Goal: Task Accomplishment & Management: Manage account settings

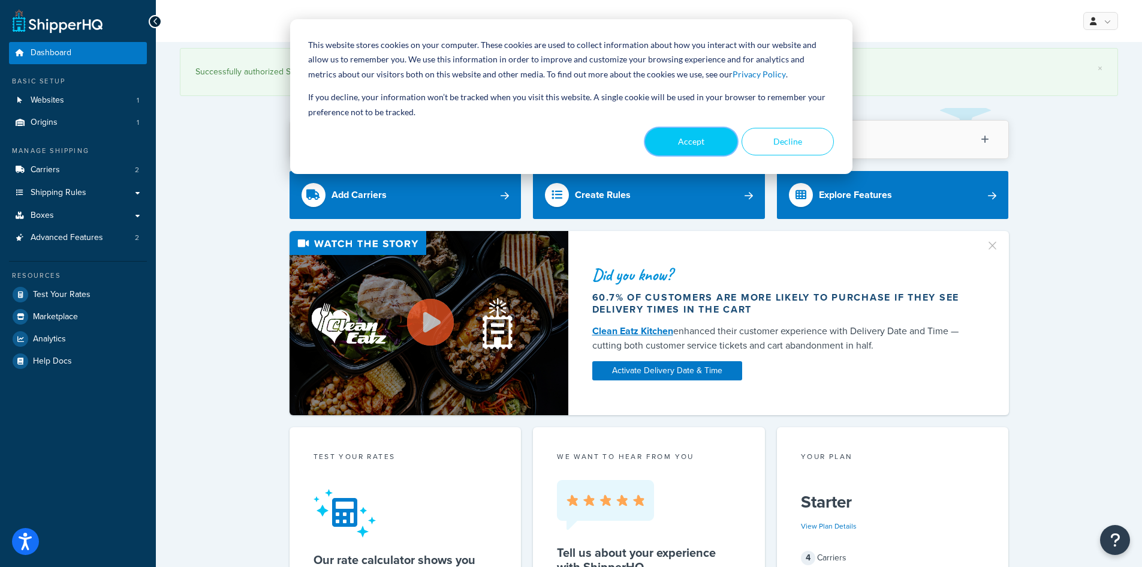
click at [715, 142] on button "Accept" at bounding box center [691, 142] width 92 height 28
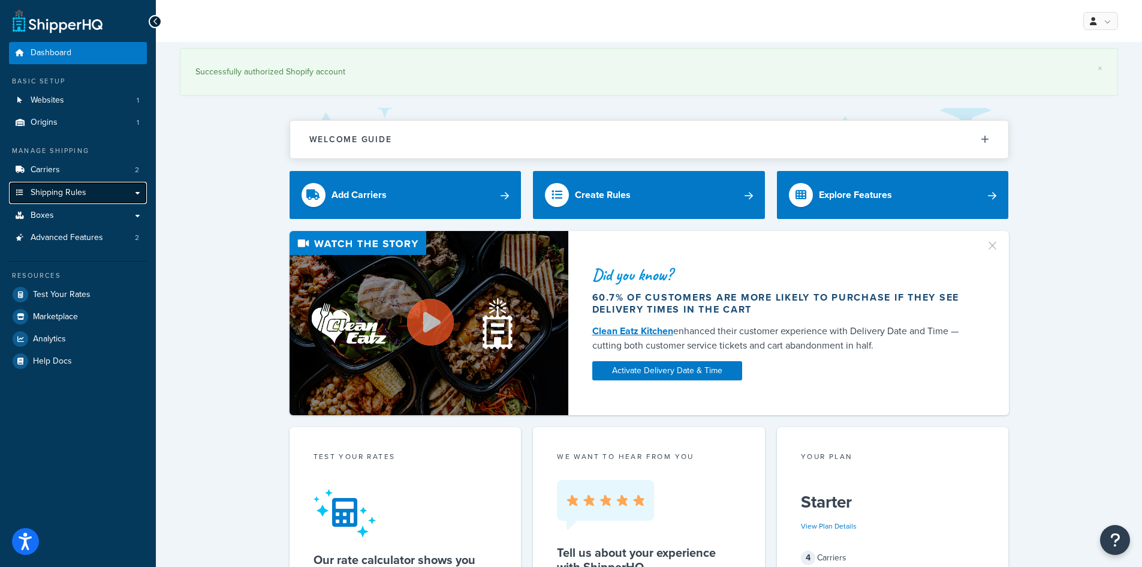
click at [49, 190] on span "Shipping Rules" at bounding box center [59, 193] width 56 height 10
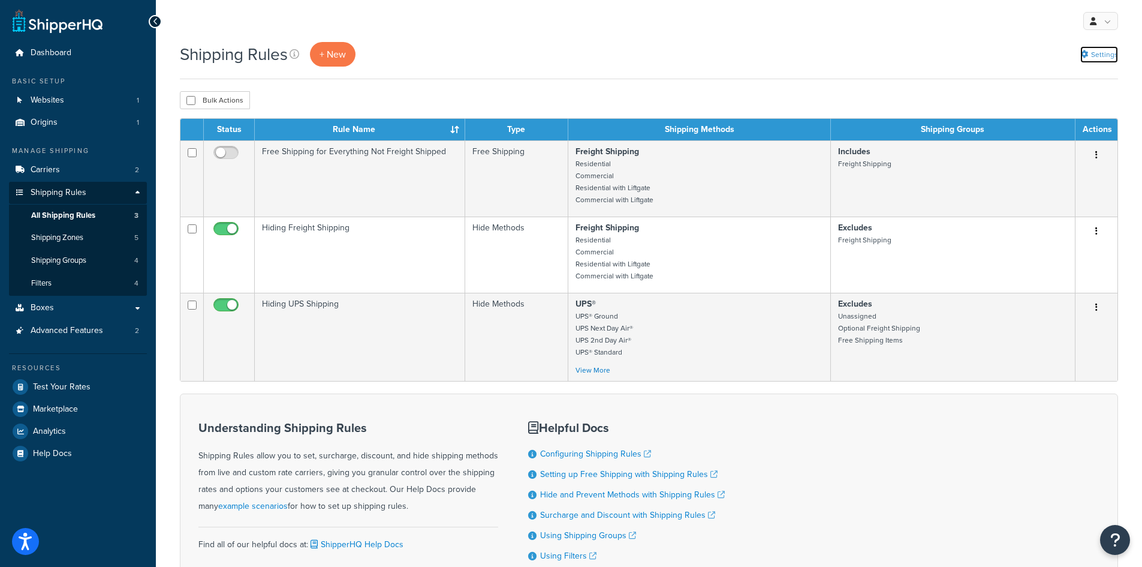
click at [1107, 54] on link "Settings" at bounding box center [1099, 54] width 38 height 17
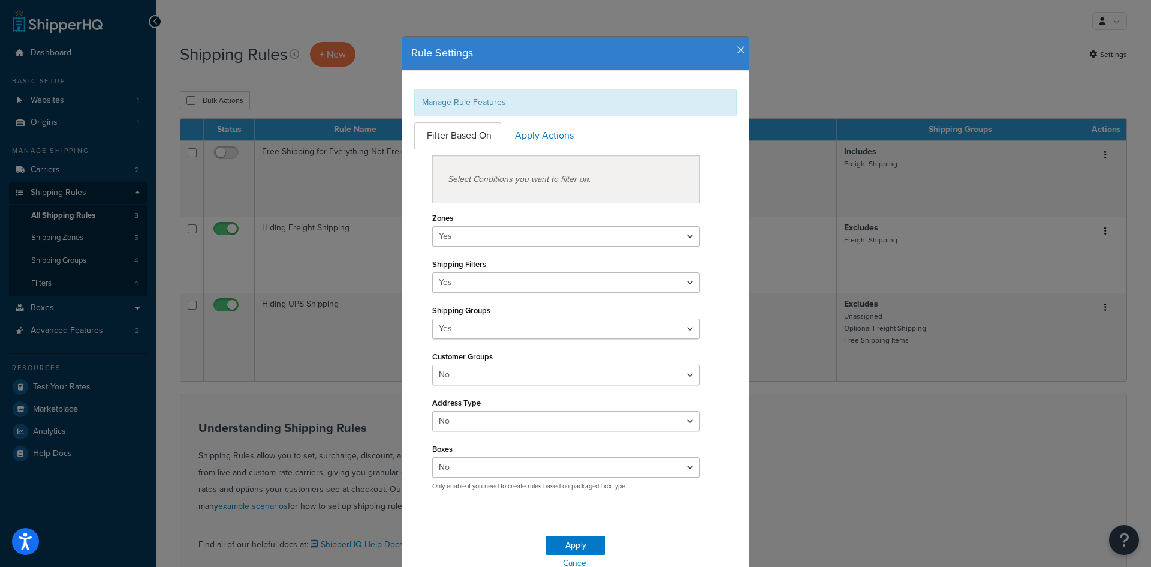
click at [738, 47] on icon "button" at bounding box center [741, 50] width 8 height 11
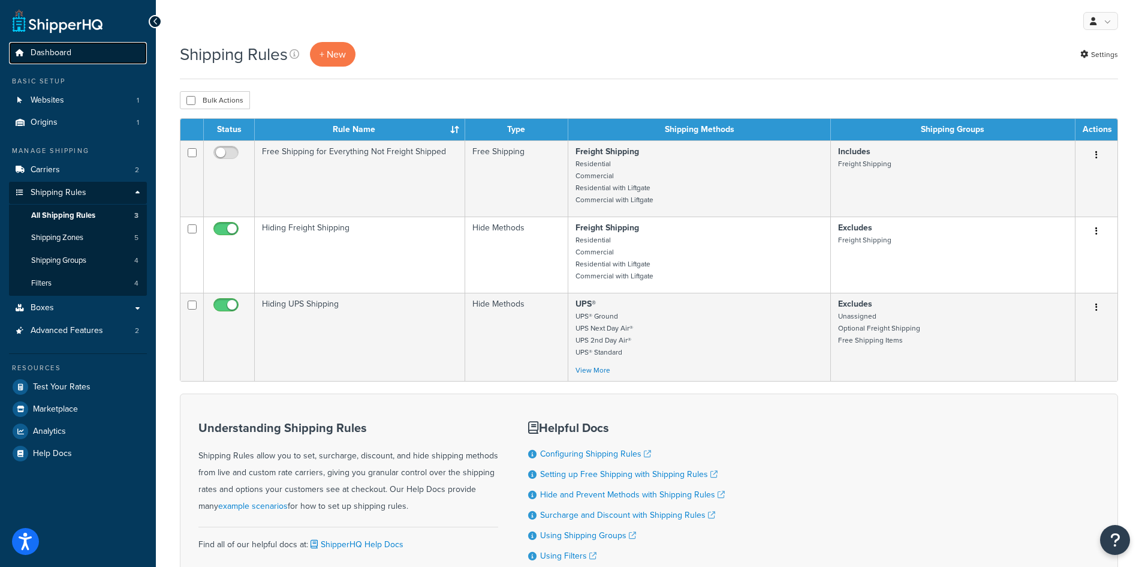
click at [74, 53] on link "Dashboard" at bounding box center [78, 53] width 138 height 22
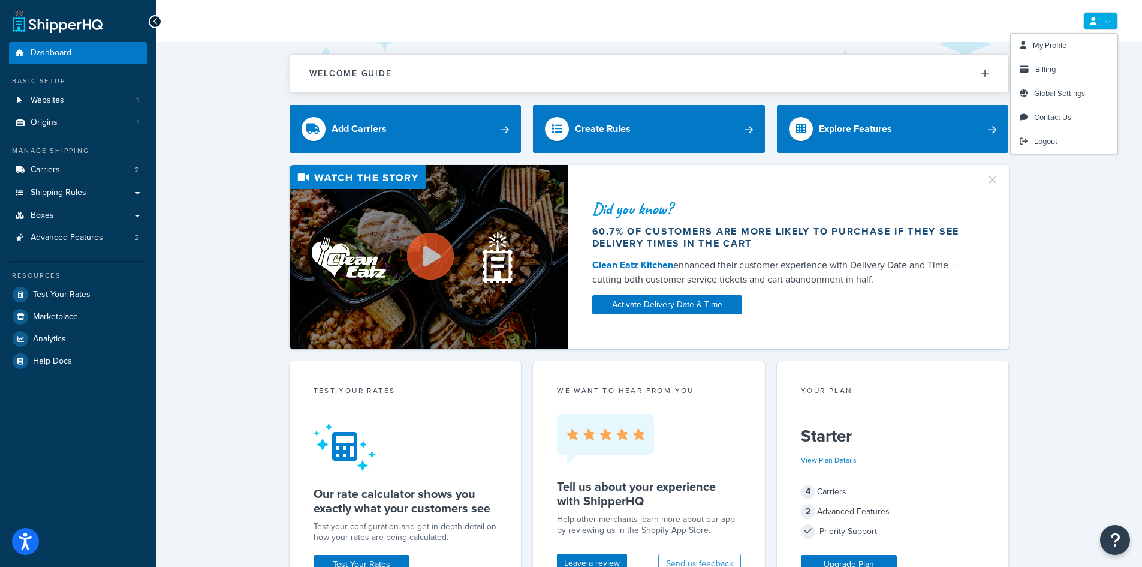
click at [1110, 19] on link at bounding box center [1100, 21] width 35 height 18
click at [1063, 229] on div "Did you know? 60.7% of customers are more likely to purchase if they see delive…" at bounding box center [649, 257] width 938 height 184
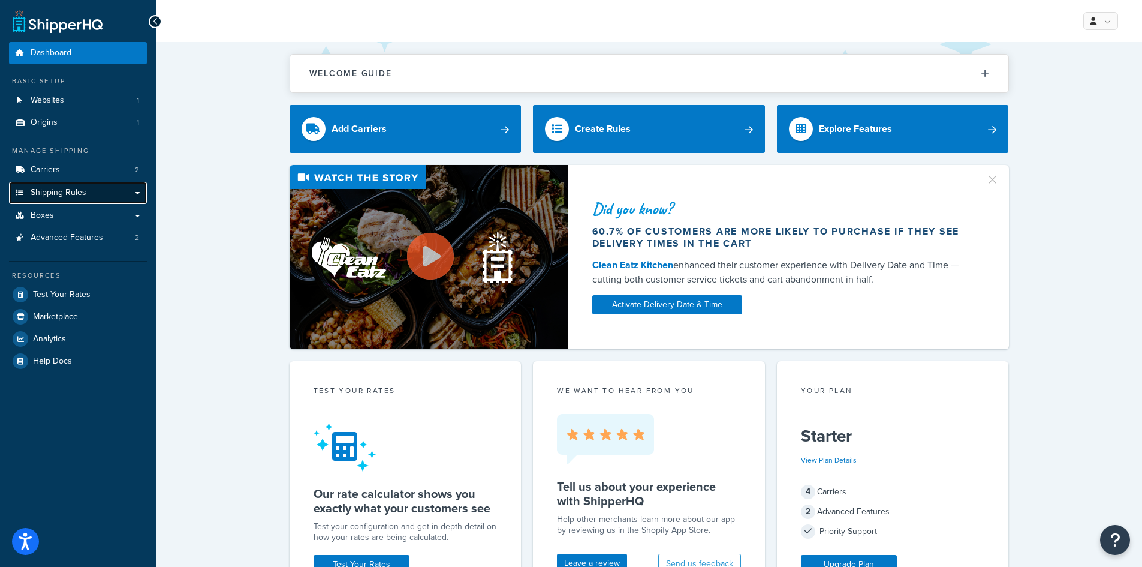
click at [136, 191] on link "Shipping Rules" at bounding box center [78, 193] width 138 height 22
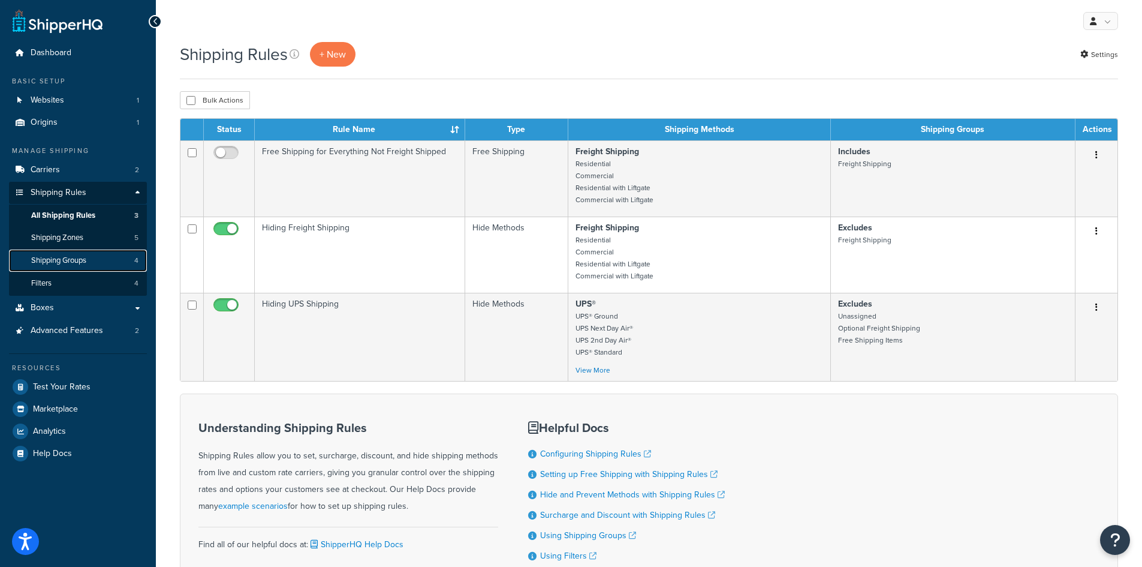
click at [82, 258] on span "Shipping Groups" at bounding box center [58, 260] width 55 height 10
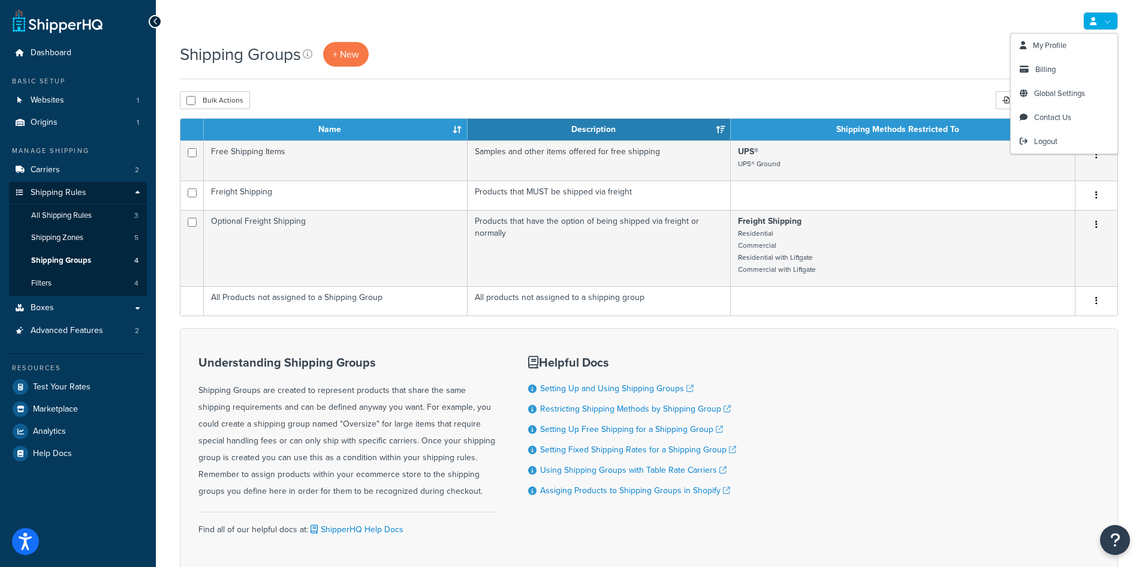
click at [1111, 23] on link at bounding box center [1100, 21] width 35 height 18
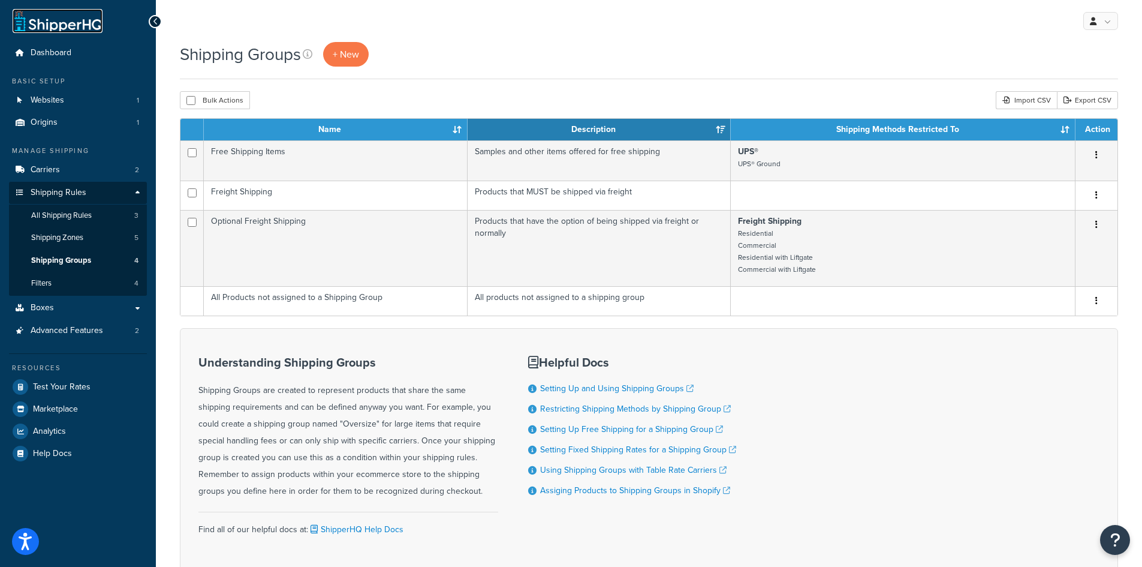
click at [69, 26] on link at bounding box center [58, 21] width 90 height 24
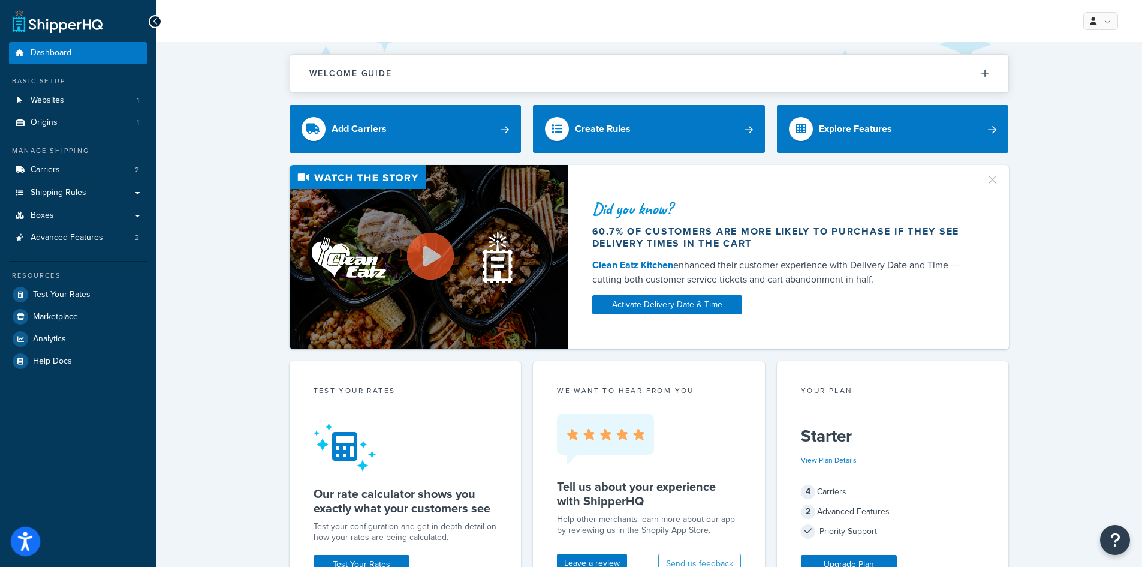
click at [17, 533] on button "Open accessiBe: accessibility options, statement and help" at bounding box center [26, 541] width 30 height 30
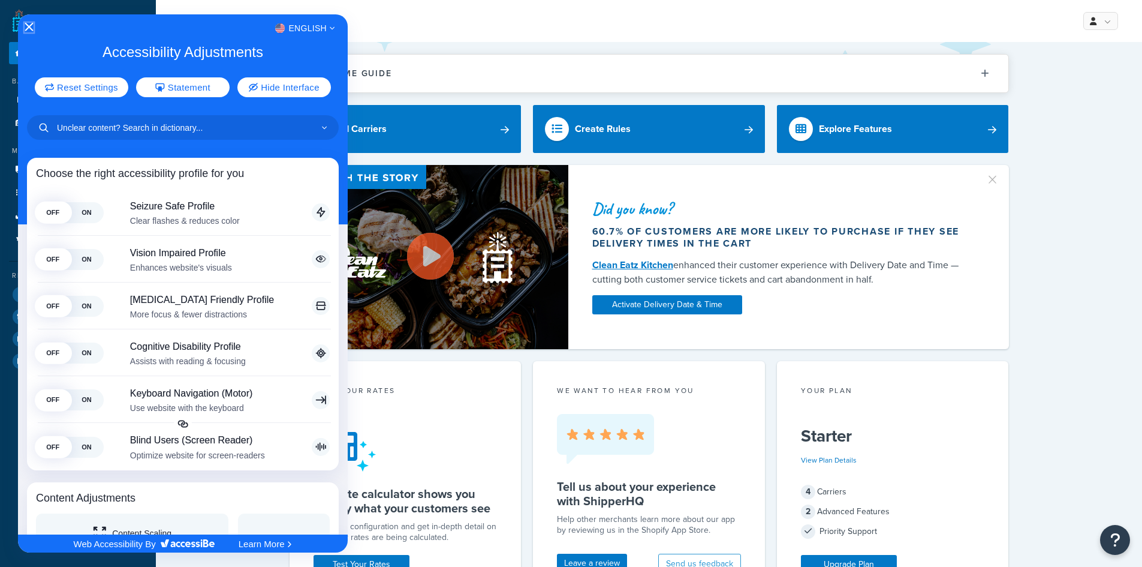
click at [29, 29] on icon "Close Accessibility Interface" at bounding box center [29, 27] width 8 height 8
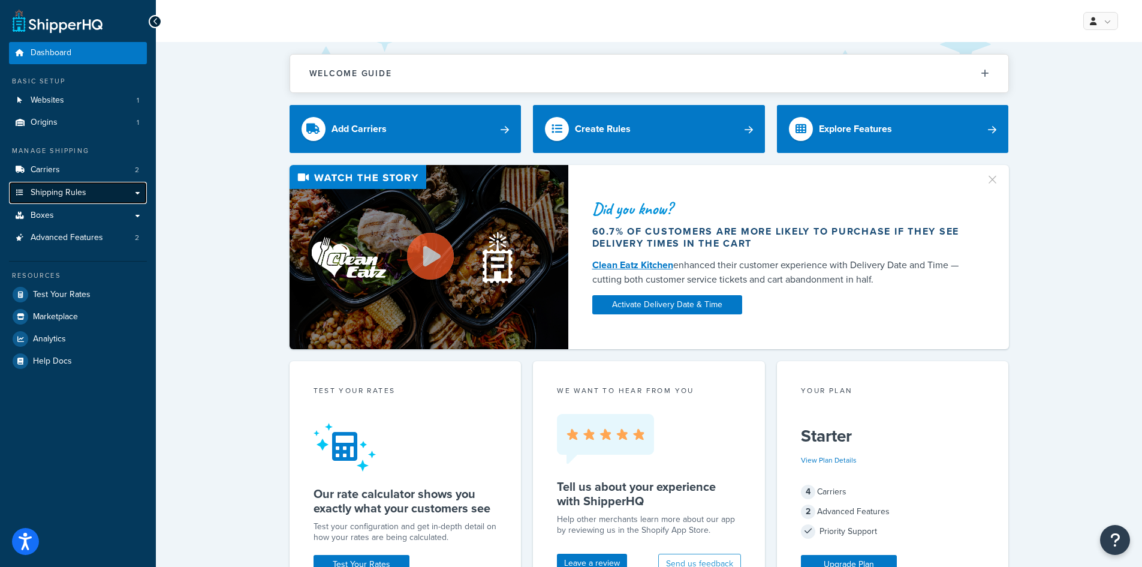
click at [68, 192] on span "Shipping Rules" at bounding box center [59, 193] width 56 height 10
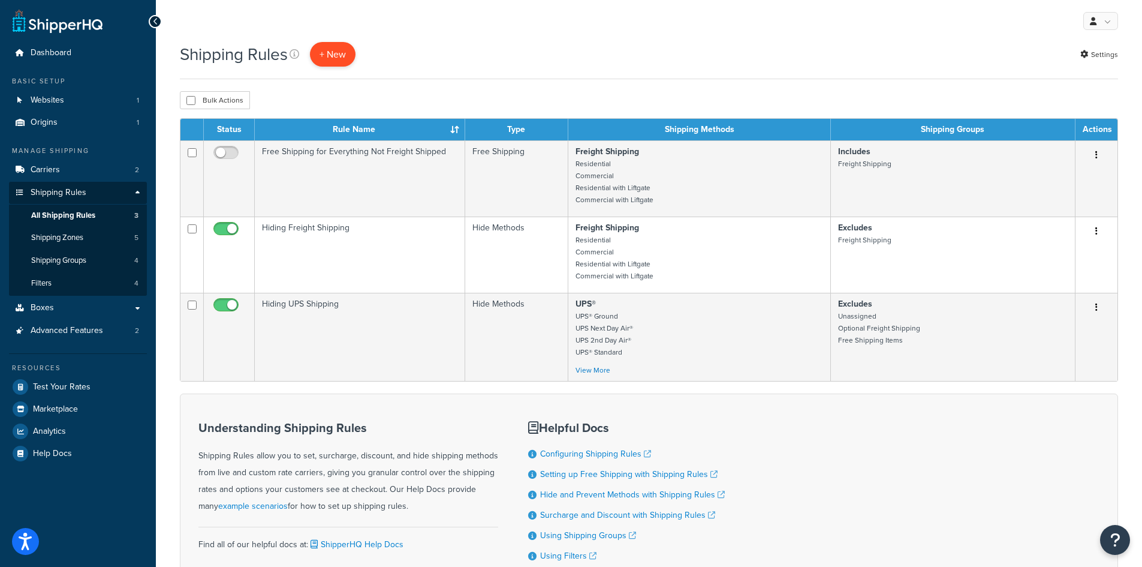
click at [335, 52] on p "+ New" at bounding box center [333, 54] width 46 height 25
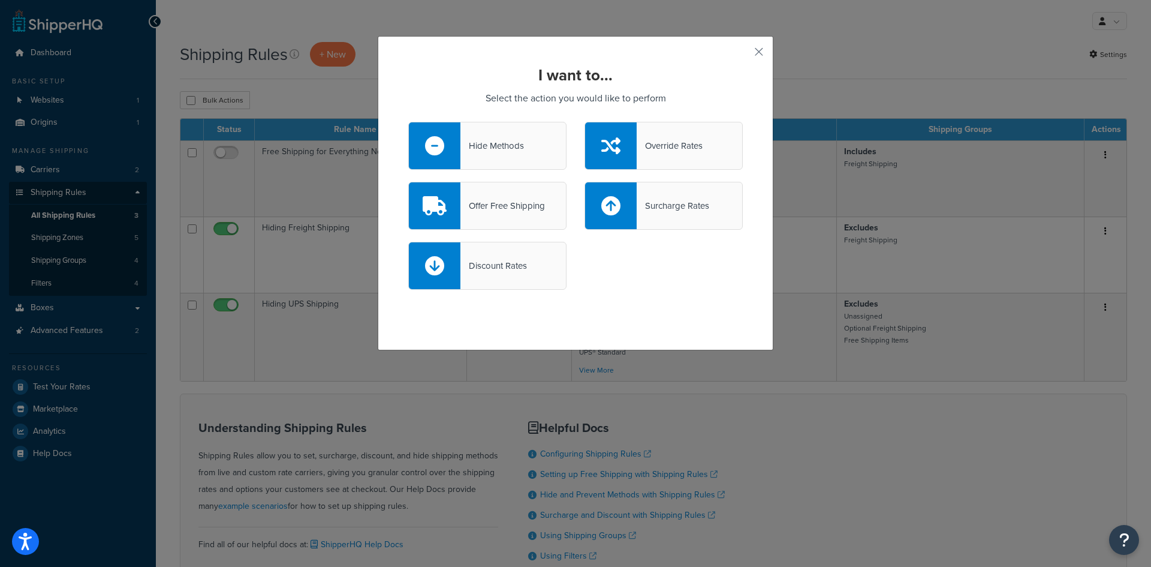
click at [493, 151] on div "Hide Methods" at bounding box center [493, 145] width 64 height 17
click at [0, 0] on input "Hide Methods" at bounding box center [0, 0] width 0 height 0
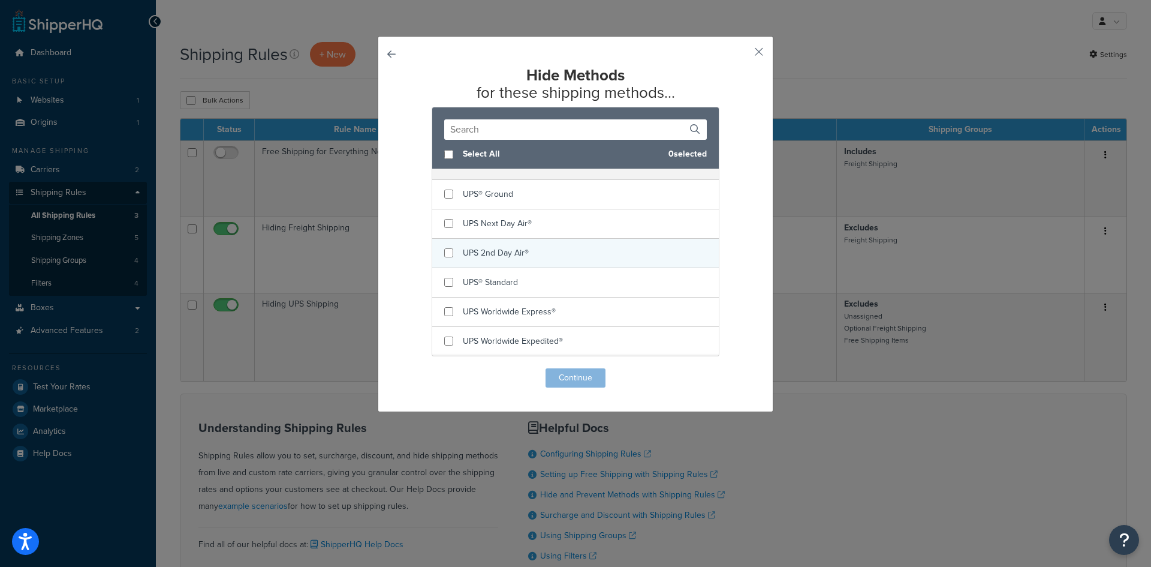
scroll to position [180, 0]
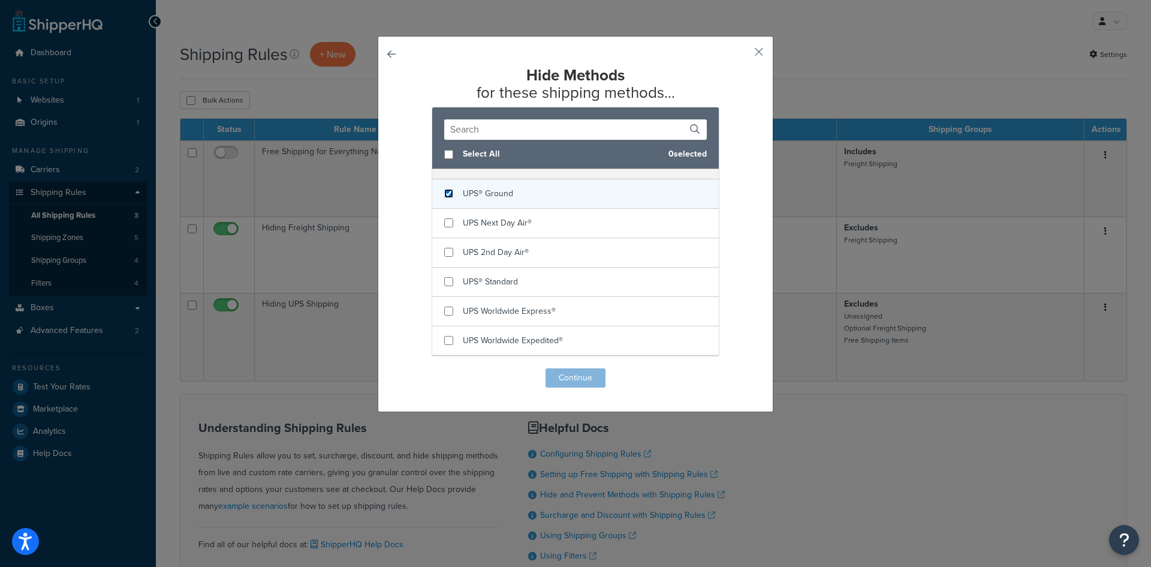
click at [444, 197] on input "checkbox" at bounding box center [448, 193] width 9 height 9
checkbox input "true"
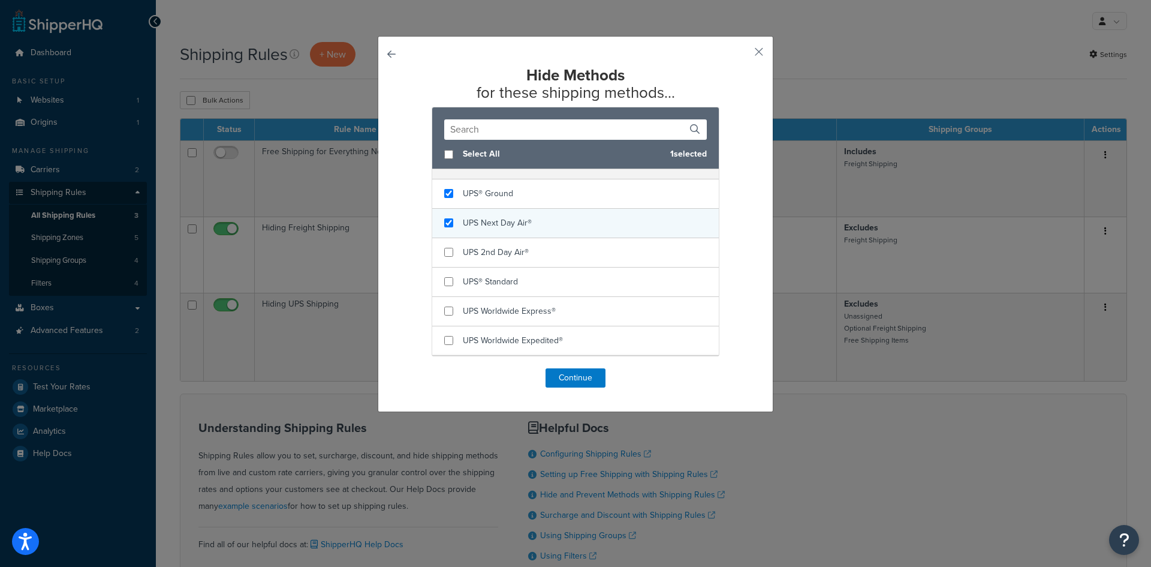
checkbox input "true"
click at [446, 228] on div "UPS Next Day Air®" at bounding box center [575, 223] width 287 height 29
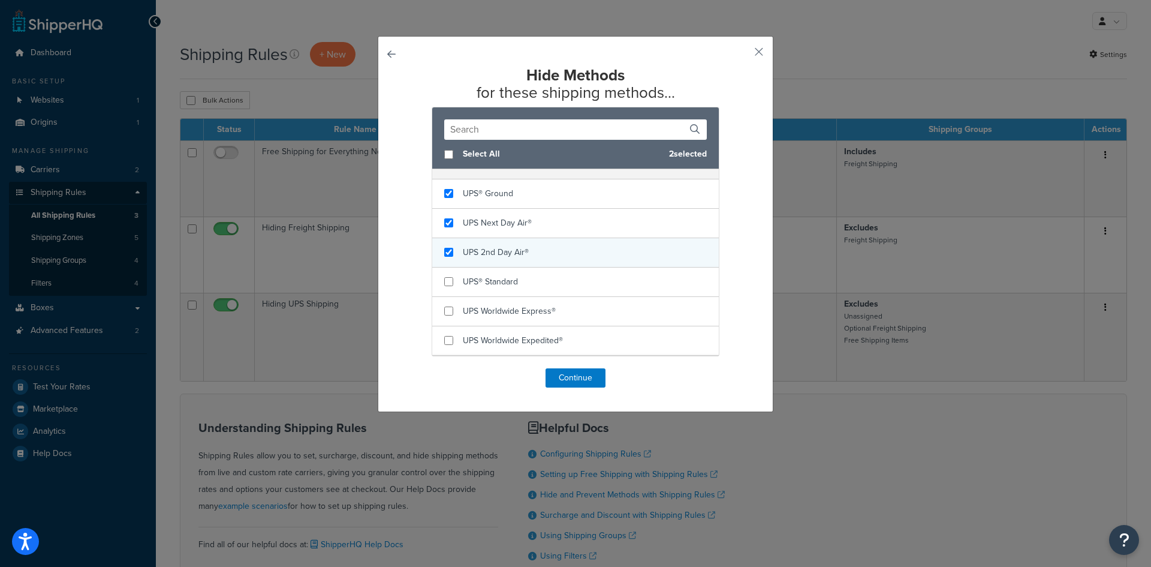
checkbox input "true"
click at [446, 262] on div "UPS 2nd Day Air®" at bounding box center [575, 252] width 287 height 29
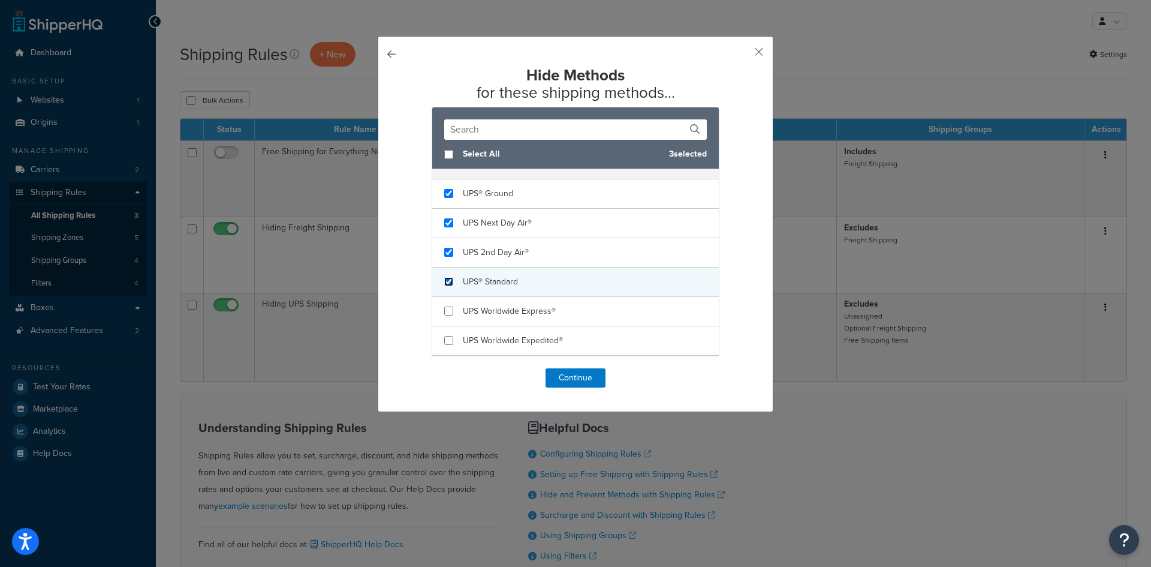
click at [446, 285] on input "checkbox" at bounding box center [448, 281] width 9 height 9
checkbox input "true"
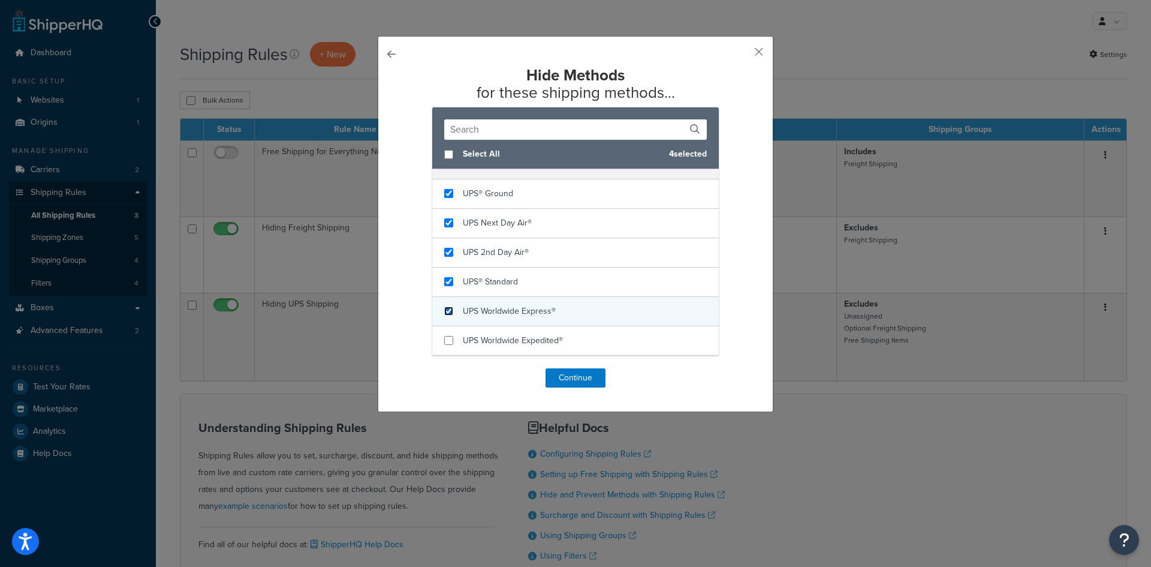
click at [447, 314] on input "checkbox" at bounding box center [448, 310] width 9 height 9
checkbox input "true"
drag, startPoint x: 442, startPoint y: 340, endPoint x: 474, endPoint y: 303, distance: 48.9
click at [444, 342] on input "checkbox" at bounding box center [448, 340] width 9 height 9
checkbox input "true"
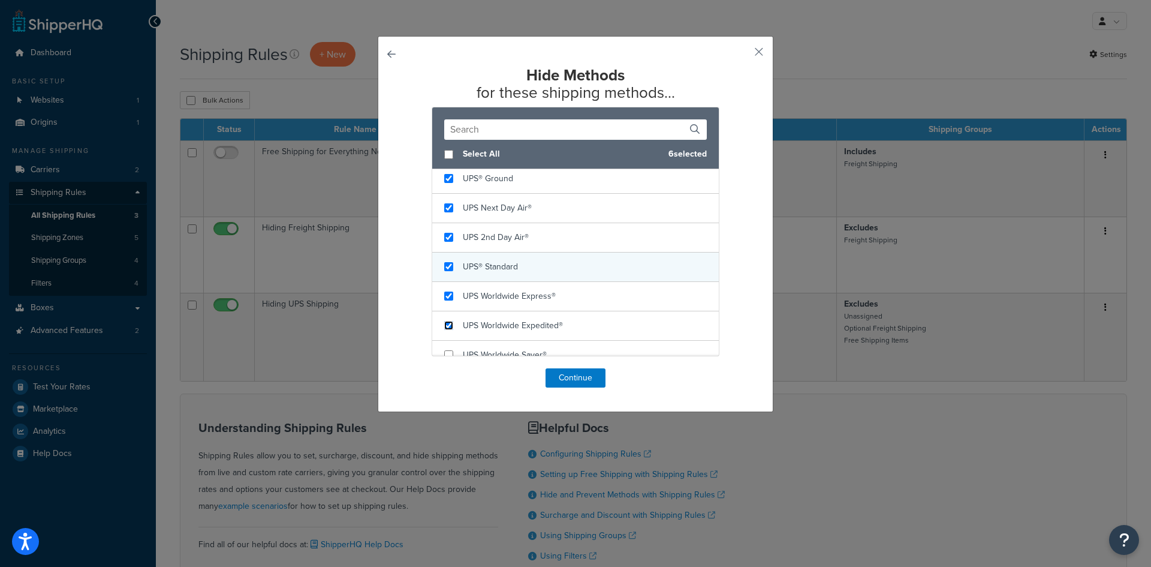
scroll to position [209, 0]
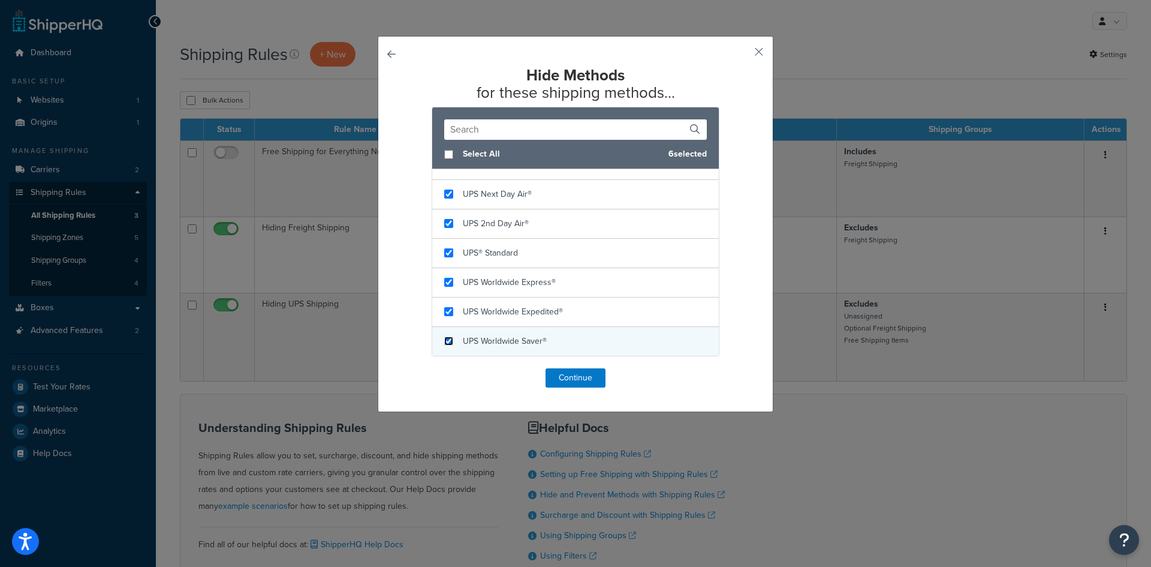
click at [444, 345] on input "checkbox" at bounding box center [448, 340] width 9 height 9
checkbox input "true"
click at [573, 379] on button "Continue" at bounding box center [576, 377] width 60 height 19
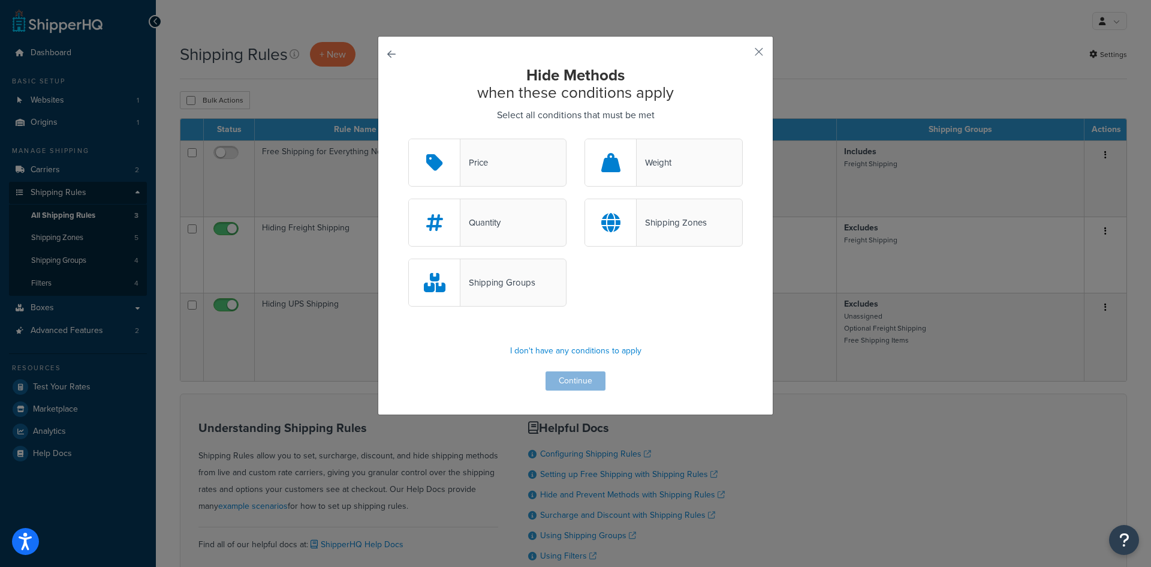
click at [501, 282] on div "Shipping Groups" at bounding box center [498, 282] width 75 height 17
click at [0, 0] on input "Shipping Groups" at bounding box center [0, 0] width 0 height 0
click at [571, 385] on button "Continue" at bounding box center [576, 380] width 60 height 19
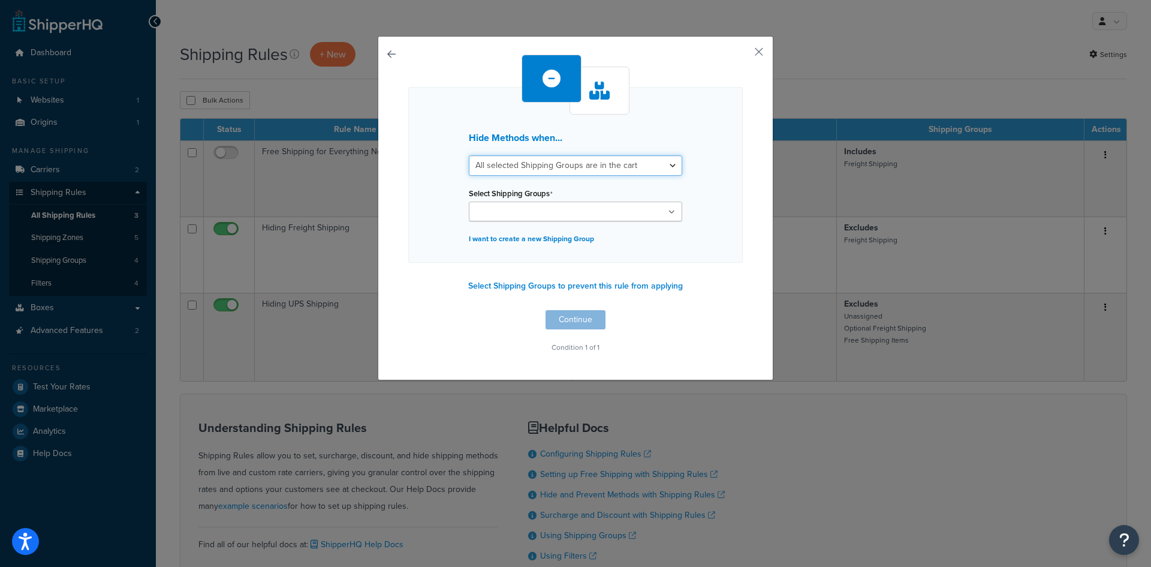
click at [655, 167] on select "All selected Shipping Groups are in the cart Any selected Shipping Groups are i…" at bounding box center [575, 165] width 213 height 20
select select "any"
click at [469, 155] on select "All selected Shipping Groups are in the cart Any selected Shipping Groups are i…" at bounding box center [575, 165] width 213 height 20
click at [648, 209] on ul at bounding box center [575, 211] width 213 height 20
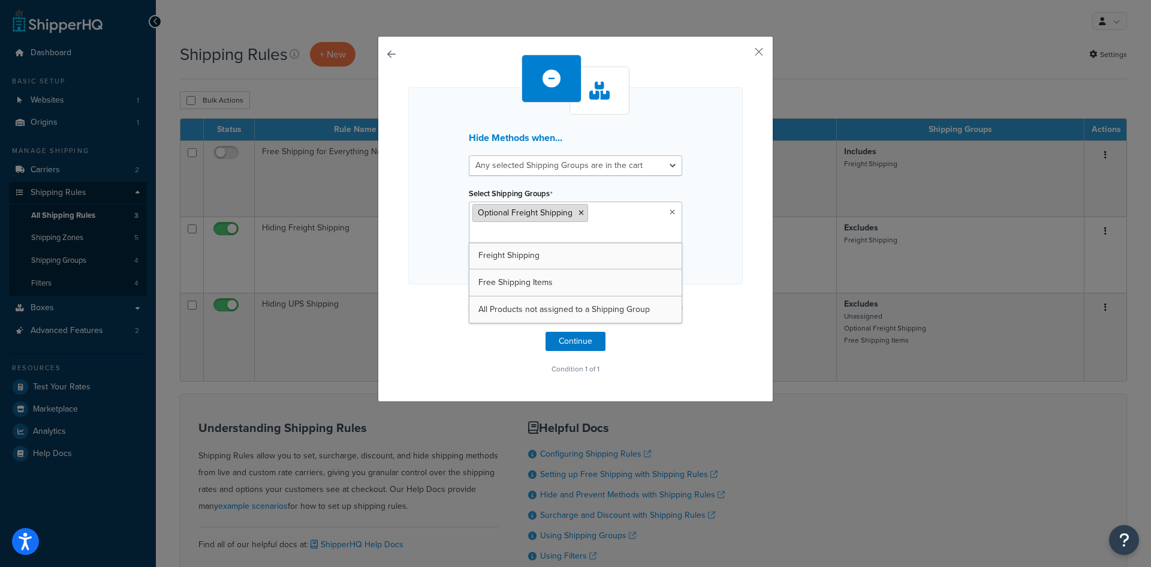
click at [579, 214] on icon at bounding box center [581, 212] width 5 height 7
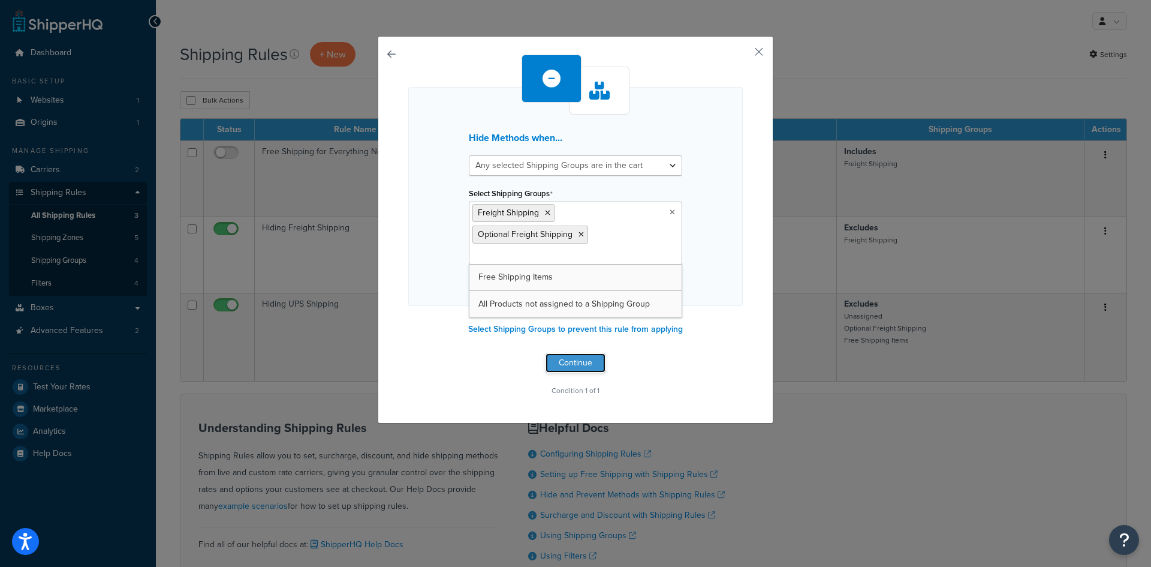
click at [574, 359] on button "Continue" at bounding box center [576, 362] width 60 height 19
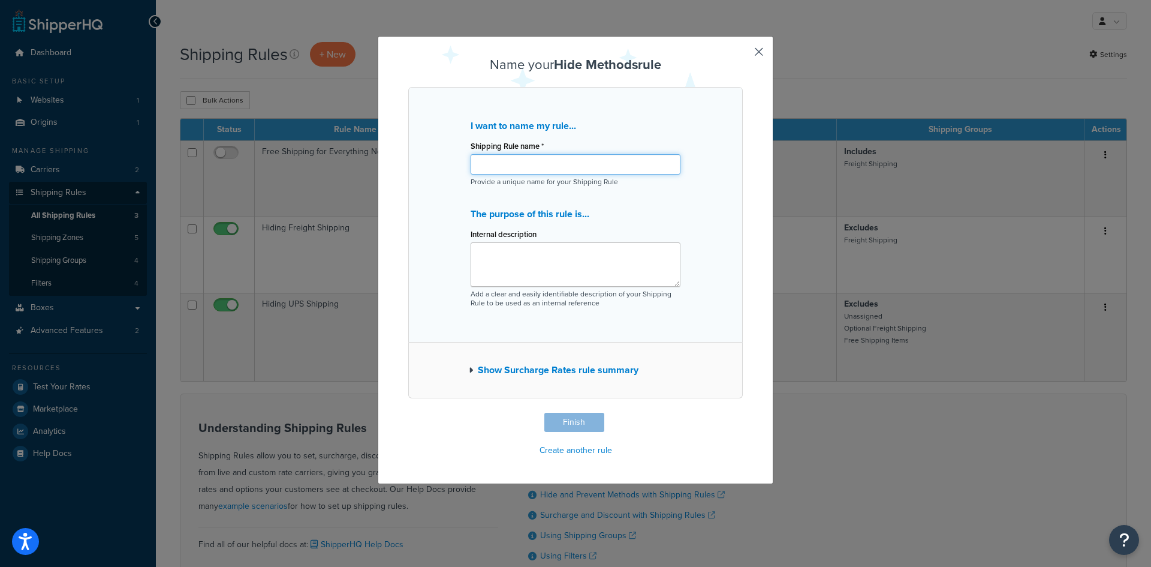
click at [520, 167] on input "Shipping Rule name *" at bounding box center [576, 164] width 210 height 20
type input "Hide UPS on all Freight Order"
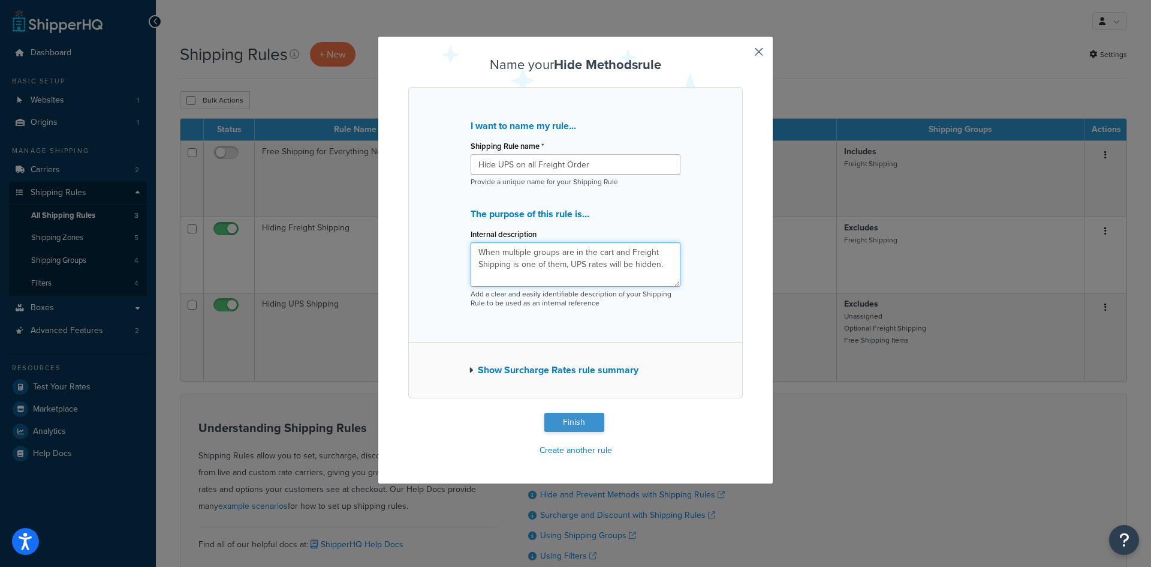
type textarea "When multiple groups are in the cart and Freight Shipping is one of them, UPS r…"
click at [578, 417] on button "Finish" at bounding box center [574, 422] width 60 height 19
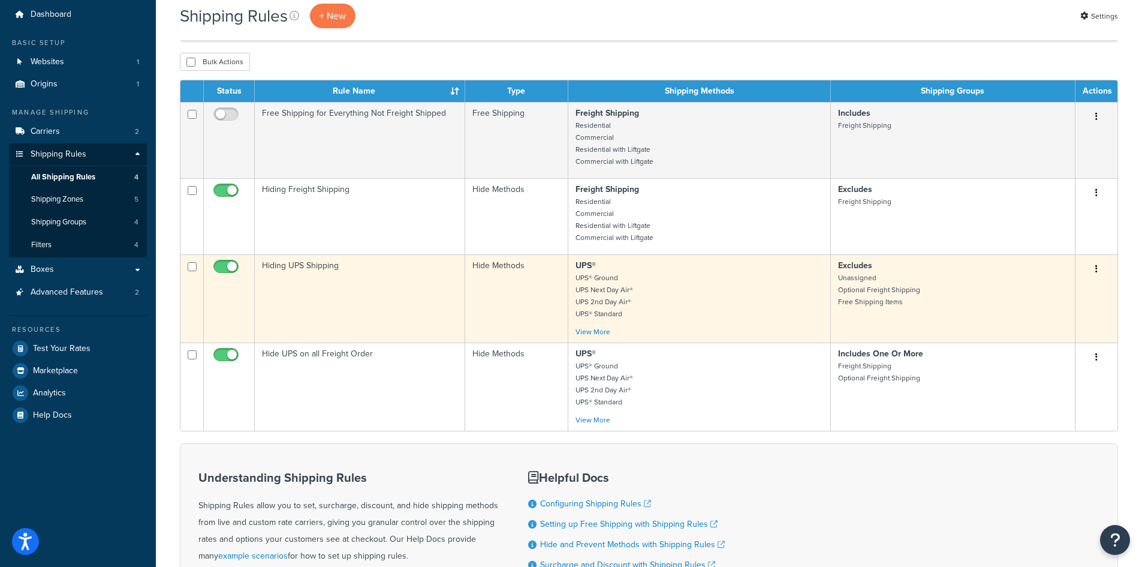
scroll to position [60, 0]
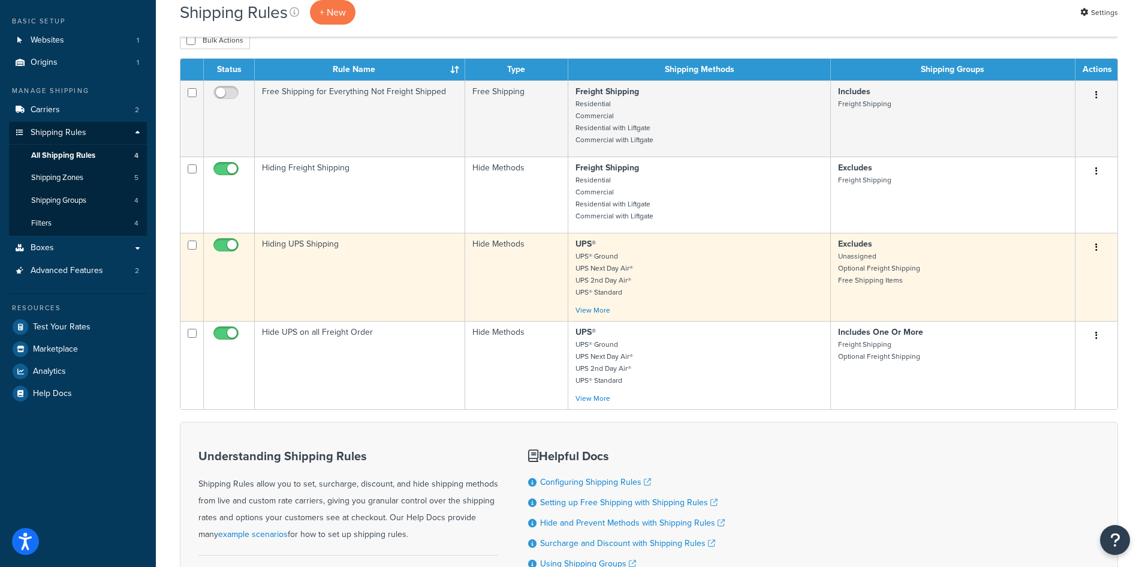
click at [1100, 245] on button "button" at bounding box center [1096, 247] width 17 height 19
click at [1071, 276] on link "Edit" at bounding box center [1057, 270] width 95 height 25
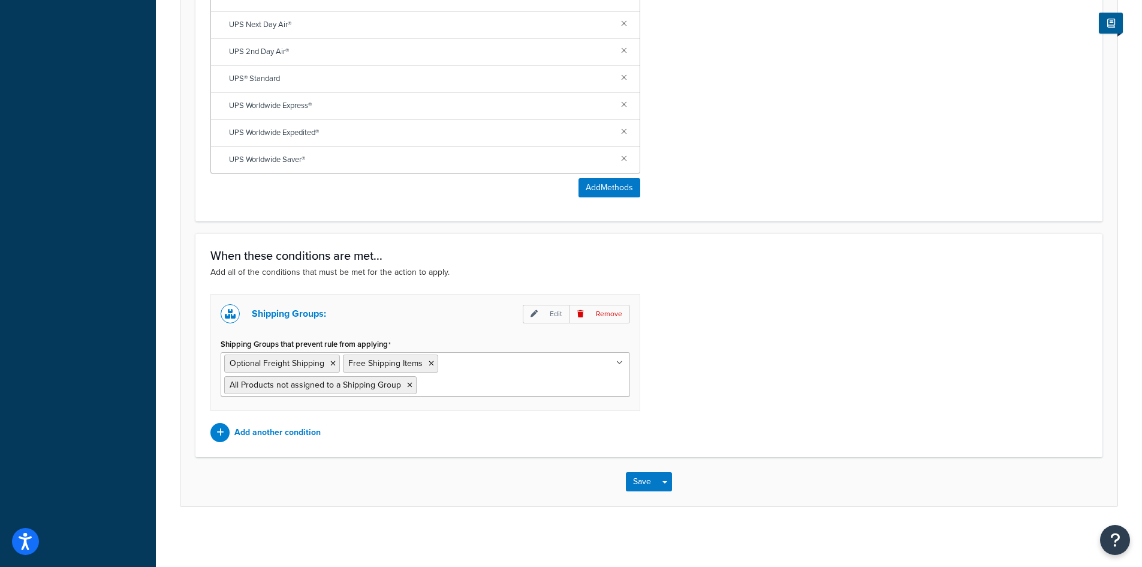
scroll to position [641, 0]
click at [630, 480] on button "Save" at bounding box center [642, 481] width 32 height 19
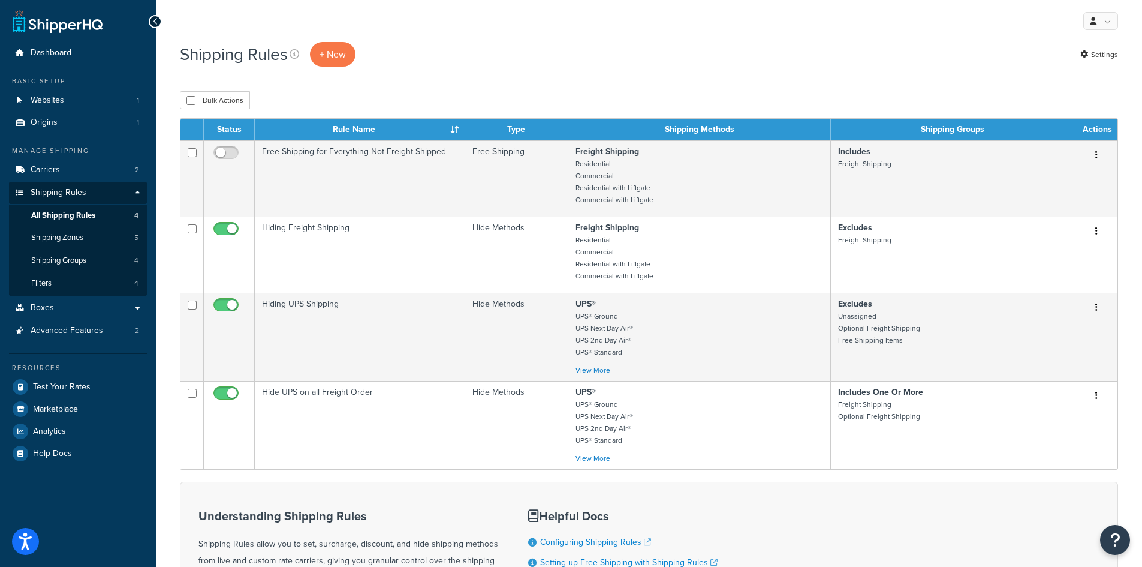
click at [733, 49] on div "Shipping Rules + New Settings" at bounding box center [649, 54] width 938 height 25
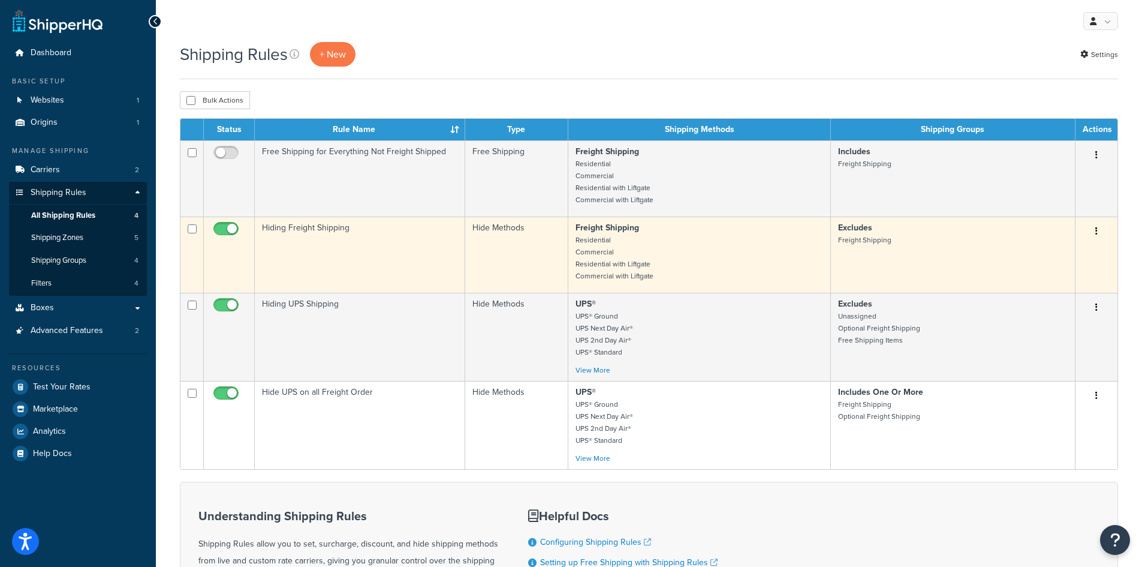
click at [1099, 234] on button "button" at bounding box center [1096, 231] width 17 height 19
click at [1067, 260] on link "Edit" at bounding box center [1057, 254] width 95 height 25
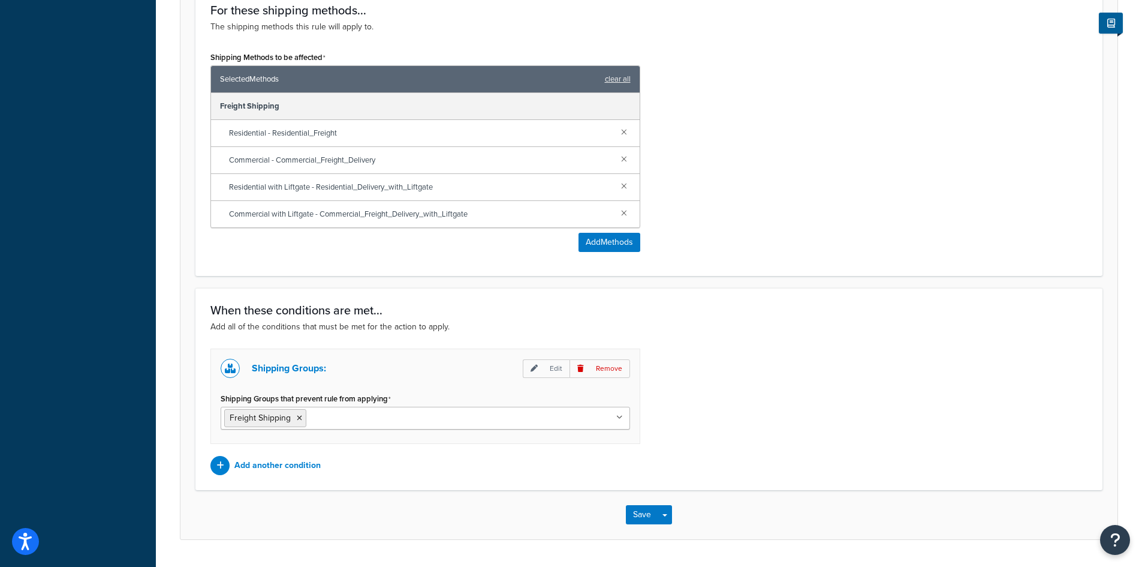
scroll to position [538, 0]
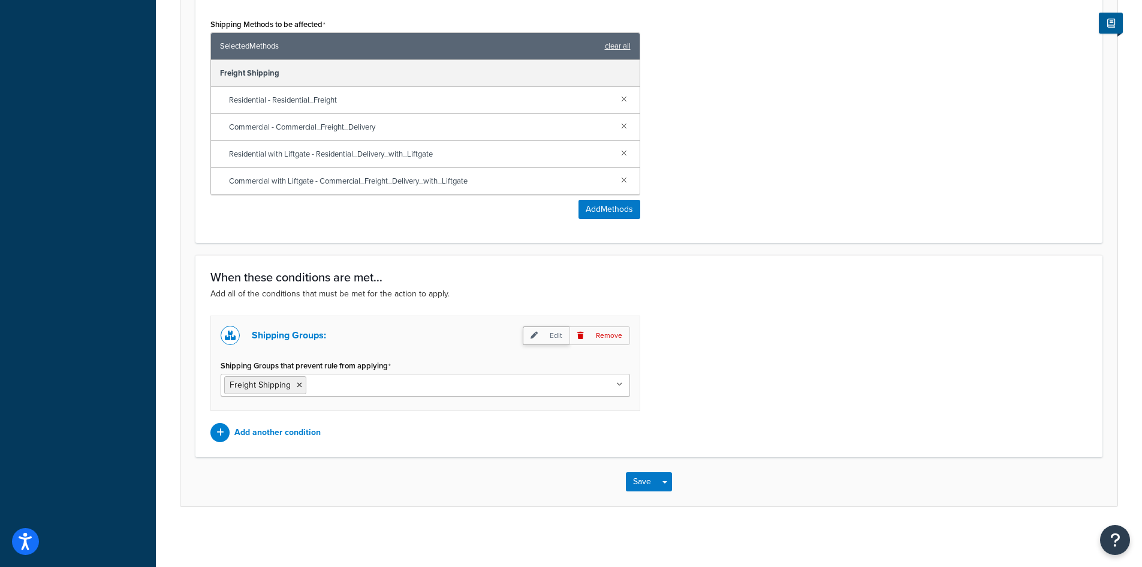
click at [548, 334] on p "Edit" at bounding box center [546, 335] width 47 height 19
select select "any"
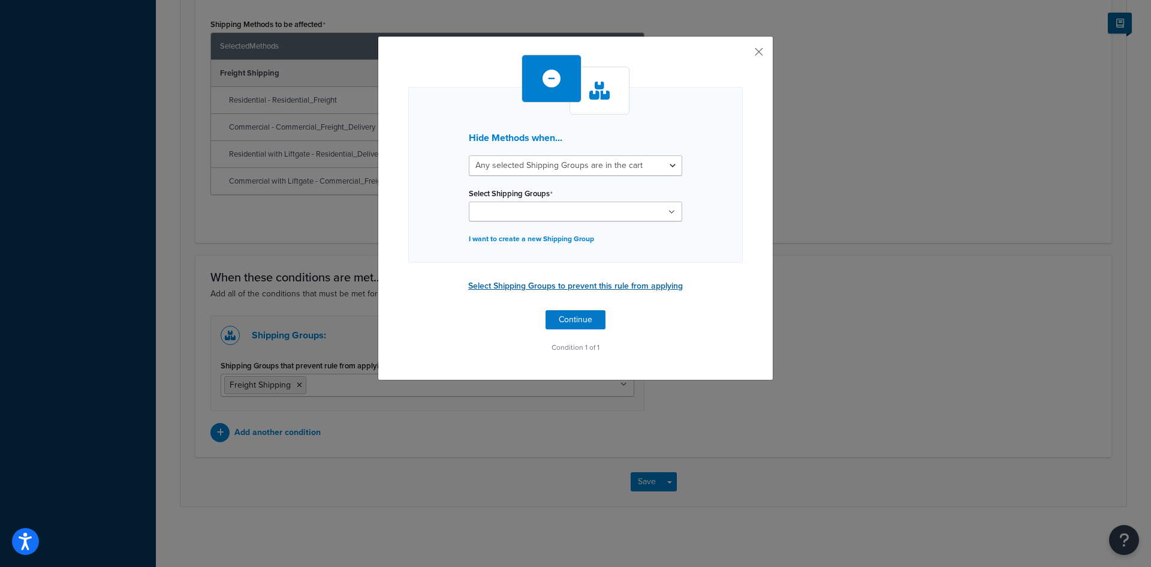
click at [564, 283] on button "Select Shipping Groups to prevent this rule from applying" at bounding box center [576, 286] width 222 height 18
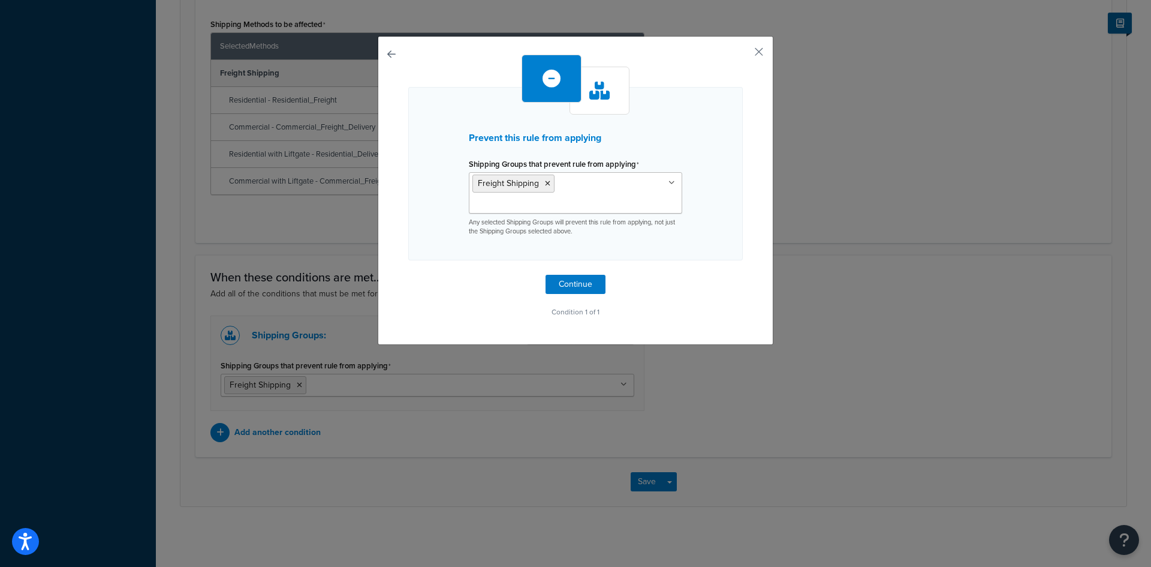
click at [408, 275] on button "button" at bounding box center [408, 275] width 0 height 0
select select "any"
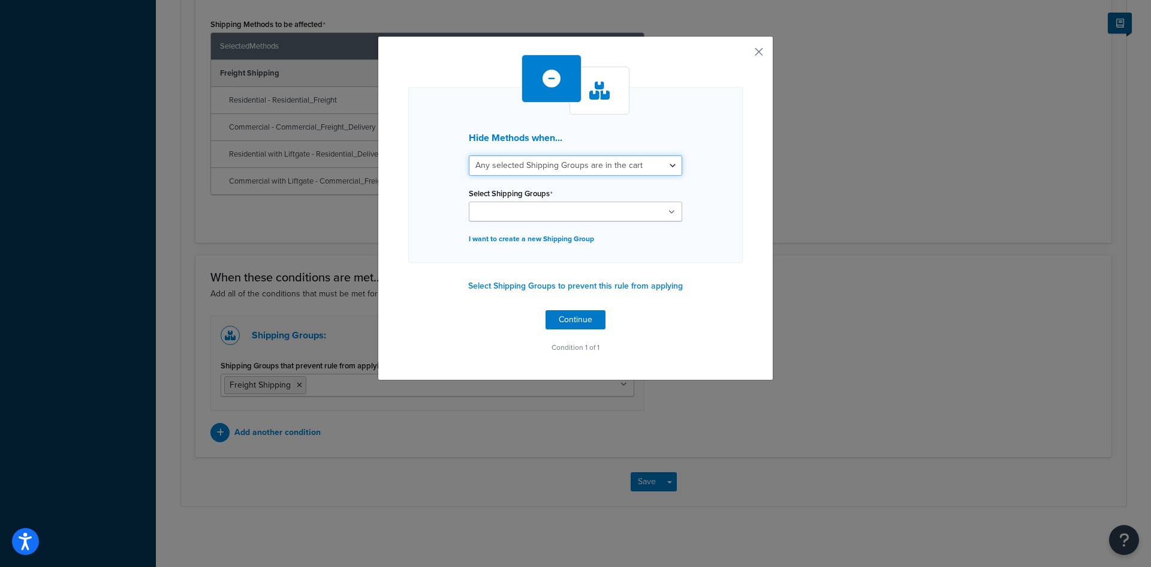
click at [655, 165] on select "All selected Shipping Groups are in the cart Any selected Shipping Groups are i…" at bounding box center [575, 165] width 213 height 20
click at [743, 55] on button "button" at bounding box center [741, 56] width 3 height 3
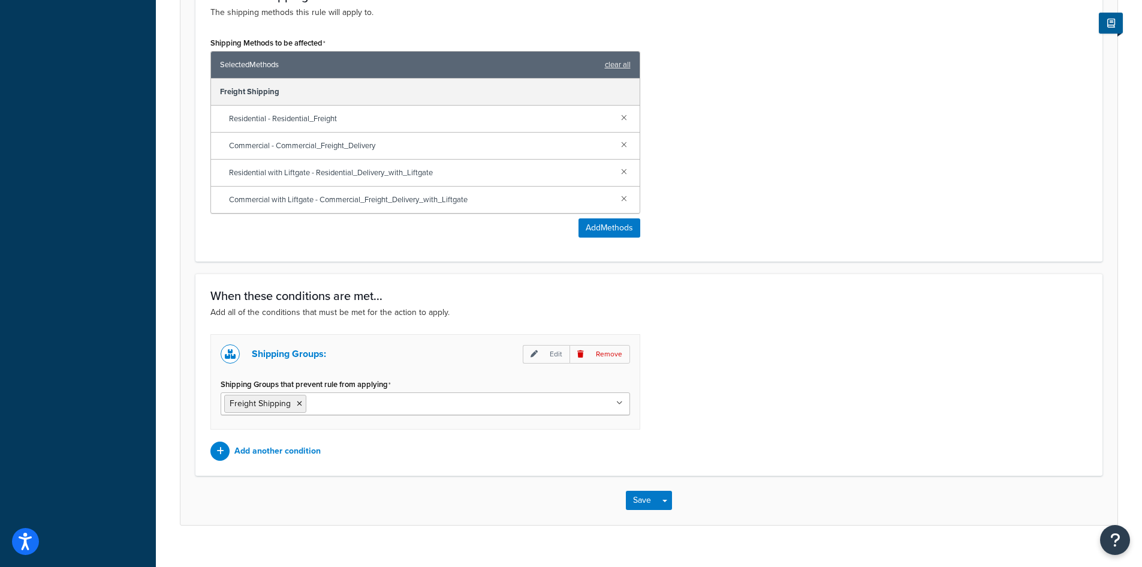
scroll to position [538, 0]
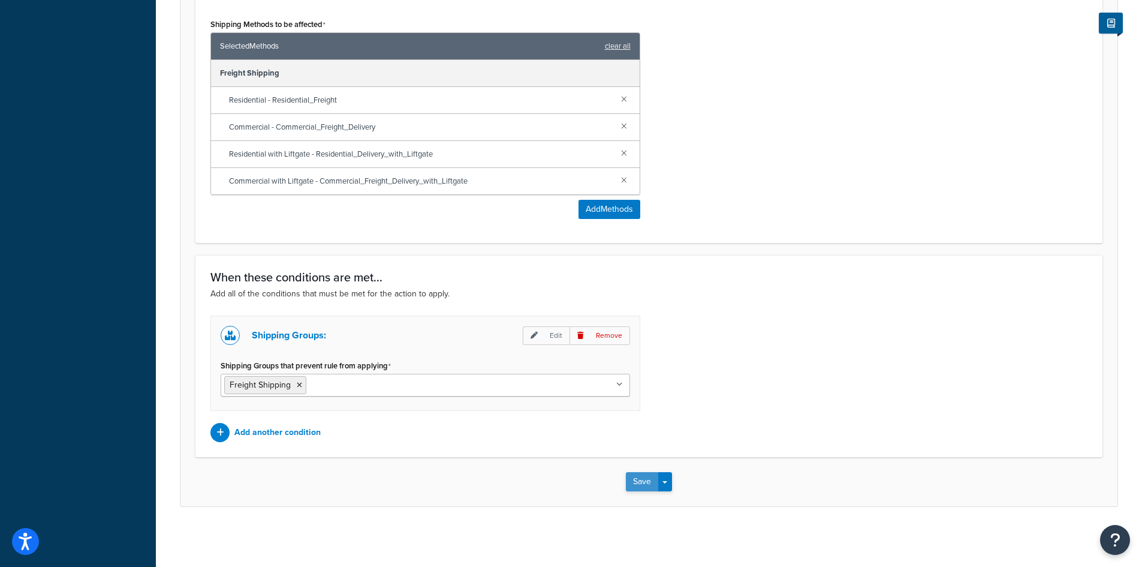
click at [637, 483] on button "Save" at bounding box center [642, 481] width 32 height 19
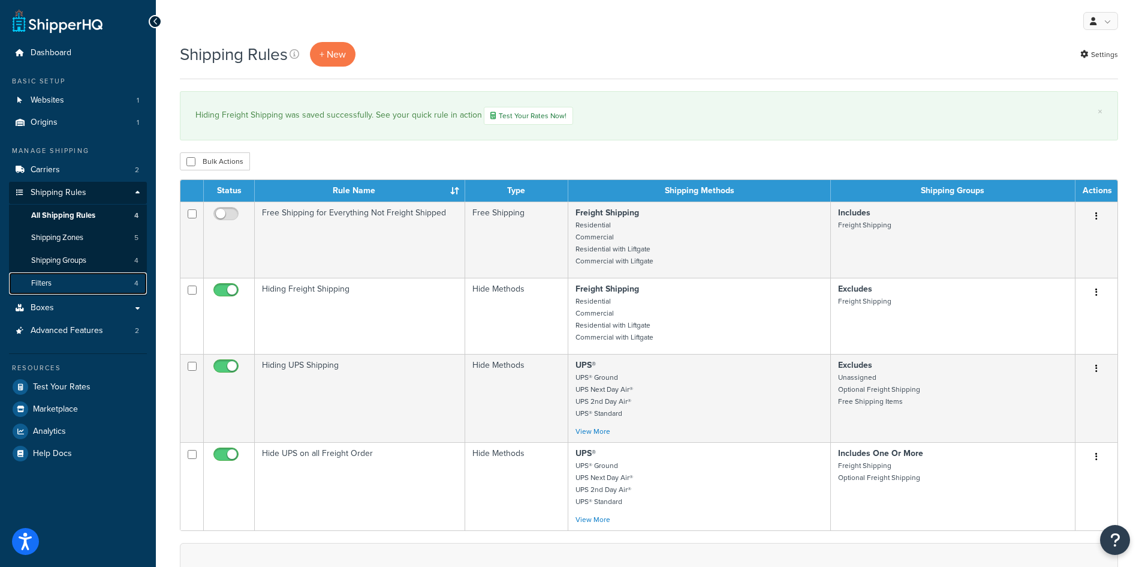
click at [59, 281] on link "Filters 4" at bounding box center [78, 283] width 138 height 22
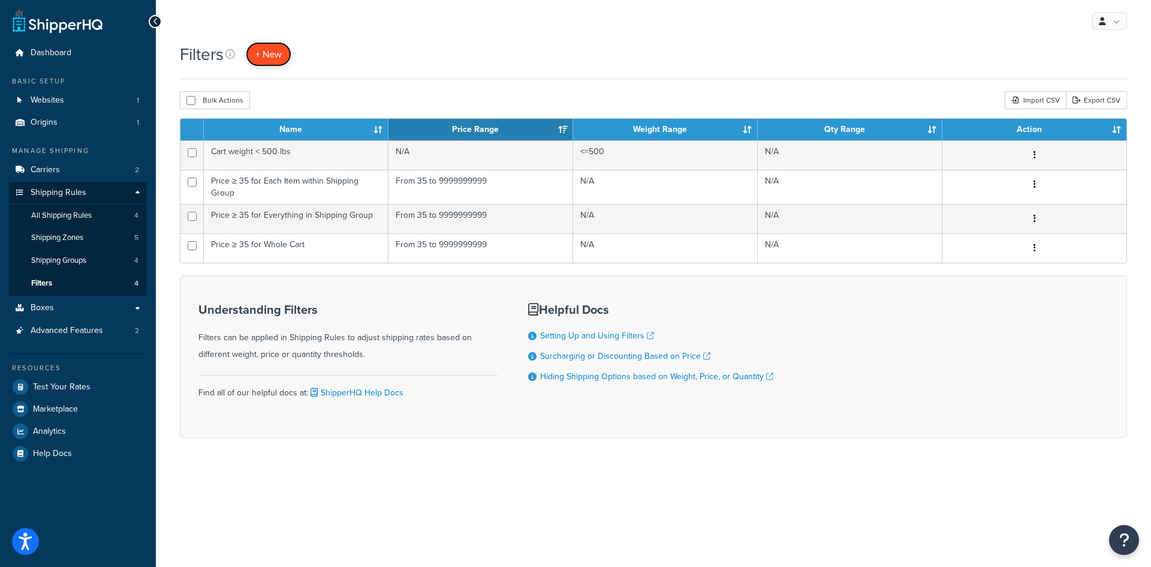
click at [264, 57] on span "+ New" at bounding box center [268, 54] width 26 height 14
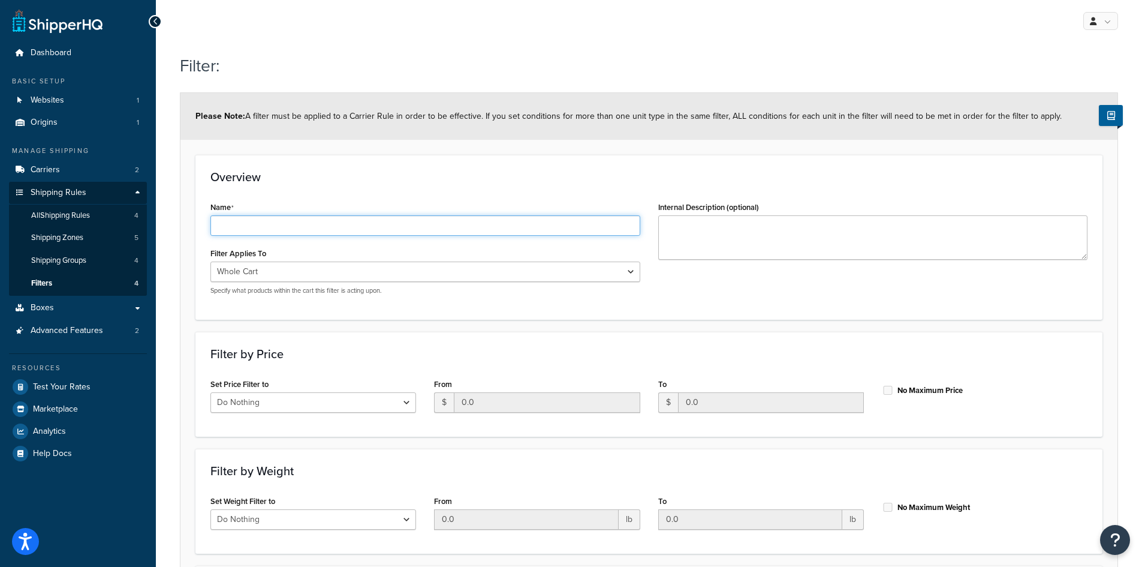
click at [359, 225] on input "Name" at bounding box center [425, 225] width 430 height 20
type input "Freight in Cart"
click at [466, 274] on select "Whole Cart Everything in Shipping Group Everything at Origin Each Item within S…" at bounding box center [425, 271] width 430 height 20
select select "SHIPPING_GROUP"
click at [210, 261] on select "Whole Cart Everything in Shipping Group Everything at Origin Each Item within S…" at bounding box center [425, 271] width 430 height 20
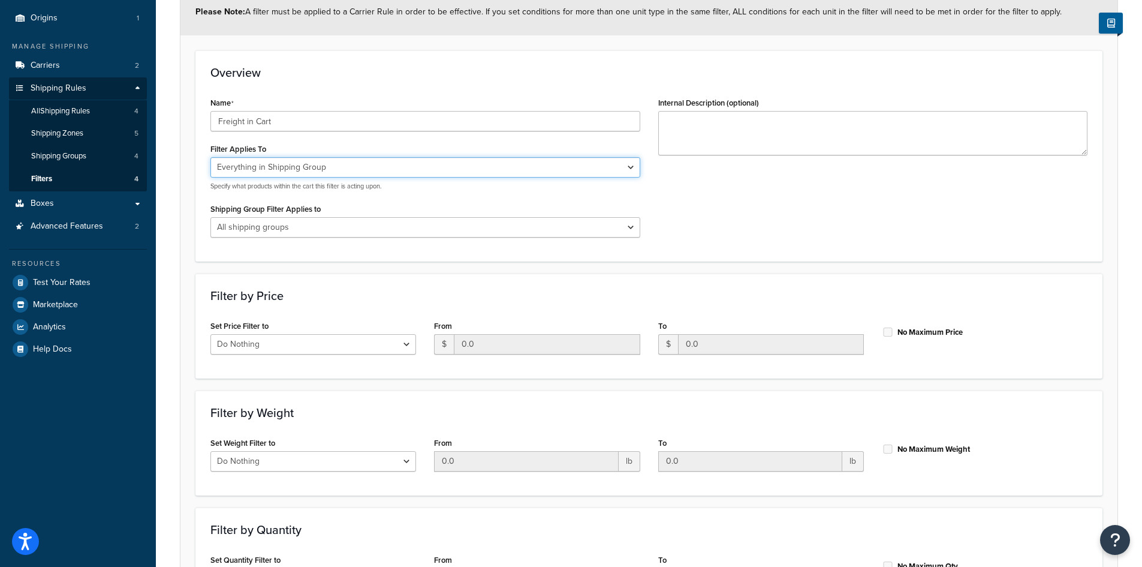
scroll to position [120, 0]
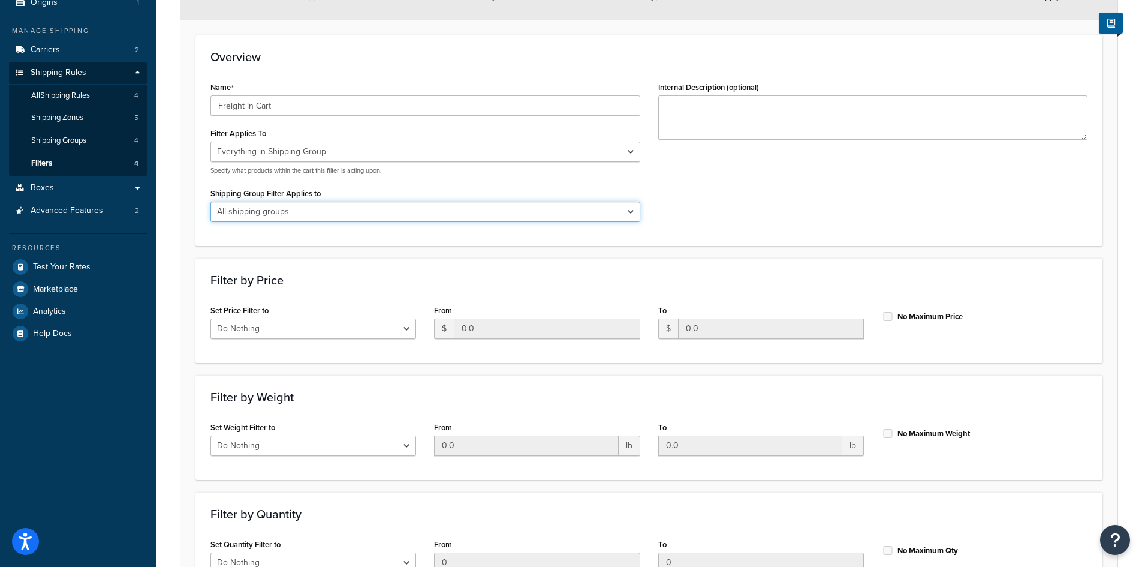
click at [375, 210] on select "All shipping groups Freight Shipping Optional Freight Shipping Free Shipping It…" at bounding box center [425, 211] width 430 height 20
select select "292930"
click at [210, 201] on select "All shipping groups Freight Shipping Optional Freight Shipping Free Shipping It…" at bounding box center [425, 211] width 430 height 20
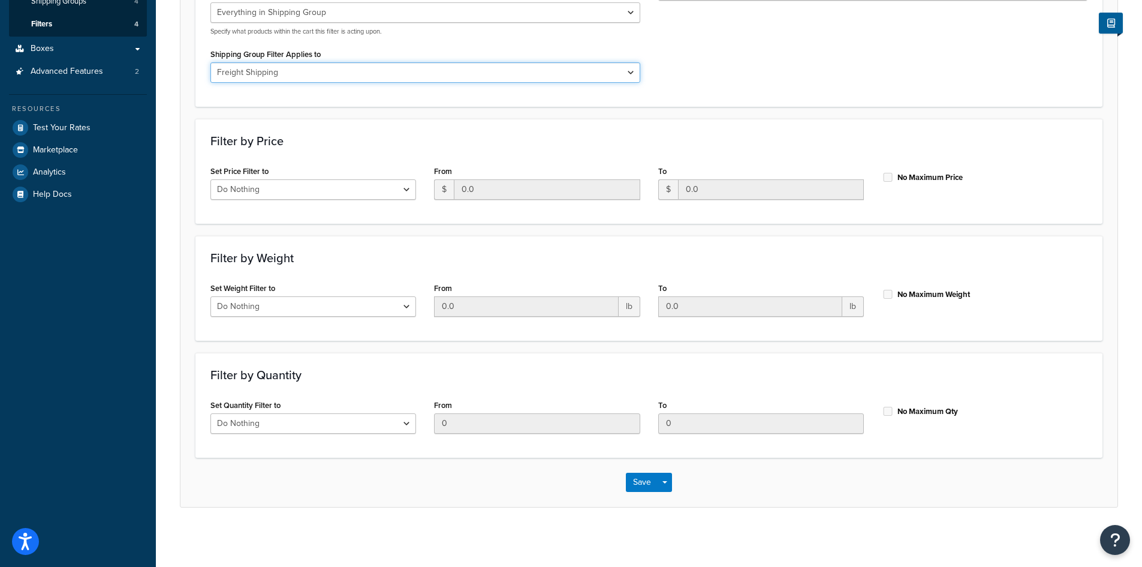
scroll to position [260, 0]
click at [633, 478] on button "Save" at bounding box center [642, 481] width 32 height 19
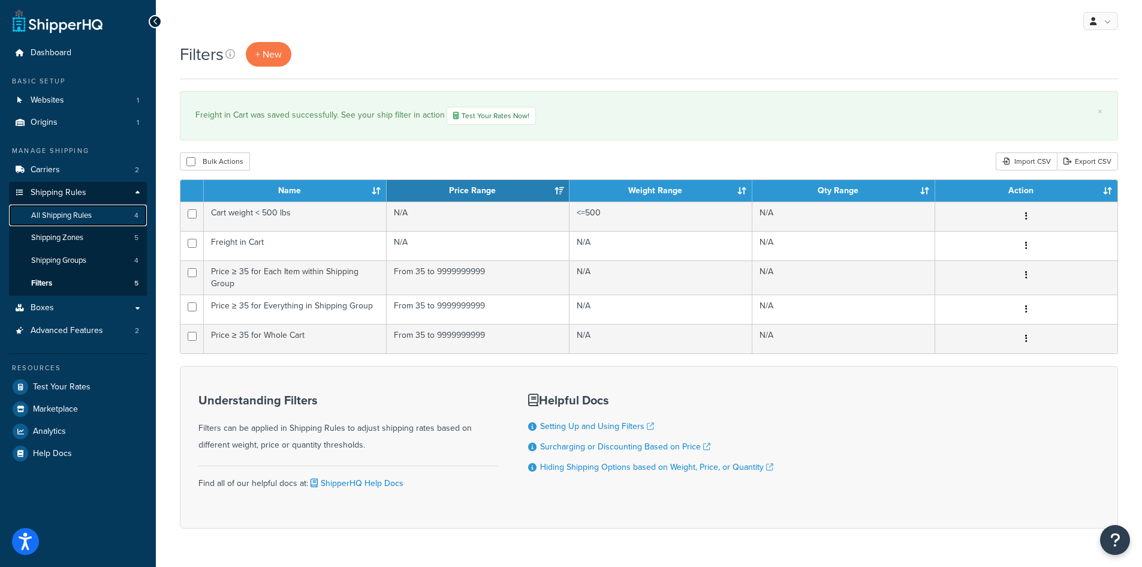
click at [73, 216] on span "All Shipping Rules" at bounding box center [61, 215] width 61 height 10
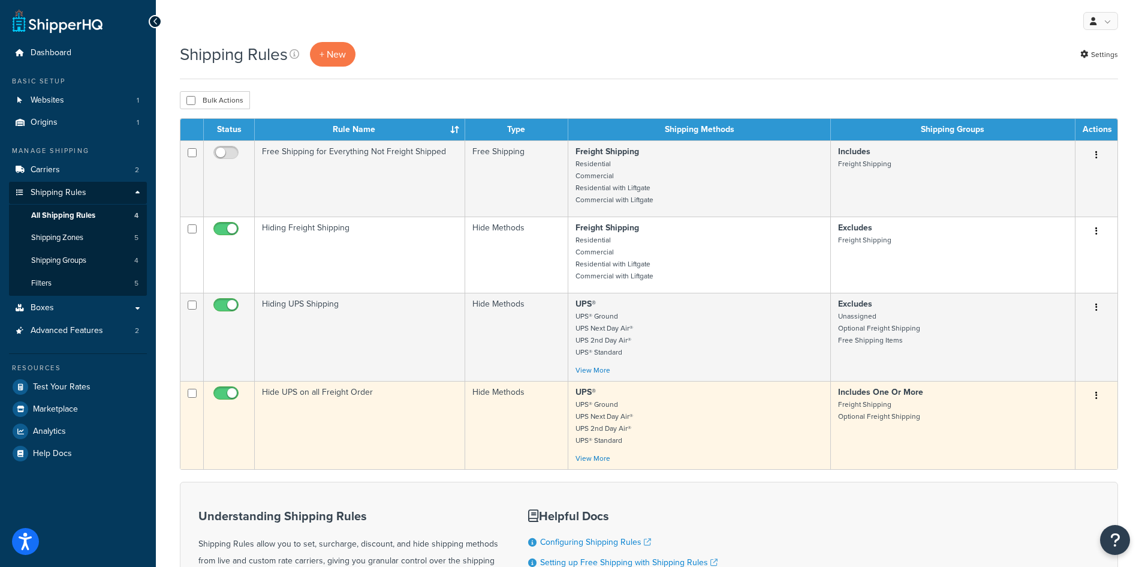
click at [1097, 397] on icon "button" at bounding box center [1096, 395] width 2 height 8
click at [1046, 467] on link "Delete" at bounding box center [1057, 467] width 95 height 25
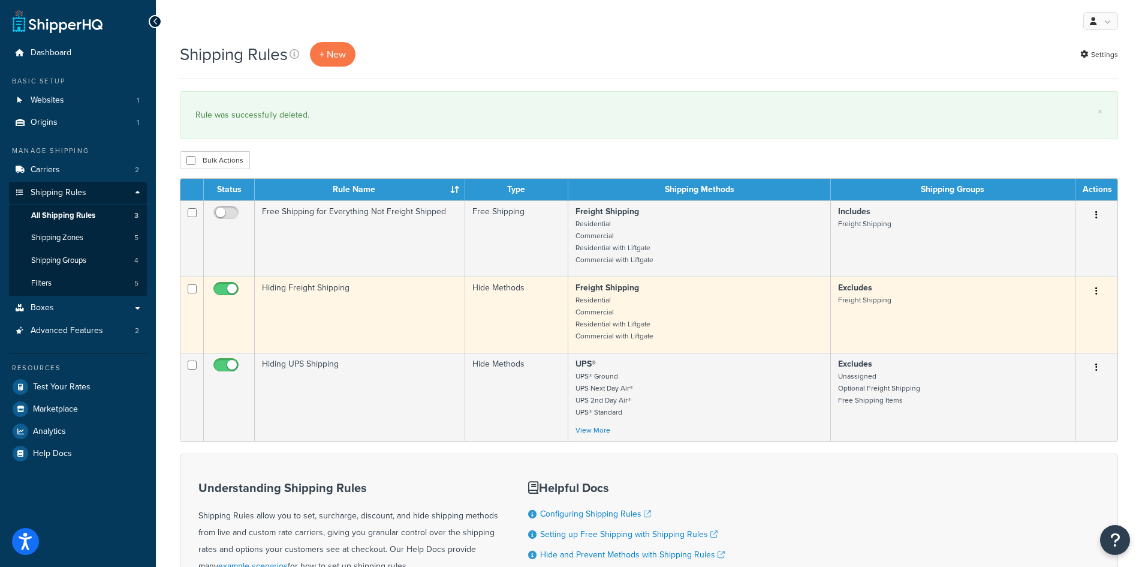
click at [1095, 291] on icon "button" at bounding box center [1096, 291] width 2 height 8
click at [1056, 313] on link "Edit" at bounding box center [1057, 314] width 95 height 25
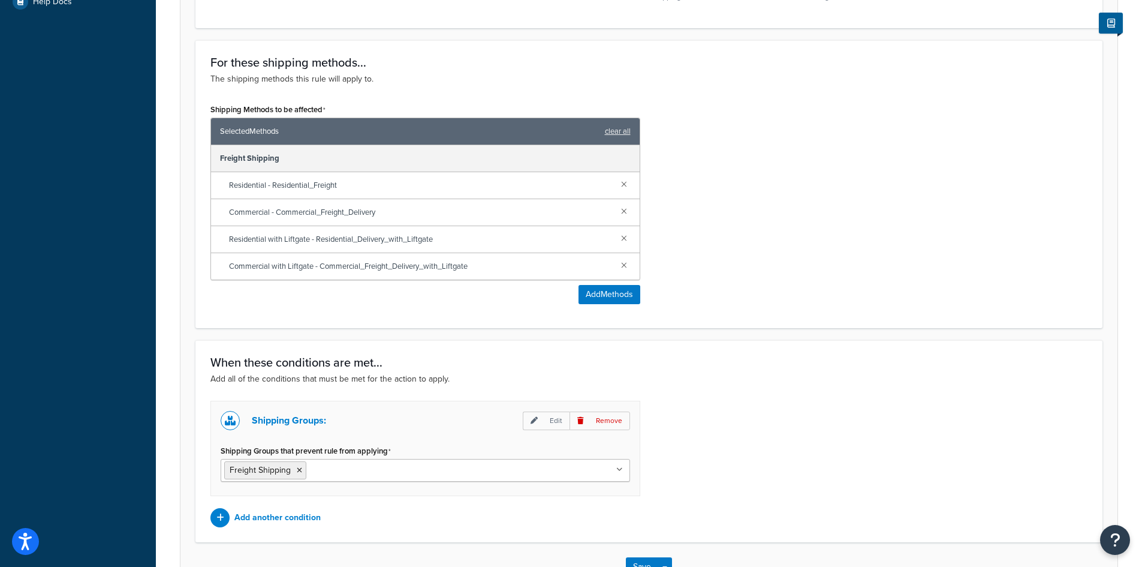
scroll to position [538, 0]
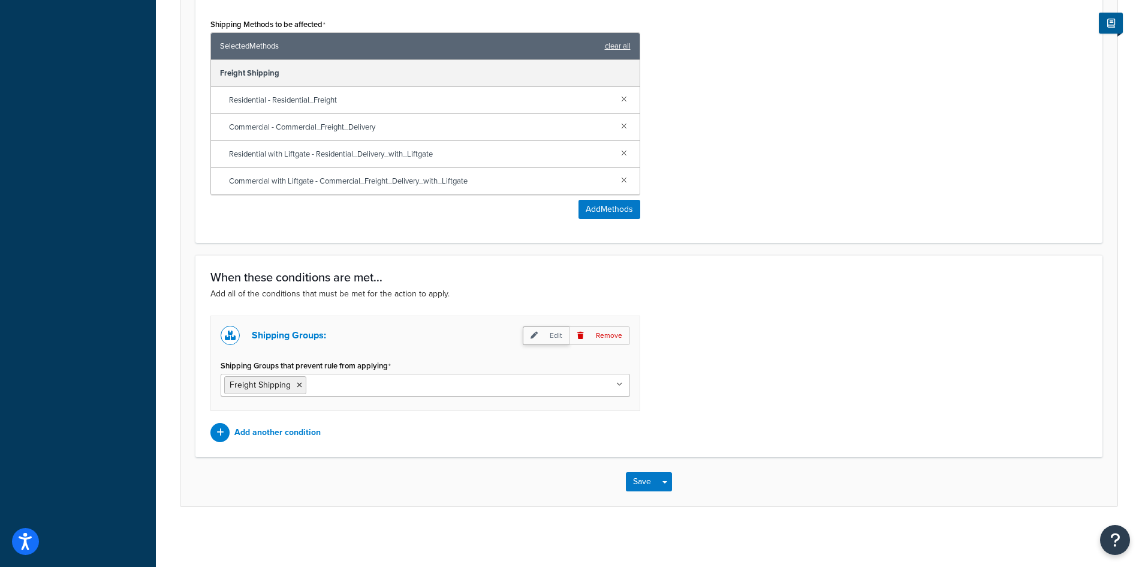
click at [540, 338] on p "Edit" at bounding box center [546, 335] width 47 height 19
select select "any"
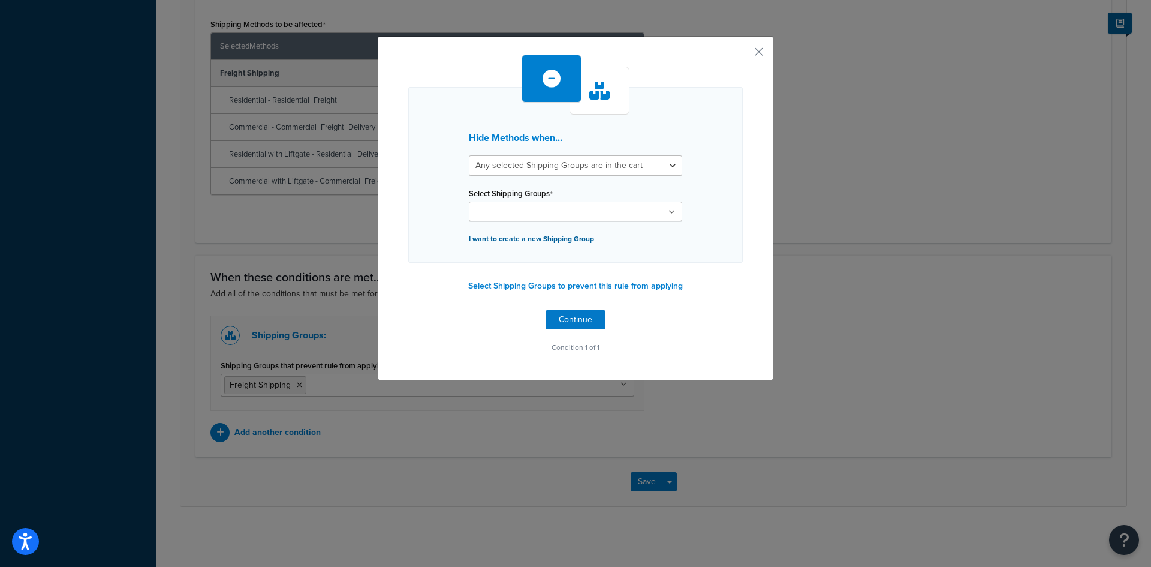
click at [546, 242] on p "I want to create a new Shipping Group" at bounding box center [575, 238] width 213 height 17
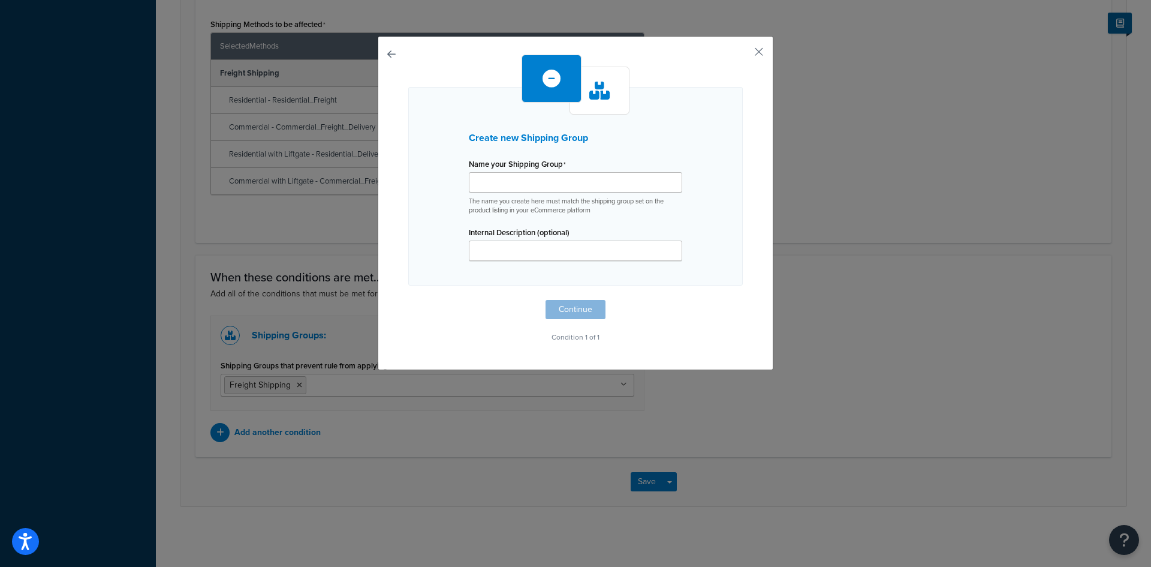
click at [408, 300] on button "button" at bounding box center [408, 300] width 0 height 0
select select "any"
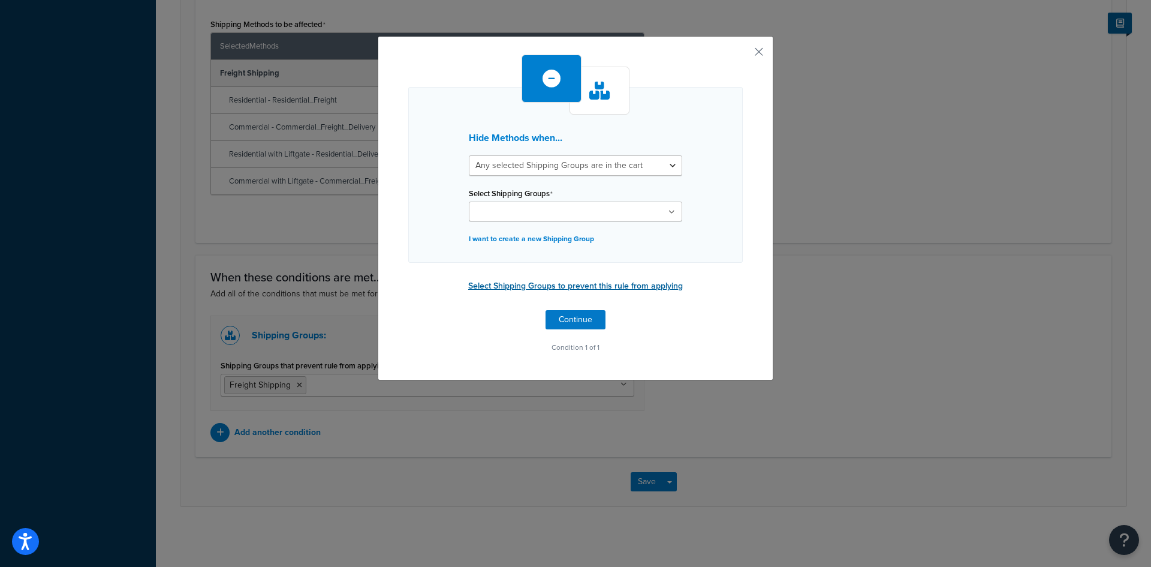
click at [527, 288] on button "Select Shipping Groups to prevent this rule from applying" at bounding box center [576, 286] width 222 height 18
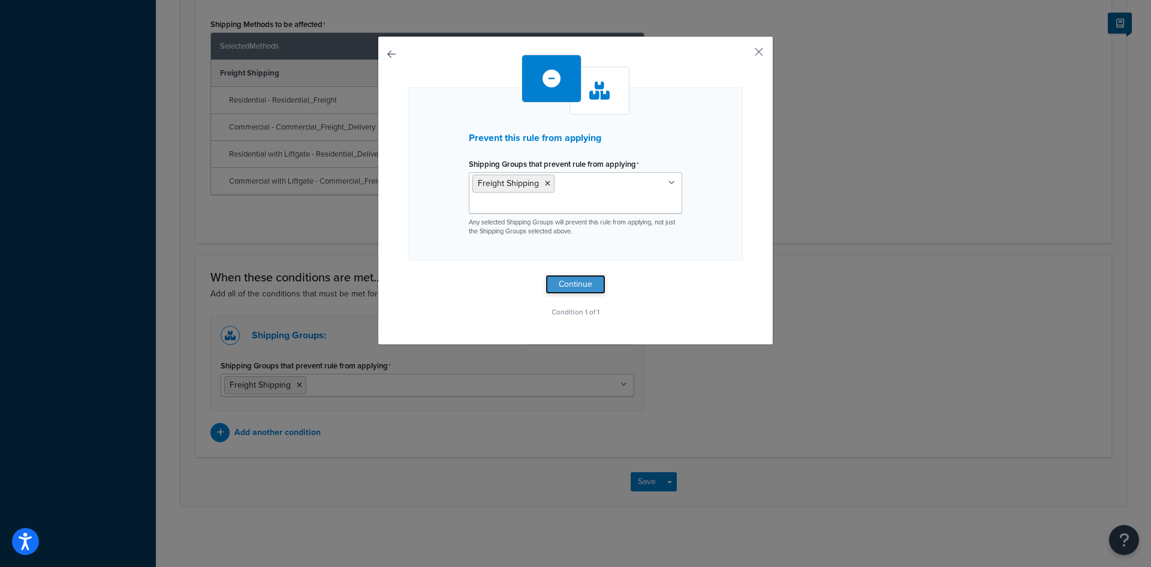
click at [577, 275] on button "Continue" at bounding box center [576, 284] width 60 height 19
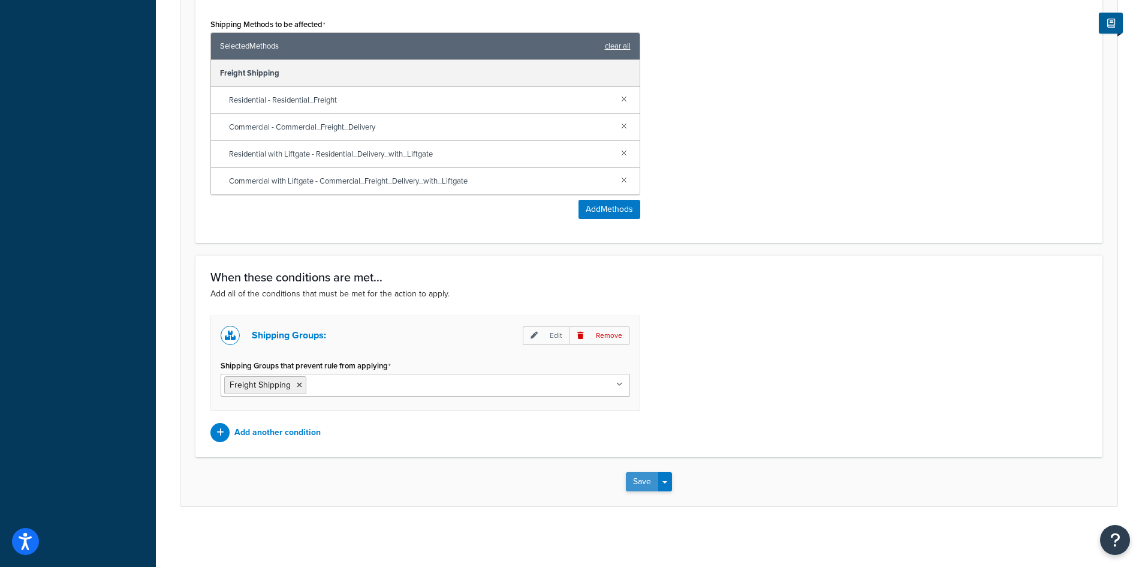
click at [645, 480] on button "Save" at bounding box center [642, 481] width 32 height 19
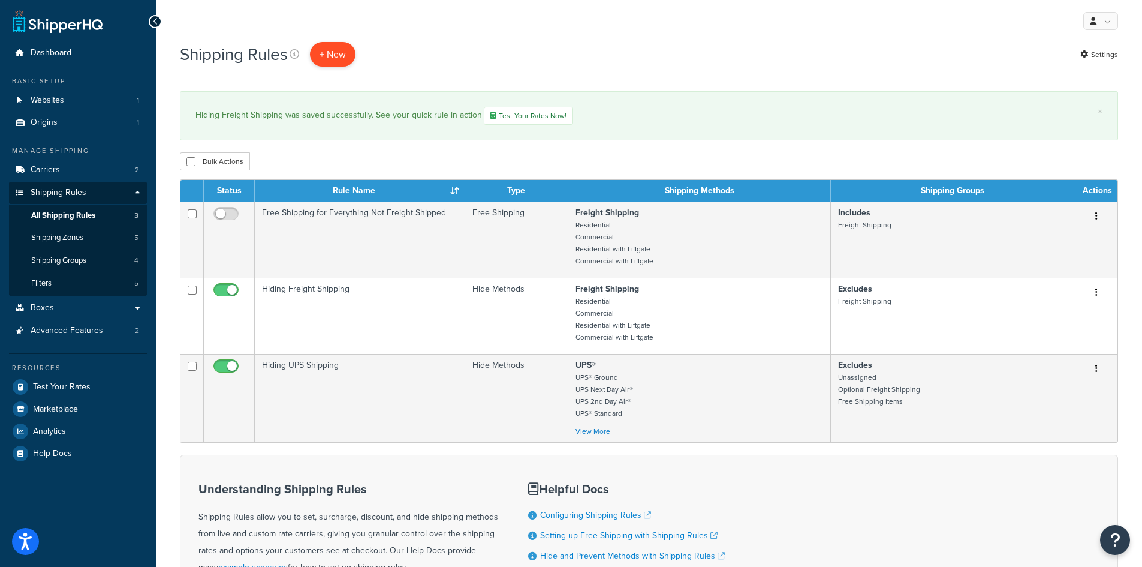
click at [331, 62] on p "+ New" at bounding box center [333, 54] width 46 height 25
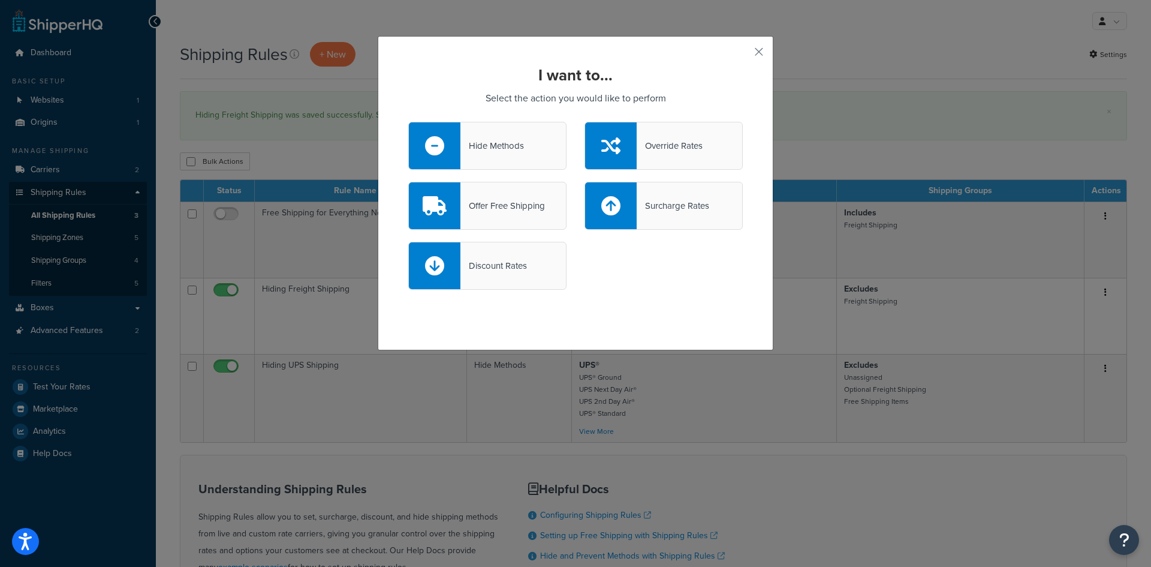
click at [502, 145] on div "Hide Methods" at bounding box center [493, 145] width 64 height 17
click at [0, 0] on input "Hide Methods" at bounding box center [0, 0] width 0 height 0
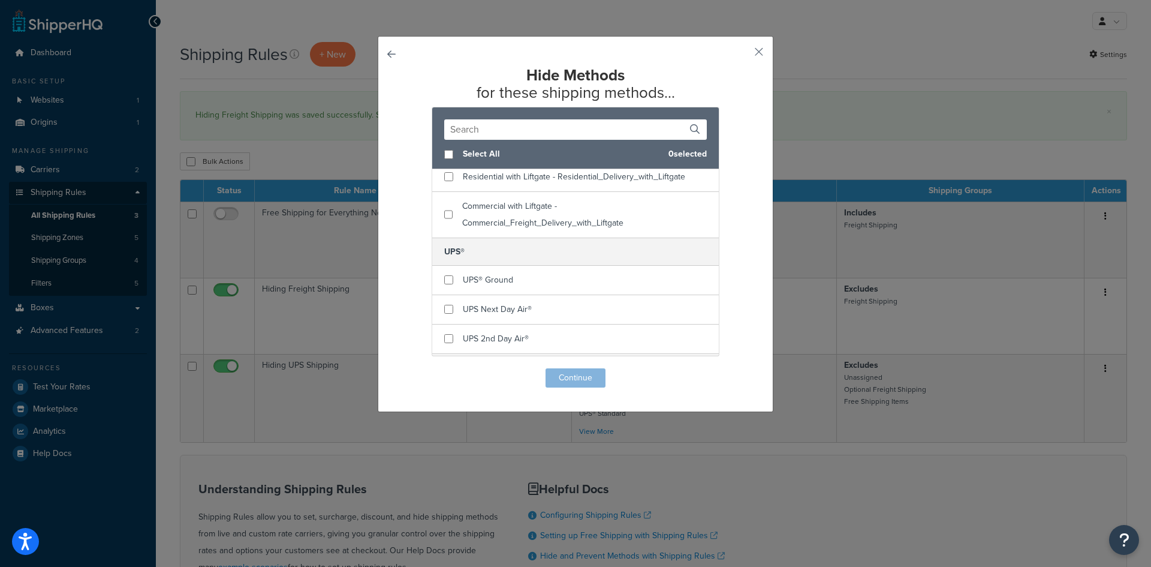
scroll to position [180, 0]
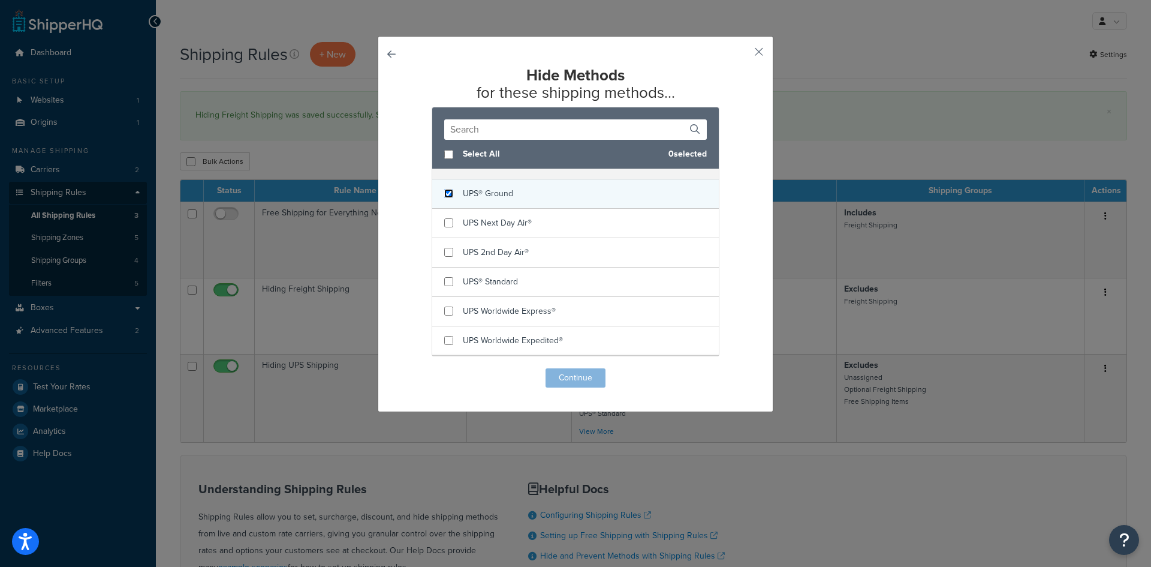
click at [445, 195] on input "checkbox" at bounding box center [448, 193] width 9 height 9
checkbox input "true"
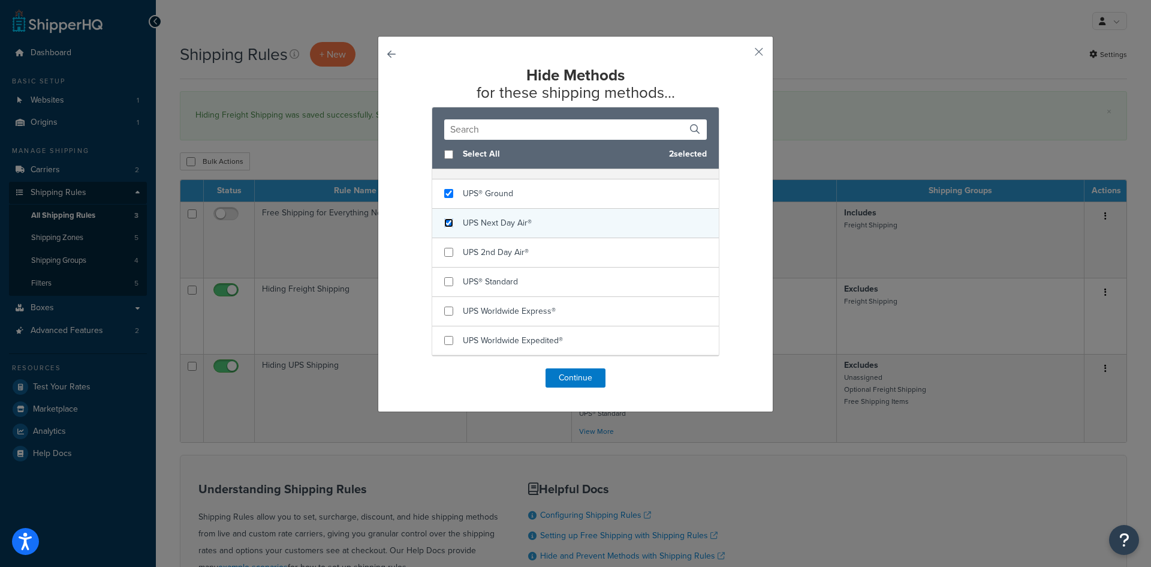
drag, startPoint x: 446, startPoint y: 227, endPoint x: 445, endPoint y: 234, distance: 7.2
click at [446, 227] on input "checkbox" at bounding box center [448, 222] width 9 height 9
checkbox input "true"
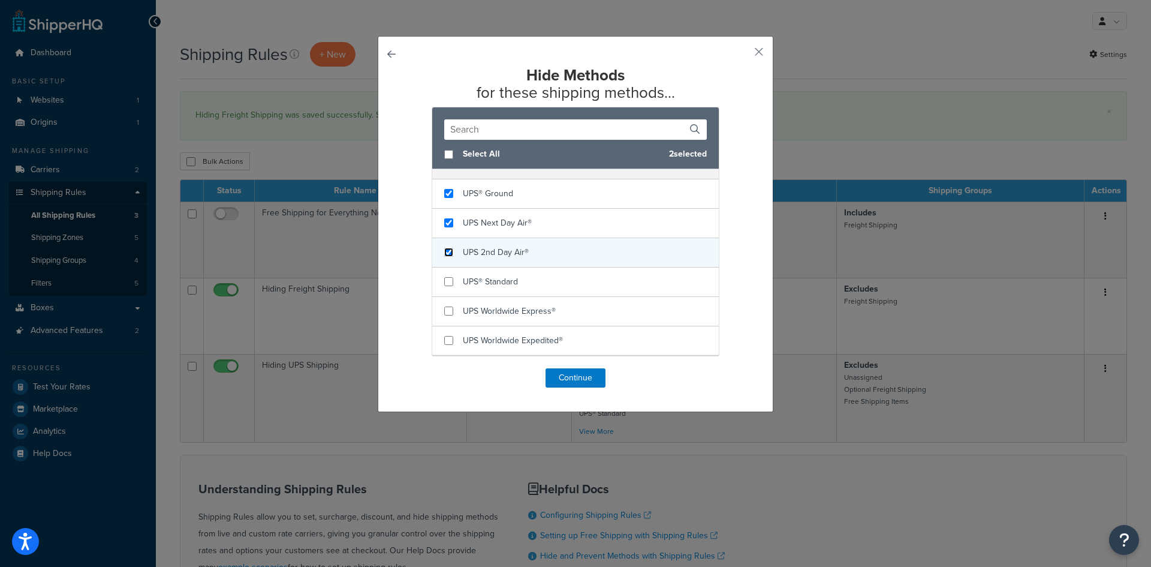
click at [444, 251] on input "checkbox" at bounding box center [448, 252] width 9 height 9
checkbox input "true"
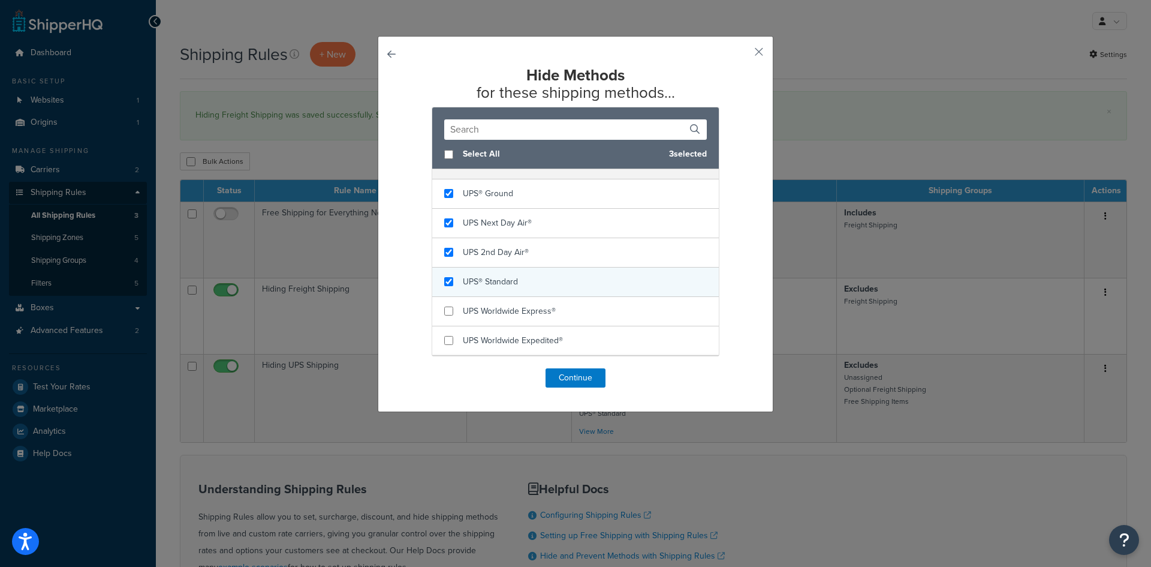
checkbox input "true"
click at [443, 276] on div "UPS® Standard" at bounding box center [575, 281] width 287 height 29
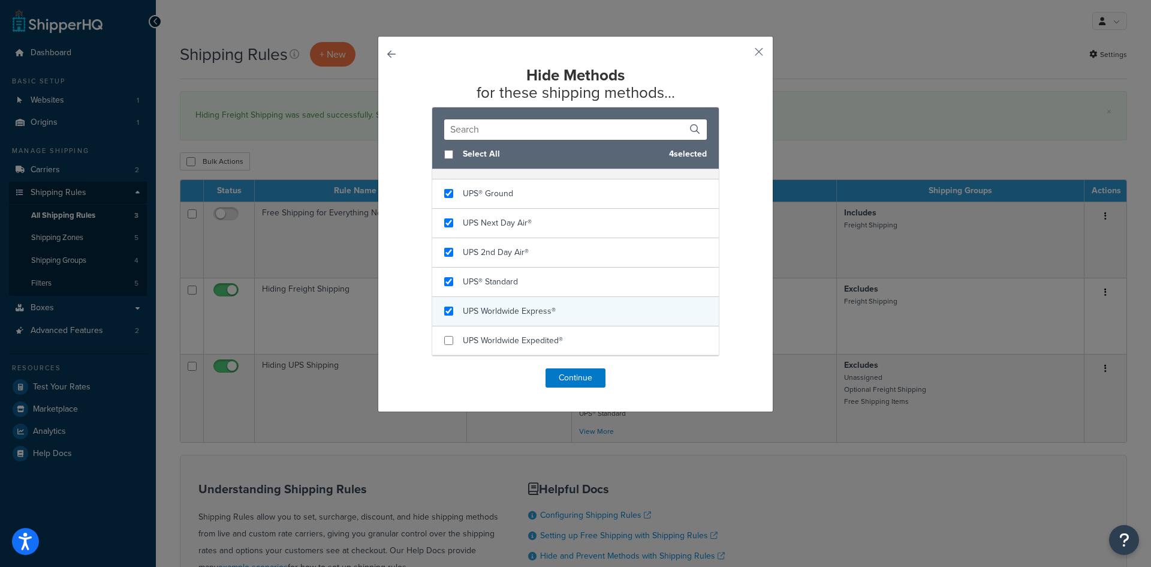
checkbox input "true"
drag, startPoint x: 445, startPoint y: 305, endPoint x: 445, endPoint y: 314, distance: 8.4
click at [445, 306] on div "UPS Worldwide Express®" at bounding box center [575, 311] width 287 height 29
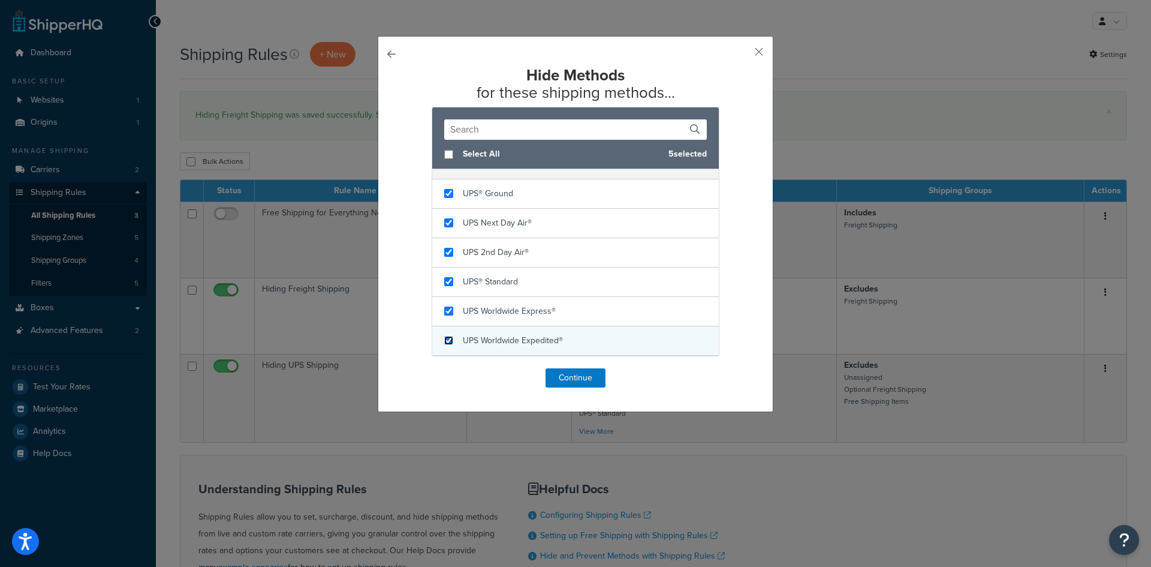
click at [446, 340] on input "checkbox" at bounding box center [448, 340] width 9 height 9
checkbox input "true"
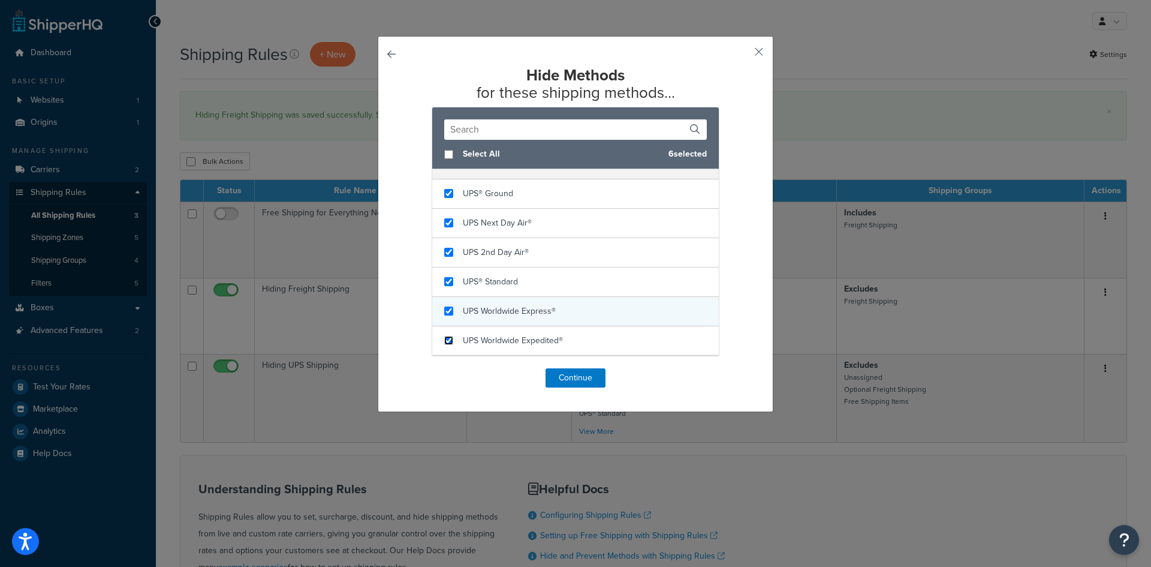
scroll to position [209, 0]
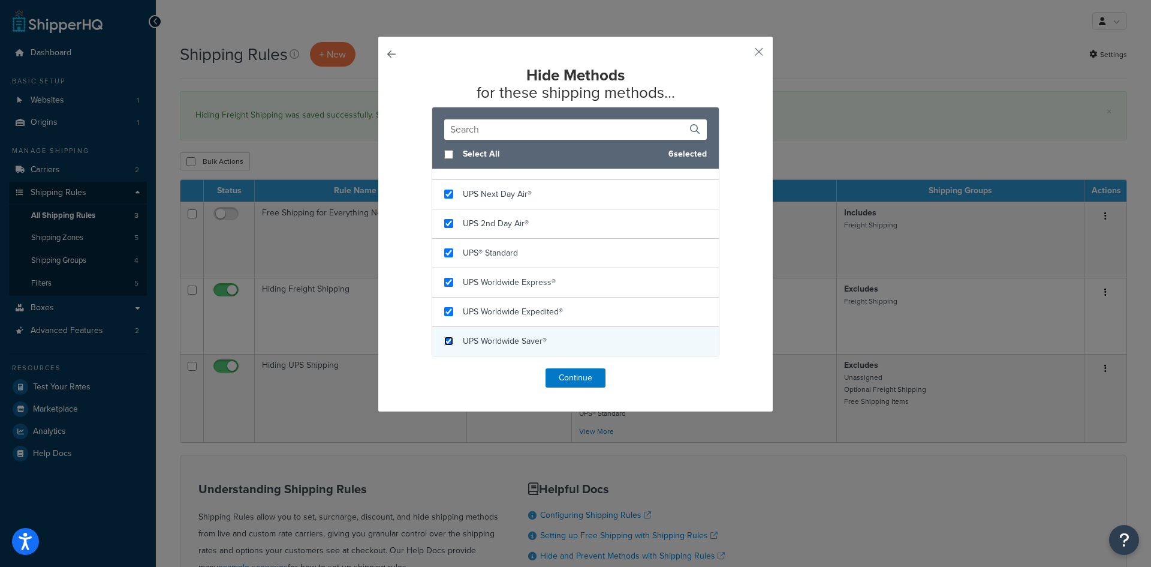
click at [447, 342] on input "checkbox" at bounding box center [448, 340] width 9 height 9
checkbox input "true"
click at [572, 377] on button "Continue" at bounding box center [576, 377] width 60 height 19
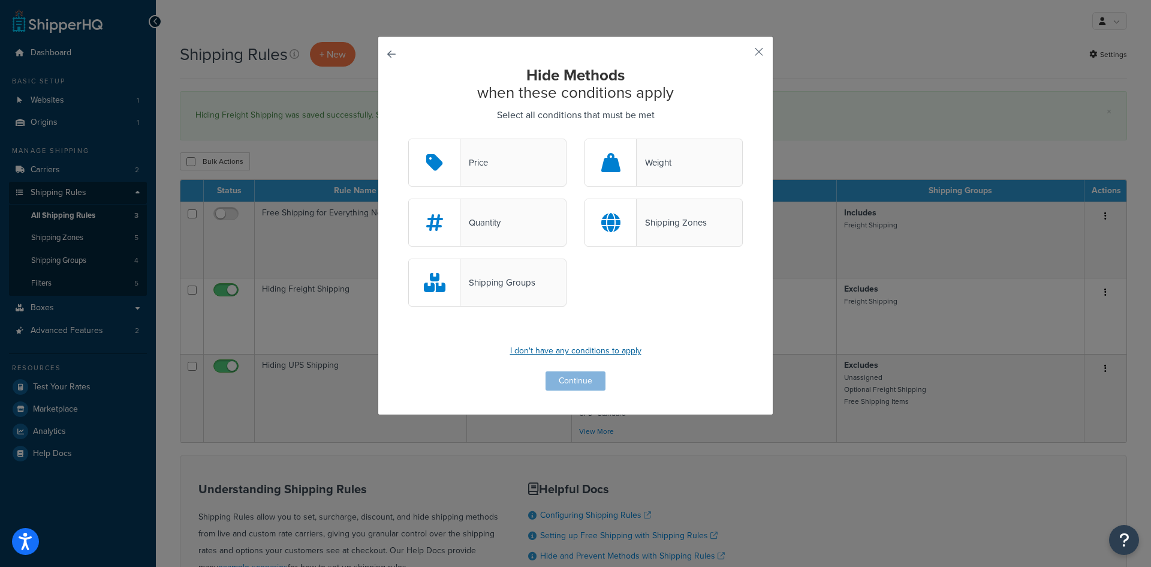
click at [583, 352] on p "I don't have any conditions to apply" at bounding box center [575, 350] width 335 height 17
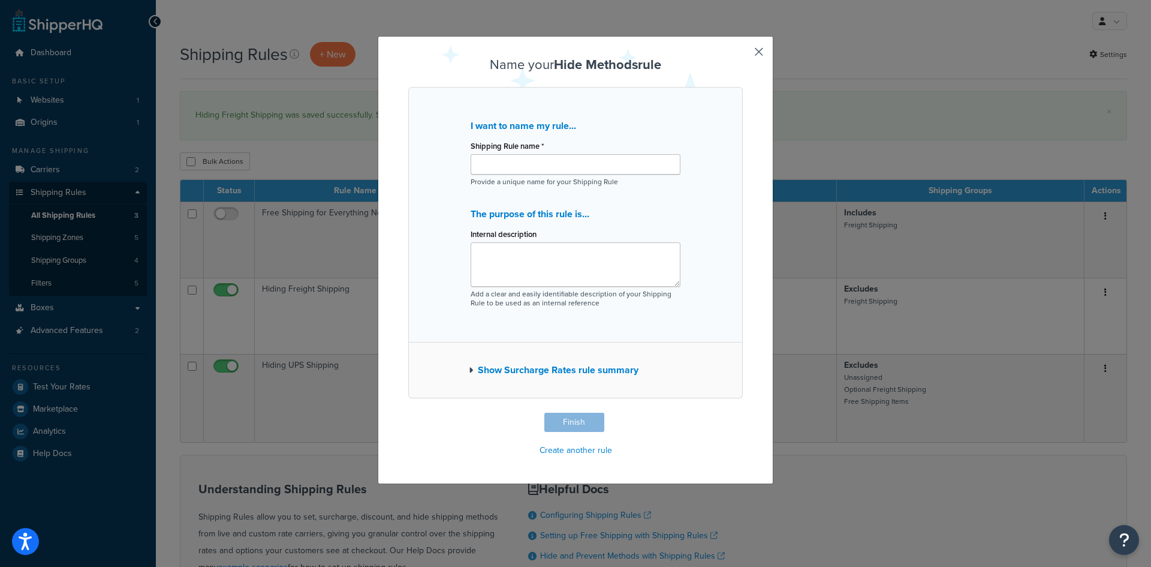
click at [560, 371] on button "Show Surcharge Rates rule summary" at bounding box center [554, 370] width 170 height 17
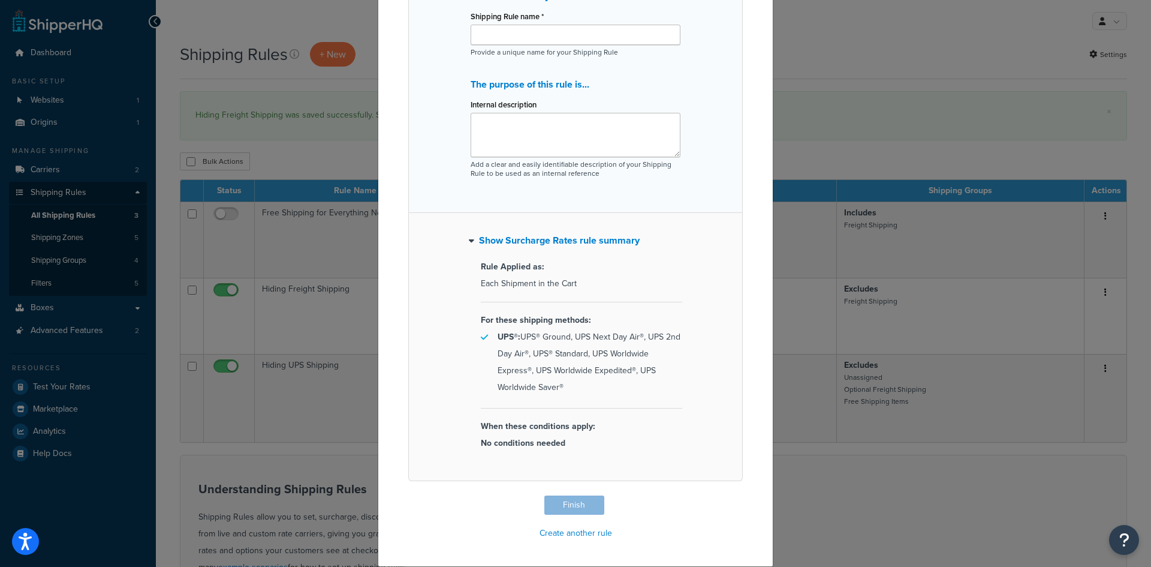
scroll to position [0, 0]
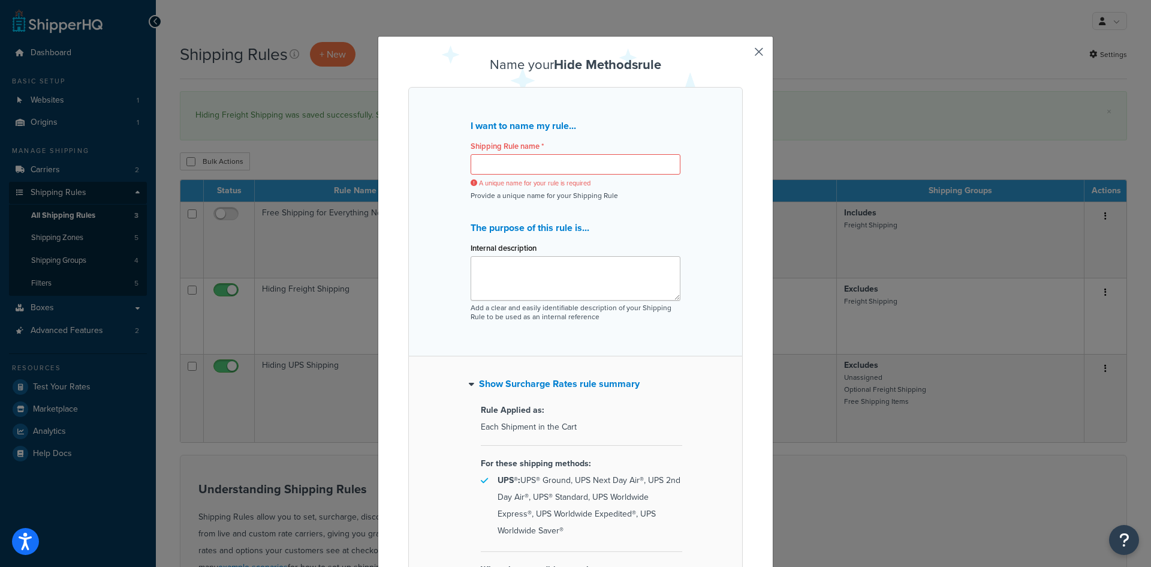
click at [582, 152] on div "Shipping Rule name * A unique name for your rule is required" at bounding box center [576, 162] width 210 height 50
click at [607, 172] on input "Shipping Rule name *" at bounding box center [576, 164] width 210 height 20
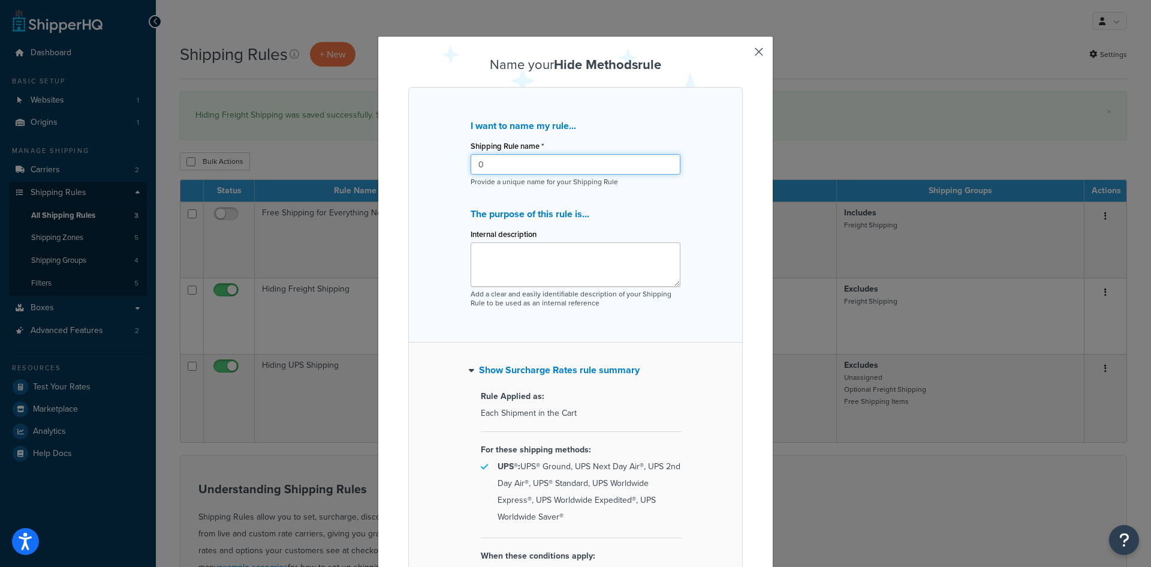
type input "0"
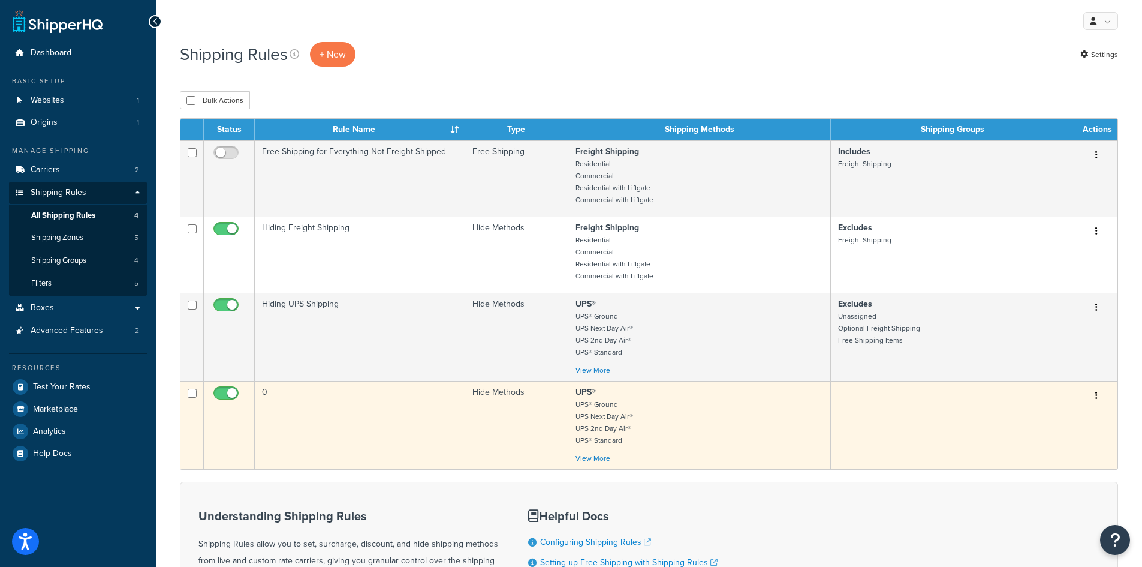
click at [1095, 395] on button "button" at bounding box center [1096, 395] width 17 height 19
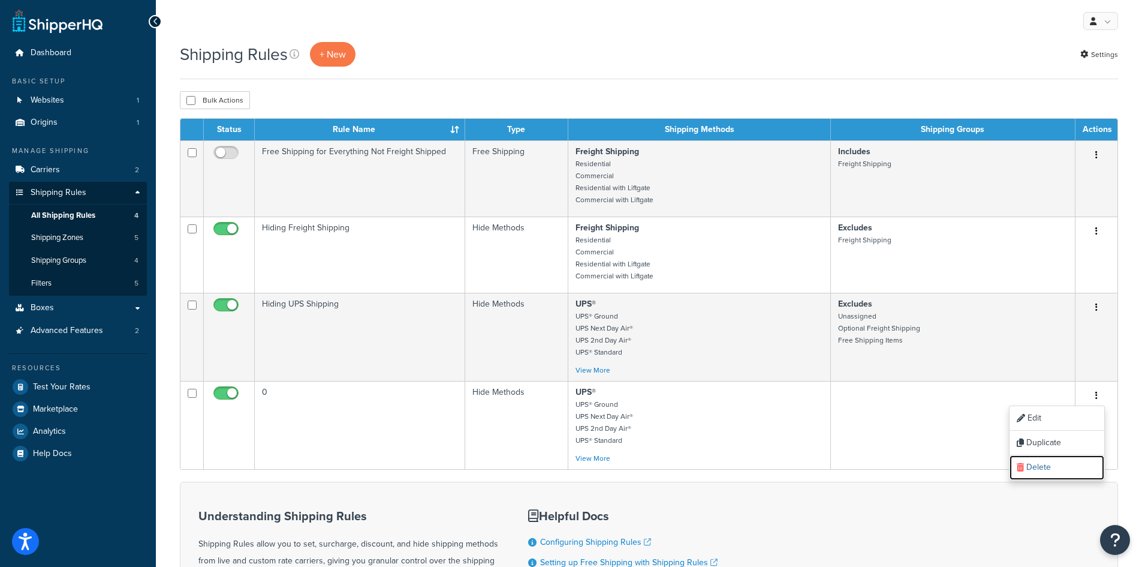
drag, startPoint x: 1040, startPoint y: 464, endPoint x: 625, endPoint y: 69, distance: 573.0
click at [1040, 464] on link "Delete" at bounding box center [1057, 467] width 95 height 25
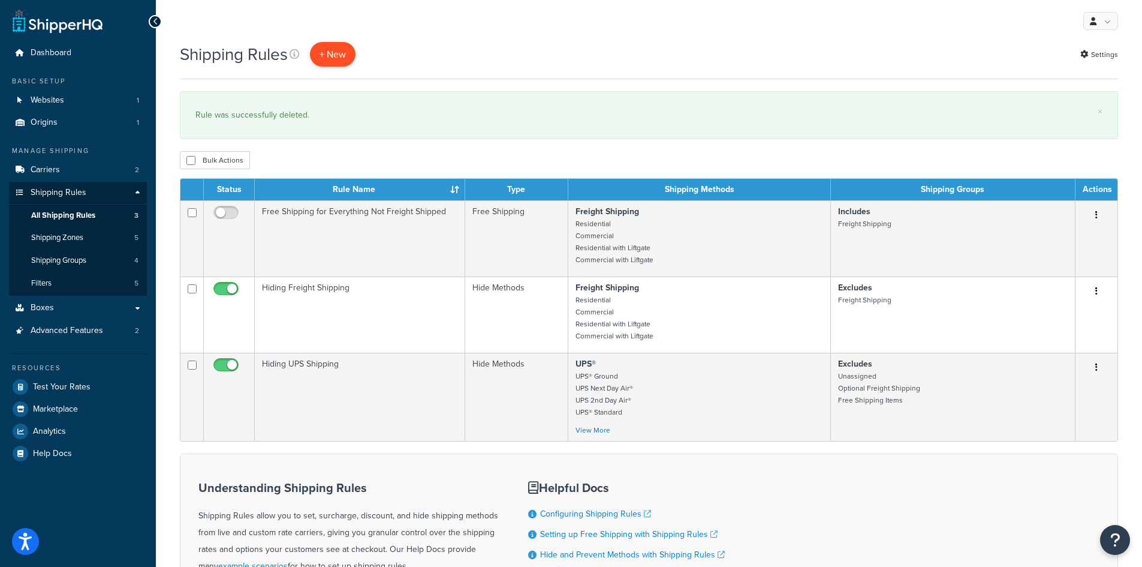
click at [340, 53] on p "+ New" at bounding box center [333, 54] width 46 height 25
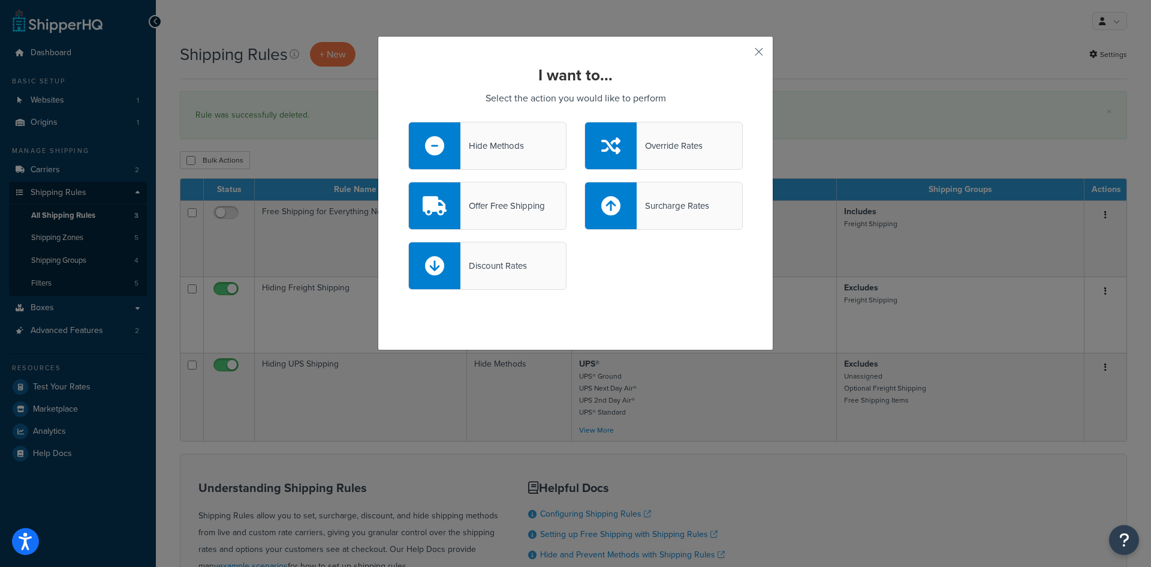
click at [546, 275] on div "Discount Rates" at bounding box center [487, 266] width 158 height 48
click at [0, 0] on input "Discount Rates" at bounding box center [0, 0] width 0 height 0
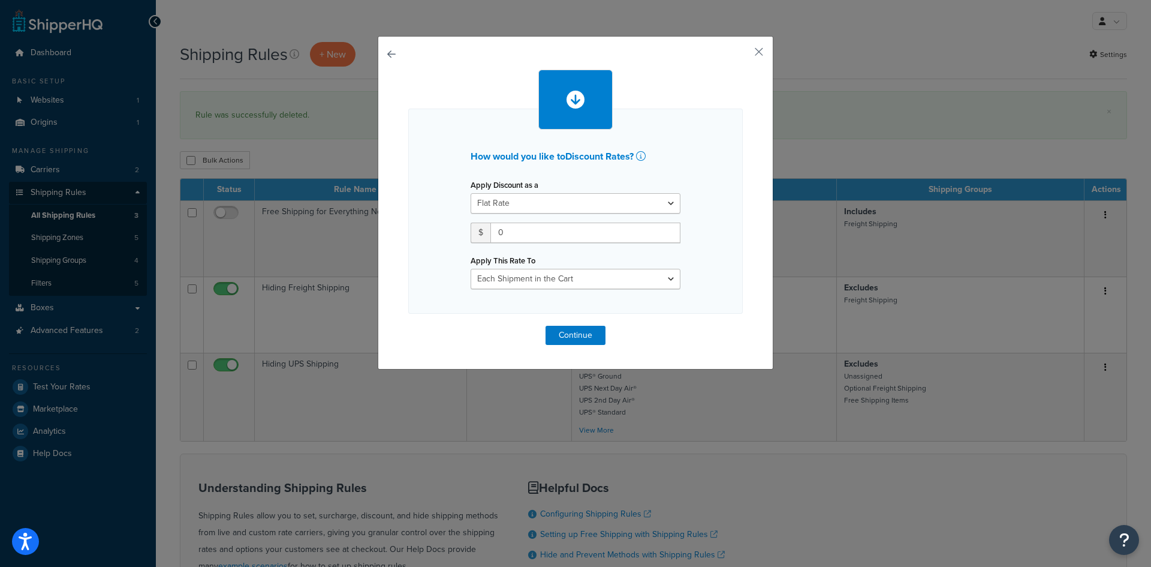
click at [408, 326] on button "button" at bounding box center [408, 326] width 0 height 0
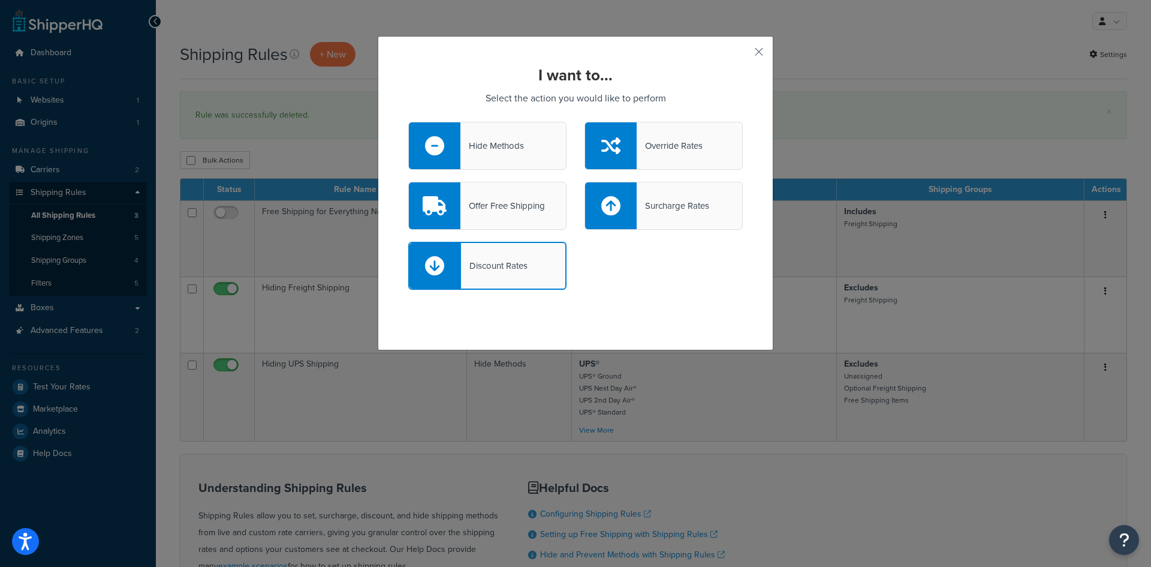
click at [541, 142] on div "Hide Methods" at bounding box center [487, 146] width 158 height 48
click at [0, 0] on input "Hide Methods" at bounding box center [0, 0] width 0 height 0
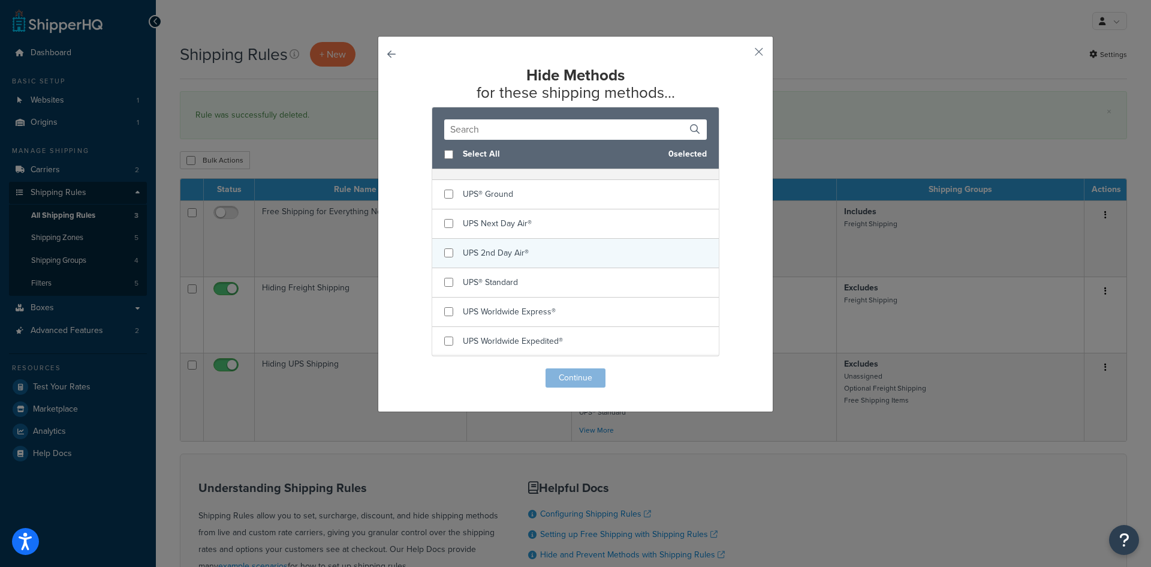
scroll to position [180, 0]
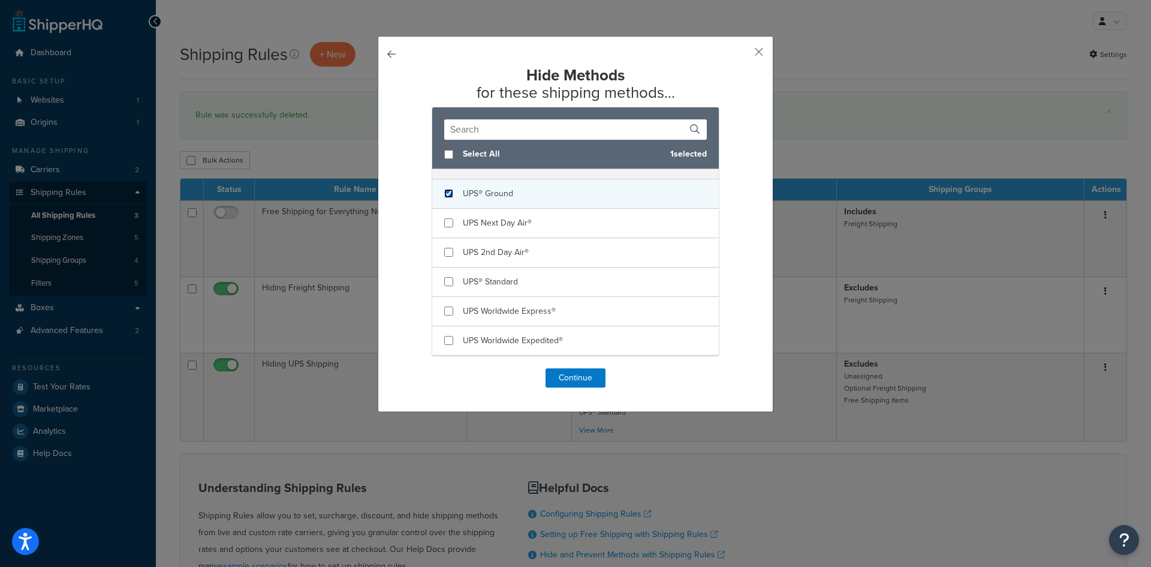
click at [444, 198] on input "checkbox" at bounding box center [448, 193] width 9 height 9
checkbox input "true"
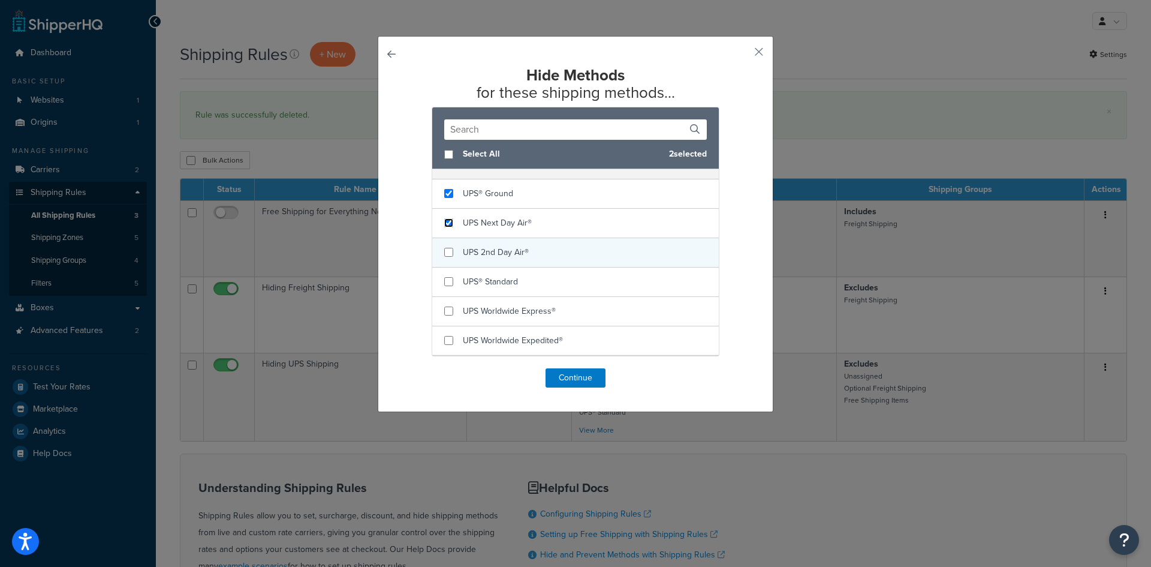
drag, startPoint x: 446, startPoint y: 222, endPoint x: 447, endPoint y: 240, distance: 17.4
click at [447, 225] on input "checkbox" at bounding box center [448, 222] width 9 height 9
checkbox input "true"
click at [445, 255] on input "checkbox" at bounding box center [448, 252] width 9 height 9
checkbox input "true"
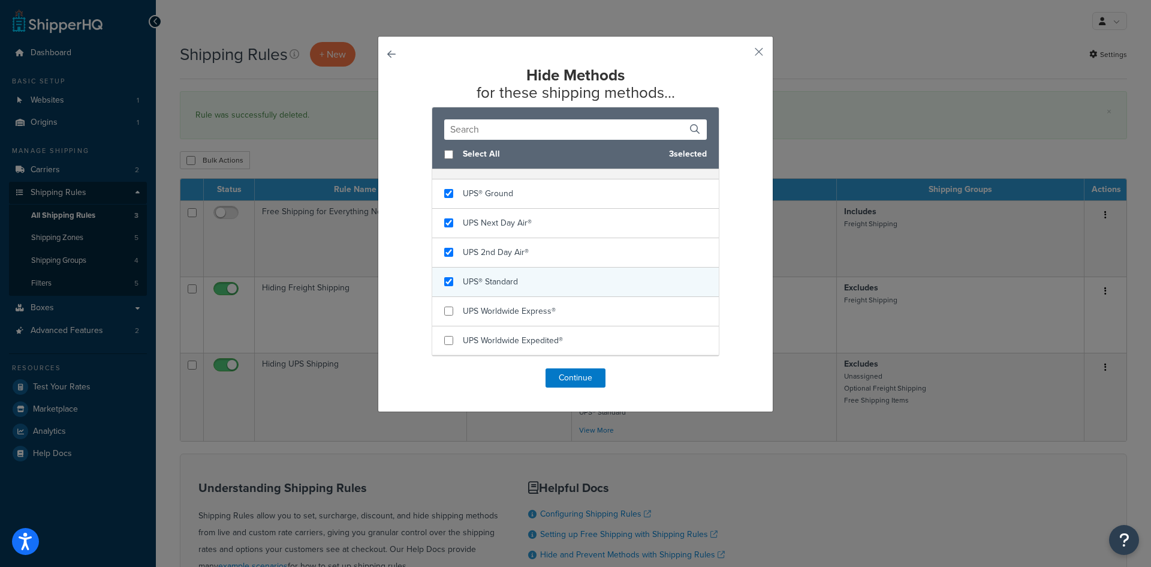
checkbox input "true"
click at [443, 293] on div "UPS® Standard" at bounding box center [575, 281] width 287 height 29
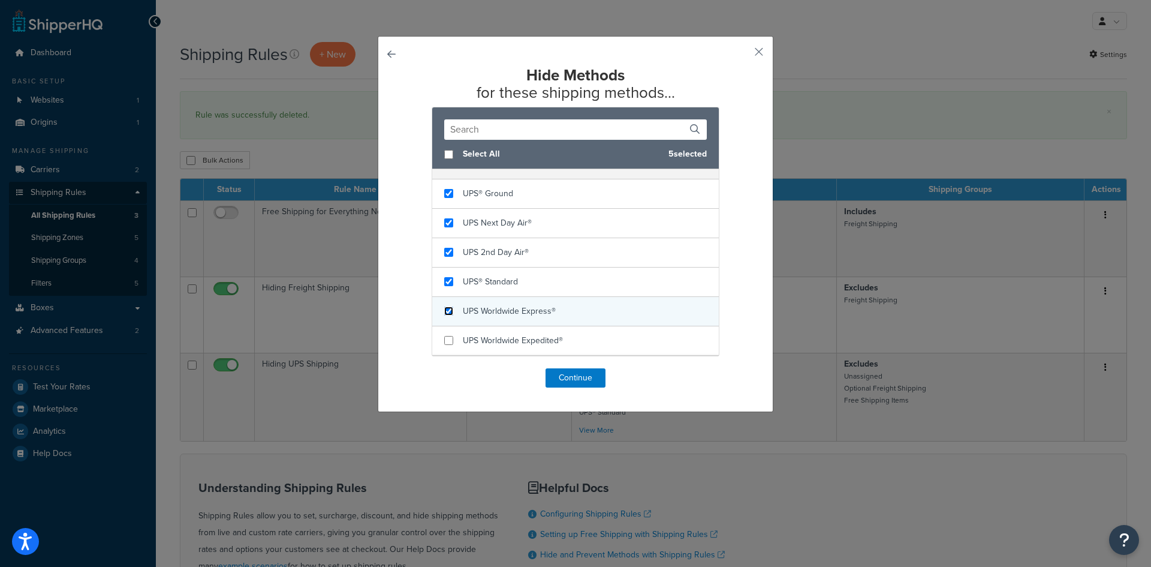
drag, startPoint x: 443, startPoint y: 314, endPoint x: 443, endPoint y: 324, distance: 10.8
click at [444, 314] on input "checkbox" at bounding box center [448, 310] width 9 height 9
checkbox input "true"
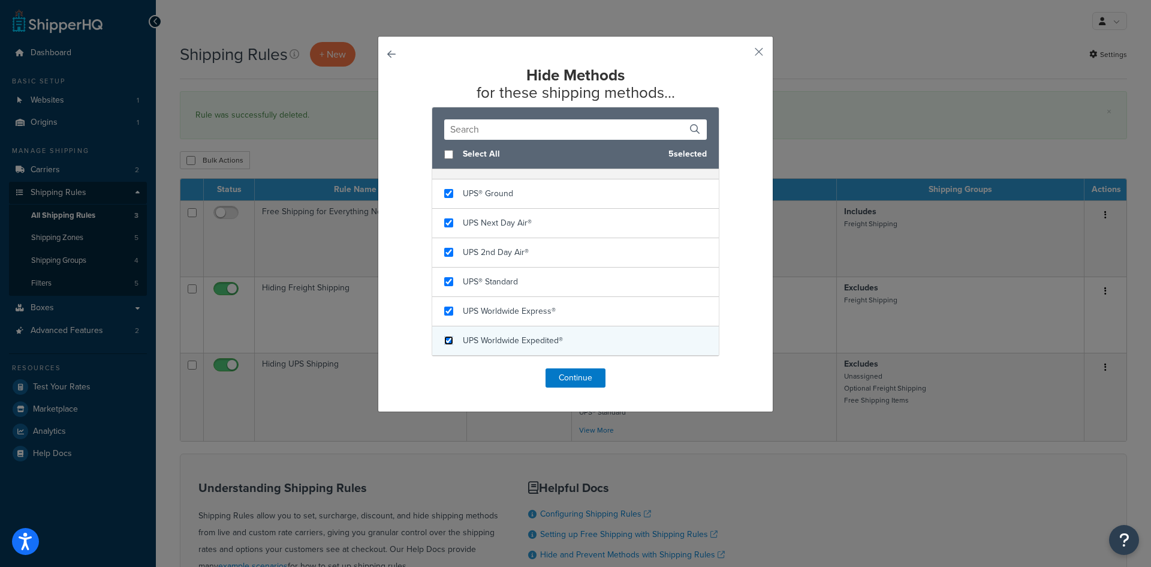
drag, startPoint x: 444, startPoint y: 341, endPoint x: 495, endPoint y: 329, distance: 52.9
click at [445, 341] on input "checkbox" at bounding box center [448, 340] width 9 height 9
checkbox input "true"
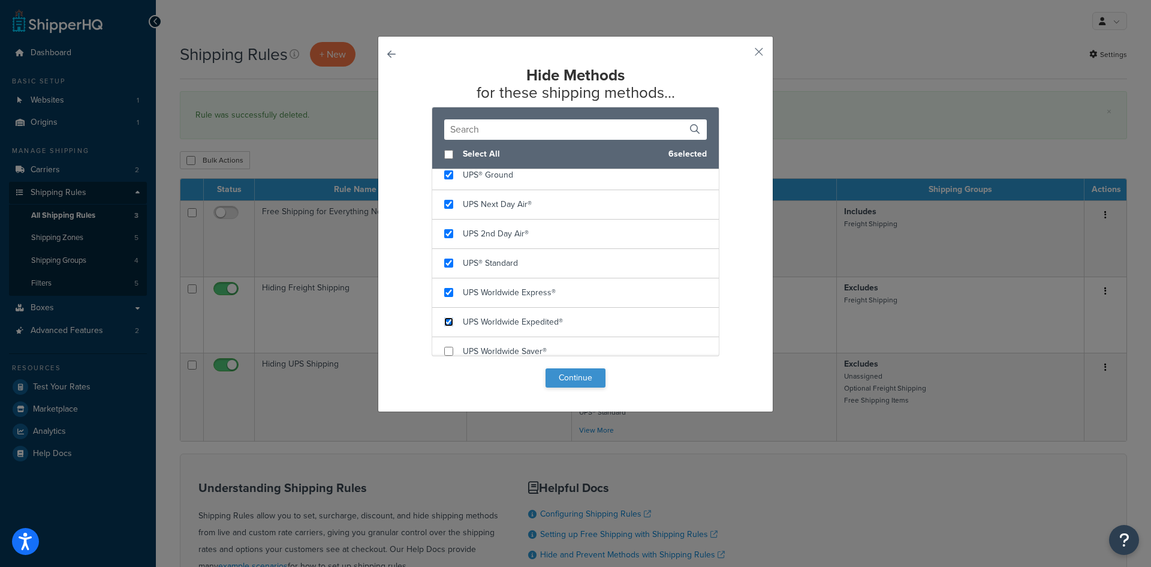
scroll to position [209, 0]
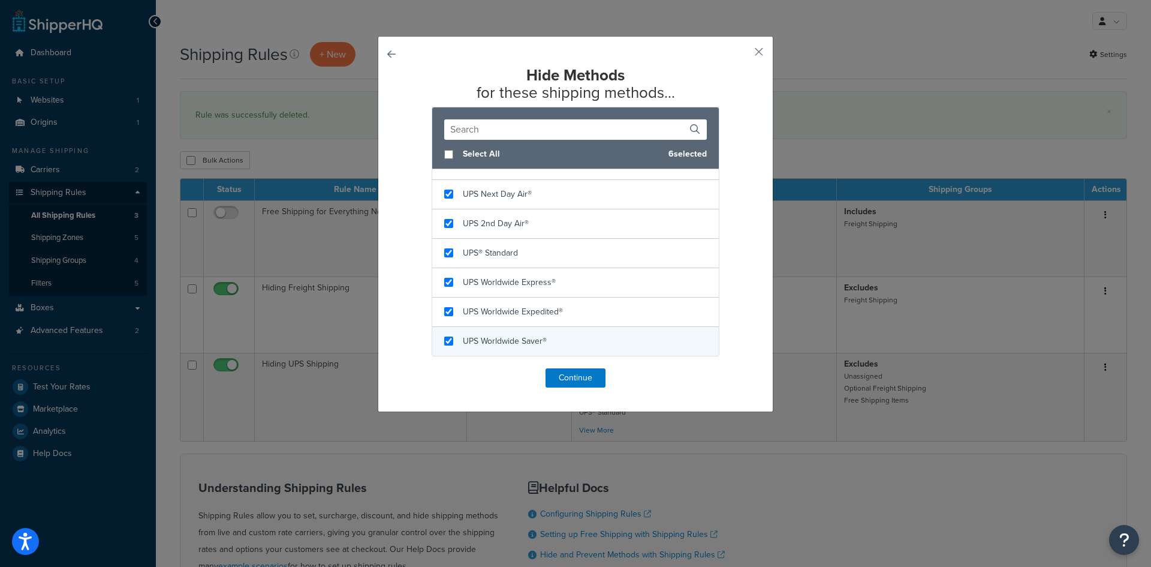
checkbox input "true"
click at [451, 343] on div "UPS Worldwide Saver®" at bounding box center [575, 341] width 287 height 29
click at [576, 377] on button "Continue" at bounding box center [576, 377] width 60 height 19
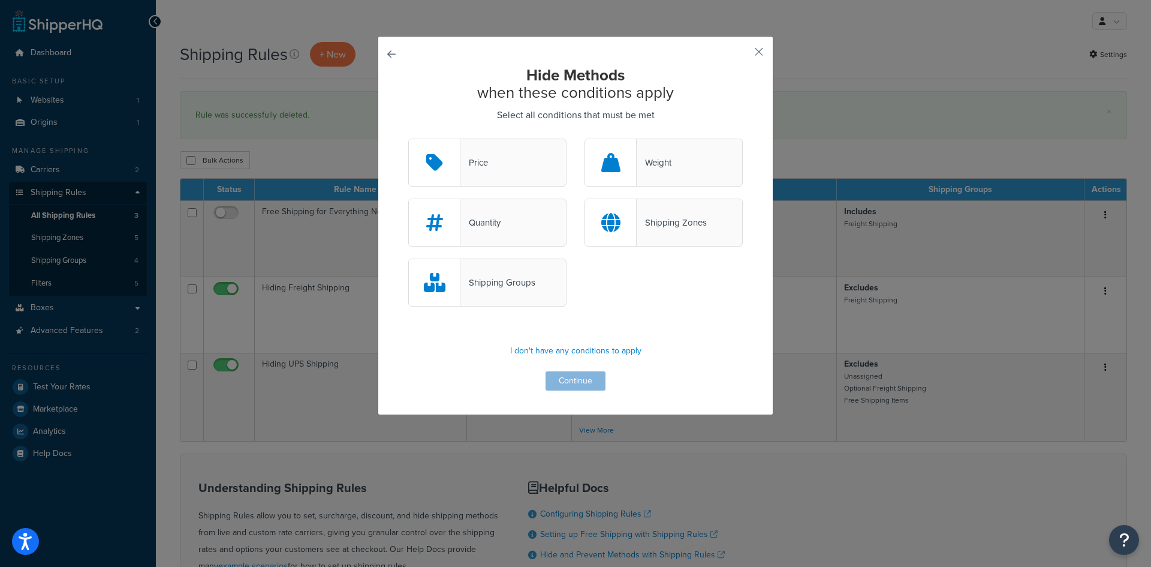
click at [544, 285] on div "Shipping Groups" at bounding box center [487, 282] width 158 height 48
click at [0, 0] on input "Shipping Groups" at bounding box center [0, 0] width 0 height 0
click at [565, 378] on button "Continue" at bounding box center [576, 380] width 60 height 19
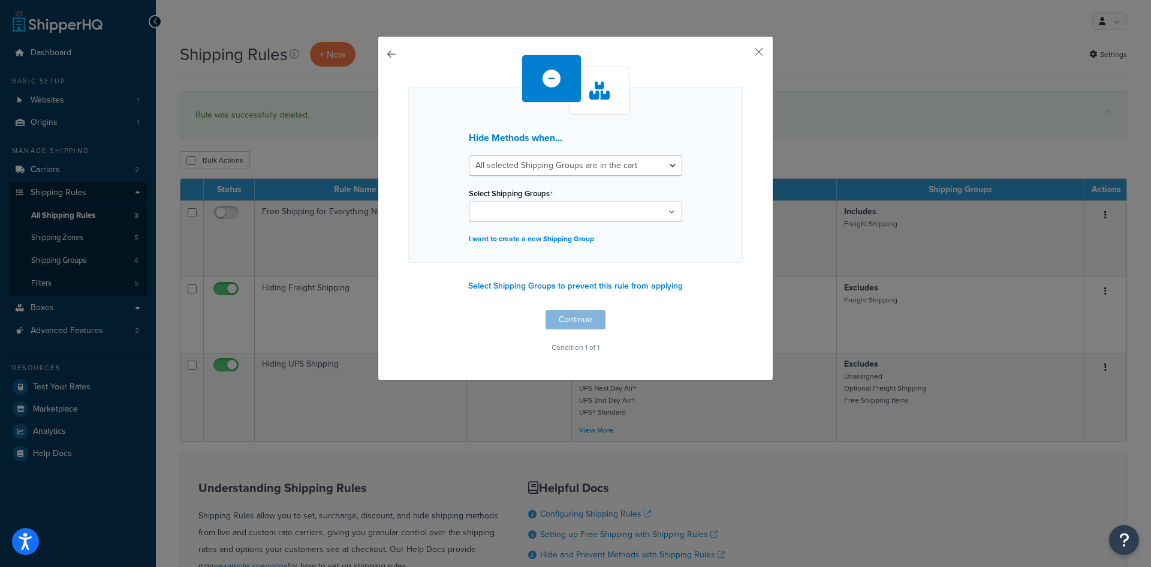
click at [661, 215] on ul at bounding box center [575, 211] width 213 height 20
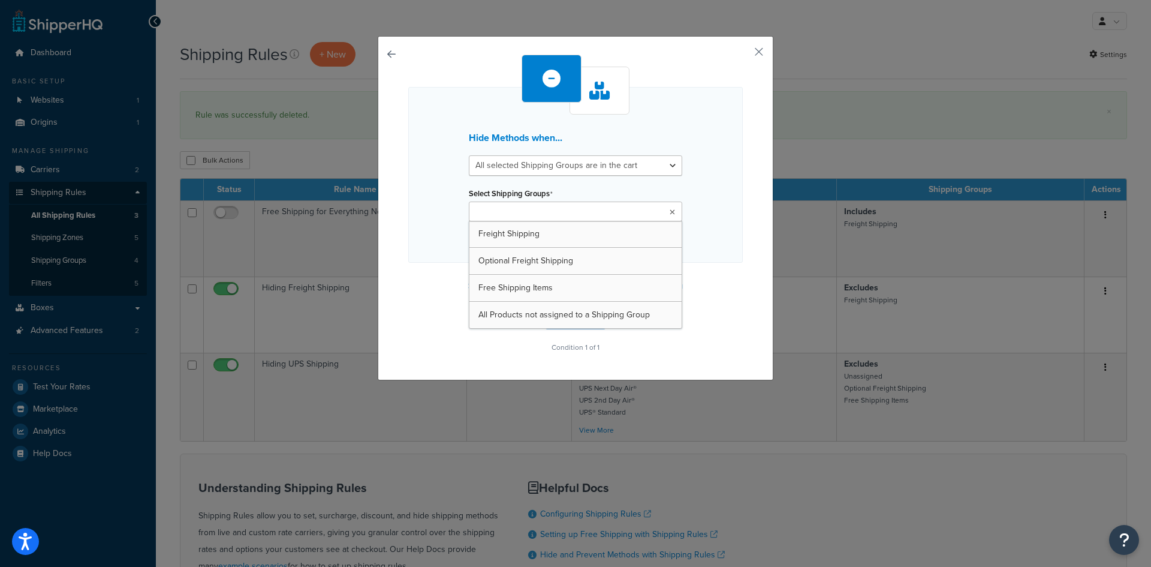
click at [664, 211] on ul at bounding box center [575, 211] width 213 height 20
click at [674, 210] on ul at bounding box center [575, 211] width 213 height 20
click at [670, 210] on icon at bounding box center [672, 212] width 5 height 7
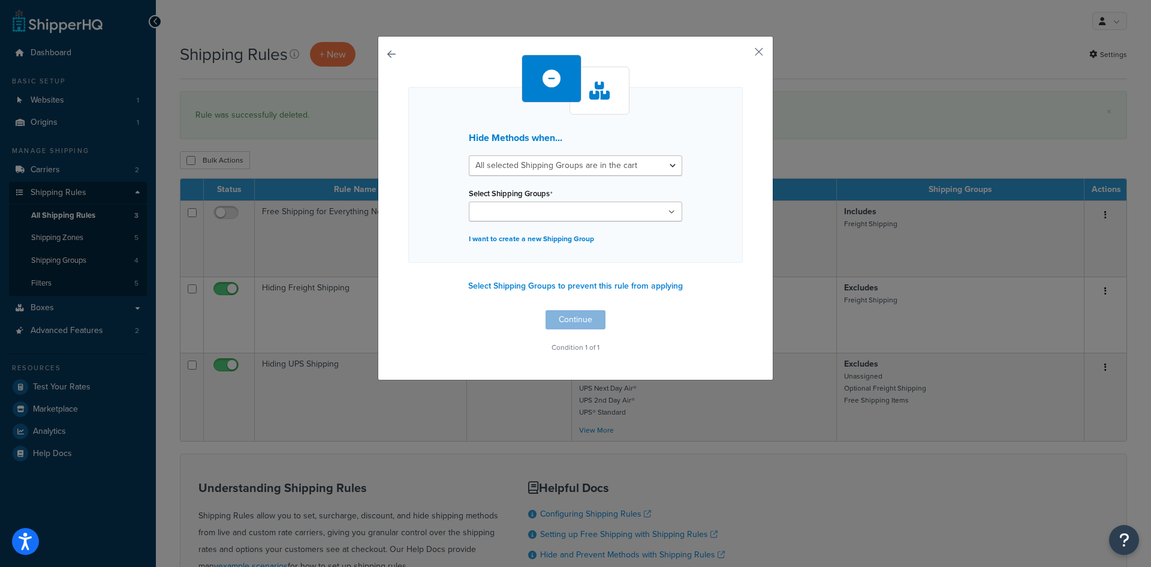
click at [408, 310] on button "button" at bounding box center [408, 310] width 0 height 0
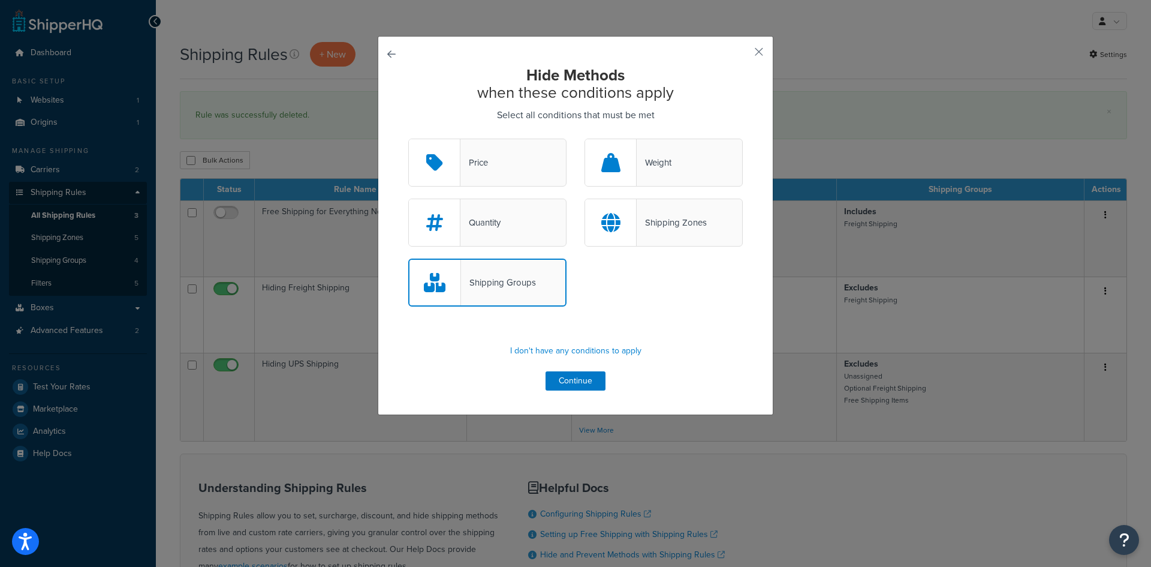
click at [408, 139] on button "button" at bounding box center [408, 139] width 0 height 0
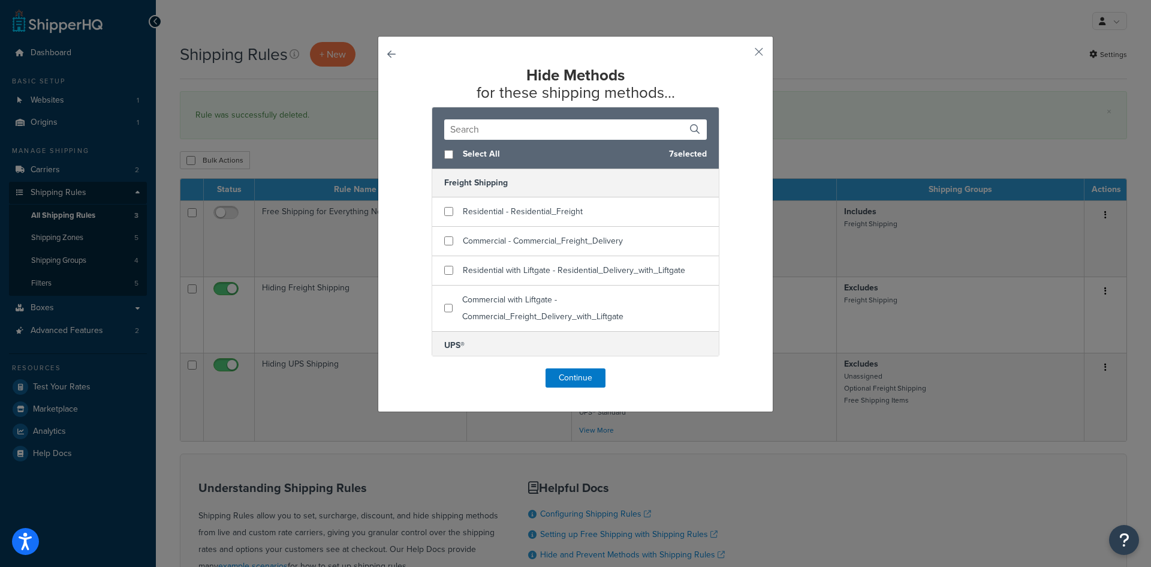
click at [408, 368] on button "button" at bounding box center [408, 368] width 0 height 0
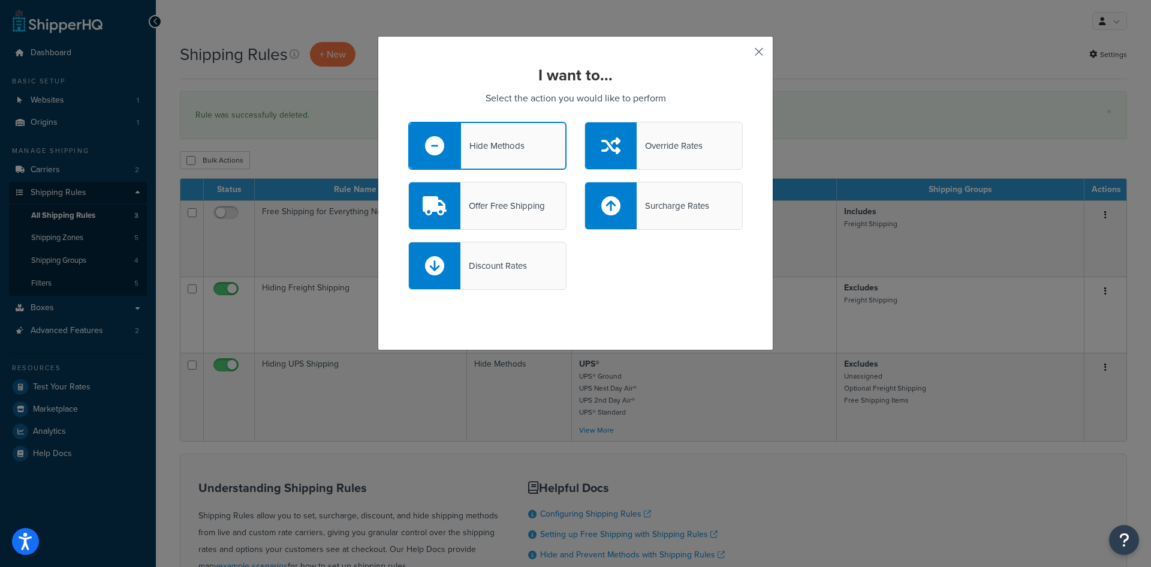
click at [743, 55] on button "button" at bounding box center [741, 56] width 3 height 3
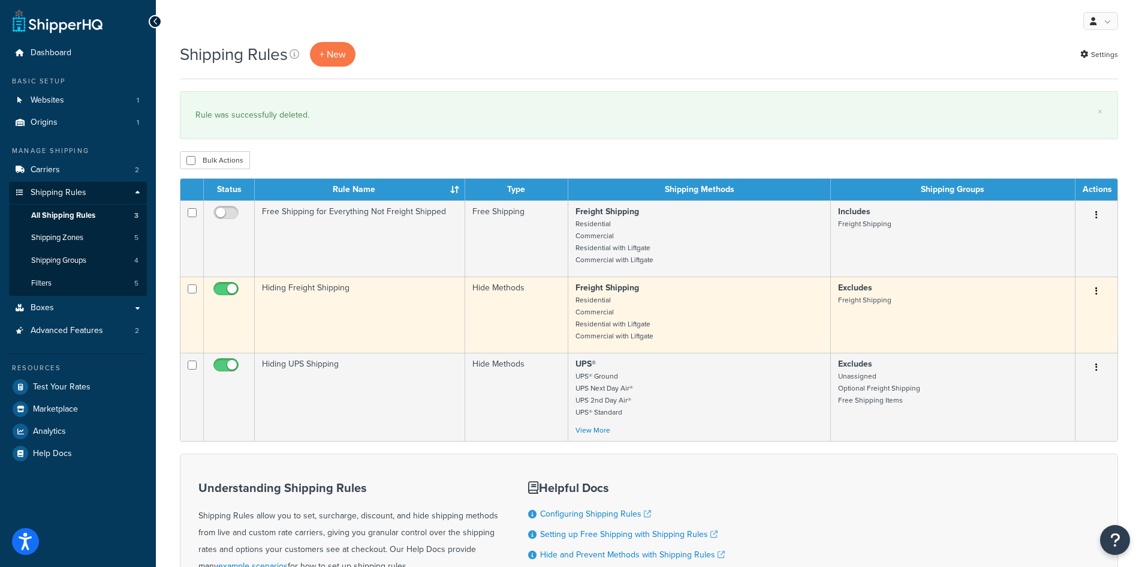
drag, startPoint x: 1098, startPoint y: 371, endPoint x: 1097, endPoint y: 278, distance: 92.3
click at [1097, 278] on tbody "Free Shipping for Everything Not Freight Shipped Free Shipping Freight Shipping…" at bounding box center [648, 320] width 937 height 240
drag, startPoint x: 1095, startPoint y: 365, endPoint x: 1077, endPoint y: 289, distance: 78.2
click at [1077, 289] on tbody "Free Shipping for Everything Not Freight Shipped Free Shipping Freight Shipping…" at bounding box center [648, 320] width 937 height 240
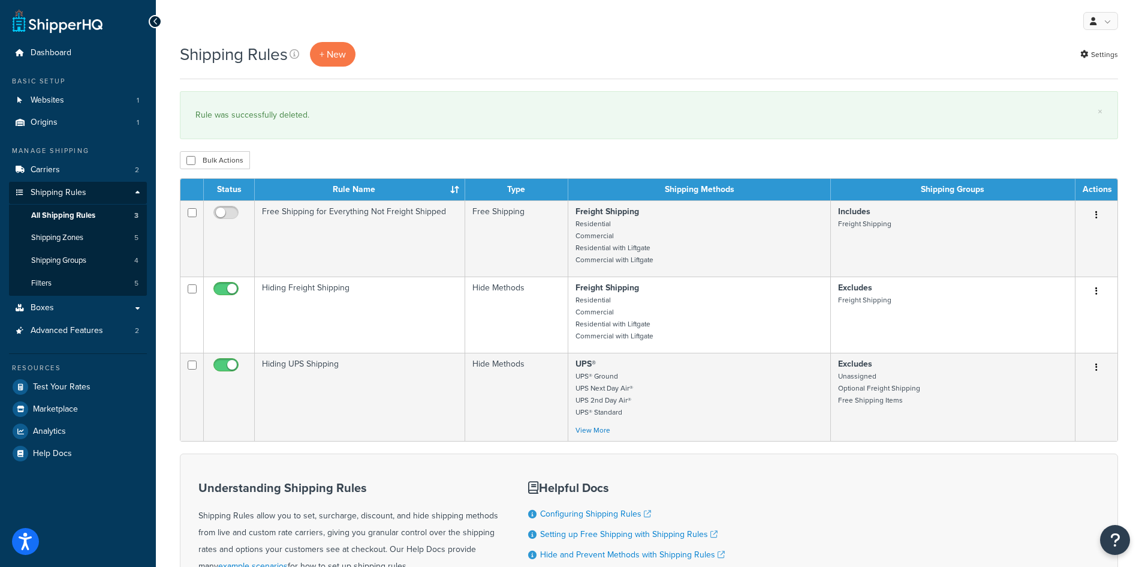
click at [455, 188] on th "Rule Name" at bounding box center [360, 190] width 210 height 22
click at [451, 191] on th "Rule Name" at bounding box center [360, 190] width 210 height 22
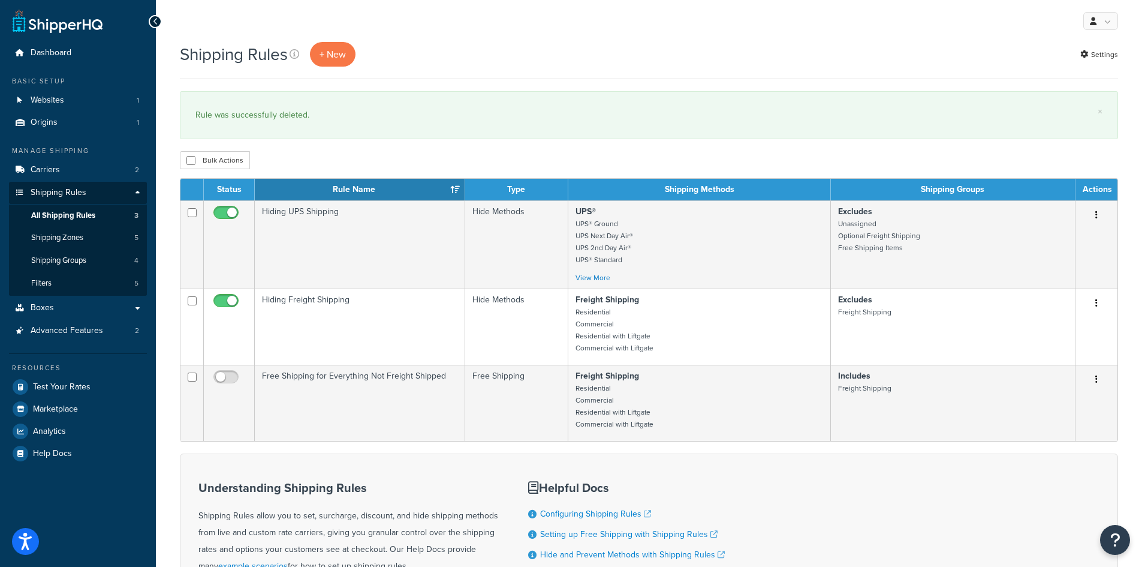
click at [451, 191] on th "Rule Name" at bounding box center [360, 190] width 210 height 22
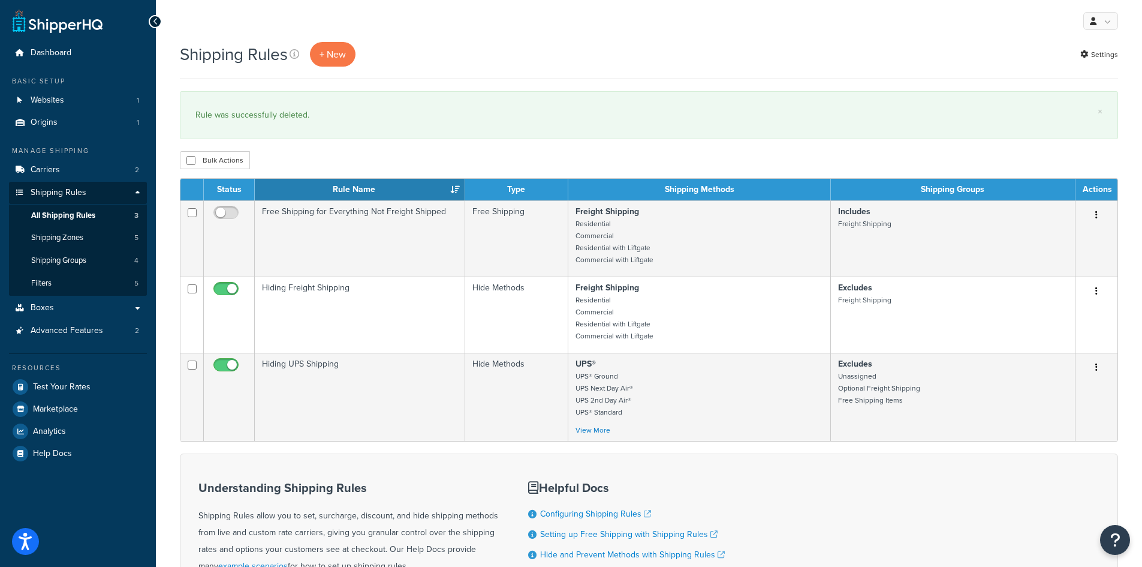
click at [558, 189] on th "Type" at bounding box center [517, 190] width 104 height 22
click at [507, 190] on th "Type" at bounding box center [517, 190] width 104 height 22
click at [380, 184] on th "Rule Name" at bounding box center [360, 190] width 210 height 22
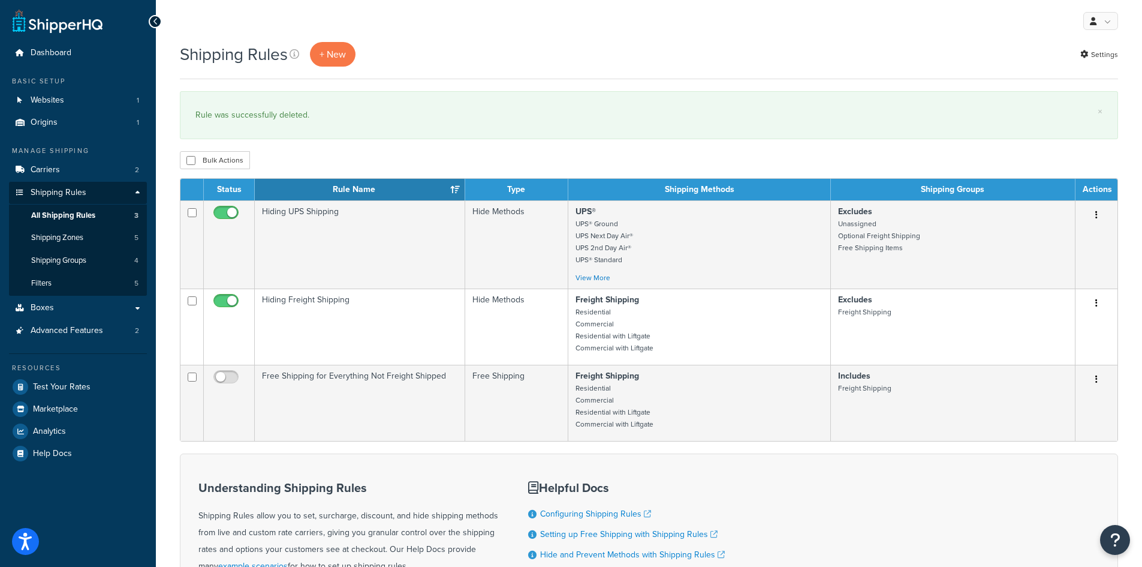
click at [514, 186] on th "Type" at bounding box center [517, 190] width 104 height 22
click at [700, 191] on th "Shipping Methods" at bounding box center [699, 190] width 262 height 22
click at [454, 190] on th "Rule Name" at bounding box center [360, 190] width 210 height 22
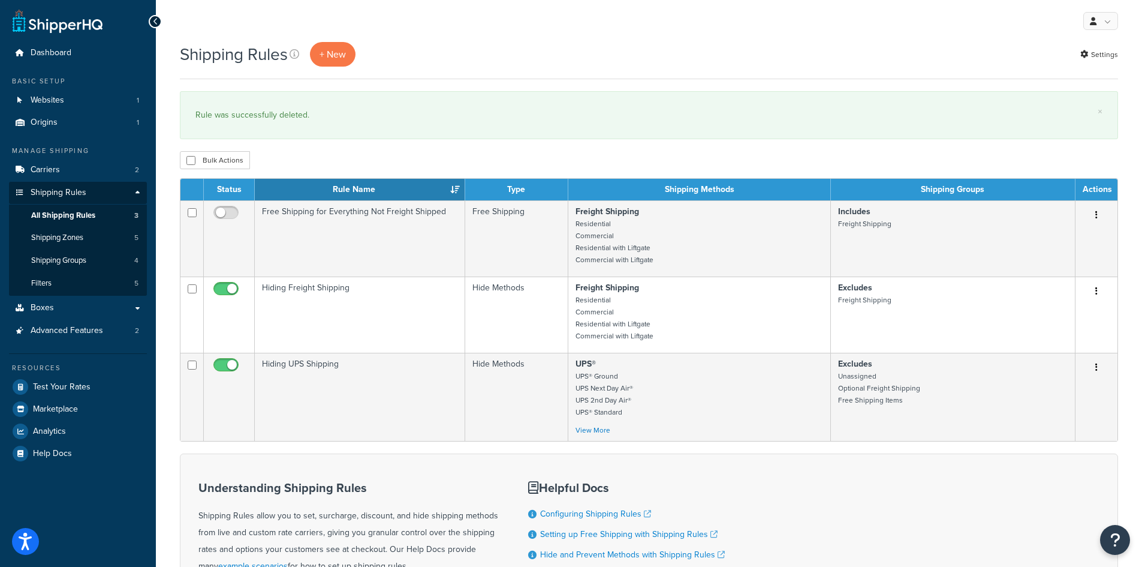
click at [451, 189] on th "Rule Name" at bounding box center [360, 190] width 210 height 22
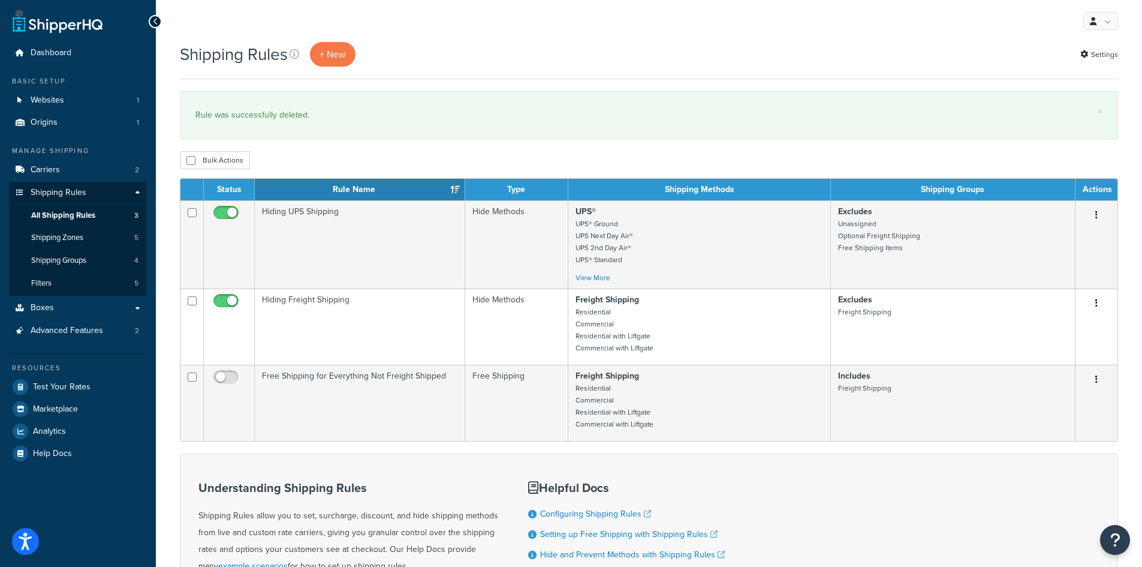
click at [450, 188] on th "Rule Name" at bounding box center [360, 190] width 210 height 22
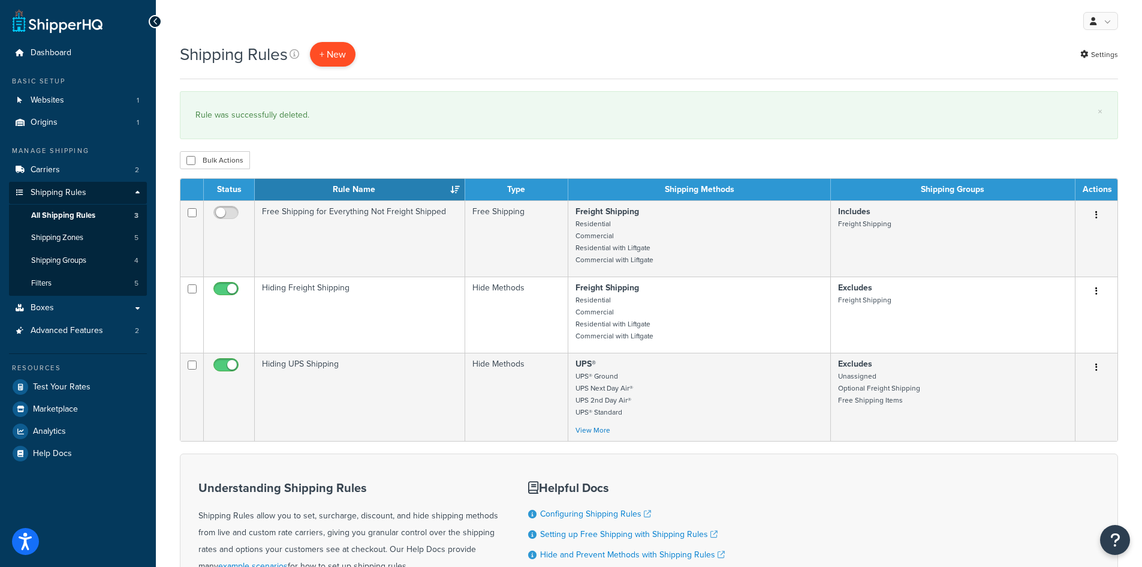
click at [346, 51] on p "+ New" at bounding box center [333, 54] width 46 height 25
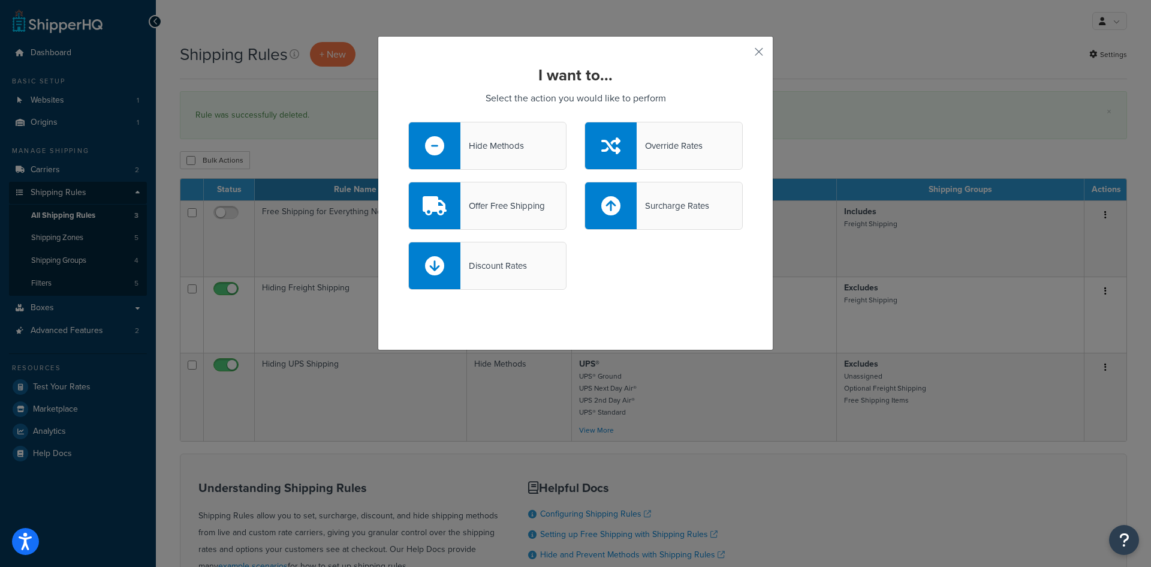
click at [504, 137] on div "Hide Methods" at bounding box center [487, 146] width 158 height 48
click at [0, 0] on input "Hide Methods" at bounding box center [0, 0] width 0 height 0
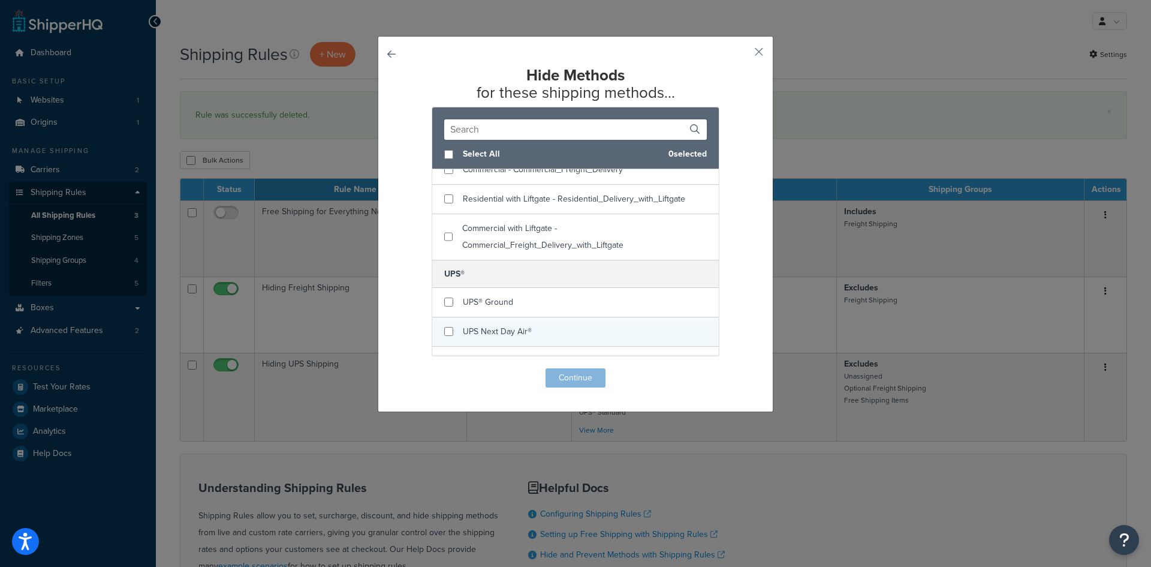
scroll to position [180, 0]
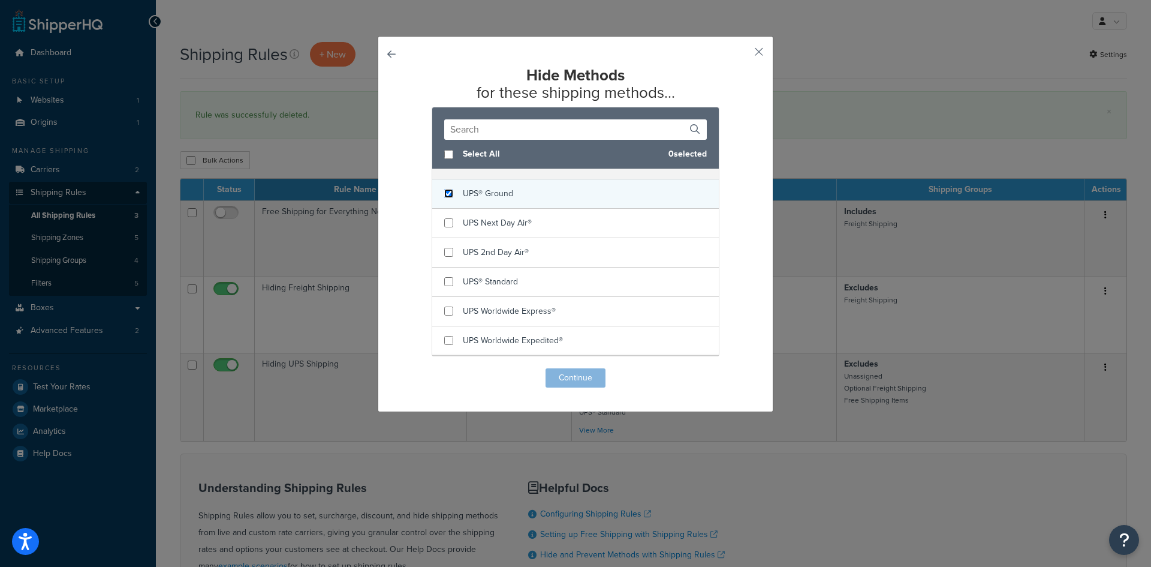
click at [446, 197] on input "checkbox" at bounding box center [448, 193] width 9 height 9
checkbox input "true"
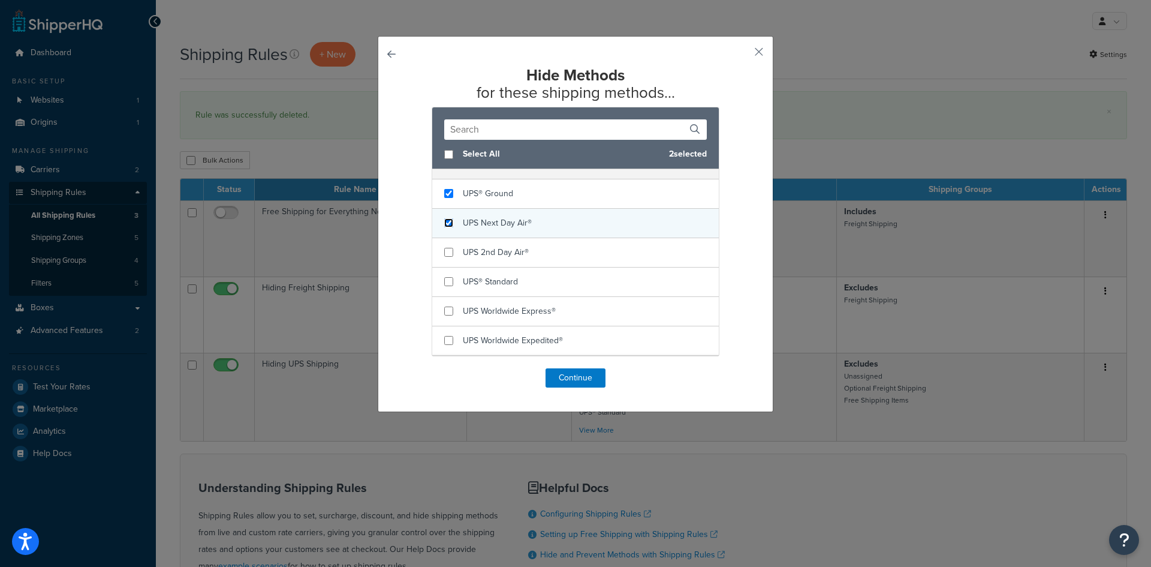
click at [449, 225] on input "checkbox" at bounding box center [448, 222] width 9 height 9
checkbox input "true"
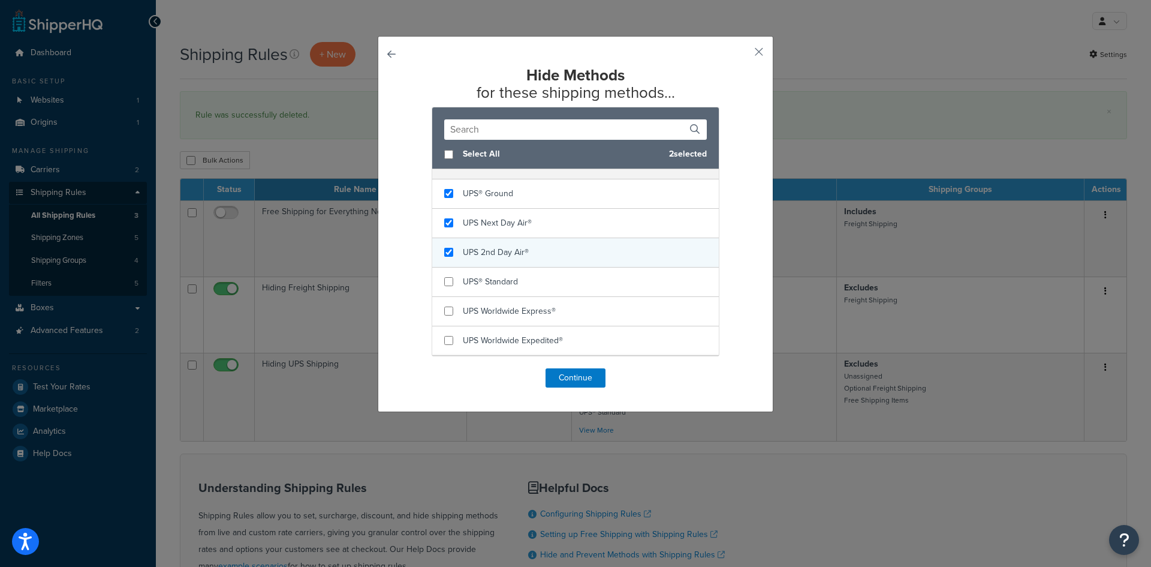
checkbox input "true"
click at [444, 258] on div "UPS 2nd Day Air®" at bounding box center [575, 252] width 287 height 29
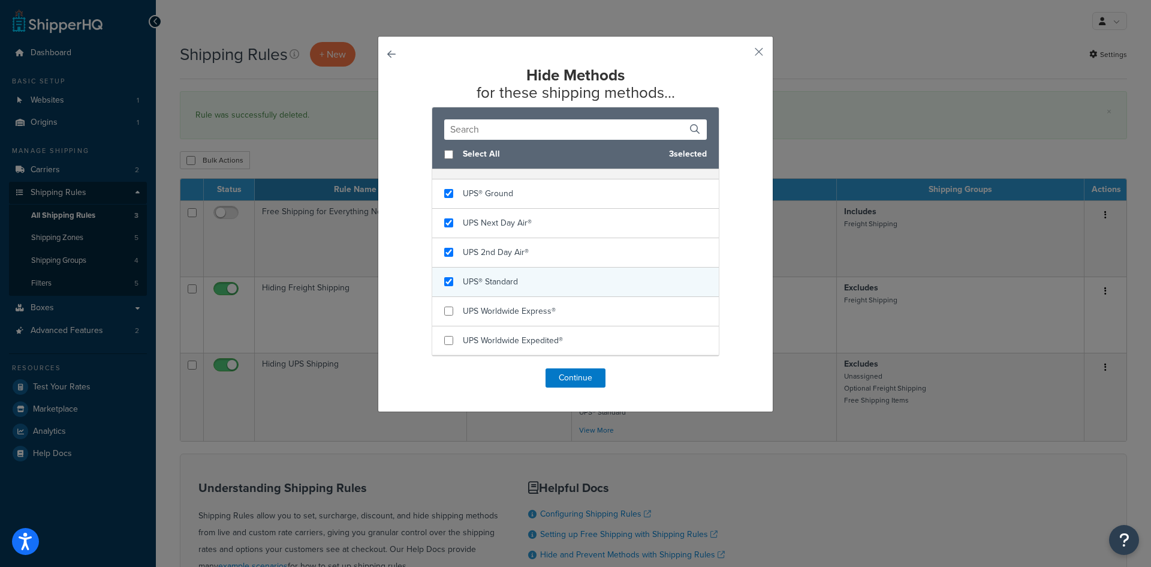
checkbox input "true"
click at [445, 276] on div "UPS® Standard" at bounding box center [575, 281] width 287 height 29
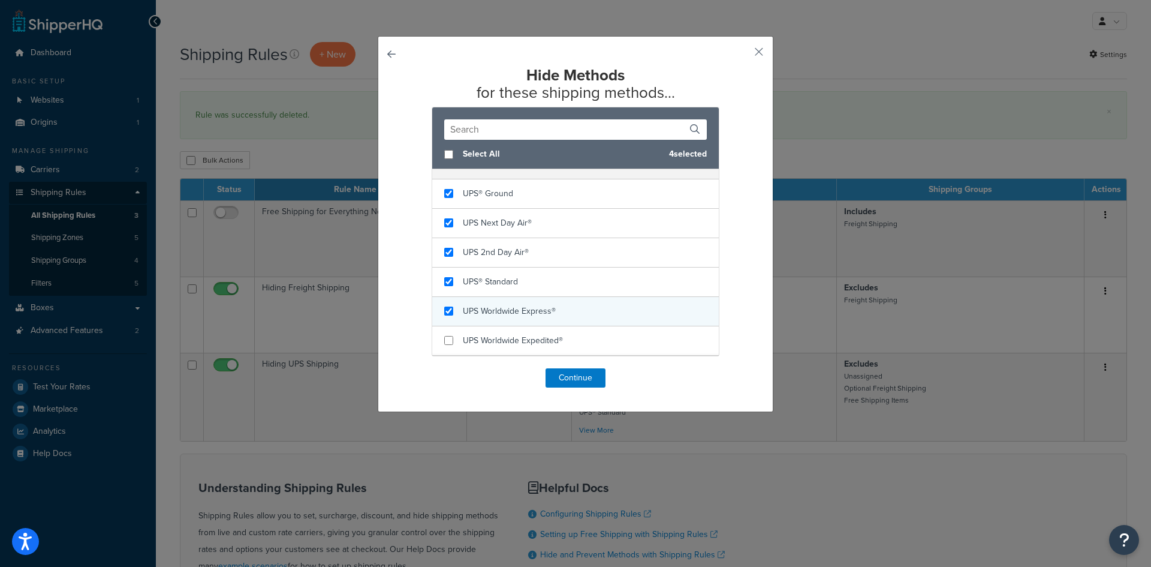
checkbox input "true"
click at [447, 301] on div "UPS Worldwide Express®" at bounding box center [575, 311] width 287 height 29
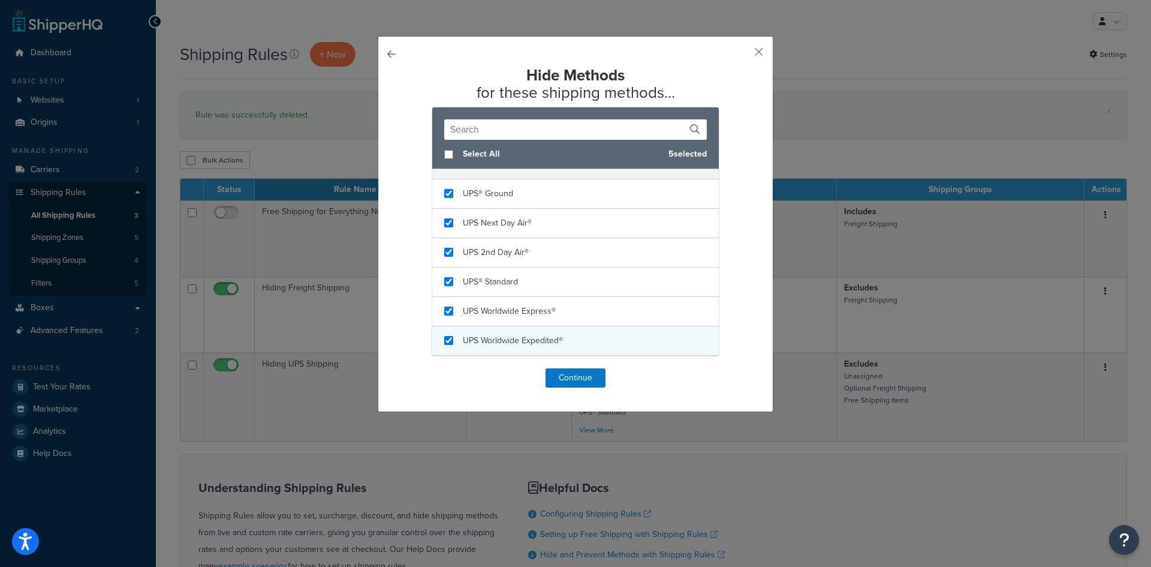
checkbox input "true"
click at [449, 335] on div "UPS Worldwide Expedited®" at bounding box center [575, 340] width 287 height 29
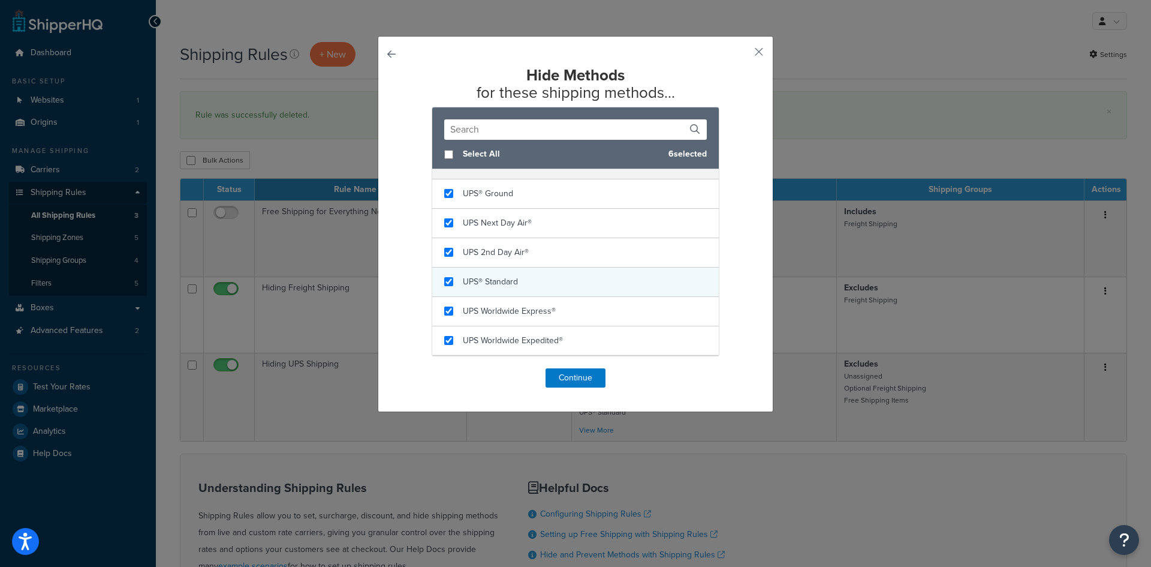
scroll to position [209, 0]
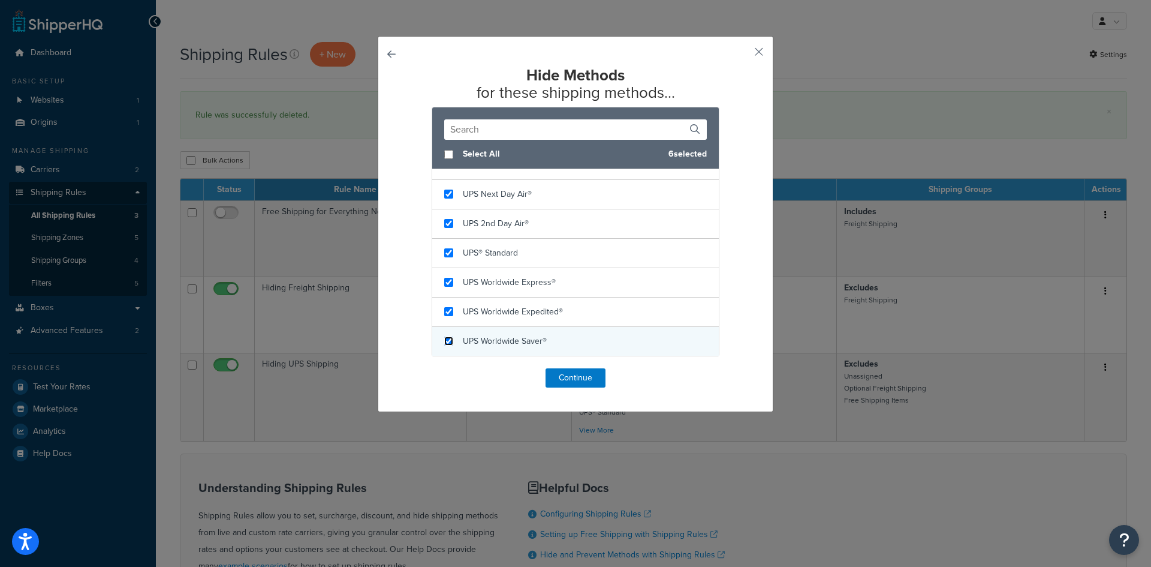
click at [446, 344] on input "checkbox" at bounding box center [448, 340] width 9 height 9
checkbox input "true"
click at [576, 378] on button "Continue" at bounding box center [576, 377] width 60 height 19
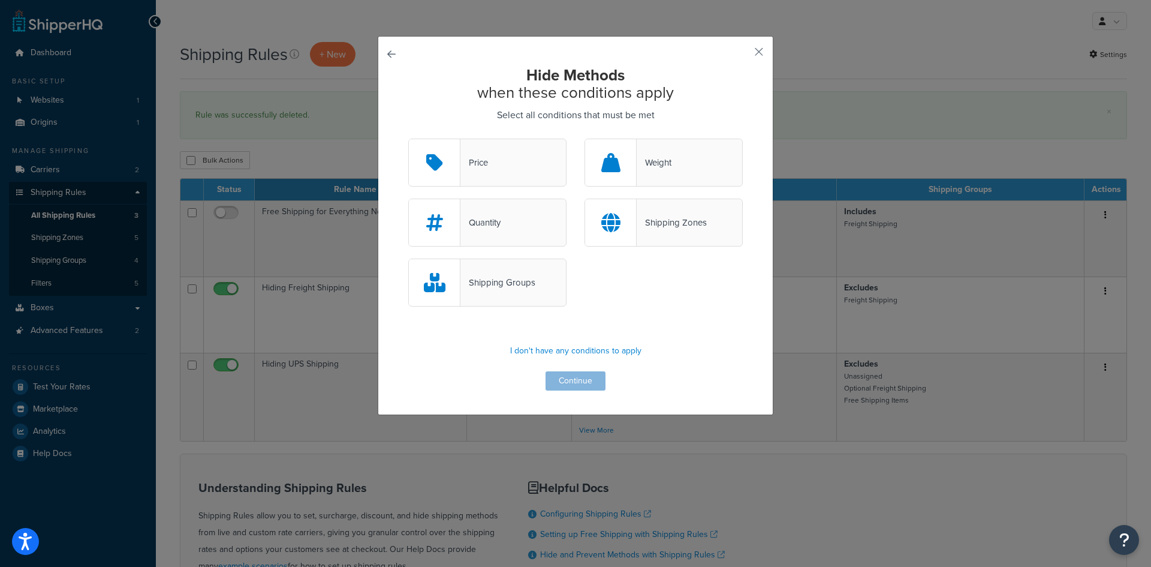
click at [474, 282] on div "Shipping Groups" at bounding box center [498, 282] width 75 height 17
click at [0, 0] on input "Shipping Groups" at bounding box center [0, 0] width 0 height 0
click at [567, 381] on button "Continue" at bounding box center [576, 380] width 60 height 19
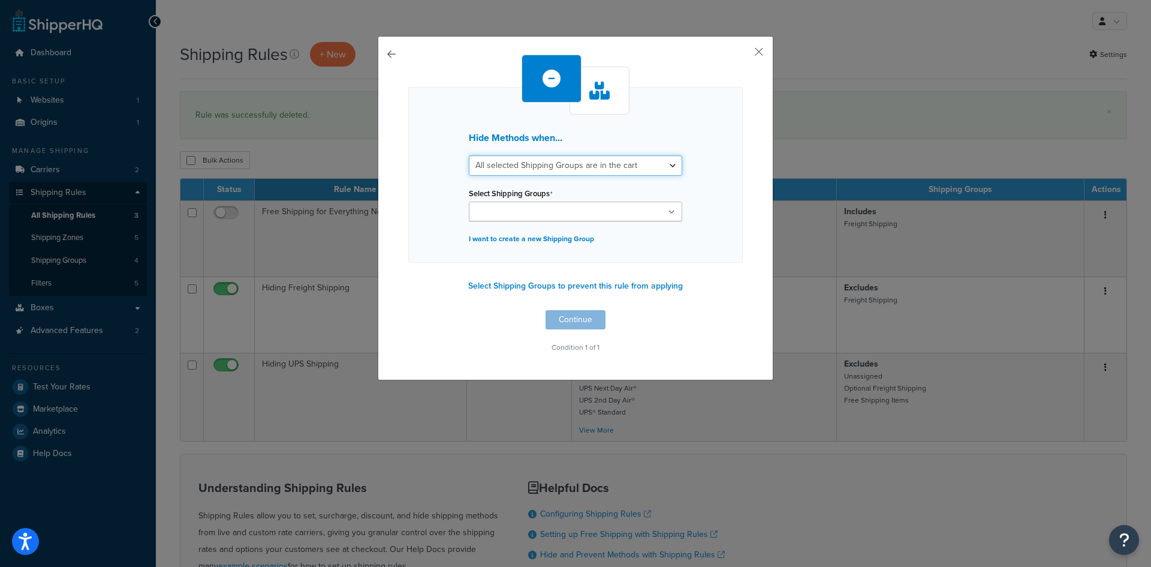
click at [663, 162] on select "All selected Shipping Groups are in the cart Any selected Shipping Groups are i…" at bounding box center [575, 165] width 213 height 20
select select "any"
click at [469, 155] on select "All selected Shipping Groups are in the cart Any selected Shipping Groups are i…" at bounding box center [575, 165] width 213 height 20
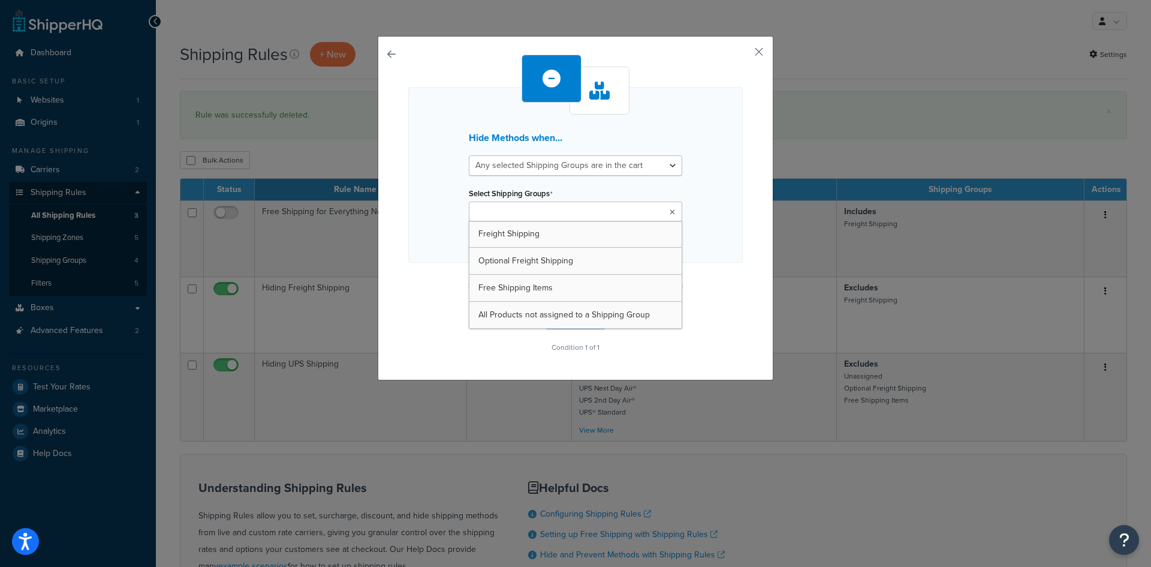
click at [670, 211] on icon at bounding box center [672, 212] width 5 height 7
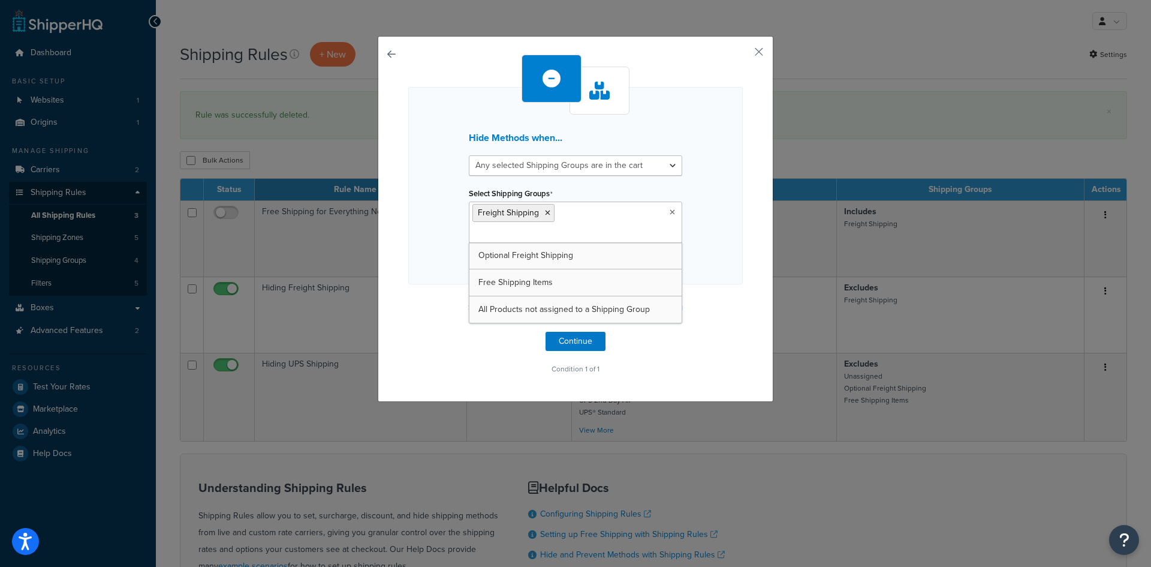
click at [703, 326] on div "Hide Methods when... All selected Shipping Groups are in the cart Any selected …" at bounding box center [575, 216] width 335 height 323
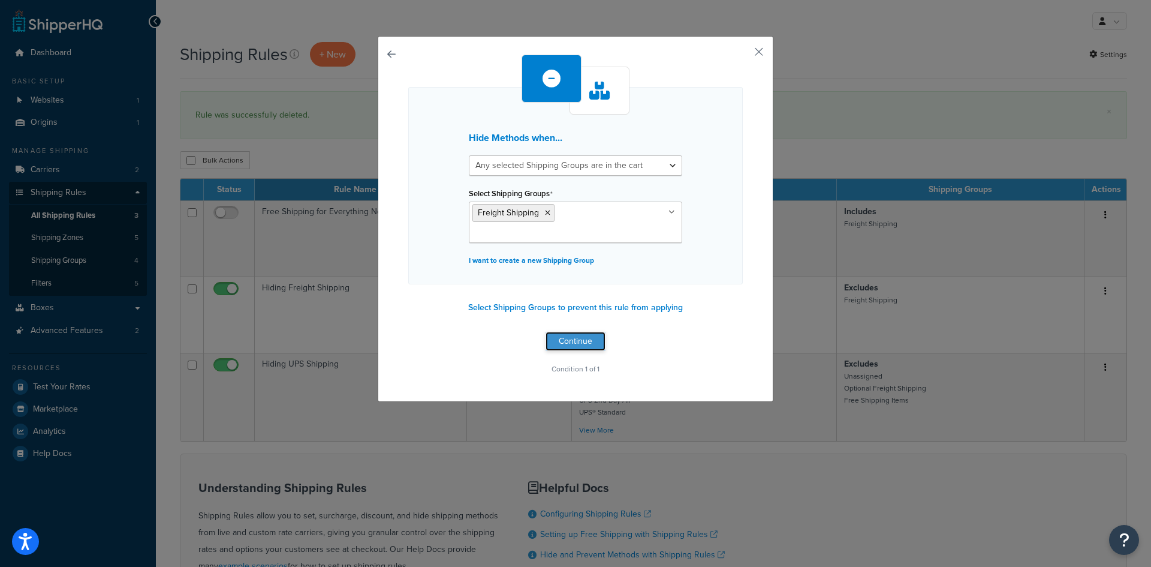
click at [568, 332] on button "Continue" at bounding box center [576, 341] width 60 height 19
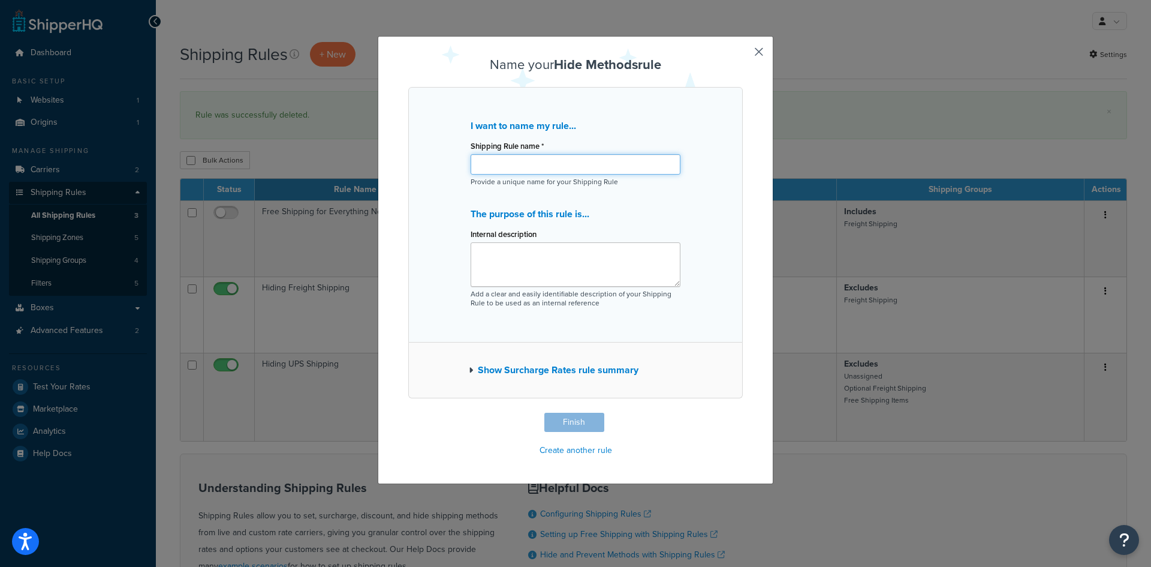
click at [555, 164] on input "Shipping Rule name *" at bounding box center [576, 164] width 210 height 20
type input "Hide UPS when freight in cart"
click at [575, 424] on button "Finish" at bounding box center [574, 422] width 60 height 19
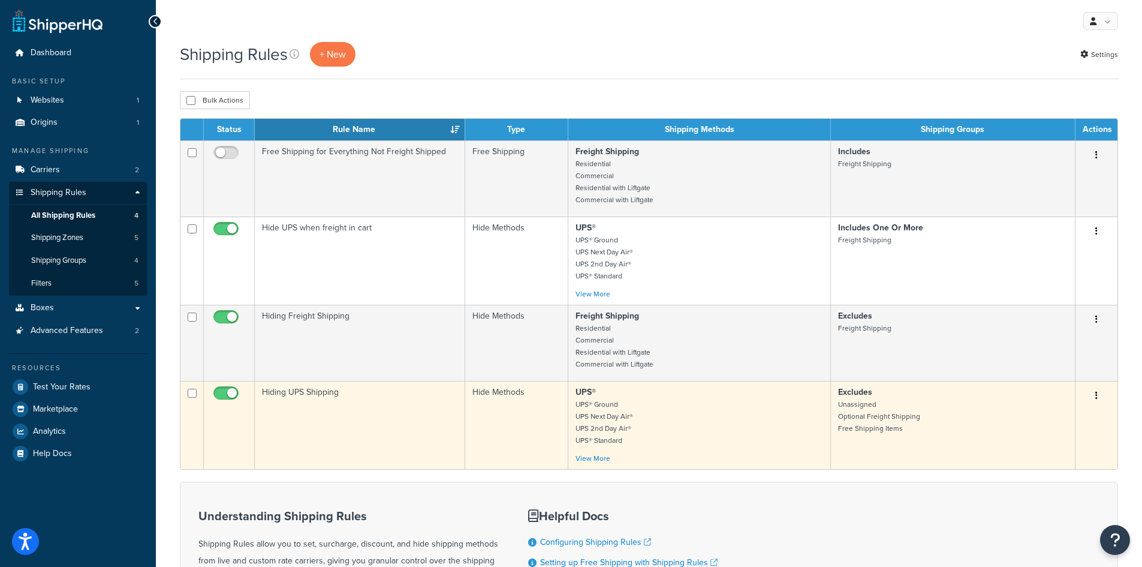
click at [230, 398] on input "checkbox" at bounding box center [227, 396] width 33 height 15
checkbox input "false"
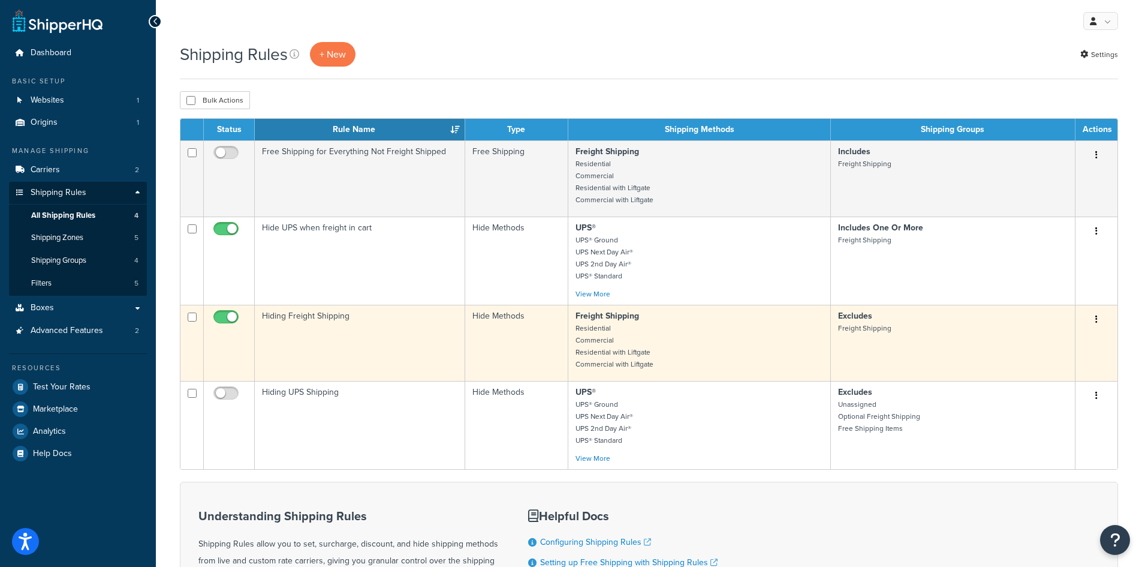
click at [1097, 321] on icon "button" at bounding box center [1096, 319] width 2 height 8
click at [1052, 342] on link "Edit" at bounding box center [1057, 342] width 95 height 25
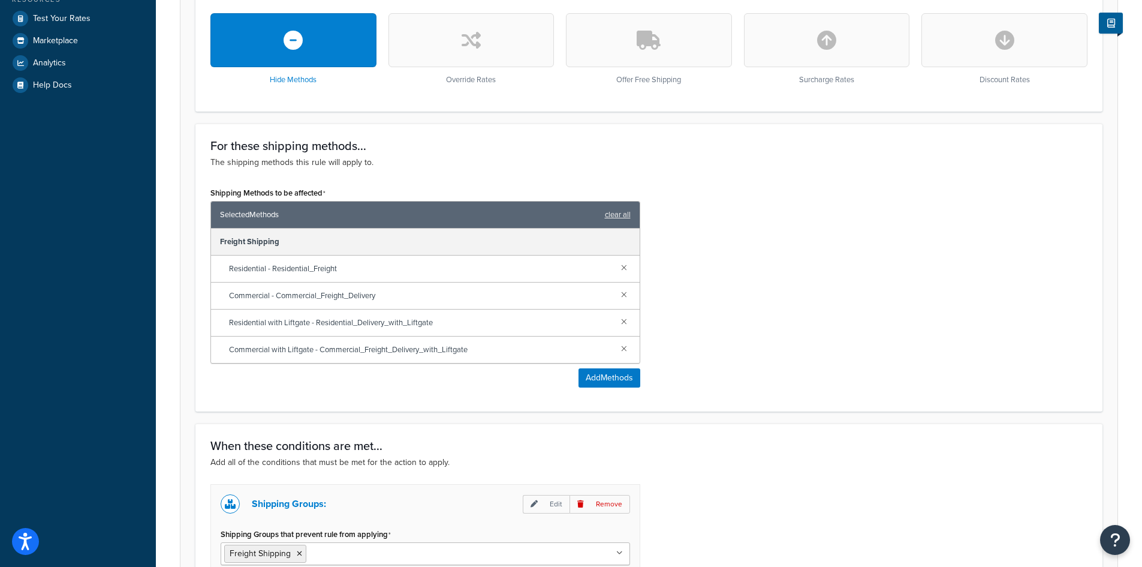
scroll to position [538, 0]
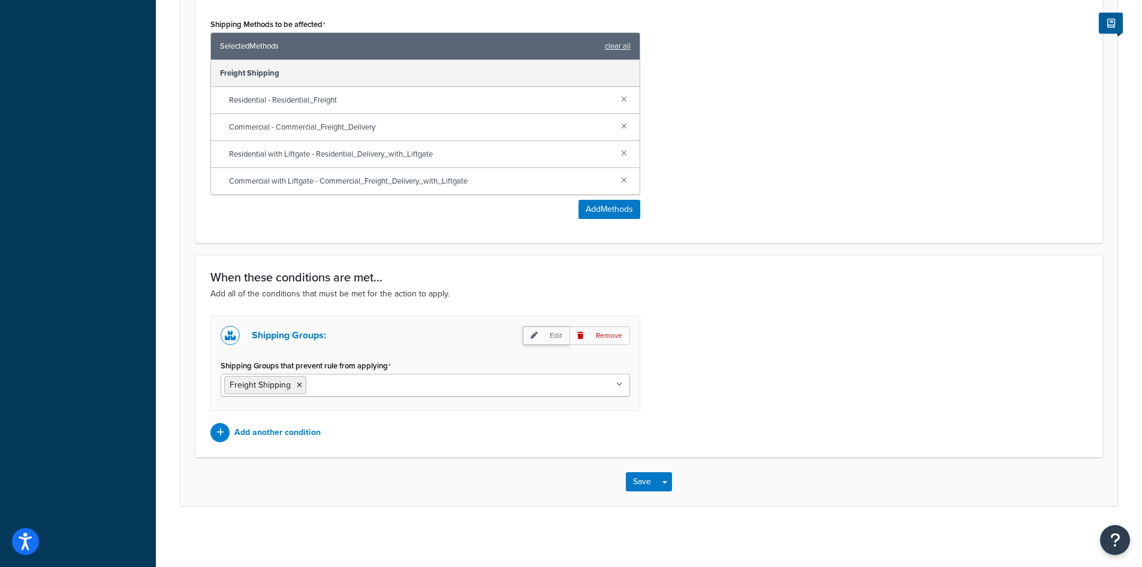
click at [552, 335] on p "Edit" at bounding box center [546, 335] width 47 height 19
select select "any"
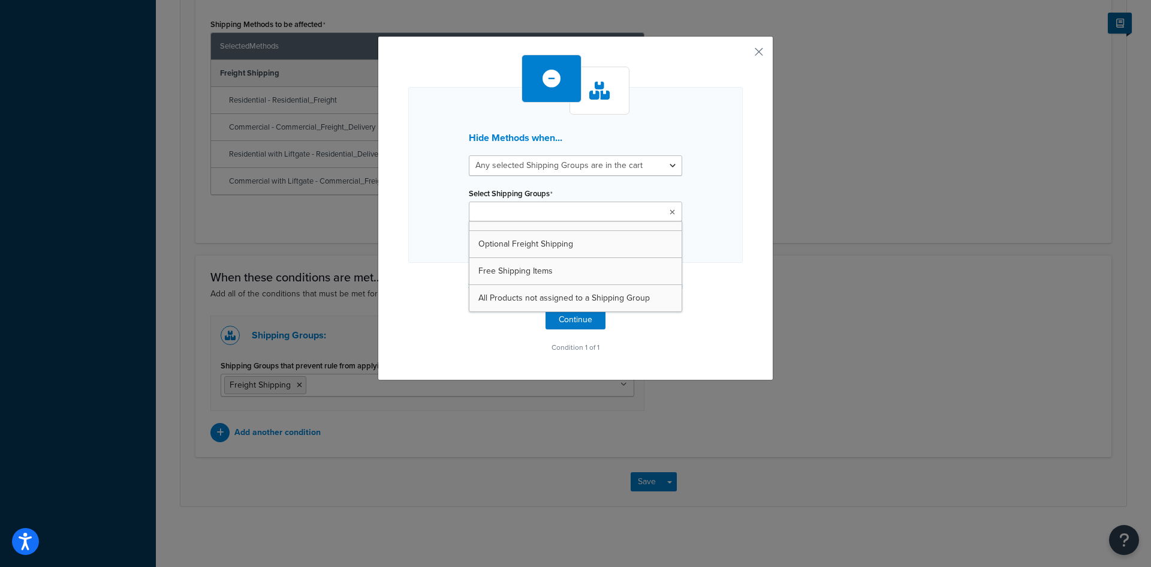
click at [664, 207] on ul at bounding box center [575, 211] width 213 height 20
click at [663, 161] on select "All selected Shipping Groups are in the cart Any selected Shipping Groups are i…" at bounding box center [575, 165] width 213 height 20
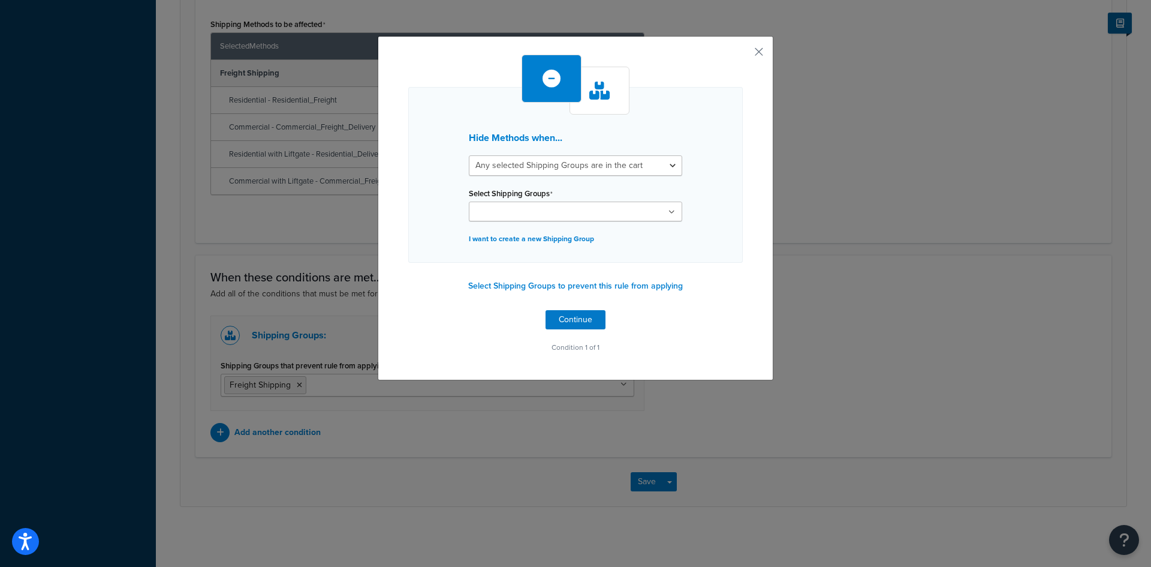
click at [732, 168] on div "Hide Methods when... All selected Shipping Groups are in the cart Any selected …" at bounding box center [575, 175] width 335 height 176
click at [743, 57] on button "button" at bounding box center [741, 56] width 3 height 3
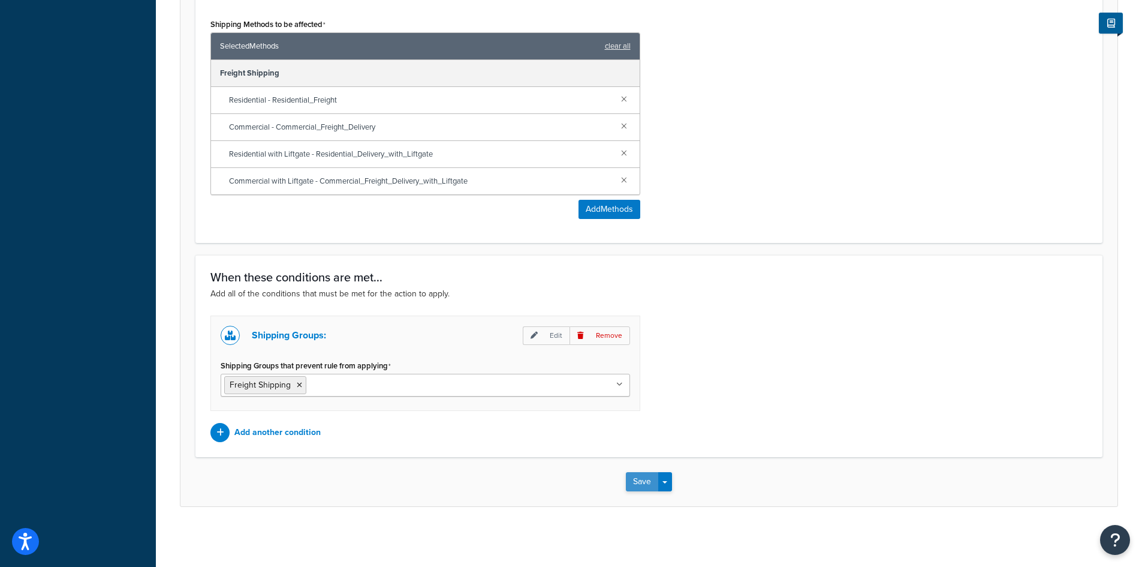
click at [634, 483] on button "Save" at bounding box center [642, 481] width 32 height 19
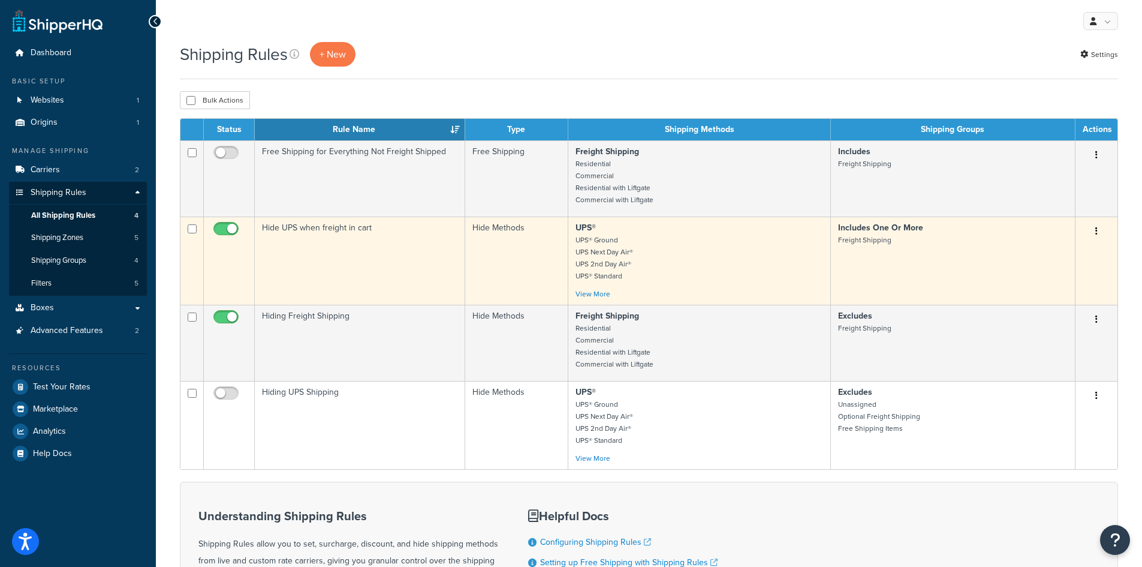
click at [225, 231] on input "checkbox" at bounding box center [227, 231] width 33 height 15
checkbox input "false"
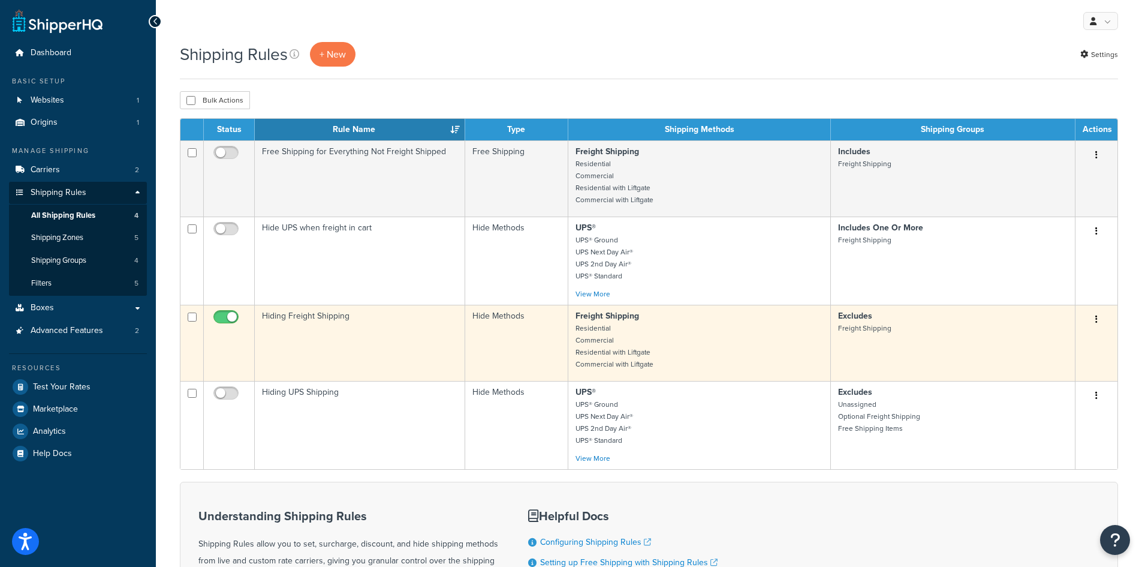
click at [229, 318] on input "checkbox" at bounding box center [227, 319] width 33 height 15
checkbox input "false"
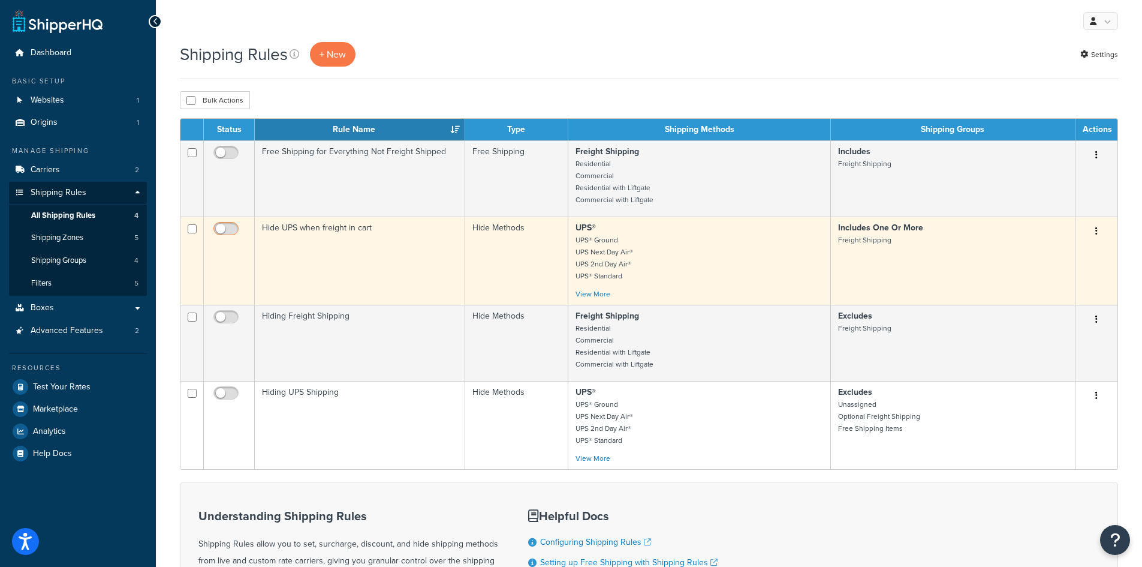
click at [225, 230] on input "checkbox" at bounding box center [227, 231] width 33 height 15
checkbox input "true"
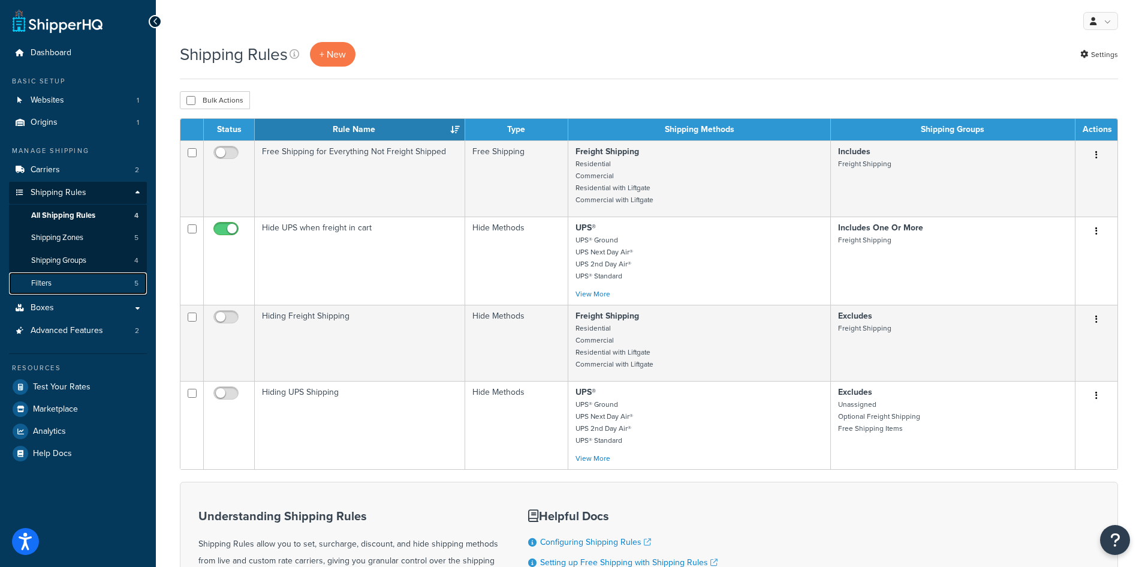
click at [47, 279] on span "Filters" at bounding box center [41, 283] width 20 height 10
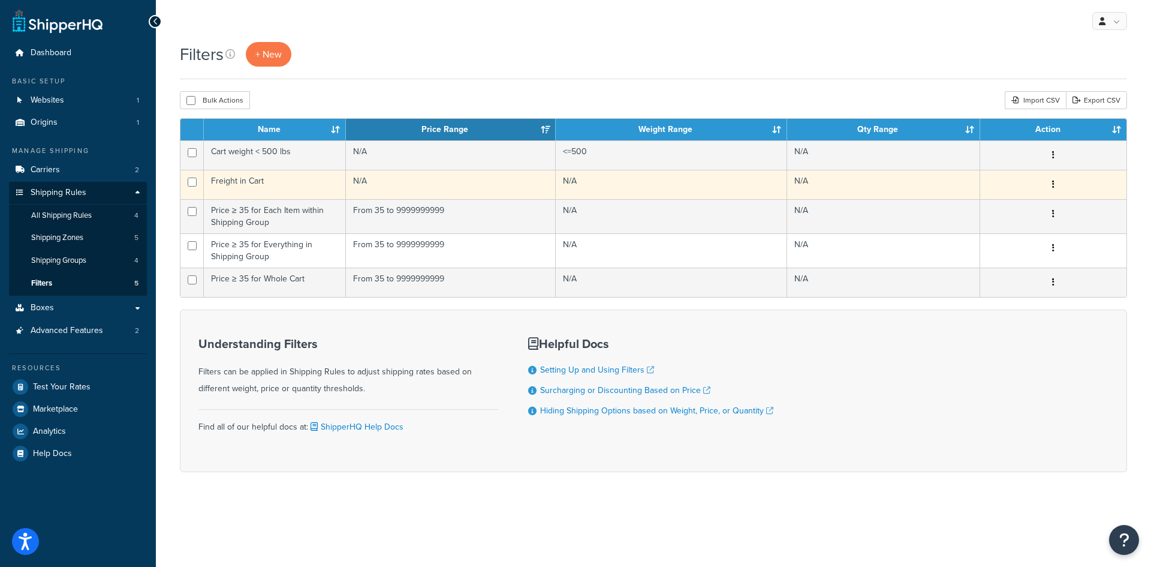
click at [1056, 184] on button "button" at bounding box center [1053, 184] width 17 height 19
click at [911, 260] on link "Delete" at bounding box center [916, 258] width 95 height 25
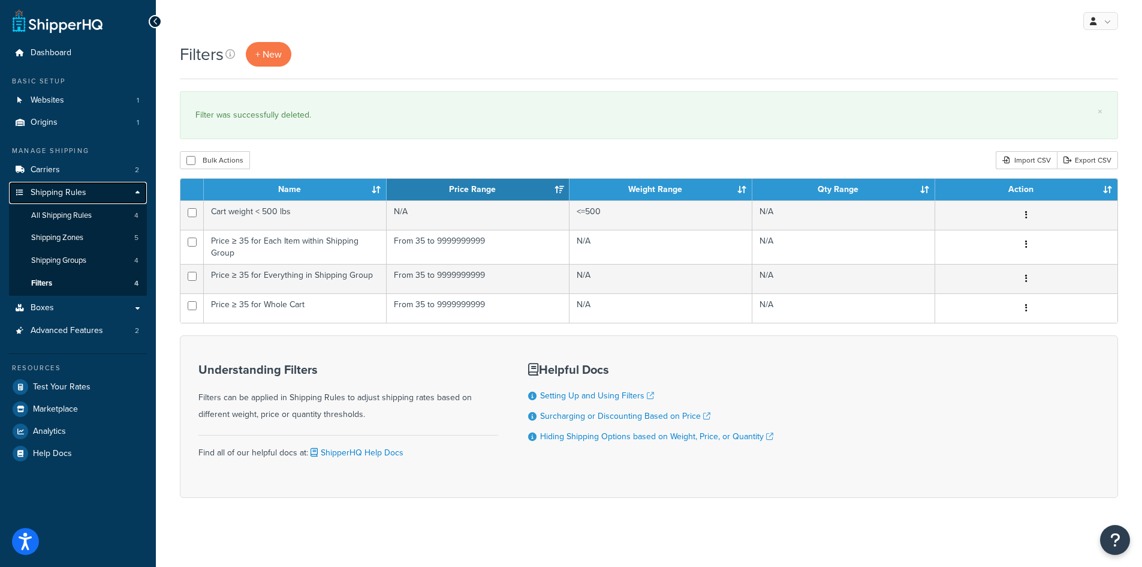
click at [61, 194] on span "Shipping Rules" at bounding box center [59, 193] width 56 height 10
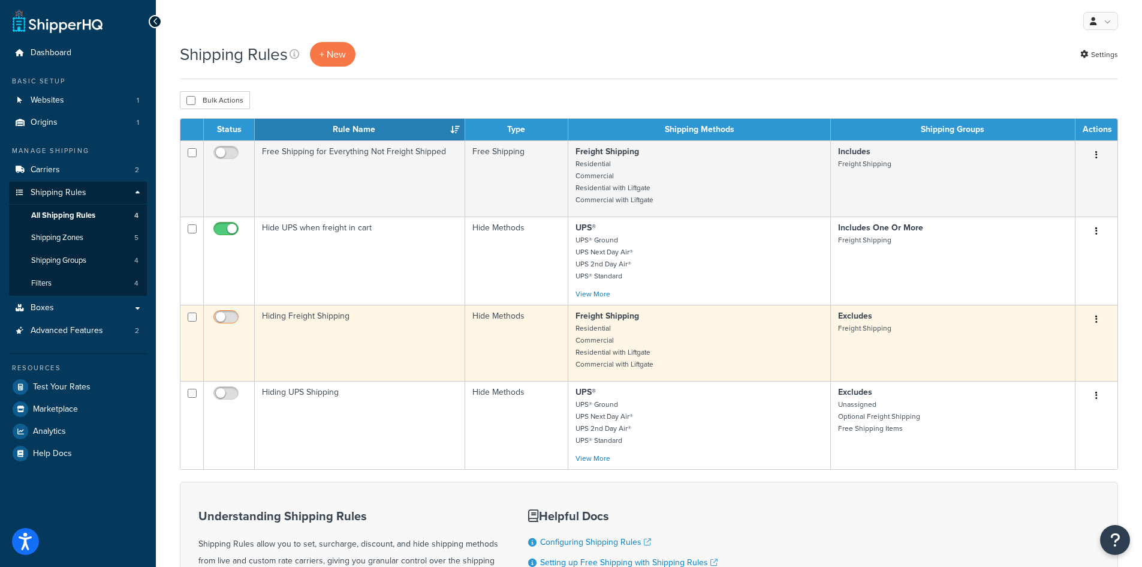
click at [223, 317] on input "checkbox" at bounding box center [227, 319] width 33 height 15
checkbox input "true"
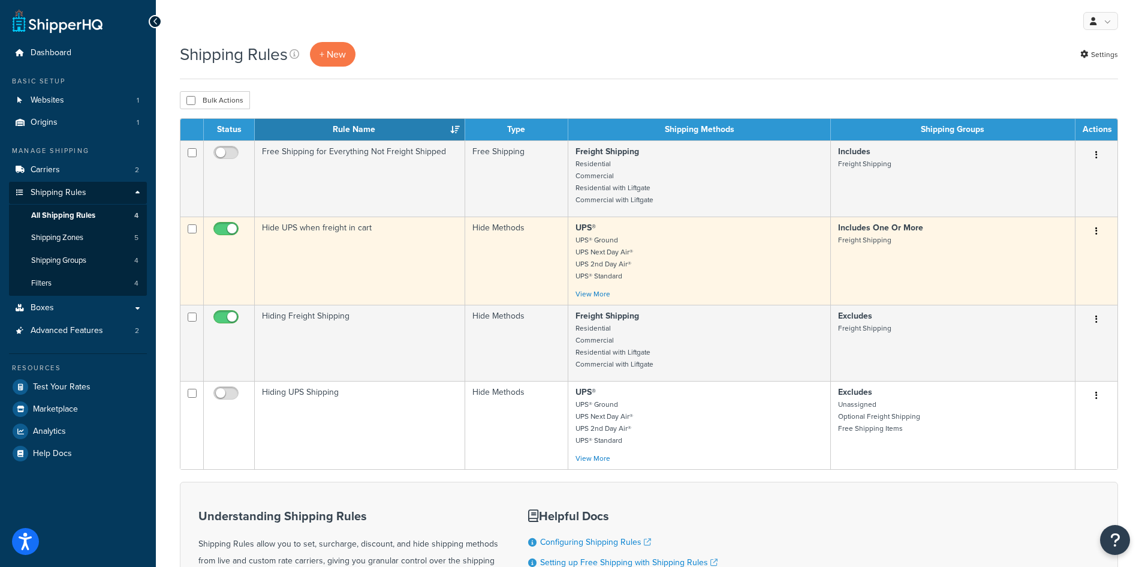
click at [218, 228] on input "checkbox" at bounding box center [227, 231] width 33 height 15
checkbox input "false"
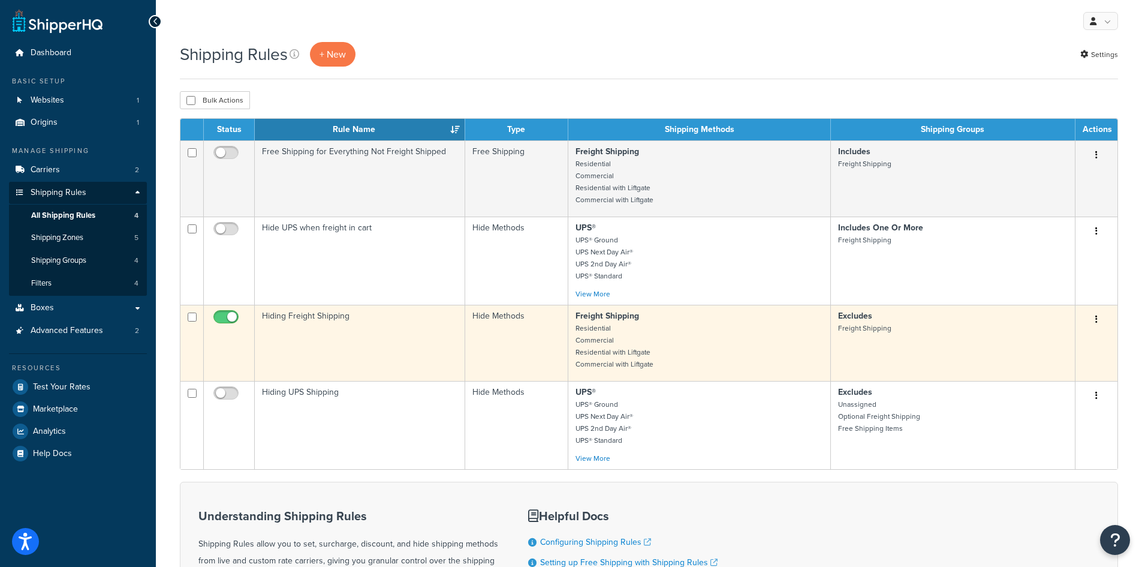
click at [1094, 315] on button "button" at bounding box center [1096, 319] width 17 height 19
click at [1052, 343] on link "Edit" at bounding box center [1057, 342] width 95 height 25
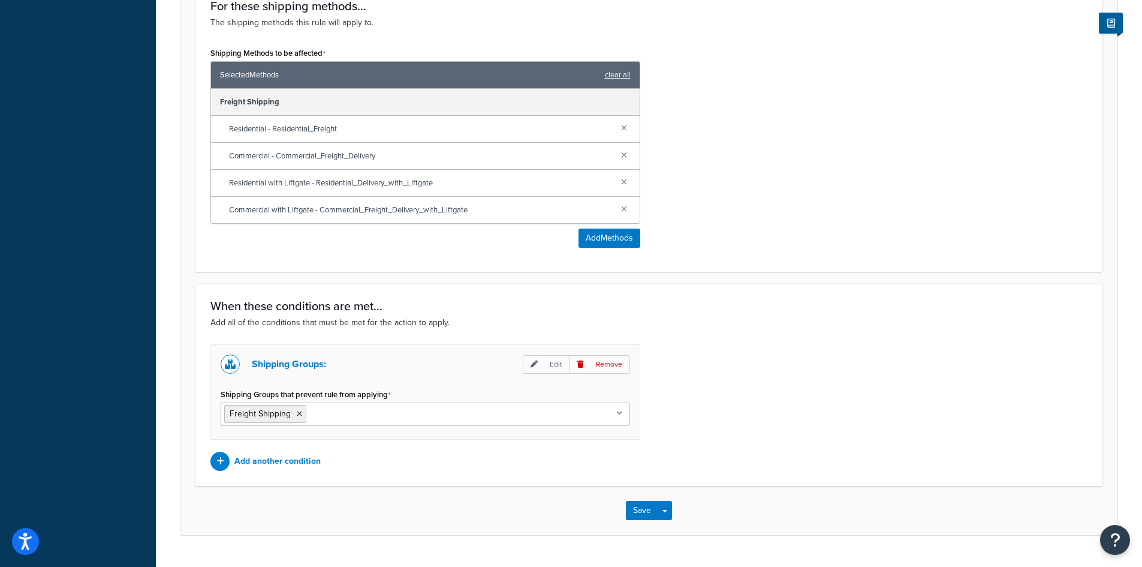
scroll to position [538, 0]
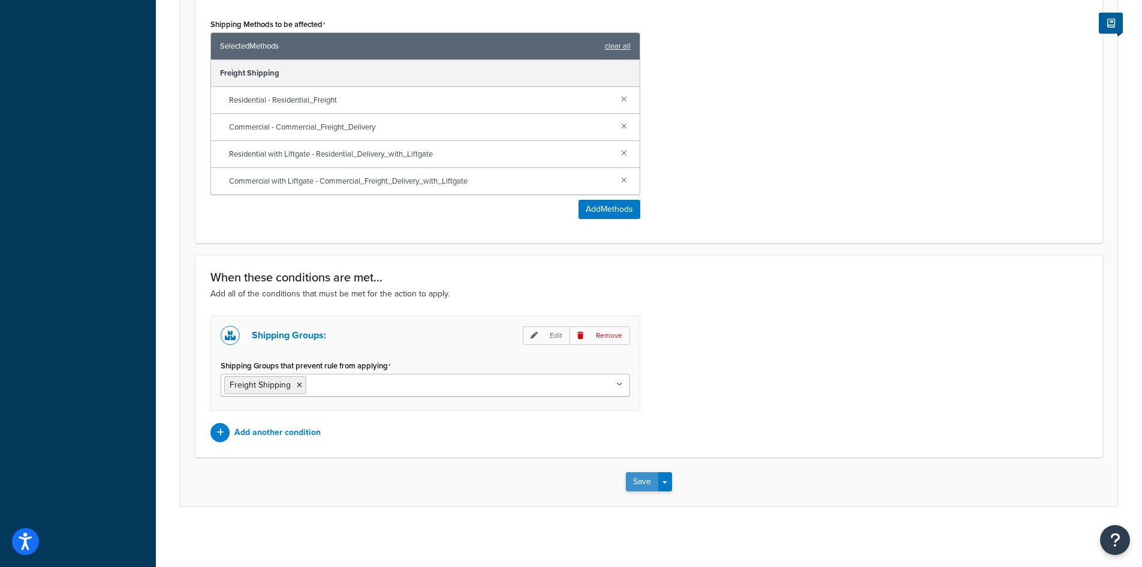
click at [642, 486] on button "Save" at bounding box center [642, 481] width 32 height 19
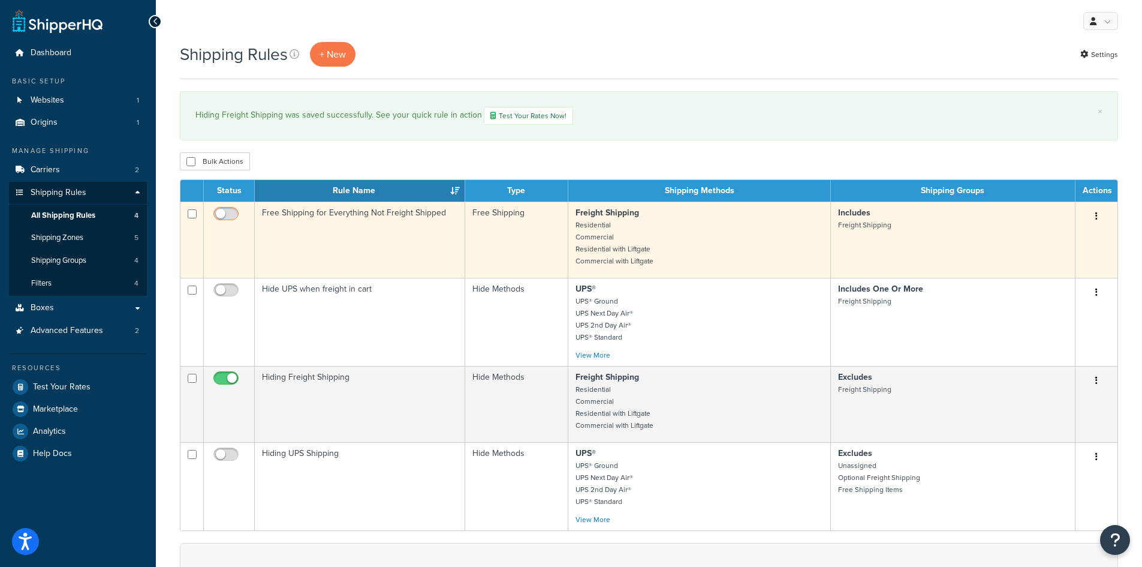
click at [224, 218] on input "checkbox" at bounding box center [227, 216] width 33 height 15
checkbox input "true"
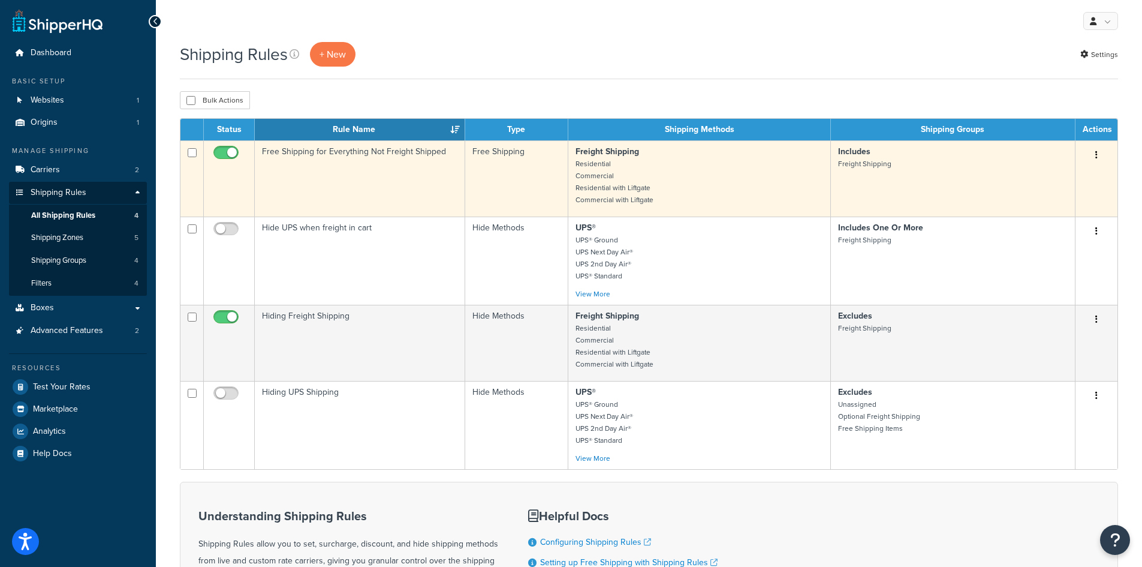
click at [1102, 158] on button "button" at bounding box center [1096, 155] width 17 height 19
click at [1078, 177] on link "Edit" at bounding box center [1057, 177] width 95 height 25
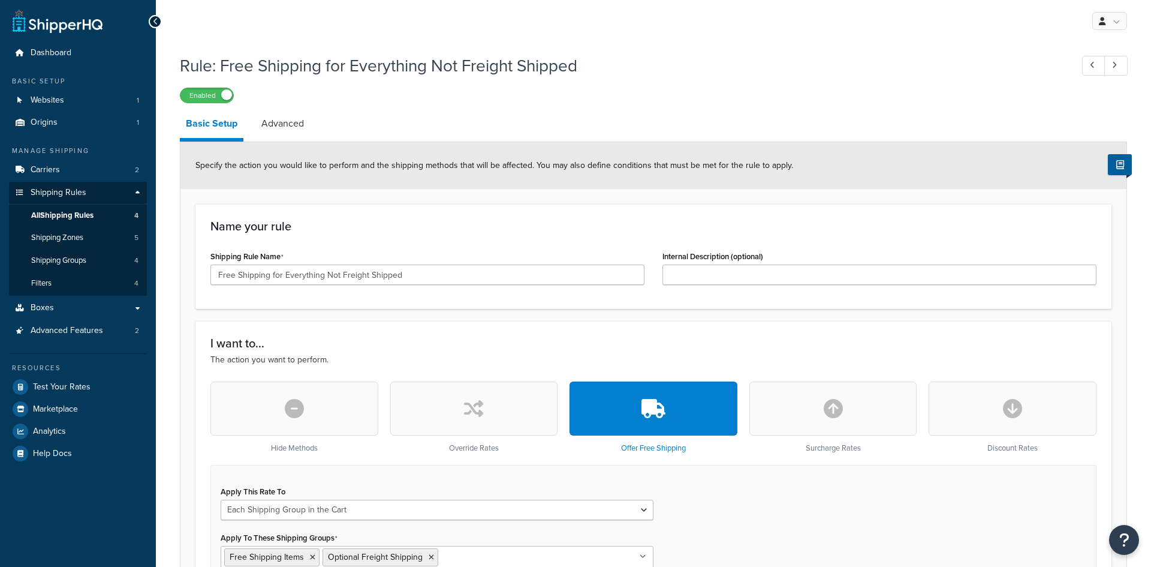
select select "SHIPPING_GROUP"
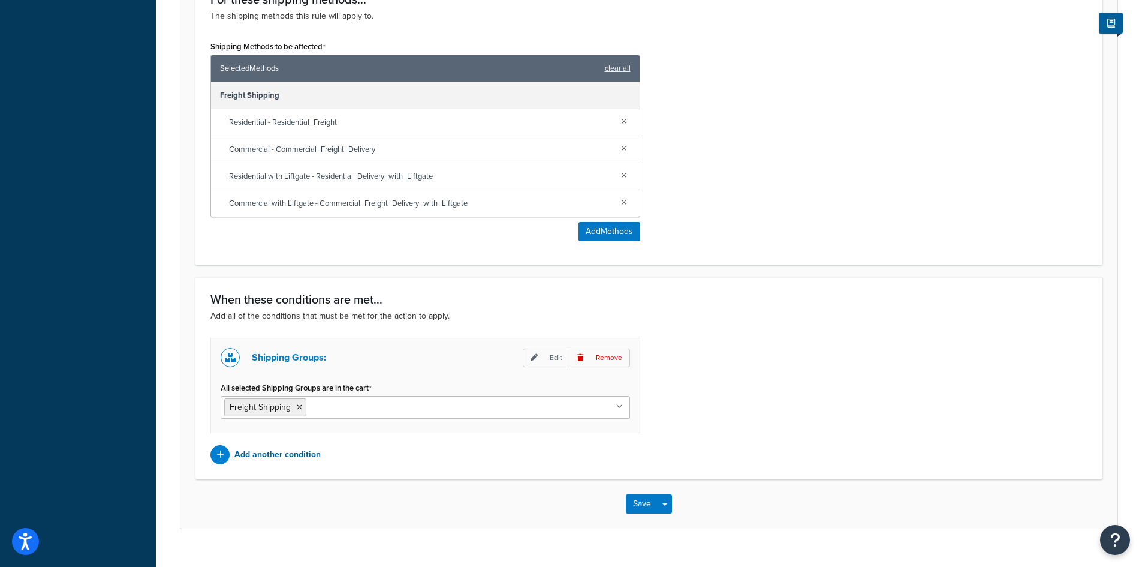
scroll to position [713, 0]
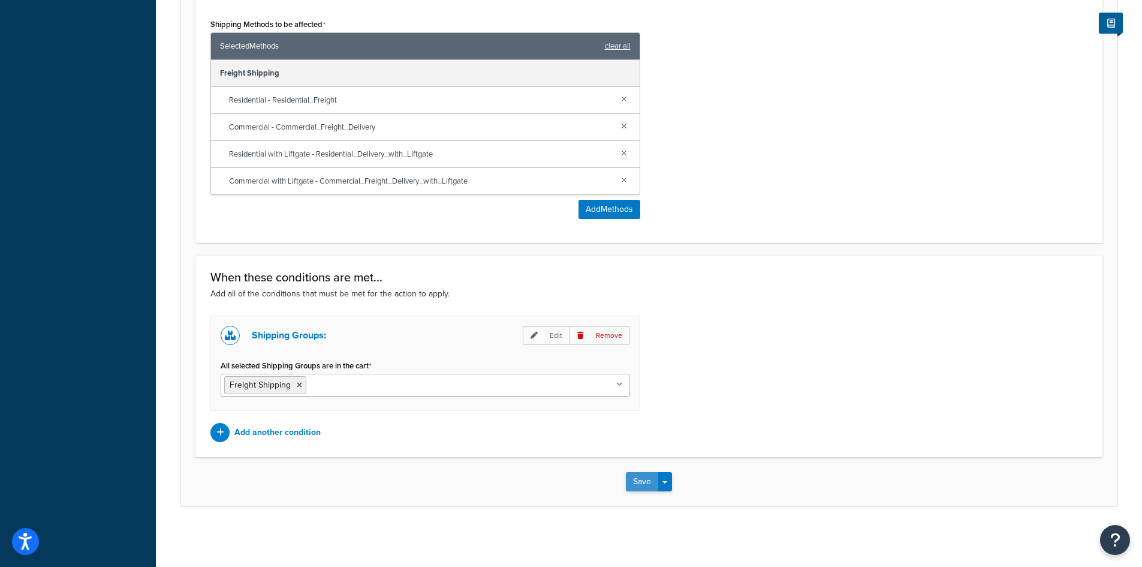
click at [639, 478] on button "Save" at bounding box center [642, 481] width 32 height 19
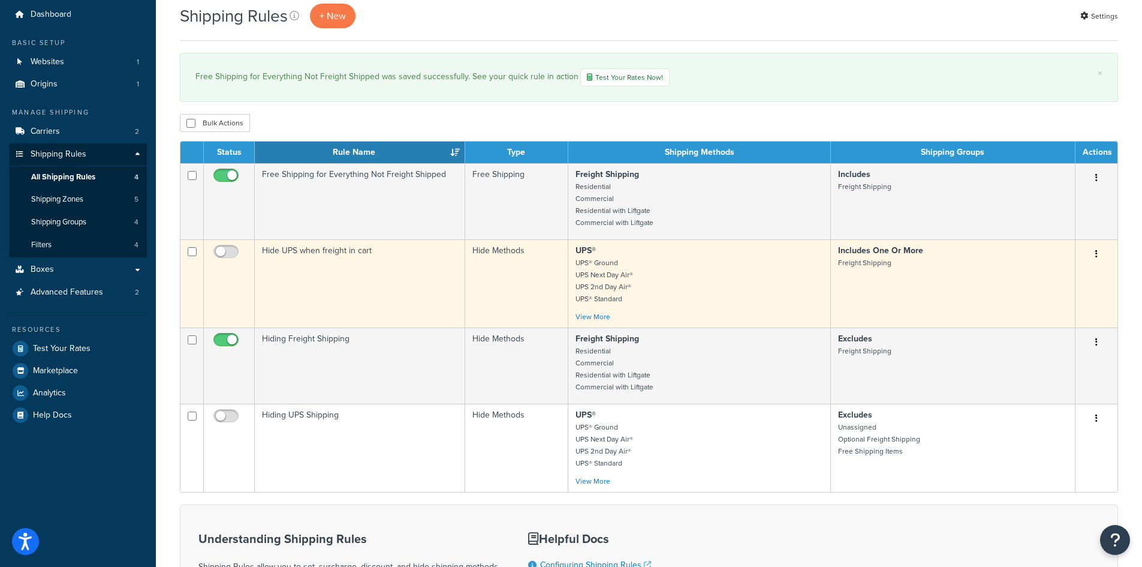
scroll to position [60, 0]
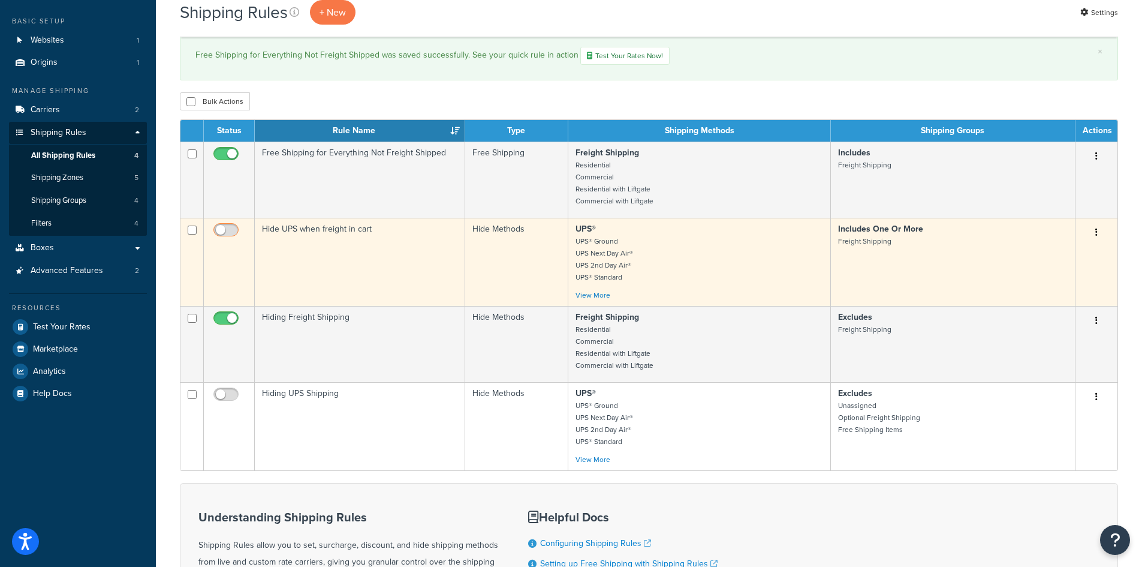
click at [223, 233] on input "checkbox" at bounding box center [227, 232] width 33 height 15
checkbox input "true"
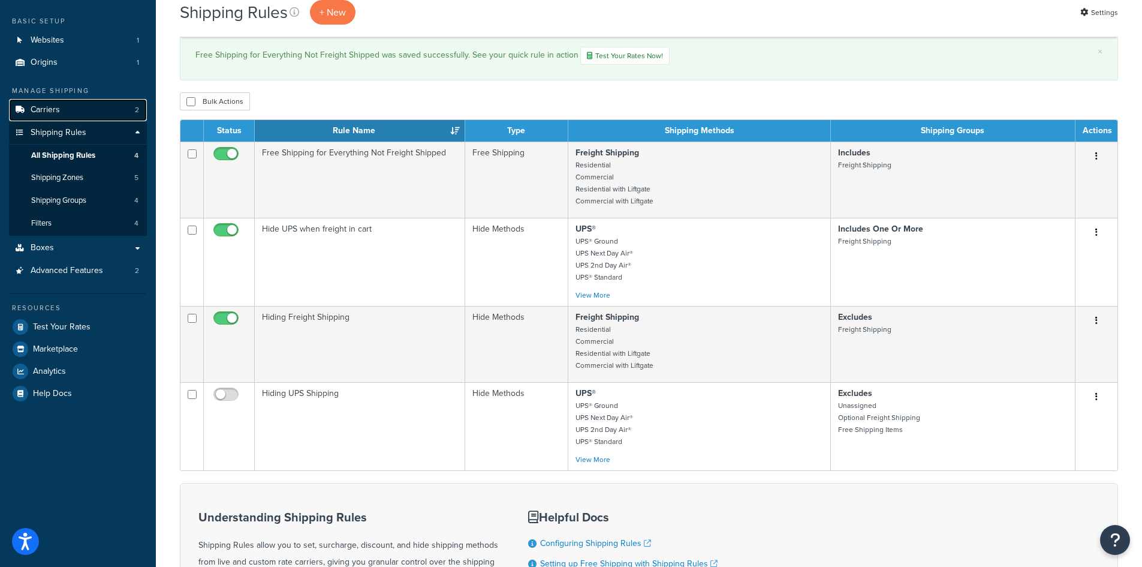
click at [72, 110] on link "Carriers 2" at bounding box center [78, 110] width 138 height 22
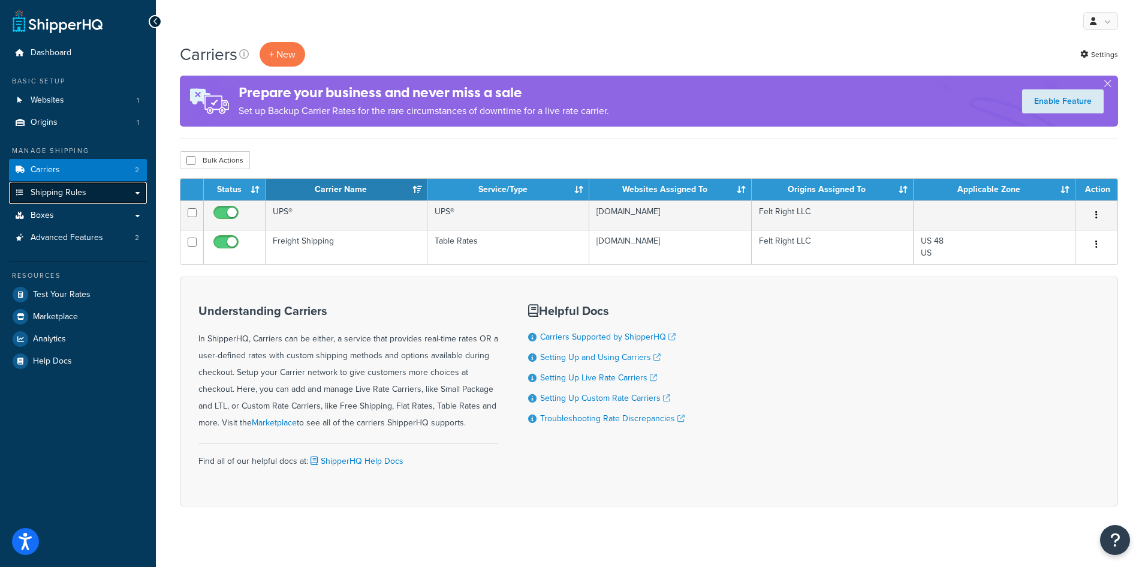
click at [97, 194] on link "Shipping Rules" at bounding box center [78, 193] width 138 height 22
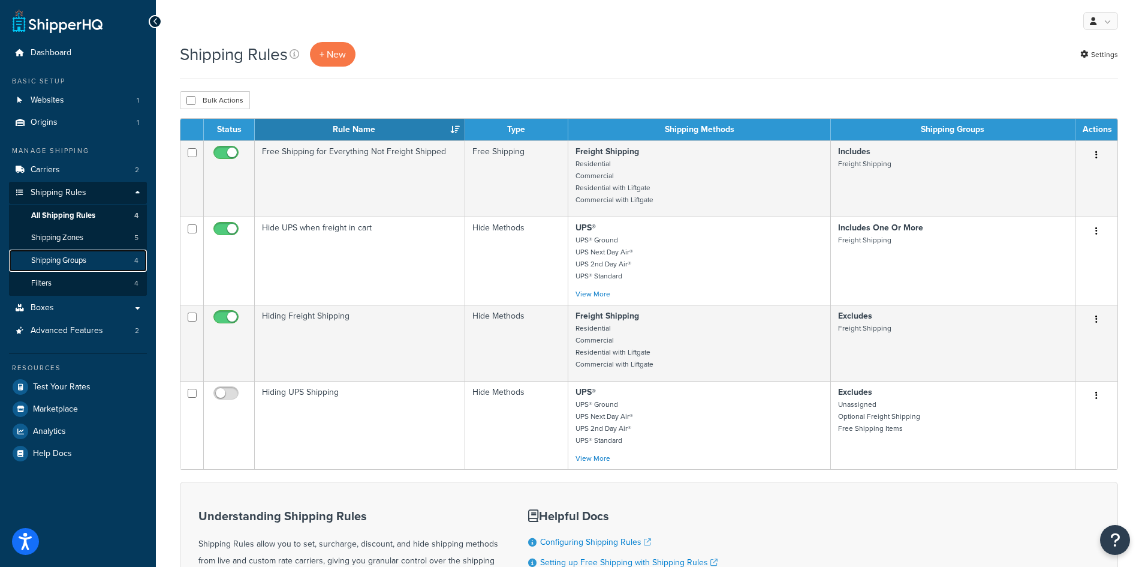
click at [71, 257] on span "Shipping Groups" at bounding box center [58, 260] width 55 height 10
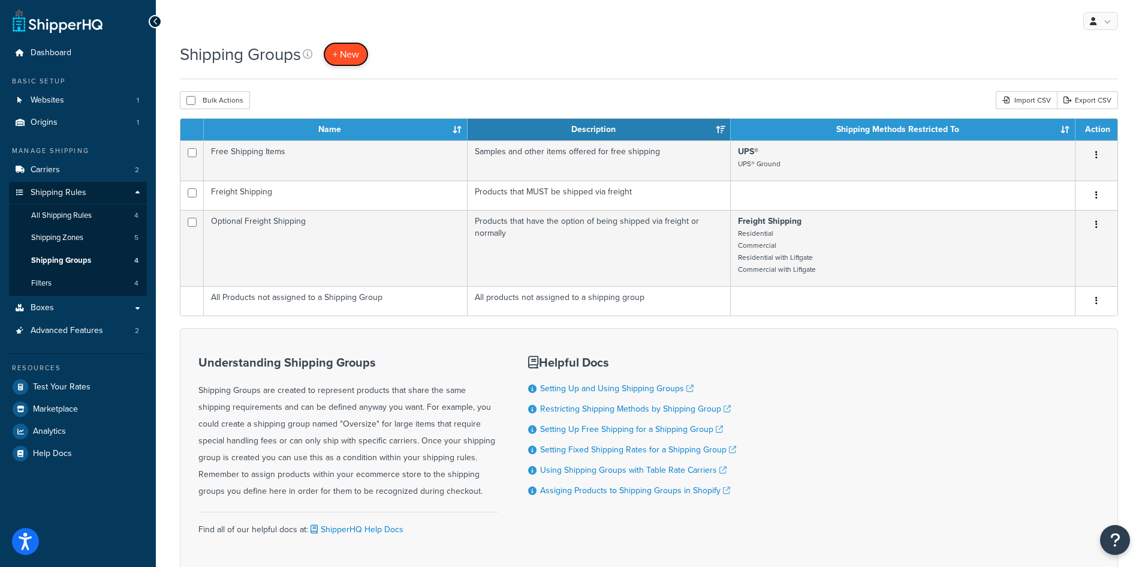
click at [339, 55] on span "+ New" at bounding box center [346, 54] width 26 height 14
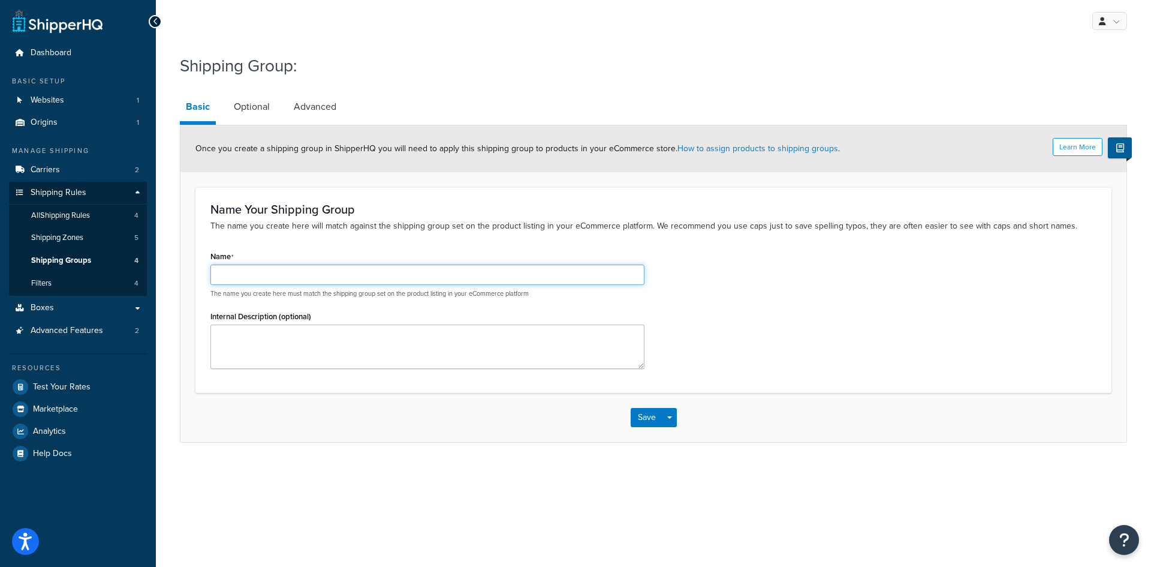
click at [455, 271] on input "Name" at bounding box center [427, 274] width 434 height 20
type input "Test - General Shipping"
click at [243, 104] on link "Optional" at bounding box center [252, 106] width 48 height 29
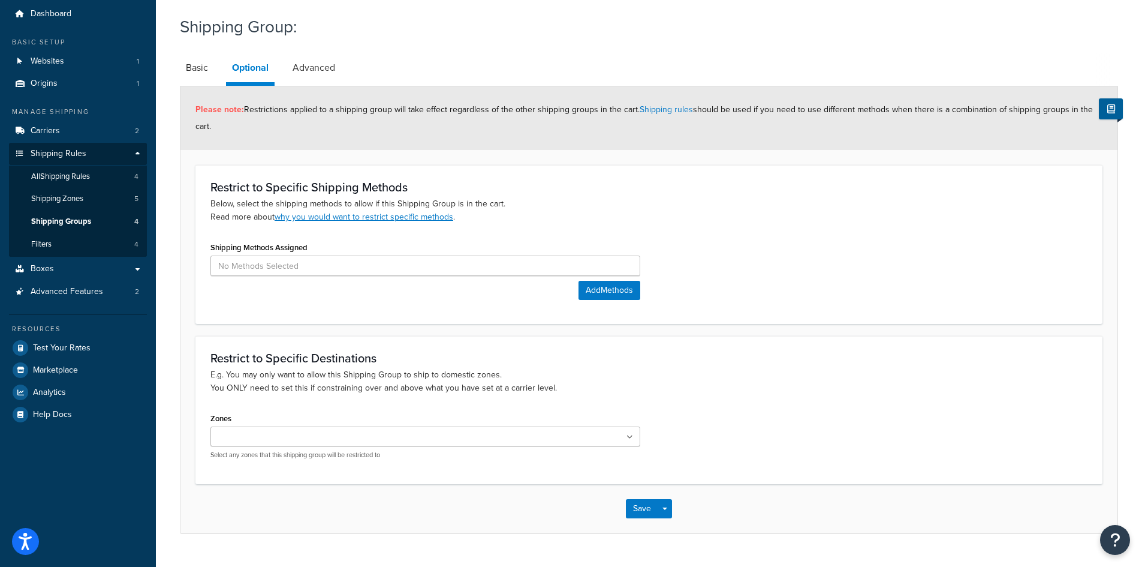
scroll to position [67, 0]
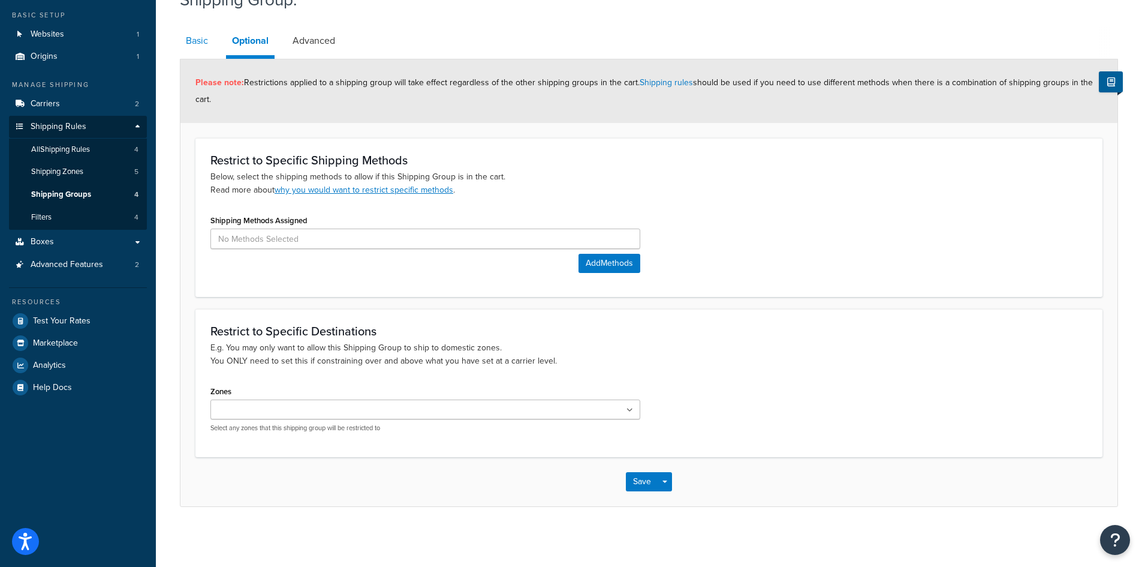
click at [188, 42] on link "Basic" at bounding box center [197, 40] width 34 height 29
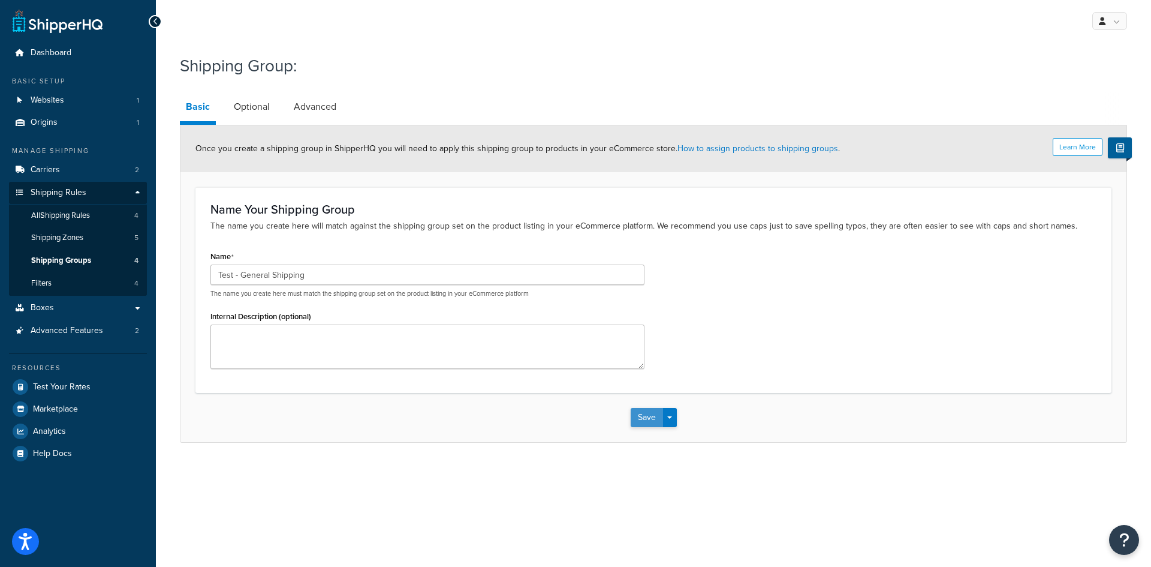
click at [639, 416] on button "Save" at bounding box center [647, 417] width 32 height 19
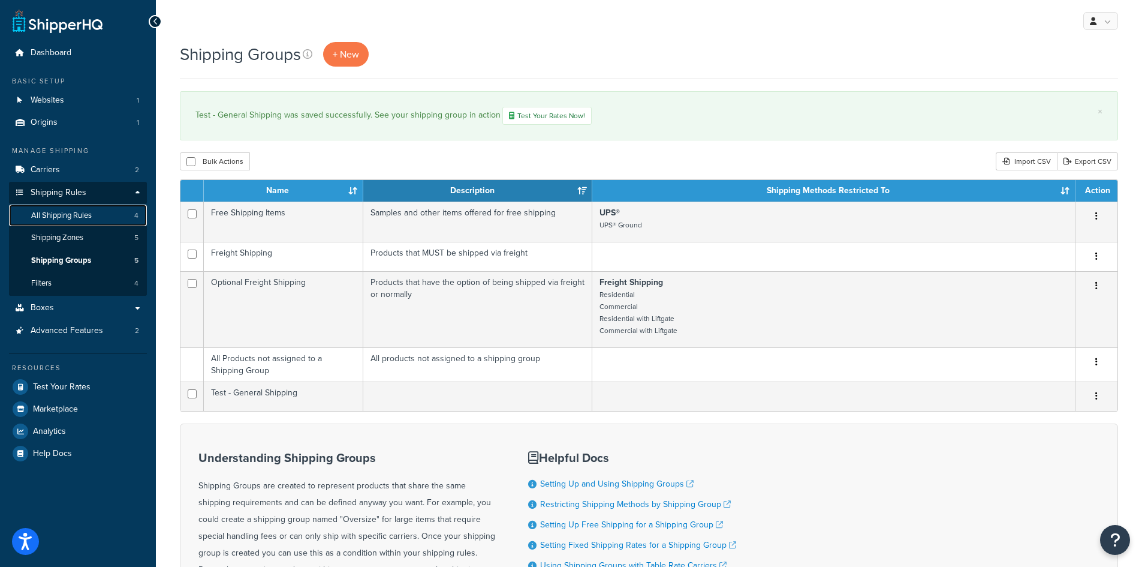
click at [80, 216] on span "All Shipping Rules" at bounding box center [61, 215] width 61 height 10
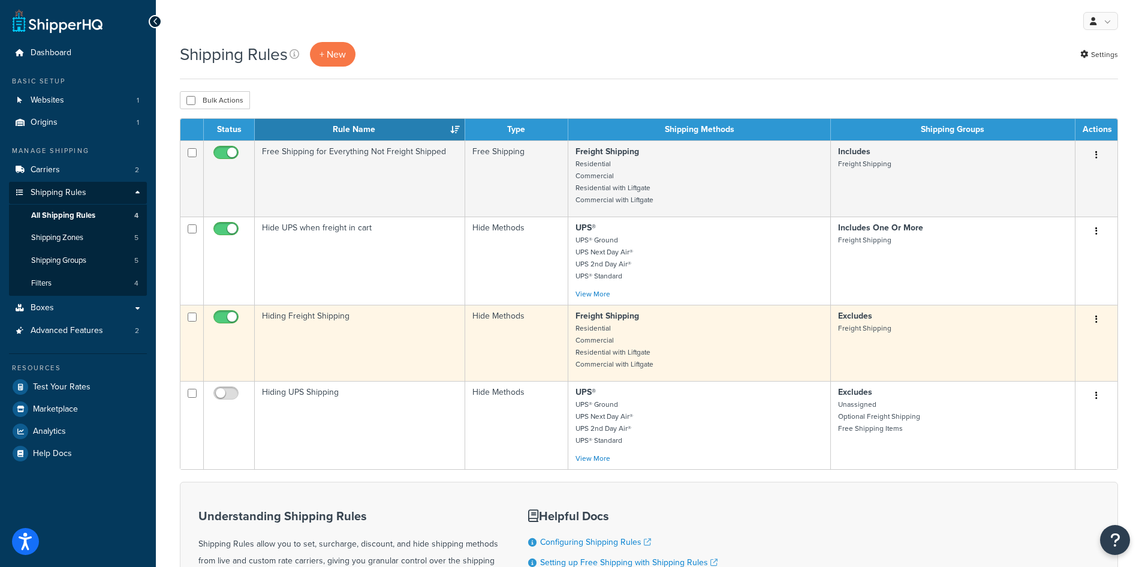
click at [1097, 320] on icon "button" at bounding box center [1096, 319] width 2 height 8
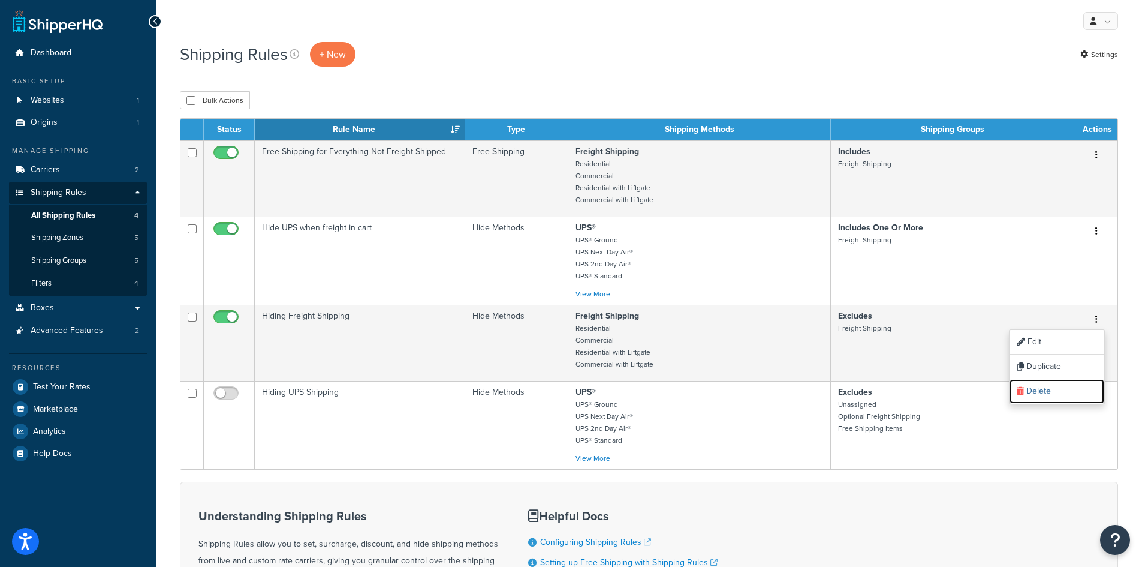
drag, startPoint x: 1052, startPoint y: 397, endPoint x: 634, endPoint y: 58, distance: 538.5
click at [1052, 397] on link "Delete" at bounding box center [1057, 391] width 95 height 25
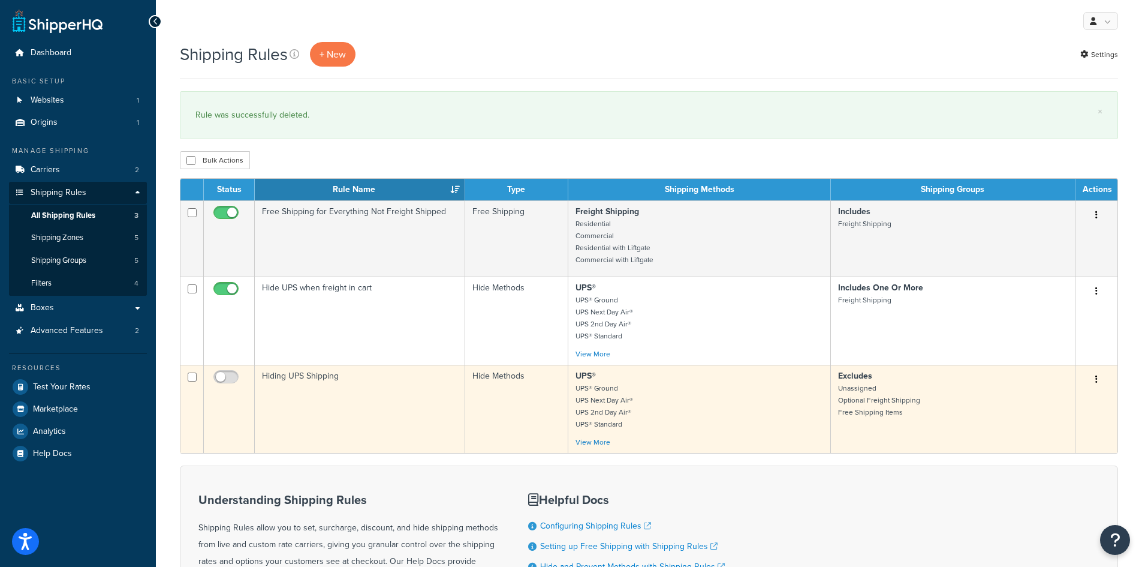
click at [1095, 379] on button "button" at bounding box center [1096, 379] width 17 height 19
click at [1043, 454] on link "Delete" at bounding box center [1057, 451] width 95 height 25
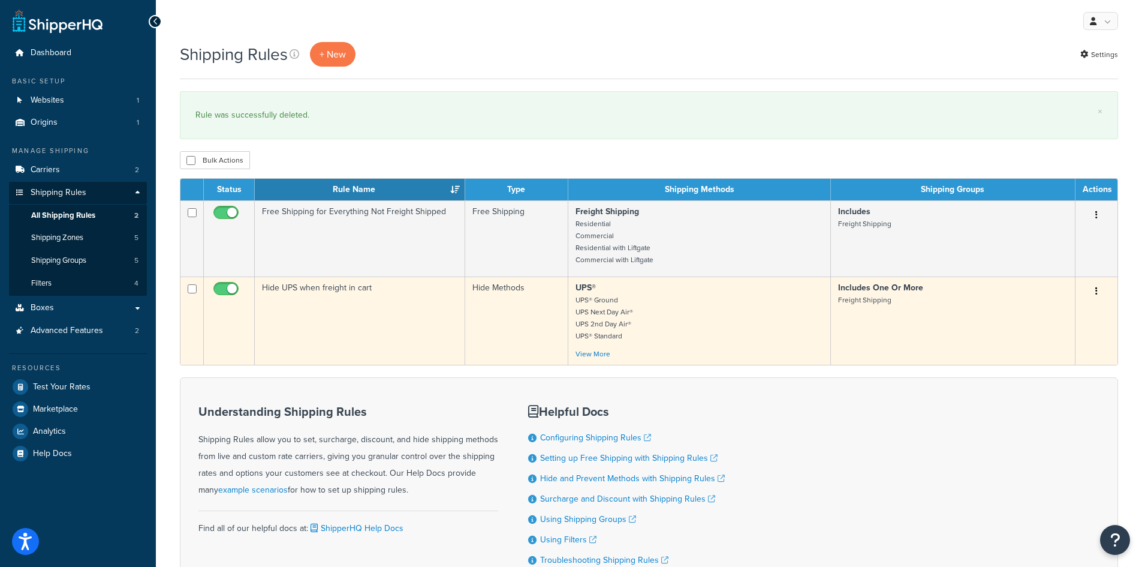
click at [1094, 291] on button "button" at bounding box center [1096, 291] width 17 height 19
click at [1034, 363] on link "Delete" at bounding box center [1057, 363] width 95 height 25
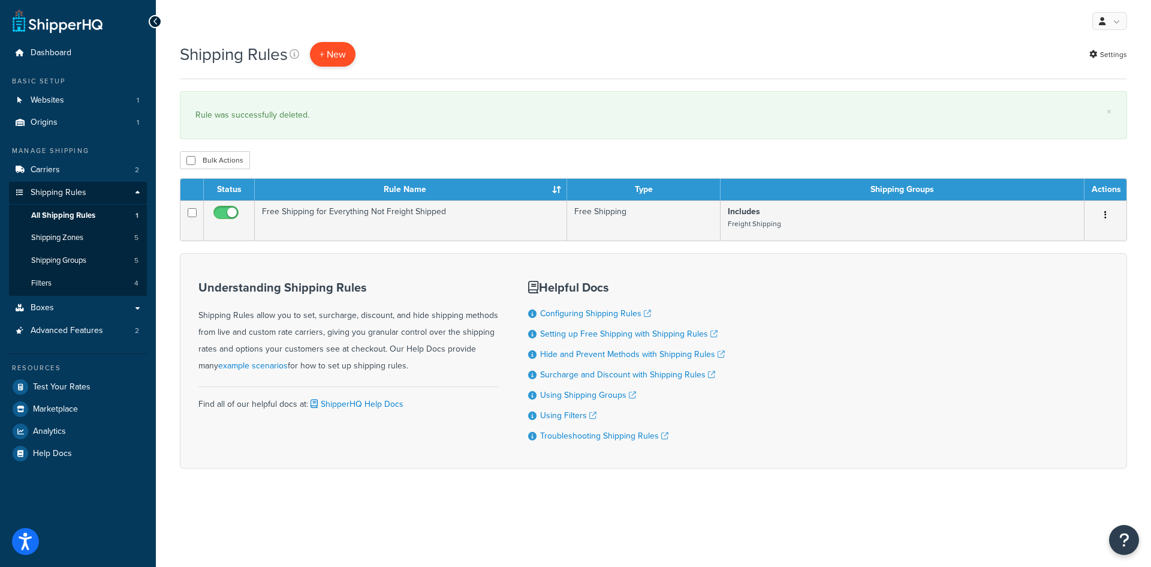
click at [335, 59] on p "+ New" at bounding box center [333, 54] width 46 height 25
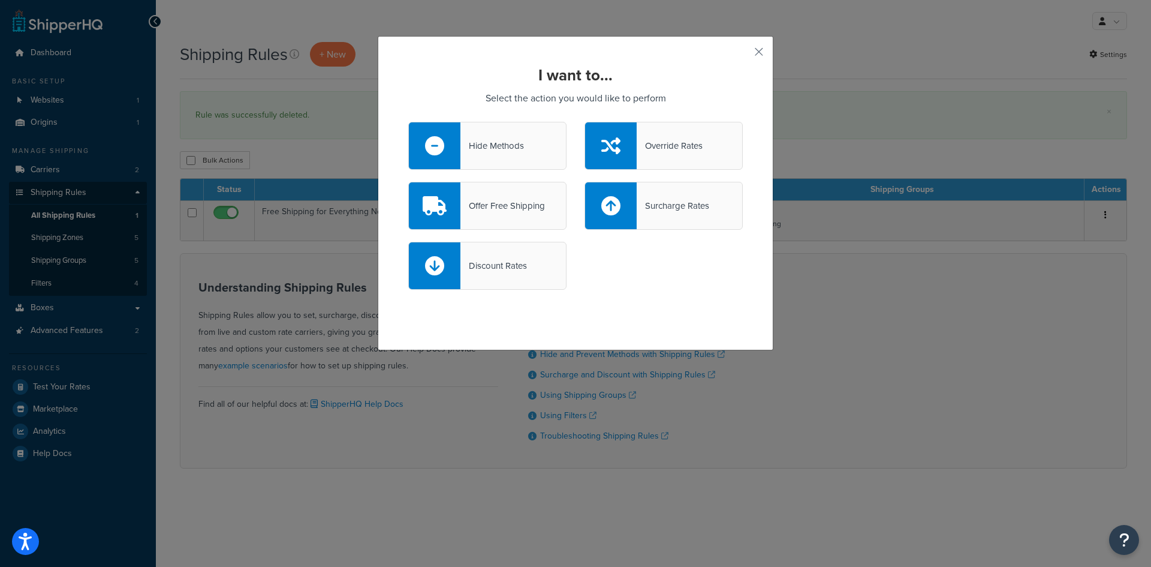
click at [474, 139] on div "Hide Methods" at bounding box center [493, 145] width 64 height 17
click at [0, 0] on input "Hide Methods" at bounding box center [0, 0] width 0 height 0
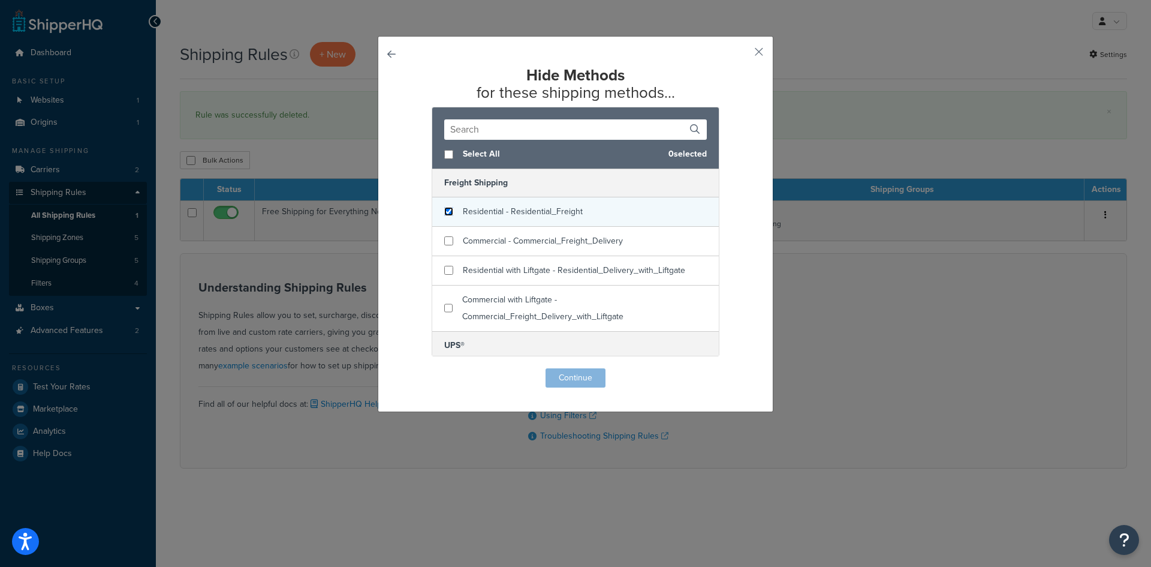
click at [444, 212] on input "checkbox" at bounding box center [448, 211] width 9 height 9
checkbox input "true"
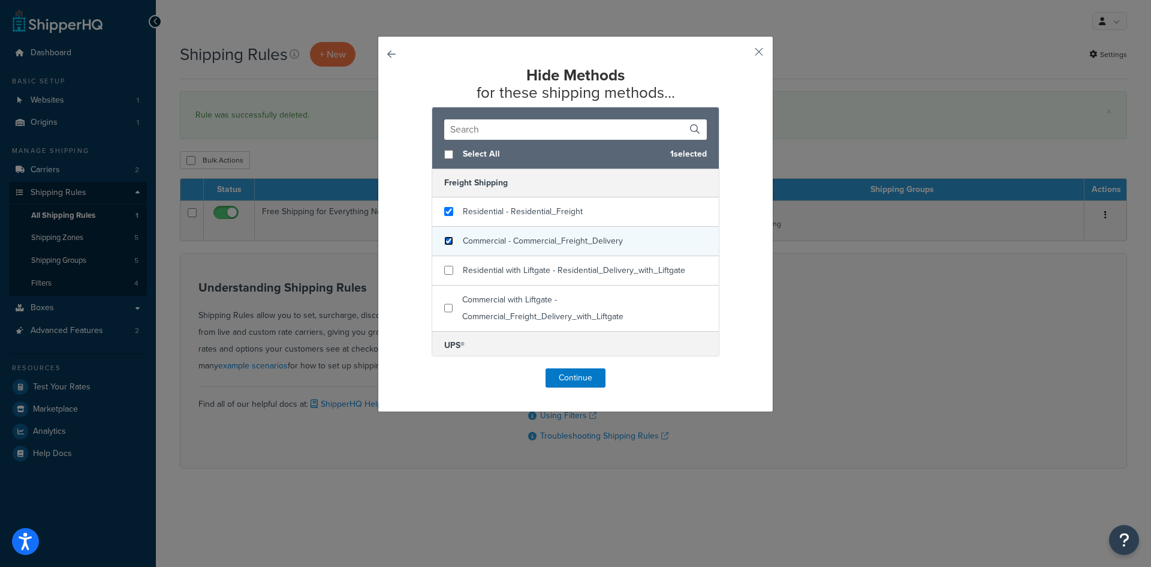
click at [446, 237] on input "checkbox" at bounding box center [448, 240] width 9 height 9
checkbox input "true"
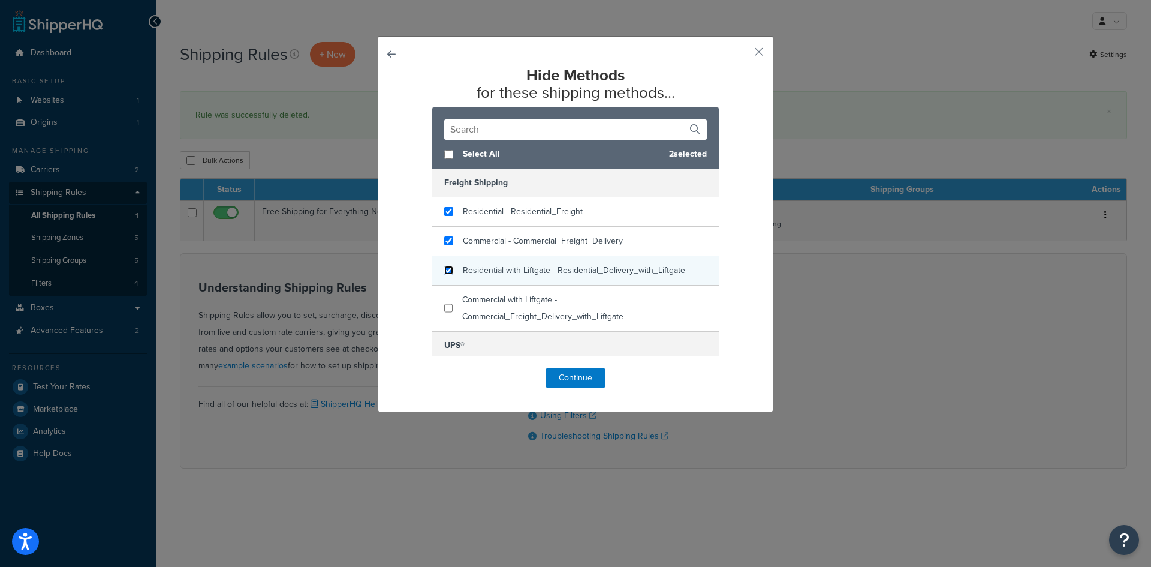
click at [446, 275] on input "checkbox" at bounding box center [448, 270] width 9 height 9
checkbox input "true"
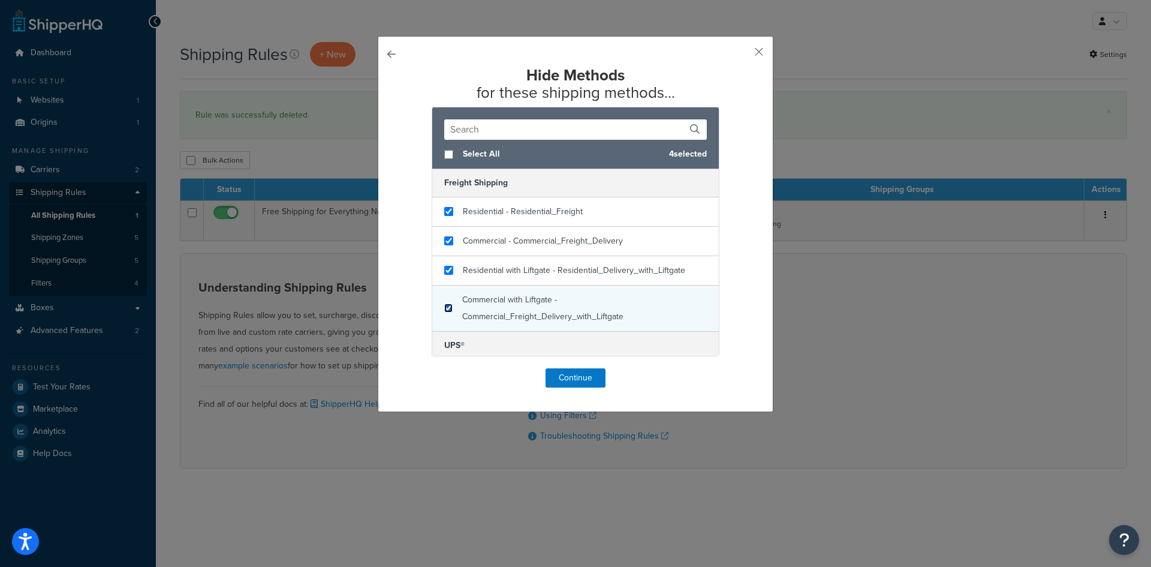
click at [444, 311] on input "checkbox" at bounding box center [448, 307] width 8 height 9
checkbox input "true"
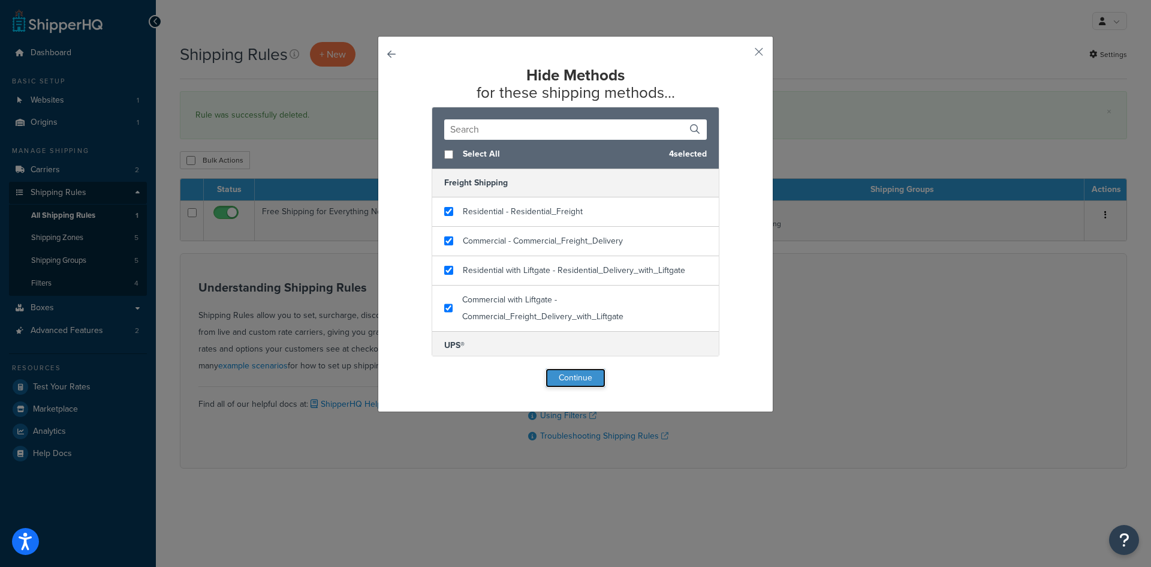
click at [567, 377] on button "Continue" at bounding box center [576, 377] width 60 height 19
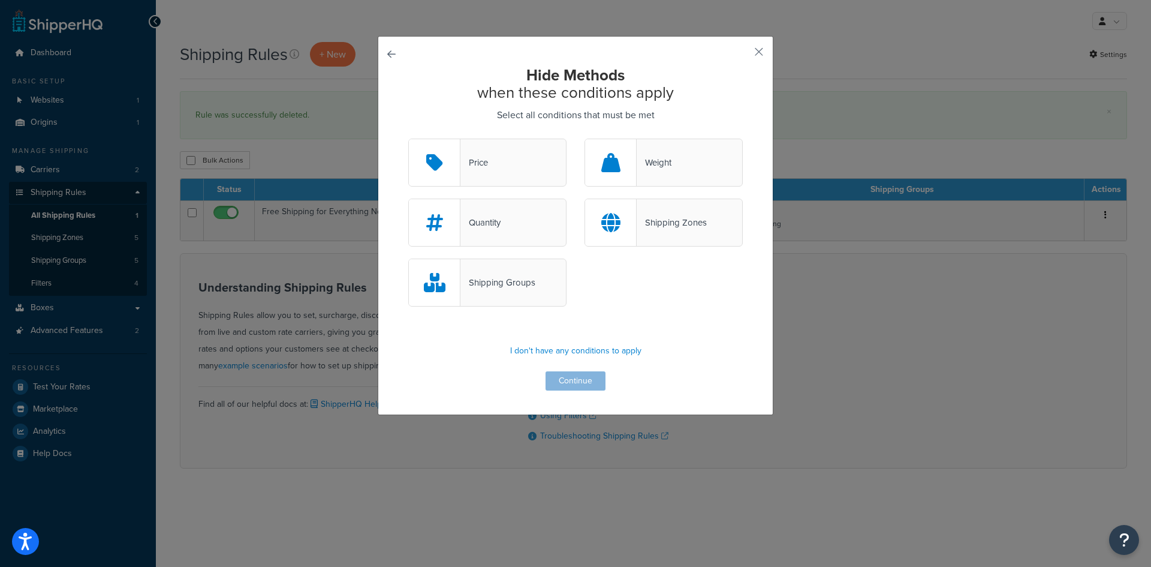
click at [490, 283] on div "Shipping Groups" at bounding box center [498, 282] width 75 height 17
click at [0, 0] on input "Shipping Groups" at bounding box center [0, 0] width 0 height 0
click at [578, 381] on button "Continue" at bounding box center [576, 380] width 60 height 19
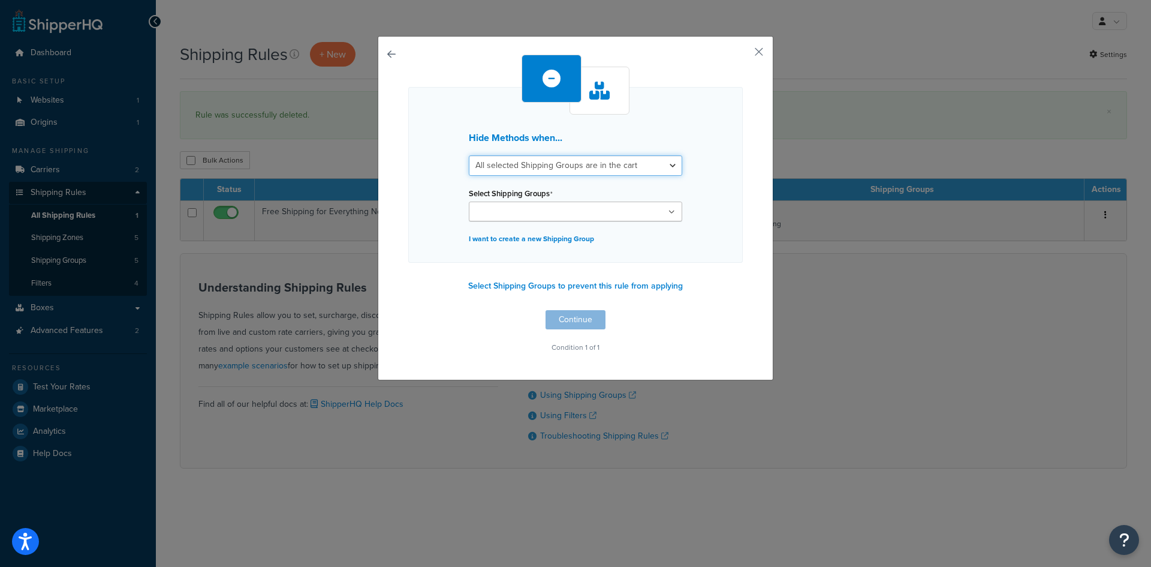
click at [668, 164] on select "All selected Shipping Groups are in the cart Any selected Shipping Groups are i…" at bounding box center [575, 165] width 213 height 20
click at [559, 237] on p "I want to create a new Shipping Group" at bounding box center [575, 238] width 213 height 17
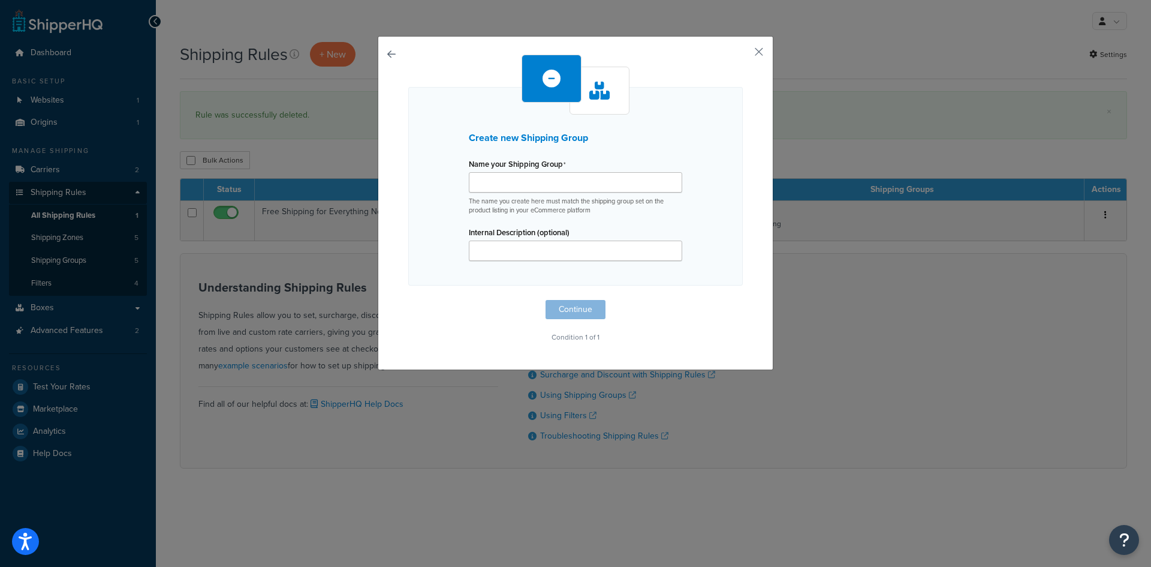
click at [383, 52] on div "Create new Shipping Group Name your Shipping Group The name you create here mus…" at bounding box center [576, 203] width 396 height 334
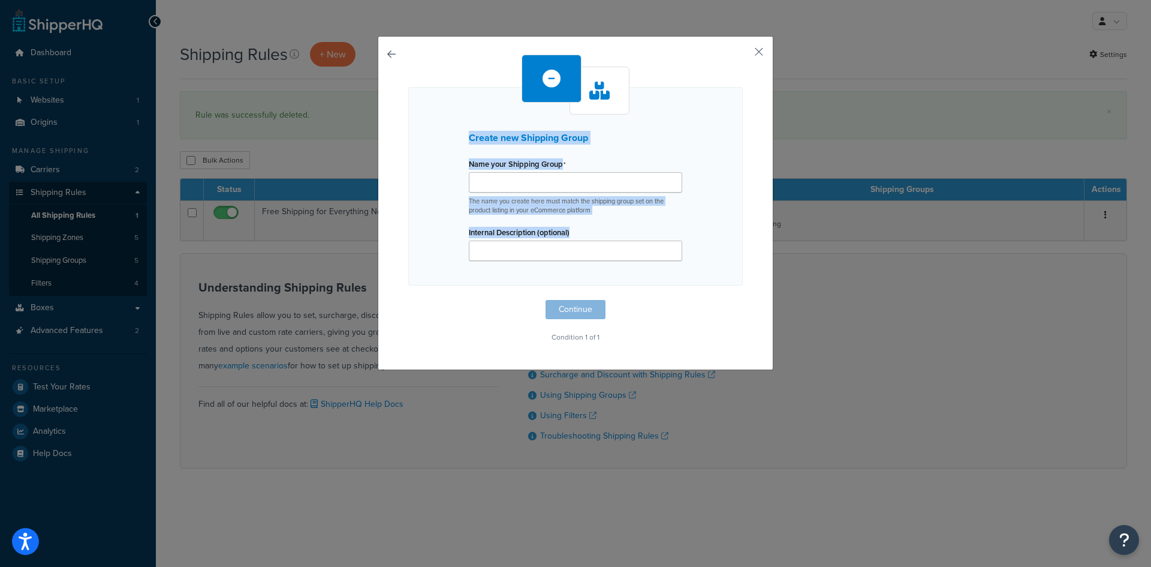
click at [408, 300] on button "button" at bounding box center [408, 300] width 0 height 0
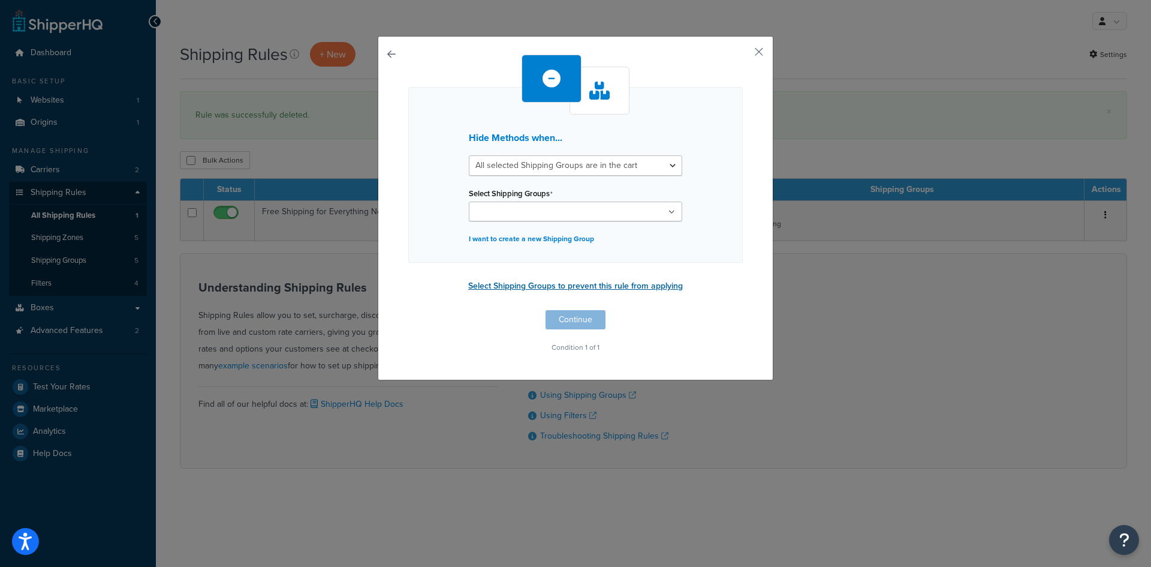
click at [559, 287] on button "Select Shipping Groups to prevent this rule from applying" at bounding box center [576, 286] width 222 height 18
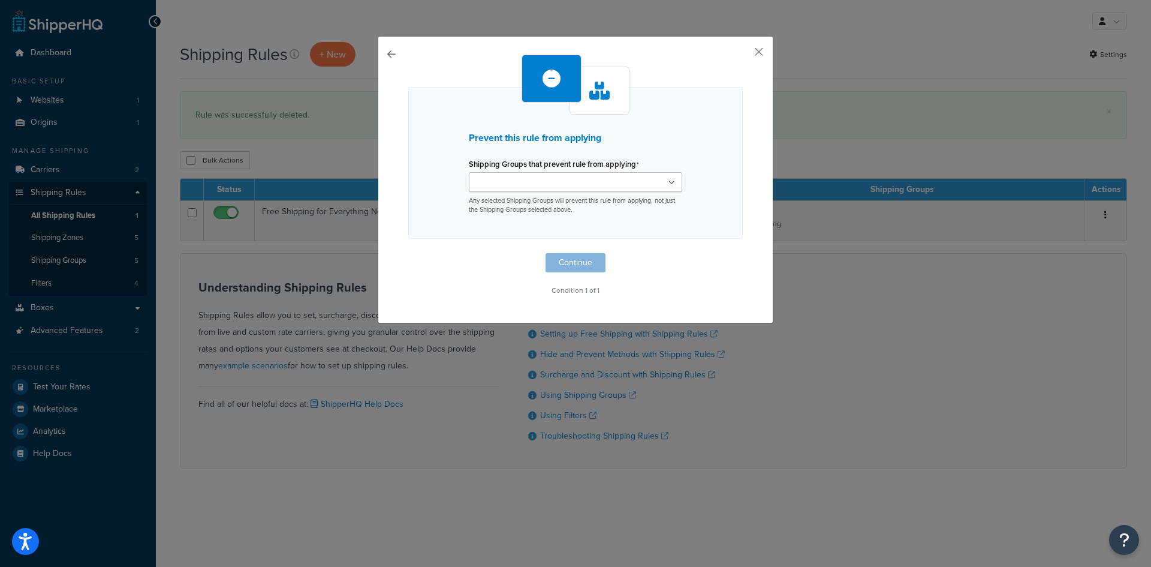
click at [669, 185] on icon at bounding box center [672, 182] width 7 height 7
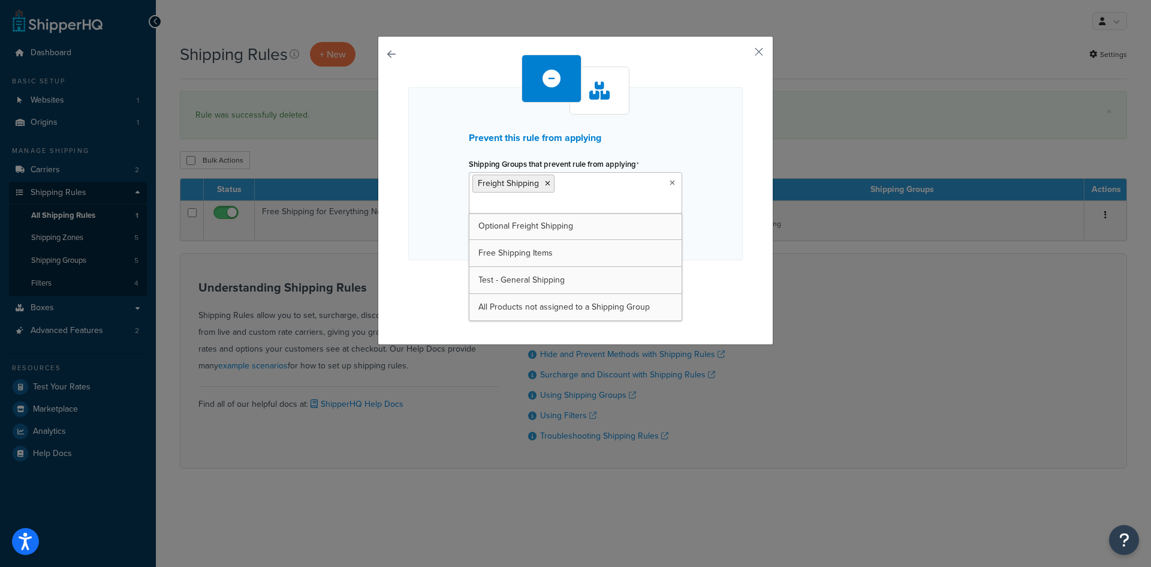
click at [718, 151] on div "Prevent this rule from applying Shipping Groups that prevent rule from applying…" at bounding box center [575, 173] width 335 height 173
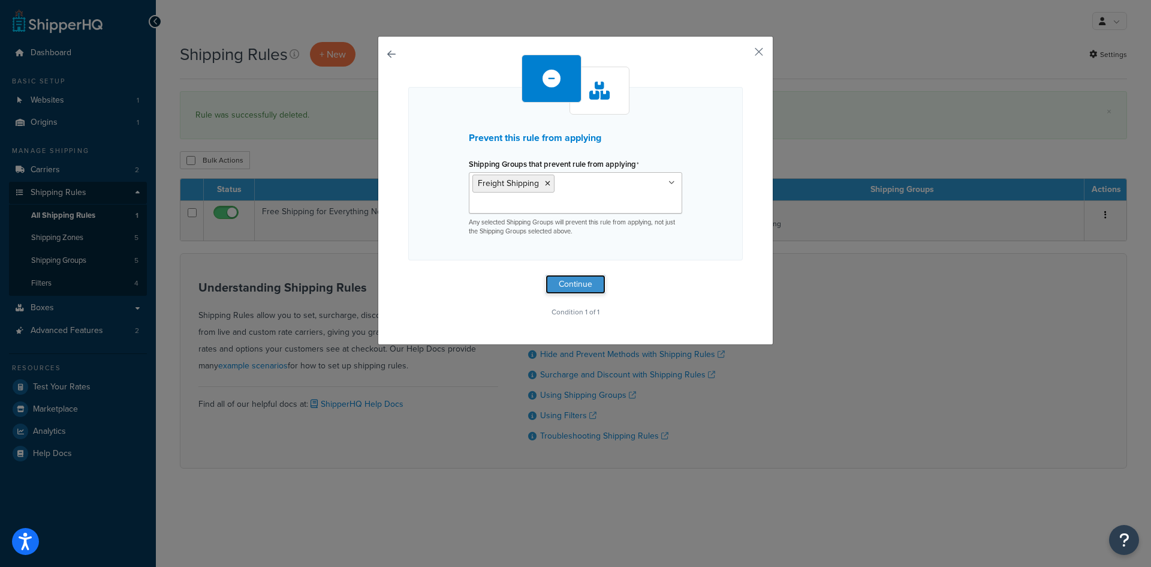
click at [580, 275] on button "Continue" at bounding box center [576, 284] width 60 height 19
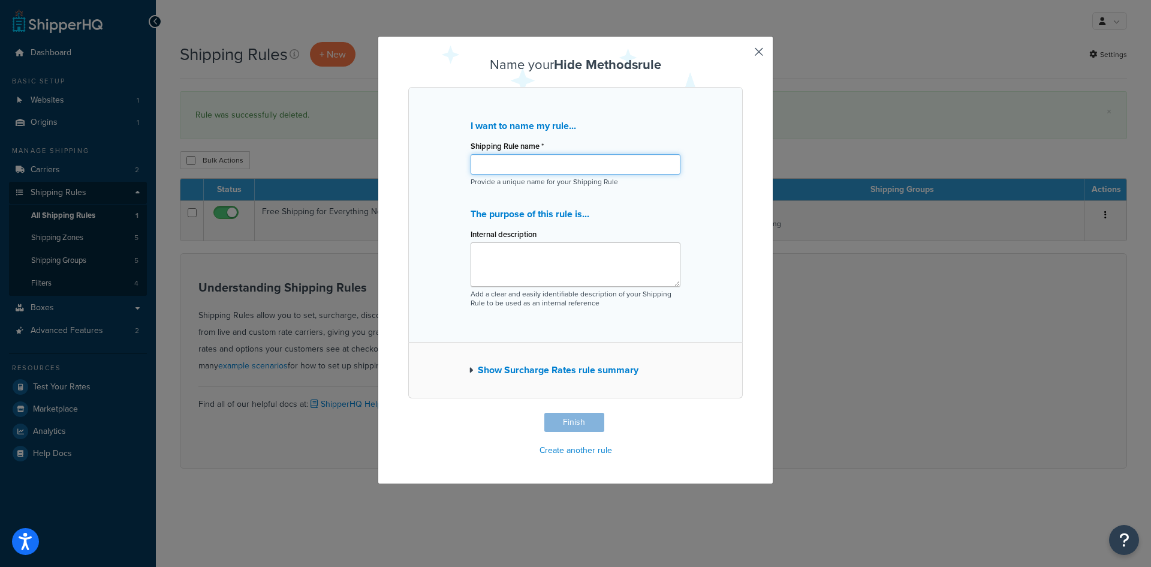
drag, startPoint x: 548, startPoint y: 166, endPoint x: 558, endPoint y: 162, distance: 11.0
click at [548, 166] on input "Shipping Rule name *" at bounding box center [576, 164] width 210 height 20
type input "Hide UPS from Freight Orders"
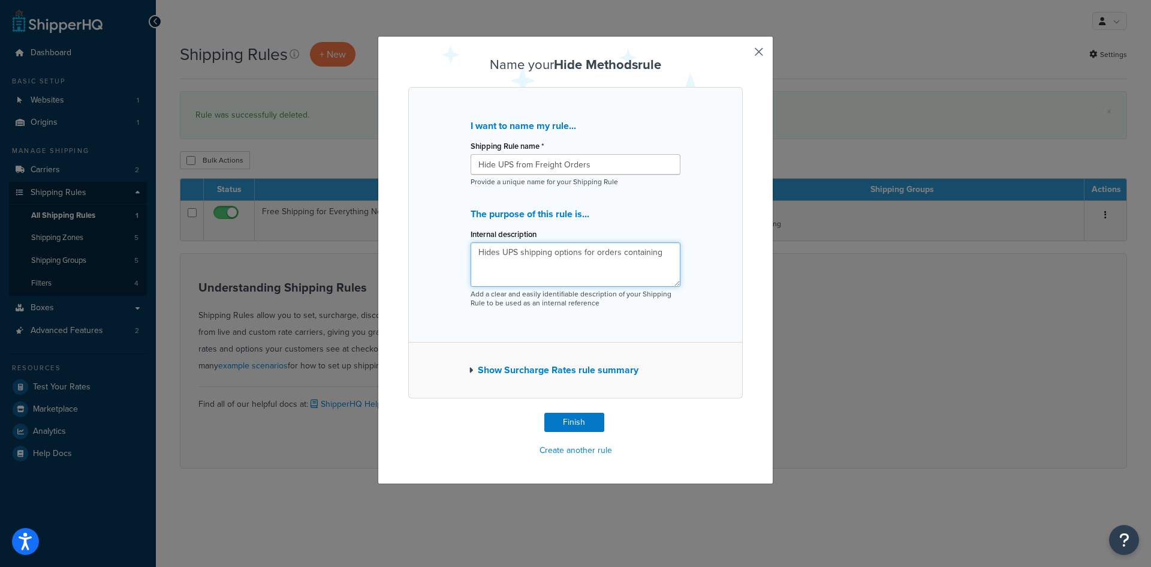
type textarea "Hides UPS shipping options for orders containing"
click at [753, 61] on div "Name your Hide Methods rule I want to name my rule... Shipping Rule name * Hide…" at bounding box center [576, 260] width 396 height 448
click at [743, 413] on button "button" at bounding box center [741, 414] width 3 height 3
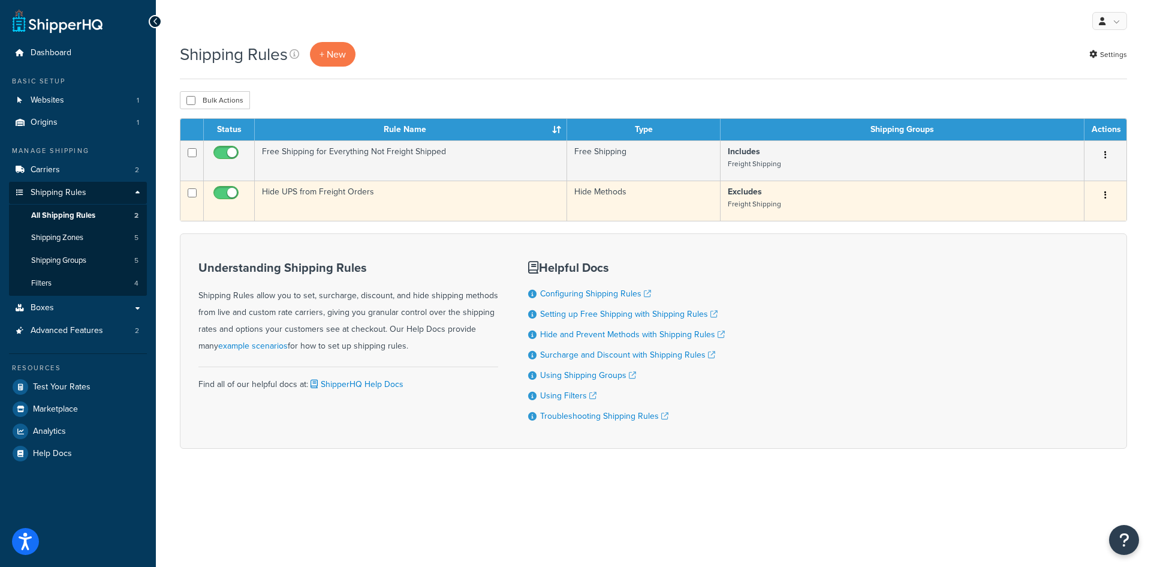
click at [1104, 196] on icon "button" at bounding box center [1105, 195] width 2 height 8
click at [1057, 269] on link "Delete" at bounding box center [1066, 267] width 95 height 25
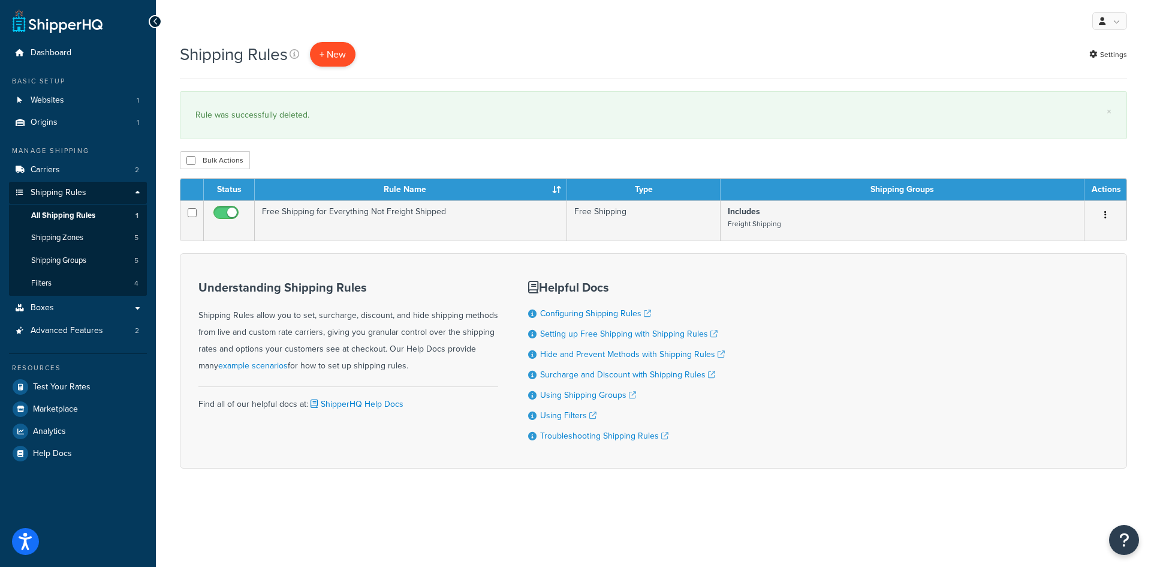
click at [333, 58] on p "+ New" at bounding box center [333, 54] width 46 height 25
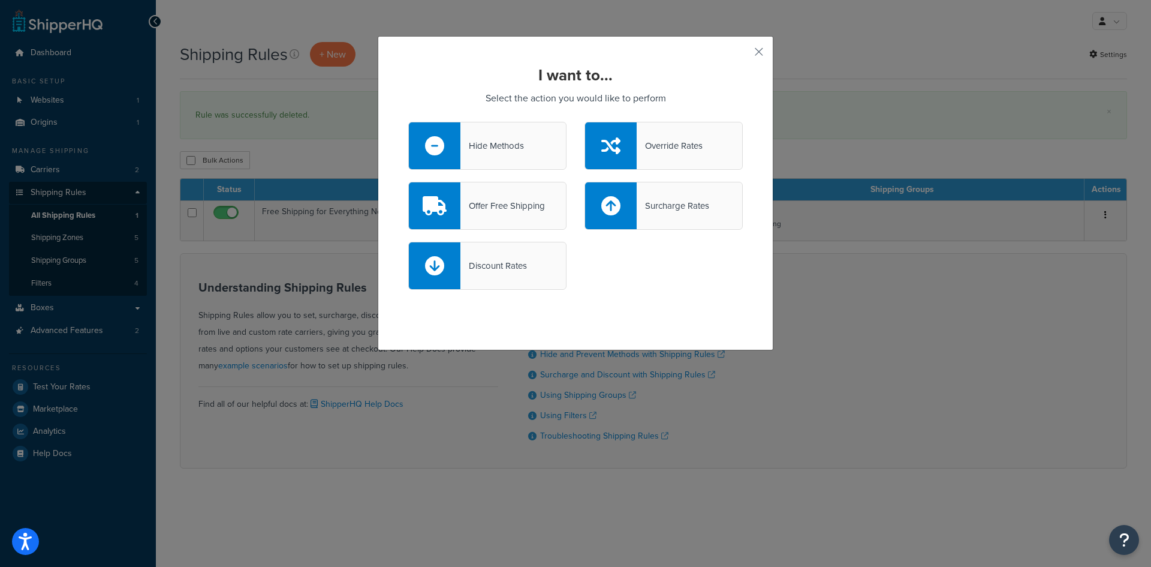
click at [503, 148] on div "Hide Methods" at bounding box center [493, 145] width 64 height 17
click at [0, 0] on input "Hide Methods" at bounding box center [0, 0] width 0 height 0
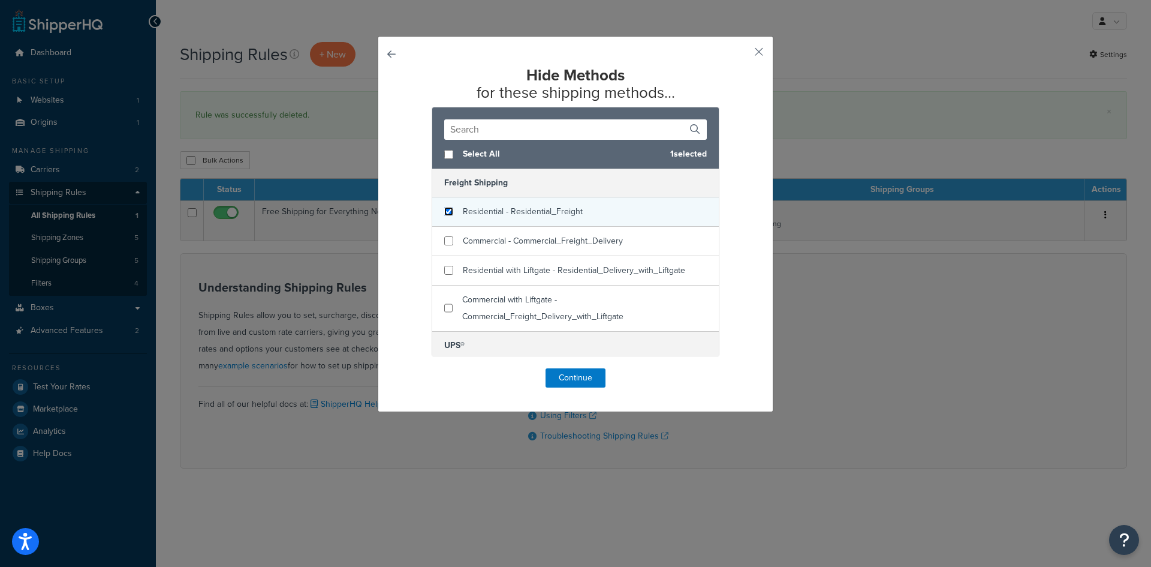
click at [445, 212] on input "checkbox" at bounding box center [448, 211] width 9 height 9
checkbox input "true"
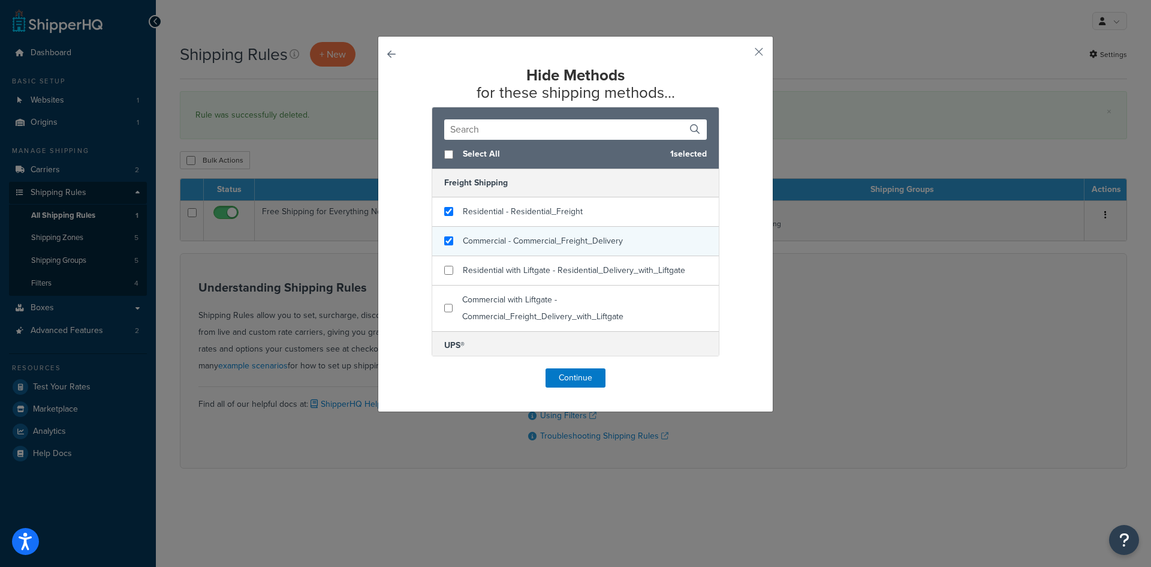
checkbox input "true"
click at [449, 245] on div "Commercial - Commercial_Freight_Delivery" at bounding box center [575, 241] width 287 height 29
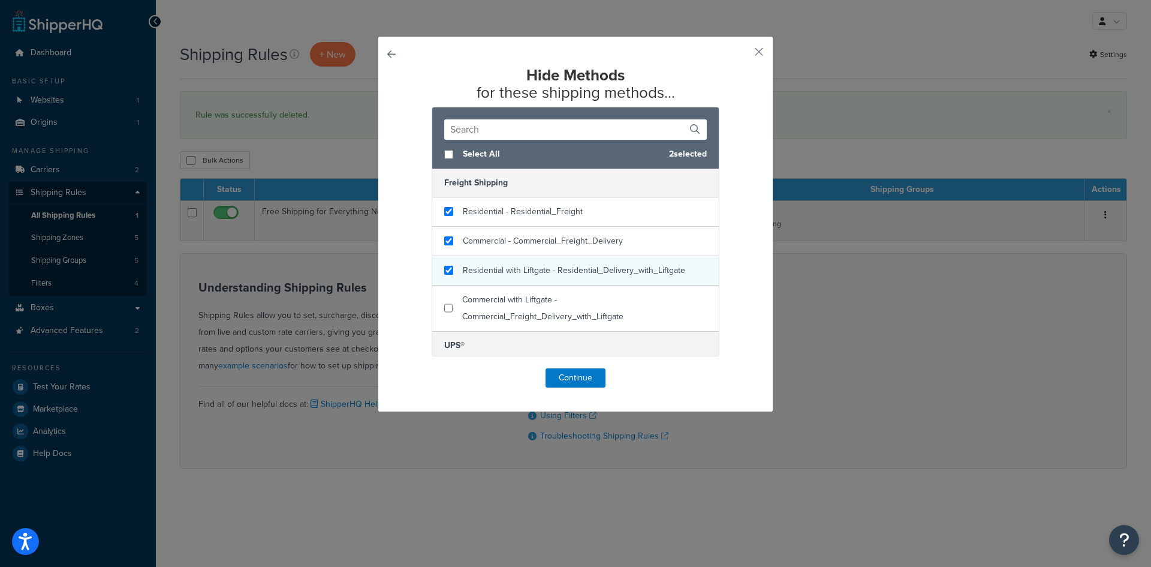
checkbox input "true"
drag, startPoint x: 450, startPoint y: 269, endPoint x: 448, endPoint y: 290, distance: 21.1
click at [450, 269] on div "Residential with Liftgate - Residential_Delivery_with_Liftgate" at bounding box center [575, 270] width 287 height 29
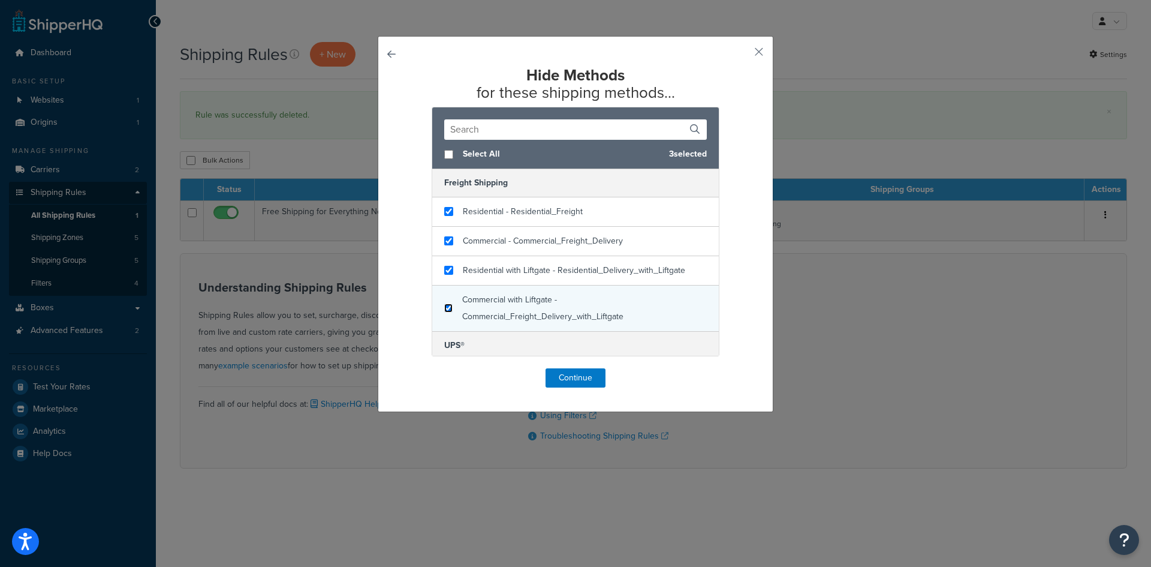
click at [444, 307] on input "checkbox" at bounding box center [448, 307] width 8 height 9
checkbox input "true"
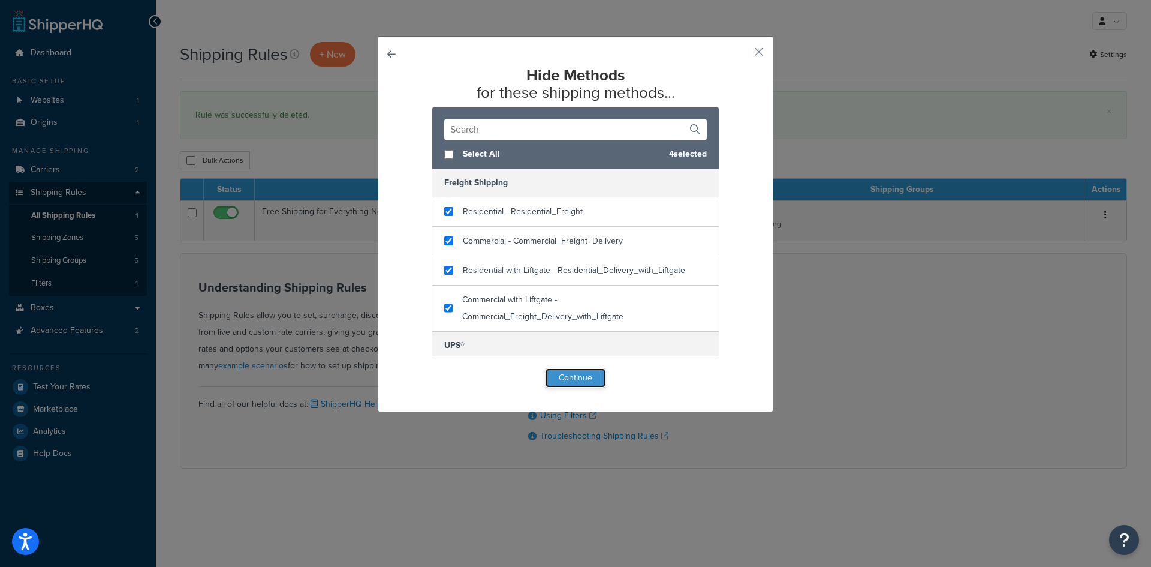
click at [576, 379] on button "Continue" at bounding box center [576, 377] width 60 height 19
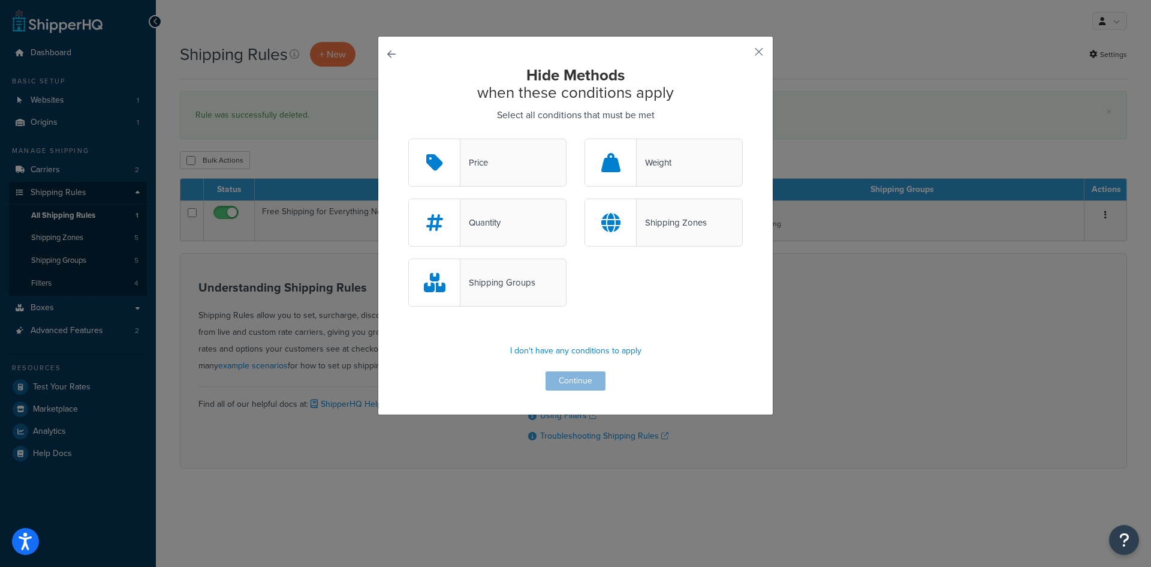
click at [506, 285] on div "Shipping Groups" at bounding box center [498, 282] width 75 height 17
click at [0, 0] on input "Shipping Groups" at bounding box center [0, 0] width 0 height 0
click at [585, 379] on button "Continue" at bounding box center [576, 380] width 60 height 19
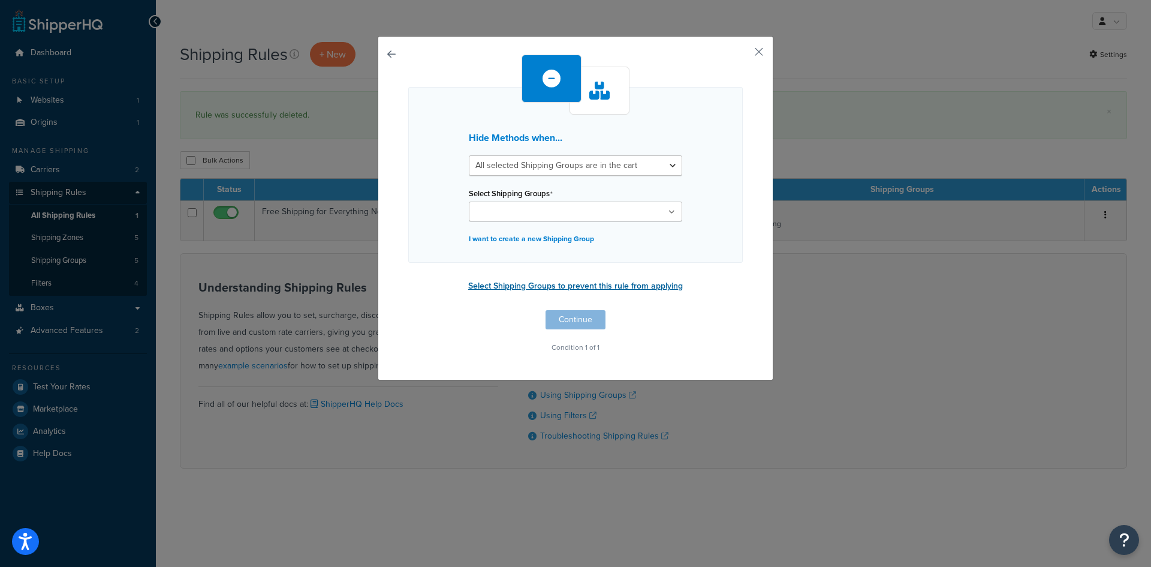
click at [566, 287] on button "Select Shipping Groups to prevent this rule from applying" at bounding box center [576, 286] width 222 height 18
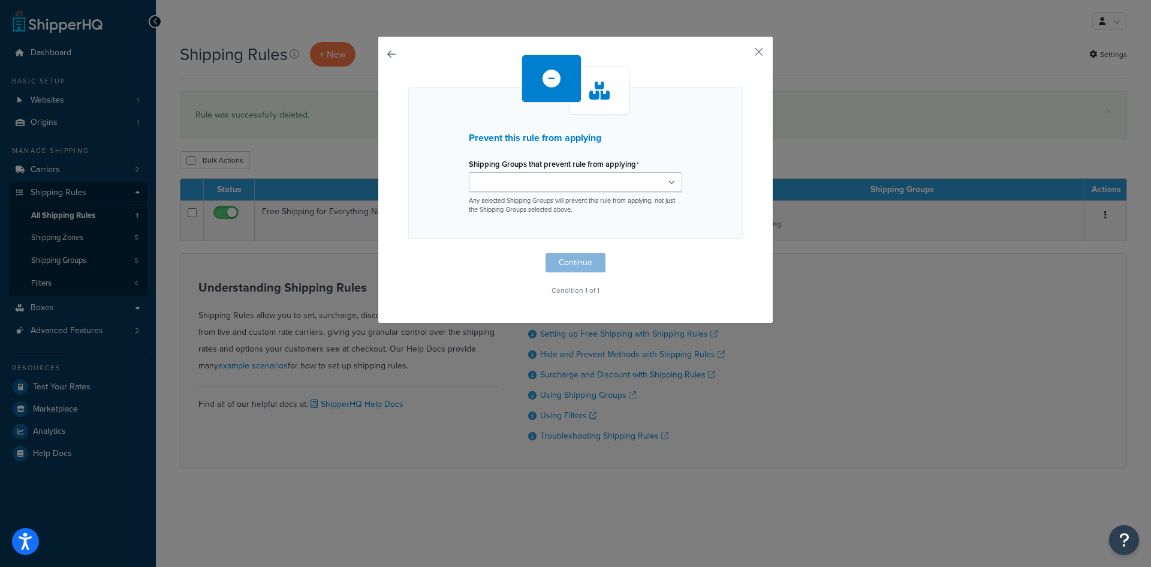
click at [612, 186] on ul at bounding box center [575, 182] width 213 height 20
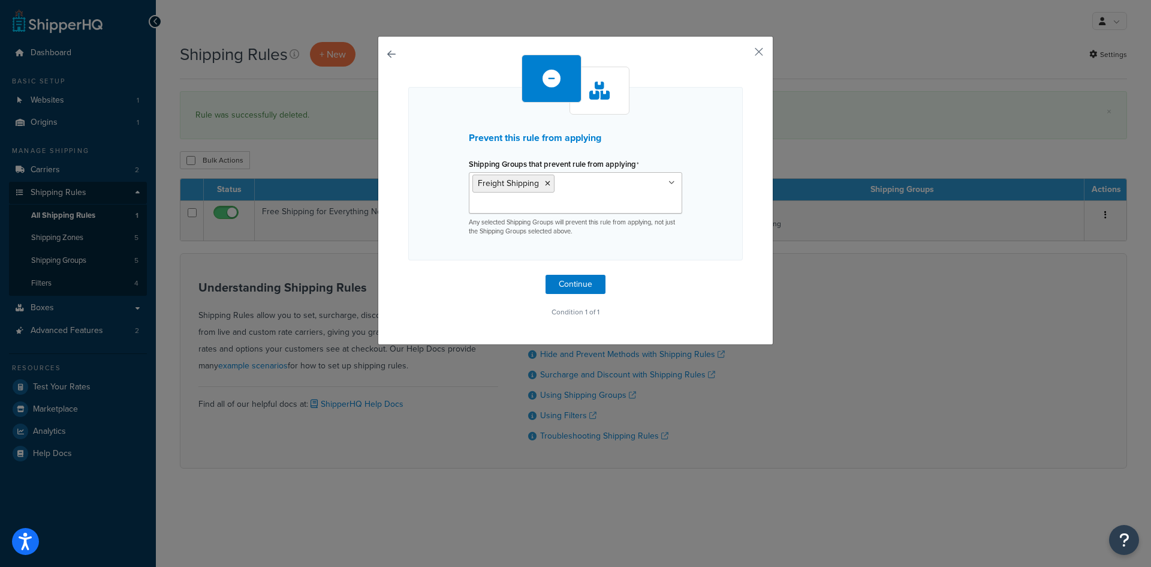
click at [719, 237] on div "Prevent this rule from applying Shipping Groups that prevent rule from applying…" at bounding box center [575, 173] width 335 height 173
click at [560, 275] on button "Continue" at bounding box center [576, 284] width 60 height 19
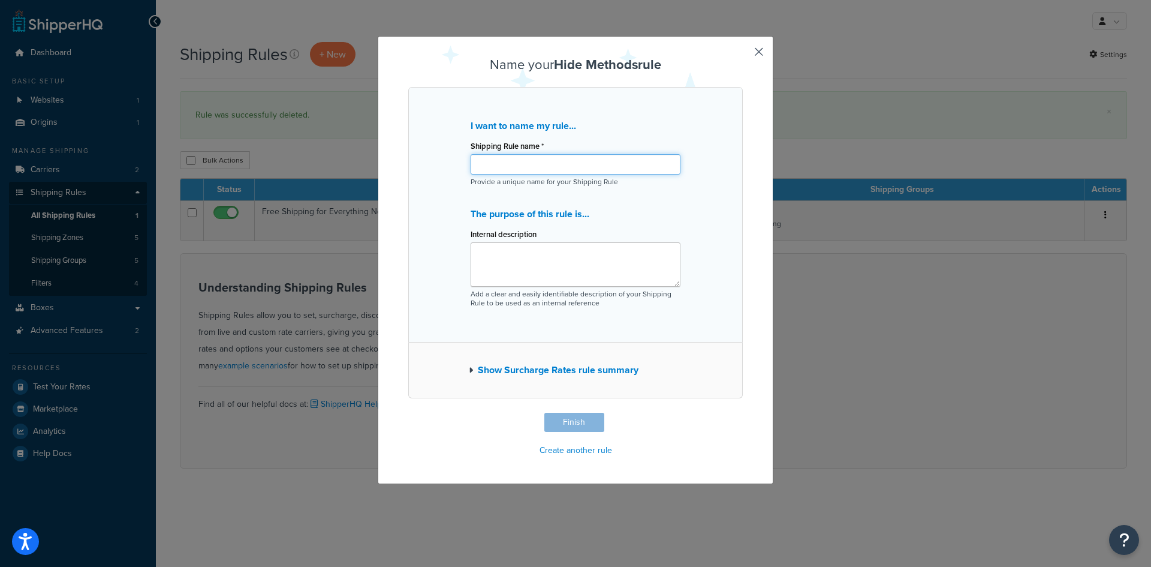
click at [556, 167] on input "Shipping Rule name *" at bounding box center [576, 164] width 210 height 20
type input "Hide freight shipping from general orders"
click at [540, 252] on textarea "Internal description" at bounding box center [576, 264] width 210 height 44
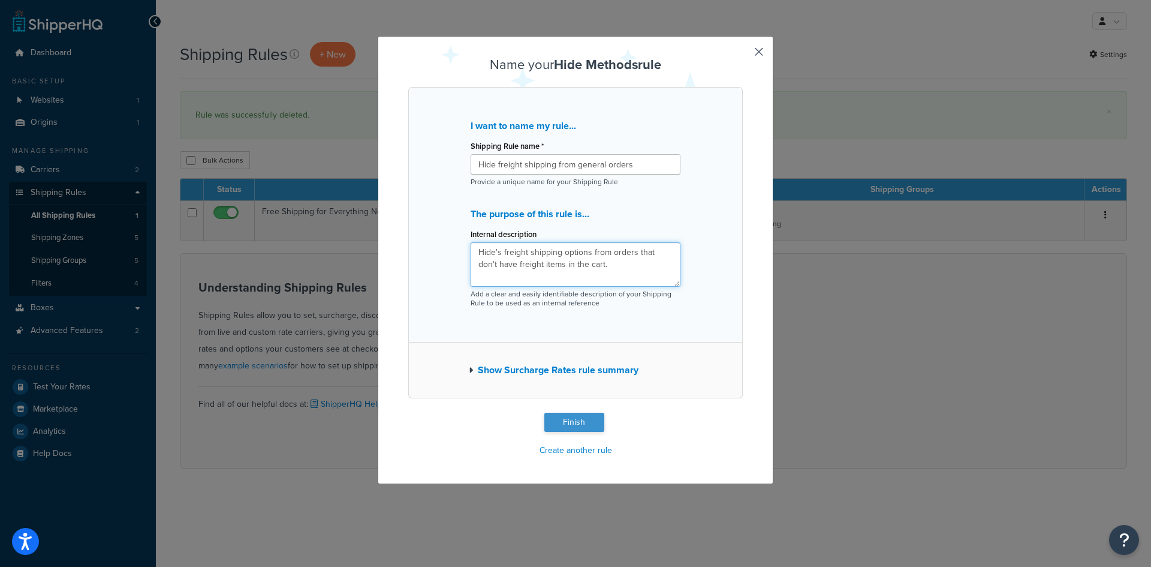
type textarea "Hide's freight shipping options from orders that don't have freight items in th…"
click at [572, 420] on button "Finish" at bounding box center [574, 422] width 60 height 19
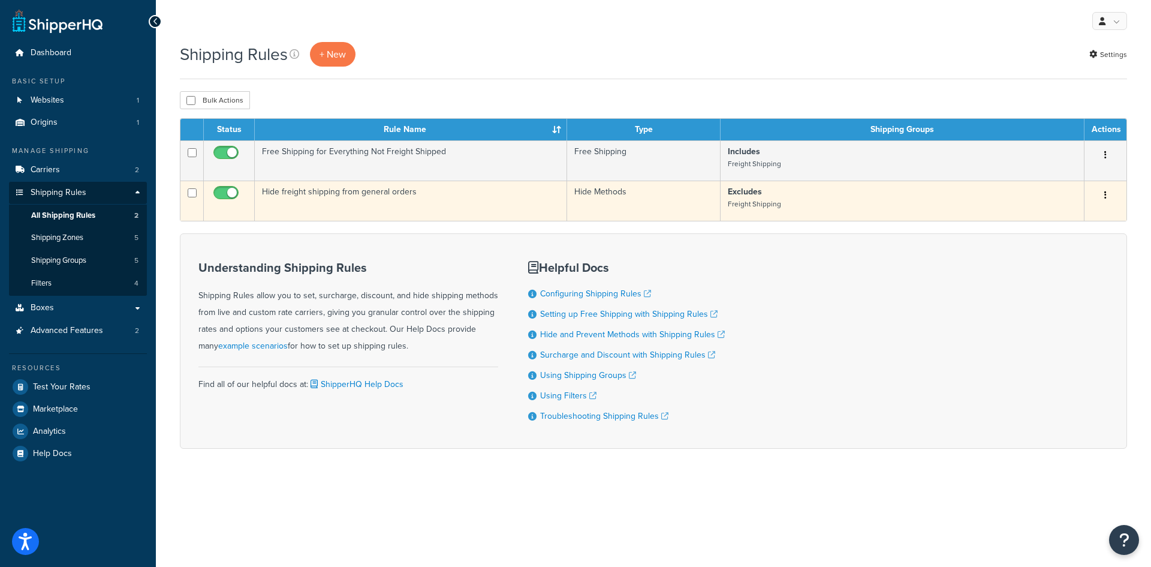
click at [1103, 192] on button "button" at bounding box center [1105, 195] width 17 height 19
click at [1057, 221] on link "Edit" at bounding box center [1066, 218] width 95 height 25
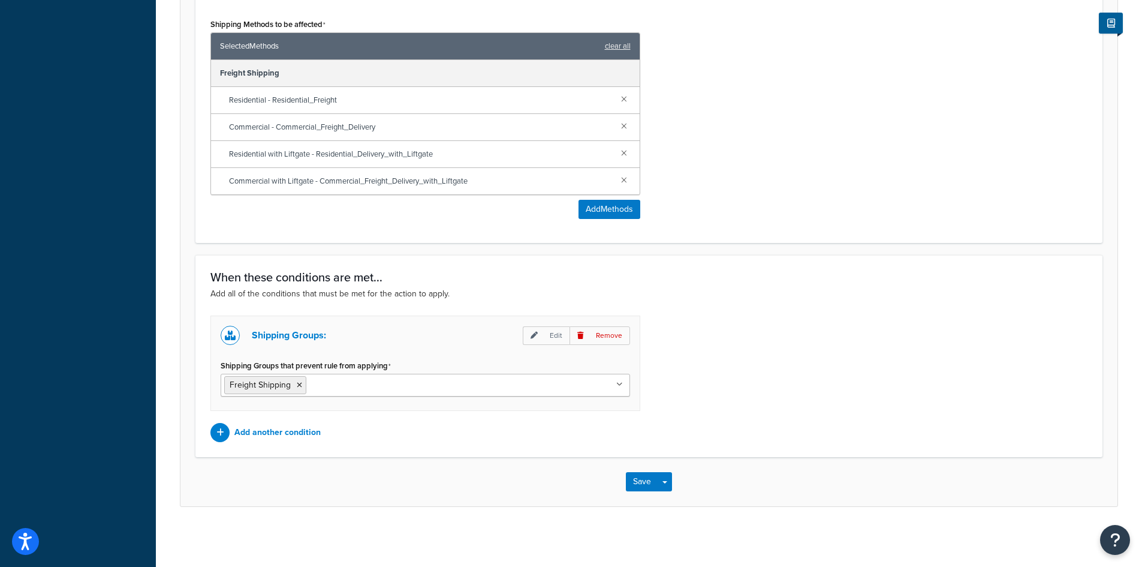
scroll to position [538, 0]
click at [642, 484] on button "Save" at bounding box center [642, 481] width 32 height 19
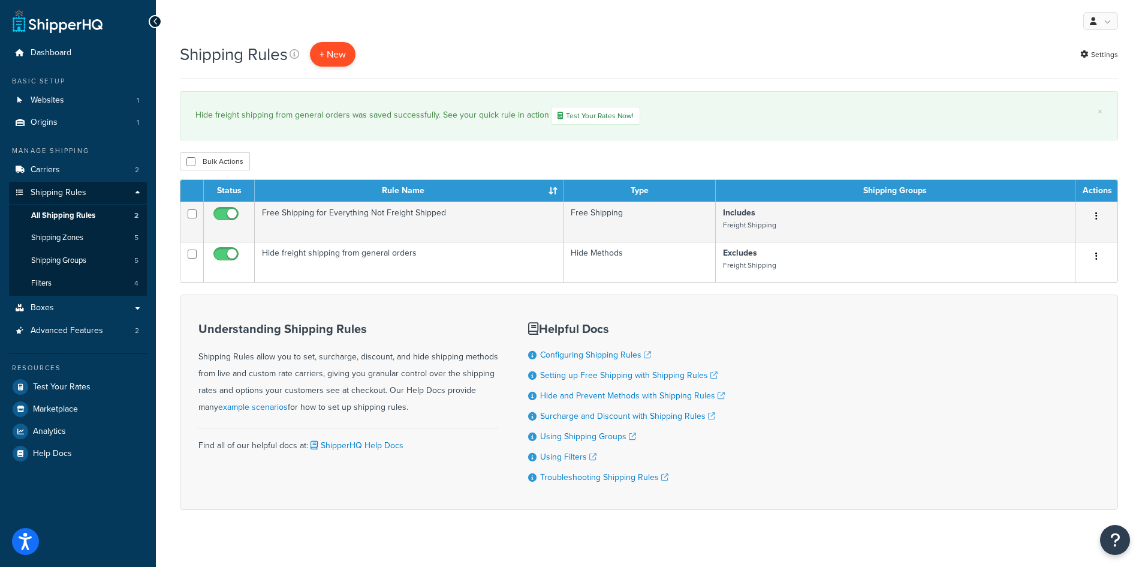
click at [329, 53] on p "+ New" at bounding box center [333, 54] width 46 height 25
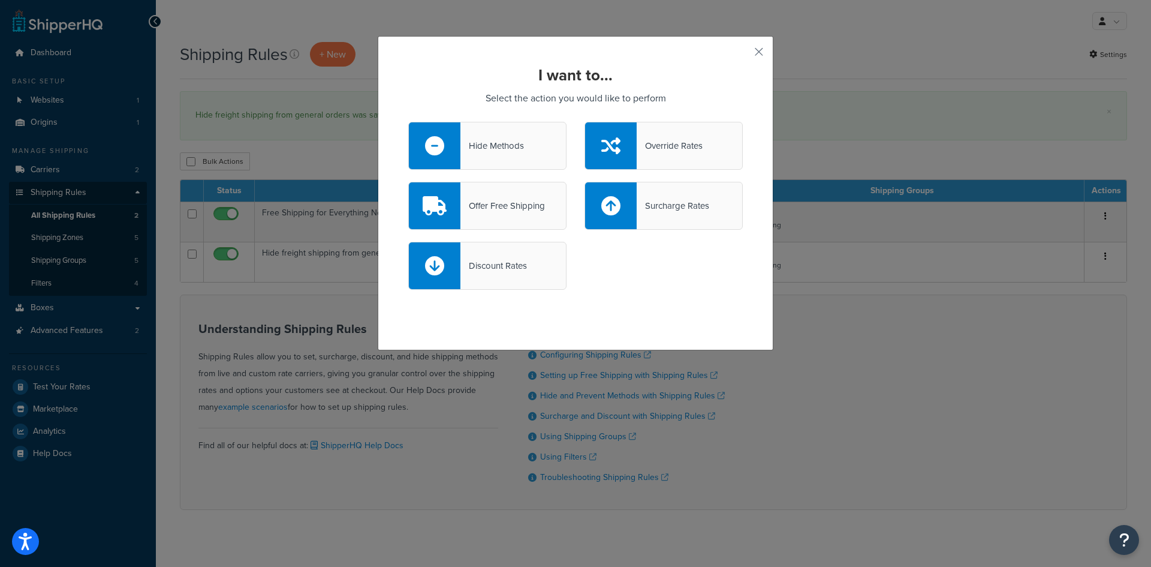
click at [498, 140] on div "Hide Methods" at bounding box center [493, 145] width 64 height 17
click at [0, 0] on input "Hide Methods" at bounding box center [0, 0] width 0 height 0
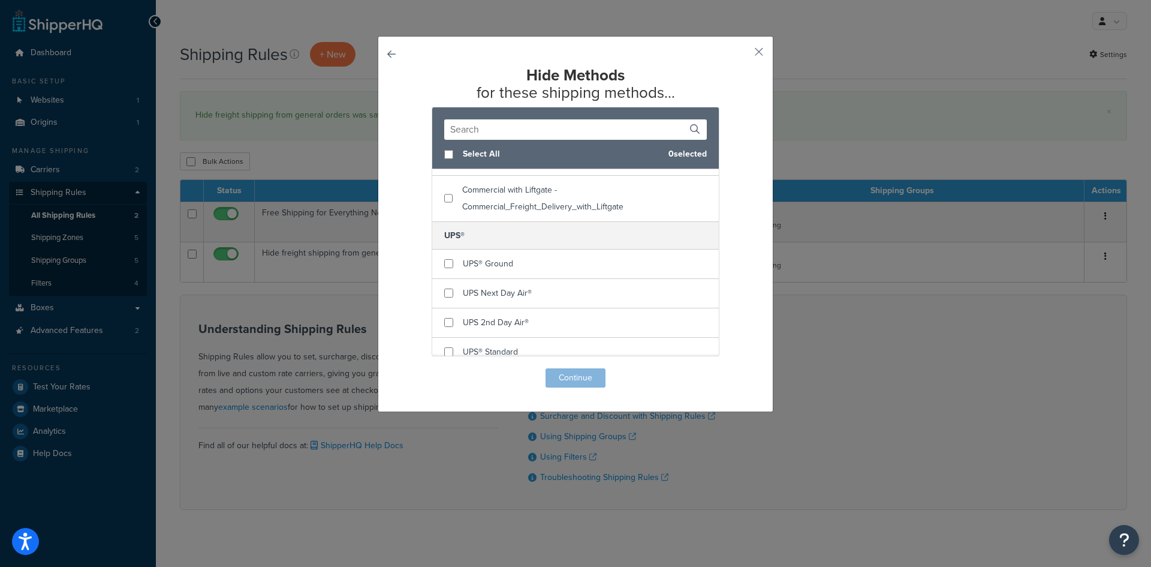
scroll to position [120, 0]
checkbox input "true"
click at [449, 257] on div "UPS® Ground" at bounding box center [575, 253] width 287 height 29
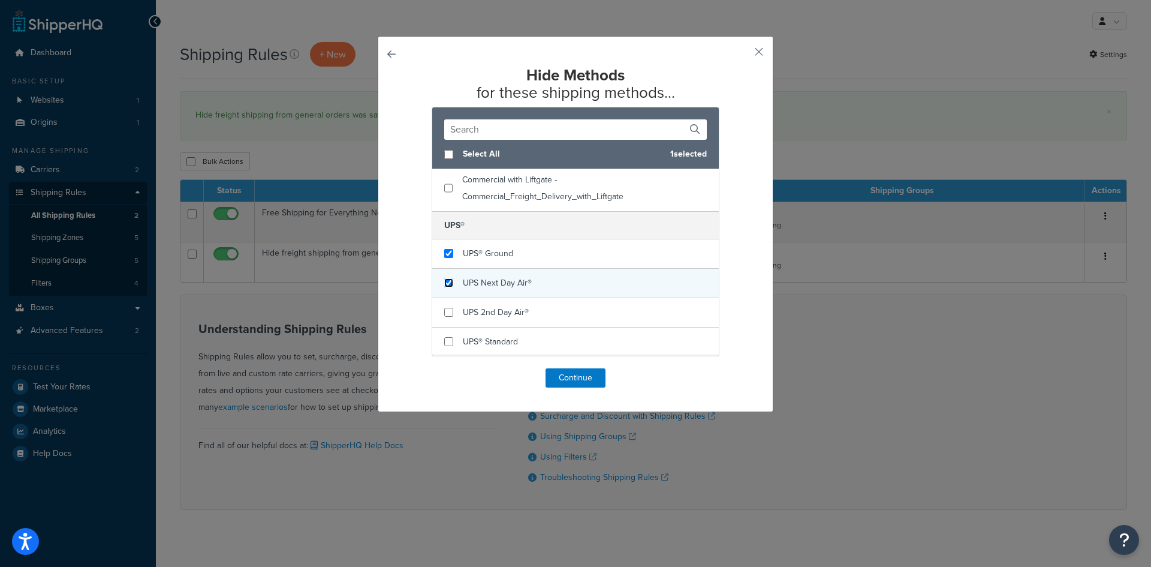
click at [447, 283] on input "checkbox" at bounding box center [448, 282] width 9 height 9
checkbox input "true"
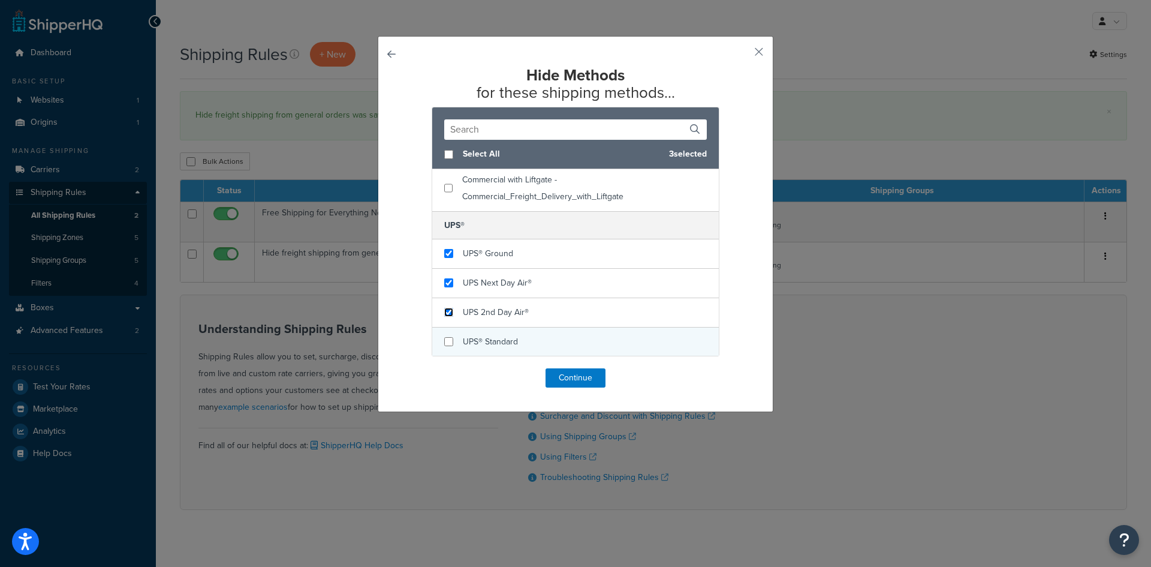
drag, startPoint x: 447, startPoint y: 309, endPoint x: 447, endPoint y: 335, distance: 25.8
click at [446, 311] on input "checkbox" at bounding box center [448, 312] width 9 height 9
checkbox input "true"
click at [448, 344] on input "checkbox" at bounding box center [448, 341] width 9 height 9
checkbox input "true"
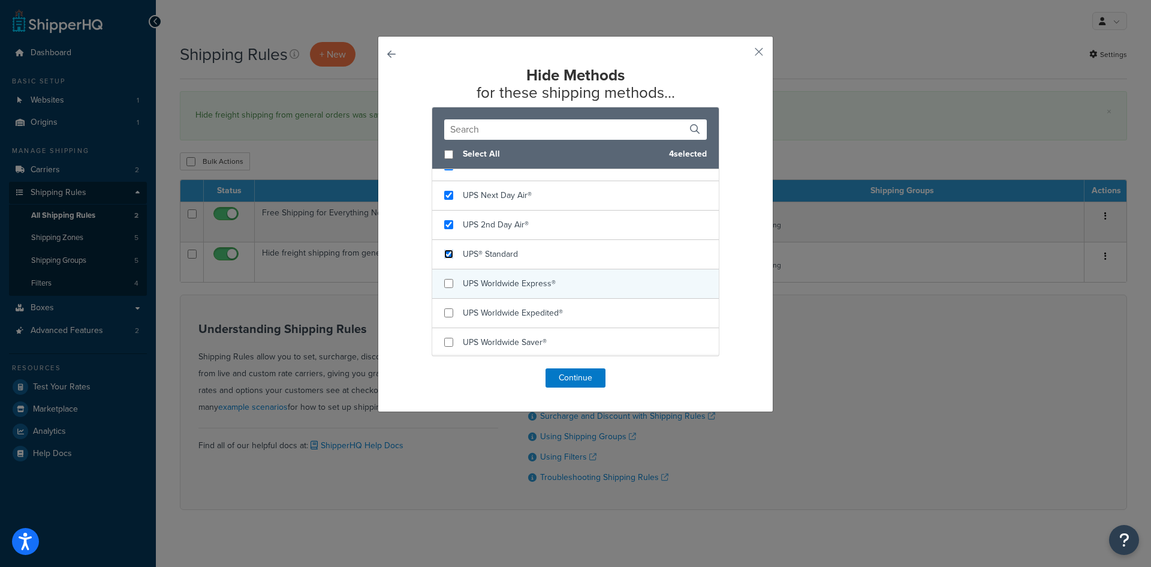
scroll to position [209, 0]
click at [444, 284] on input "checkbox" at bounding box center [448, 282] width 9 height 9
checkbox input "true"
click at [444, 309] on input "checkbox" at bounding box center [448, 311] width 9 height 9
checkbox input "true"
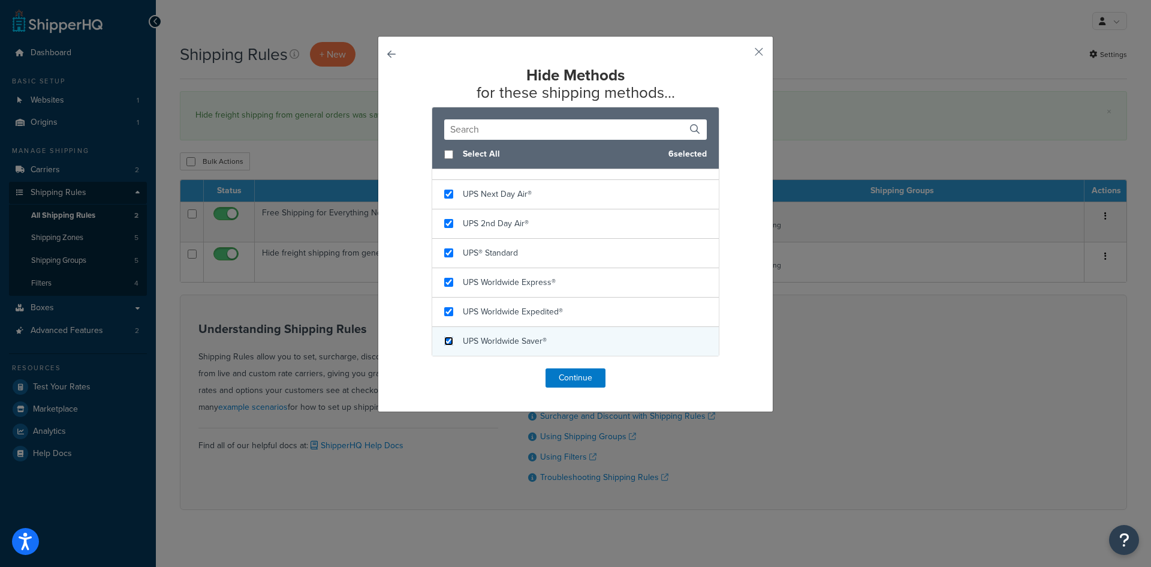
click at [445, 339] on input "checkbox" at bounding box center [448, 340] width 9 height 9
checkbox input "true"
click at [570, 378] on button "Continue" at bounding box center [576, 377] width 60 height 19
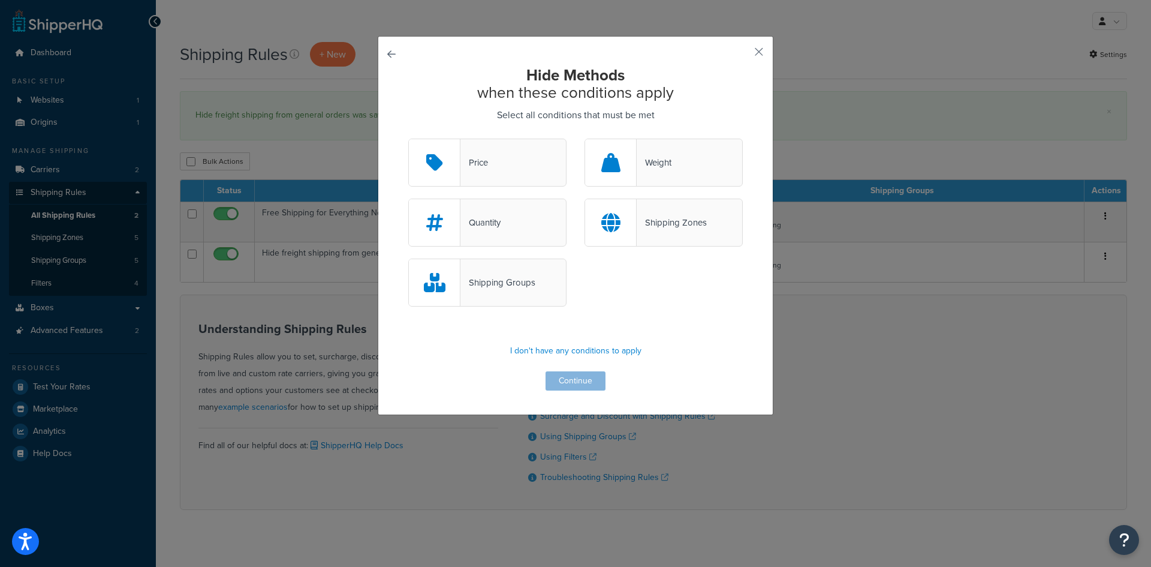
click at [491, 282] on div "Shipping Groups" at bounding box center [498, 282] width 75 height 17
click at [0, 0] on input "Shipping Groups" at bounding box center [0, 0] width 0 height 0
click at [572, 382] on button "Continue" at bounding box center [576, 380] width 60 height 19
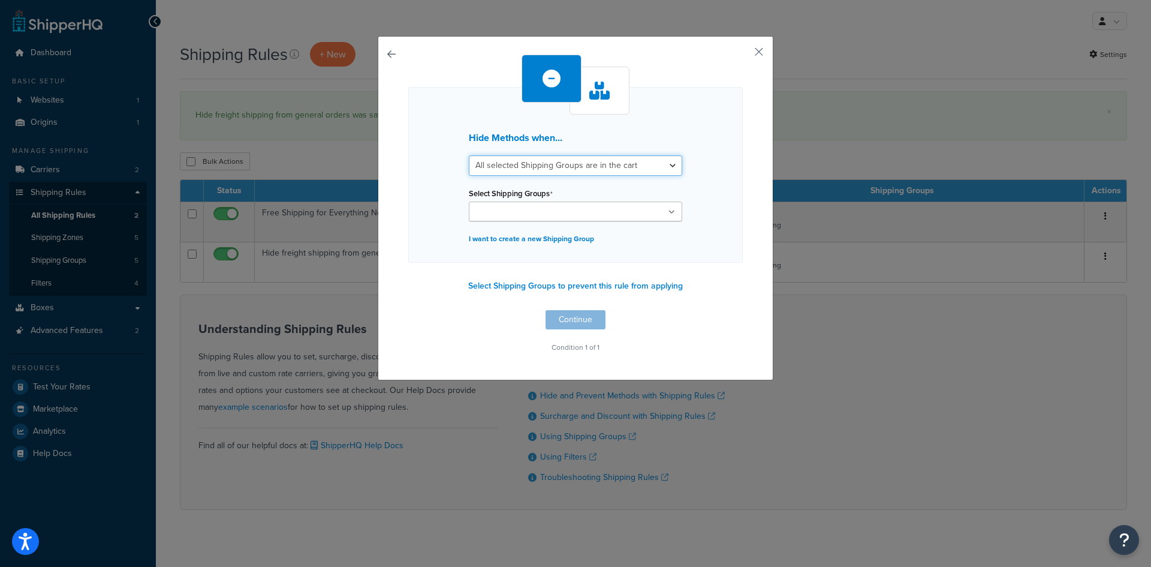
click at [661, 161] on select "All selected Shipping Groups are in the cart Any selected Shipping Groups are i…" at bounding box center [575, 165] width 213 height 20
select select "any"
click at [469, 155] on select "All selected Shipping Groups are in the cart Any selected Shipping Groups are i…" at bounding box center [575, 165] width 213 height 20
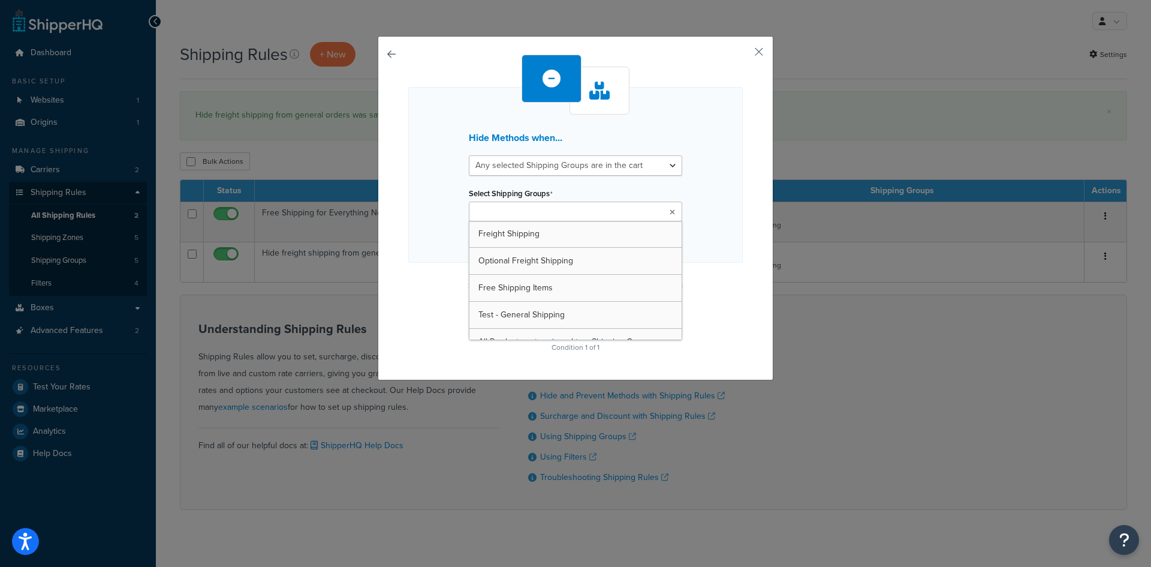
click at [655, 207] on ul at bounding box center [575, 211] width 213 height 20
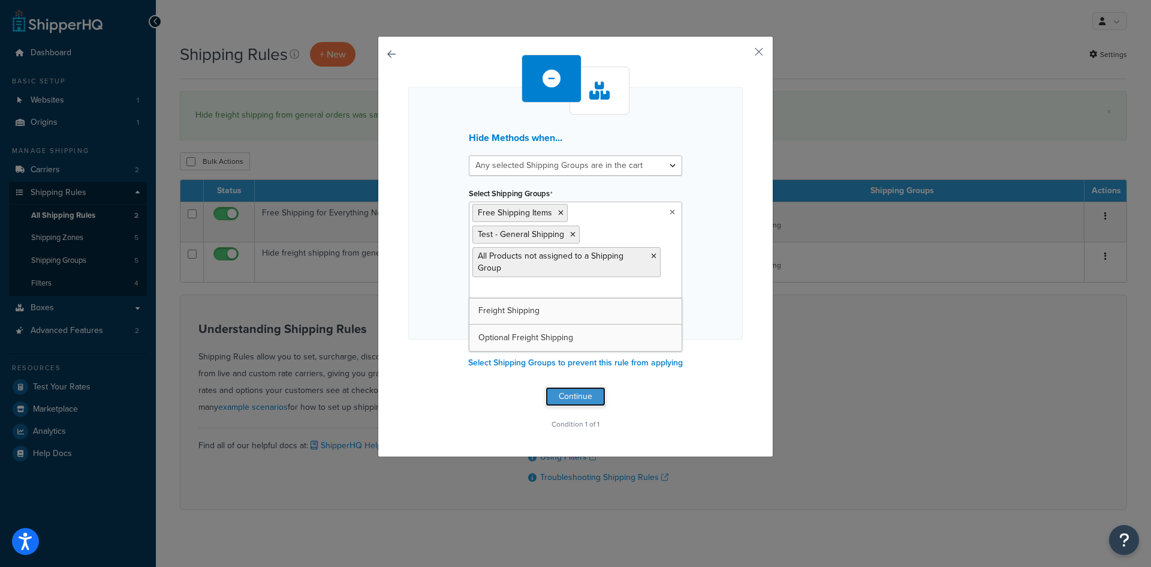
click at [576, 393] on button "Continue" at bounding box center [576, 396] width 60 height 19
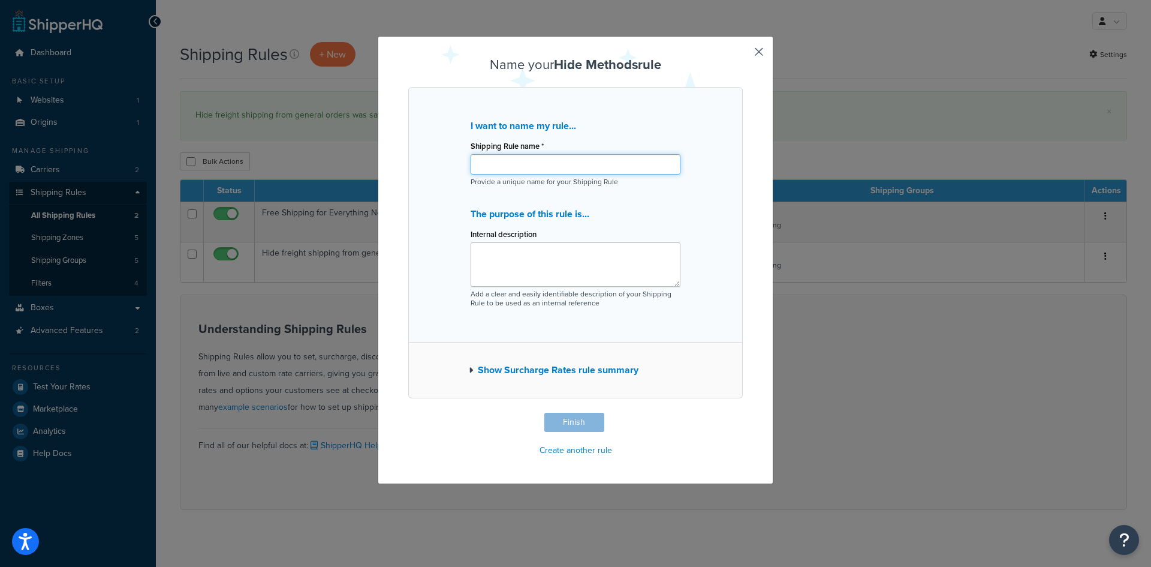
click at [540, 165] on input "Shipping Rule name *" at bounding box center [576, 164] width 210 height 20
type input "Hide UPS when freight in cart"
drag, startPoint x: 577, startPoint y: 275, endPoint x: 750, endPoint y: 234, distance: 176.9
click at [578, 275] on textarea "Internal description" at bounding box center [576, 264] width 210 height 44
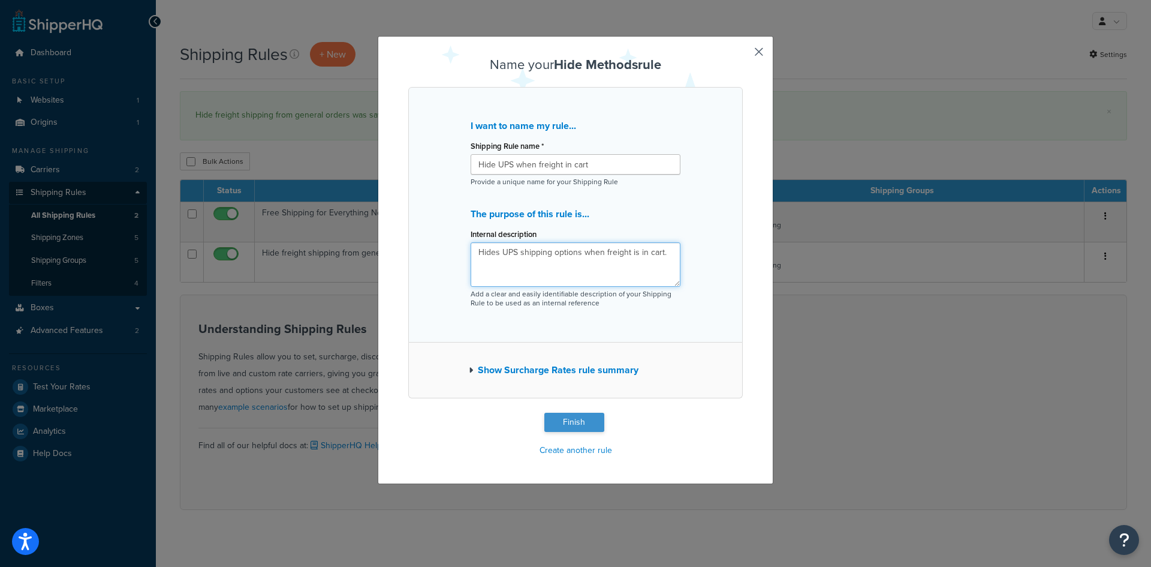
type textarea "Hides UPS shipping options when freight is in cart."
click at [580, 418] on button "Finish" at bounding box center [574, 422] width 60 height 19
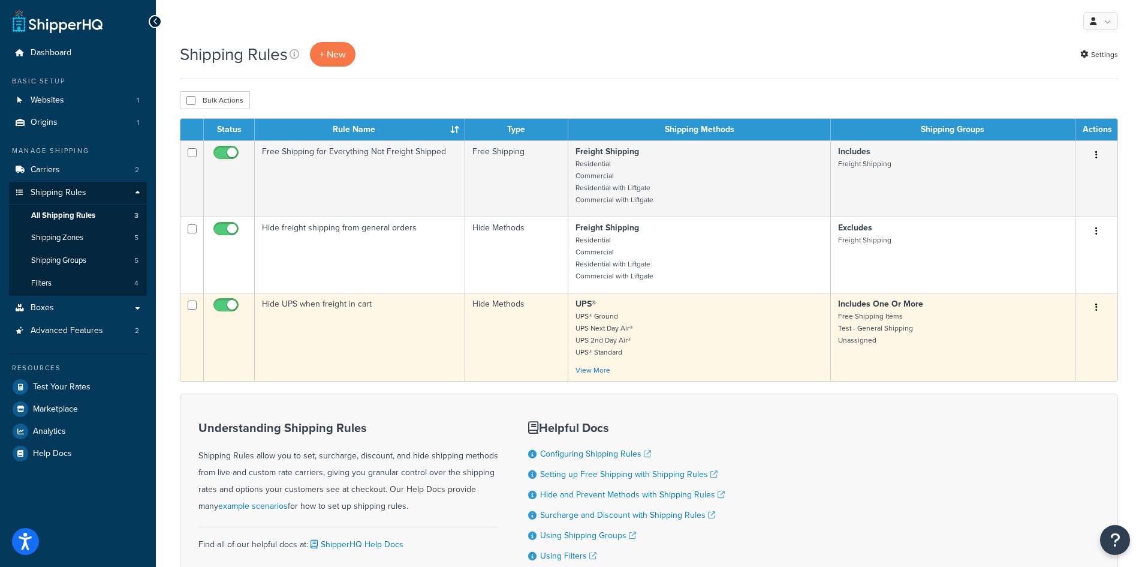
click at [1095, 306] on icon "button" at bounding box center [1096, 307] width 2 height 8
click at [1067, 330] on link "Edit" at bounding box center [1057, 330] width 95 height 25
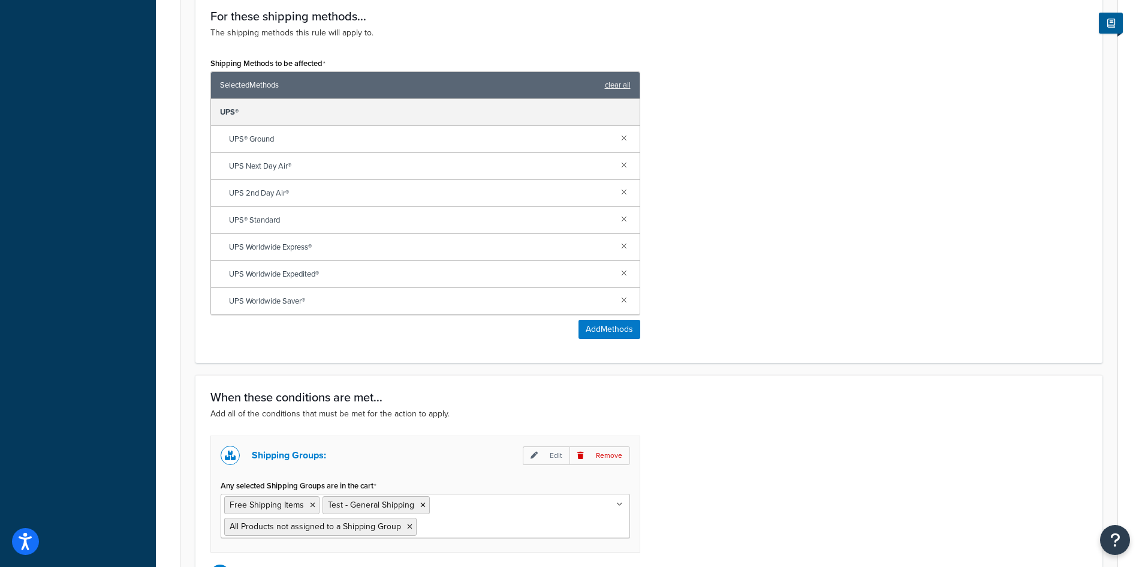
scroll to position [641, 0]
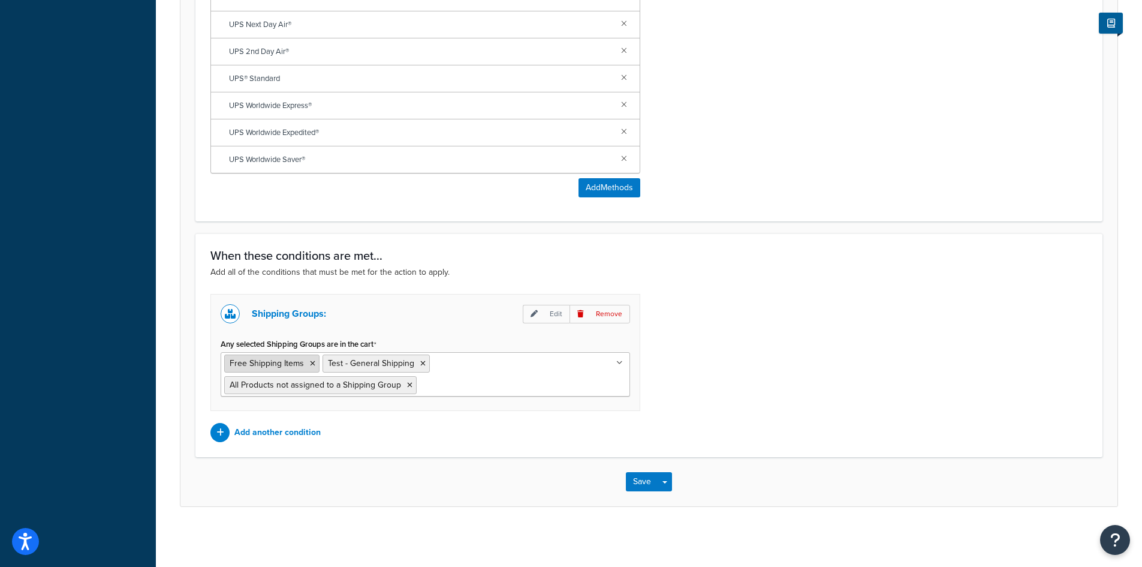
click at [310, 362] on icon at bounding box center [312, 363] width 5 height 7
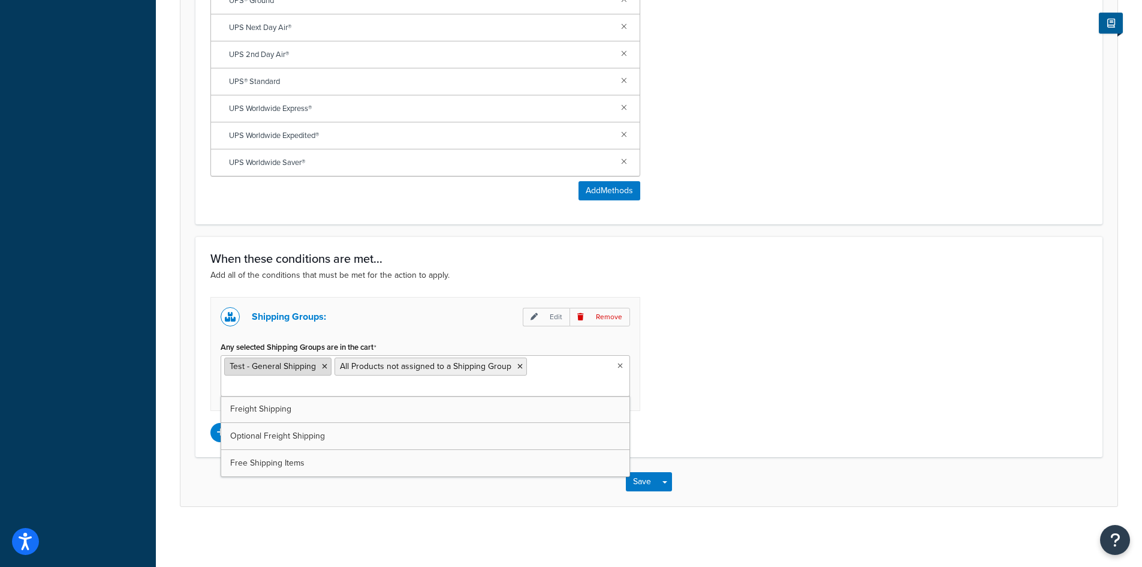
click at [327, 369] on li "Test - General Shipping" at bounding box center [277, 366] width 107 height 18
click at [322, 366] on icon at bounding box center [324, 366] width 5 height 7
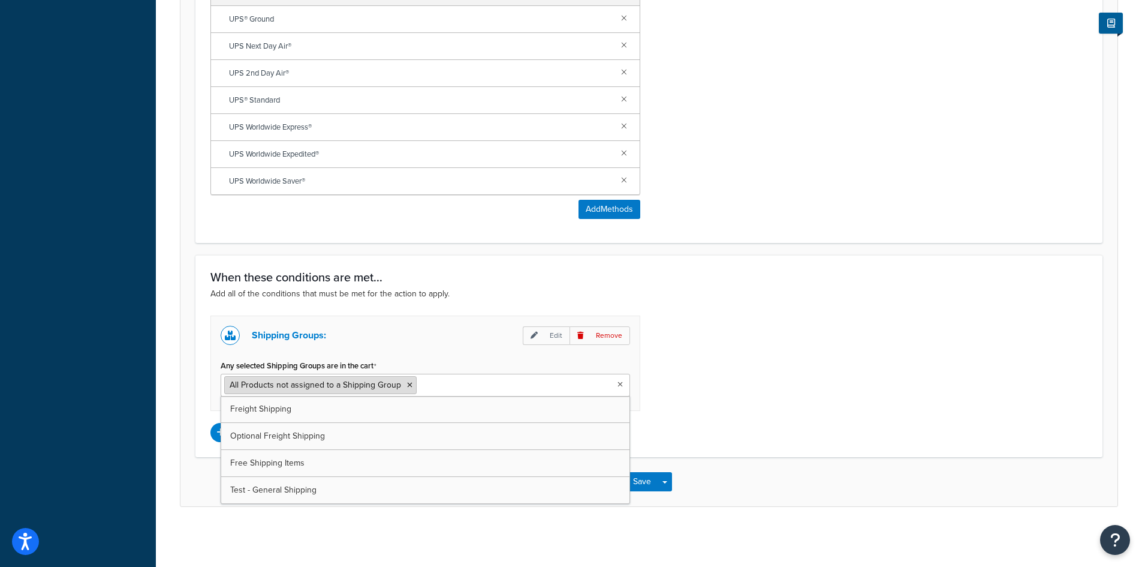
click at [410, 386] on icon at bounding box center [409, 384] width 5 height 7
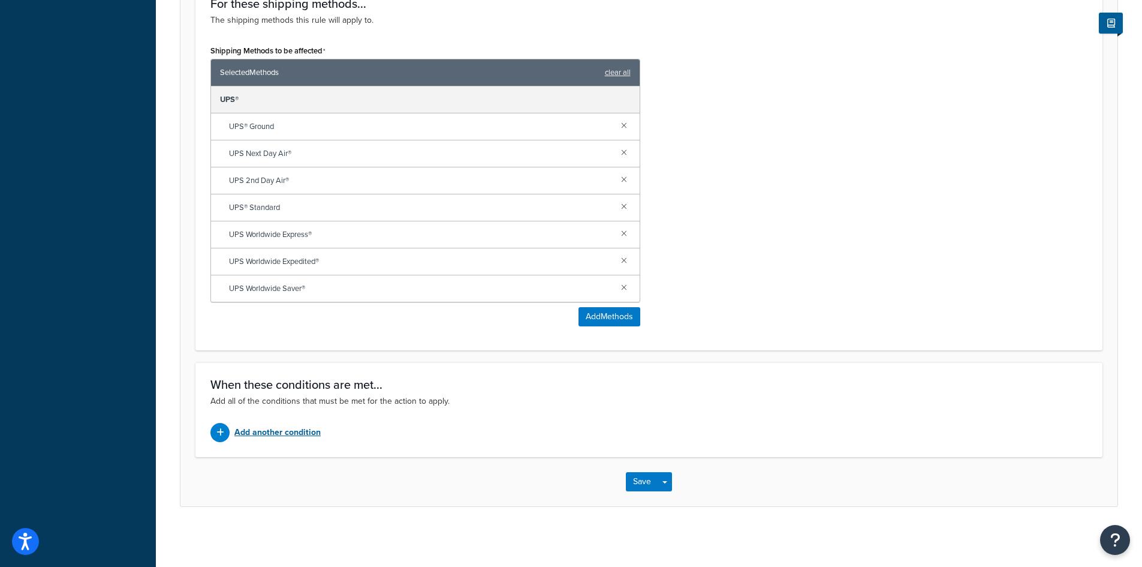
click at [291, 434] on p "Add another condition" at bounding box center [277, 432] width 86 height 17
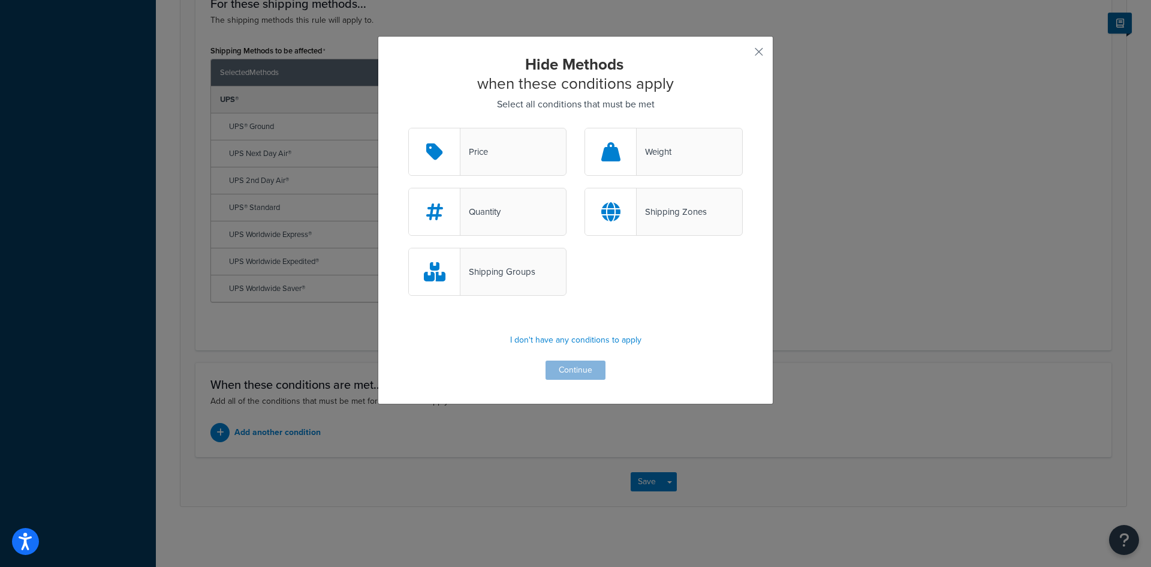
click at [485, 275] on div "Shipping Groups" at bounding box center [498, 271] width 75 height 17
click at [0, 0] on input "Shipping Groups" at bounding box center [0, 0] width 0 height 0
click at [559, 369] on button "Continue" at bounding box center [576, 369] width 60 height 19
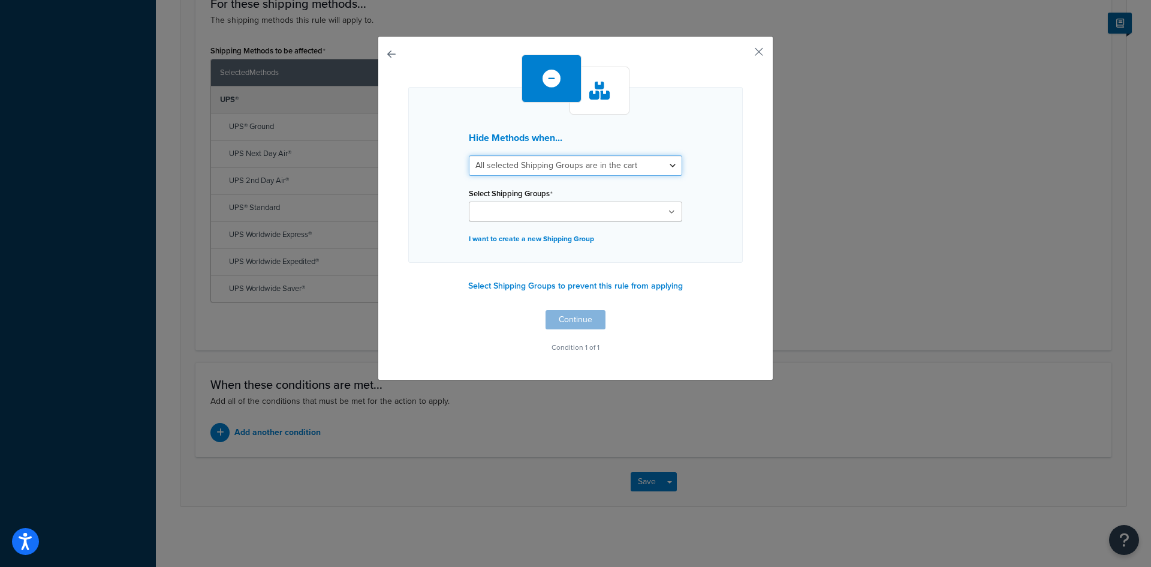
click at [534, 162] on select "All selected Shipping Groups are in the cart Any selected Shipping Groups are i…" at bounding box center [575, 165] width 213 height 20
select select "any"
click at [469, 155] on select "All selected Shipping Groups are in the cart Any selected Shipping Groups are i…" at bounding box center [575, 165] width 213 height 20
click at [543, 216] on input "Select Shipping Groups" at bounding box center [525, 212] width 106 height 13
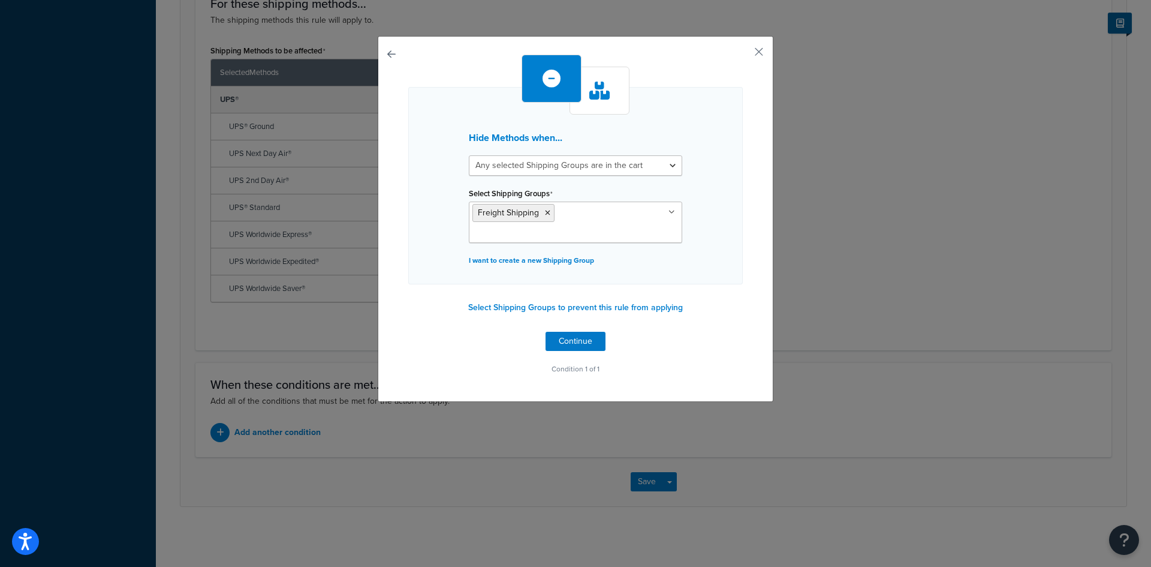
click at [698, 213] on div "Hide Methods when... All selected Shipping Groups are in the cart Any selected …" at bounding box center [575, 185] width 335 height 197
click at [569, 332] on button "Continue" at bounding box center [576, 341] width 60 height 19
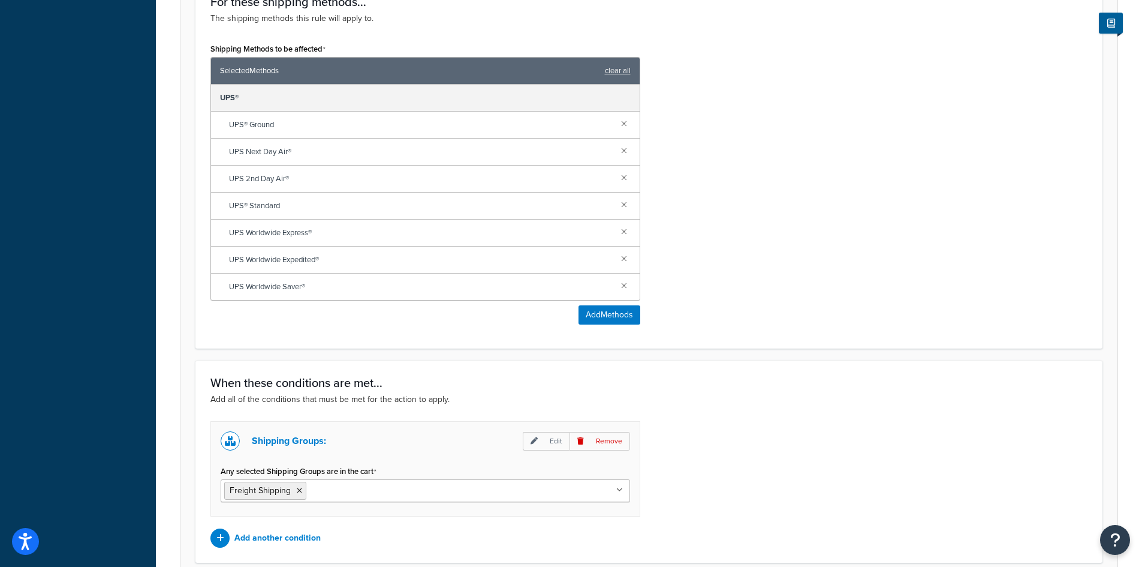
scroll to position [619, 0]
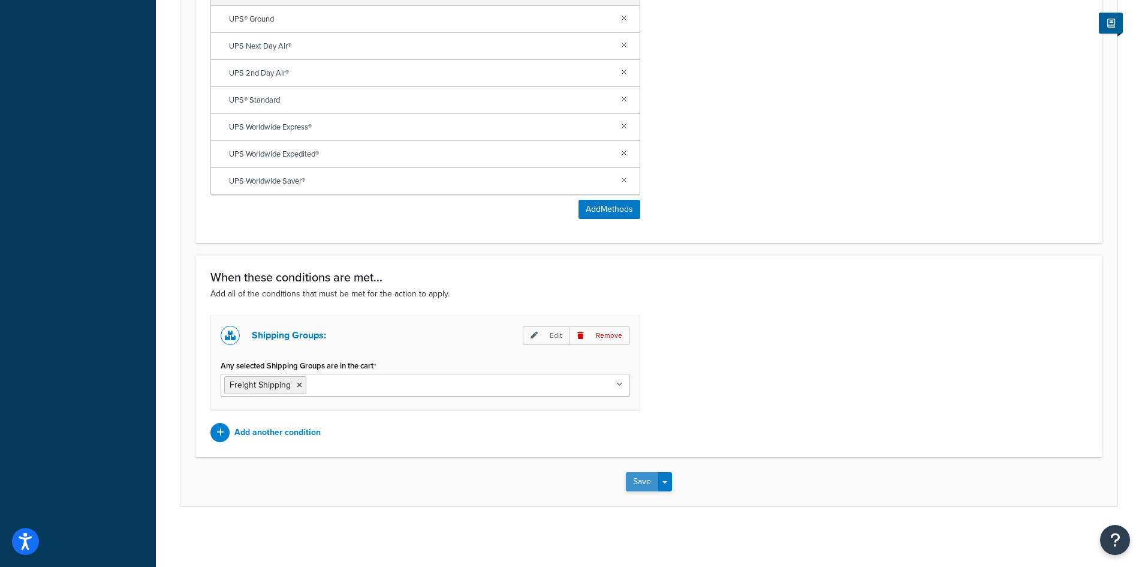
click at [641, 480] on button "Save" at bounding box center [642, 481] width 32 height 19
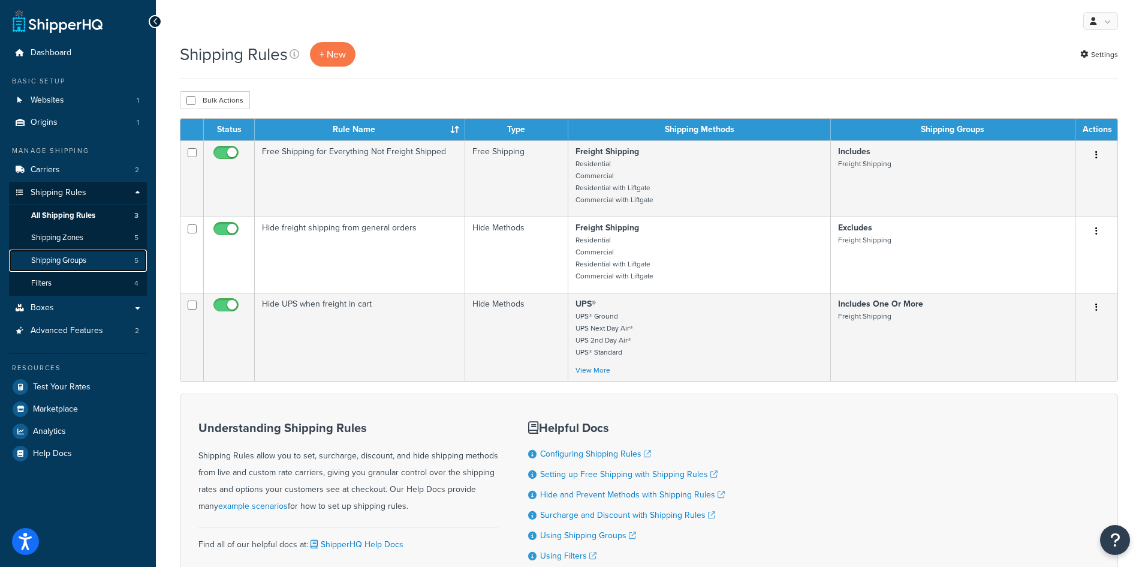
click at [62, 261] on span "Shipping Groups" at bounding box center [58, 260] width 55 height 10
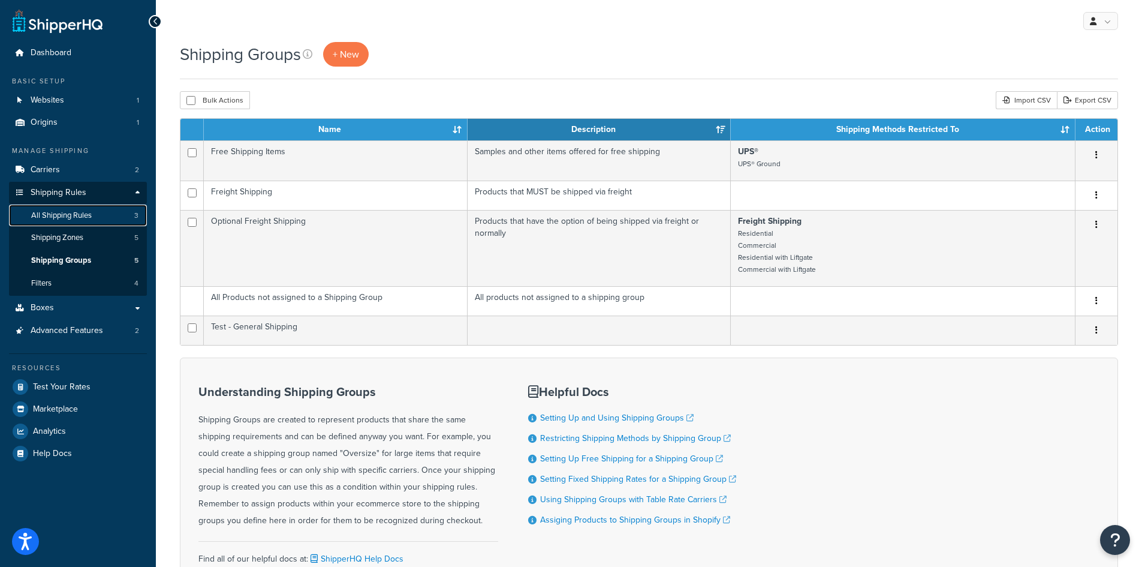
click at [73, 216] on span "All Shipping Rules" at bounding box center [61, 215] width 61 height 10
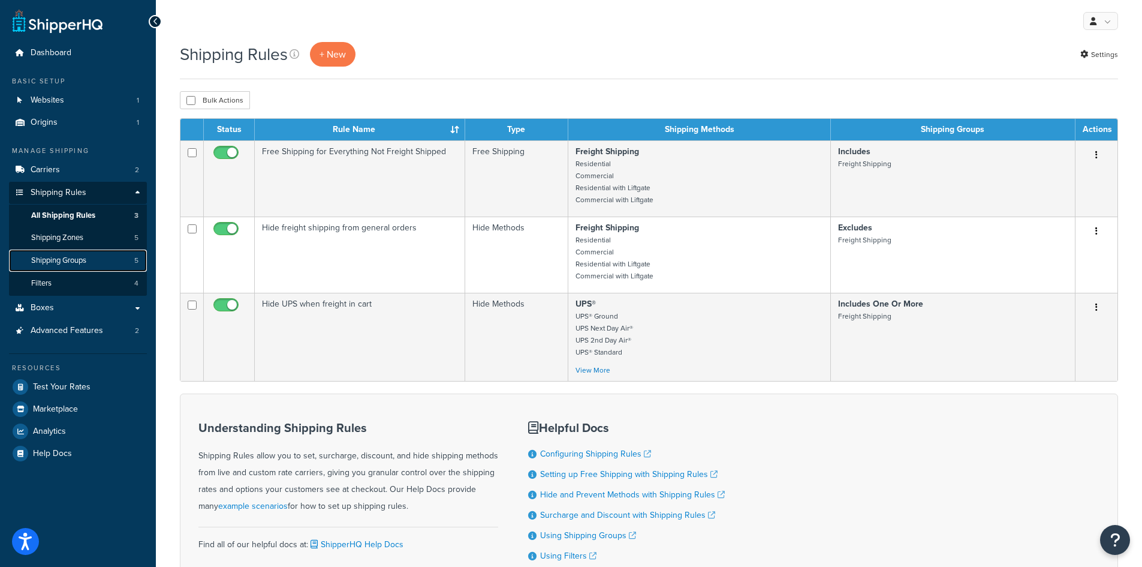
click at [58, 262] on span "Shipping Groups" at bounding box center [58, 260] width 55 height 10
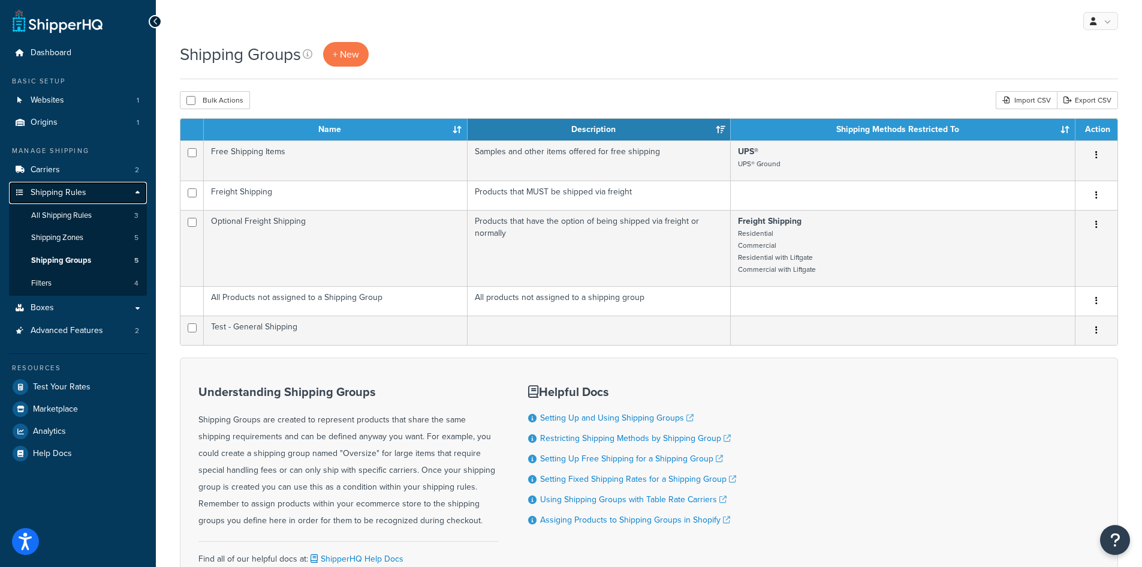
click at [62, 191] on span "Shipping Rules" at bounding box center [59, 193] width 56 height 10
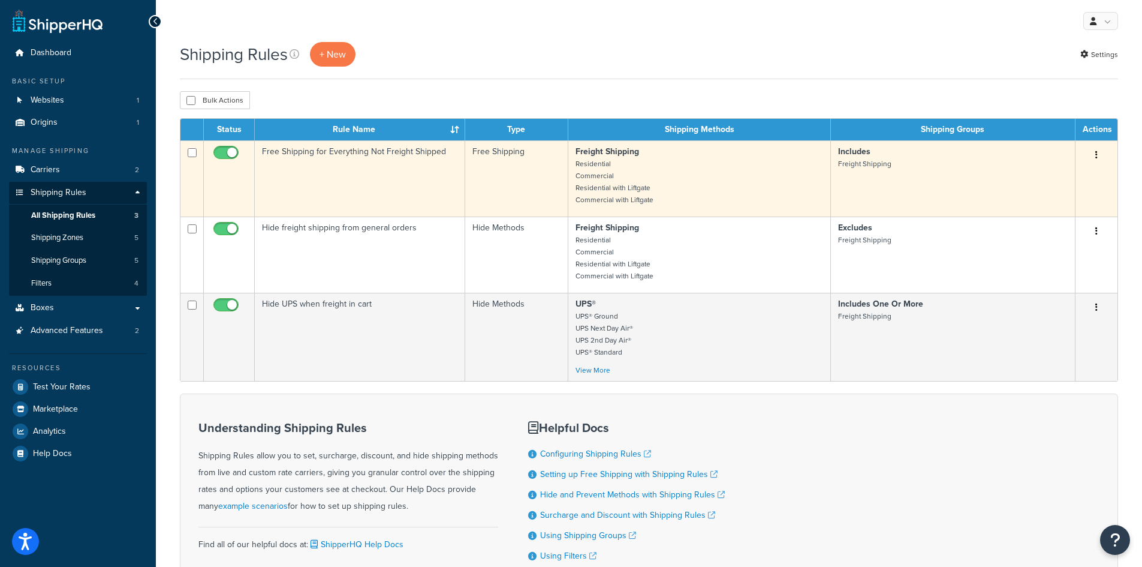
click at [231, 151] on input "checkbox" at bounding box center [227, 155] width 33 height 15
checkbox input "false"
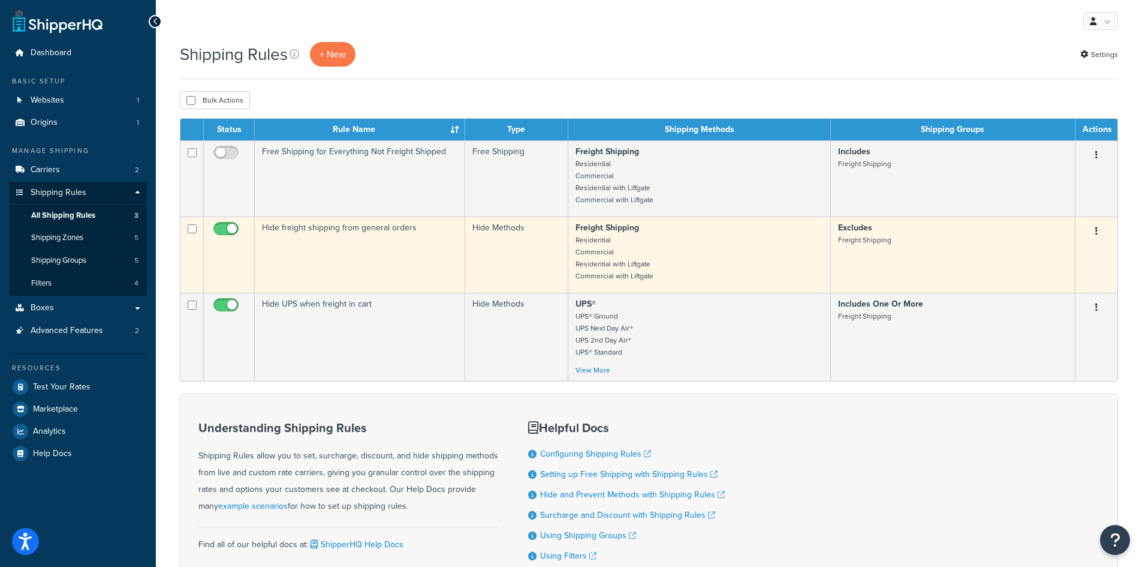
click at [1092, 233] on button "button" at bounding box center [1096, 231] width 17 height 19
click at [1049, 255] on link "Edit" at bounding box center [1057, 254] width 95 height 25
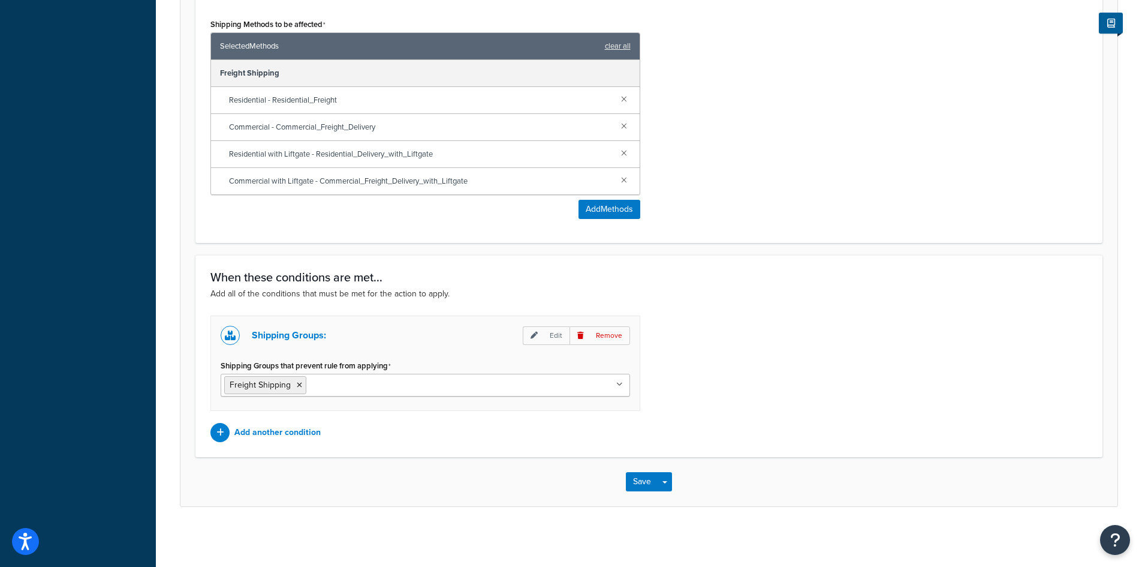
scroll to position [538, 0]
click at [558, 333] on p "Edit" at bounding box center [546, 335] width 47 height 19
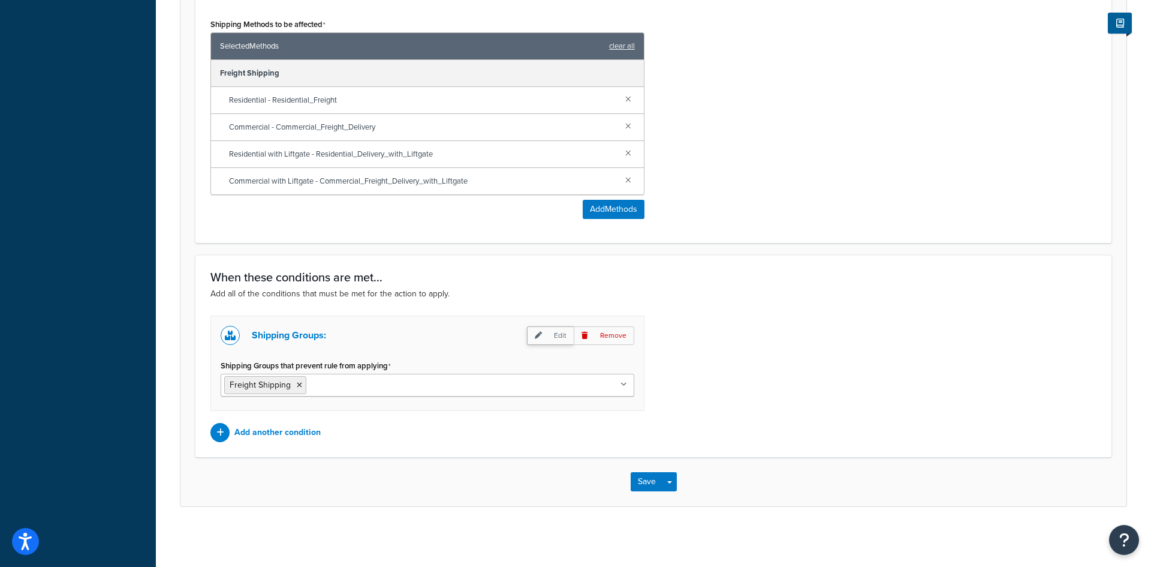
select select "any"
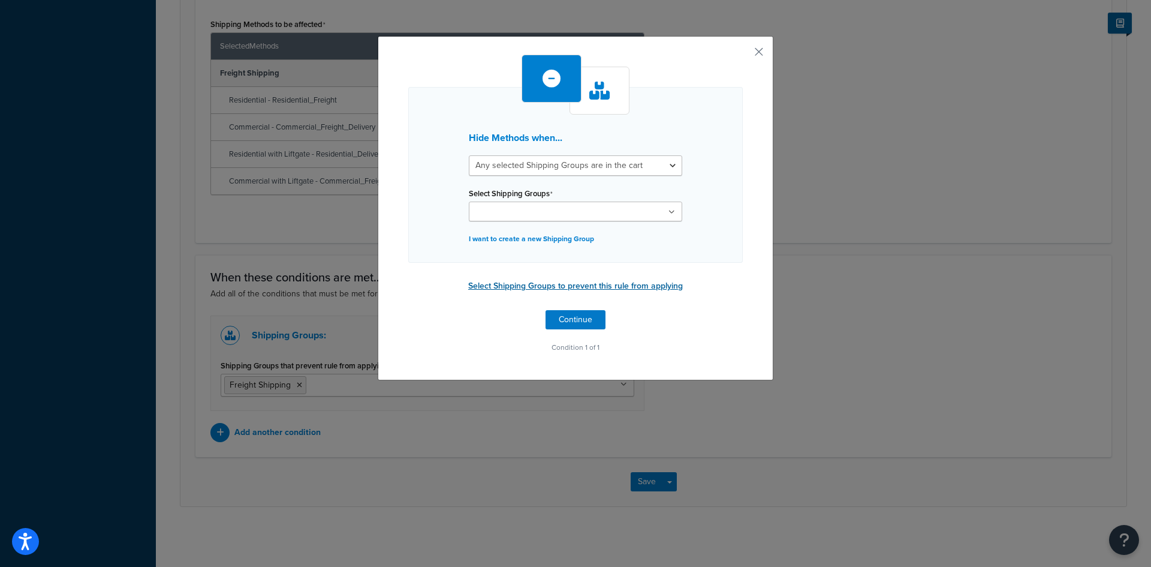
click at [559, 283] on button "Select Shipping Groups to prevent this rule from applying" at bounding box center [576, 286] width 222 height 18
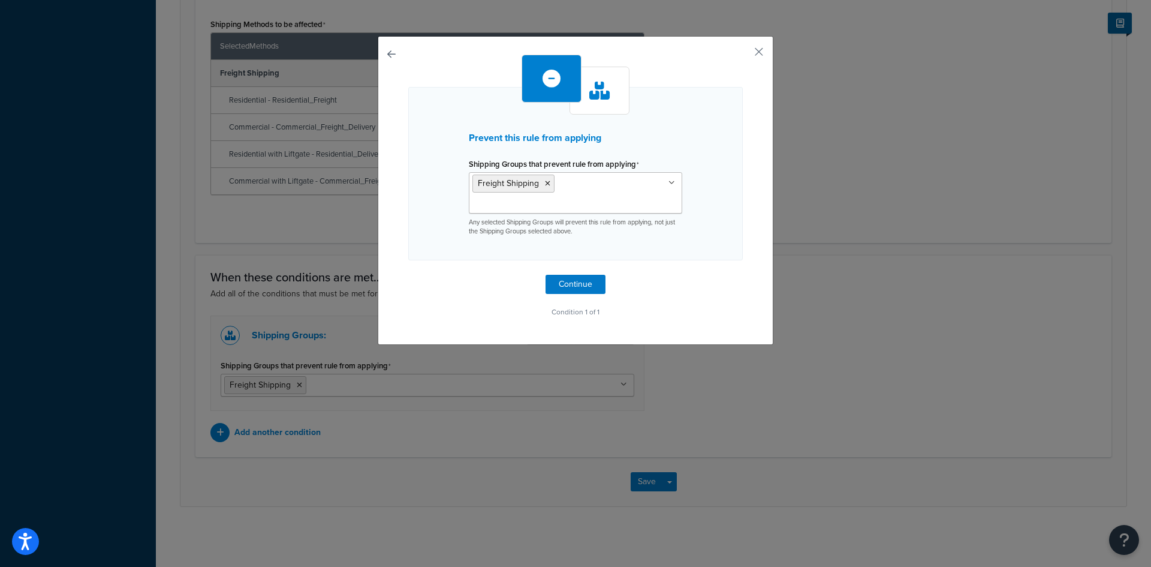
click at [408, 275] on button "button" at bounding box center [408, 275] width 0 height 0
select select "any"
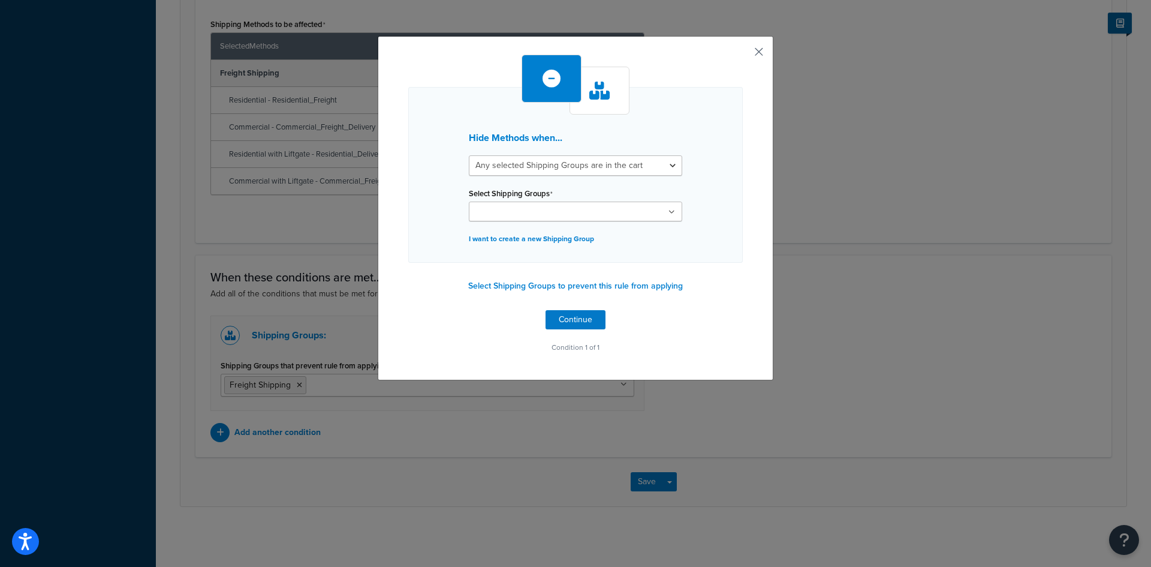
click at [743, 55] on button "button" at bounding box center [741, 56] width 3 height 3
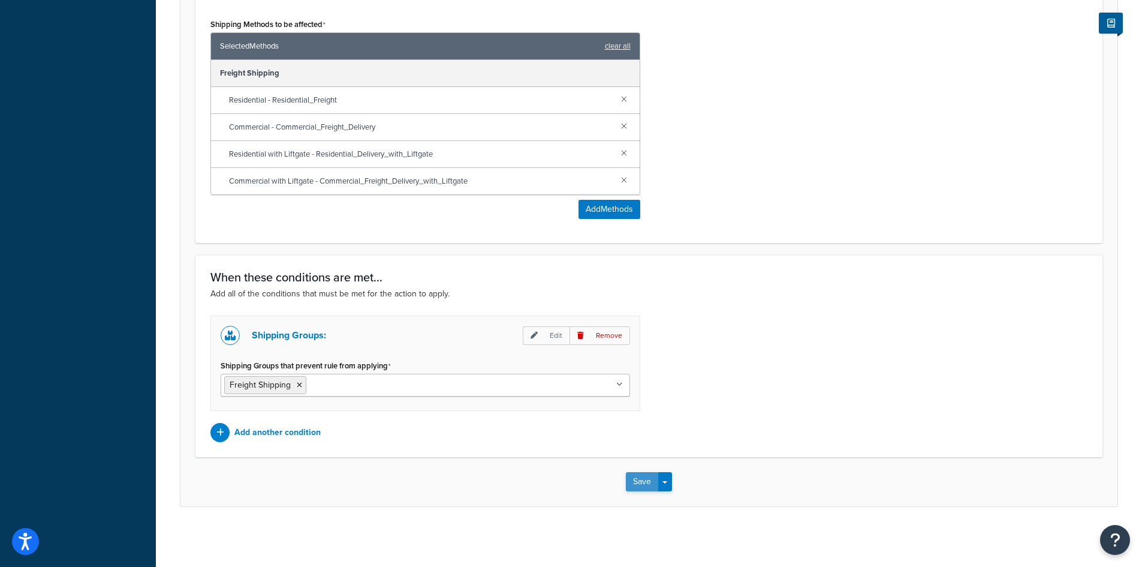
click at [636, 483] on button "Save" at bounding box center [642, 481] width 32 height 19
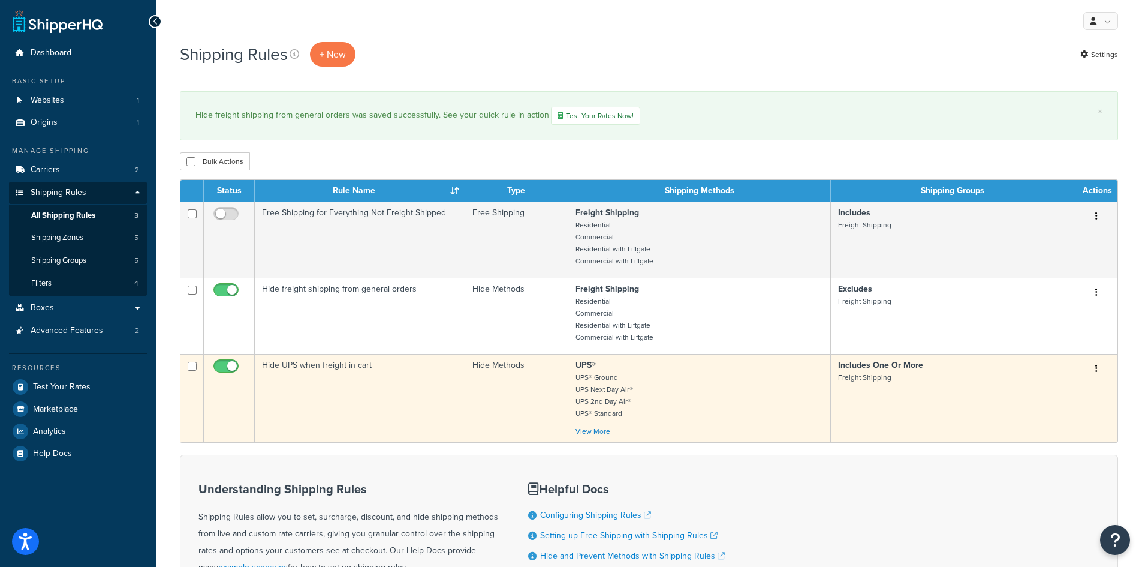
click at [1094, 369] on button "button" at bounding box center [1096, 368] width 17 height 19
click at [1073, 393] on link "Edit" at bounding box center [1057, 391] width 95 height 25
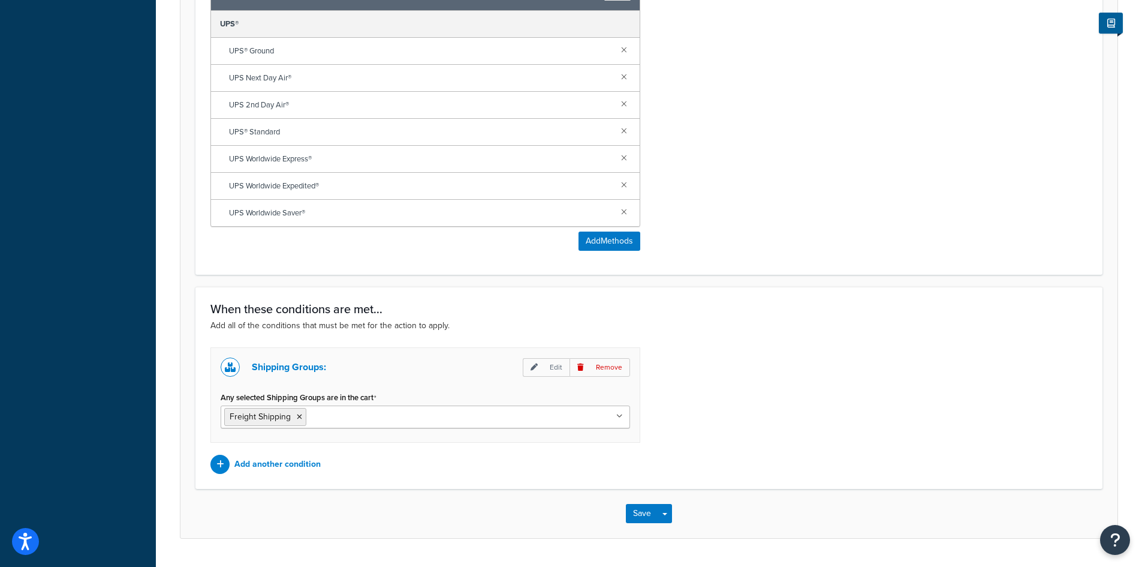
scroll to position [600, 0]
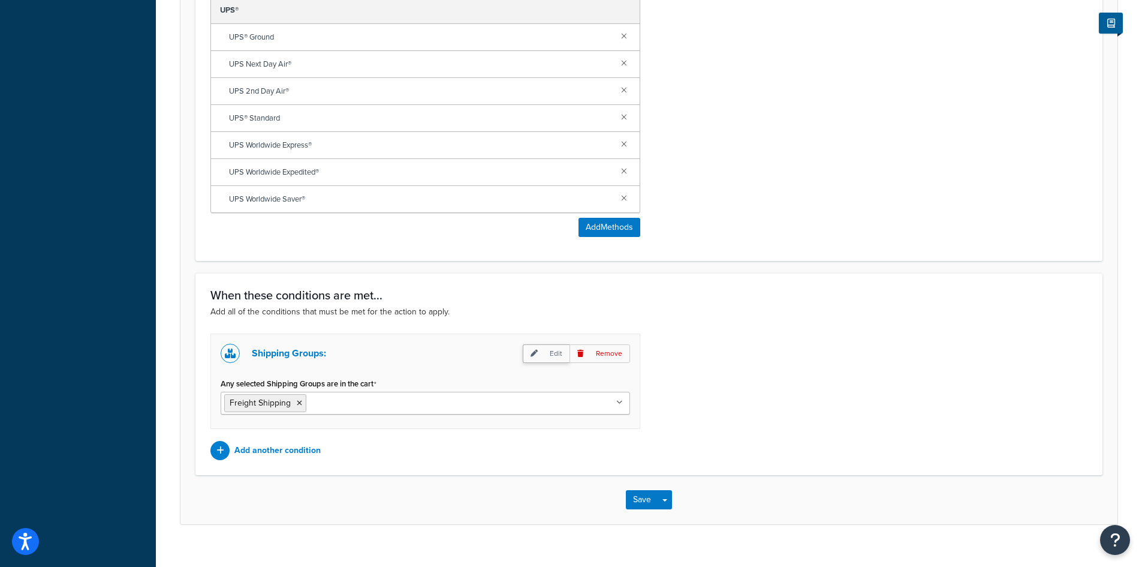
click at [541, 353] on p "Edit" at bounding box center [546, 353] width 47 height 19
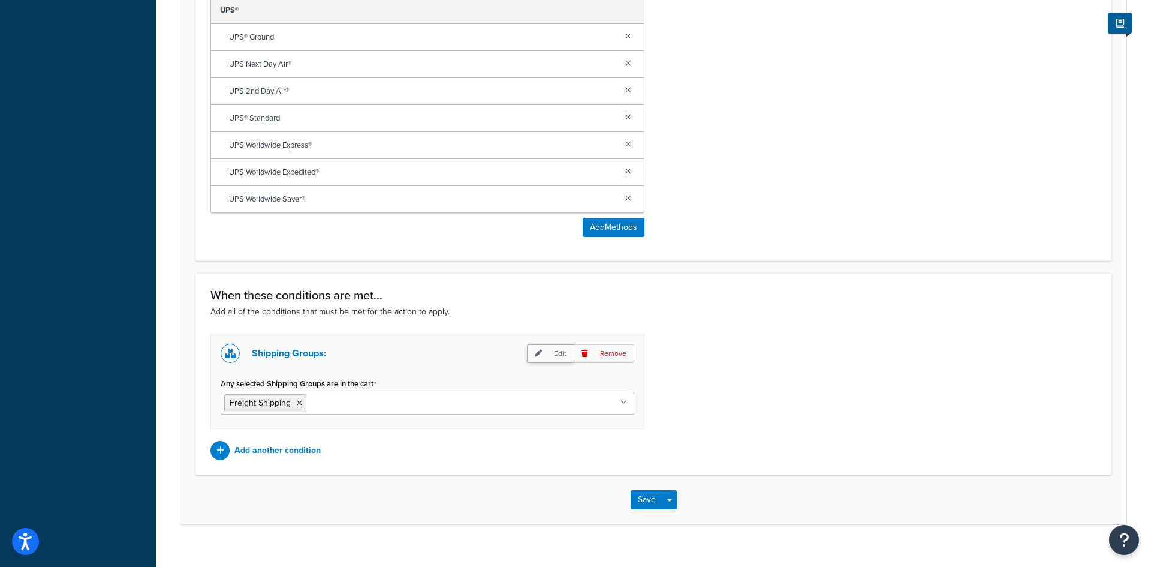
select select "any"
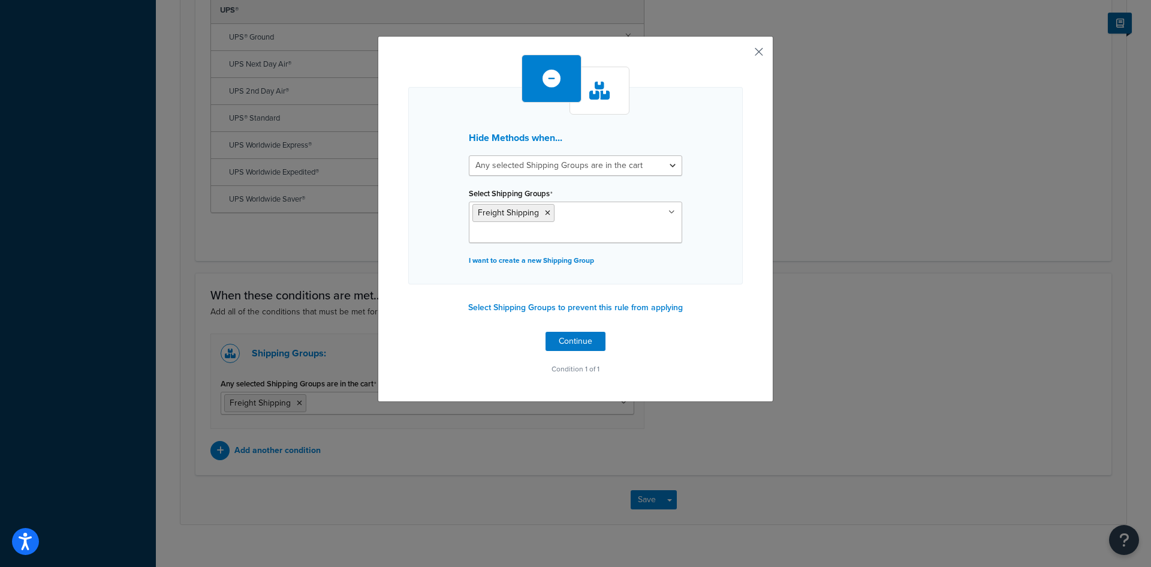
click at [743, 55] on button "button" at bounding box center [741, 56] width 3 height 3
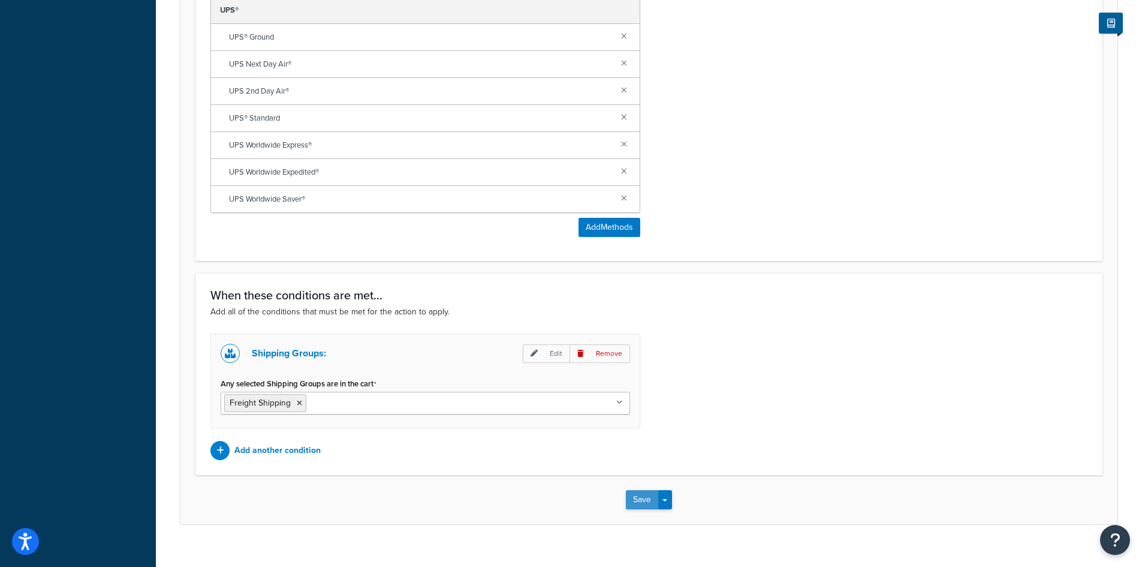
click at [645, 501] on button "Save" at bounding box center [642, 499] width 32 height 19
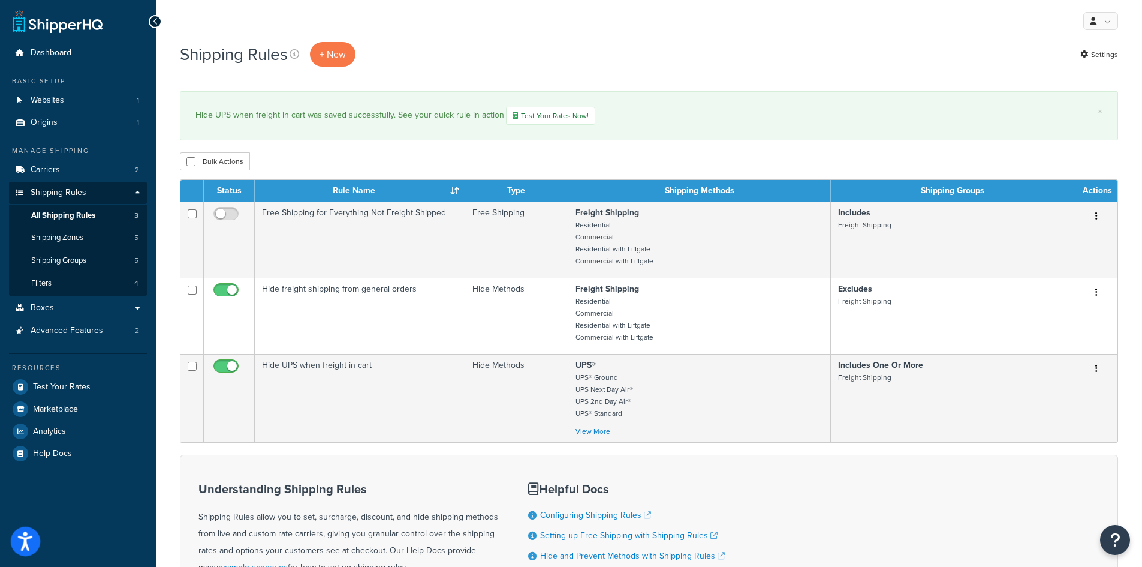
click at [25, 542] on icon "Open accessiBe: accessibility options, statement and help" at bounding box center [25, 543] width 14 height 16
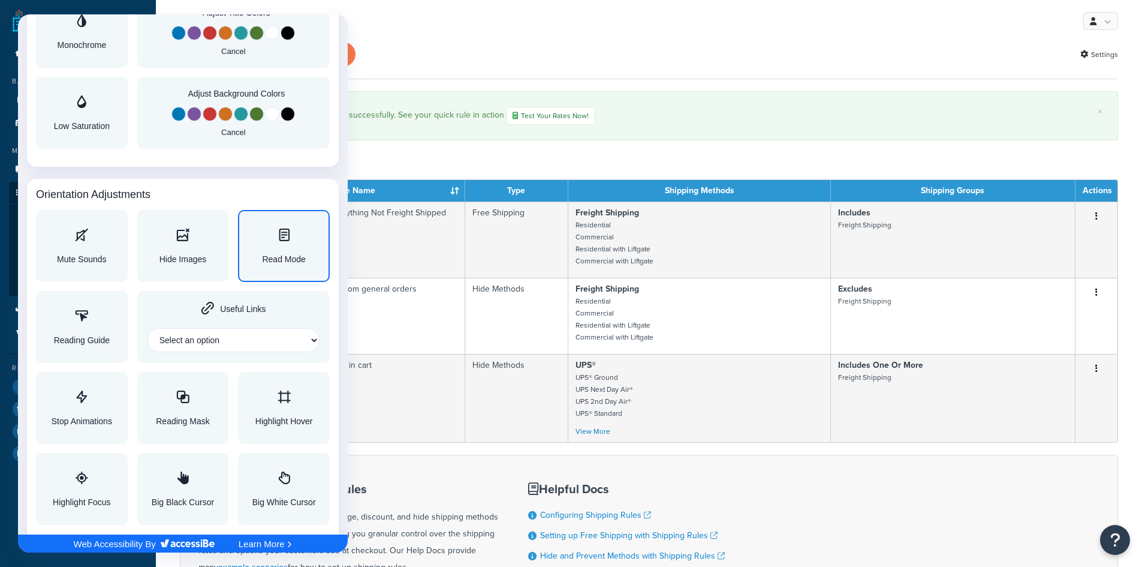
scroll to position [1145, 0]
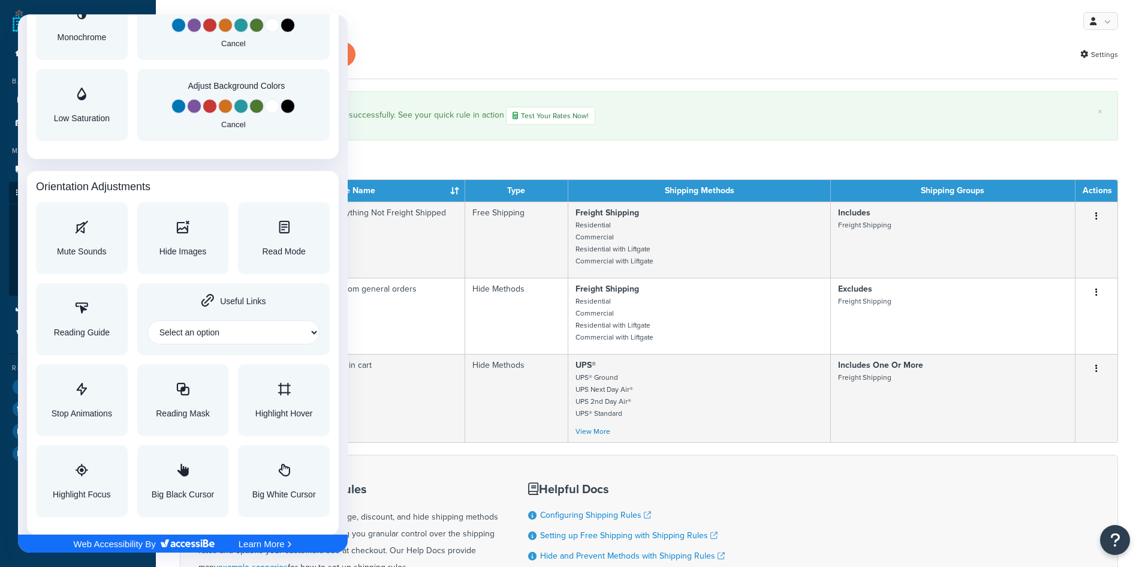
click at [697, 169] on div at bounding box center [571, 283] width 1142 height 567
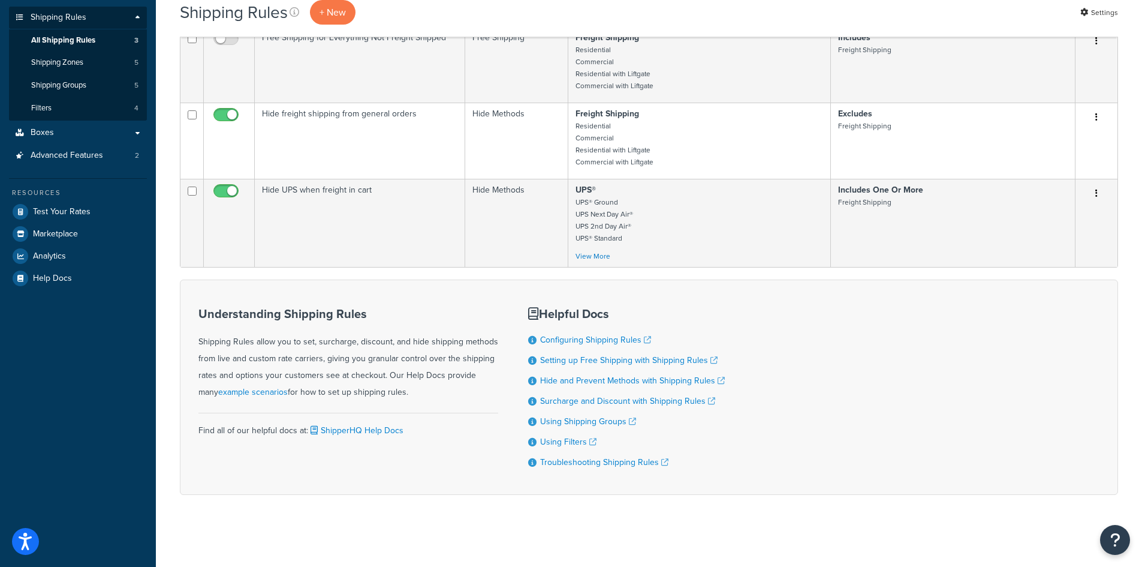
scroll to position [0, 0]
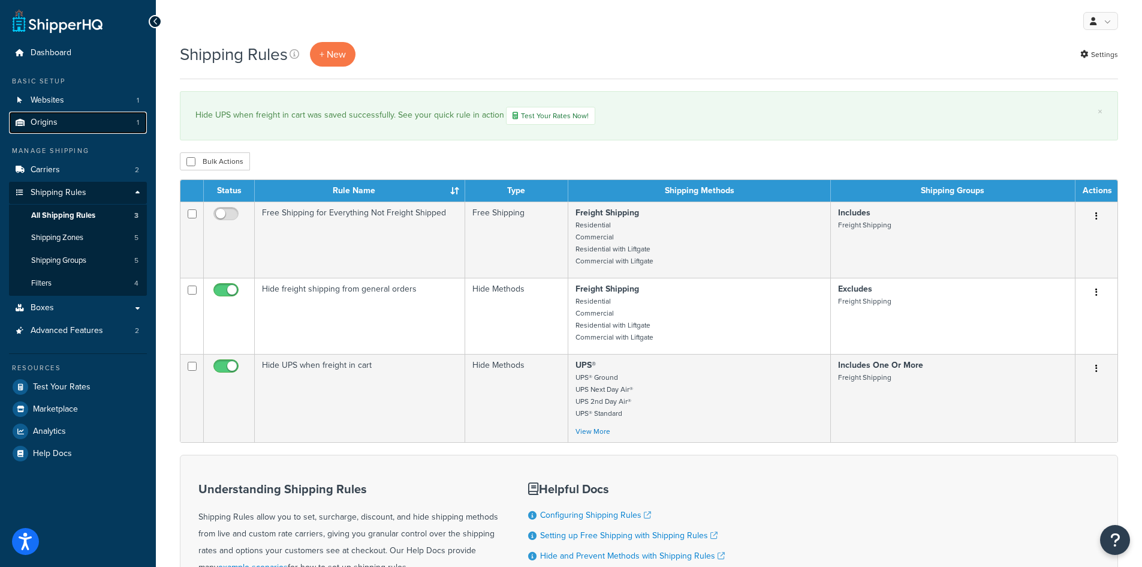
click at [68, 119] on link "Origins 1" at bounding box center [78, 123] width 138 height 22
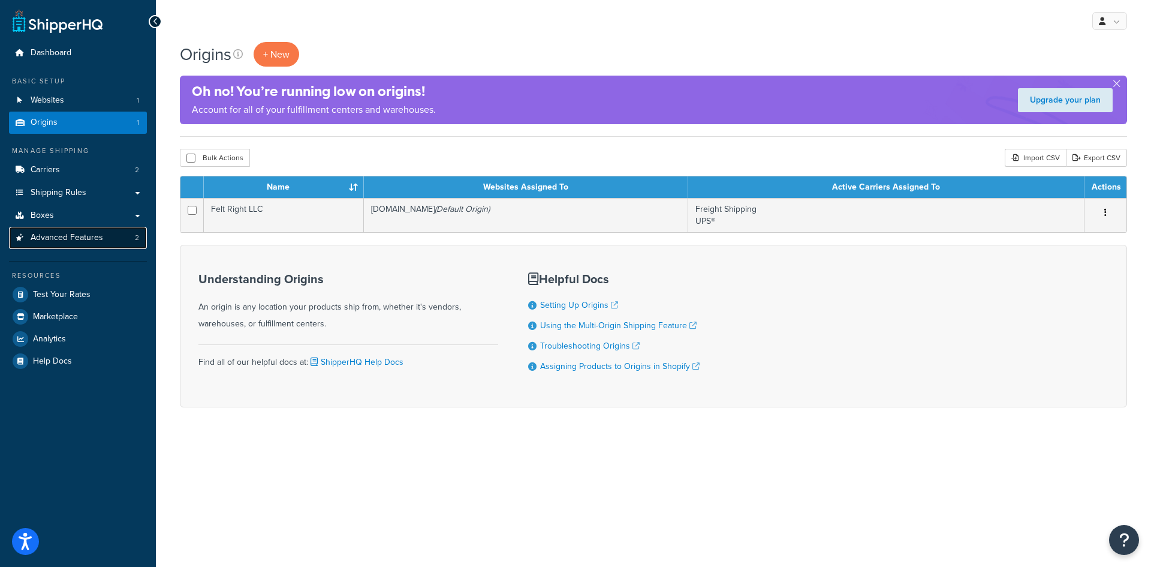
click at [94, 234] on span "Advanced Features" at bounding box center [67, 238] width 73 height 10
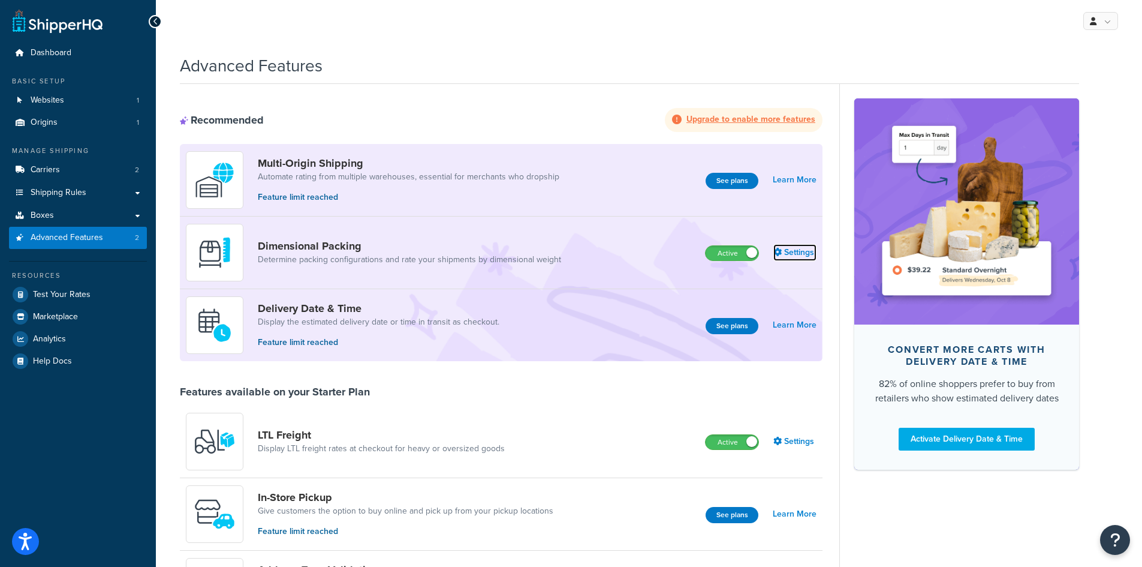
click at [794, 247] on link "Settings" at bounding box center [794, 252] width 43 height 17
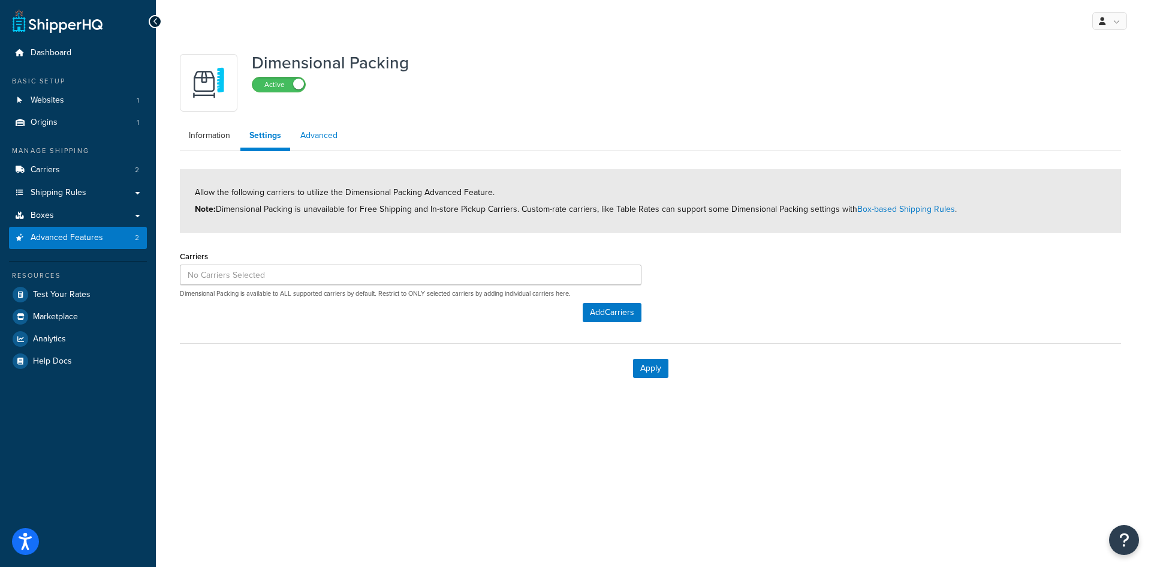
click at [314, 137] on link "Advanced" at bounding box center [318, 136] width 55 height 24
select select "false"
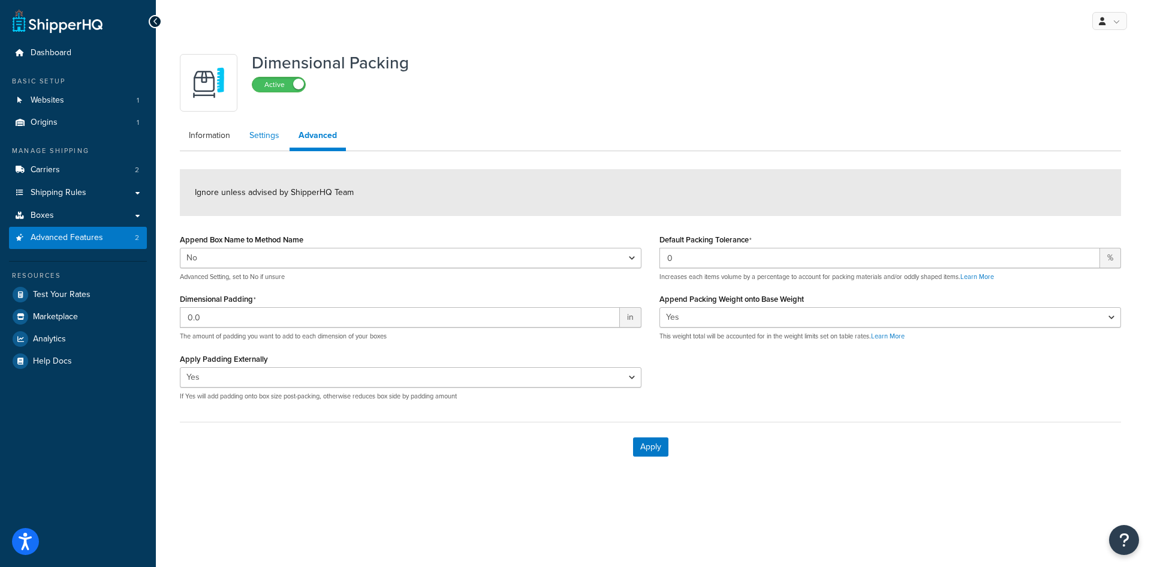
click at [261, 136] on link "Settings" at bounding box center [264, 136] width 48 height 24
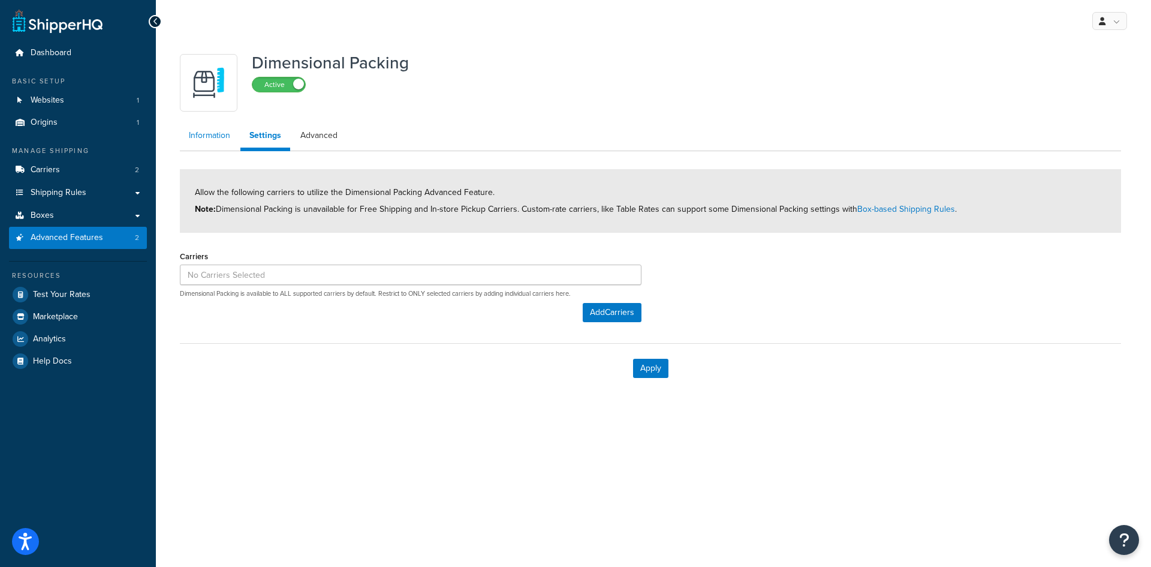
click at [212, 136] on link "Information" at bounding box center [209, 136] width 59 height 24
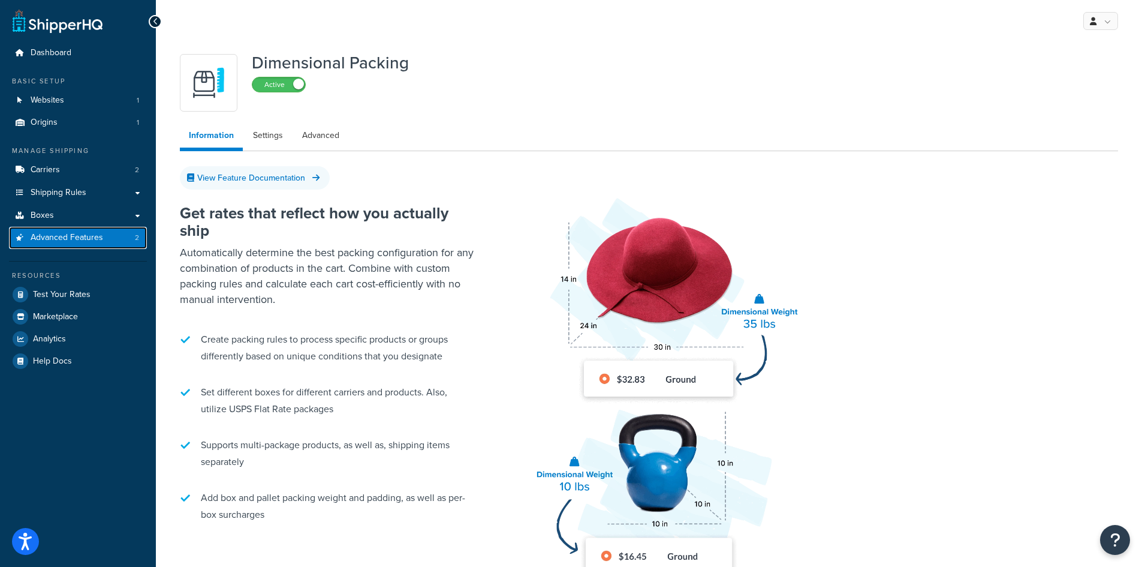
click at [53, 236] on span "Advanced Features" at bounding box center [67, 238] width 73 height 10
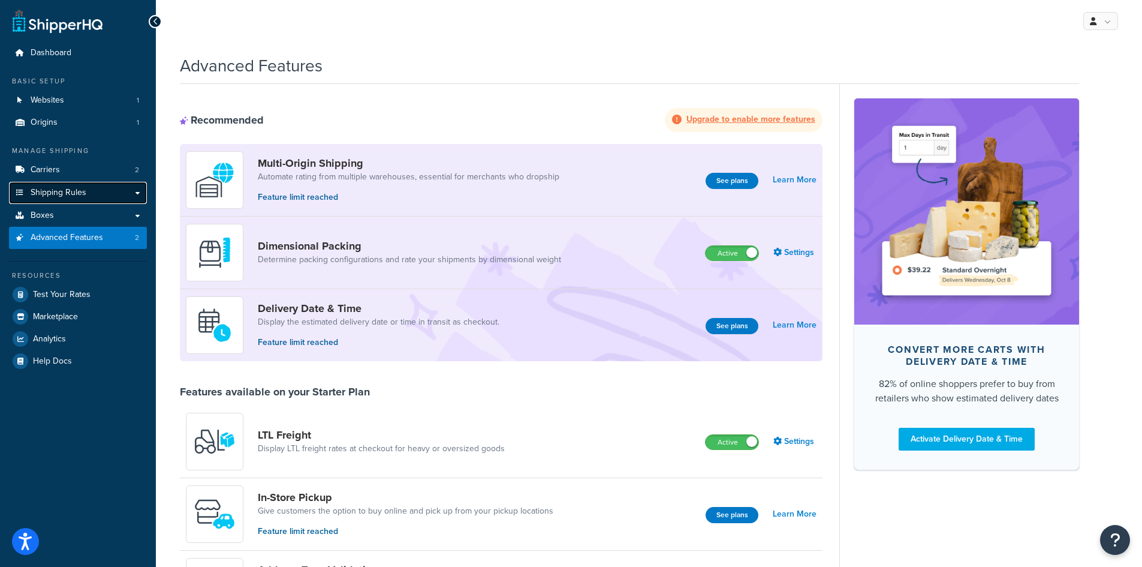
click at [58, 196] on span "Shipping Rules" at bounding box center [59, 193] width 56 height 10
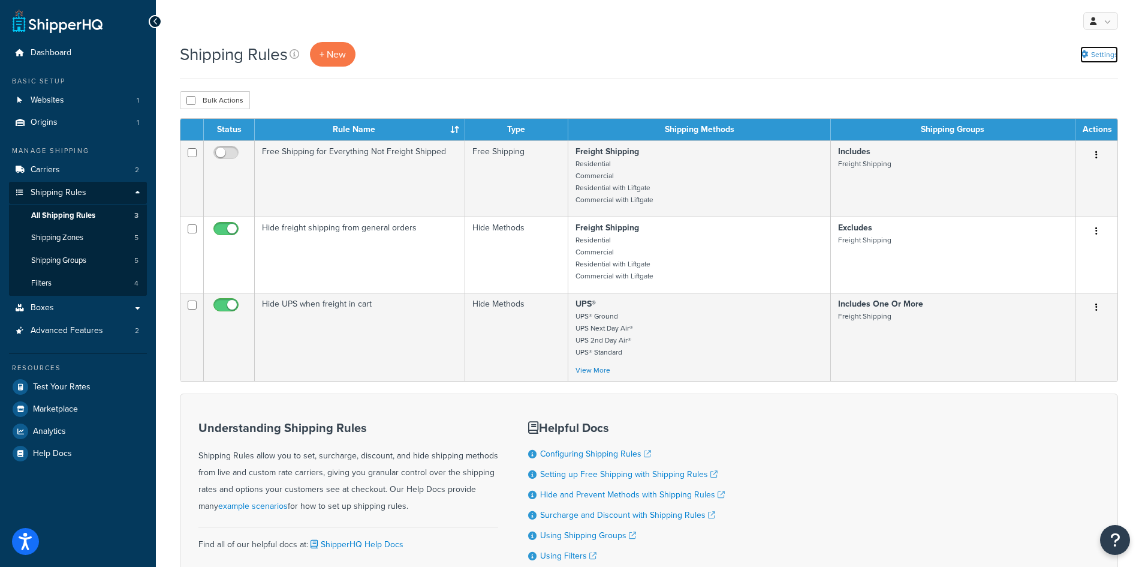
click at [1096, 58] on link "Settings" at bounding box center [1099, 54] width 38 height 17
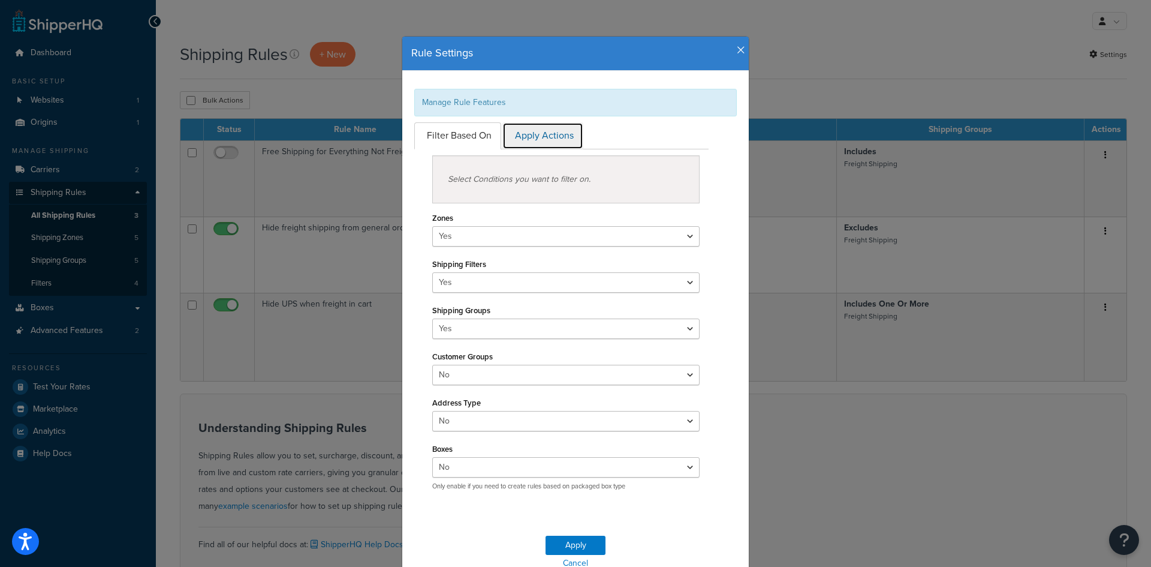
click at [549, 134] on link "Apply Actions" at bounding box center [542, 135] width 81 height 27
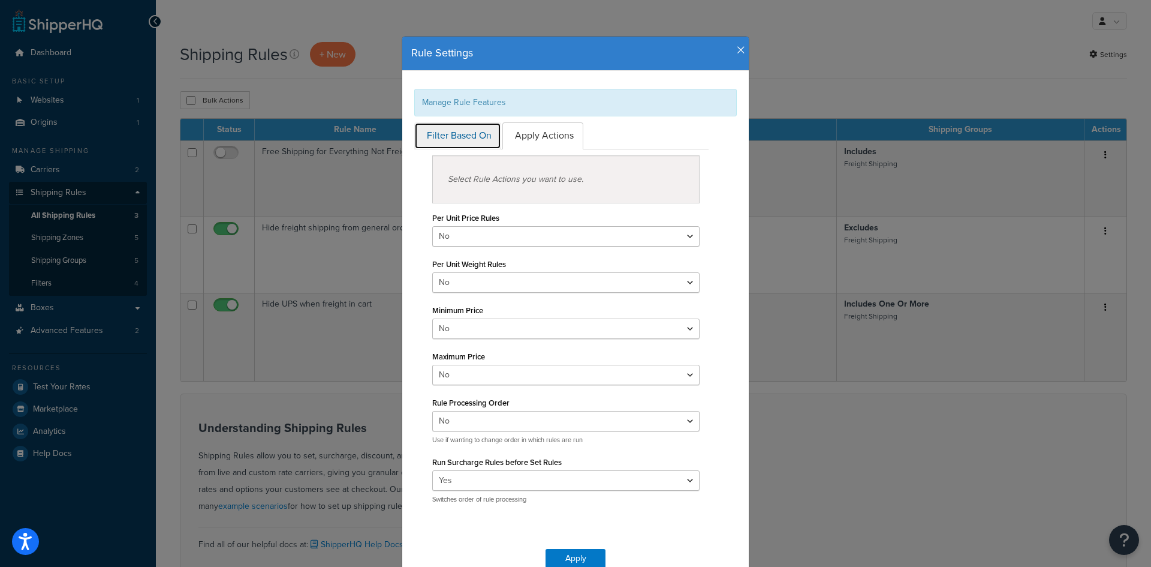
click at [455, 134] on link "Filter Based On" at bounding box center [457, 135] width 87 height 27
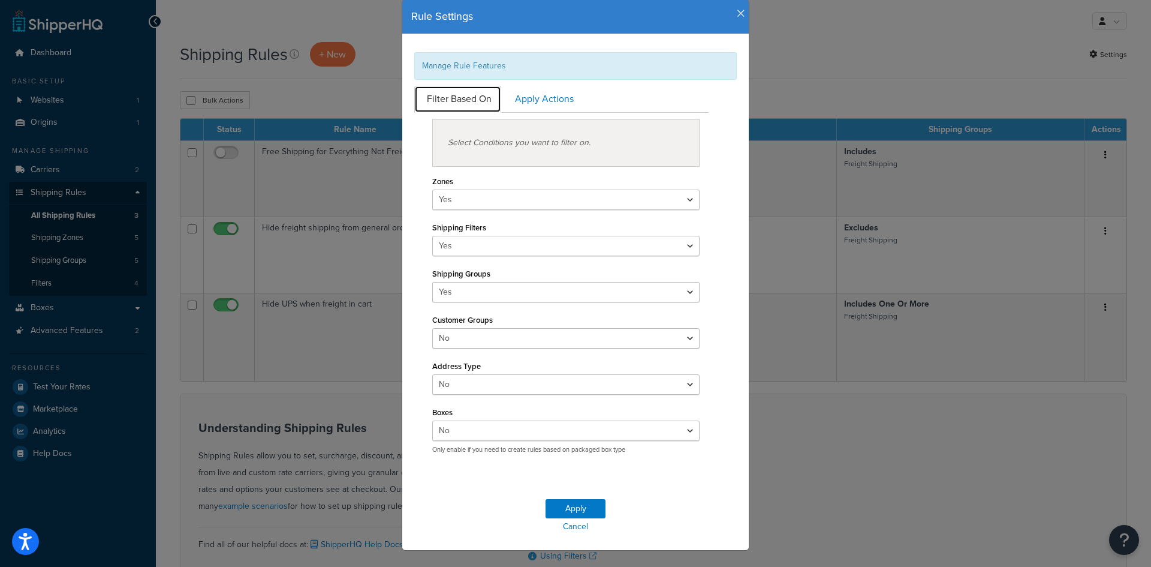
scroll to position [56, 0]
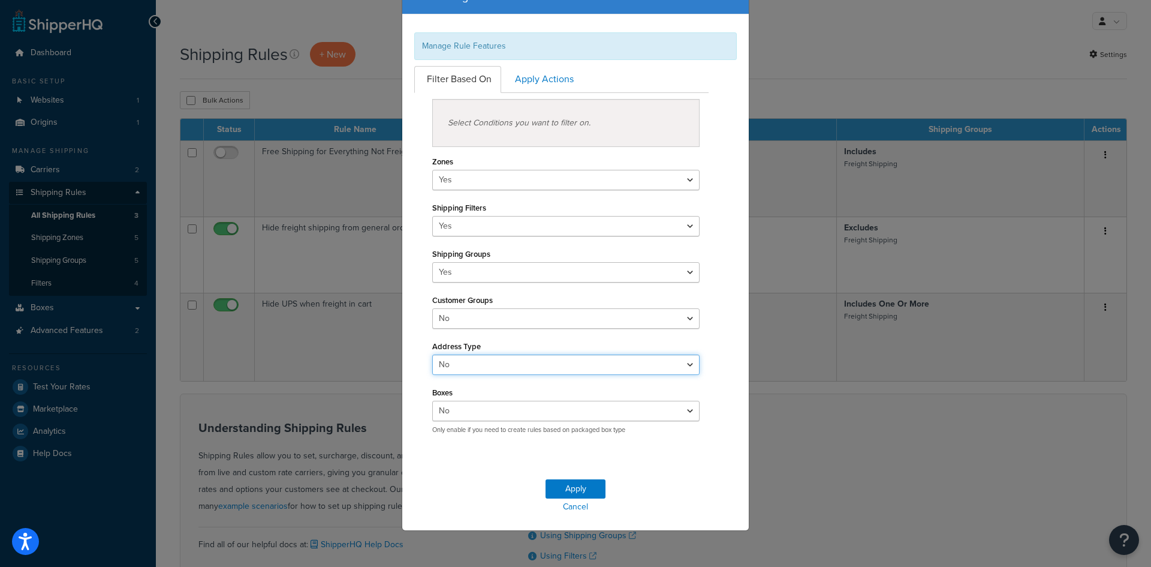
click at [534, 367] on select "Yes No" at bounding box center [565, 364] width 267 height 20
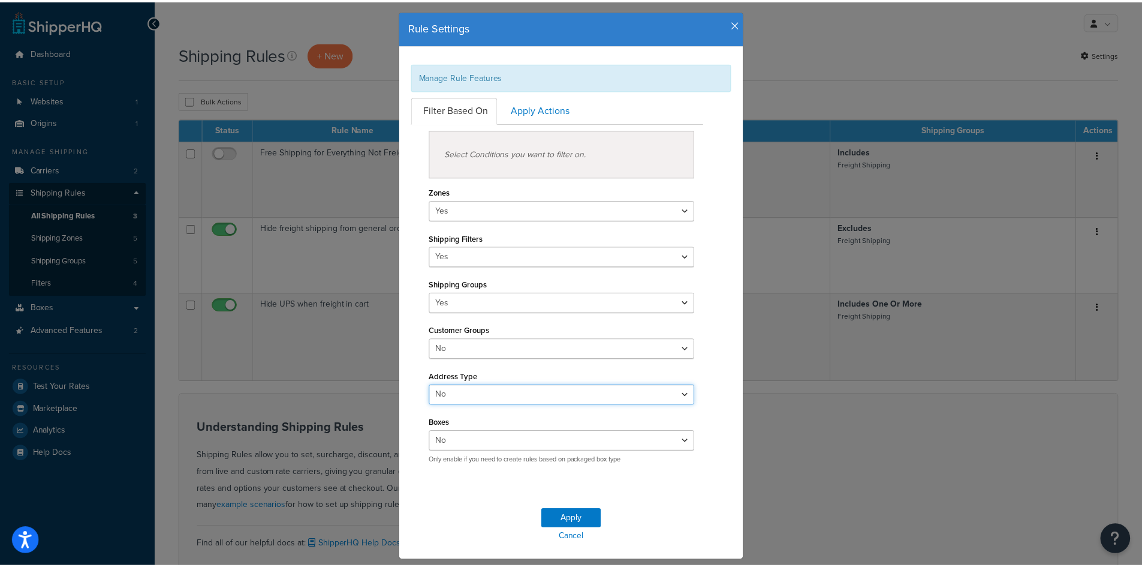
scroll to position [0, 0]
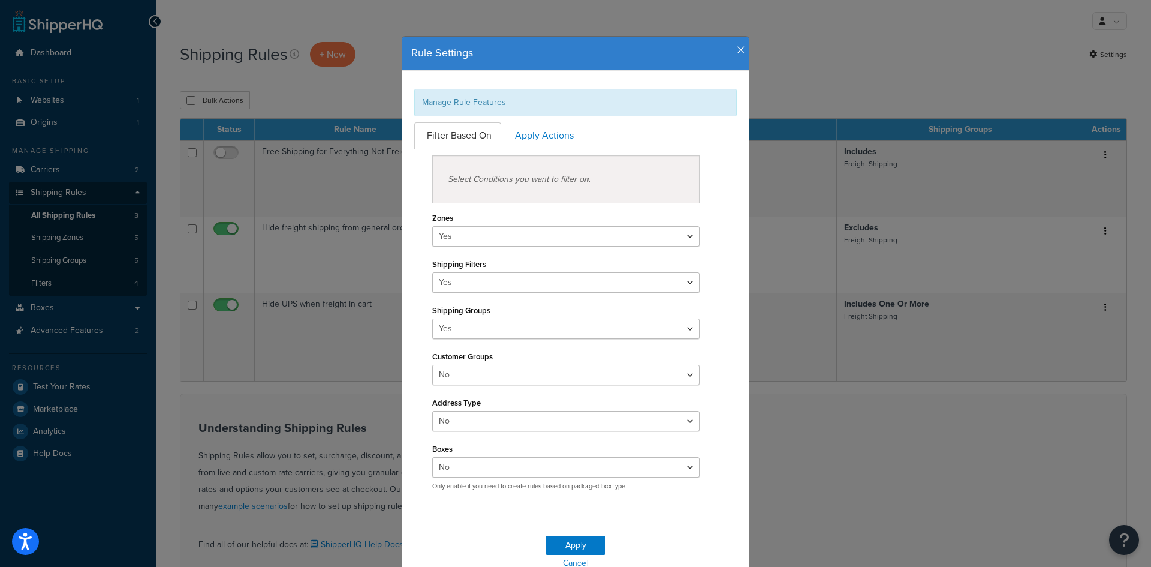
click at [731, 49] on h4 "Rule Settings" at bounding box center [575, 54] width 329 height 16
click at [737, 50] on icon "button" at bounding box center [741, 50] width 8 height 11
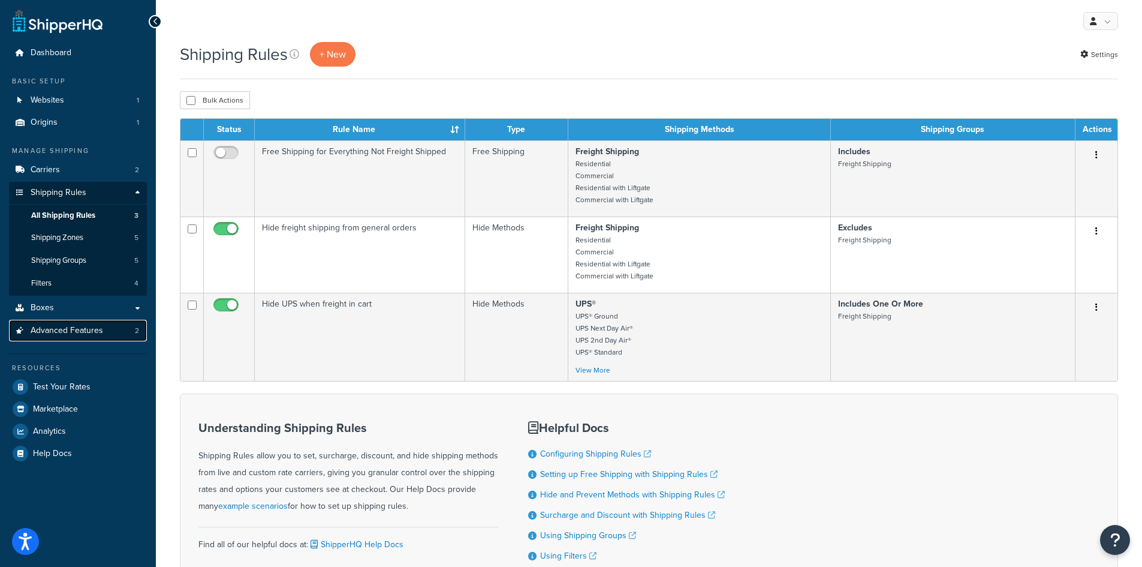
click at [56, 329] on span "Advanced Features" at bounding box center [67, 331] width 73 height 10
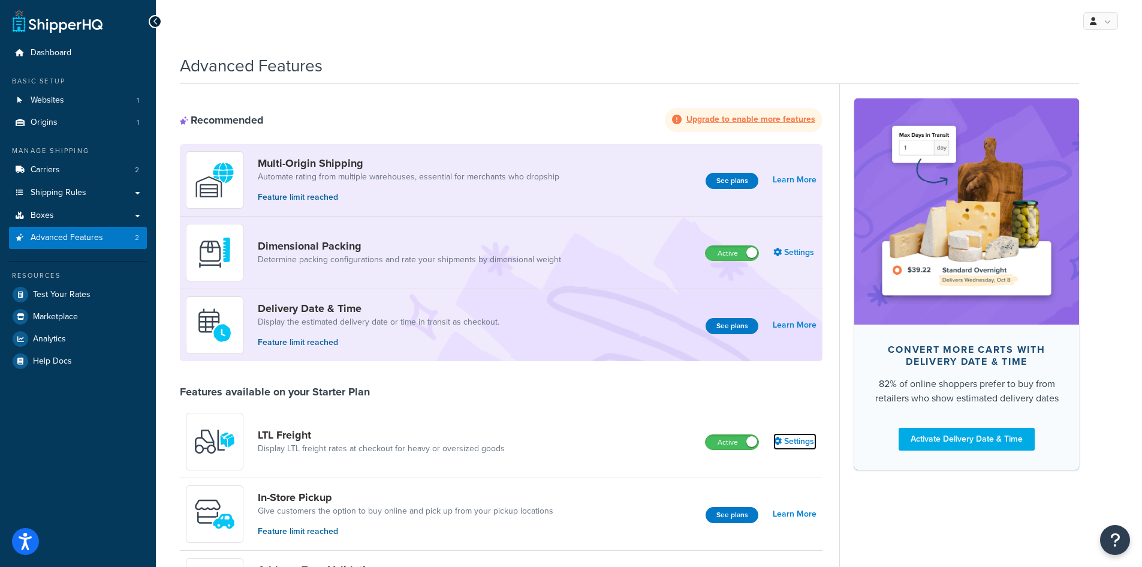
click at [800, 440] on link "Settings" at bounding box center [794, 441] width 43 height 17
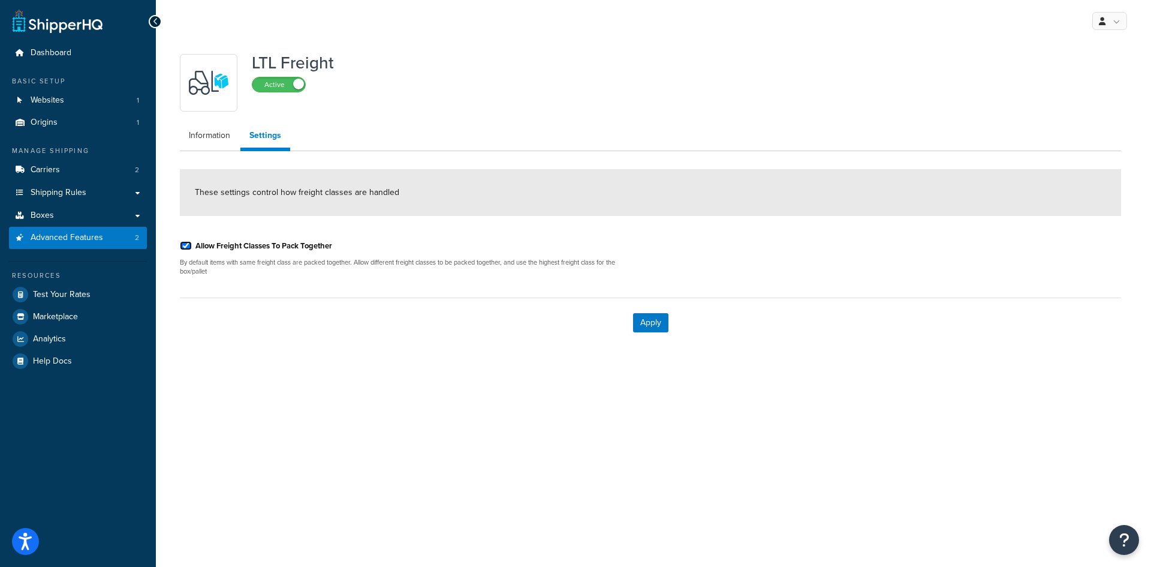
click at [183, 246] on input "Allow Freight Classes To Pack Together" at bounding box center [186, 245] width 12 height 9
checkbox input "false"
click at [646, 321] on button "Apply" at bounding box center [650, 322] width 35 height 19
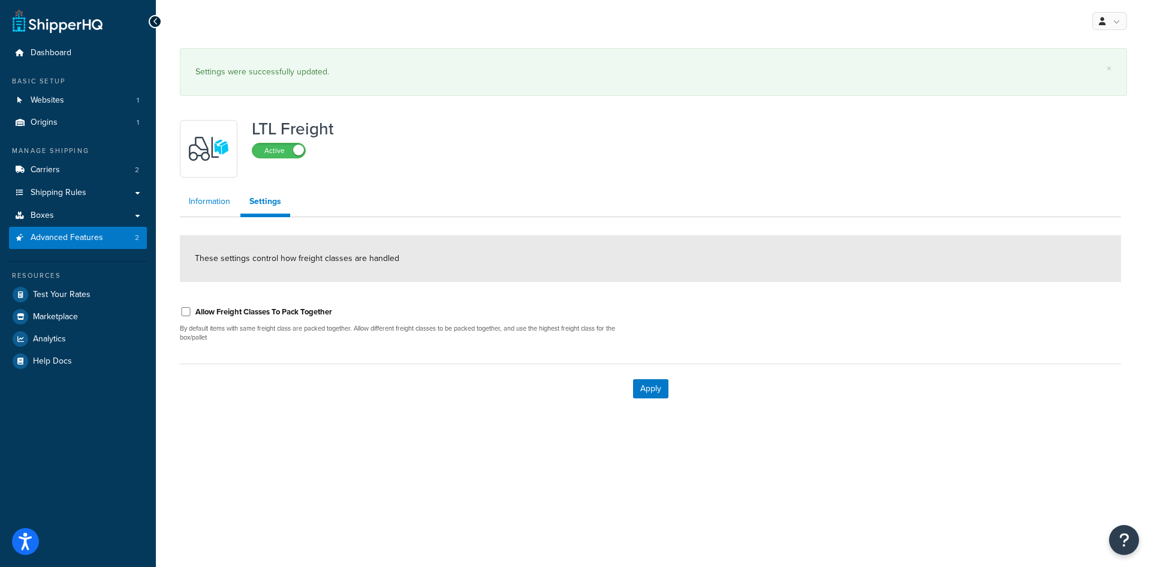
click at [206, 197] on link "Information" at bounding box center [209, 201] width 59 height 24
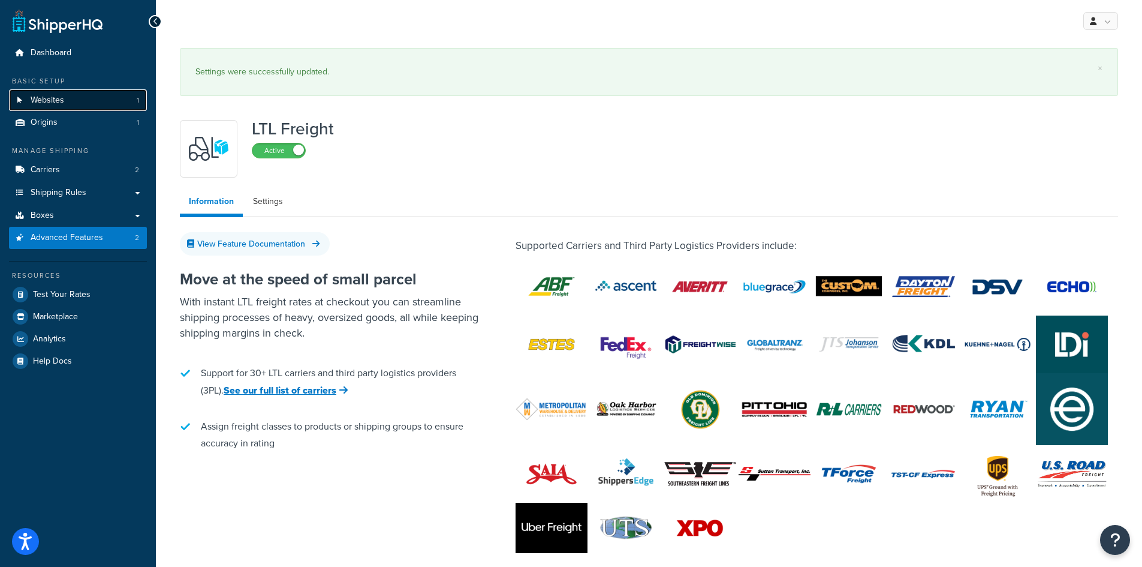
click at [52, 97] on span "Websites" at bounding box center [48, 100] width 34 height 10
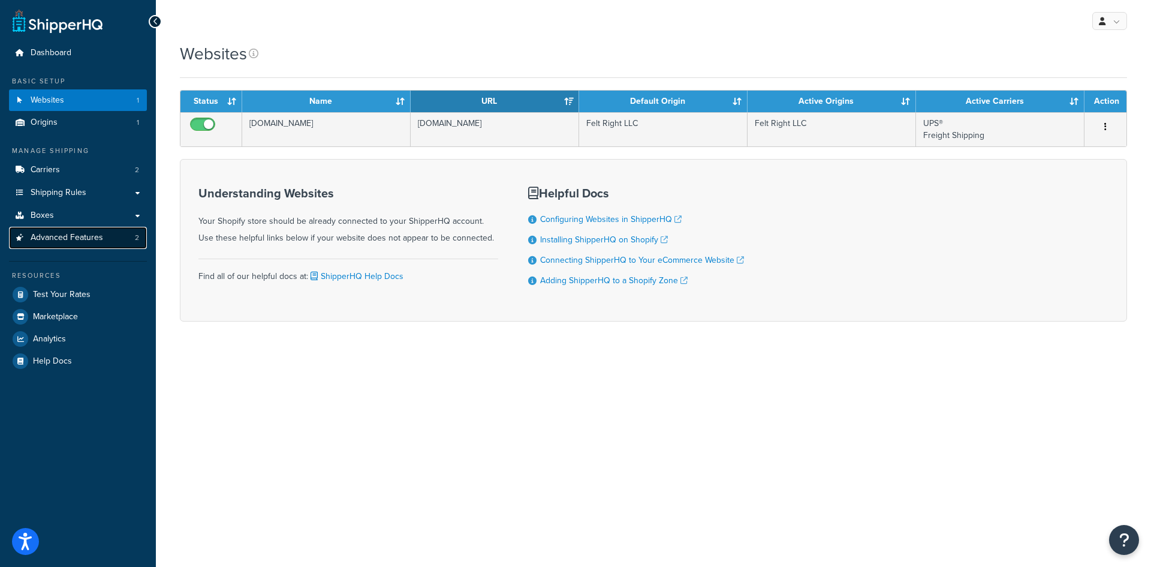
click at [63, 241] on span "Advanced Features" at bounding box center [67, 238] width 73 height 10
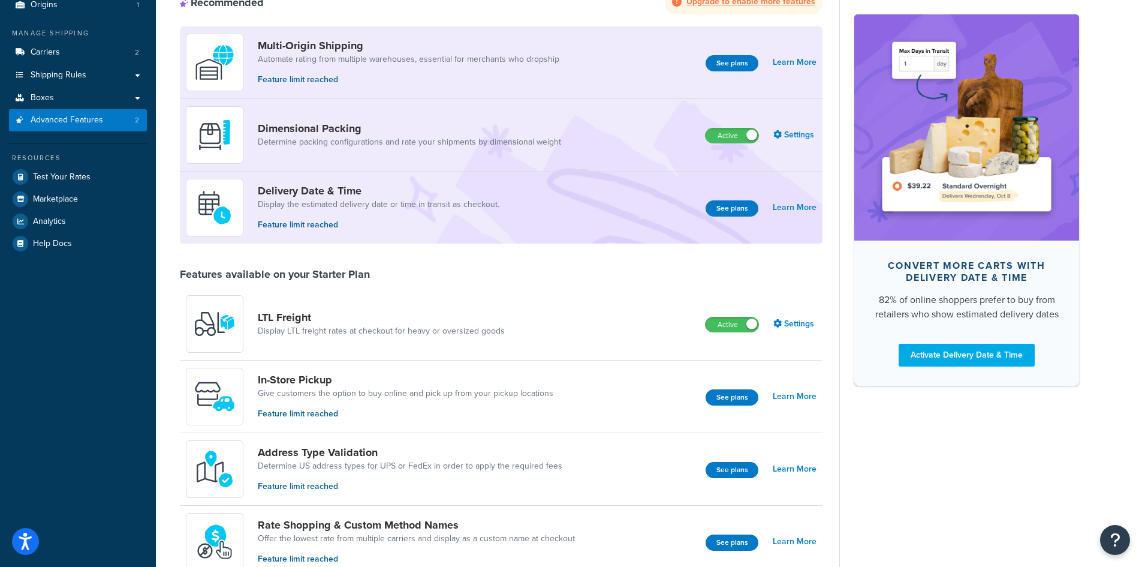
scroll to position [120, 0]
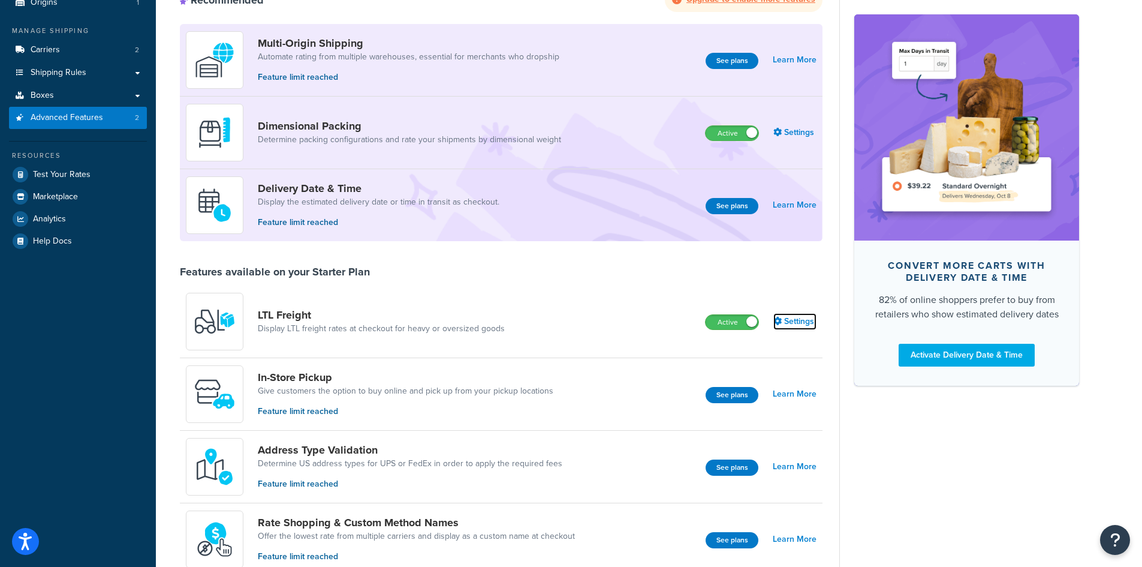
click at [791, 320] on link "Settings" at bounding box center [794, 321] width 43 height 17
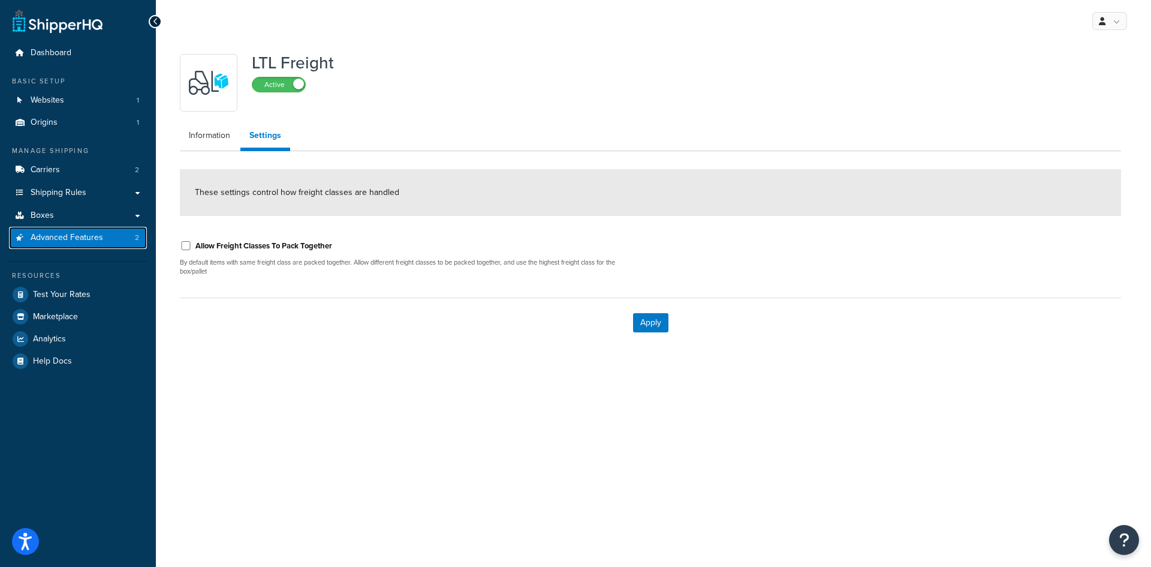
click at [65, 234] on span "Advanced Features" at bounding box center [67, 238] width 73 height 10
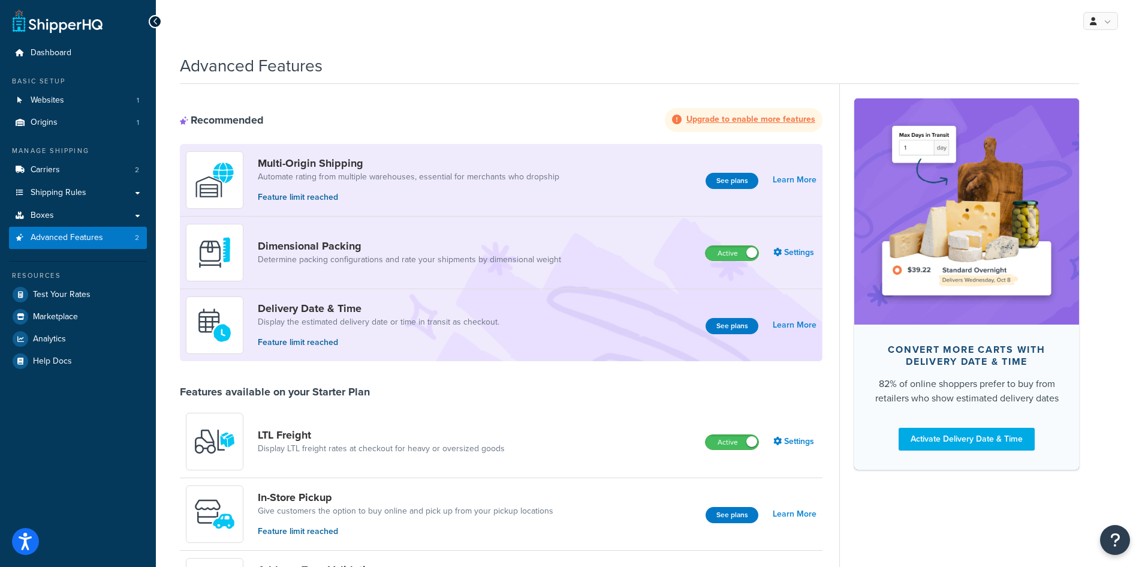
click at [285, 197] on p "Feature limit reached" at bounding box center [409, 197] width 302 height 13
click at [285, 163] on link "Multi-Origin Shipping" at bounding box center [409, 162] width 302 height 13
click at [787, 438] on link "Settings" at bounding box center [794, 441] width 43 height 17
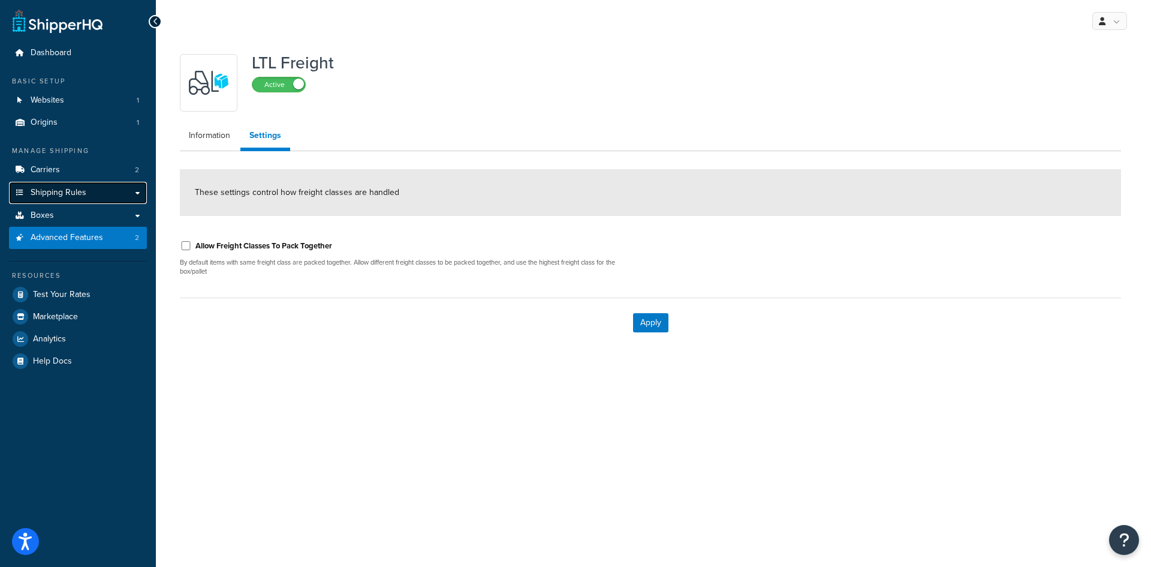
click at [134, 194] on link "Shipping Rules" at bounding box center [78, 193] width 138 height 22
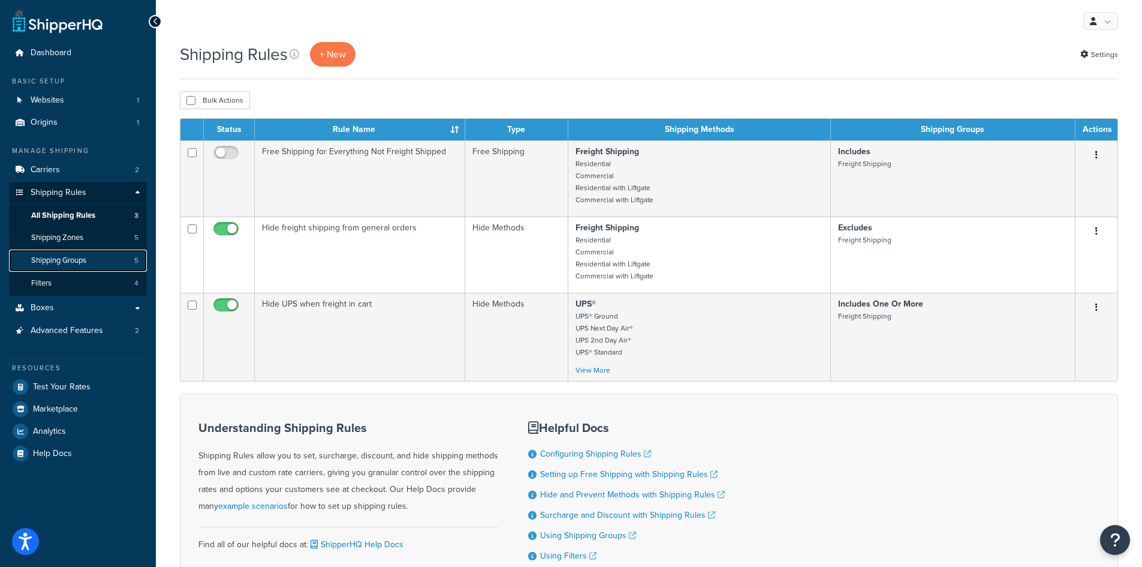
click at [82, 262] on span "Shipping Groups" at bounding box center [58, 260] width 55 height 10
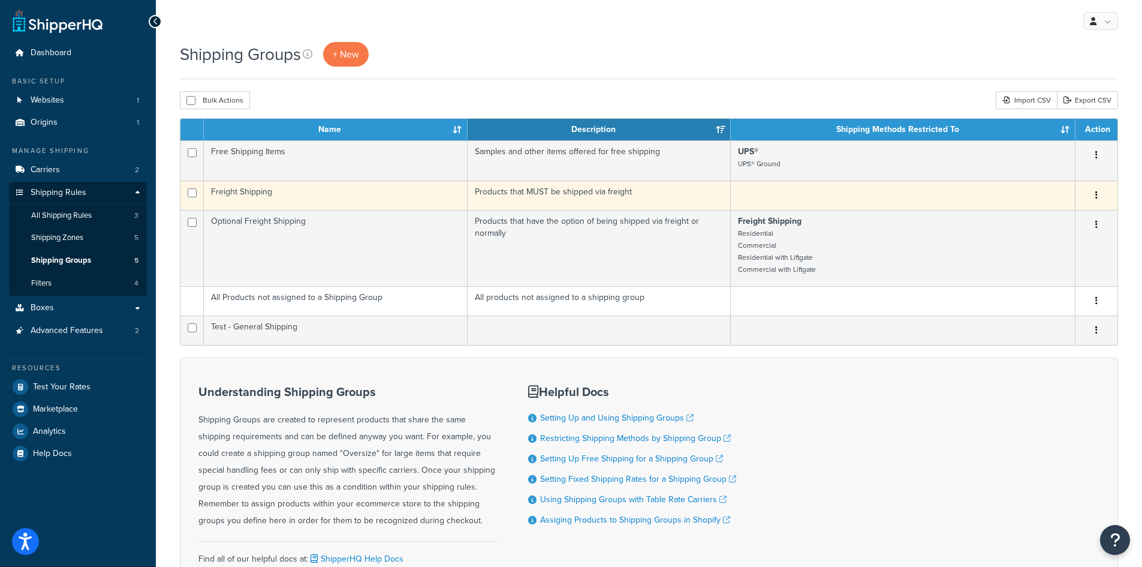
click at [1094, 196] on button "button" at bounding box center [1096, 195] width 17 height 19
click at [1033, 225] on link "Edit" at bounding box center [1048, 219] width 95 height 25
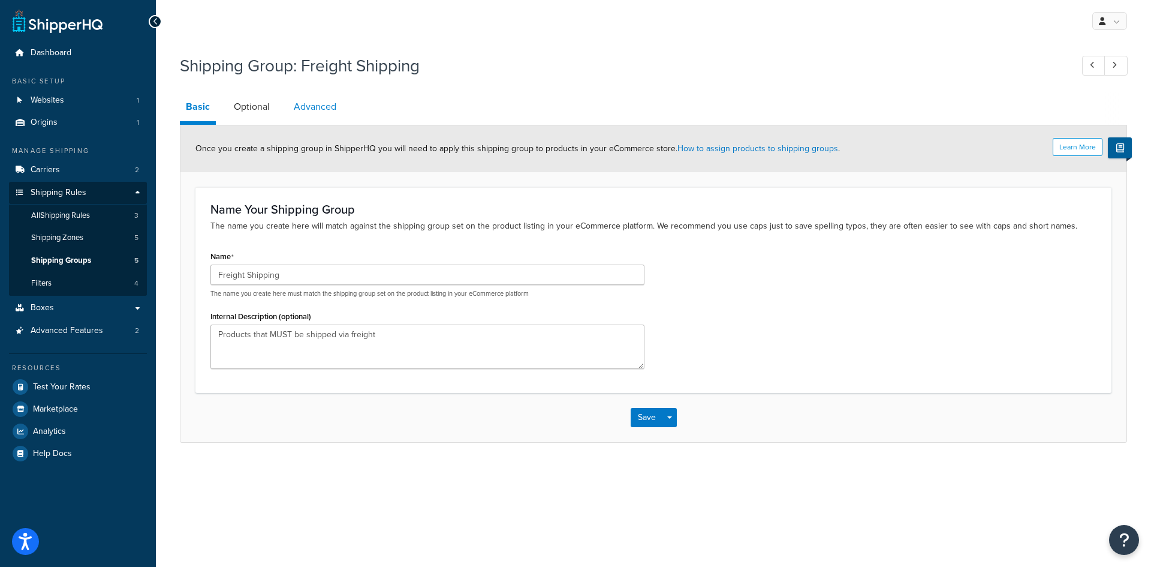
click at [309, 106] on link "Advanced" at bounding box center [315, 106] width 55 height 29
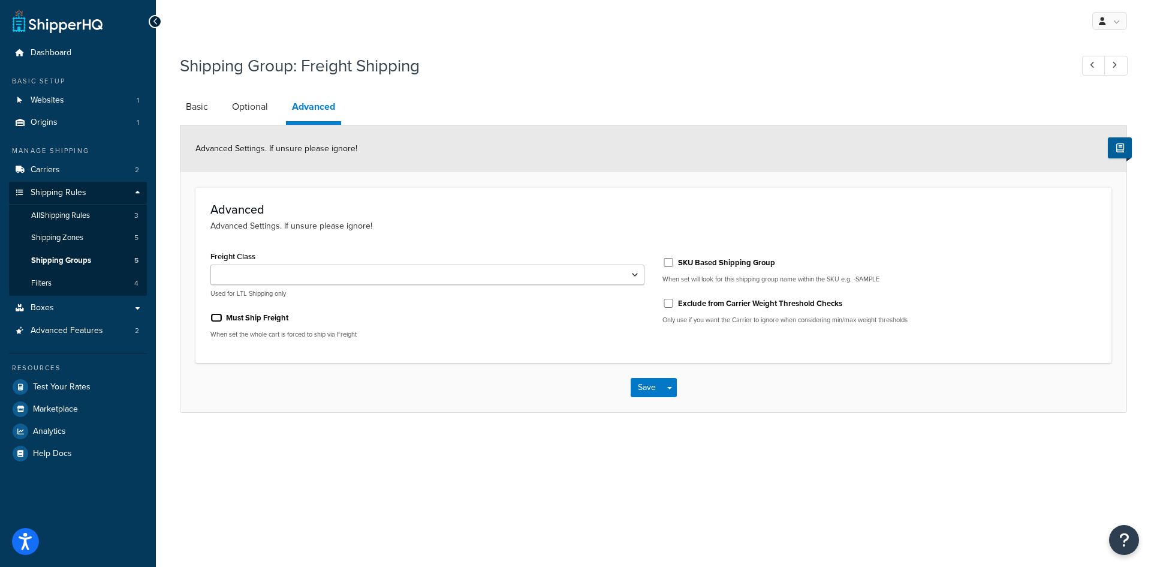
click at [216, 321] on input "Must Ship Freight" at bounding box center [216, 317] width 12 height 9
checkbox input "true"
click at [647, 387] on button "Save" at bounding box center [647, 387] width 32 height 19
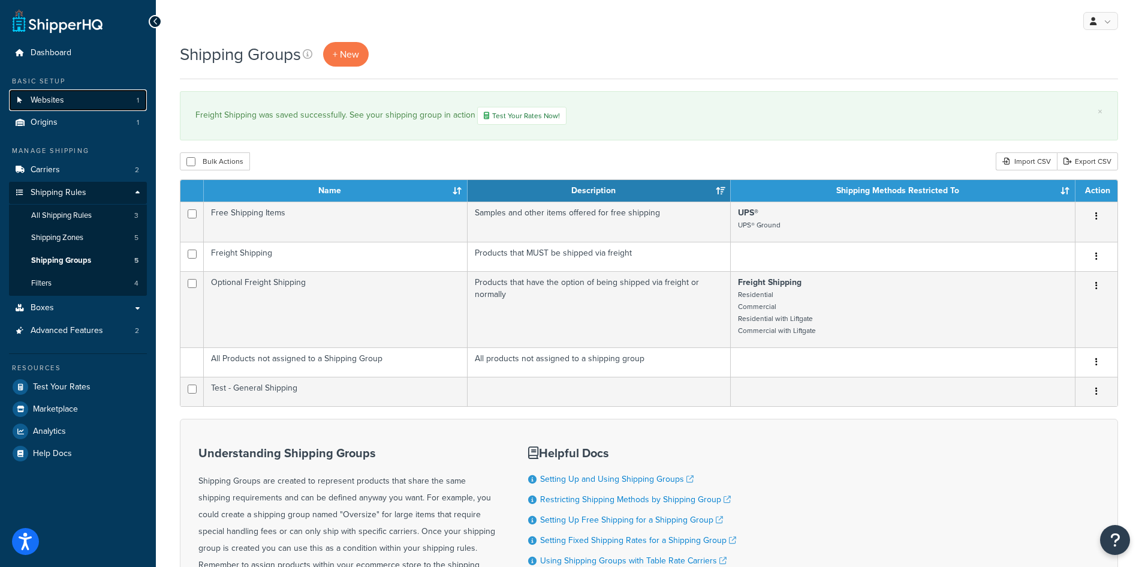
click at [54, 98] on span "Websites" at bounding box center [48, 100] width 34 height 10
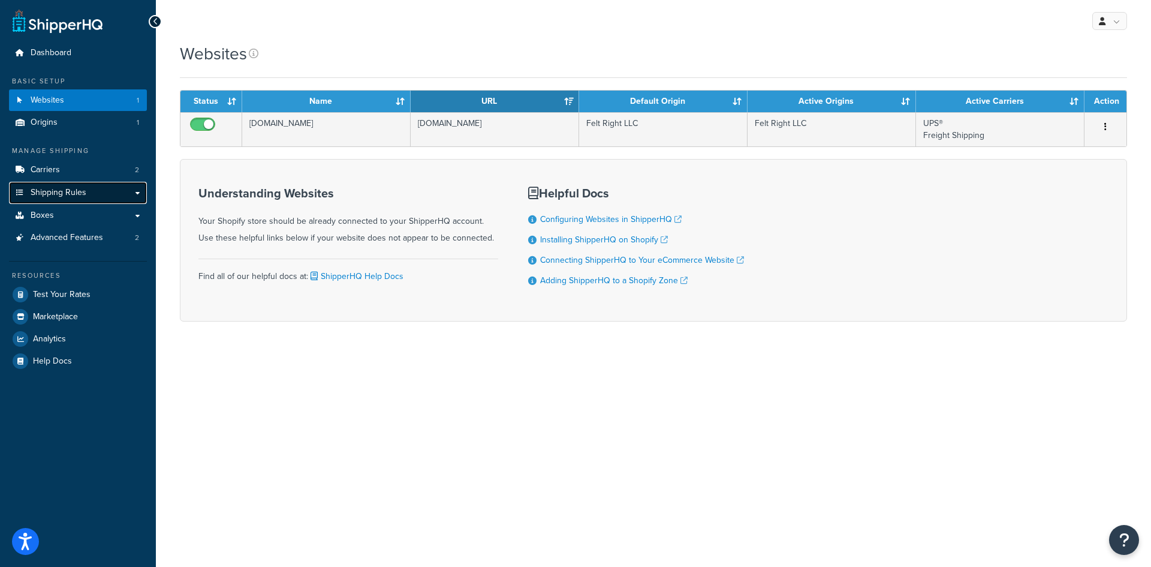
click at [71, 190] on span "Shipping Rules" at bounding box center [59, 193] width 56 height 10
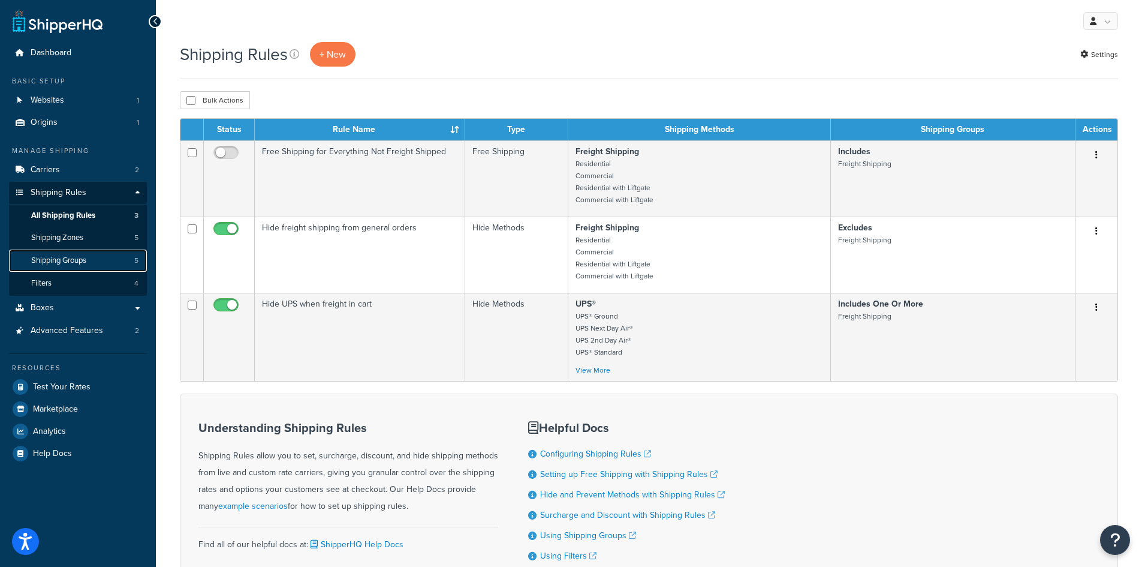
click at [67, 257] on span "Shipping Groups" at bounding box center [58, 260] width 55 height 10
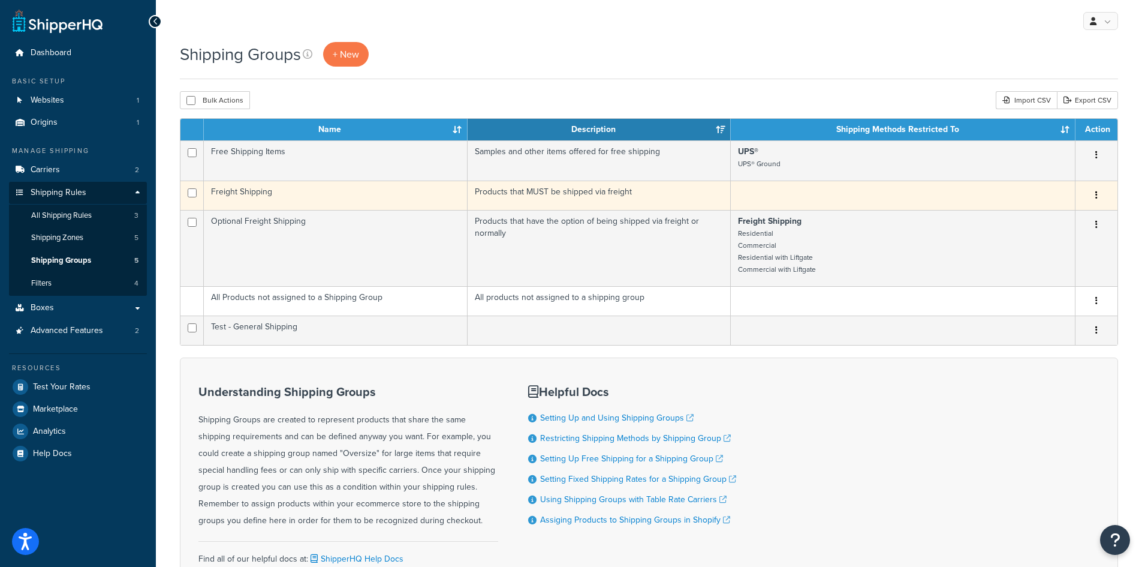
click at [1095, 197] on icon "button" at bounding box center [1096, 195] width 2 height 8
click at [1057, 225] on link "Edit" at bounding box center [1048, 219] width 95 height 25
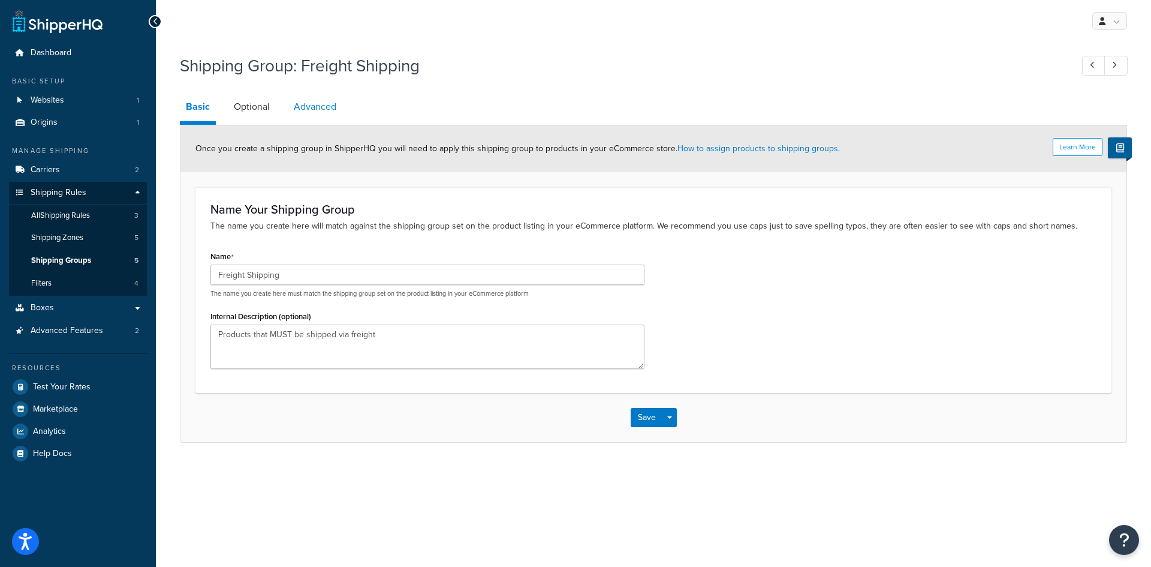
click at [318, 112] on link "Advanced" at bounding box center [315, 106] width 55 height 29
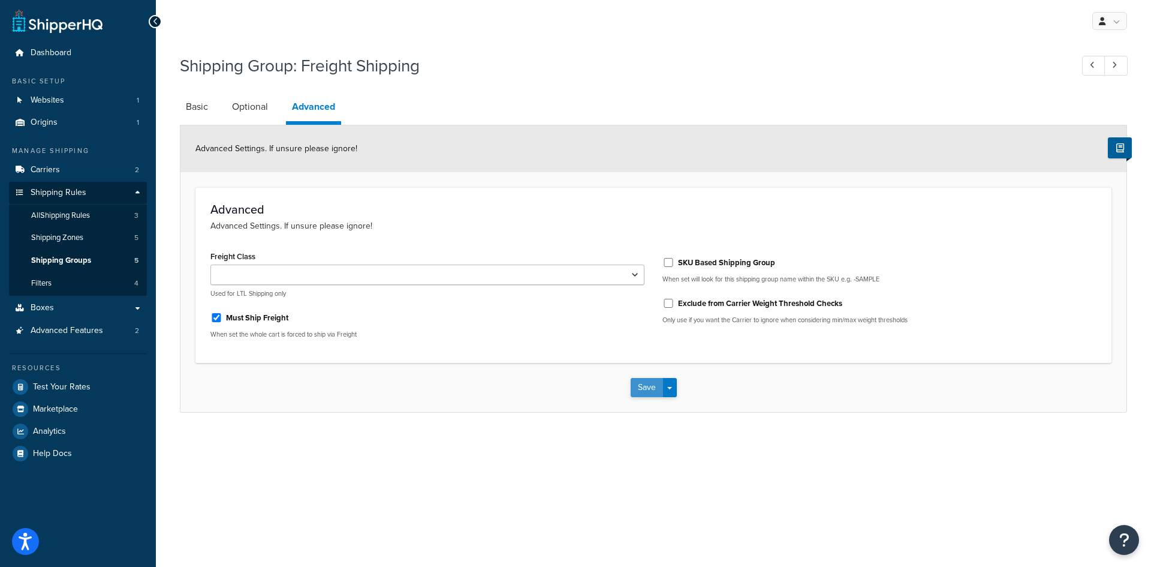
click at [643, 391] on button "Save" at bounding box center [647, 387] width 32 height 19
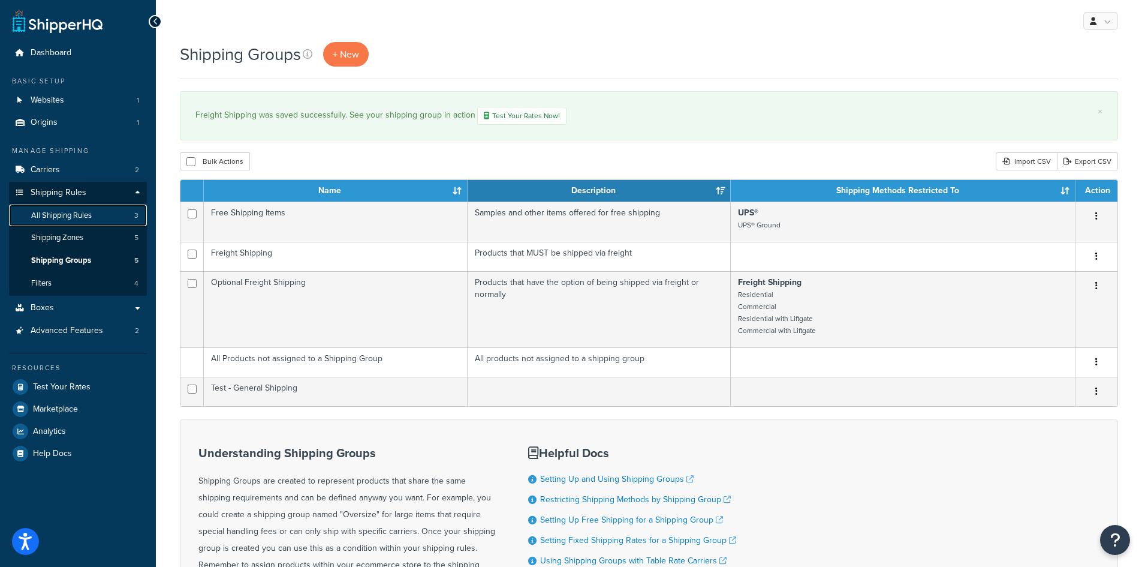
click at [70, 211] on span "All Shipping Rules" at bounding box center [61, 215] width 61 height 10
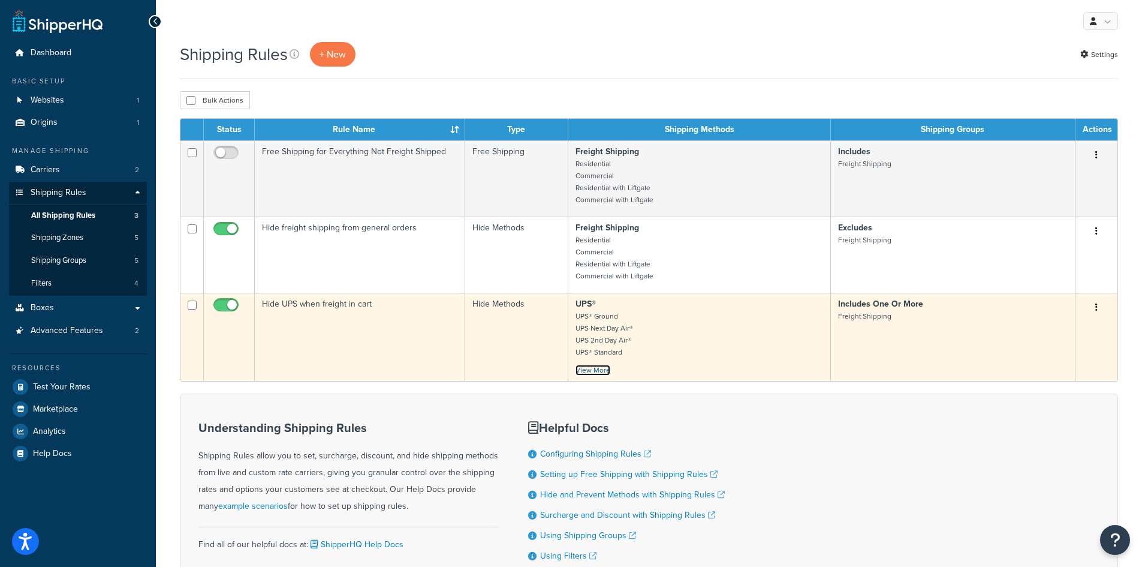
click at [595, 369] on link "View More" at bounding box center [593, 370] width 35 height 11
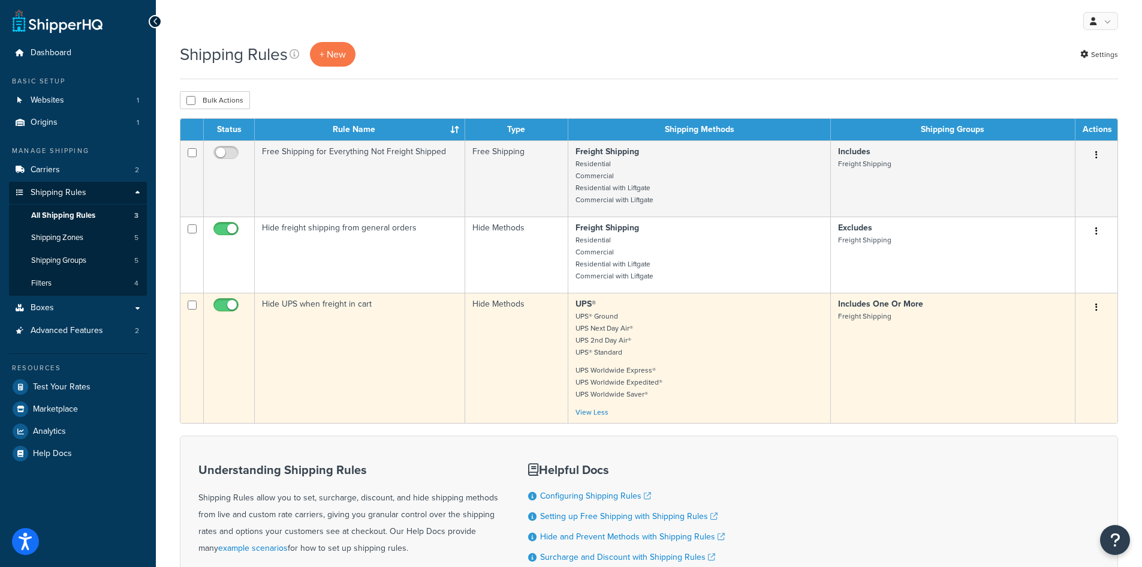
drag, startPoint x: 1096, startPoint y: 233, endPoint x: 1097, endPoint y: 389, distance: 155.3
click at [1097, 389] on tbody "Free Shipping for Everything Not Freight Shipped Free Shipping Freight Shipping…" at bounding box center [648, 281] width 937 height 282
drag, startPoint x: 980, startPoint y: 374, endPoint x: 990, endPoint y: 381, distance: 12.0
click at [990, 381] on td "Includes One Or More Freight Shipping" at bounding box center [953, 358] width 245 height 130
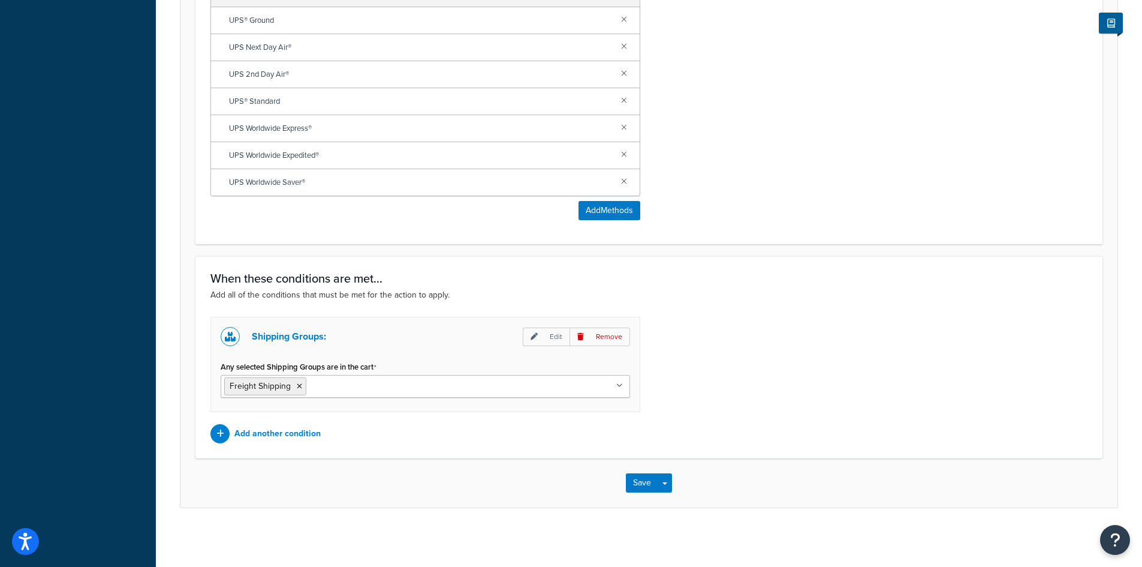
scroll to position [619, 0]
click at [637, 478] on button "Save" at bounding box center [642, 481] width 32 height 19
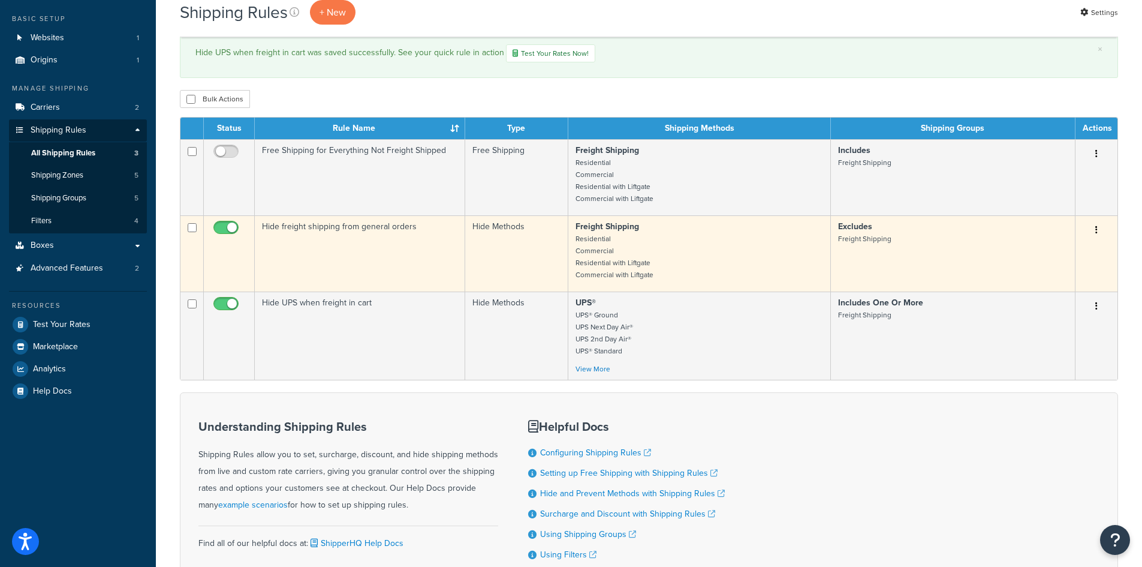
scroll to position [60, 0]
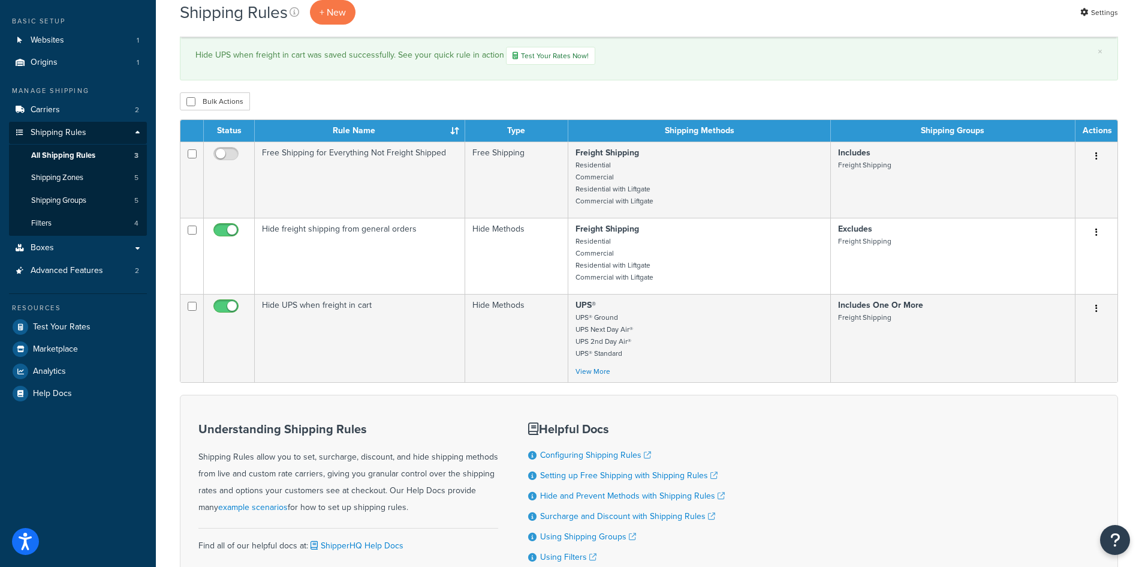
click at [453, 128] on th "Rule Name" at bounding box center [360, 131] width 210 height 22
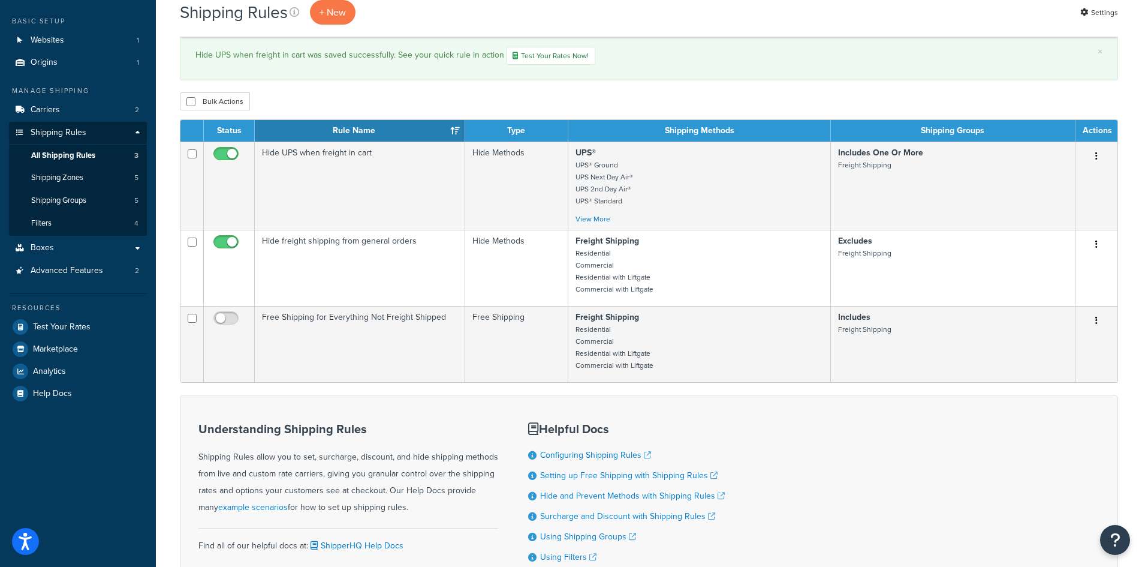
click at [905, 464] on div "Understanding Shipping Rules Shipping Rules allow you to set, surcharge, discou…" at bounding box center [649, 502] width 938 height 215
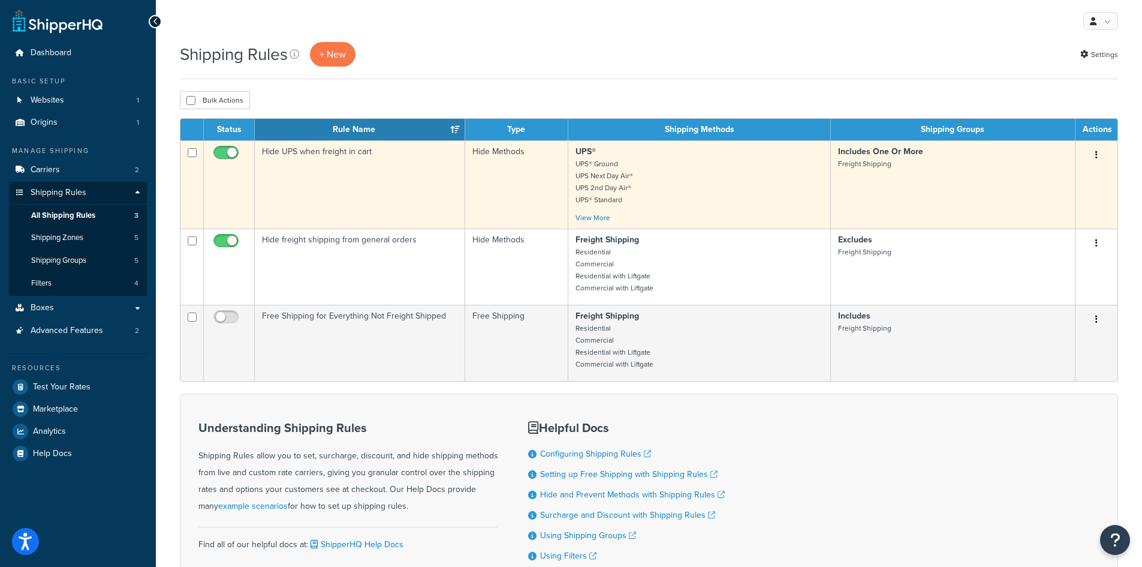
click at [1098, 157] on button "button" at bounding box center [1096, 155] width 17 height 19
click at [1056, 178] on link "Edit" at bounding box center [1057, 177] width 95 height 25
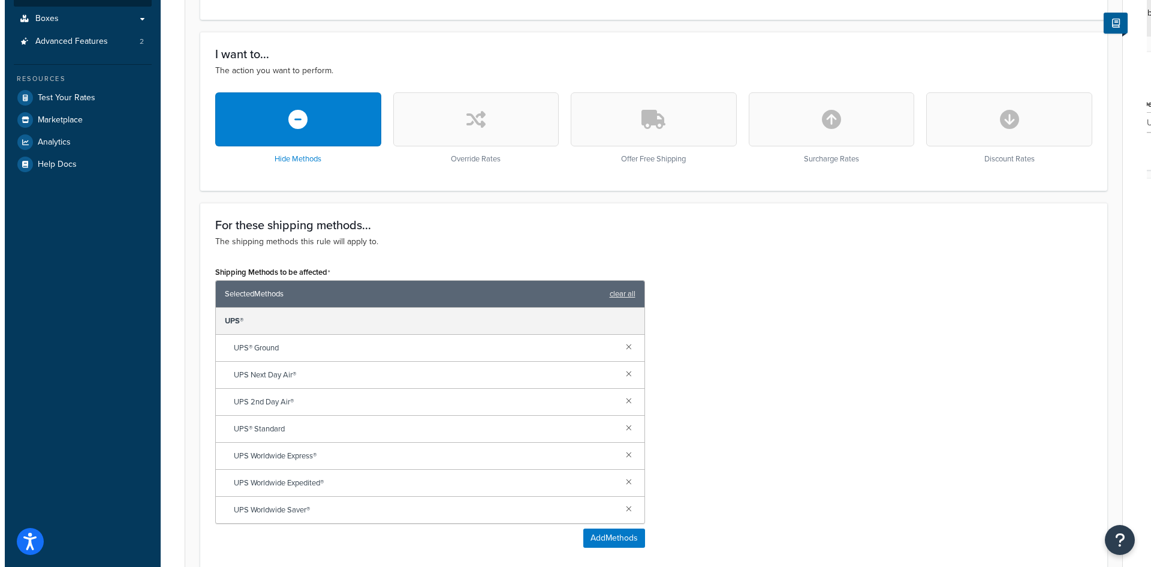
scroll to position [480, 0]
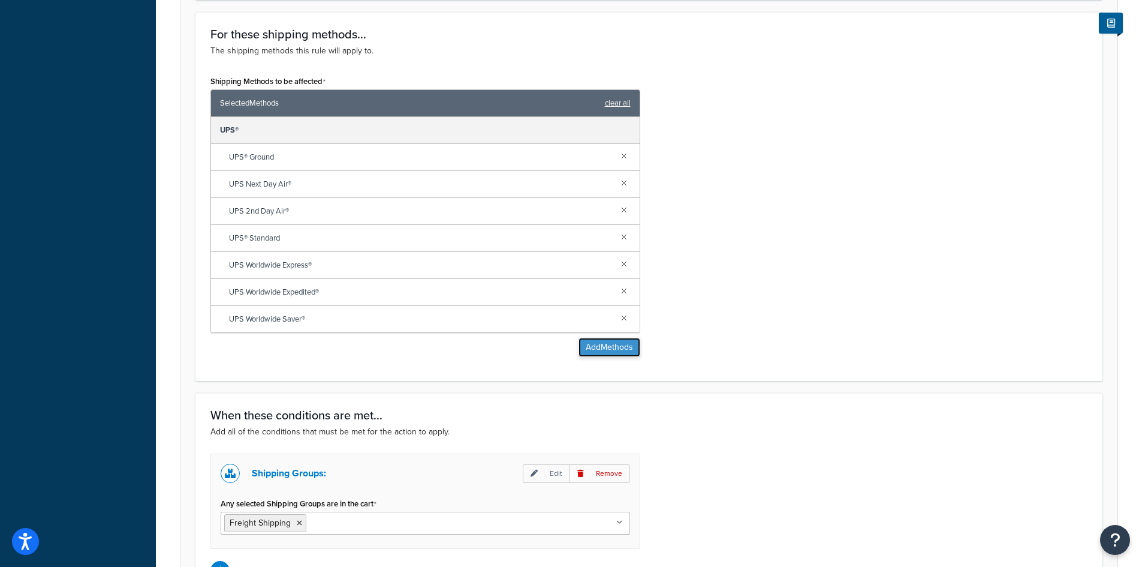
click at [620, 354] on button "Add Methods" at bounding box center [610, 347] width 62 height 19
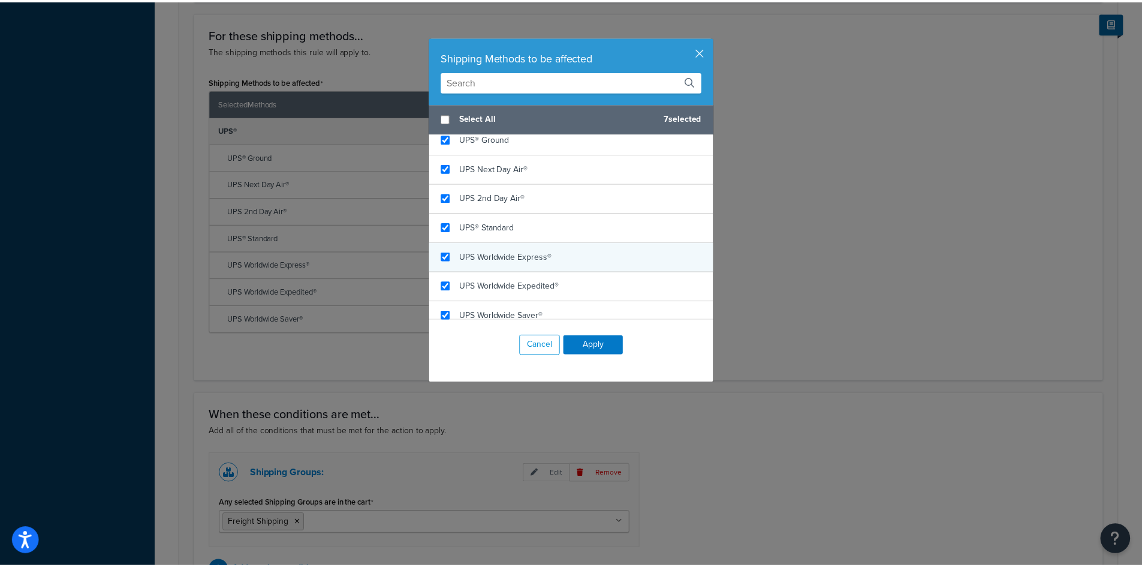
scroll to position [209, 0]
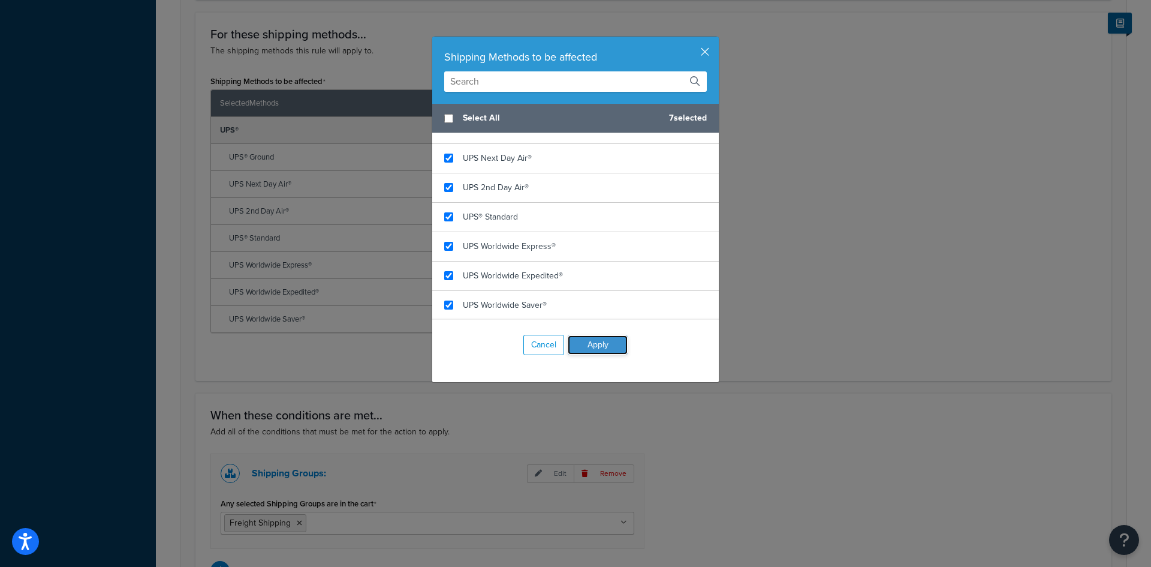
click at [597, 343] on button "Apply" at bounding box center [598, 344] width 60 height 19
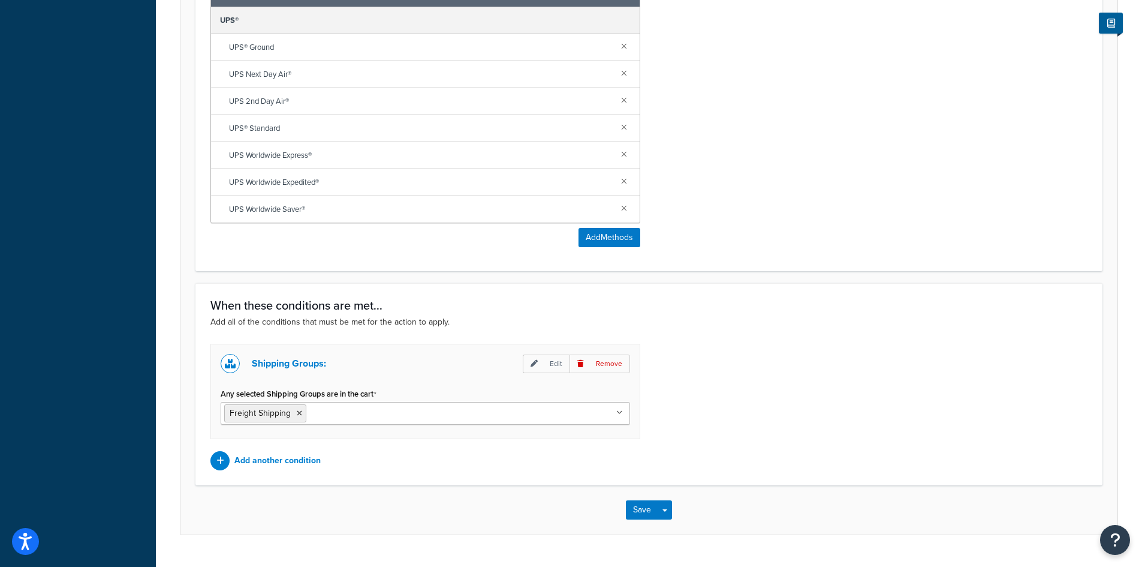
scroll to position [619, 0]
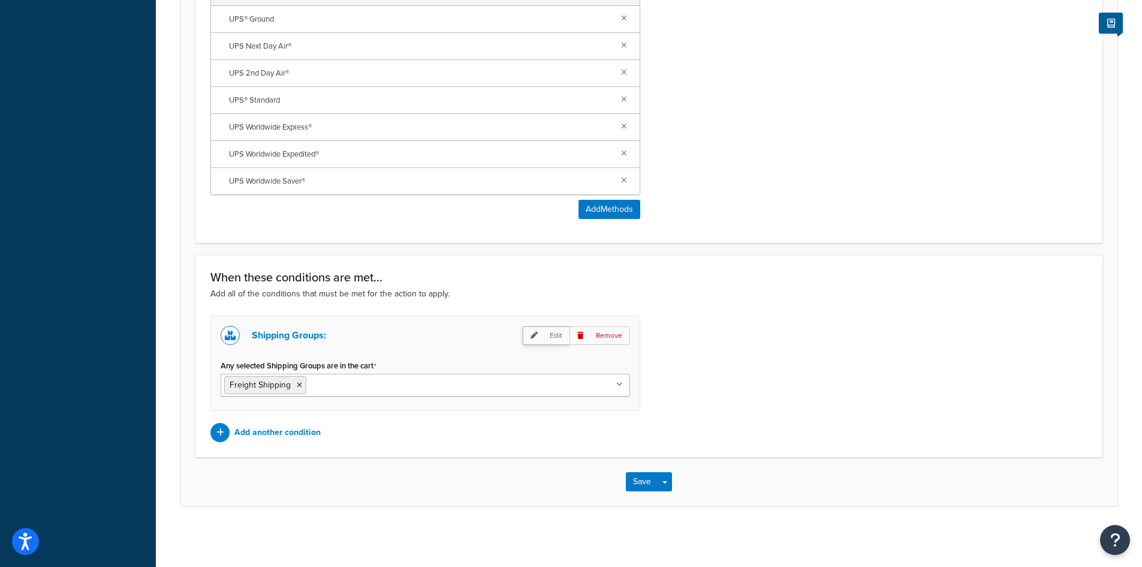
click at [547, 336] on p "Edit" at bounding box center [546, 335] width 47 height 19
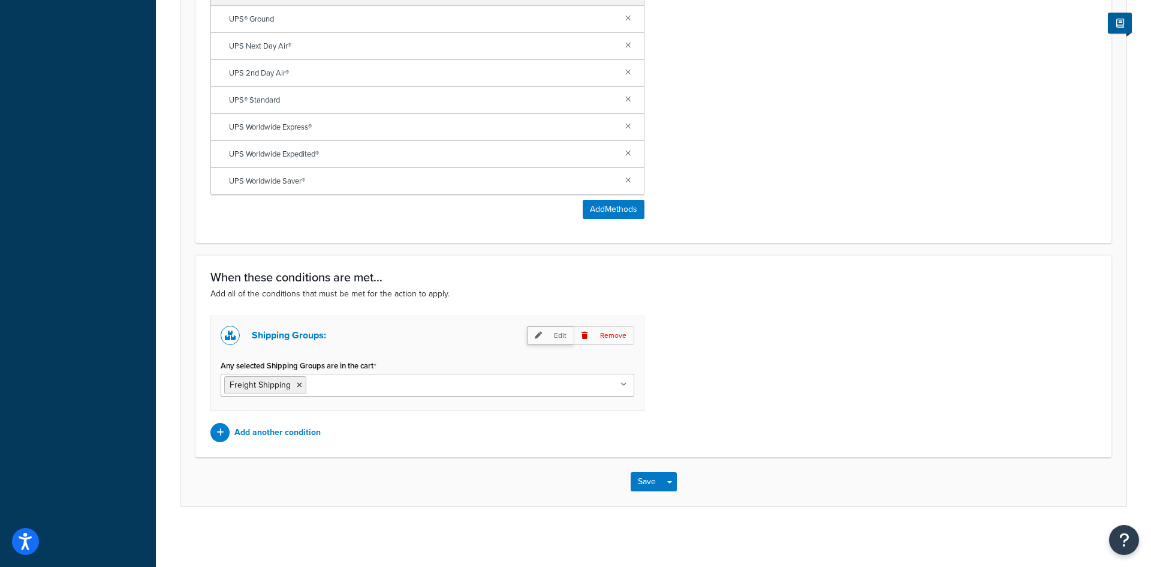
select select "any"
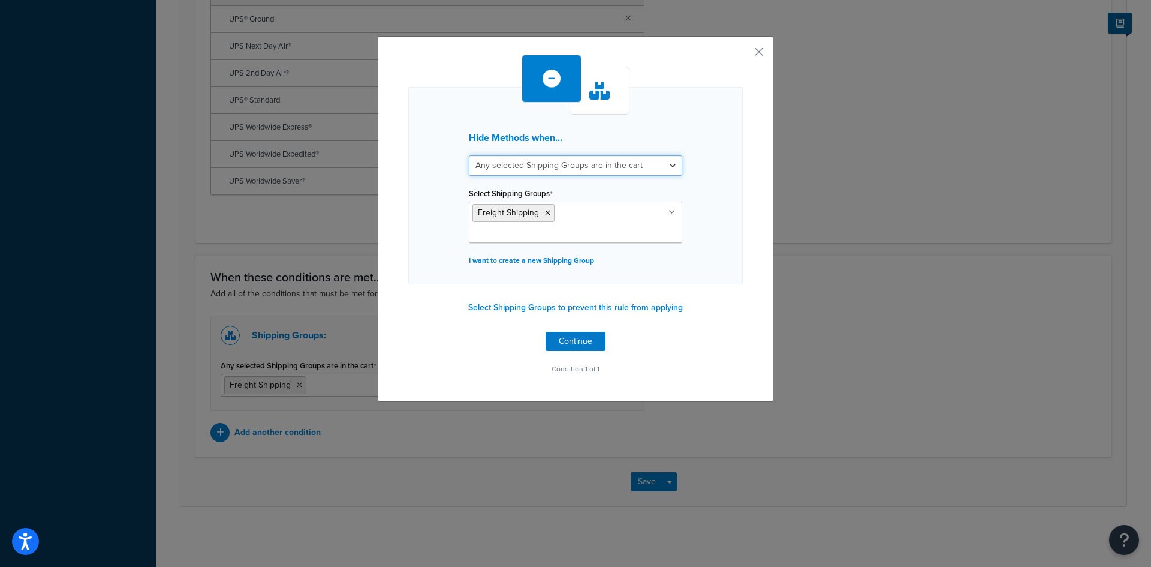
click at [664, 167] on select "All selected Shipping Groups are in the cart Any selected Shipping Groups are i…" at bounding box center [575, 165] width 213 height 20
click at [573, 332] on button "Continue" at bounding box center [576, 341] width 60 height 19
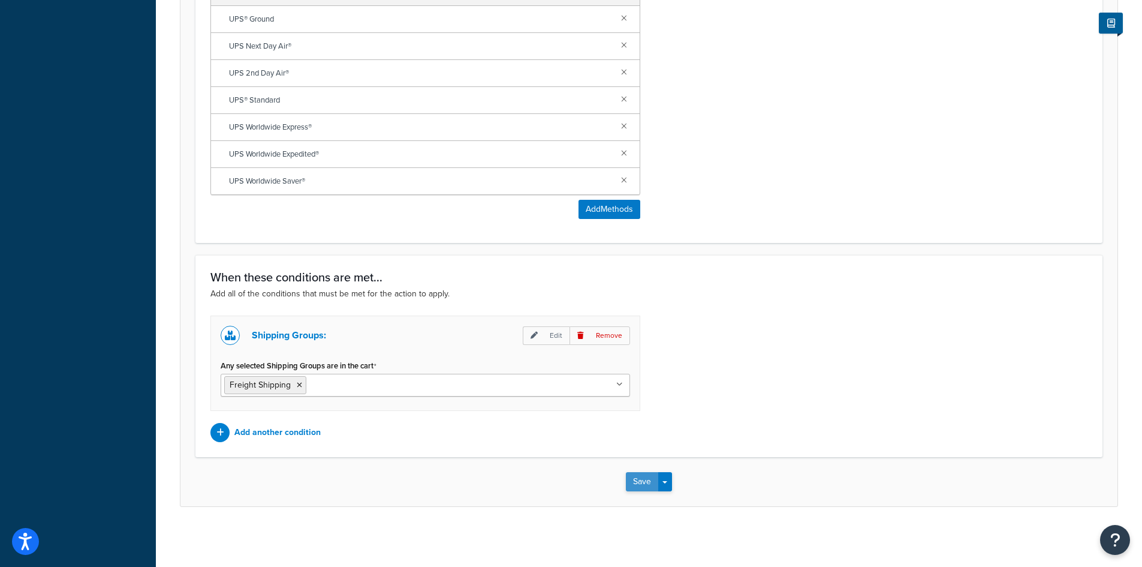
click at [640, 486] on button "Save" at bounding box center [642, 481] width 32 height 19
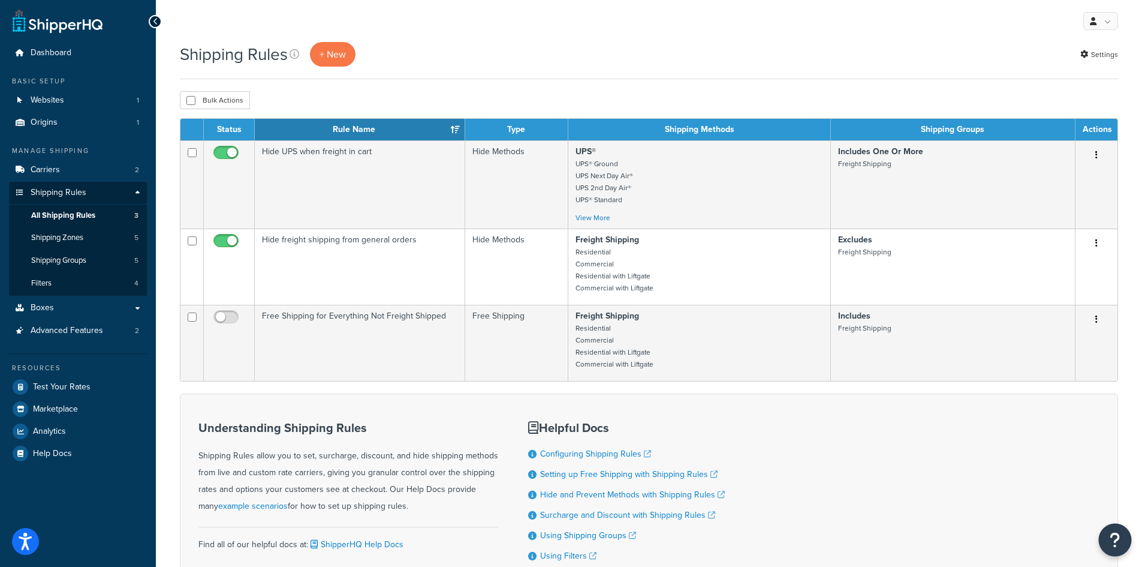
click at [1116, 540] on icon "Open Resource Center" at bounding box center [1115, 539] width 11 height 17
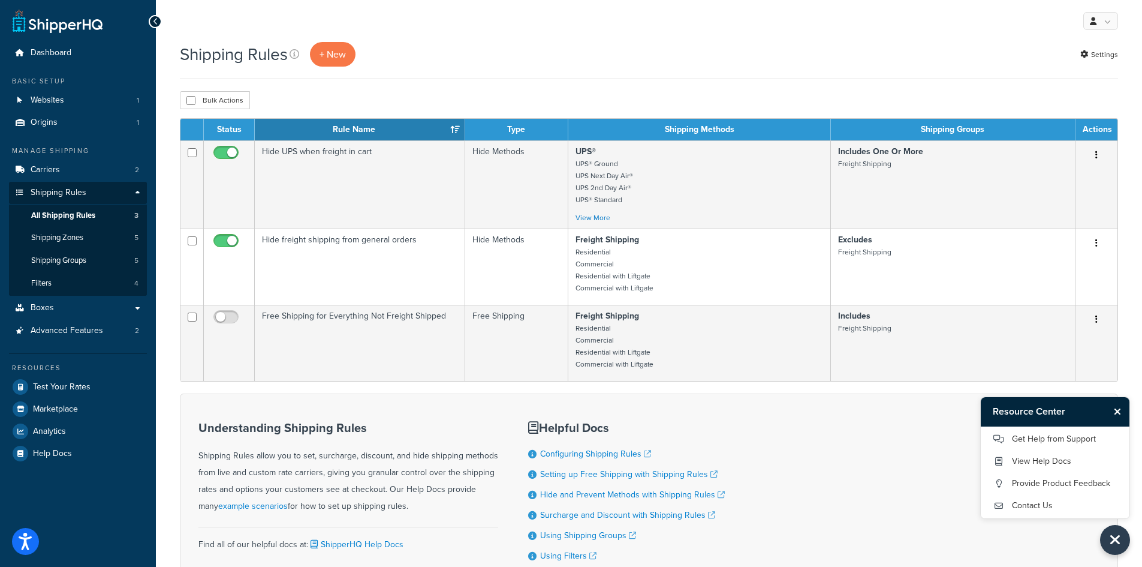
click at [999, 544] on div "Understanding Shipping Rules Shipping Rules allow you to set, surcharge, discou…" at bounding box center [649, 500] width 938 height 215
click at [1115, 412] on icon "Close Resource Center" at bounding box center [1117, 412] width 7 height 10
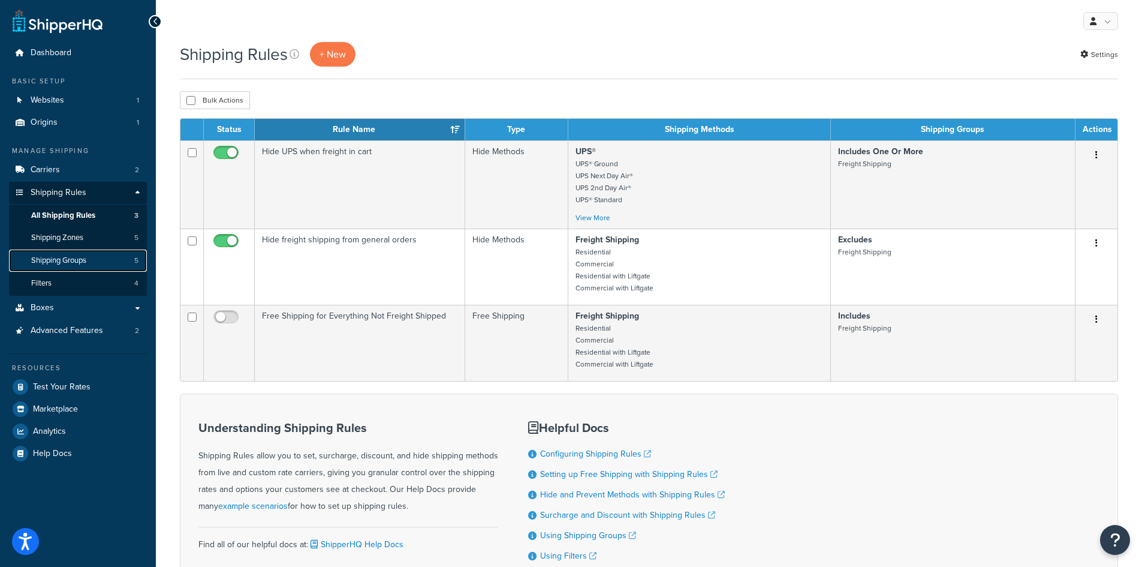
click at [63, 257] on span "Shipping Groups" at bounding box center [58, 260] width 55 height 10
click at [1102, 538] on button "Open Resource Center" at bounding box center [1115, 539] width 33 height 33
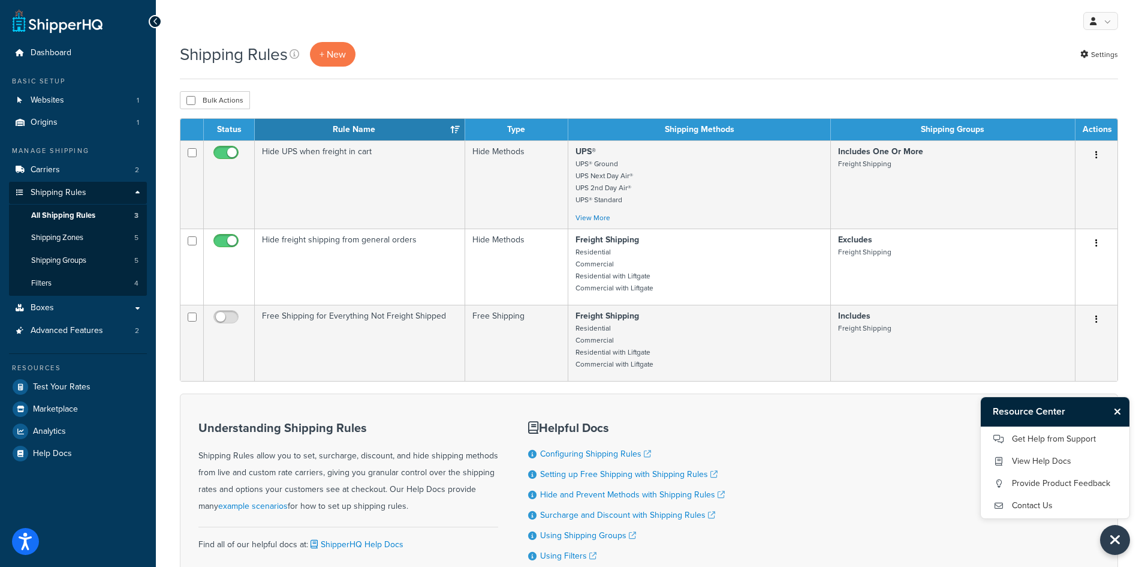
click at [1045, 413] on h3 "Resource Center" at bounding box center [1045, 411] width 128 height 29
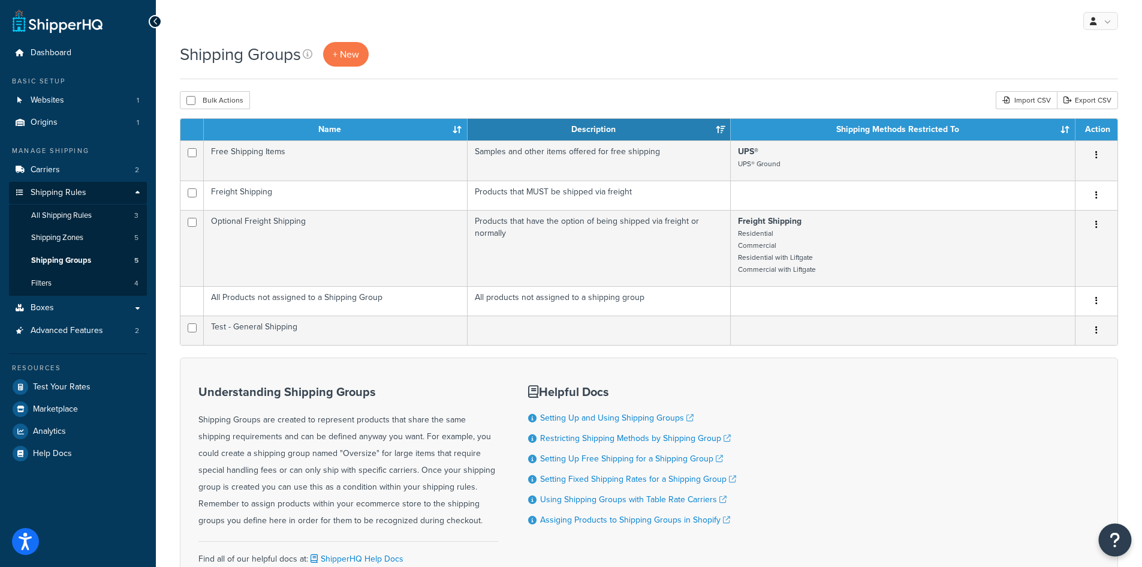
click at [1122, 534] on button "Open Resource Center" at bounding box center [1115, 539] width 33 height 33
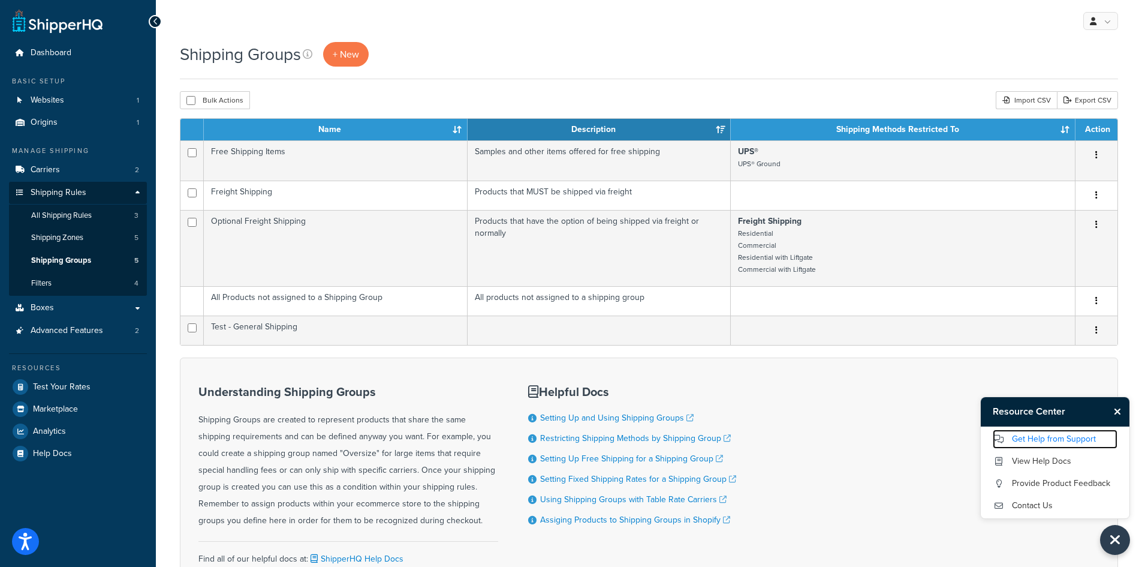
click at [1070, 441] on link "Get Help from Support" at bounding box center [1055, 438] width 125 height 19
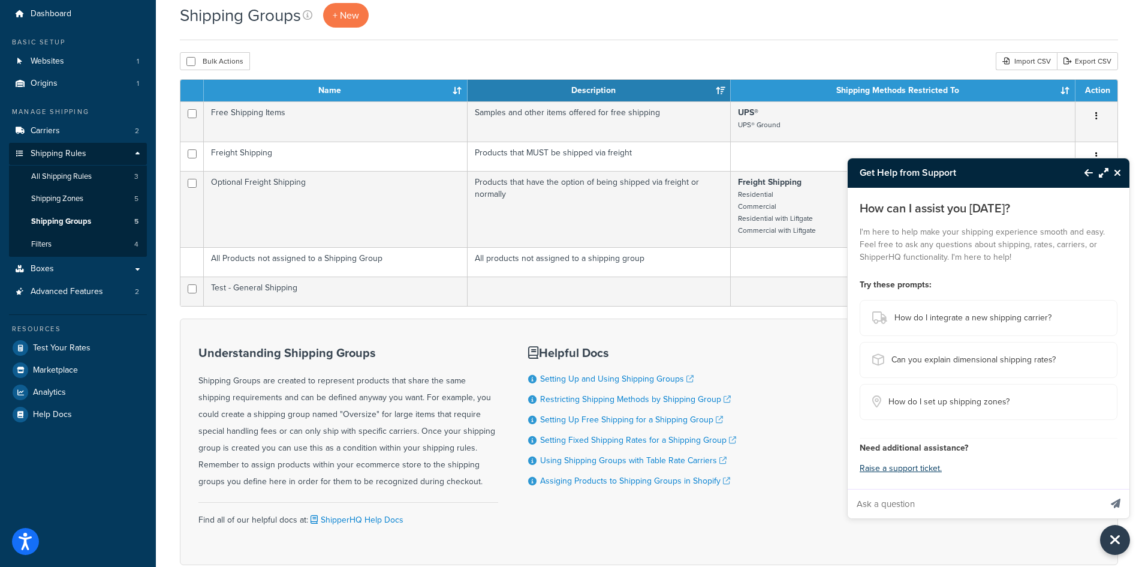
scroll to position [60, 0]
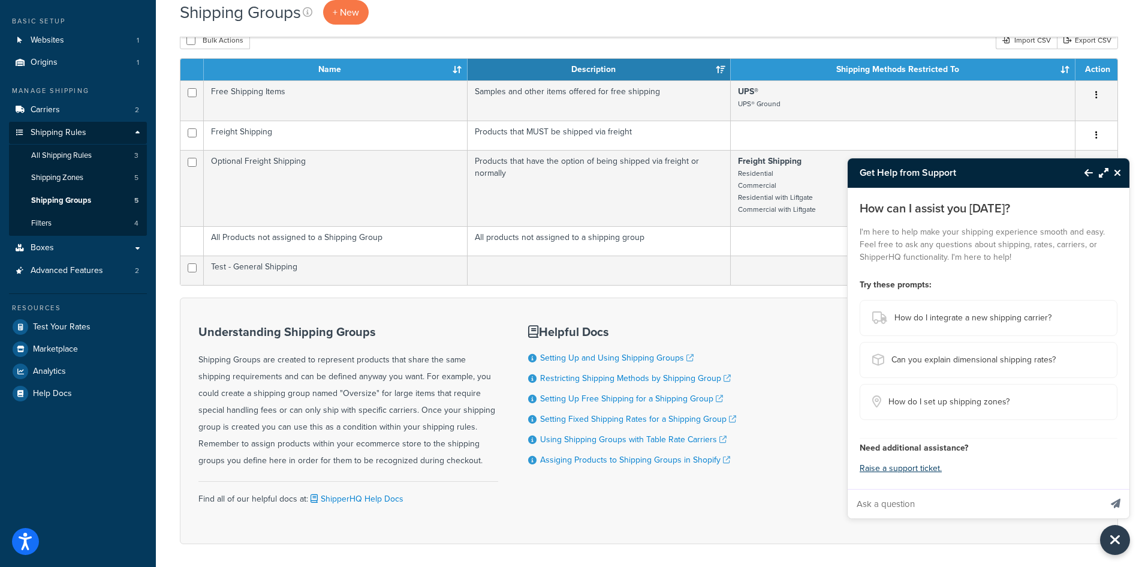
click at [941, 502] on input "Ask a question" at bounding box center [974, 503] width 253 height 29
type input "I have two shipping groups. The first is "Freight Shipping" and the second is "…"
click at [1102, 489] on button "Send message" at bounding box center [1116, 503] width 28 height 29
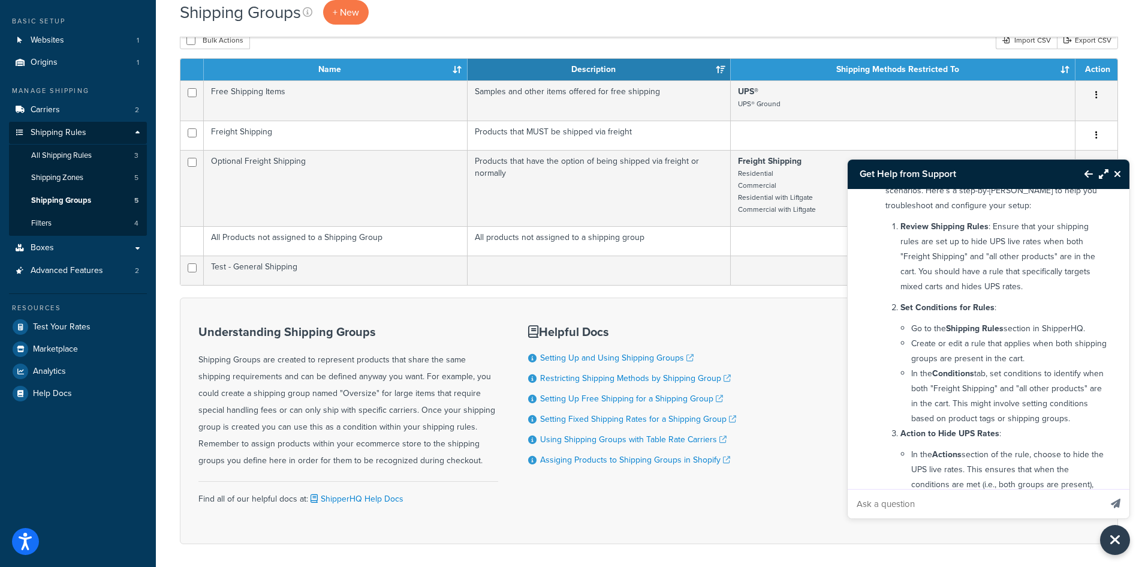
scroll to position [360, 0]
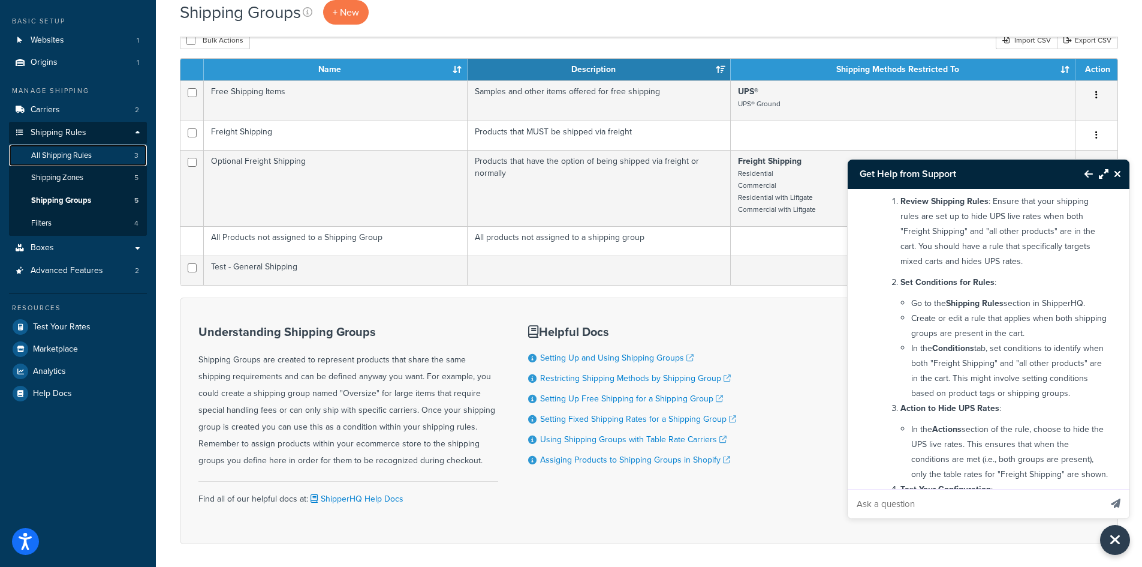
click at [76, 156] on span "All Shipping Rules" at bounding box center [61, 156] width 61 height 10
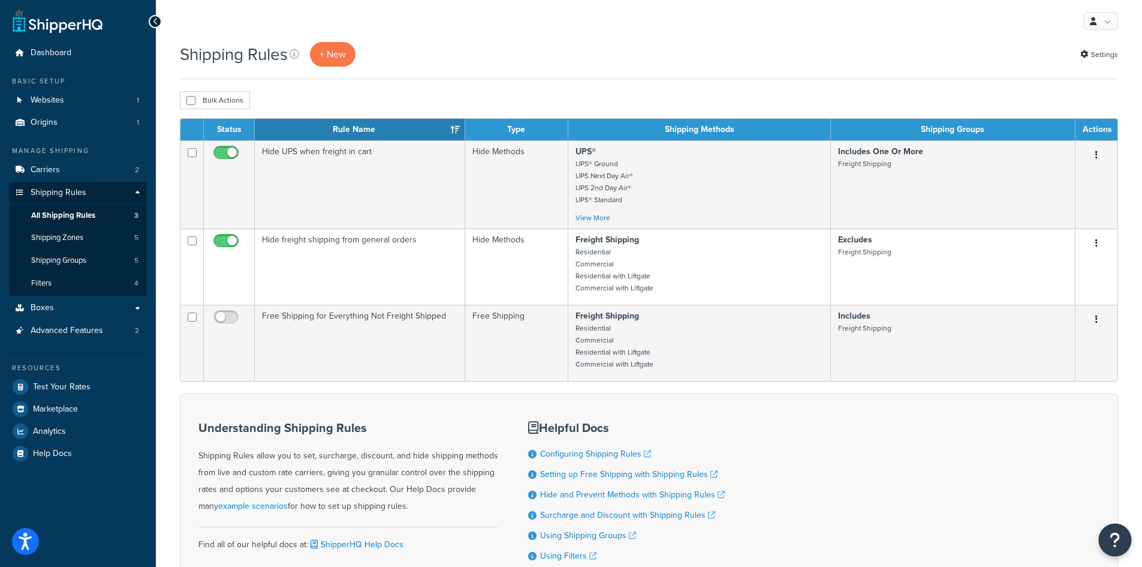
click at [1112, 538] on icon "Open Resource Center" at bounding box center [1115, 539] width 11 height 17
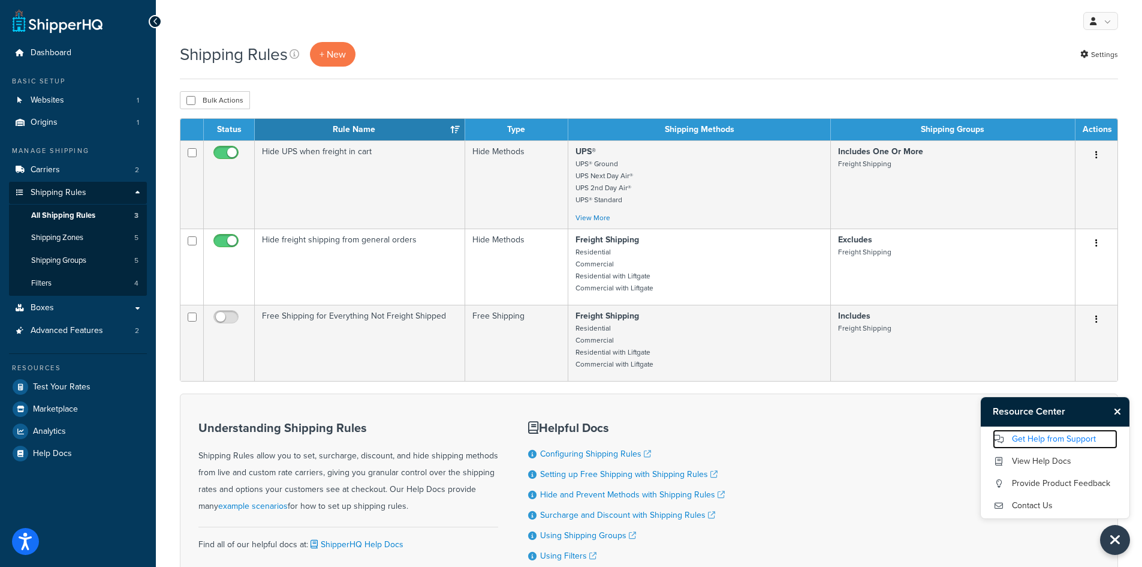
click at [1049, 438] on link "Get Help from Support" at bounding box center [1055, 438] width 125 height 19
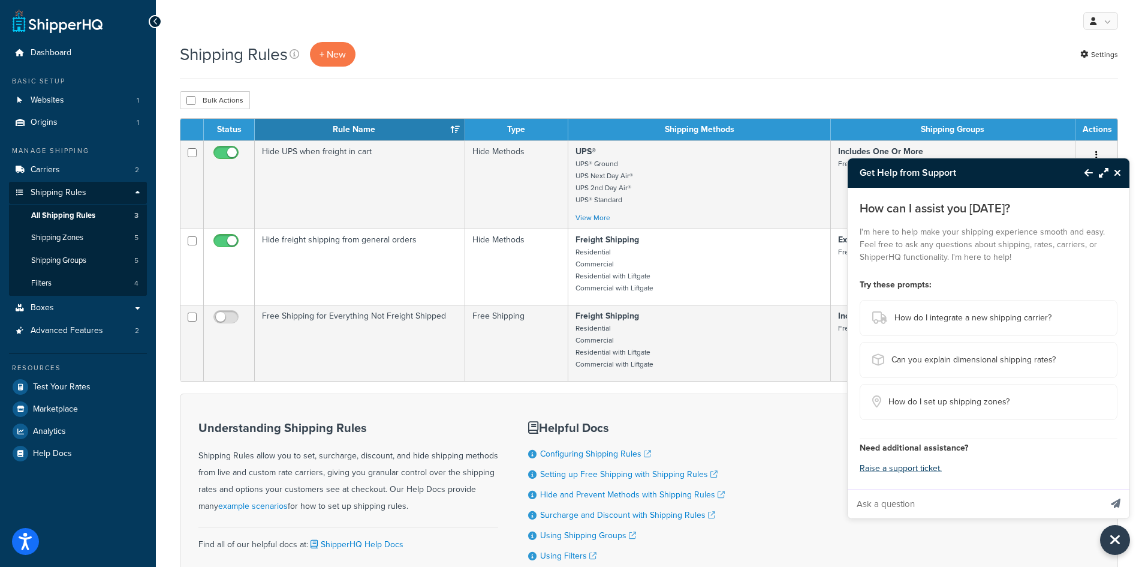
click at [1098, 171] on button "Maximize Resource Center" at bounding box center [1101, 173] width 16 height 28
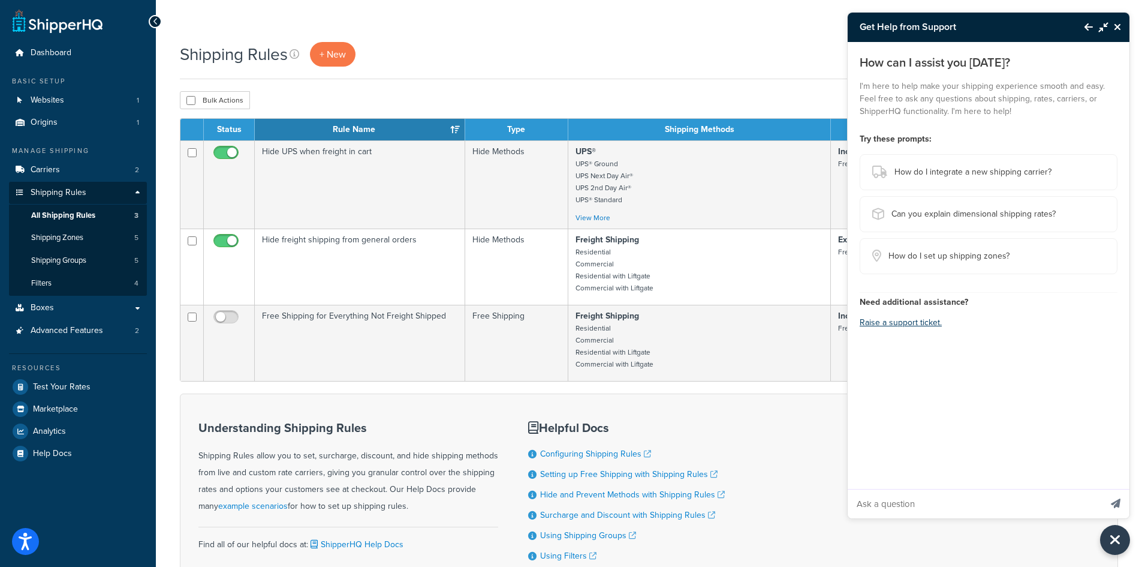
click at [1092, 27] on icon "Back to Resource Center" at bounding box center [1089, 27] width 8 height 10
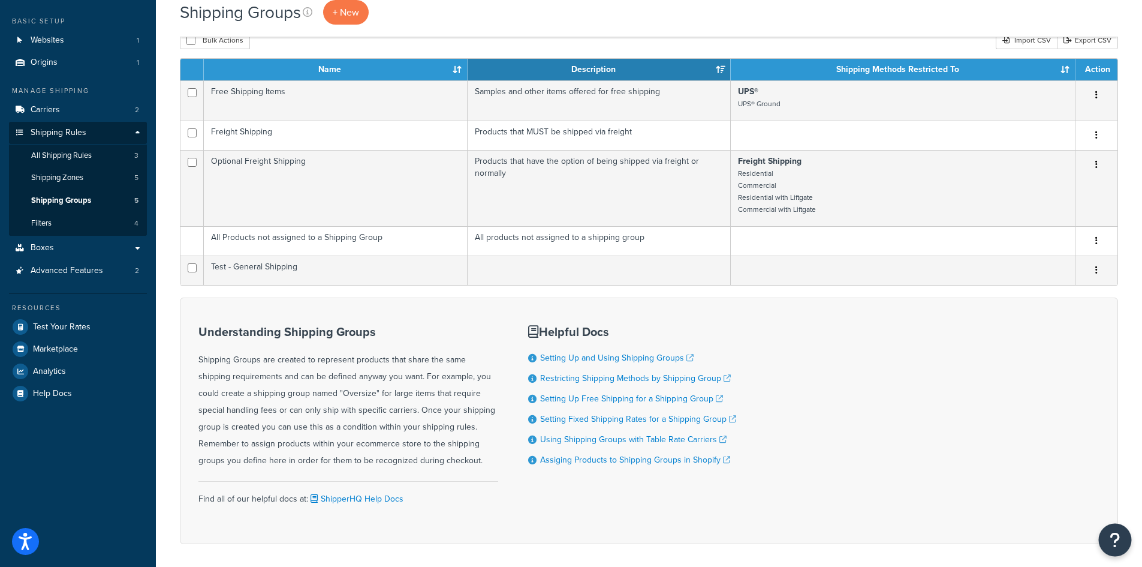
click at [1110, 543] on icon "Open Resource Center" at bounding box center [1115, 539] width 11 height 17
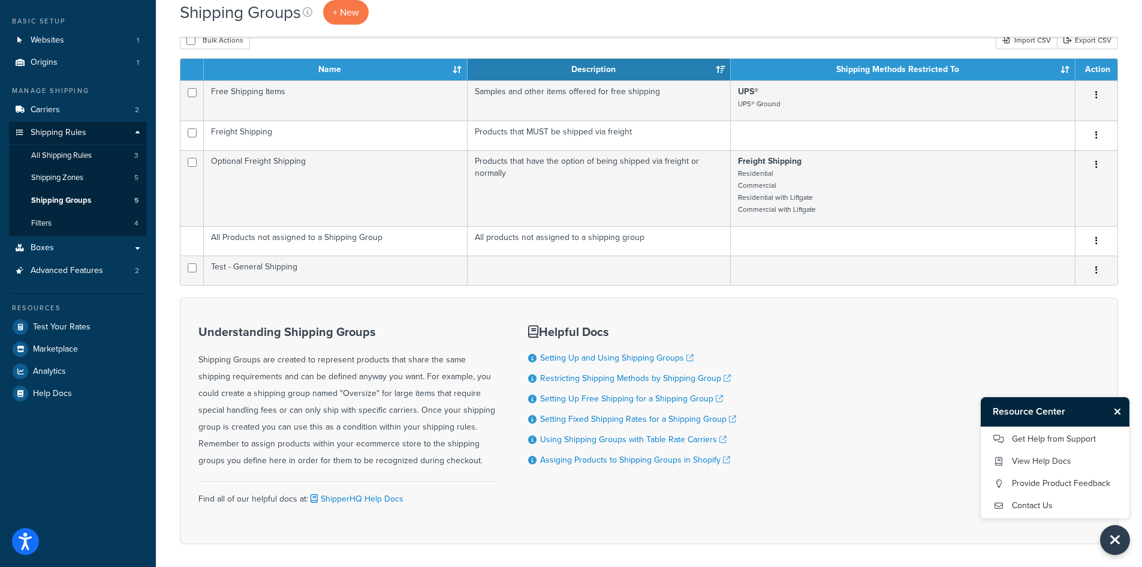
click at [1072, 408] on h3 "Resource Center" at bounding box center [1045, 411] width 128 height 29
click at [899, 403] on div "Understanding Shipping Groups Shipping Groups are created to represent products…" at bounding box center [649, 420] width 938 height 246
click at [1116, 413] on icon "Close Resource Center" at bounding box center [1117, 412] width 7 height 10
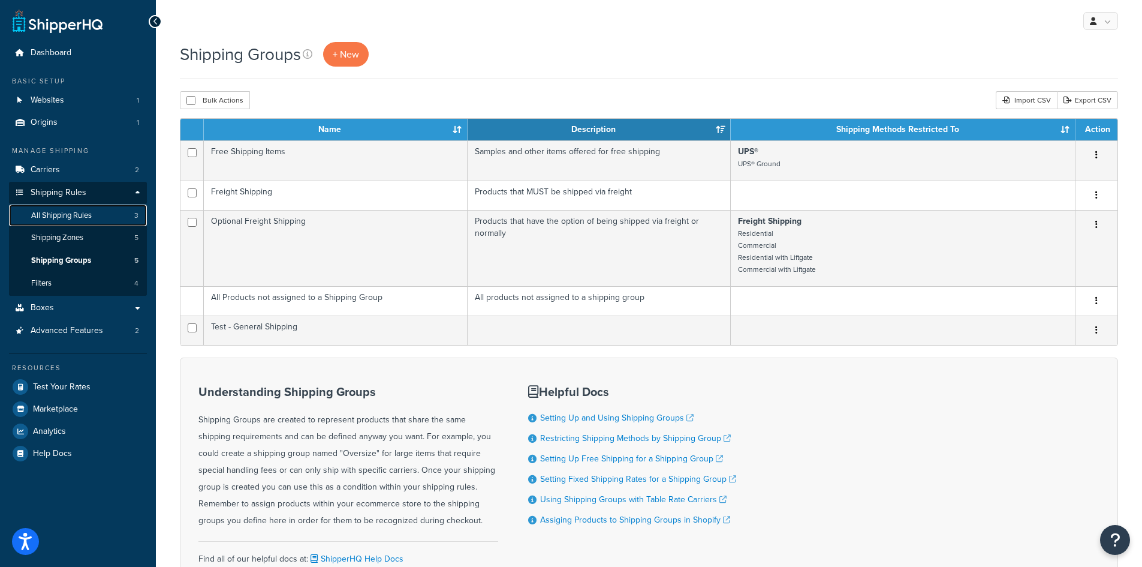
click at [68, 216] on span "All Shipping Rules" at bounding box center [61, 215] width 61 height 10
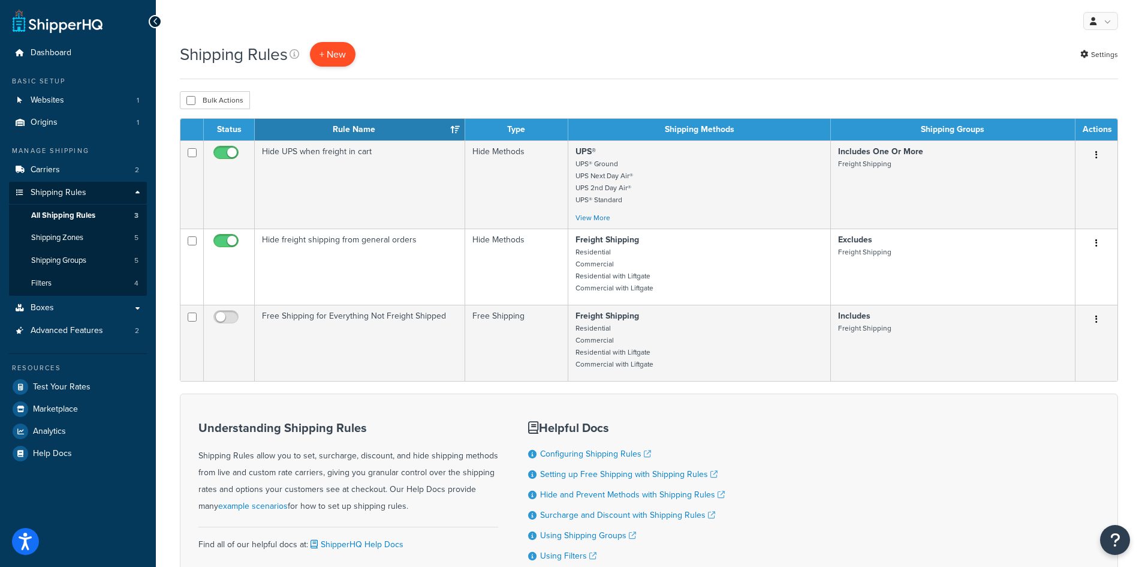
click at [333, 54] on p "+ New" at bounding box center [333, 54] width 46 height 25
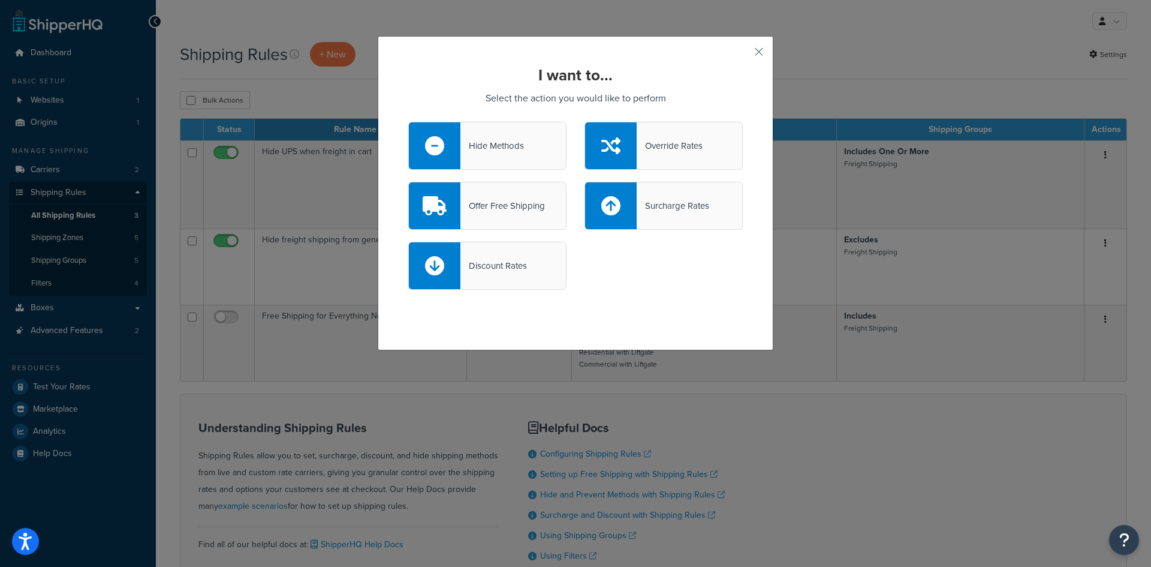
click at [500, 145] on div "Hide Methods" at bounding box center [493, 145] width 64 height 17
click at [0, 0] on input "Hide Methods" at bounding box center [0, 0] width 0 height 0
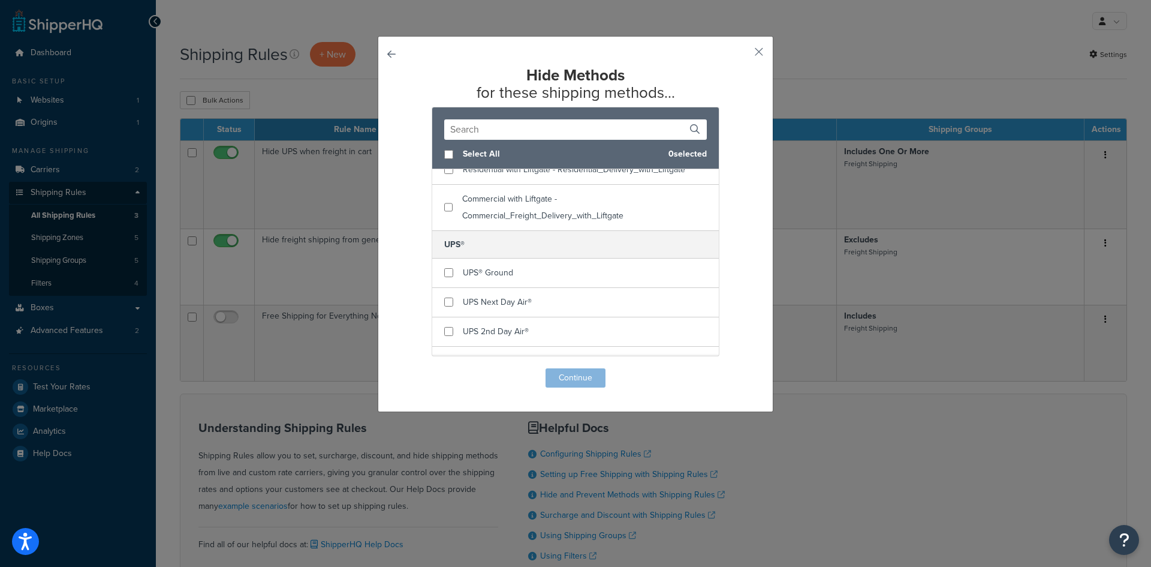
scroll to position [89, 0]
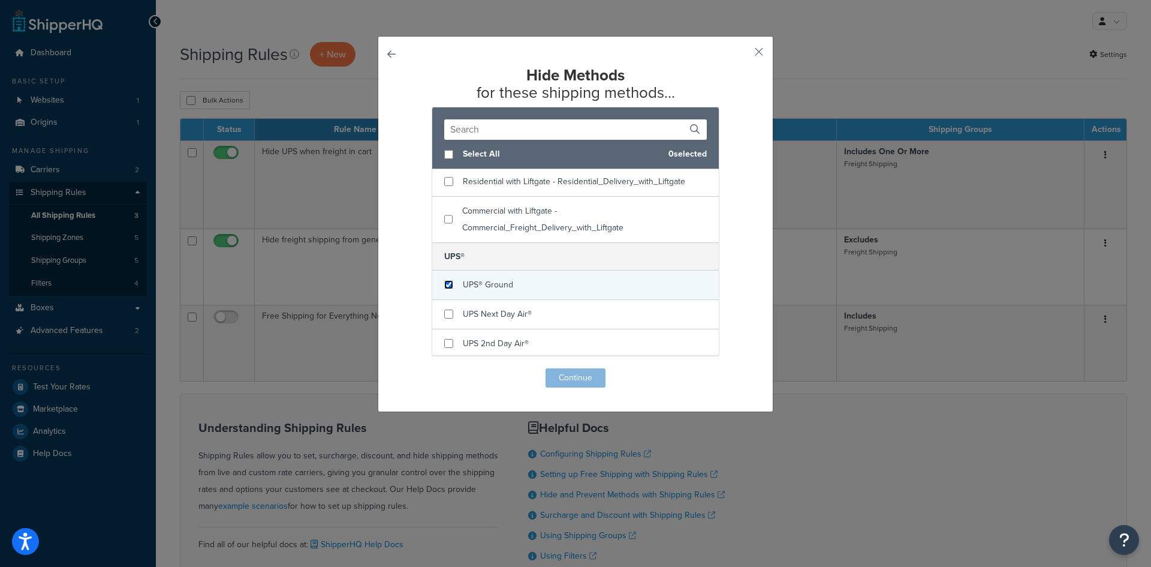
click at [448, 286] on input "checkbox" at bounding box center [448, 284] width 9 height 9
checkbox input "true"
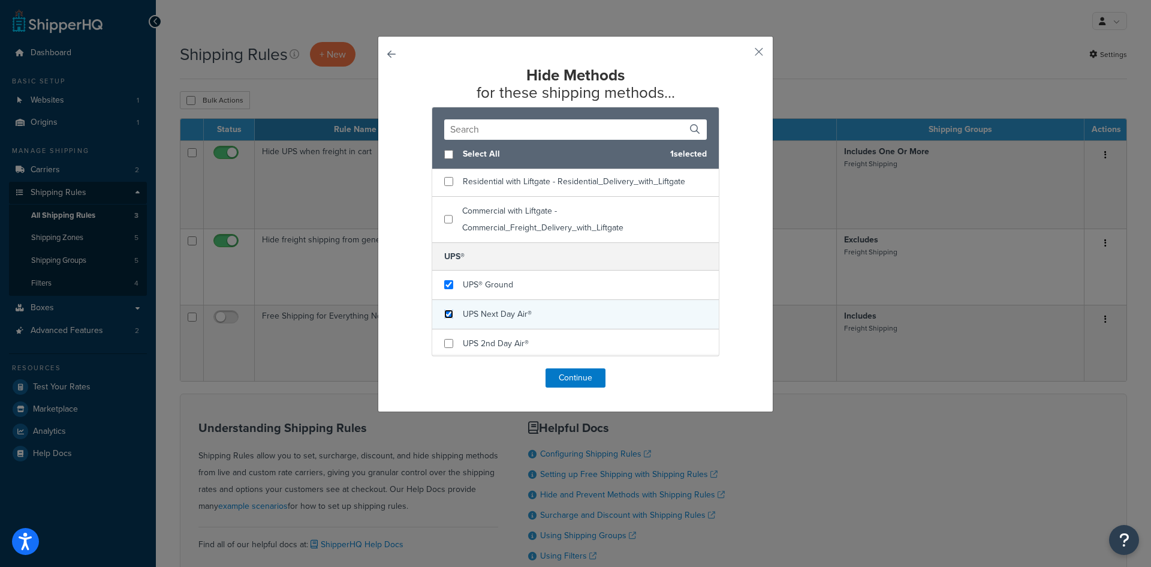
click at [444, 313] on input "checkbox" at bounding box center [448, 313] width 9 height 9
checkbox input "true"
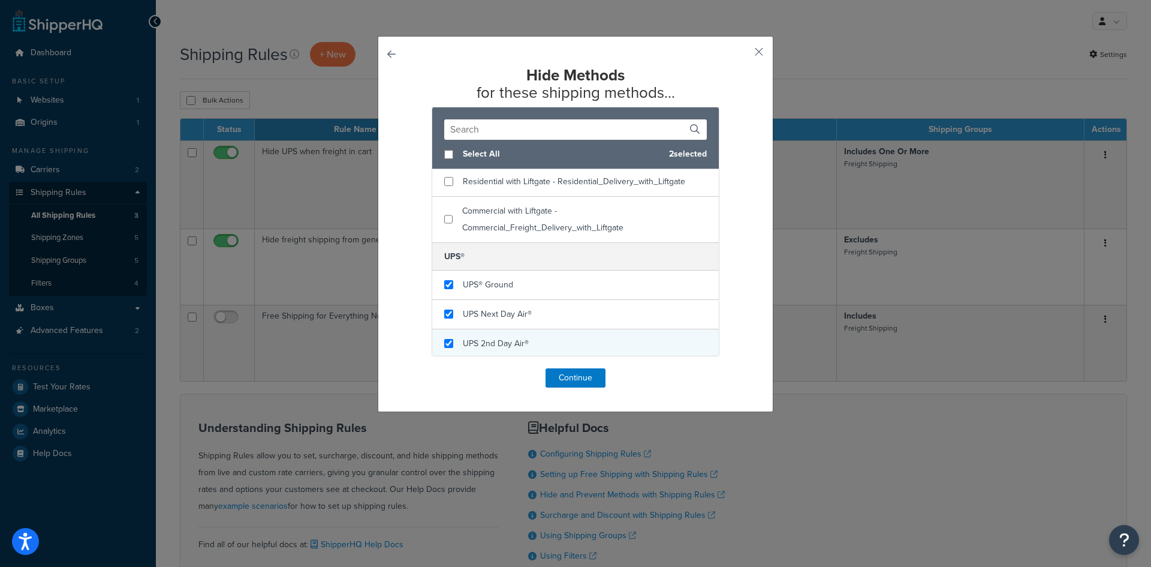
checkbox input "true"
click at [444, 340] on div "UPS 2nd Day Air®" at bounding box center [575, 343] width 287 height 29
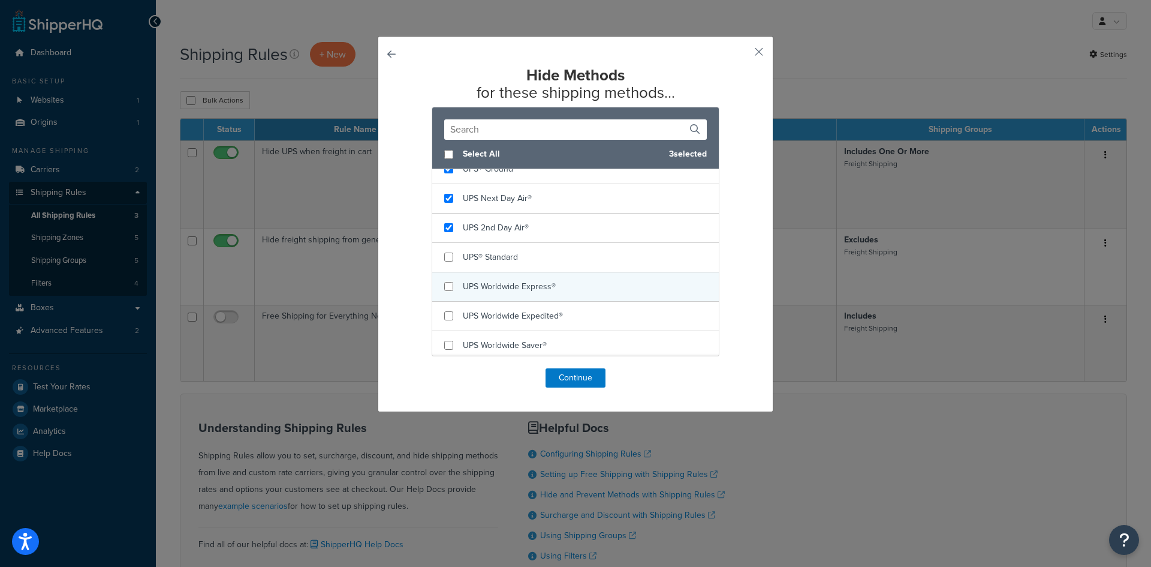
scroll to position [209, 0]
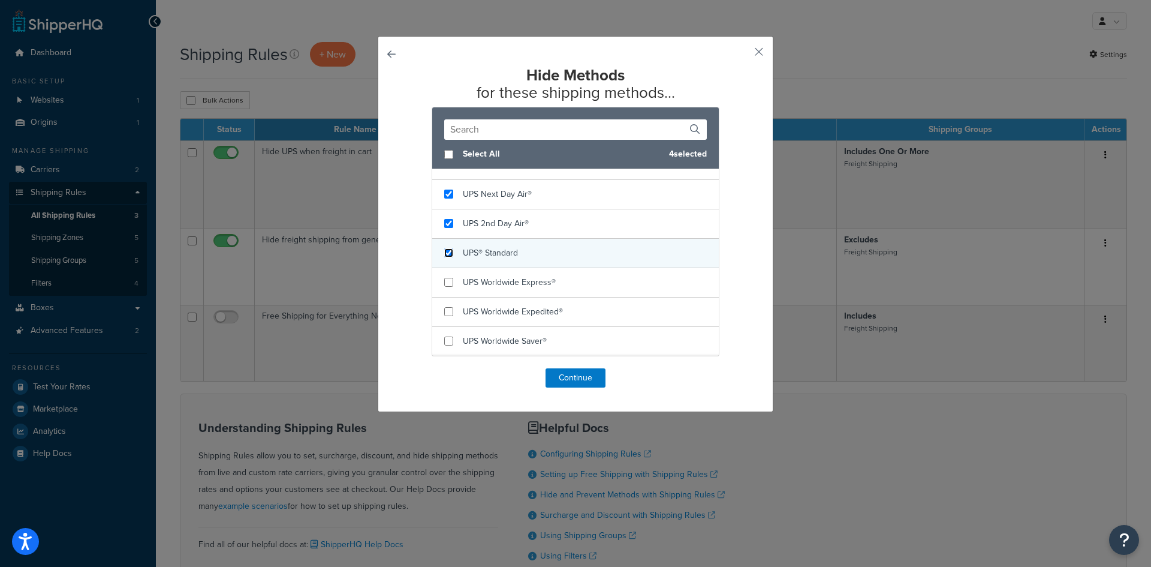
click at [446, 255] on input "checkbox" at bounding box center [448, 252] width 9 height 9
checkbox input "true"
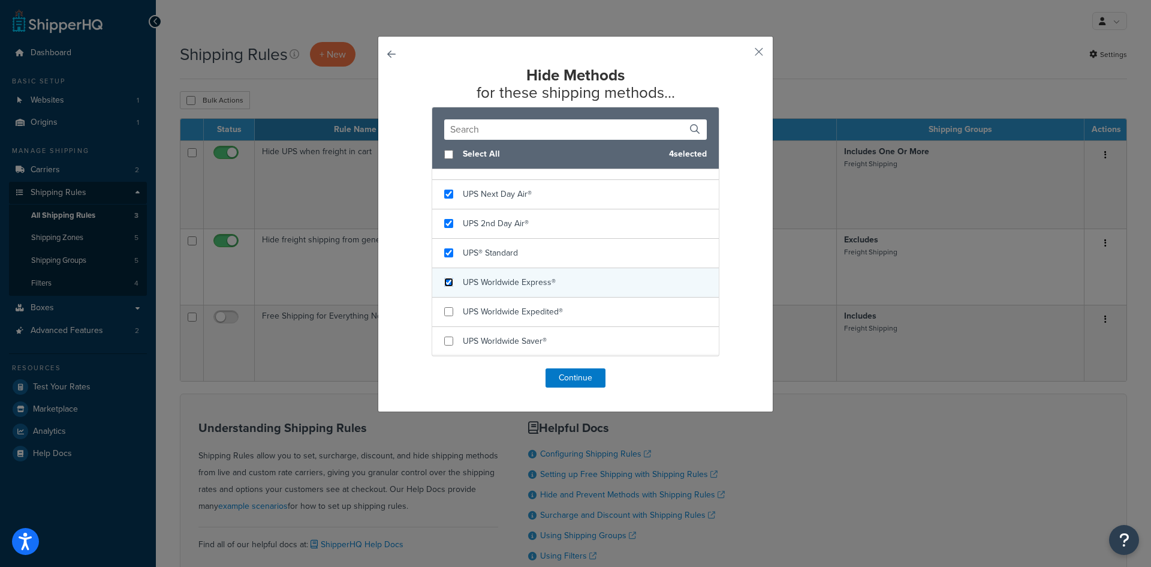
click at [446, 285] on input "checkbox" at bounding box center [448, 282] width 9 height 9
checkbox input "true"
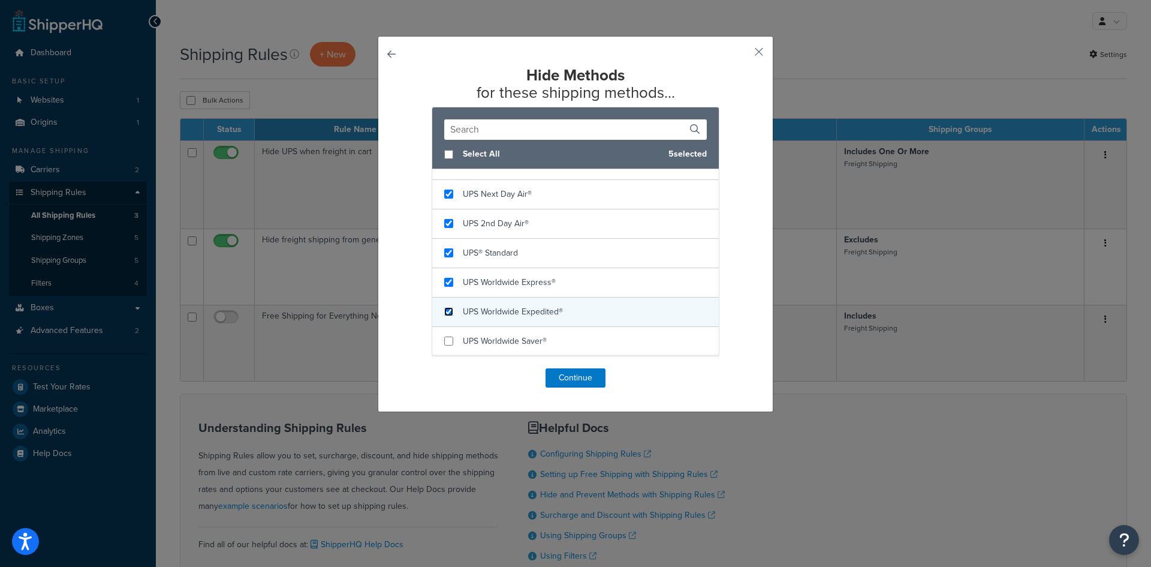
click at [447, 312] on input "checkbox" at bounding box center [448, 311] width 9 height 9
checkbox input "true"
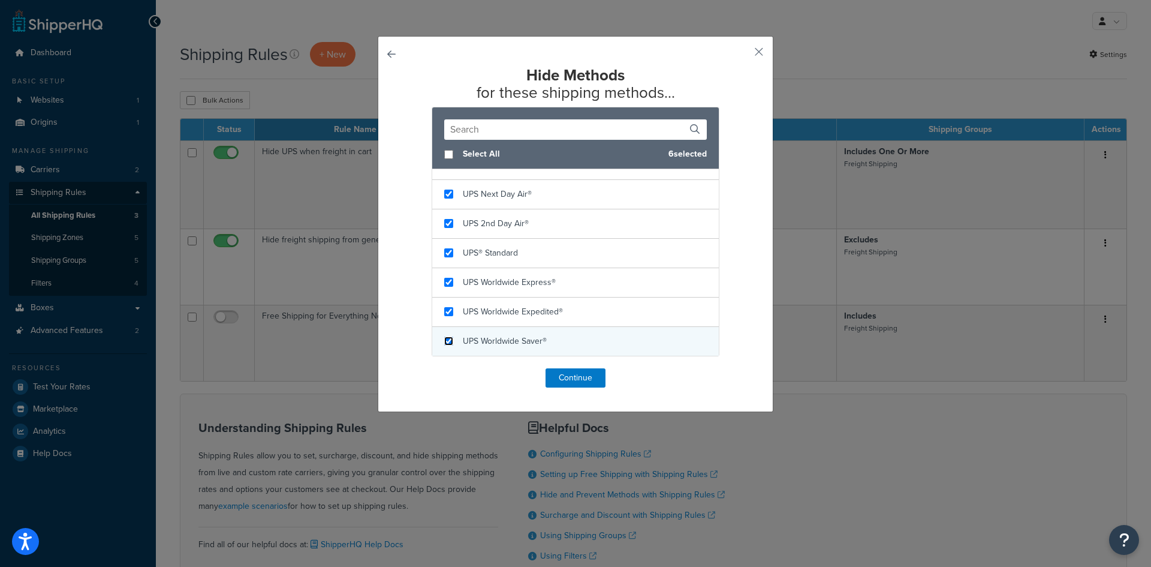
click at [444, 340] on input "checkbox" at bounding box center [448, 340] width 9 height 9
checkbox input "true"
click at [573, 377] on button "Continue" at bounding box center [576, 377] width 60 height 19
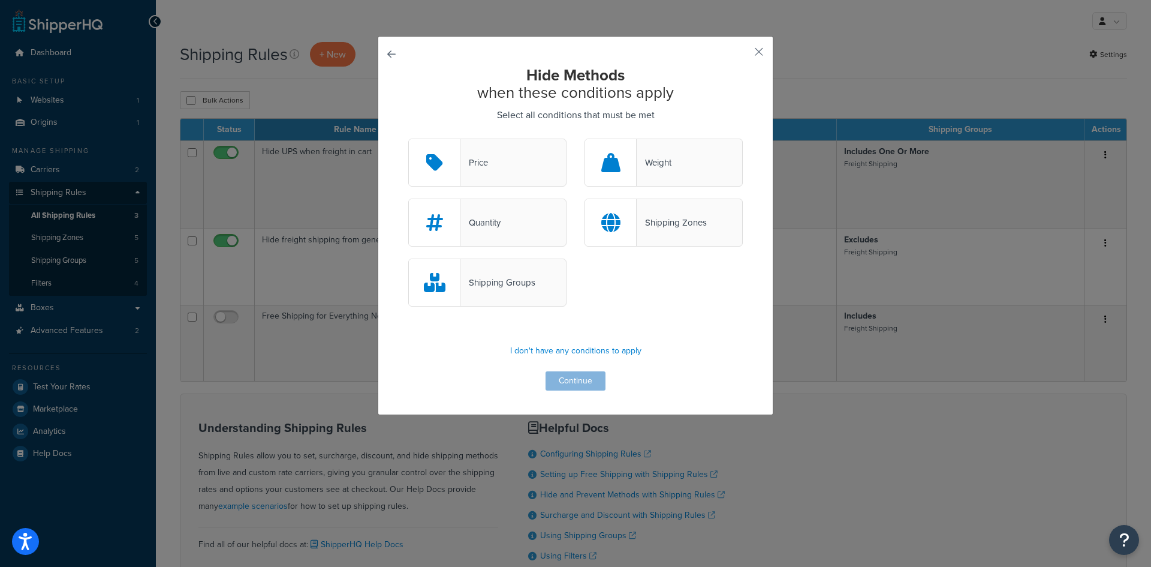
click at [504, 284] on div "Shipping Groups" at bounding box center [498, 282] width 75 height 17
click at [0, 0] on input "Shipping Groups" at bounding box center [0, 0] width 0 height 0
click at [579, 385] on button "Continue" at bounding box center [576, 380] width 60 height 19
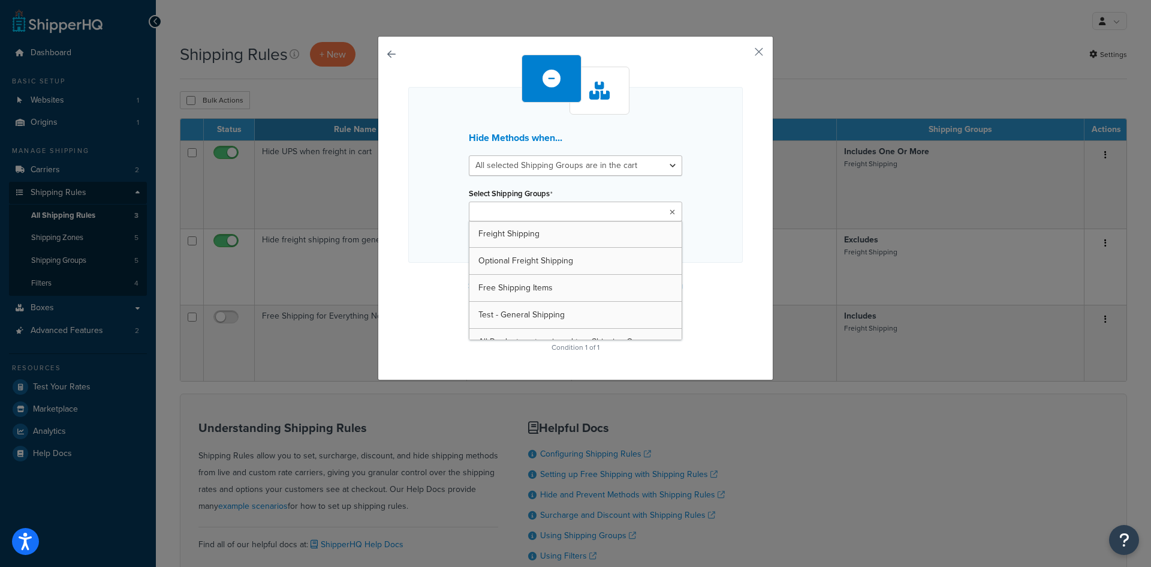
click at [588, 212] on ul at bounding box center [575, 211] width 213 height 20
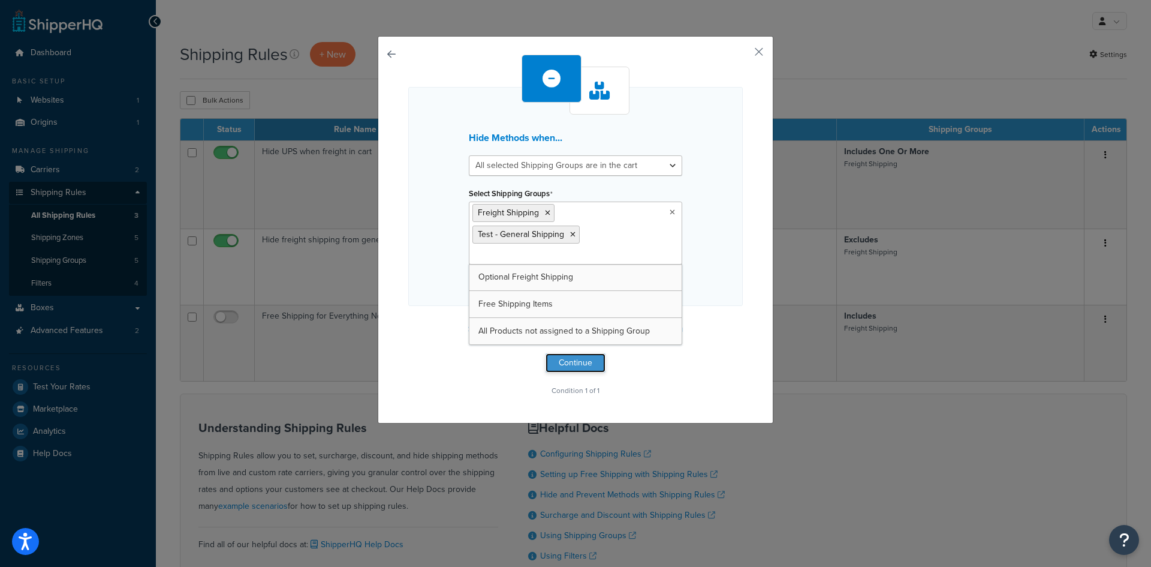
click at [577, 365] on button "Continue" at bounding box center [576, 362] width 60 height 19
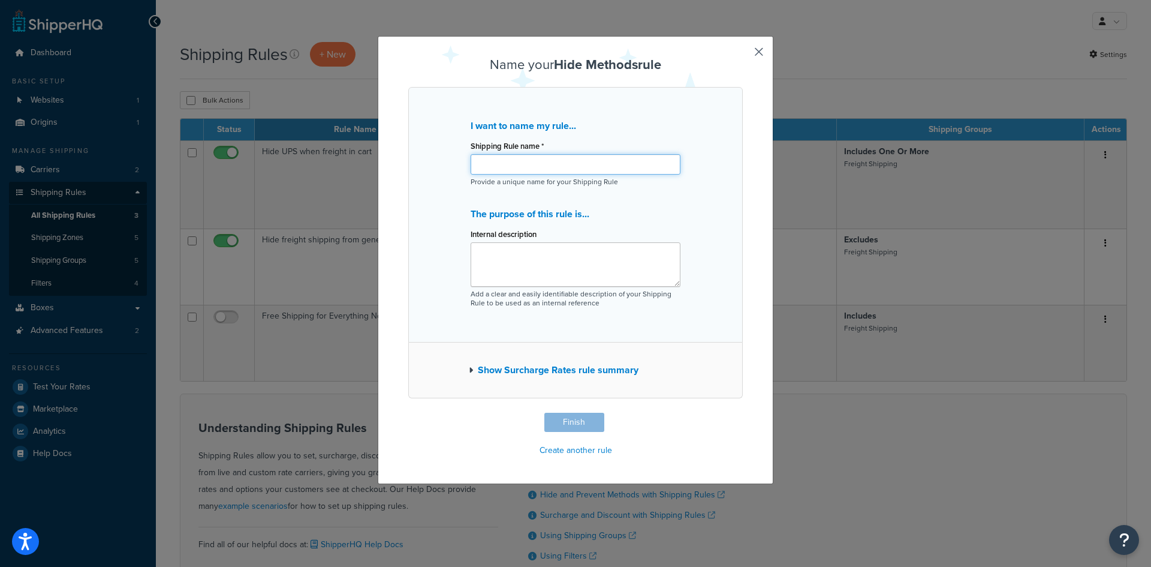
drag, startPoint x: 532, startPoint y: 161, endPoint x: 545, endPoint y: 156, distance: 13.5
click at [532, 161] on input "Shipping Rule name *" at bounding box center [576, 164] width 210 height 20
type input "Hide UPS in mixed cart"
click at [579, 427] on button "Finish" at bounding box center [574, 422] width 60 height 19
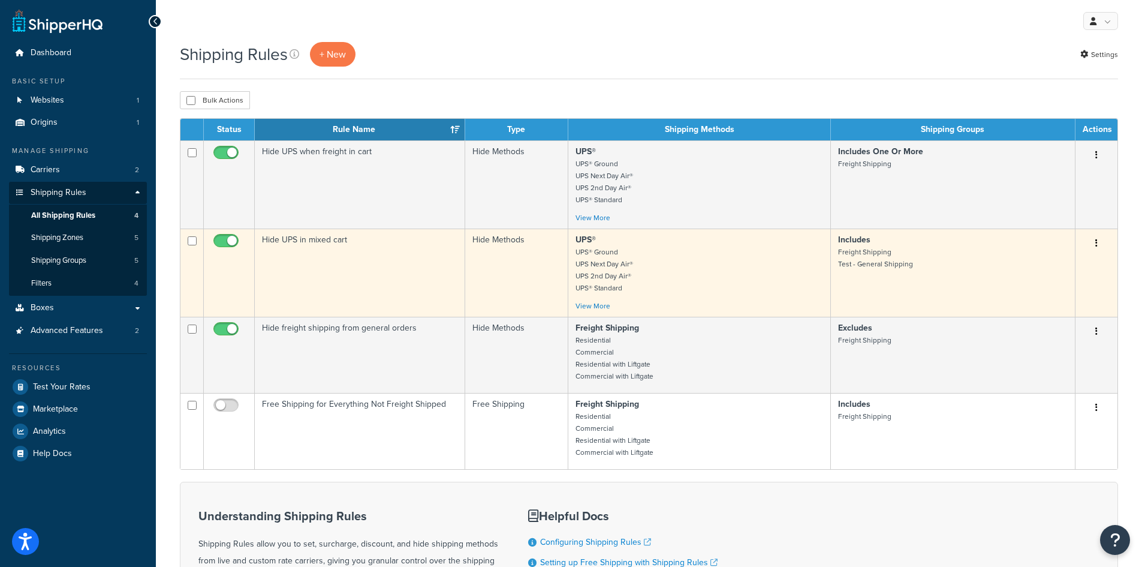
click at [1098, 242] on button "button" at bounding box center [1096, 243] width 17 height 19
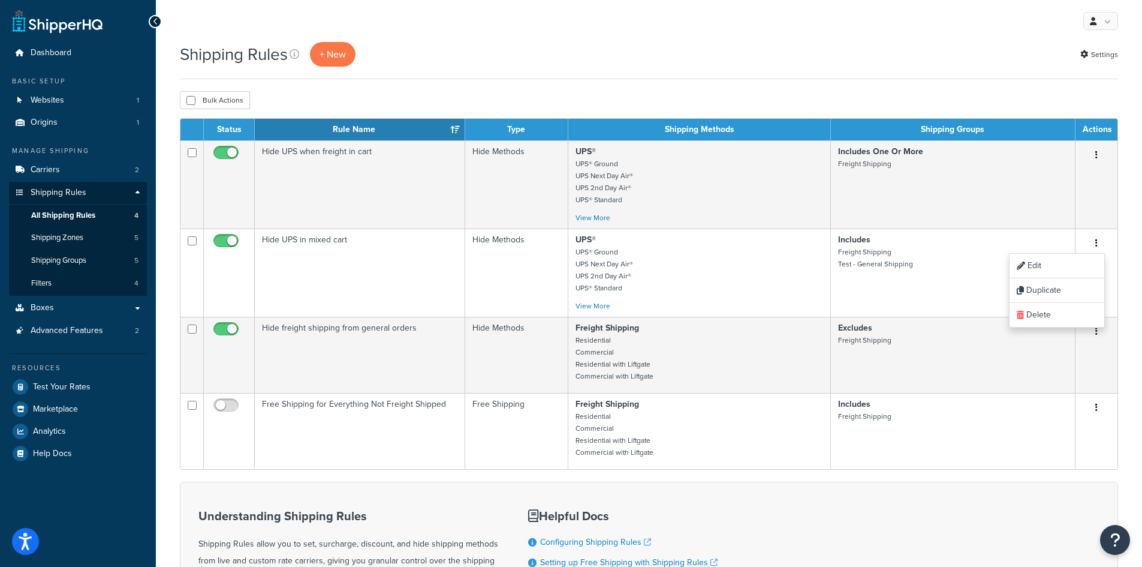
click at [786, 95] on div "Bulk Actions Duplicate [GEOGRAPHIC_DATA]" at bounding box center [649, 100] width 938 height 18
click at [65, 257] on span "Shipping Groups" at bounding box center [58, 260] width 55 height 10
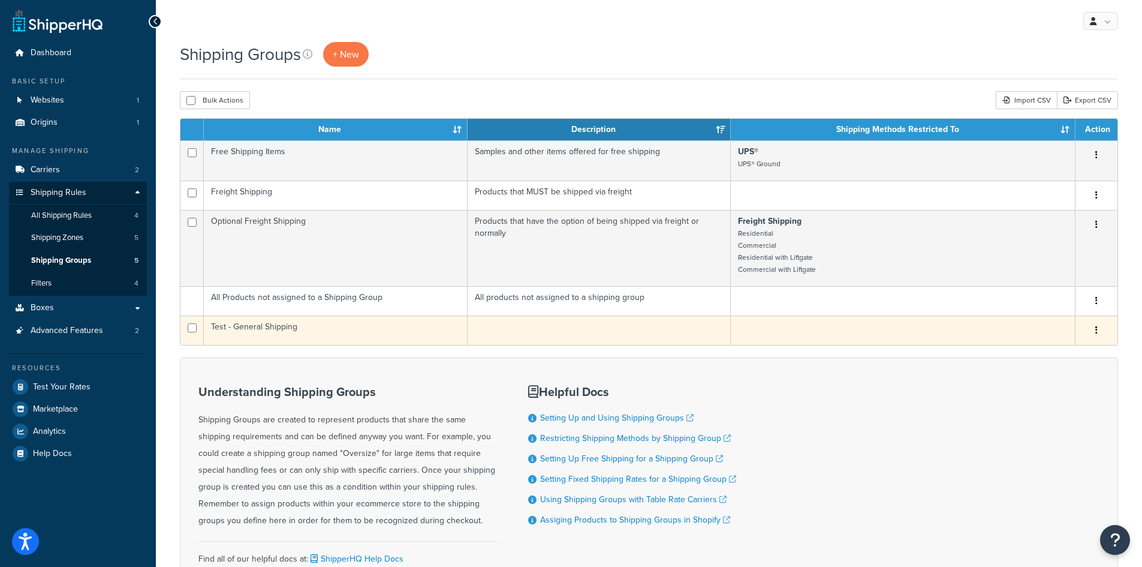
click at [1095, 332] on icon "button" at bounding box center [1096, 330] width 2 height 8
click at [1061, 356] on link "Edit" at bounding box center [1048, 354] width 95 height 25
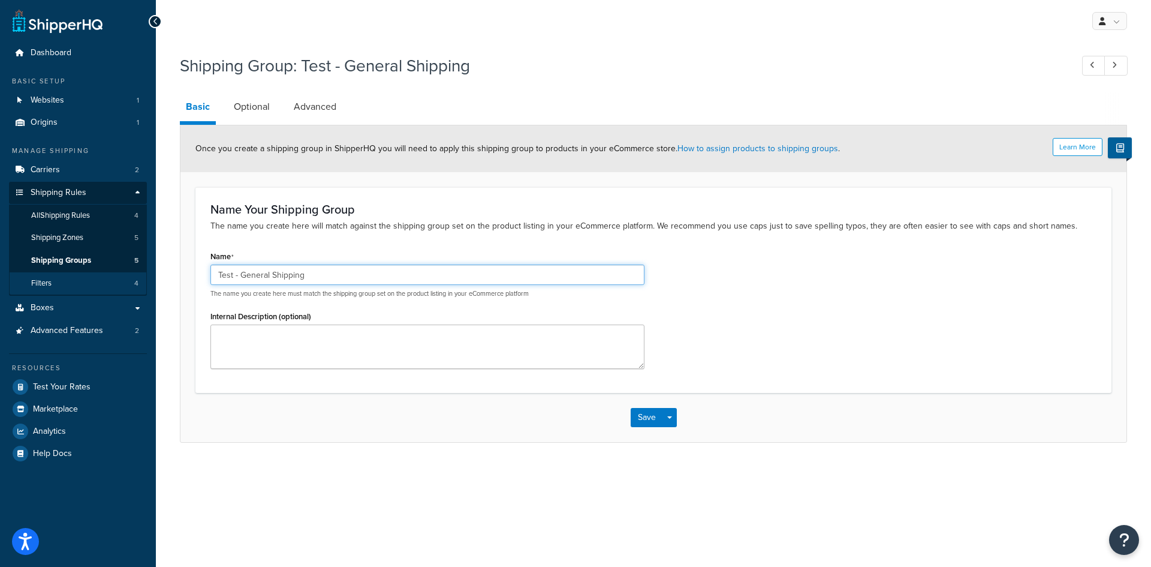
drag, startPoint x: 341, startPoint y: 279, endPoint x: 111, endPoint y: 281, distance: 230.3
click at [111, 281] on div "Dashboard Basic Setup Websites 1 Origins 1 Manage Shipping Carriers 2 Shipping …" at bounding box center [575, 283] width 1151 height 567
type input "TEST"
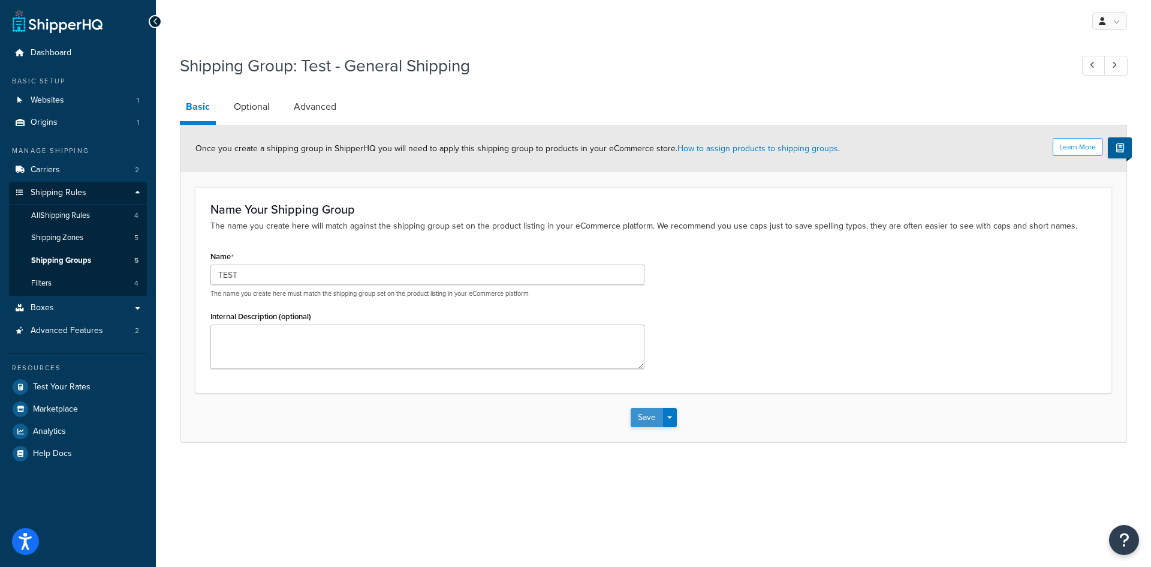
click at [646, 419] on button "Save" at bounding box center [647, 417] width 32 height 19
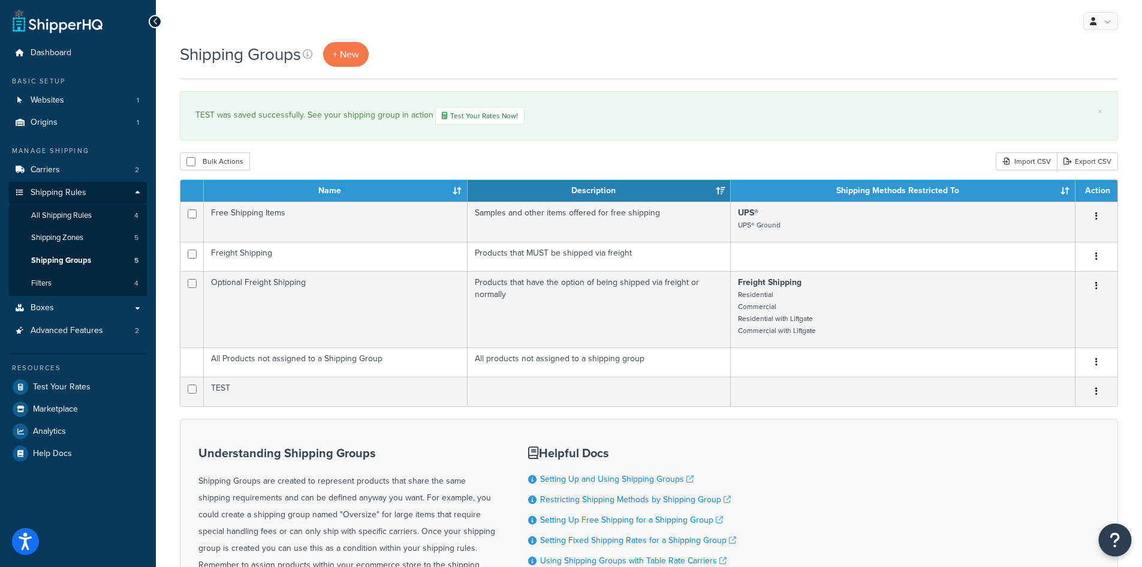
click at [1114, 538] on icon "Open Resource Center" at bounding box center [1115, 539] width 11 height 17
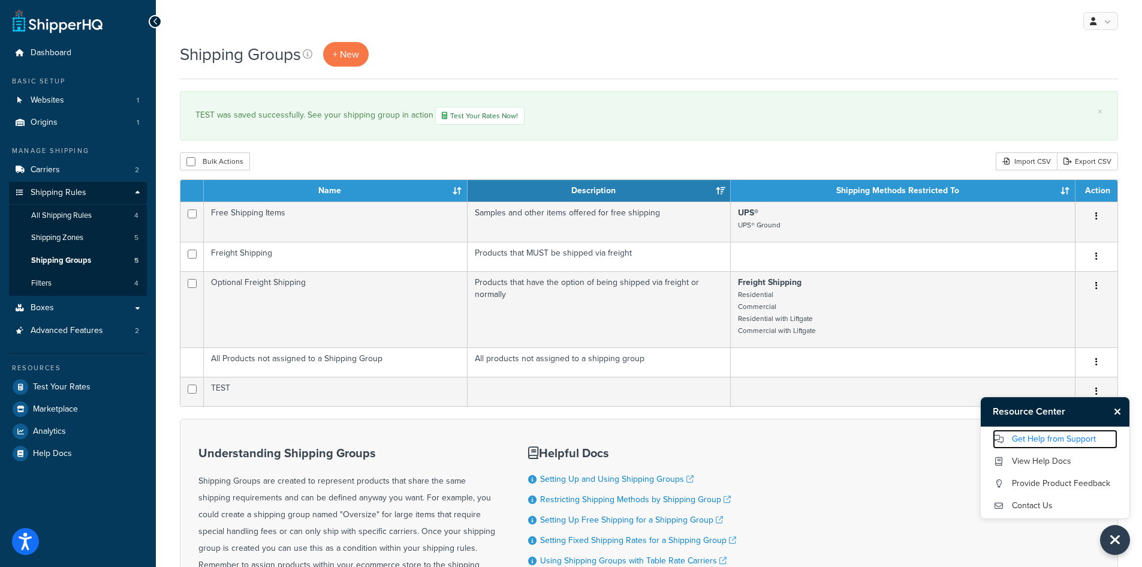
click at [1054, 441] on link "Get Help from Support" at bounding box center [1055, 438] width 125 height 19
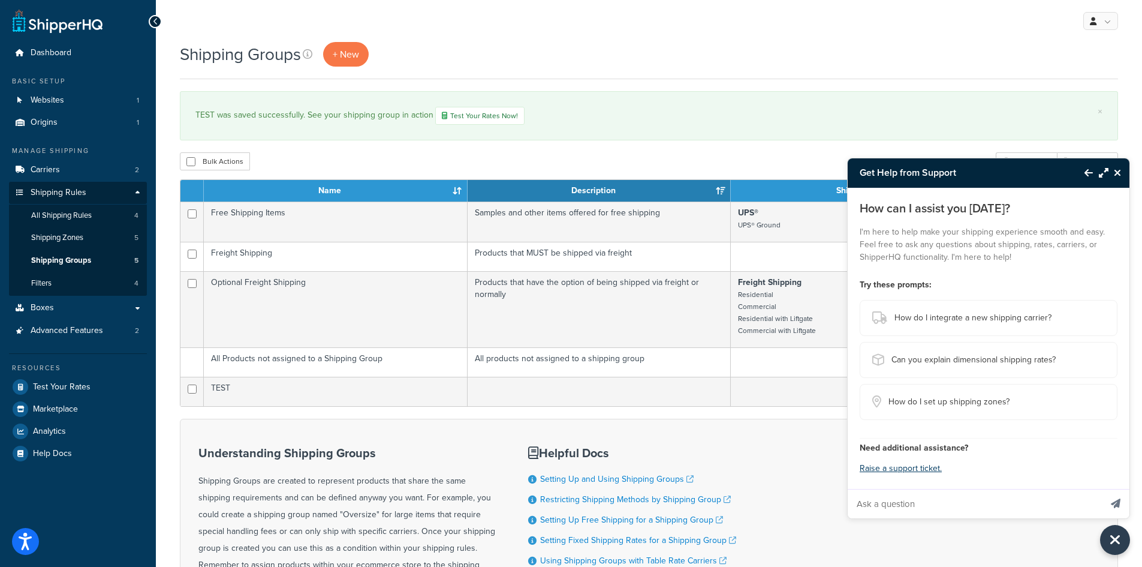
click at [929, 505] on input "Ask a question" at bounding box center [974, 503] width 253 height 29
type input "I have two shipping groups. The first is "Freight Shipping" and the second is "…"
click at [1116, 502] on icon "Send message" at bounding box center [1116, 503] width 10 height 10
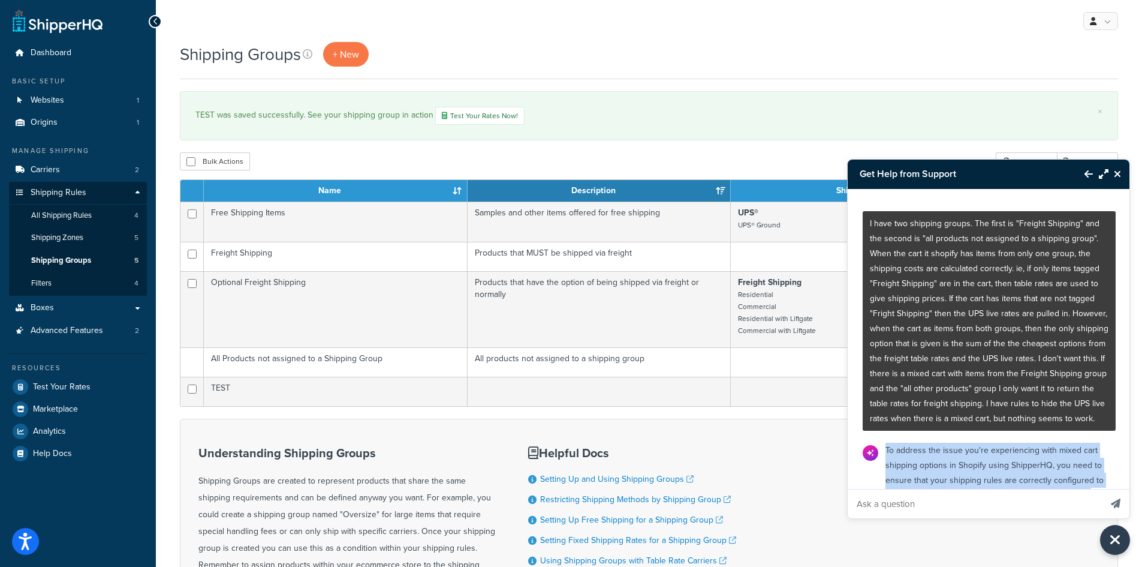
drag, startPoint x: 973, startPoint y: 444, endPoint x: 884, endPoint y: 467, distance: 92.4
copy div "To address the issue you're experiencing with mixed cart shipping options in Sh…"
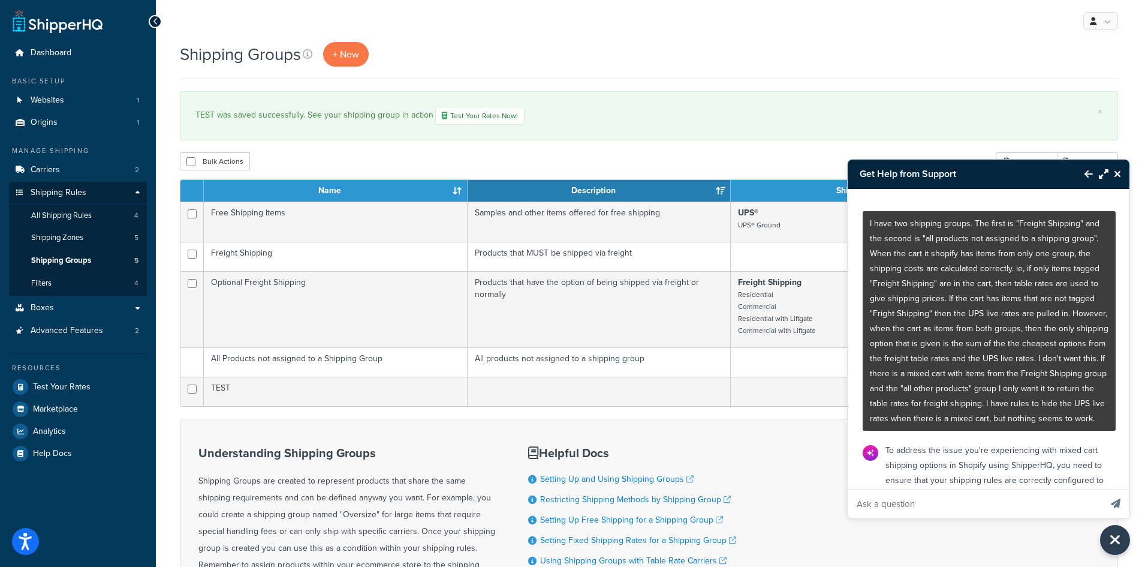
click at [609, 158] on div "Bulk Actions Duplicate [GEOGRAPHIC_DATA] Import CSV Export CSV" at bounding box center [649, 161] width 938 height 18
click at [1102, 176] on icon "Maximize Resource Center" at bounding box center [1104, 174] width 10 height 10
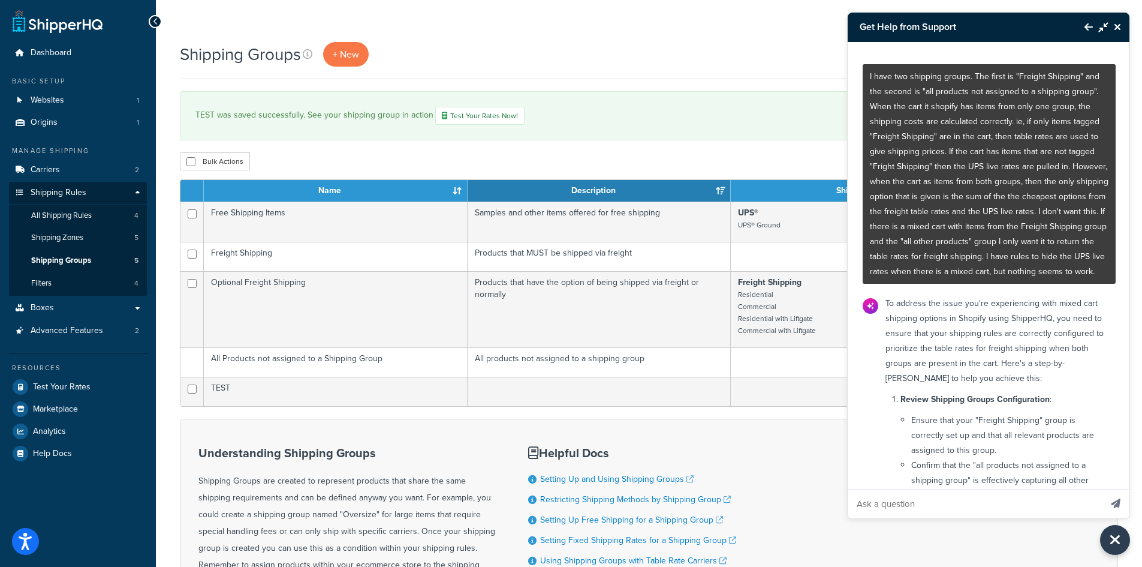
click at [981, 30] on h3 "Get Help from Support" at bounding box center [960, 27] width 225 height 29
click at [1089, 26] on icon "Back to Resource Center" at bounding box center [1089, 27] width 8 height 10
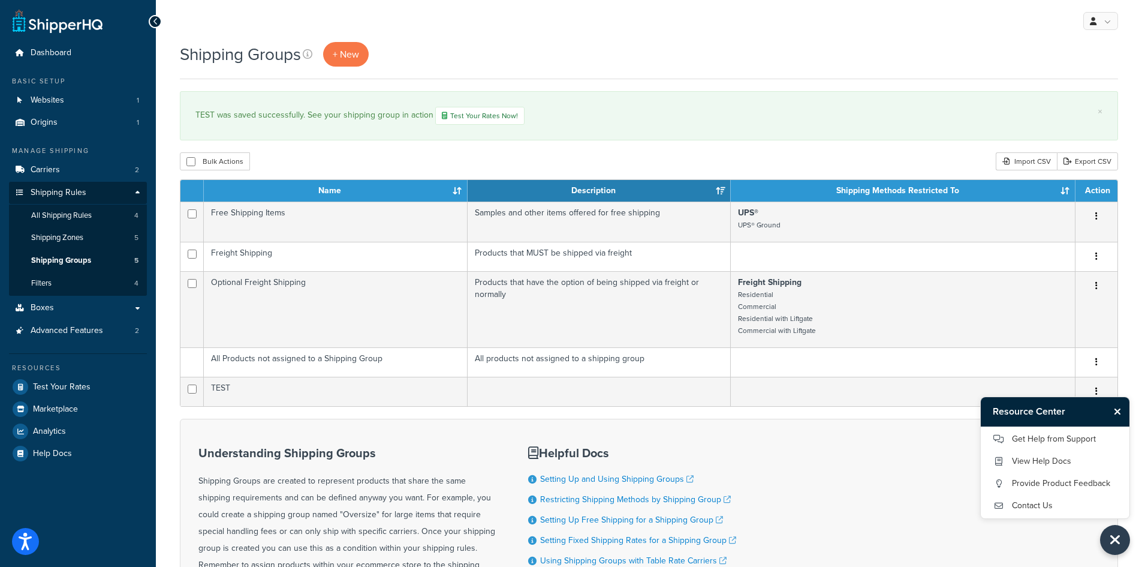
click at [1117, 411] on icon "Close Resource Center" at bounding box center [1117, 412] width 7 height 10
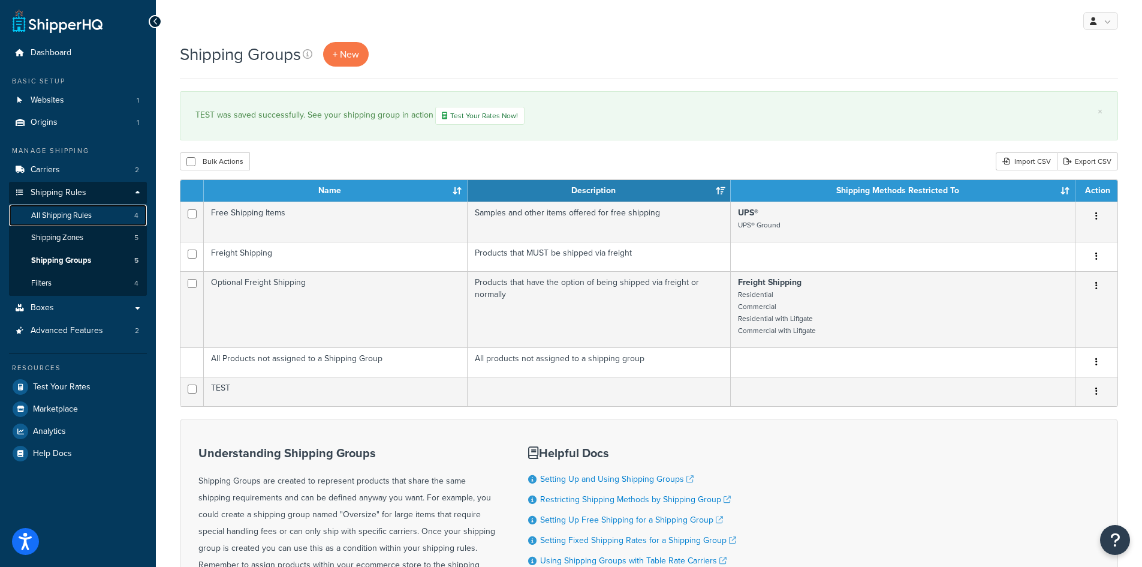
click at [71, 219] on span "All Shipping Rules" at bounding box center [61, 215] width 61 height 10
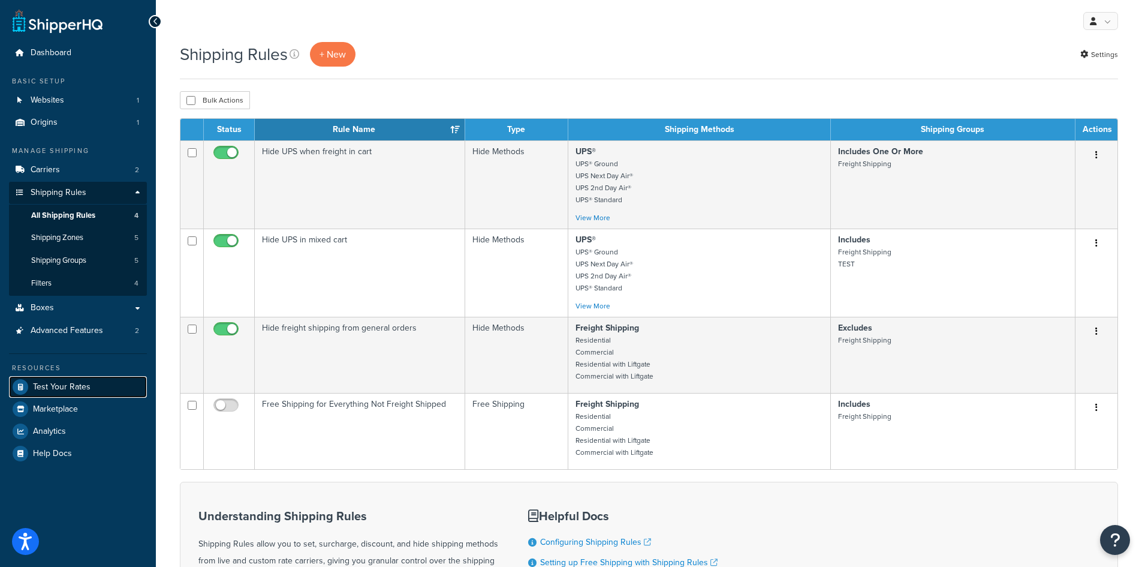
click at [66, 382] on span "Test Your Rates" at bounding box center [62, 387] width 58 height 10
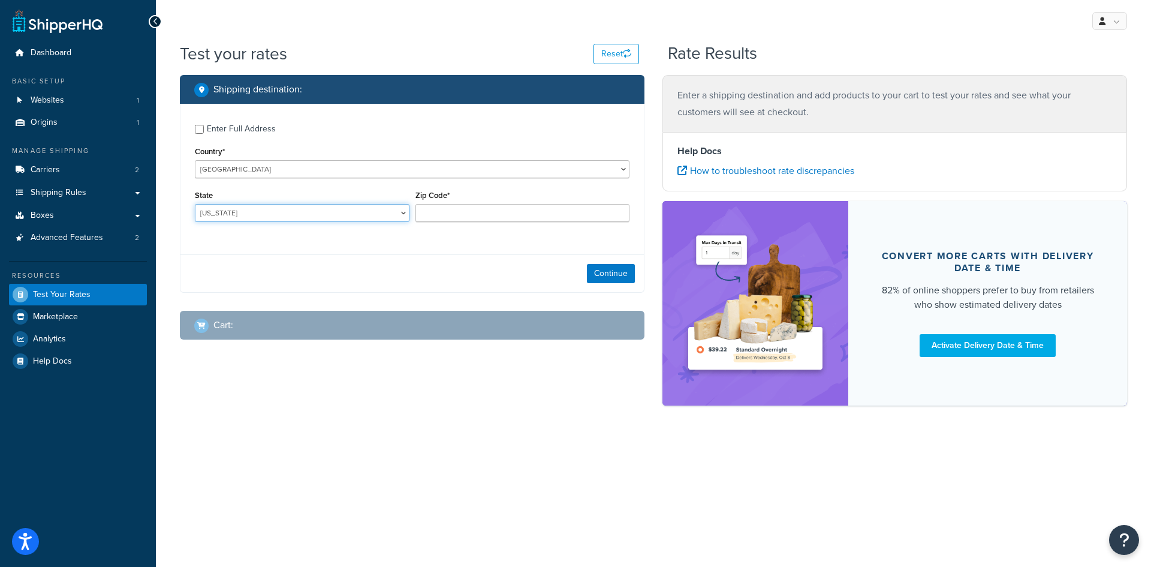
click at [365, 215] on select "Alabama Alaska American Samoa Arizona Arkansas Armed Forces Americas Armed Forc…" at bounding box center [302, 213] width 215 height 18
select select "ID"
click at [195, 204] on select "Alabama Alaska American Samoa Arizona Arkansas Armed Forces Americas Armed Forc…" at bounding box center [302, 213] width 215 height 18
click at [463, 212] on input "Zip Code*" at bounding box center [523, 213] width 215 height 18
type input "83440"
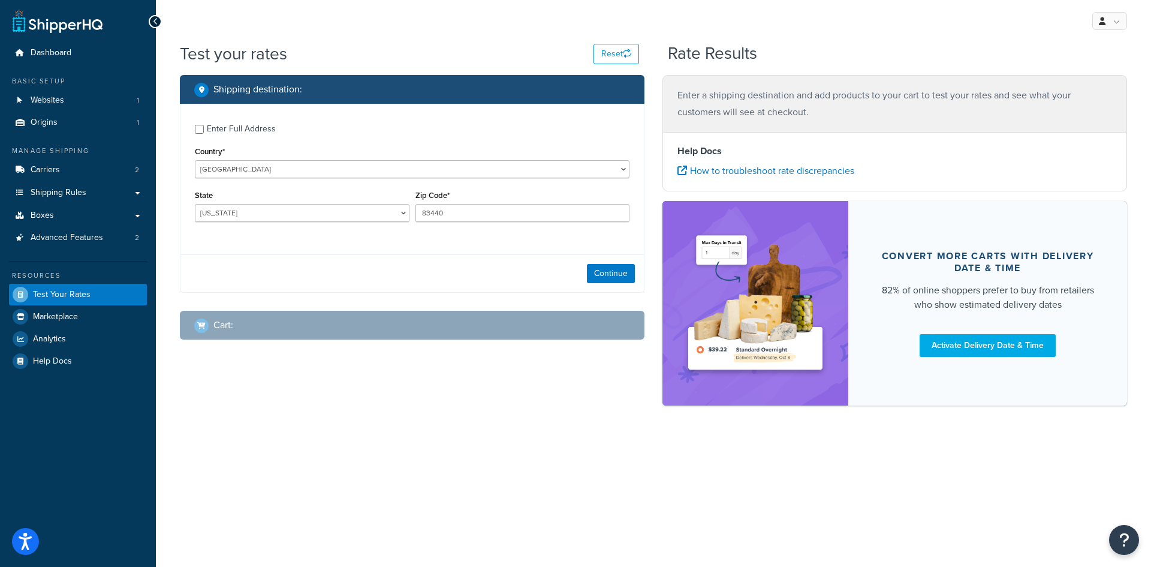
click at [237, 324] on div "Cart :" at bounding box center [416, 325] width 444 height 17
click at [605, 270] on button "Continue" at bounding box center [611, 273] width 48 height 19
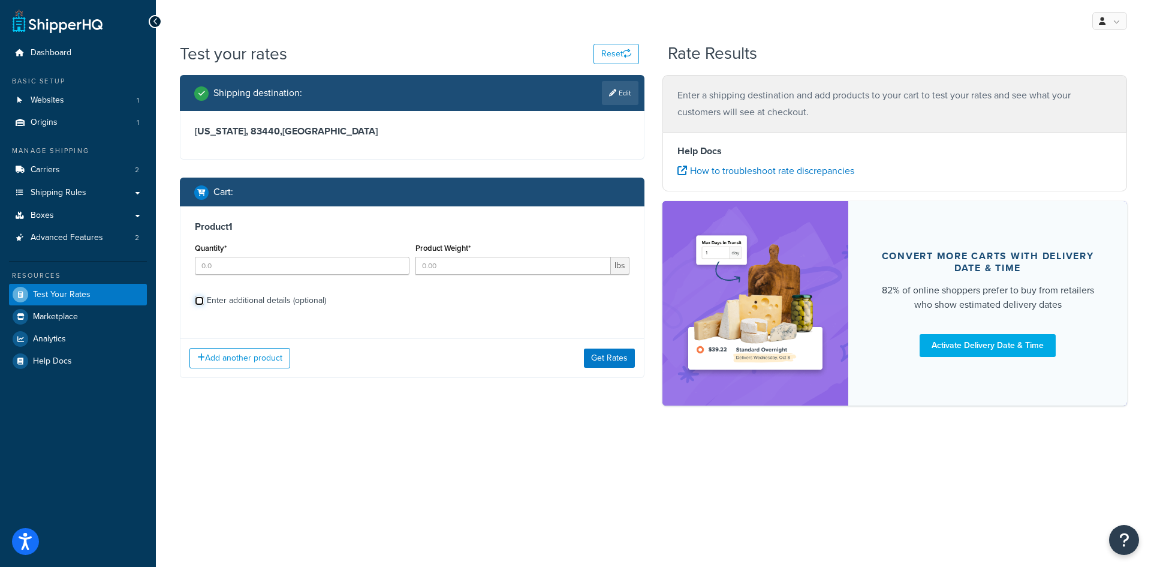
click at [200, 302] on input "Enter additional details (optional)" at bounding box center [199, 300] width 9 height 9
checkbox input "true"
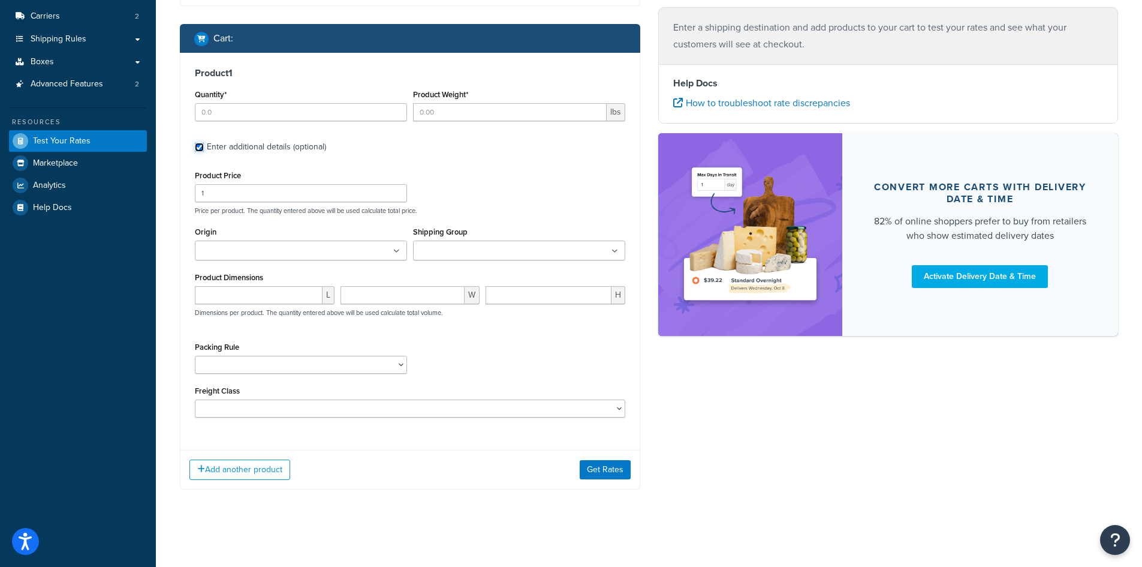
scroll to position [156, 0]
click at [262, 112] on input "Quantity*" at bounding box center [301, 112] width 212 height 18
type input "1"
click at [555, 117] on input "Product Weight*" at bounding box center [510, 112] width 194 height 18
click at [596, 107] on input "1" at bounding box center [510, 112] width 194 height 18
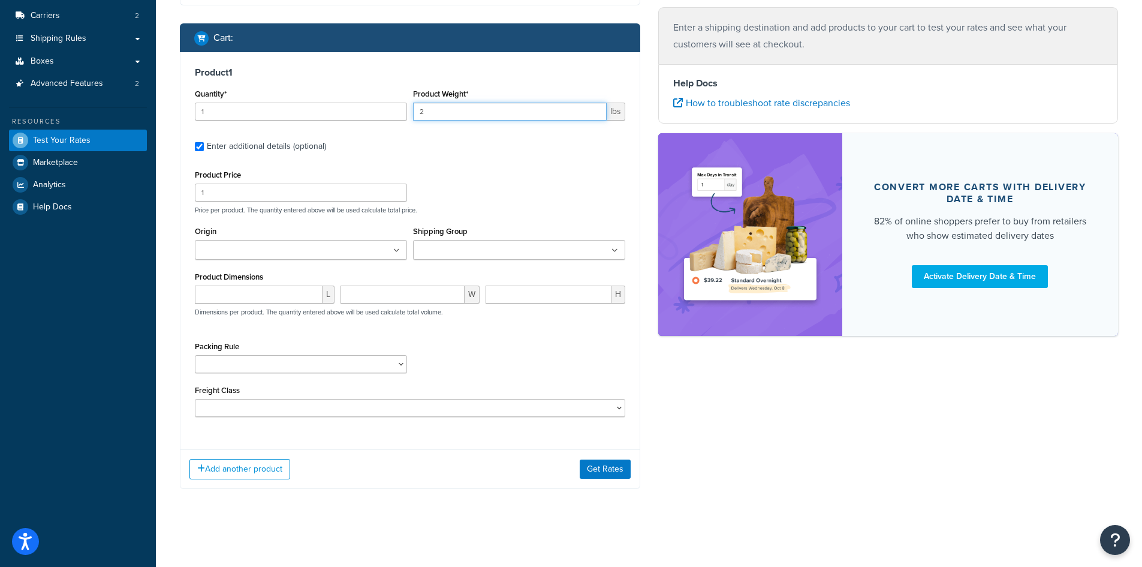
click at [596, 107] on input "2" at bounding box center [510, 112] width 194 height 18
click at [596, 107] on input "3" at bounding box center [510, 112] width 194 height 18
type input "4"
click at [596, 107] on input "4" at bounding box center [510, 112] width 194 height 18
click at [567, 167] on div "Product Price 1 Price per product. The quantity entered above will be used calc…" at bounding box center [410, 190] width 437 height 47
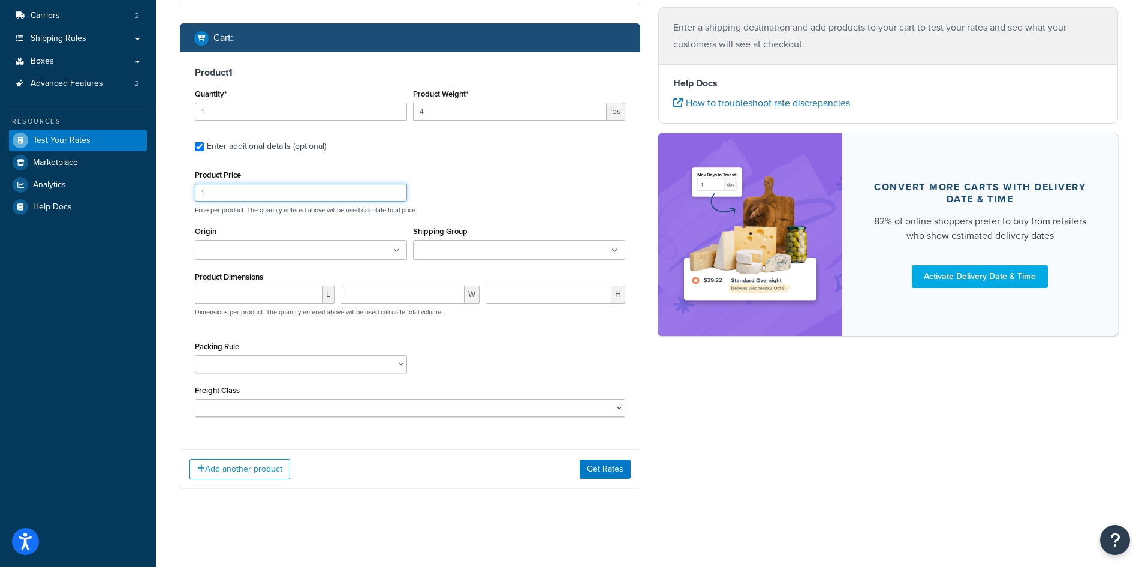
click at [242, 193] on input "1" at bounding box center [301, 192] width 212 height 18
type input "50"
click at [471, 181] on div "Product Price 50 Price per product. The quantity entered above will be used cal…" at bounding box center [410, 190] width 437 height 47
click at [246, 251] on input "Origin" at bounding box center [251, 250] width 106 height 13
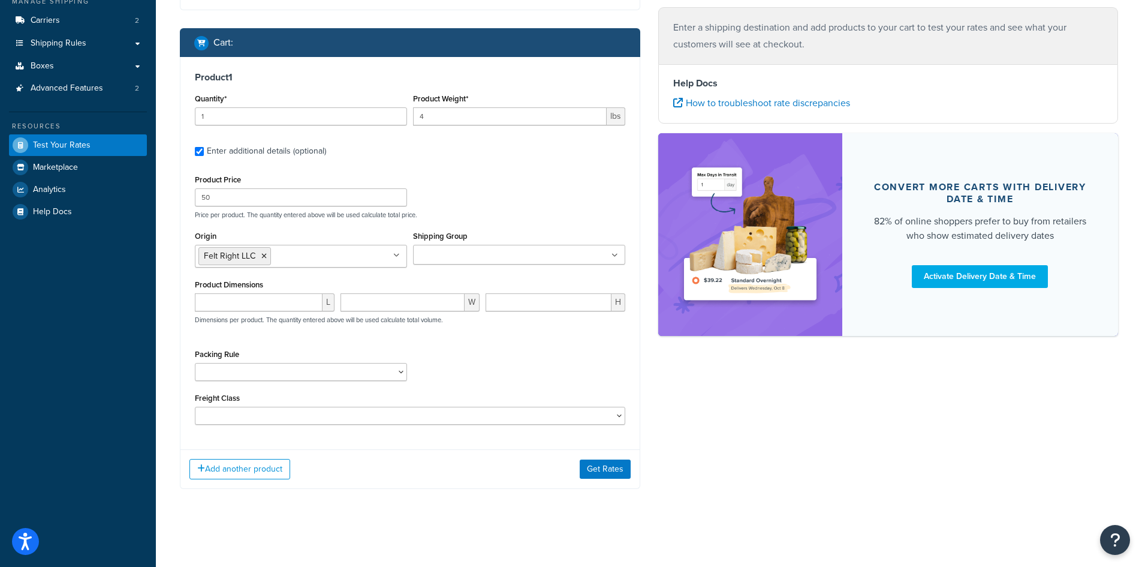
scroll to position [150, 0]
click at [454, 258] on input "Shipping Group" at bounding box center [470, 255] width 106 height 13
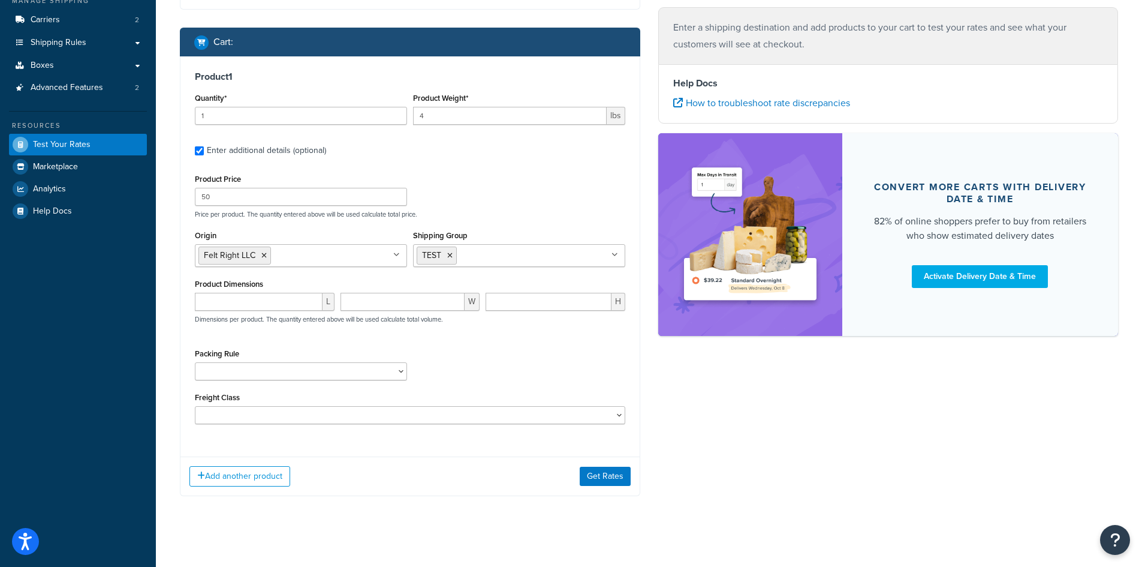
click at [474, 373] on div "Packing Rule Blades" at bounding box center [410, 367] width 437 height 44
click at [383, 375] on select "Blades" at bounding box center [301, 371] width 212 height 18
click at [382, 375] on select "Blades" at bounding box center [301, 371] width 212 height 18
click at [401, 416] on select "50 55 60 65 70 77.5 85 92.5 100 110 125 150 175 200 250 300 400 500" at bounding box center [410, 415] width 431 height 18
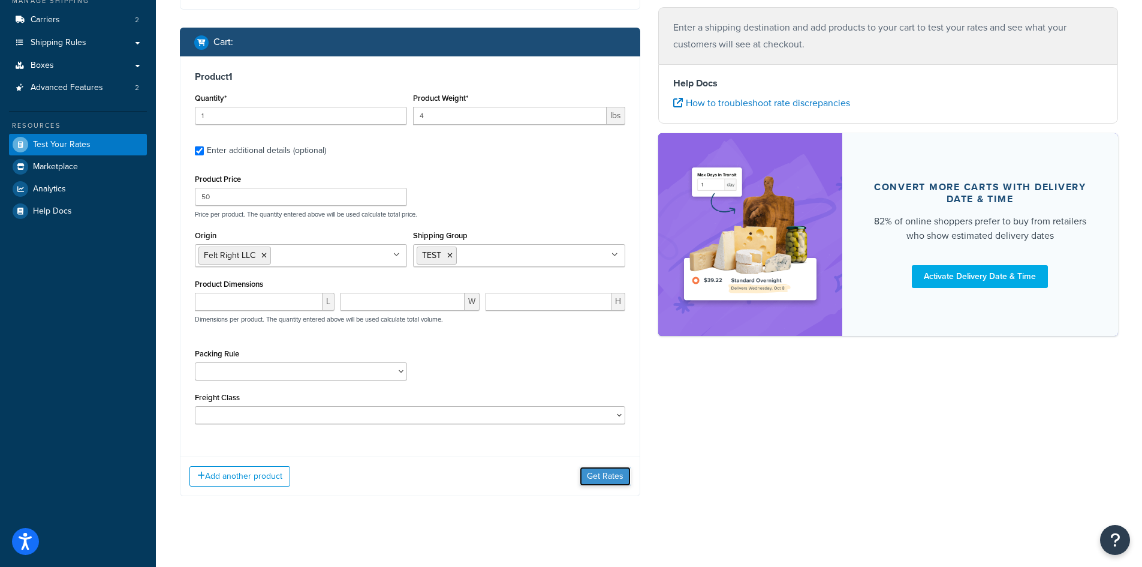
click at [604, 476] on button "Get Rates" at bounding box center [605, 475] width 51 height 19
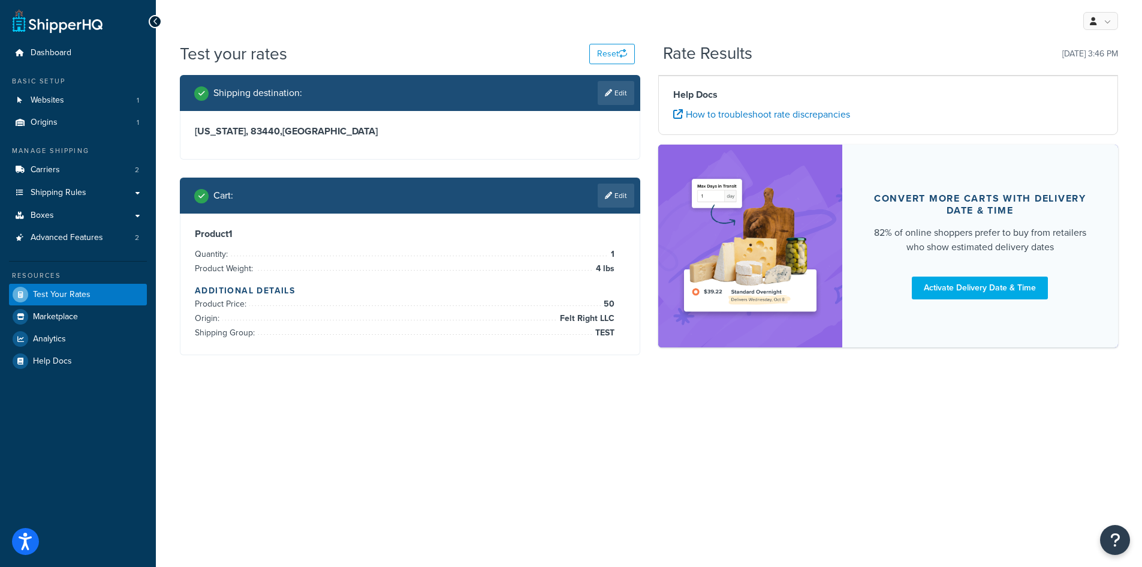
scroll to position [0, 0]
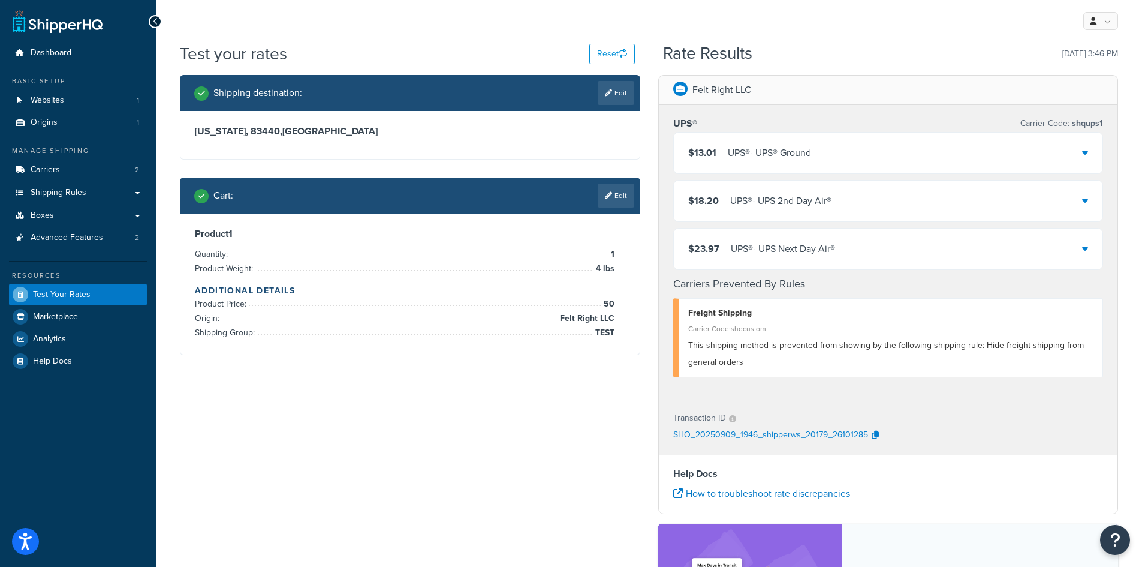
click at [1085, 154] on icon at bounding box center [1085, 153] width 6 height 10
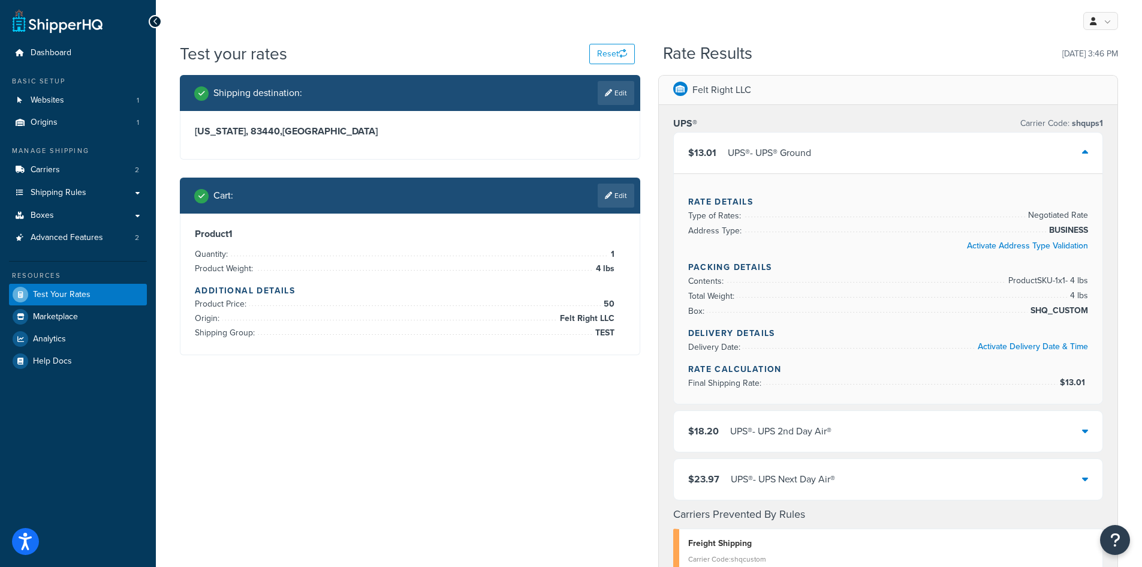
click at [1085, 154] on icon at bounding box center [1085, 153] width 6 height 10
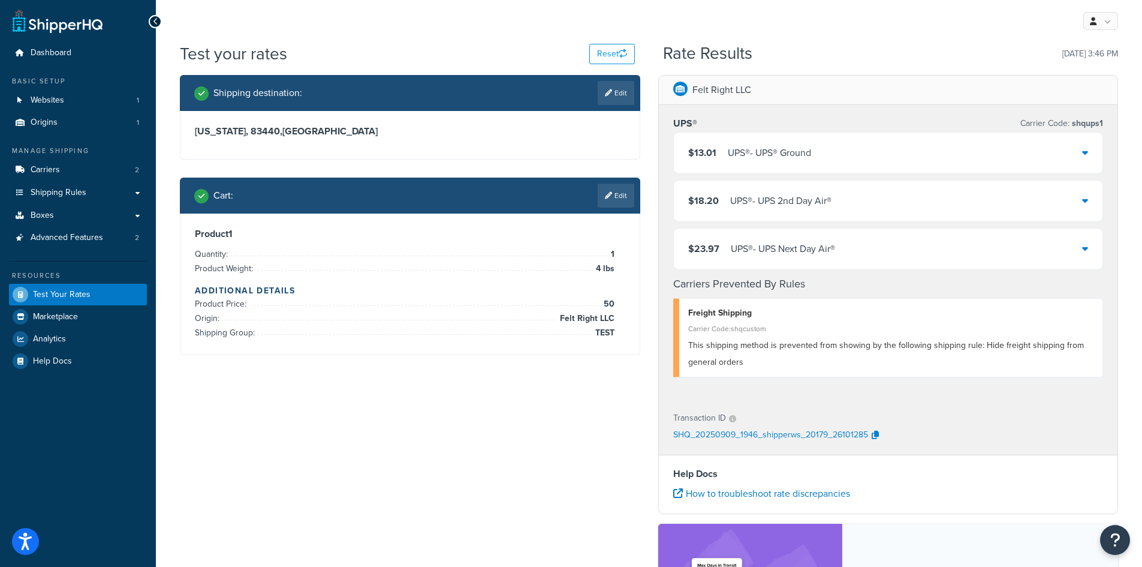
click at [1088, 201] on icon at bounding box center [1085, 200] width 6 height 10
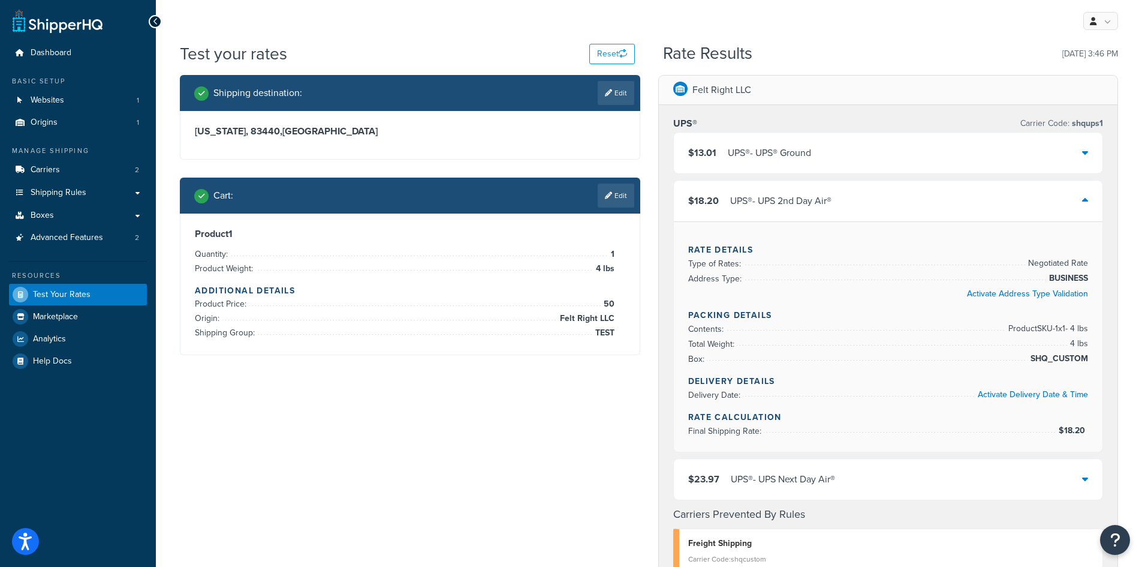
click at [1088, 200] on icon at bounding box center [1085, 200] width 6 height 10
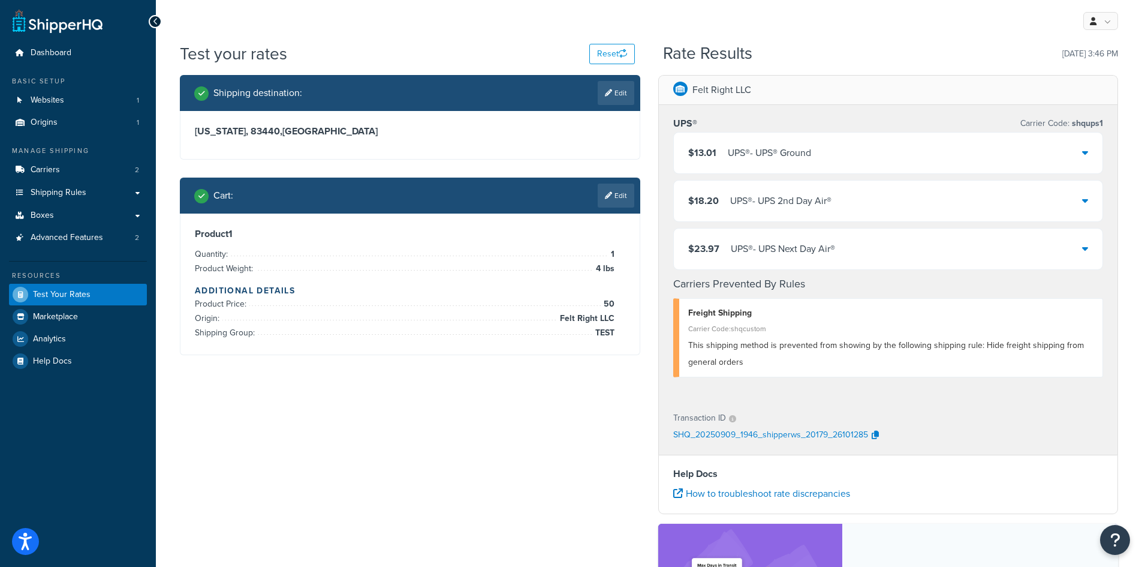
click at [1086, 248] on icon at bounding box center [1085, 248] width 6 height 10
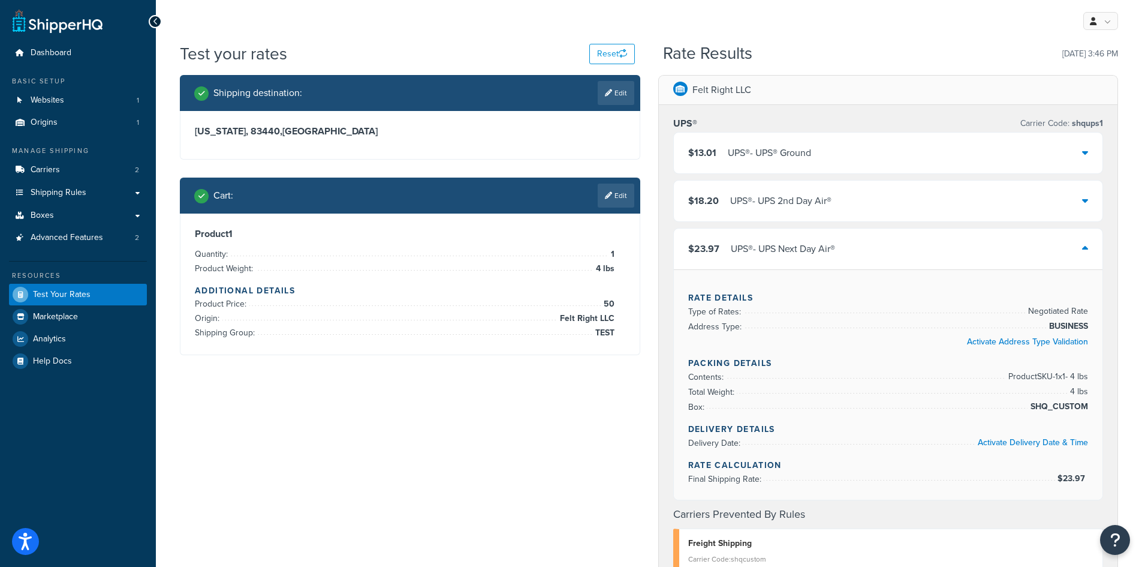
click at [1086, 248] on icon at bounding box center [1085, 248] width 6 height 10
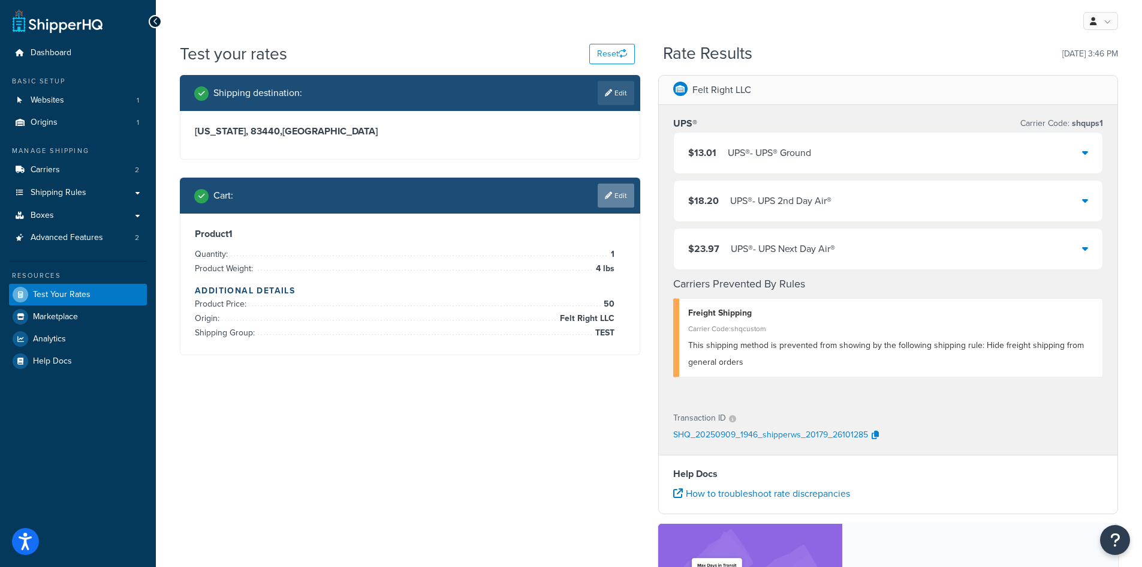
click at [609, 202] on link "Edit" at bounding box center [616, 195] width 37 height 24
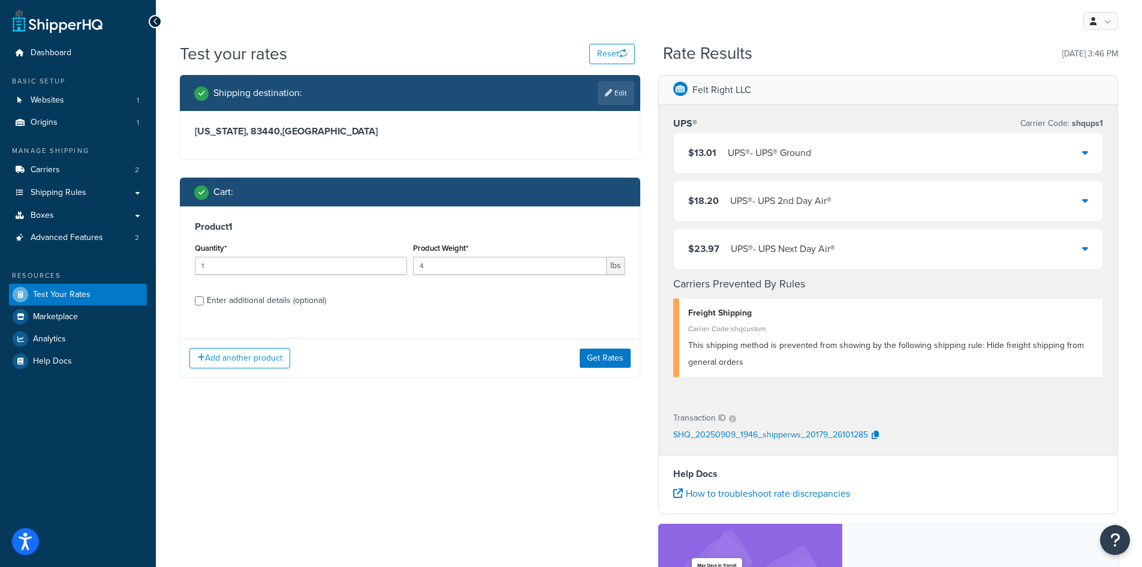
click at [222, 303] on div "Enter additional details (optional)" at bounding box center [266, 300] width 119 height 17
click at [204, 303] on input "Enter additional details (optional)" at bounding box center [199, 300] width 9 height 9
checkbox input "true"
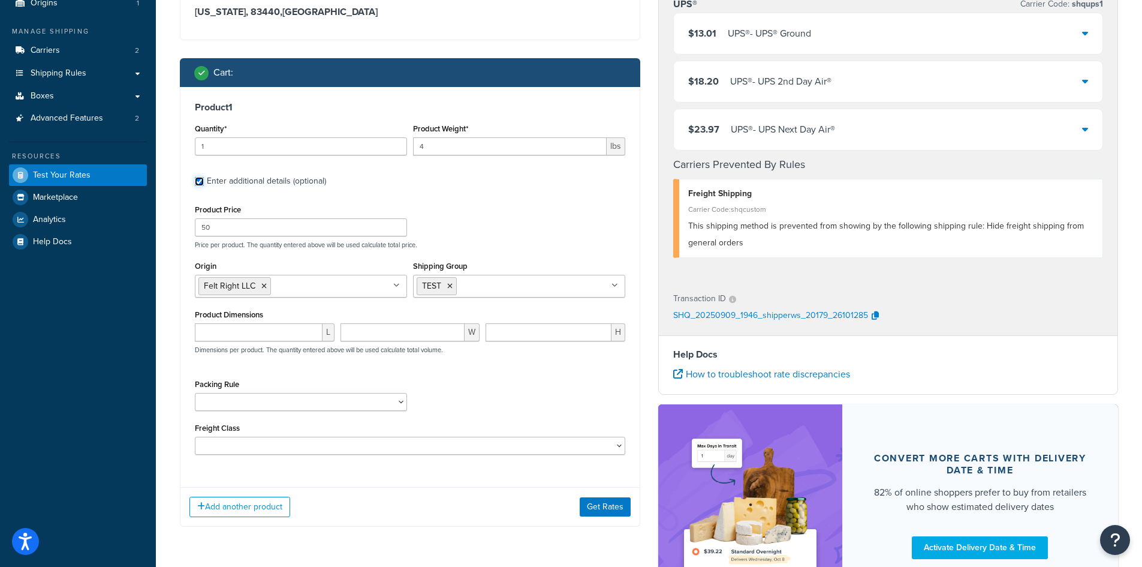
scroll to position [120, 0]
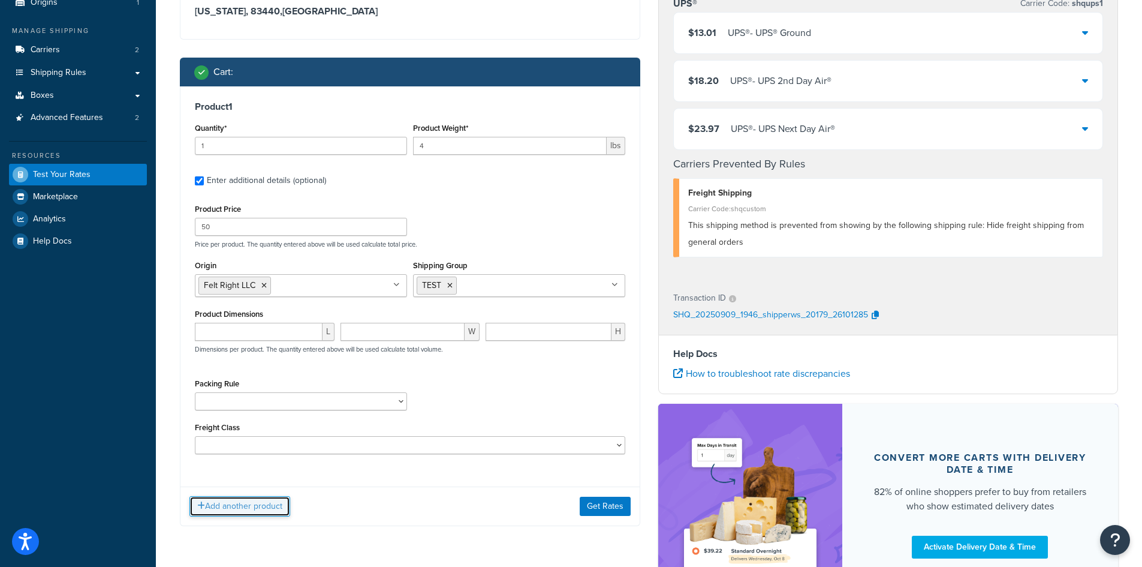
click at [267, 511] on button "Add another product" at bounding box center [239, 506] width 101 height 20
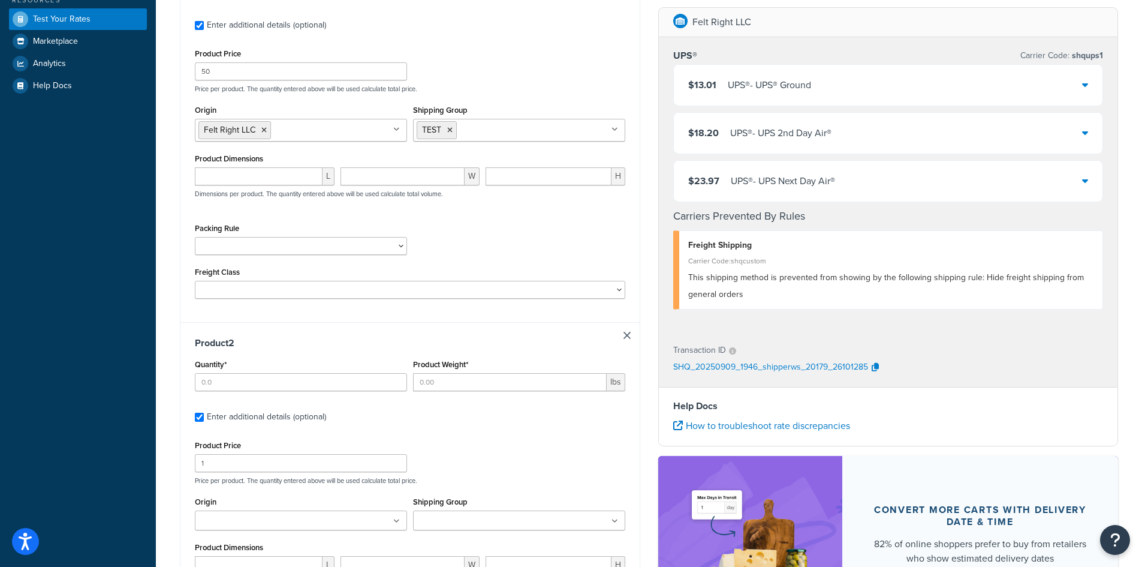
scroll to position [347, 0]
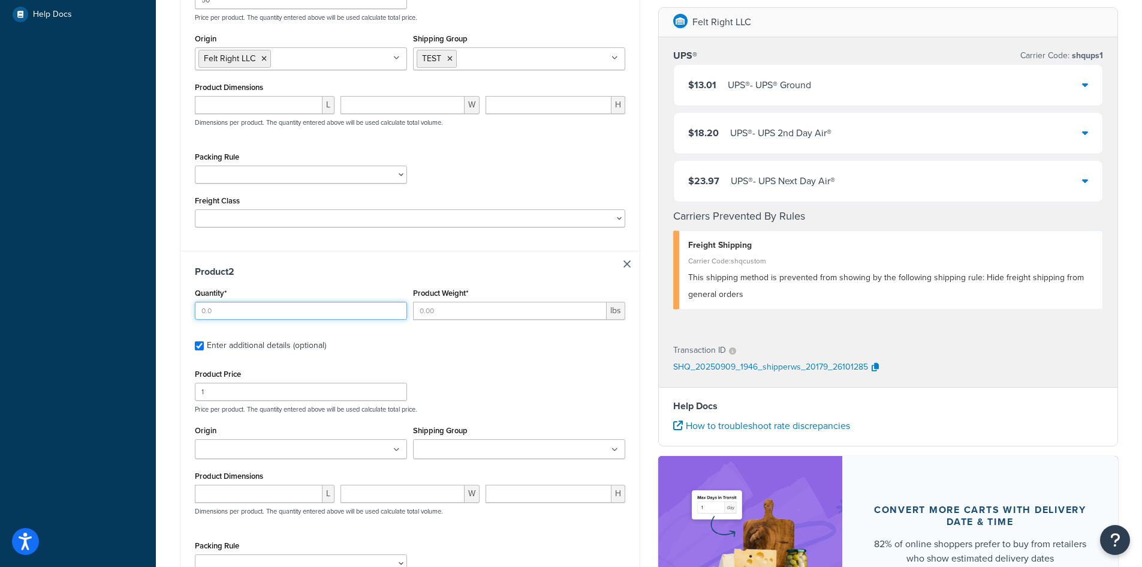
click at [269, 315] on input "Quantity*" at bounding box center [301, 311] width 212 height 18
type input "1"
click at [396, 309] on input "1" at bounding box center [301, 311] width 212 height 18
click at [531, 317] on input "Product Weight*" at bounding box center [510, 311] width 194 height 18
click at [558, 377] on div "Product Price 1 Price per product. The quantity entered above will be used calc…" at bounding box center [410, 389] width 437 height 47
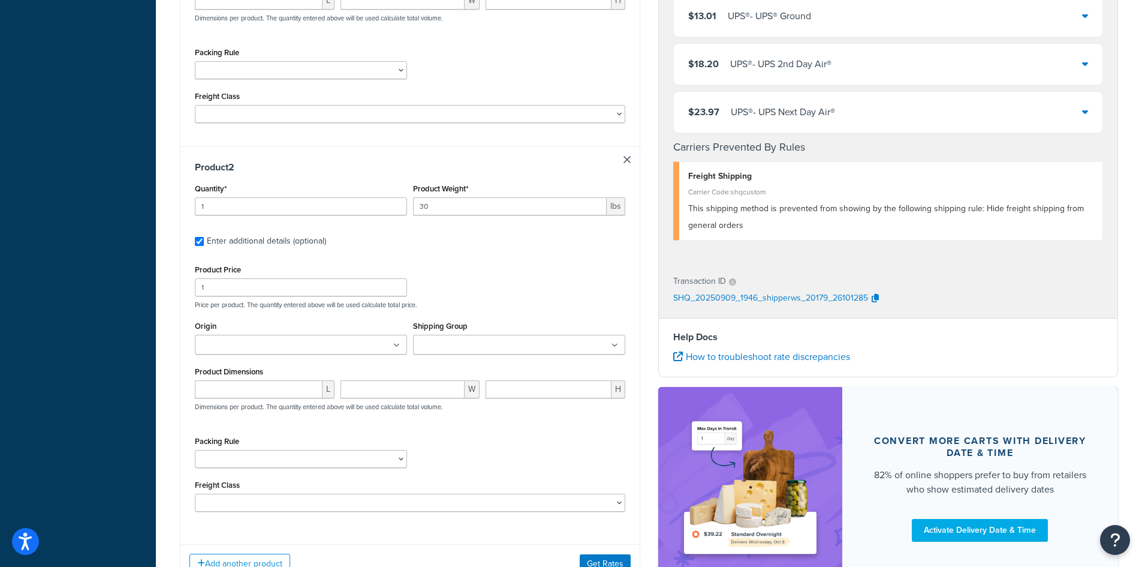
scroll to position [466, 0]
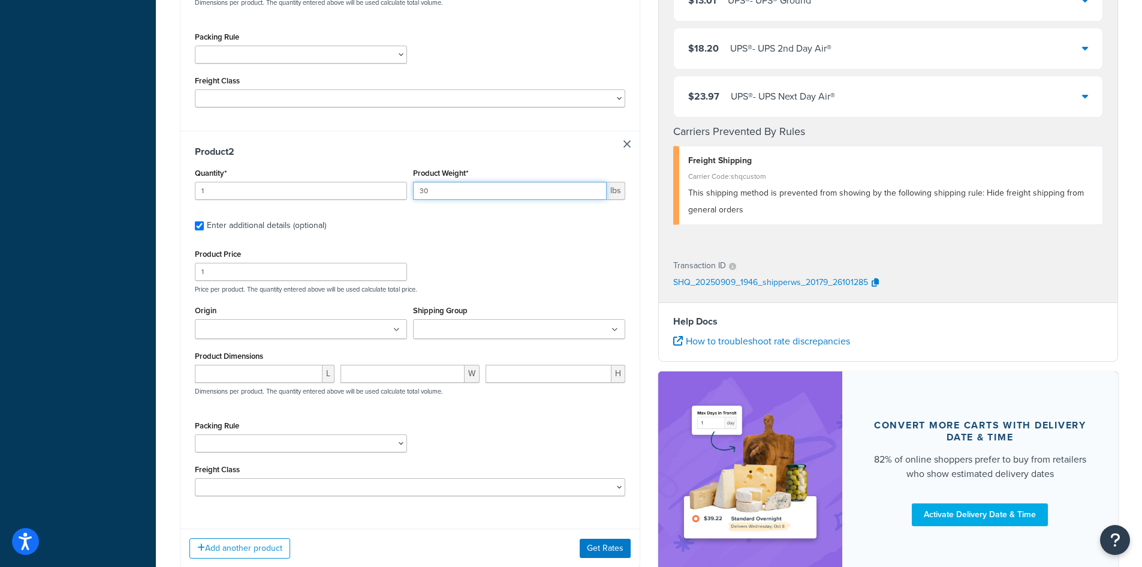
drag, startPoint x: 472, startPoint y: 198, endPoint x: 392, endPoint y: 206, distance: 80.1
click at [392, 206] on div "Quantity* 1 Product Weight* 30 lbs" at bounding box center [410, 187] width 437 height 44
type input "36"
click at [487, 253] on div "Product Price 1 Price per product. The quantity entered above will be used calc…" at bounding box center [410, 269] width 437 height 47
click at [287, 276] on input "1" at bounding box center [301, 272] width 212 height 18
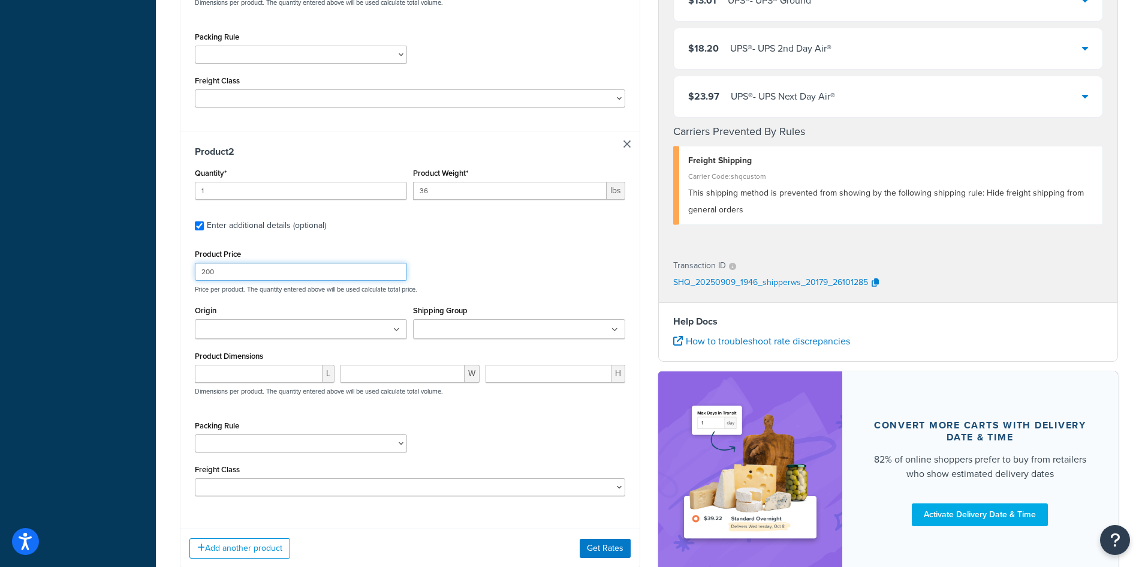
type input "200"
click at [562, 257] on div "Product Price 200 Price per product. The quantity entered above will be used ca…" at bounding box center [410, 269] width 437 height 47
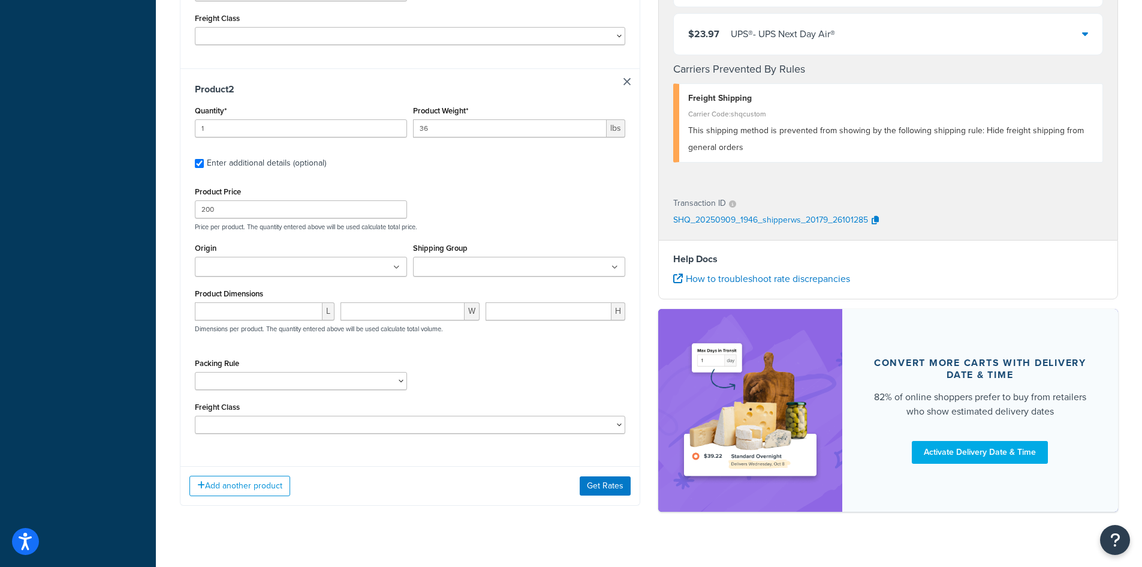
scroll to position [549, 0]
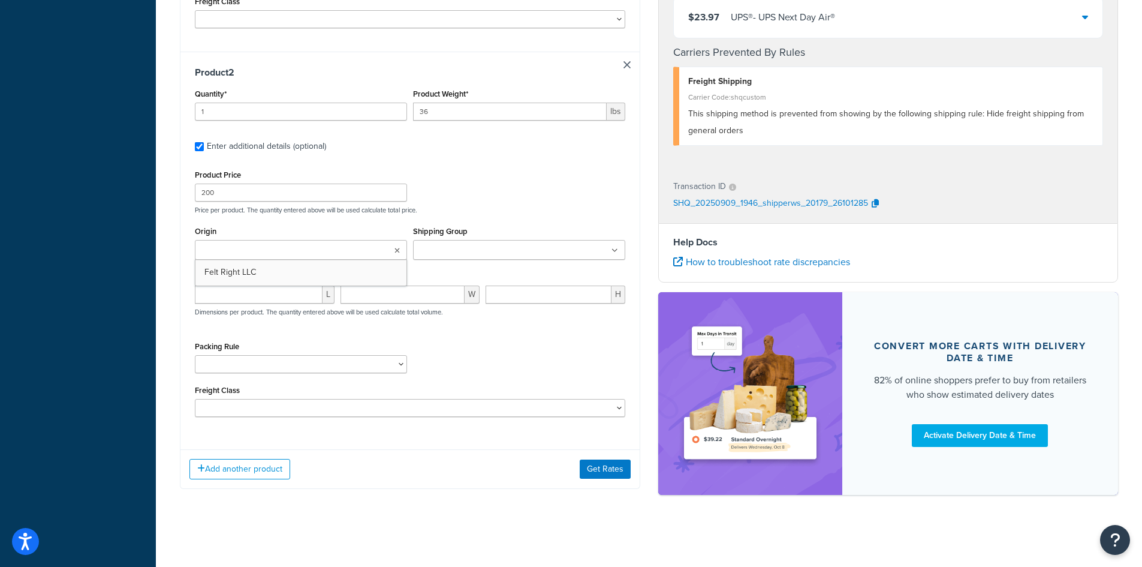
click at [288, 251] on input "Origin" at bounding box center [251, 250] width 106 height 13
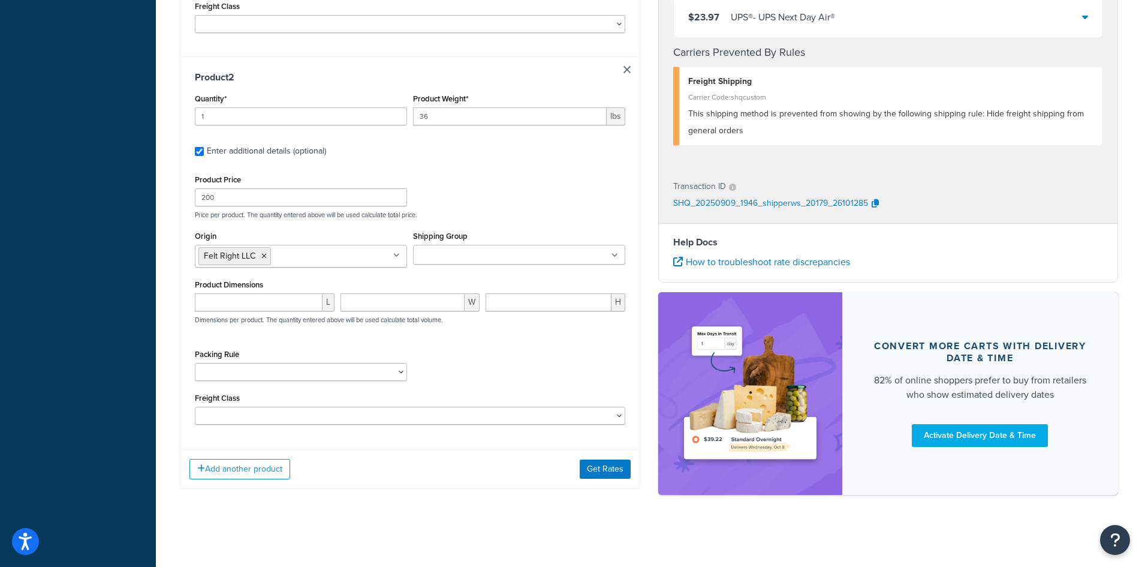
scroll to position [542, 0]
click at [457, 260] on input "Shipping Group" at bounding box center [470, 255] width 106 height 13
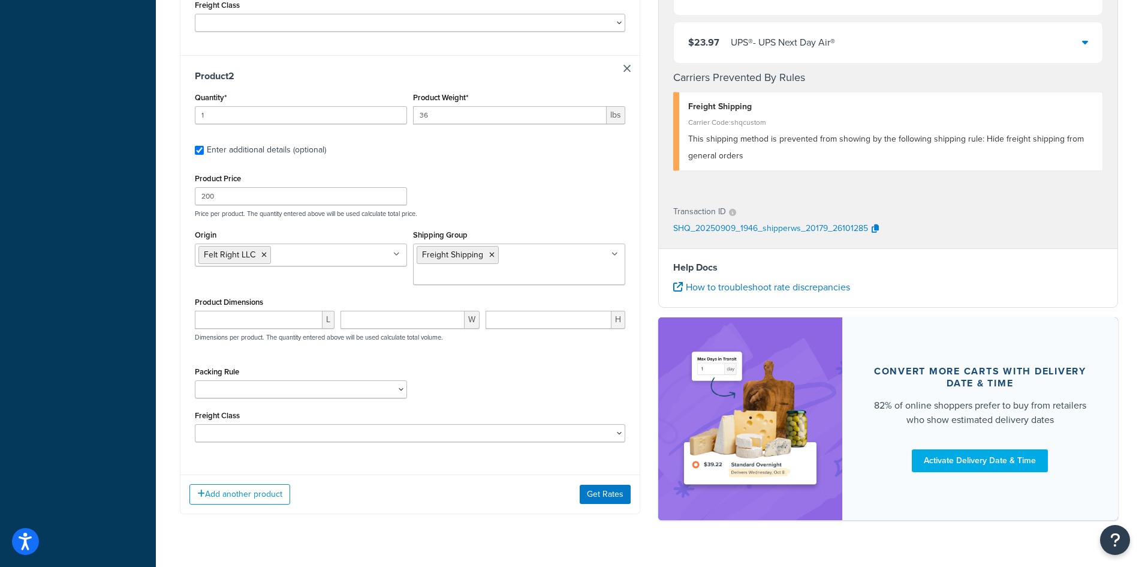
click at [314, 363] on div "Packing Rule Blades" at bounding box center [301, 380] width 212 height 35
click at [356, 380] on select "Blades" at bounding box center [301, 389] width 212 height 18
click at [426, 363] on div "Packing Rule Blades" at bounding box center [410, 385] width 437 height 44
click at [606, 484] on button "Get Rates" at bounding box center [605, 493] width 51 height 19
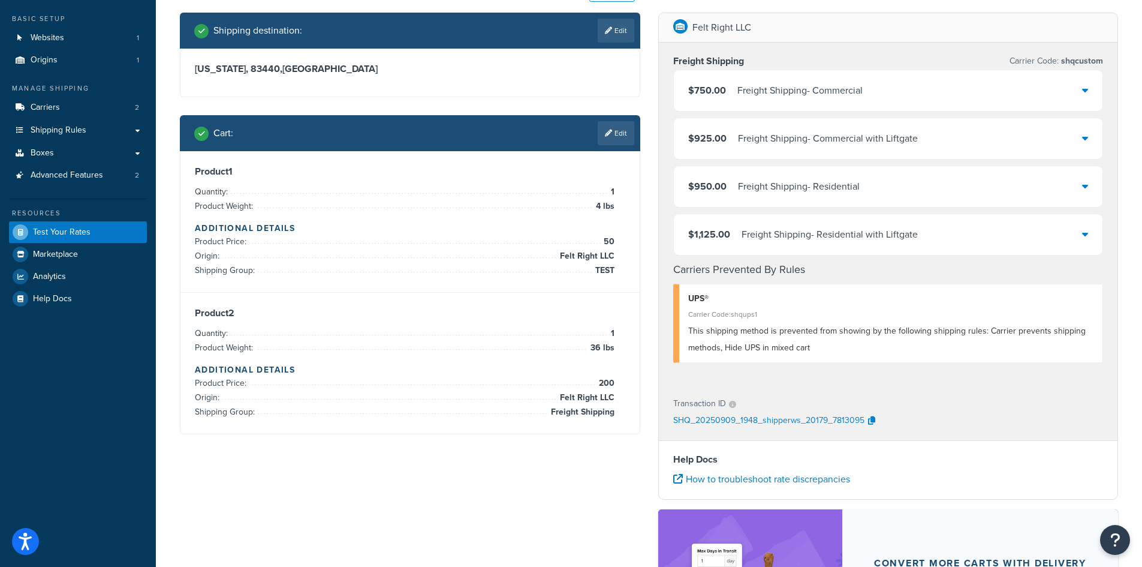
scroll to position [40, 0]
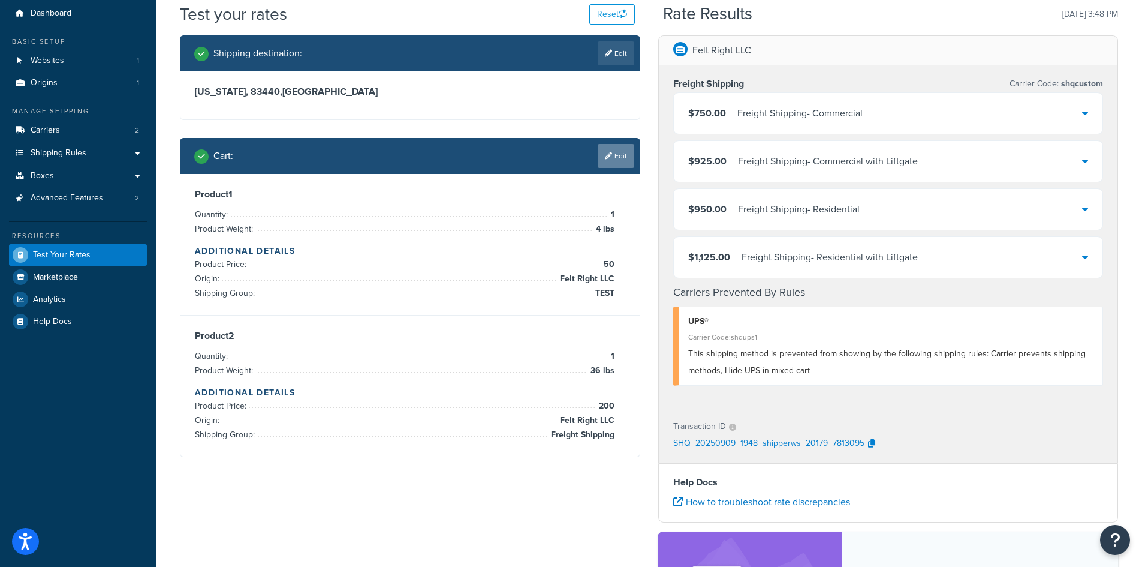
click at [613, 149] on link "Edit" at bounding box center [616, 156] width 37 height 24
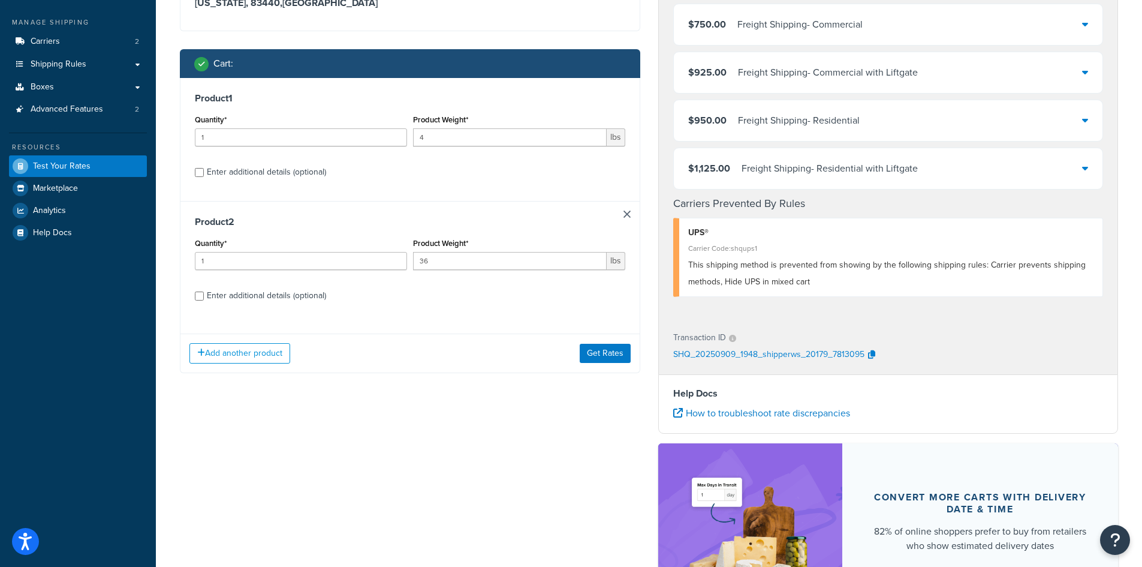
scroll to position [100, 0]
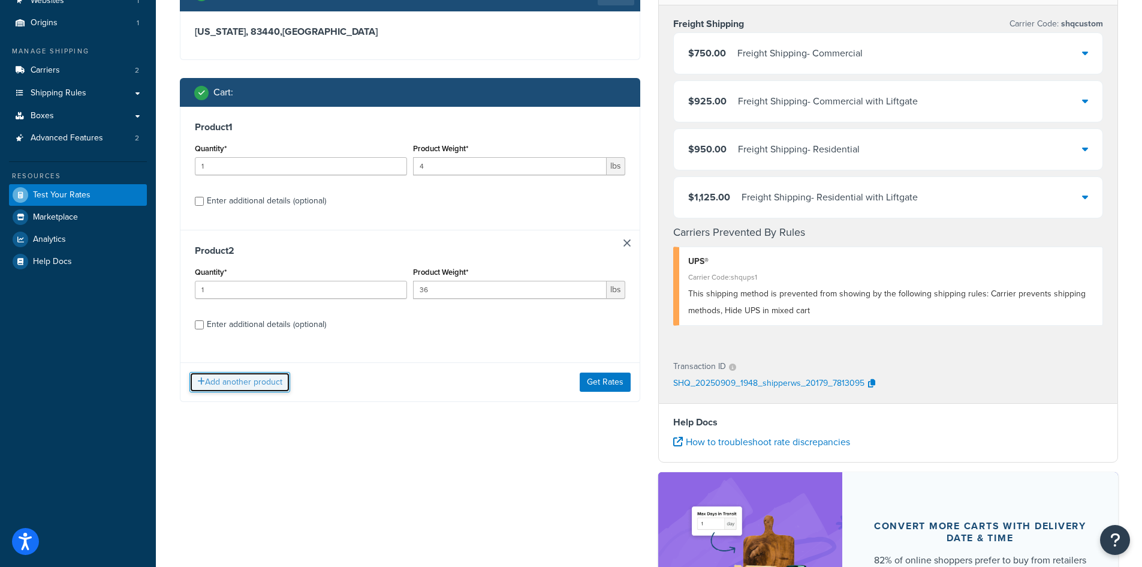
click at [264, 383] on button "Add another product" at bounding box center [239, 382] width 101 height 20
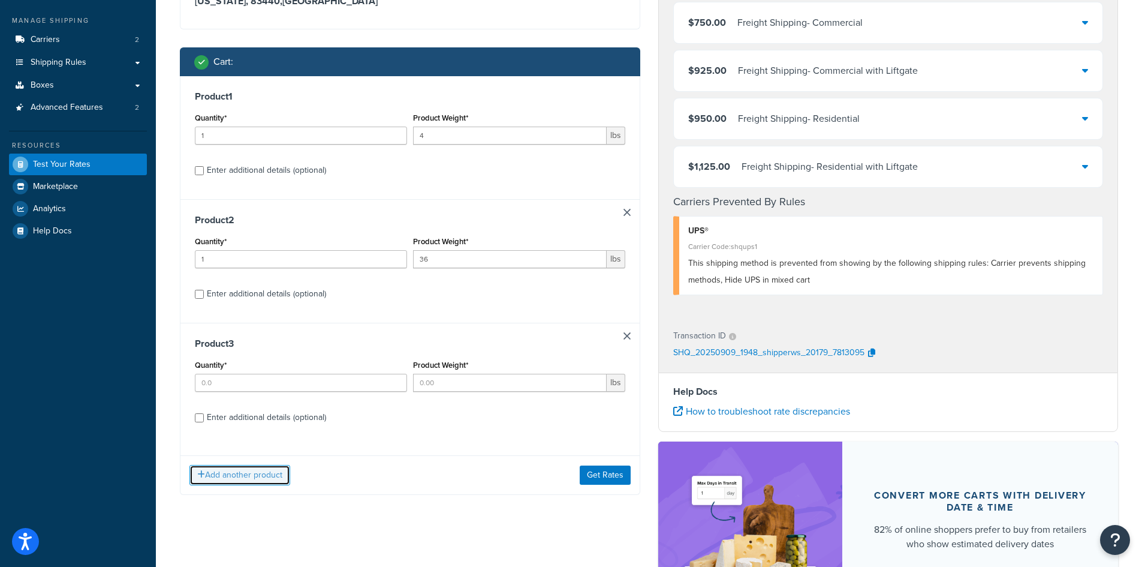
scroll to position [159, 0]
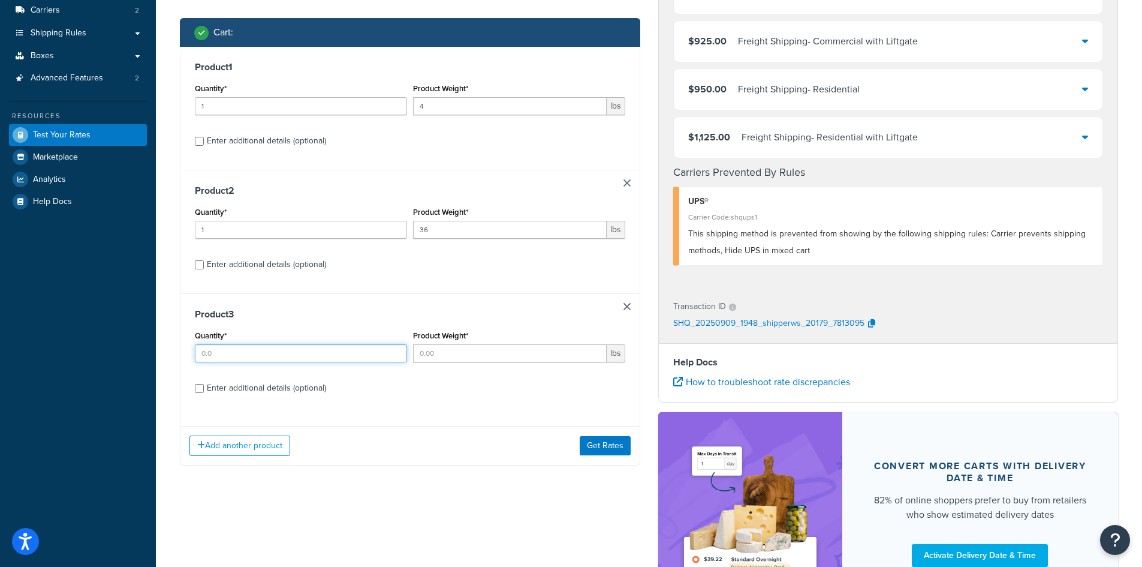
click at [276, 360] on input "Quantity*" at bounding box center [301, 353] width 212 height 18
type input "1"
click at [474, 350] on input "Product Weight*" at bounding box center [510, 353] width 194 height 18
type input "15"
click at [197, 388] on input "Enter additional details (optional)" at bounding box center [199, 388] width 9 height 9
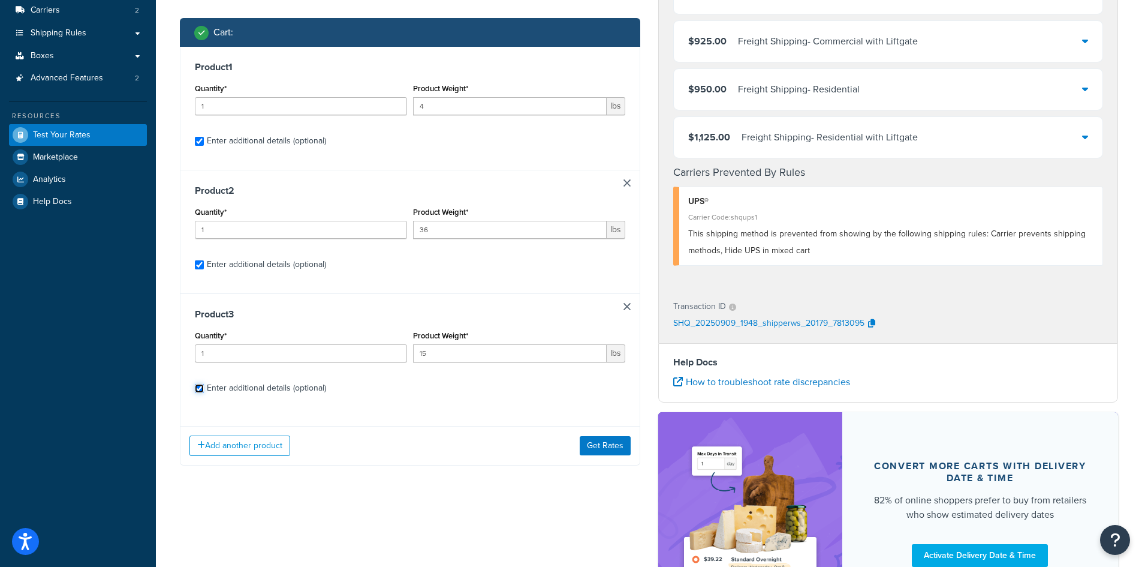
checkbox input "true"
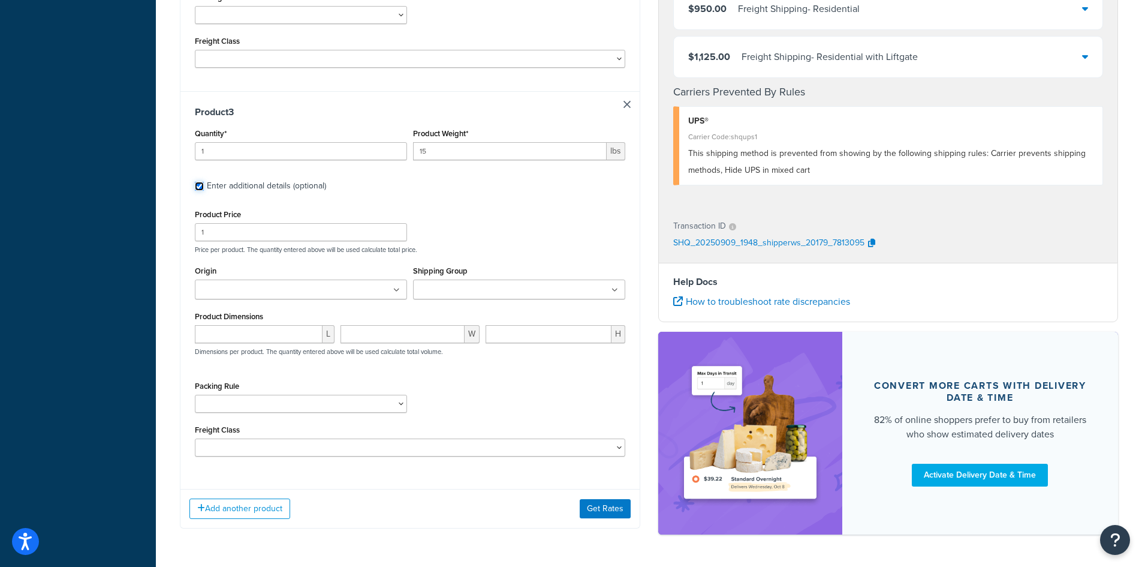
scroll to position [939, 0]
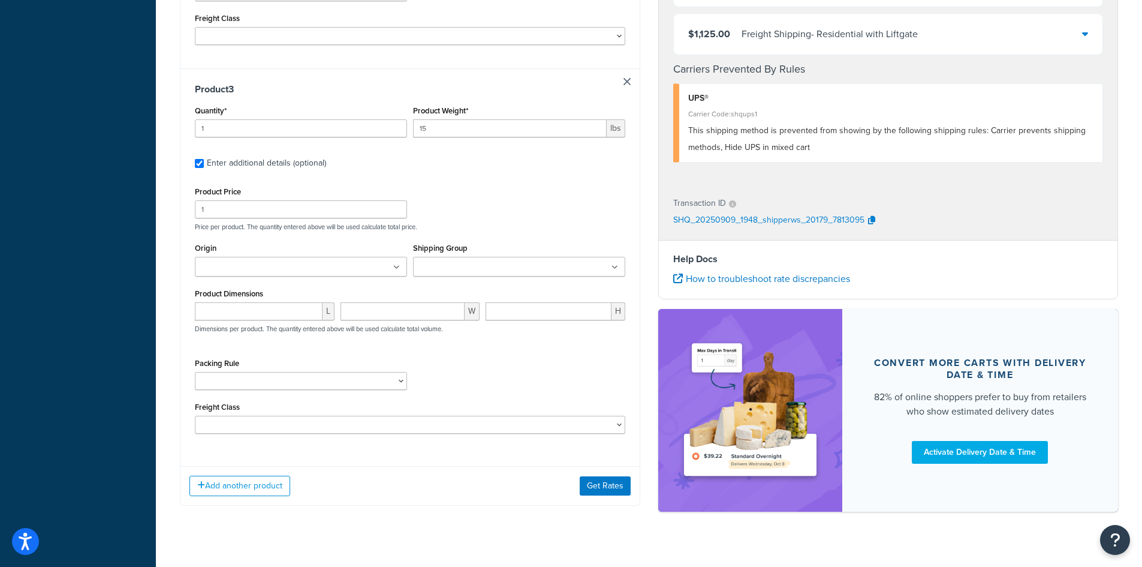
click at [266, 261] on input "Origin" at bounding box center [251, 267] width 106 height 13
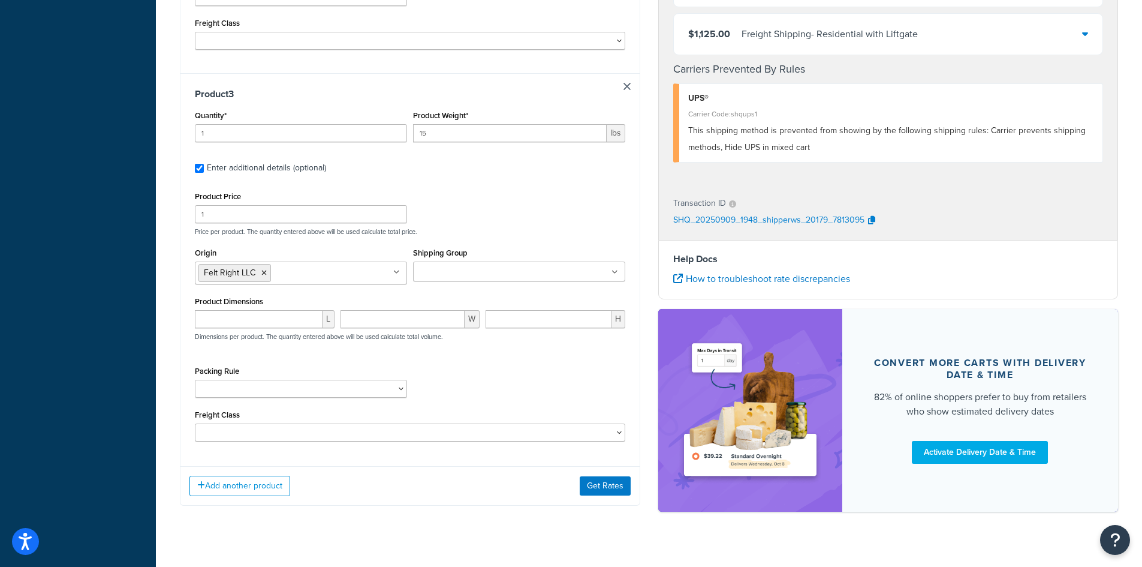
scroll to position [935, 0]
click at [505, 265] on input "Shipping Group" at bounding box center [470, 271] width 106 height 13
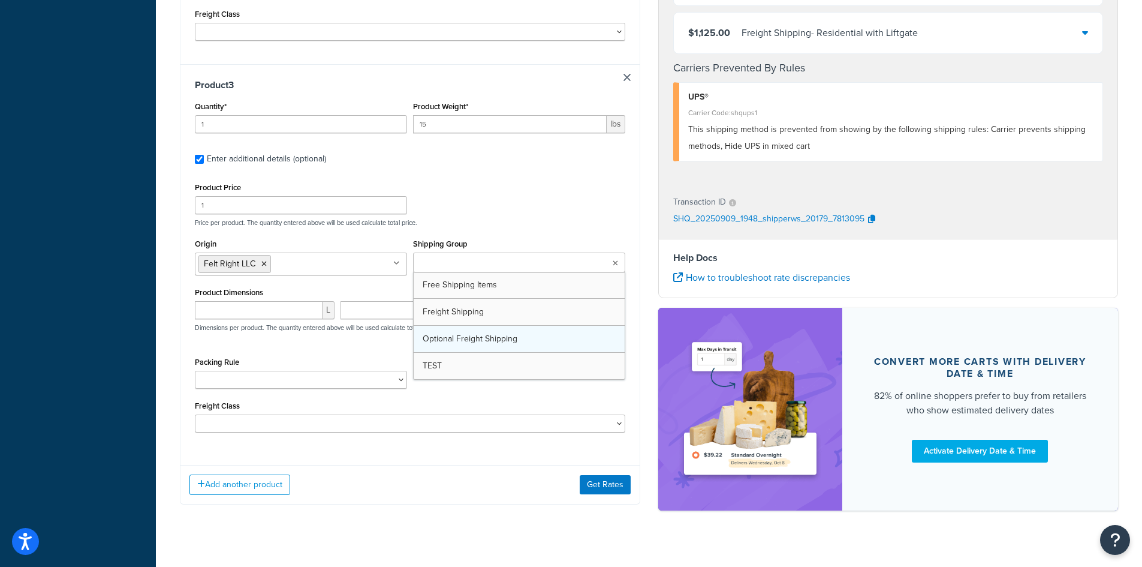
scroll to position [945, 0]
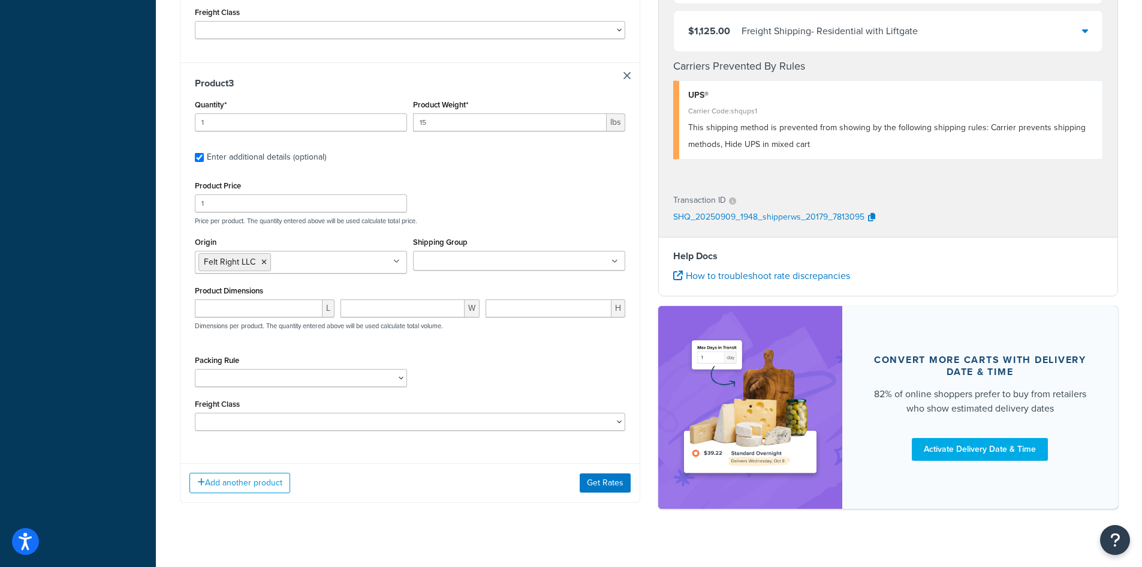
click at [513, 199] on div "Product Price 1 Price per product. The quantity entered above will be used calc…" at bounding box center [410, 200] width 437 height 47
click at [357, 369] on select "Blades" at bounding box center [301, 378] width 212 height 18
click at [461, 363] on div "Packing Rule Blades" at bounding box center [410, 374] width 437 height 44
click at [595, 473] on button "Get Rates" at bounding box center [605, 482] width 51 height 19
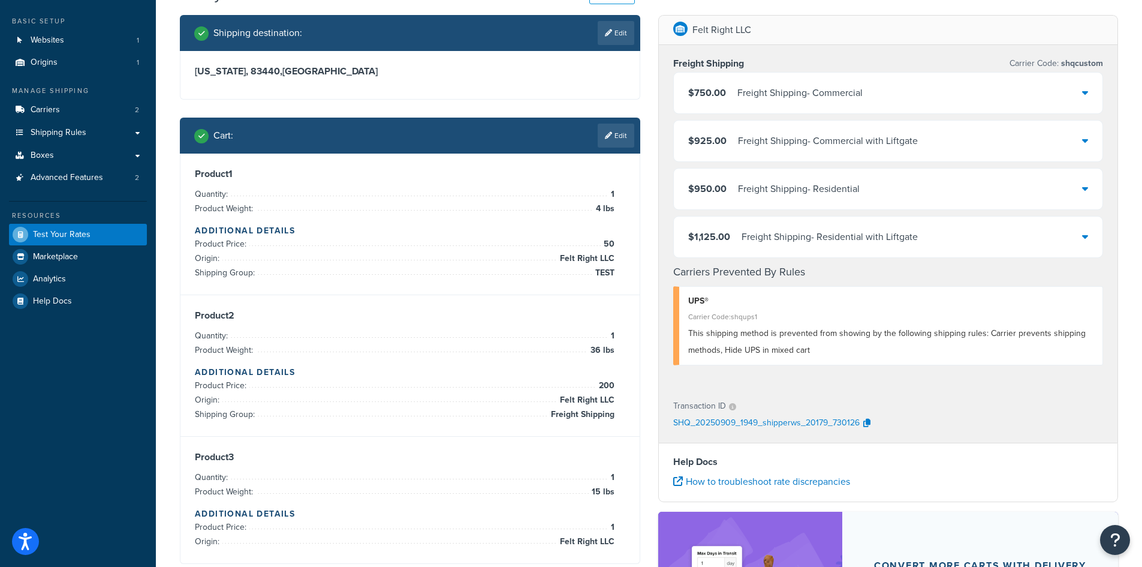
scroll to position [0, 0]
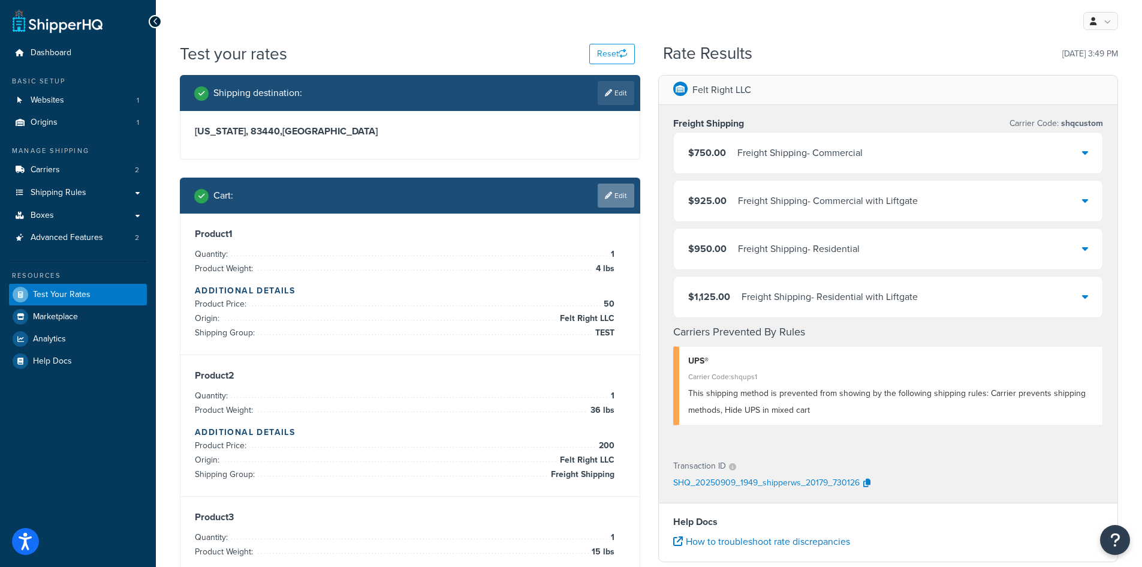
click at [616, 198] on link "Edit" at bounding box center [616, 195] width 37 height 24
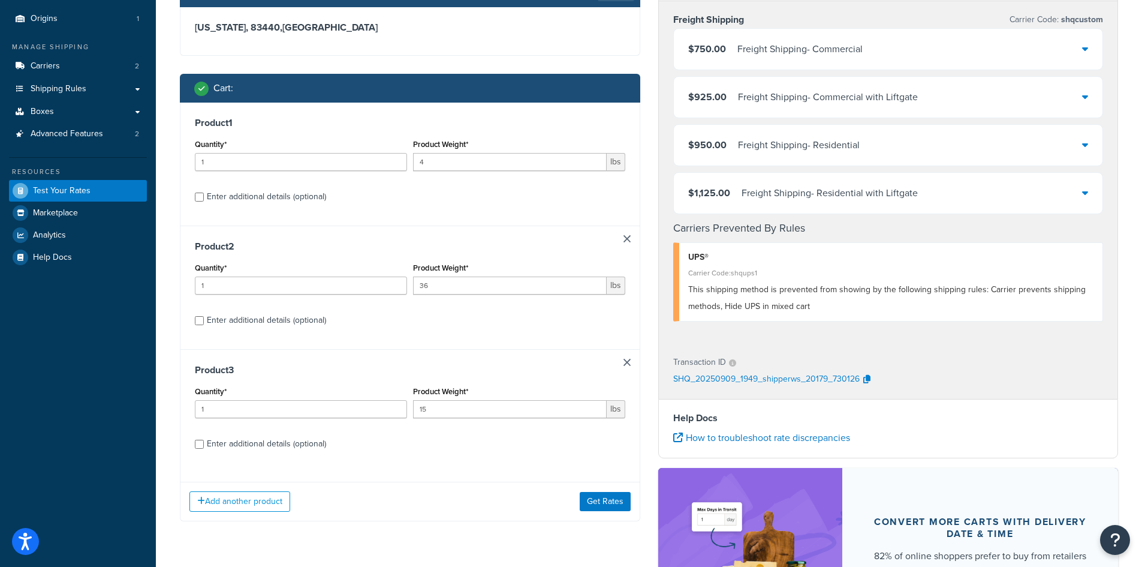
scroll to position [120, 0]
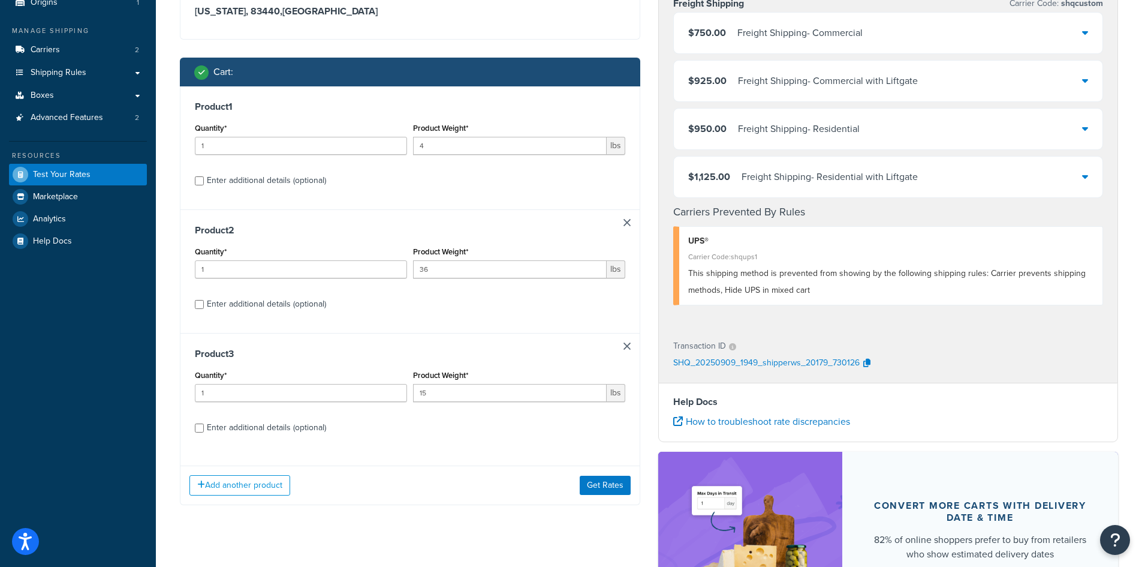
click at [624, 223] on link at bounding box center [627, 222] width 7 height 7
type input "15"
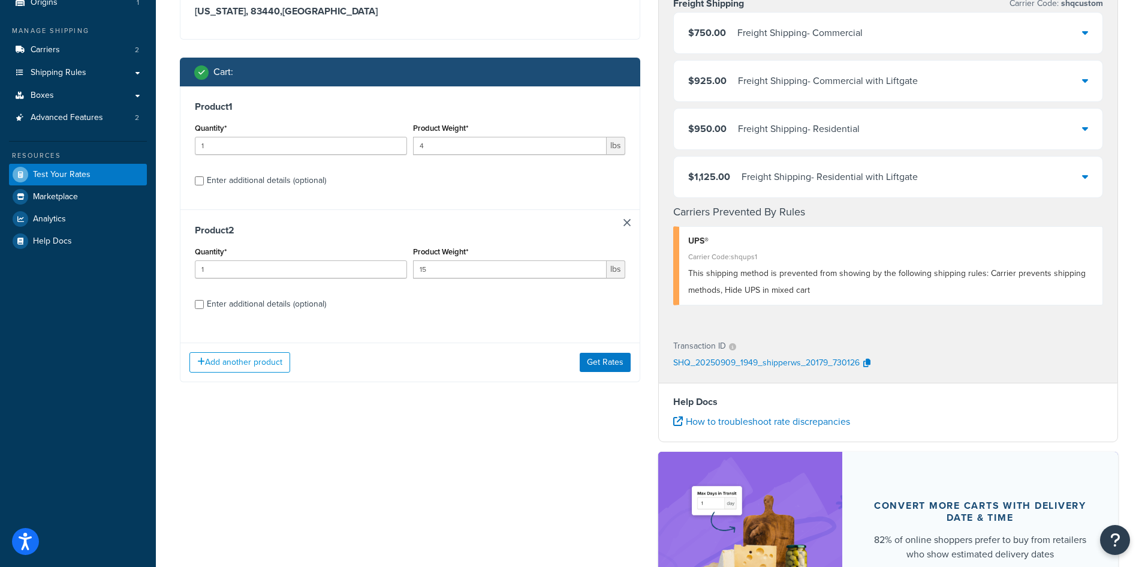
click at [624, 223] on link at bounding box center [627, 222] width 7 height 7
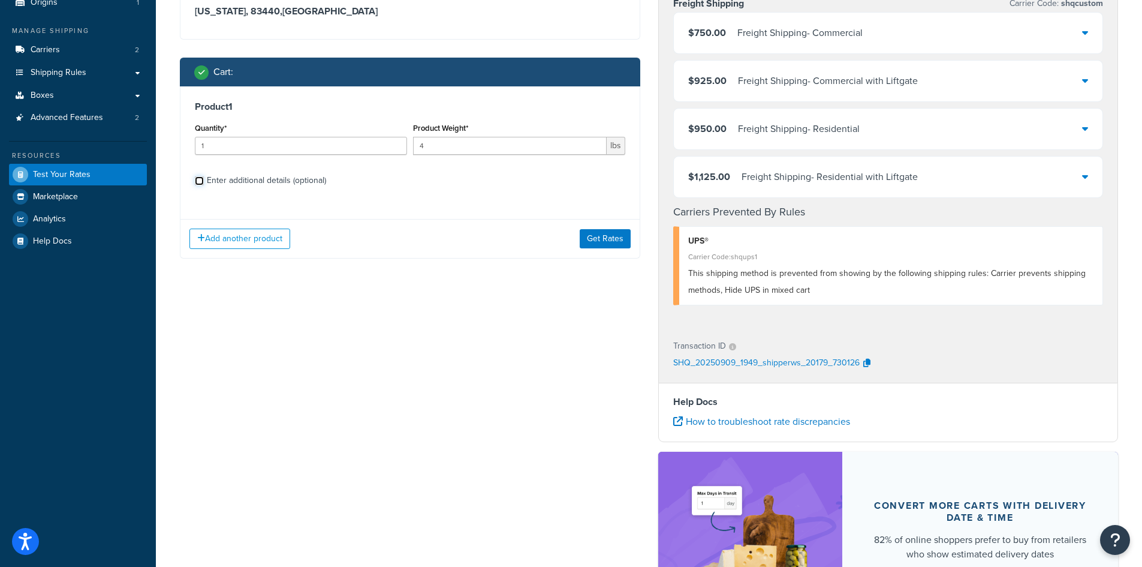
click at [198, 180] on input "Enter additional details (optional)" at bounding box center [199, 180] width 9 height 9
checkbox input "true"
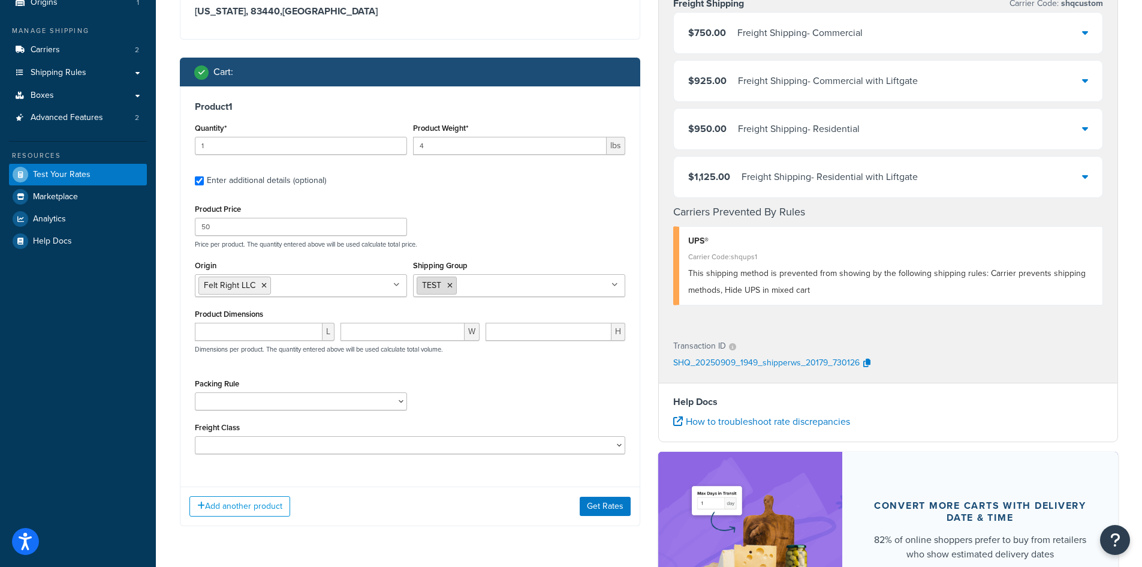
click at [452, 287] on icon at bounding box center [449, 285] width 5 height 7
click at [519, 215] on div "Product Price 50 Price per product. The quantity entered above will be used cal…" at bounding box center [410, 224] width 437 height 47
click at [520, 284] on ul at bounding box center [519, 284] width 212 height 20
click at [515, 232] on div "Product Price 50 Price per product. The quantity entered above will be used cal…" at bounding box center [410, 224] width 437 height 47
click at [608, 511] on button "Get Rates" at bounding box center [605, 505] width 51 height 19
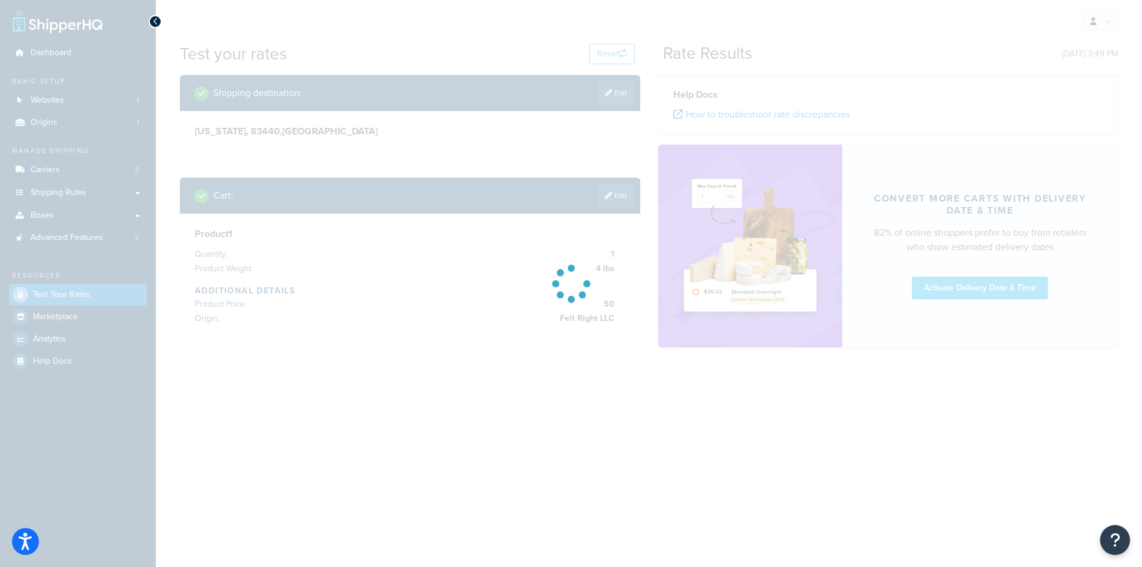
scroll to position [0, 0]
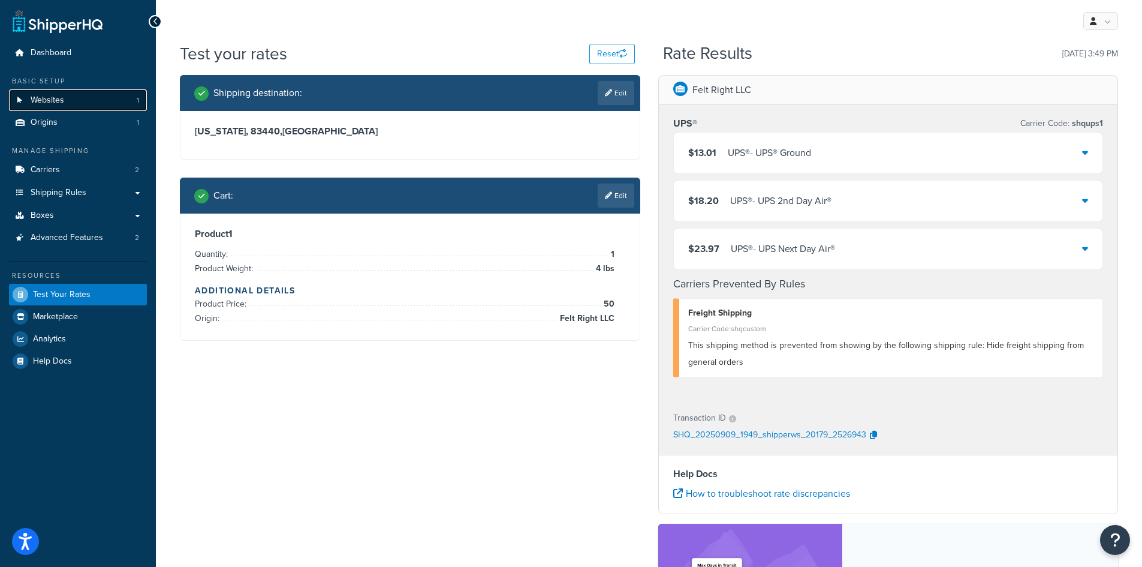
click at [59, 98] on span "Websites" at bounding box center [48, 100] width 34 height 10
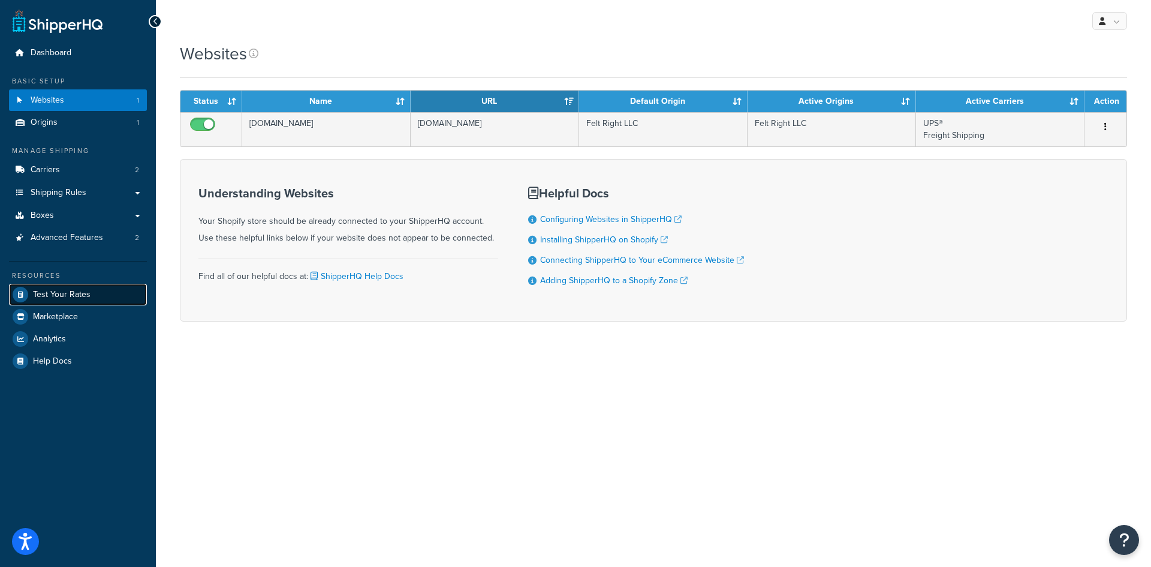
click at [65, 298] on span "Test Your Rates" at bounding box center [62, 295] width 58 height 10
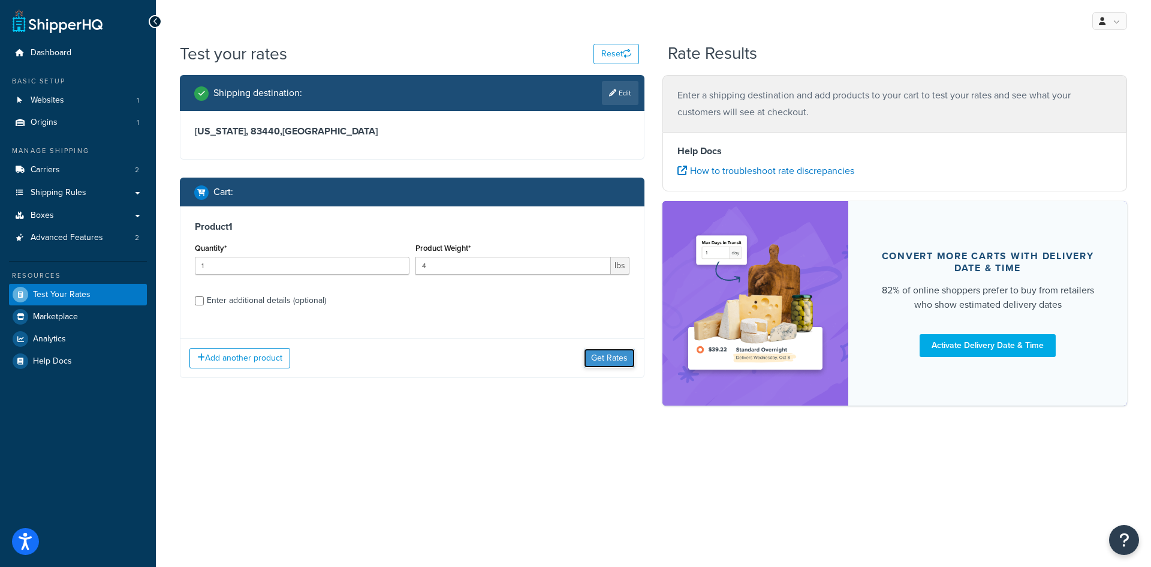
click at [605, 360] on button "Get Rates" at bounding box center [609, 357] width 51 height 19
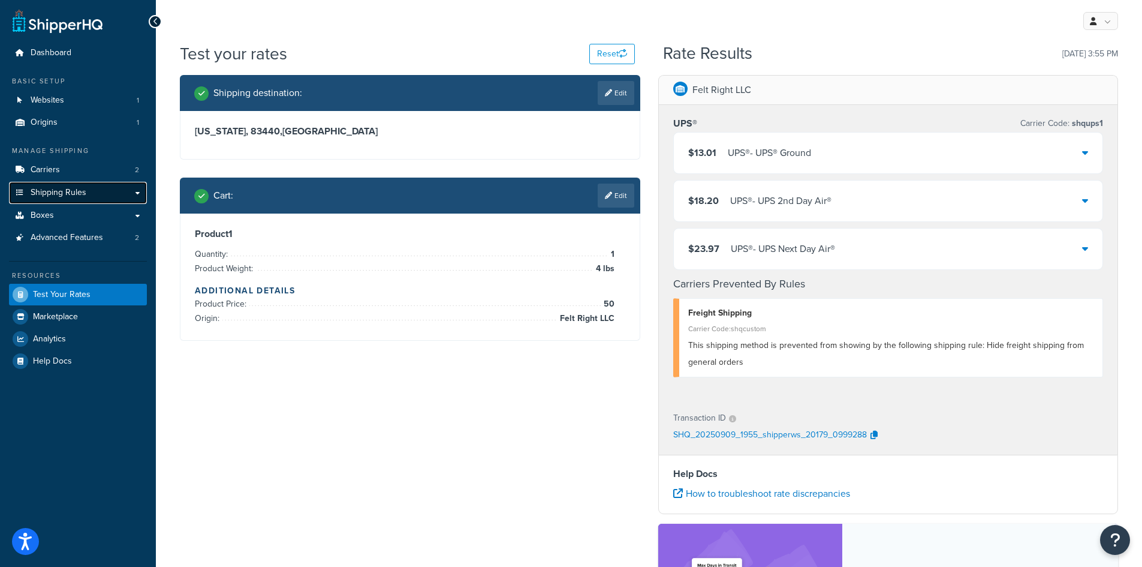
click at [61, 191] on span "Shipping Rules" at bounding box center [59, 193] width 56 height 10
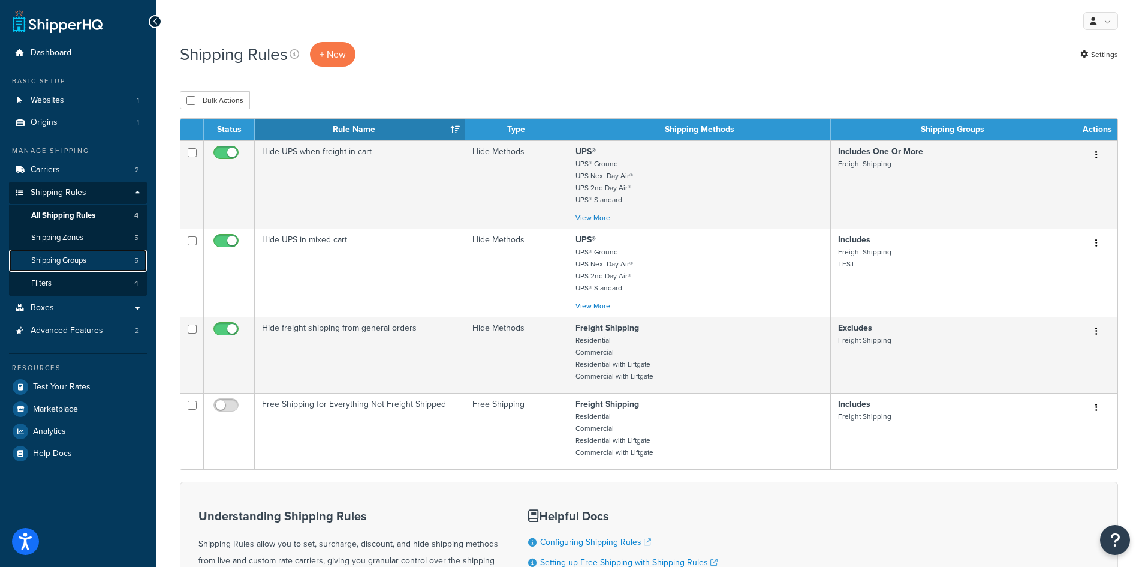
click at [73, 260] on span "Shipping Groups" at bounding box center [58, 260] width 55 height 10
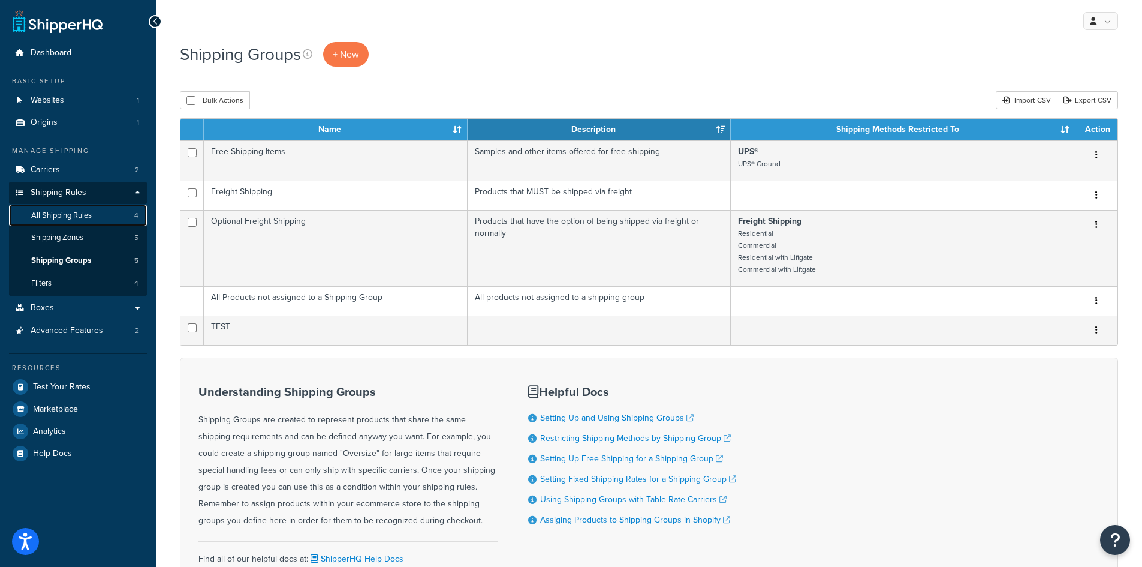
click at [85, 217] on span "All Shipping Rules" at bounding box center [61, 215] width 61 height 10
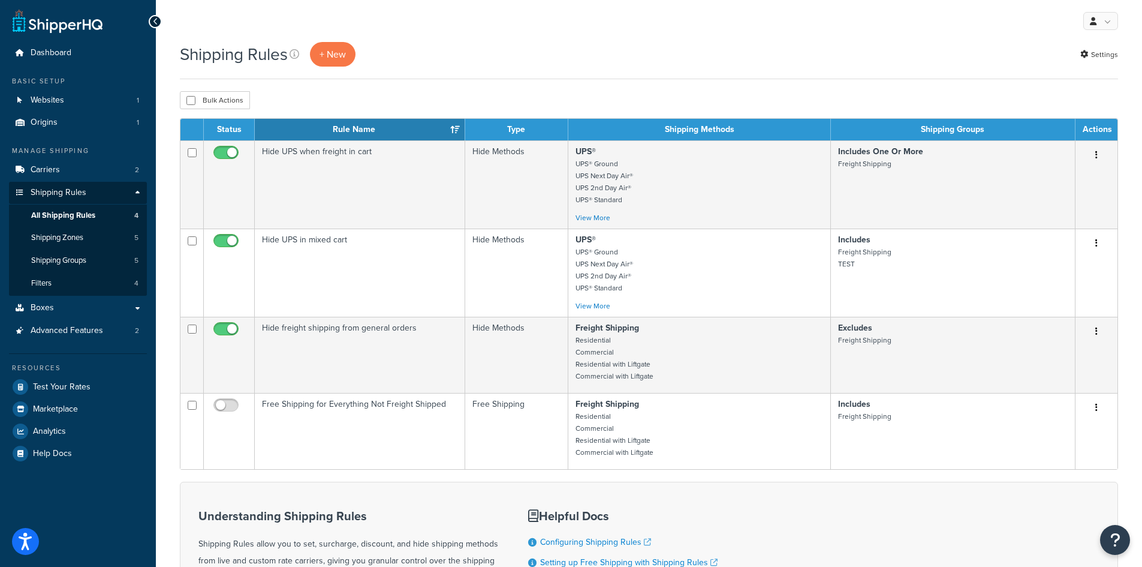
click at [509, 43] on div "Shipping Rules + New Settings" at bounding box center [649, 54] width 938 height 25
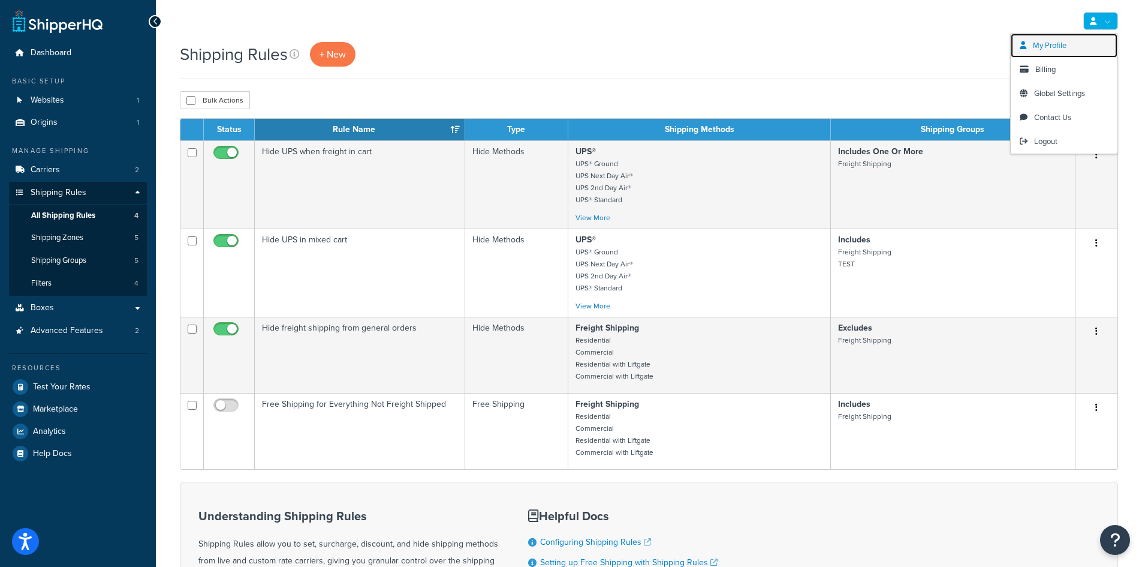
click at [1054, 53] on link "My Profile" at bounding box center [1064, 46] width 107 height 24
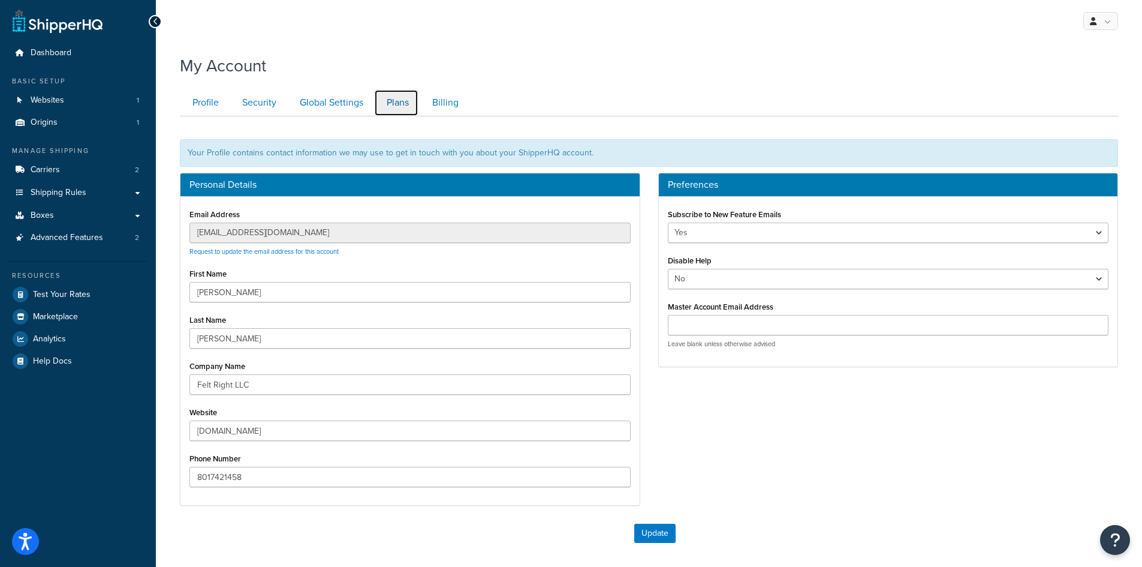
click at [405, 105] on link "Plans" at bounding box center [396, 102] width 44 height 27
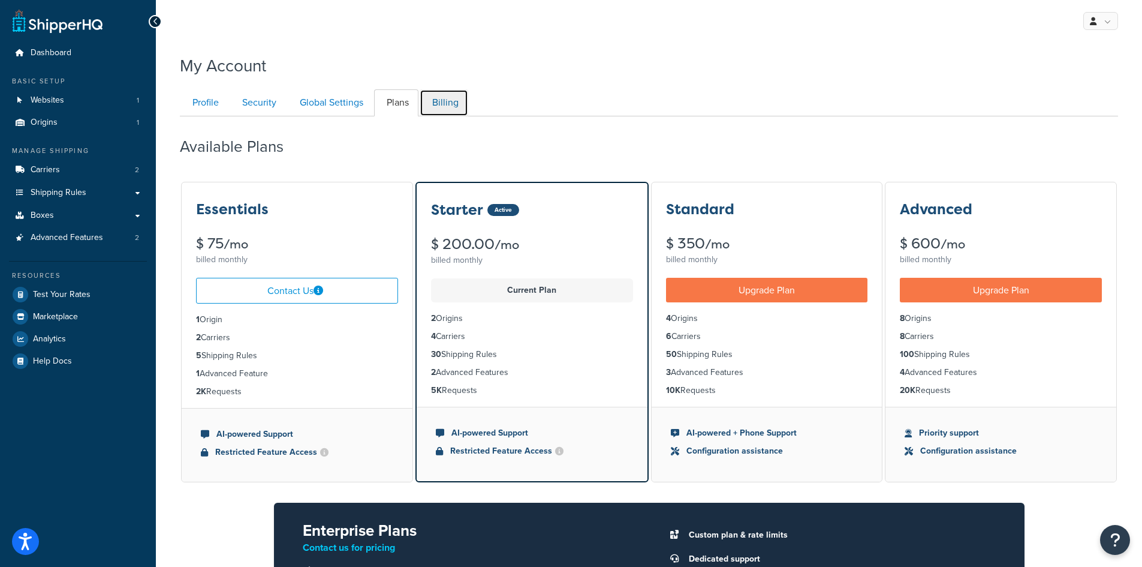
click at [435, 95] on link "Billing" at bounding box center [444, 102] width 49 height 27
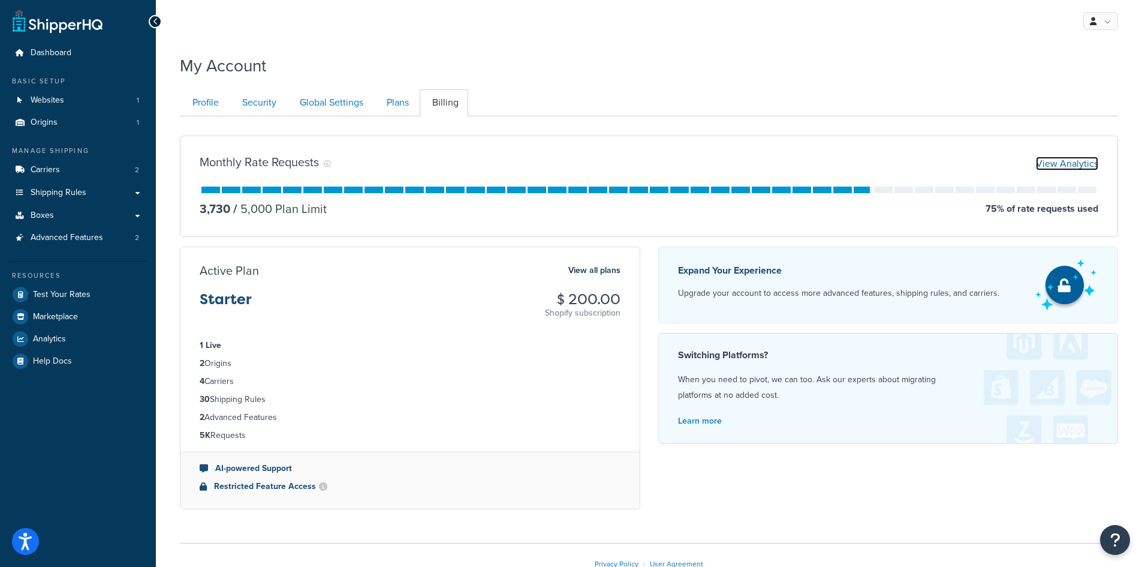
click at [1051, 159] on link "View Analytics" at bounding box center [1067, 163] width 62 height 14
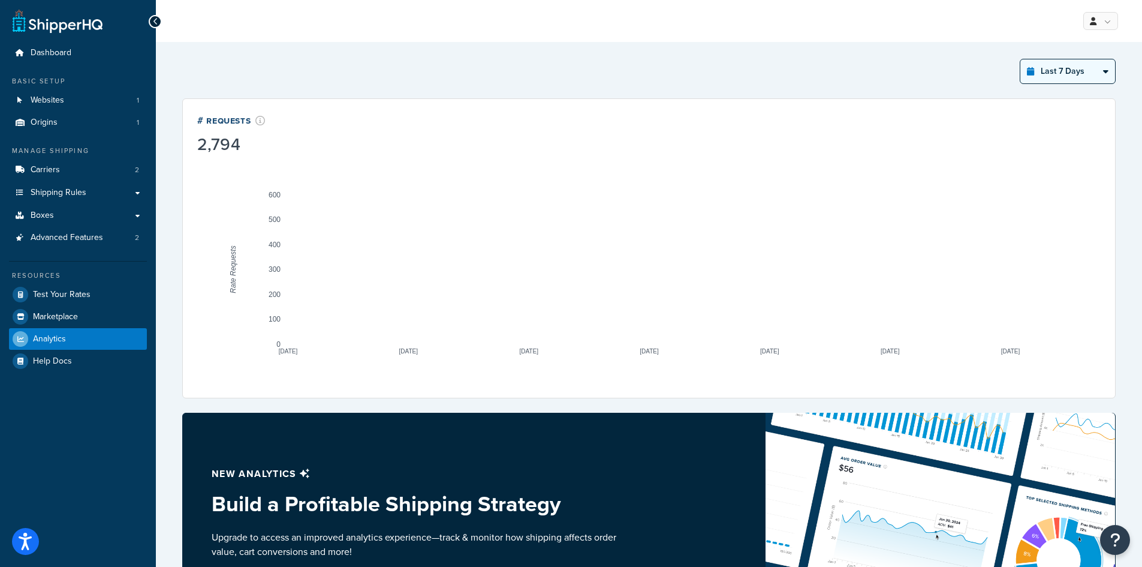
click at [1084, 68] on select "Last 24 Hours Last 7 Days Last 30 Days Last 3 Months Last 6 Months Last 12 Mont…" at bounding box center [1068, 71] width 95 height 24
select select "last_30_days"
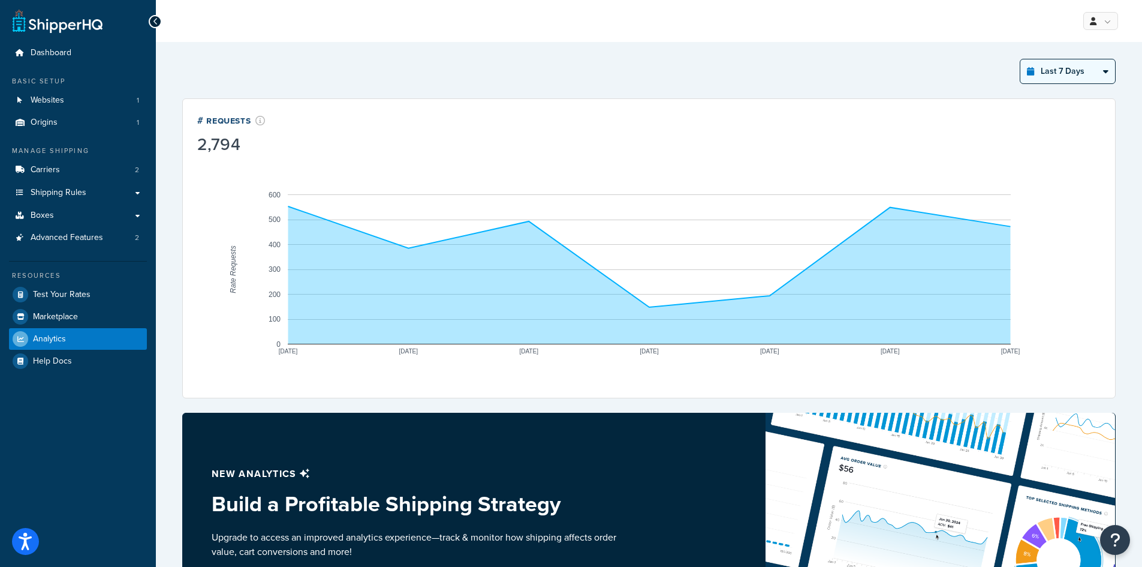
click at [1021, 59] on select "Last 24 Hours Last 7 Days Last 30 Days Last 3 Months Last 6 Months Last 12 Mont…" at bounding box center [1068, 71] width 95 height 24
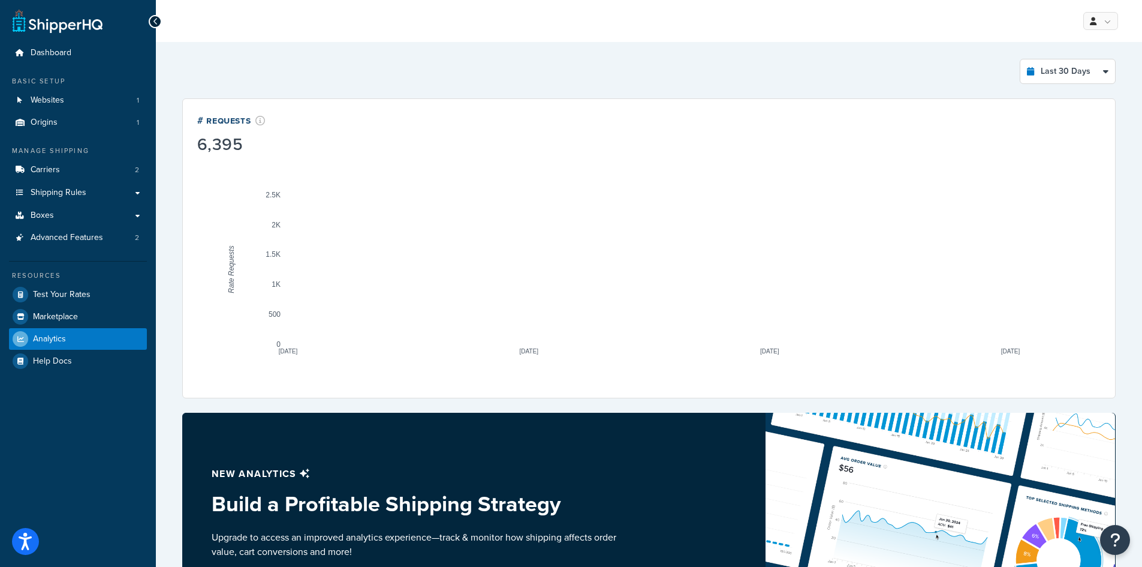
click at [297, 213] on rect "A chart." at bounding box center [649, 269] width 723 height 150
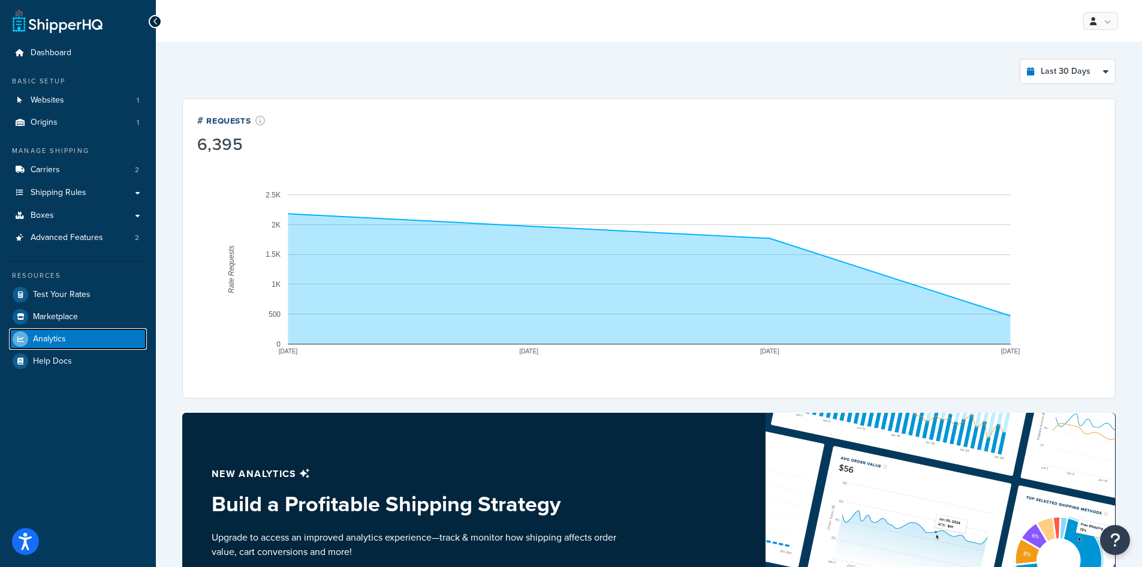
click at [55, 336] on span "Analytics" at bounding box center [49, 339] width 33 height 10
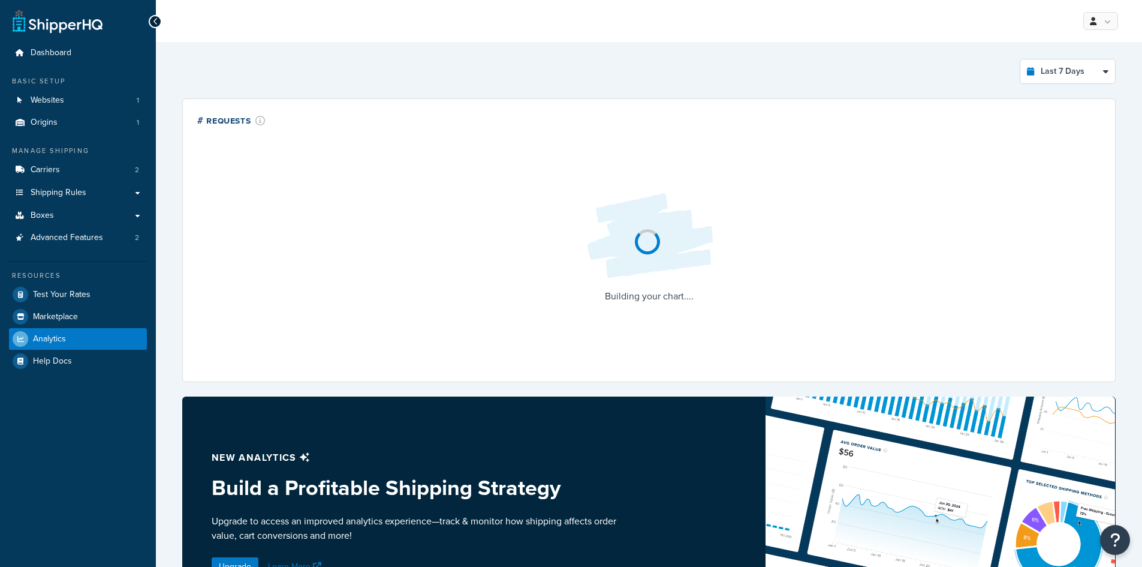
select select "last_7_days"
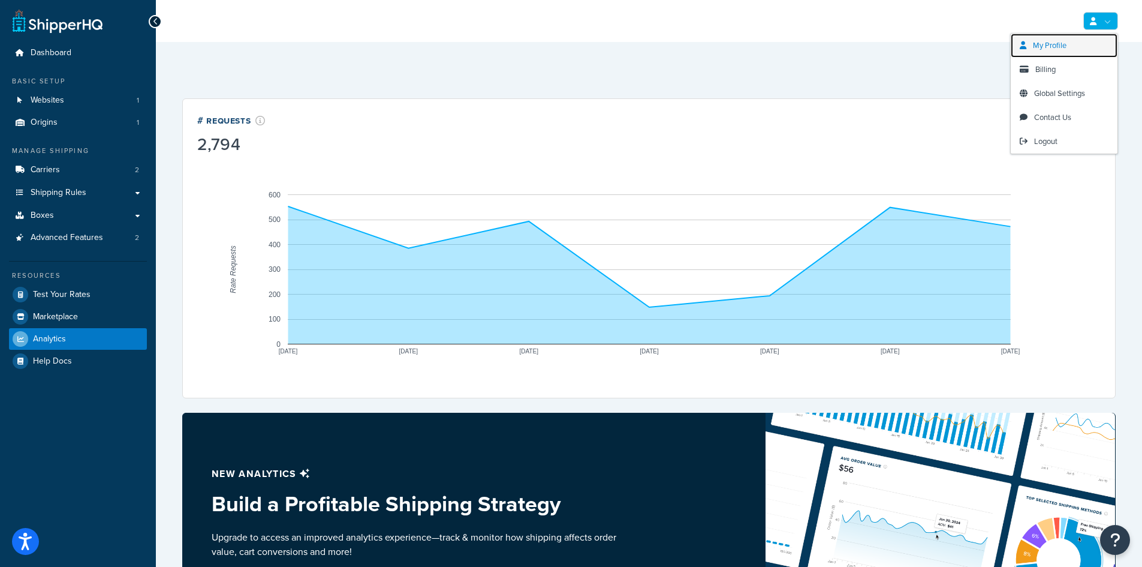
click at [1047, 43] on span "My Profile" at bounding box center [1050, 45] width 34 height 11
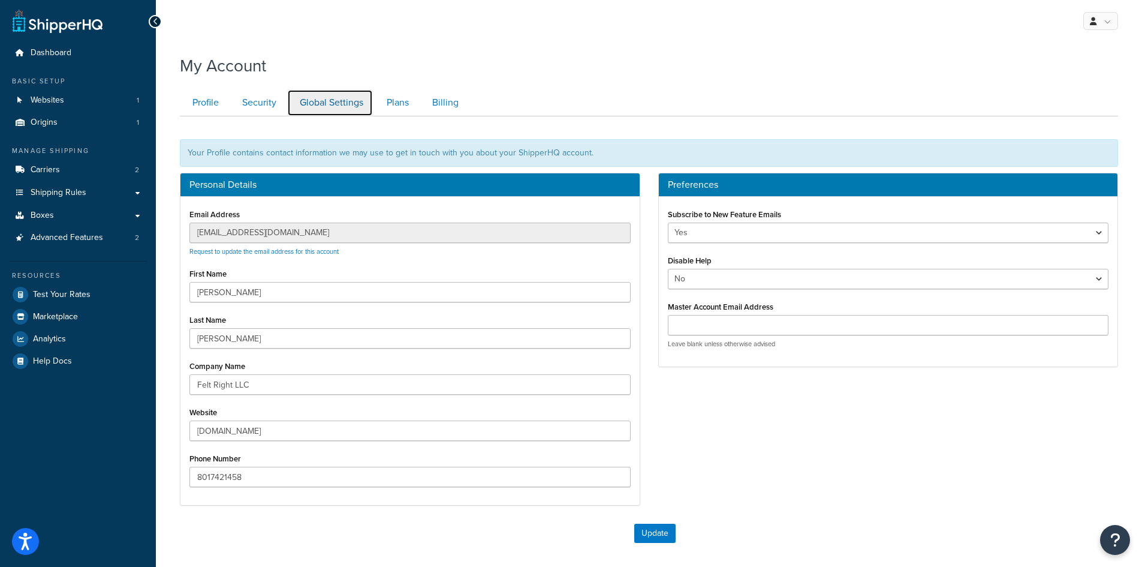
click at [347, 103] on link "Global Settings" at bounding box center [330, 102] width 86 height 27
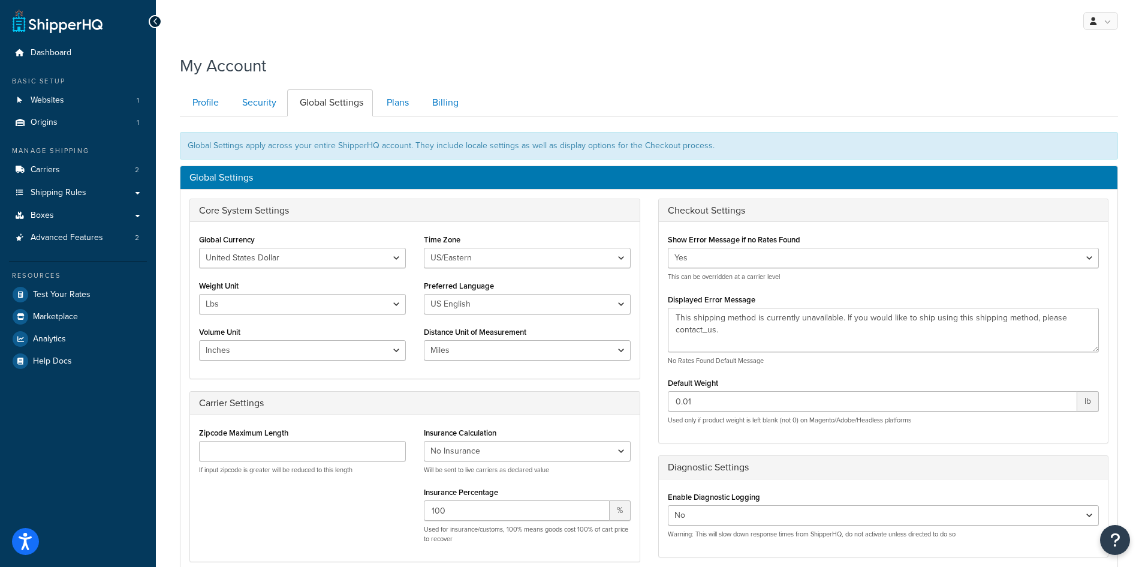
scroll to position [116, 0]
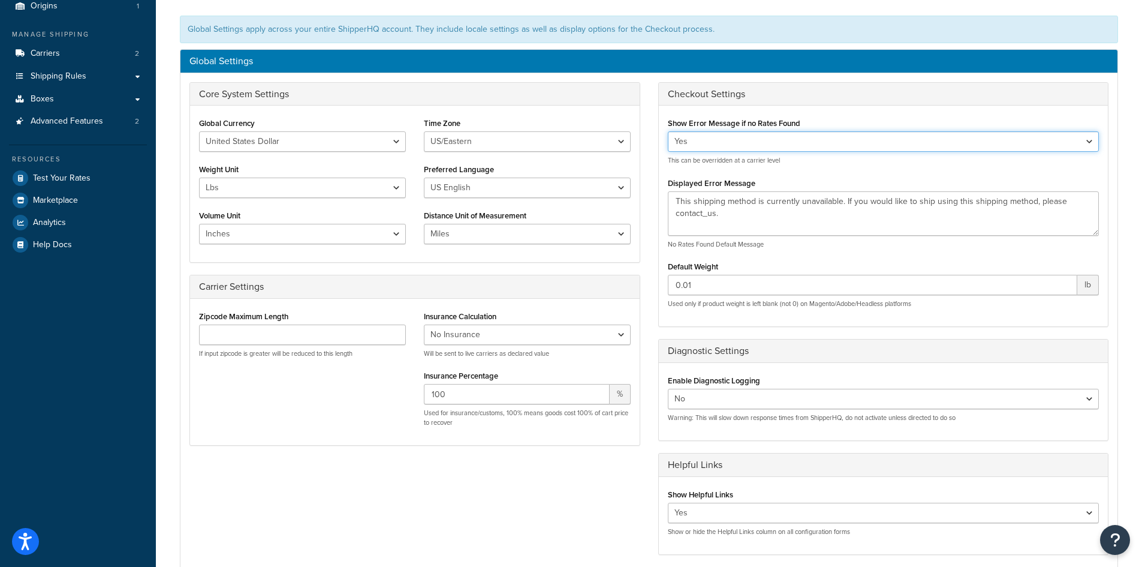
click at [812, 140] on select "Yes No" at bounding box center [884, 141] width 432 height 20
click at [821, 105] on div "Checkout Settings" at bounding box center [884, 94] width 450 height 23
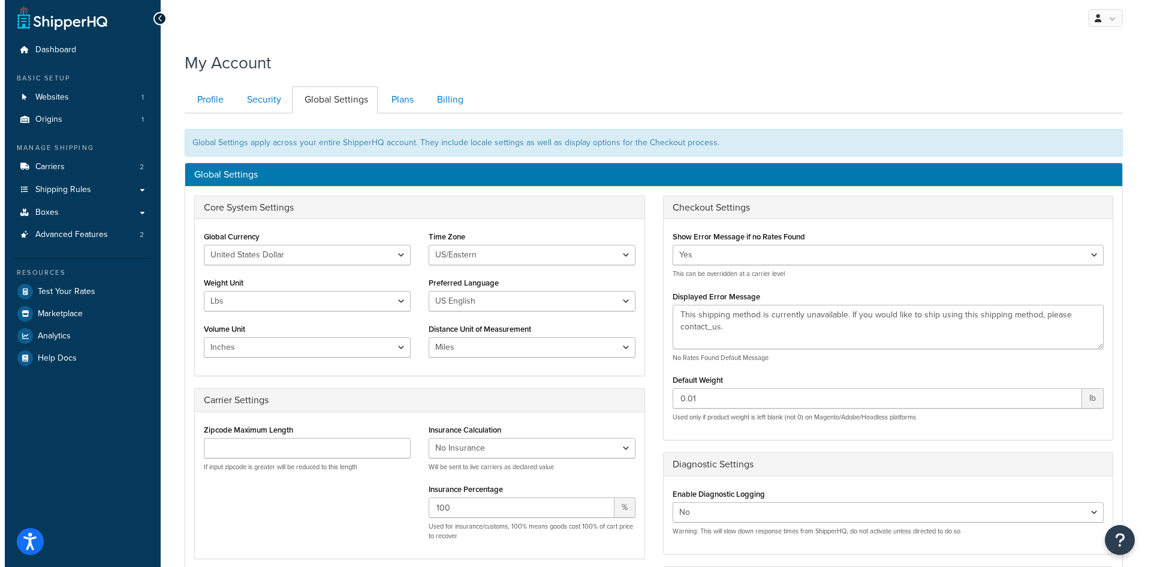
scroll to position [0, 0]
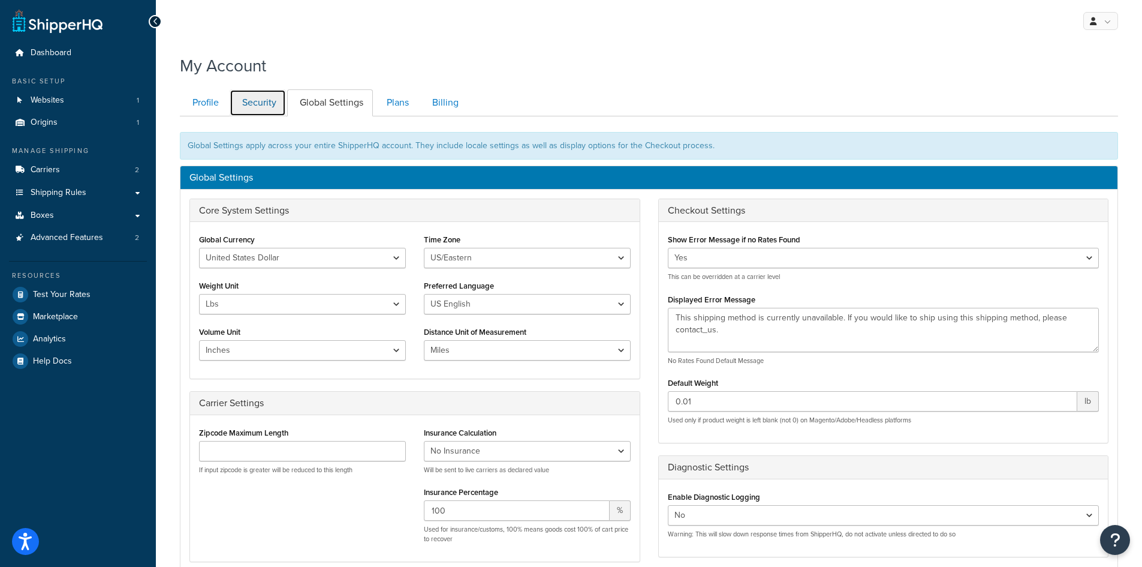
click at [254, 103] on link "Security" at bounding box center [258, 102] width 56 height 27
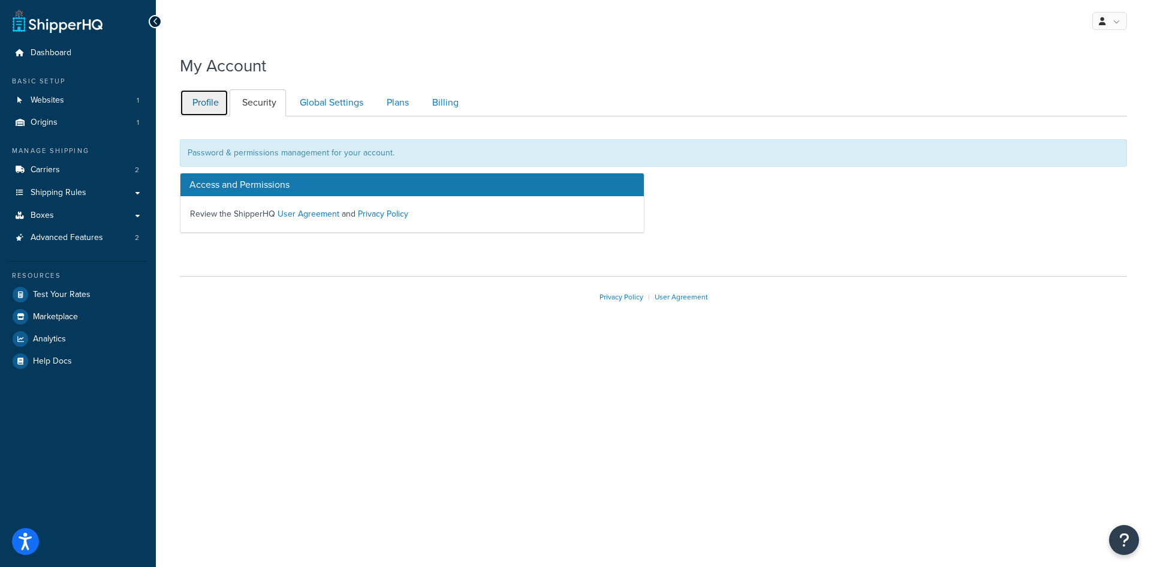
click at [219, 106] on link "Profile" at bounding box center [204, 102] width 49 height 27
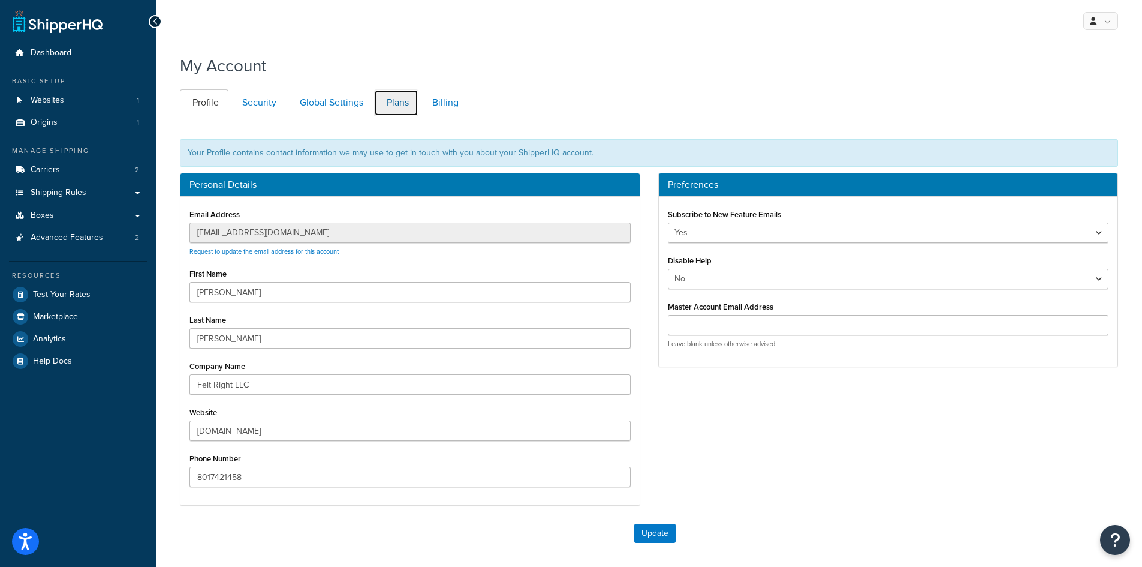
click at [393, 98] on link "Plans" at bounding box center [396, 102] width 44 height 27
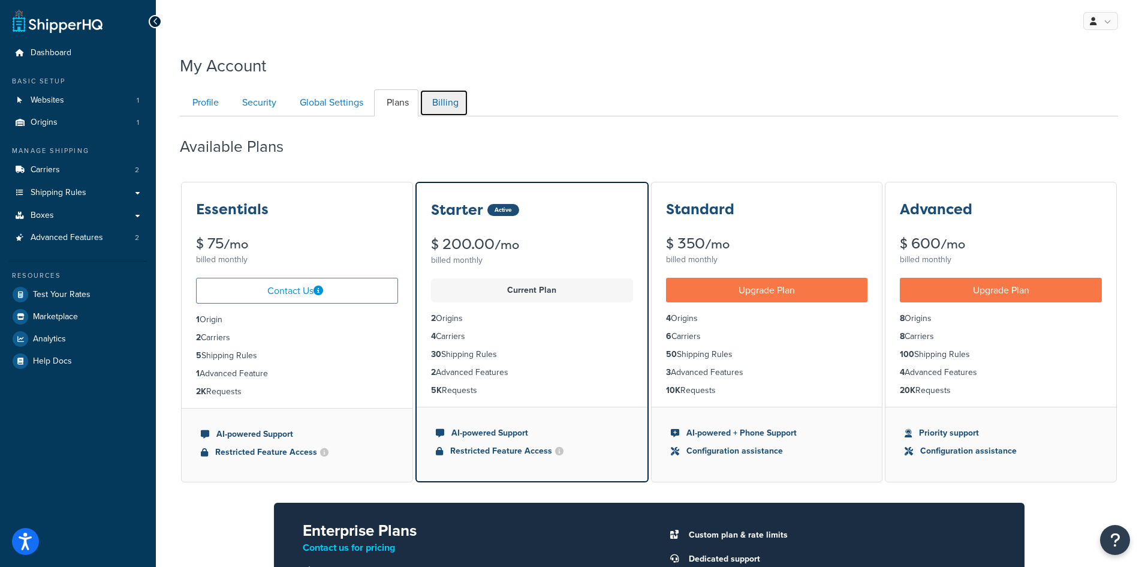
click at [442, 105] on link "Billing" at bounding box center [444, 102] width 49 height 27
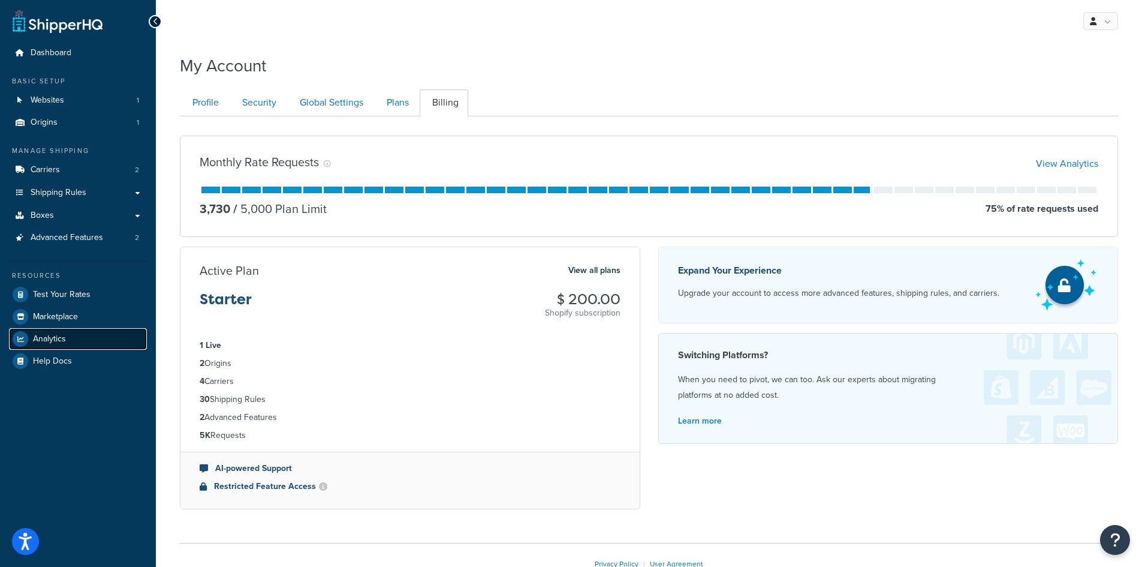
click at [53, 340] on span "Analytics" at bounding box center [49, 339] width 33 height 10
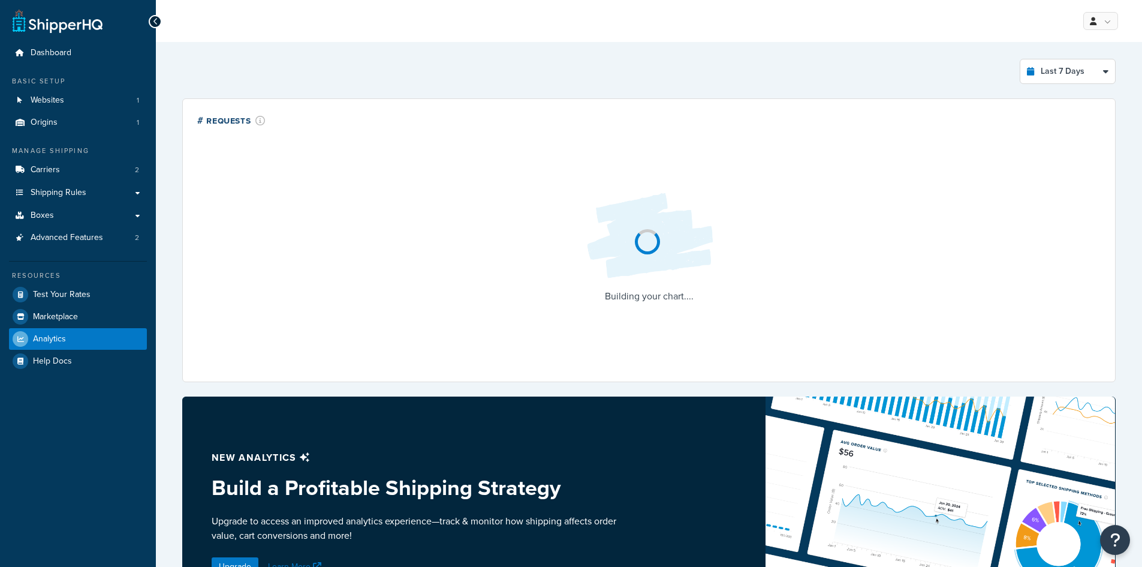
select select "last_7_days"
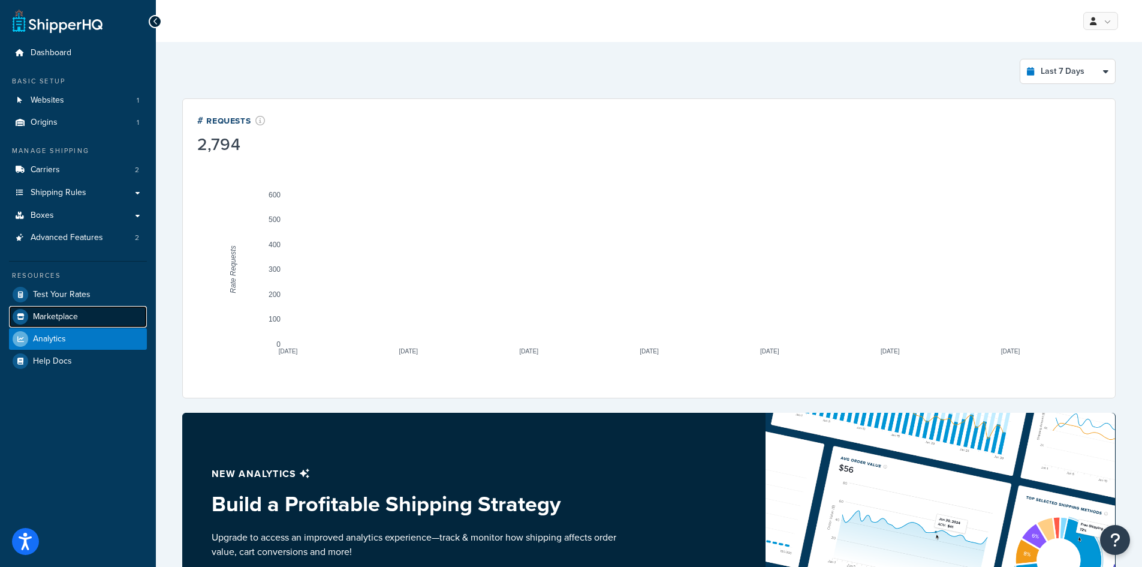
click at [72, 319] on span "Marketplace" at bounding box center [55, 317] width 45 height 10
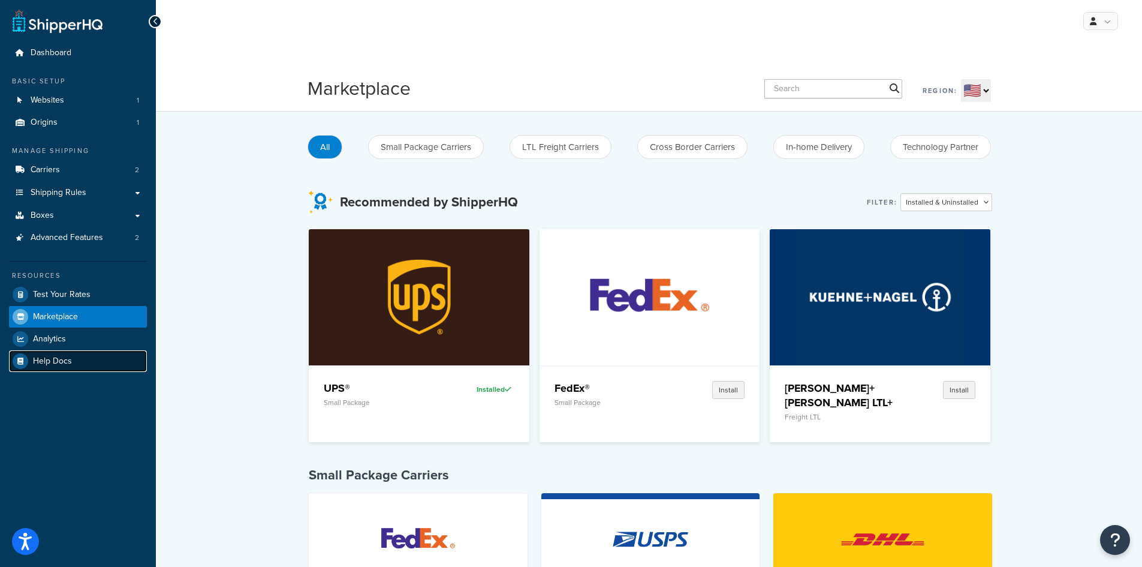
click at [71, 360] on link "Help Docs" at bounding box center [78, 361] width 138 height 22
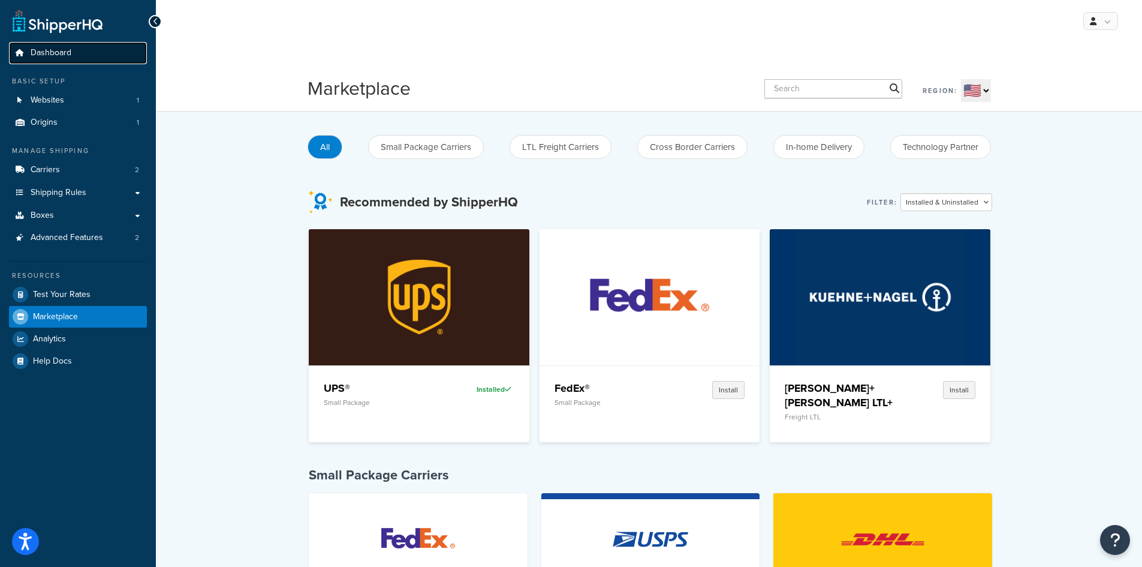
click at [65, 56] on span "Dashboard" at bounding box center [51, 53] width 41 height 10
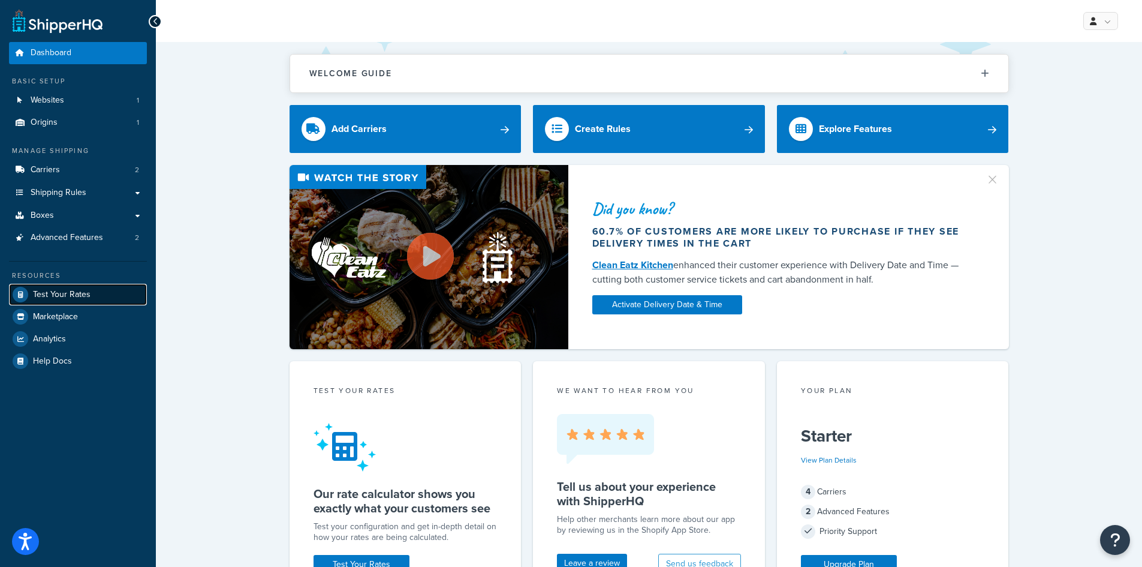
click at [71, 297] on span "Test Your Rates" at bounding box center [62, 295] width 58 height 10
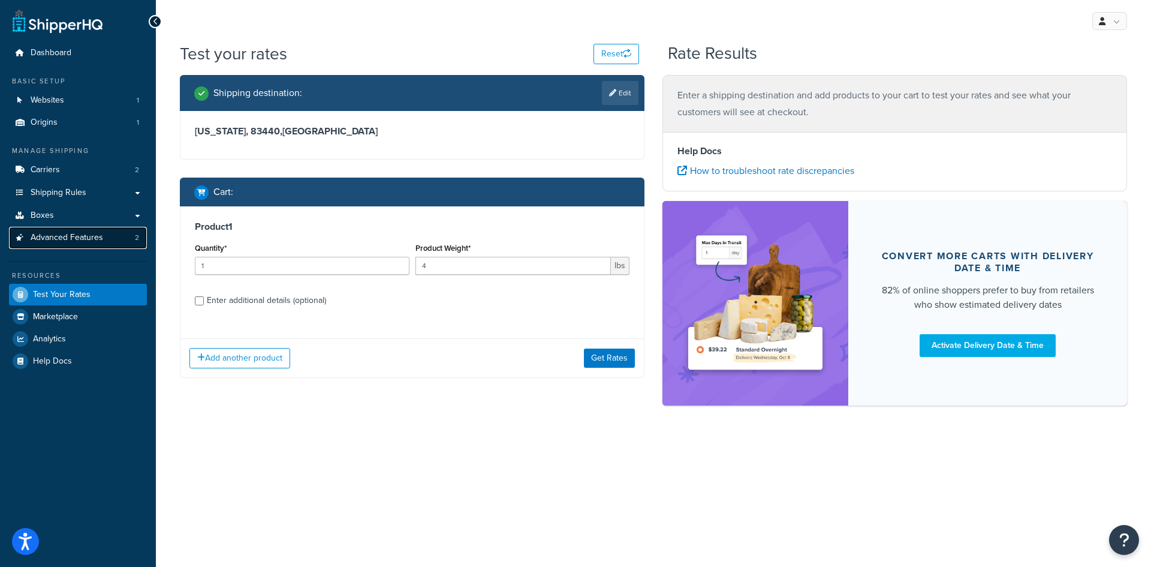
click at [79, 237] on span "Advanced Features" at bounding box center [67, 238] width 73 height 10
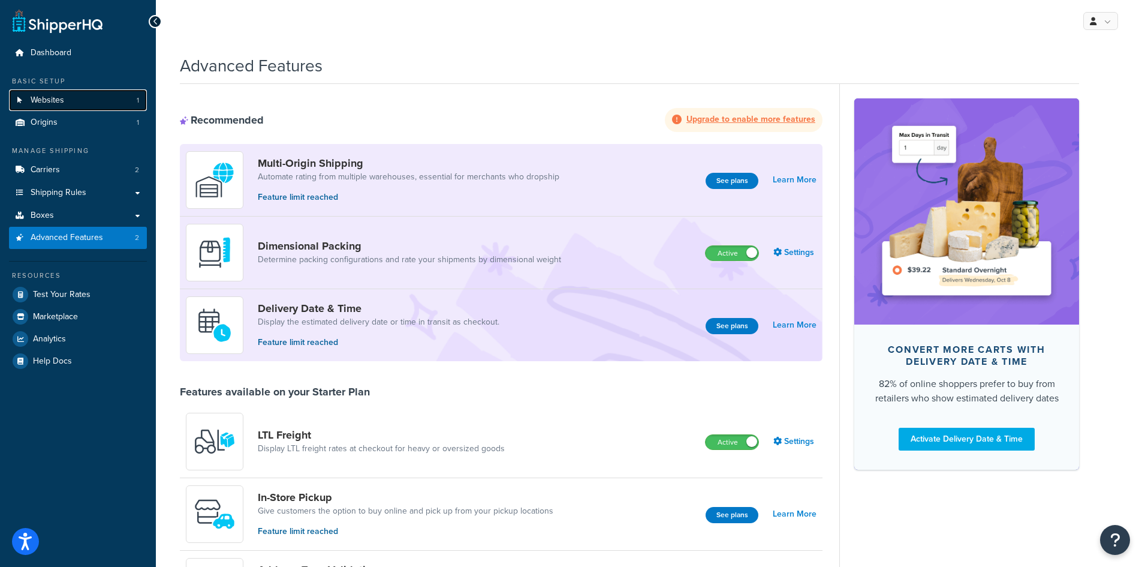
click at [68, 96] on link "Websites 1" at bounding box center [78, 100] width 138 height 22
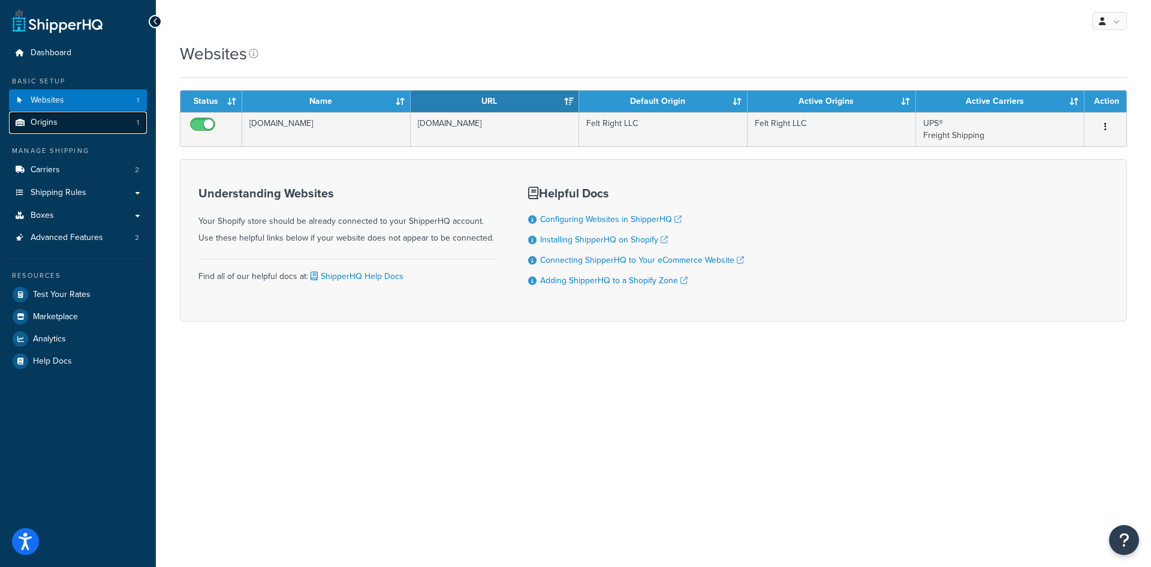
click at [70, 124] on link "Origins 1" at bounding box center [78, 123] width 138 height 22
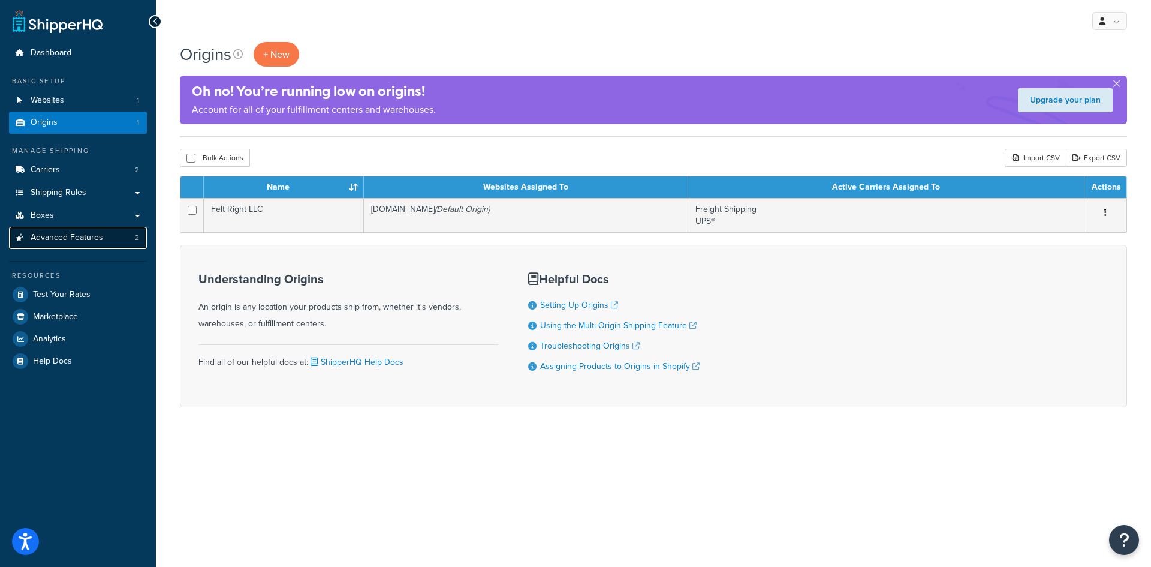
click at [79, 241] on span "Advanced Features" at bounding box center [67, 238] width 73 height 10
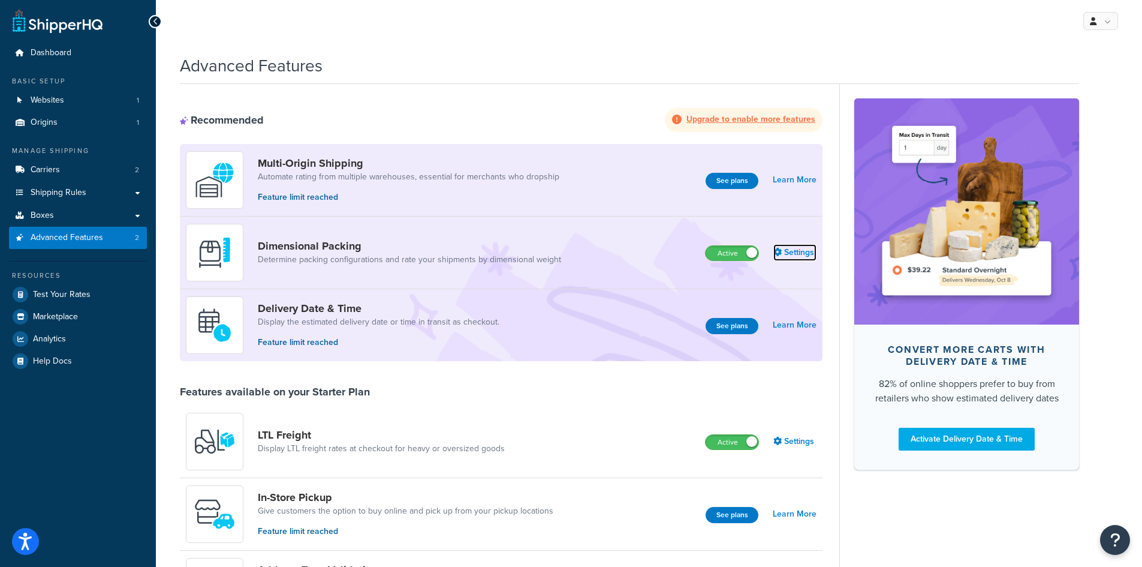
click at [802, 250] on link "Settings" at bounding box center [794, 252] width 43 height 17
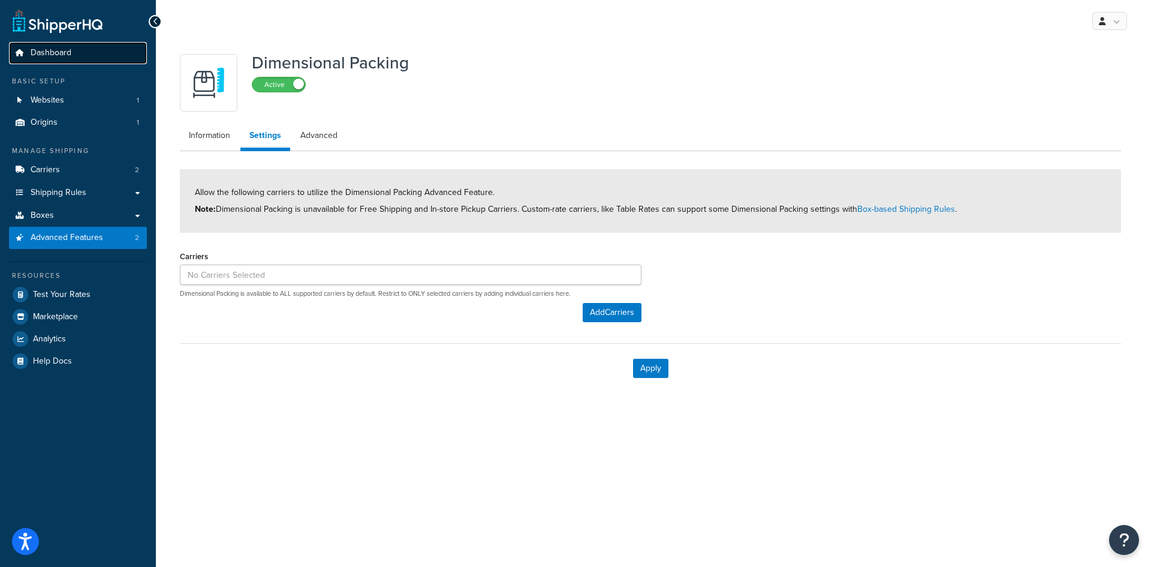
click at [48, 49] on span "Dashboard" at bounding box center [51, 53] width 41 height 10
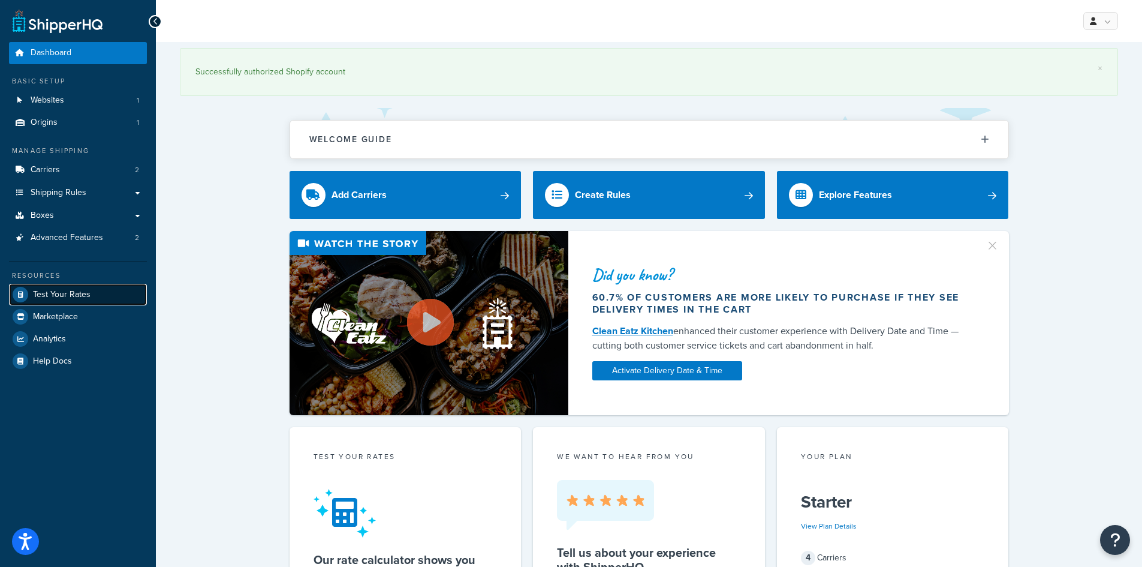
click at [73, 294] on span "Test Your Rates" at bounding box center [62, 295] width 58 height 10
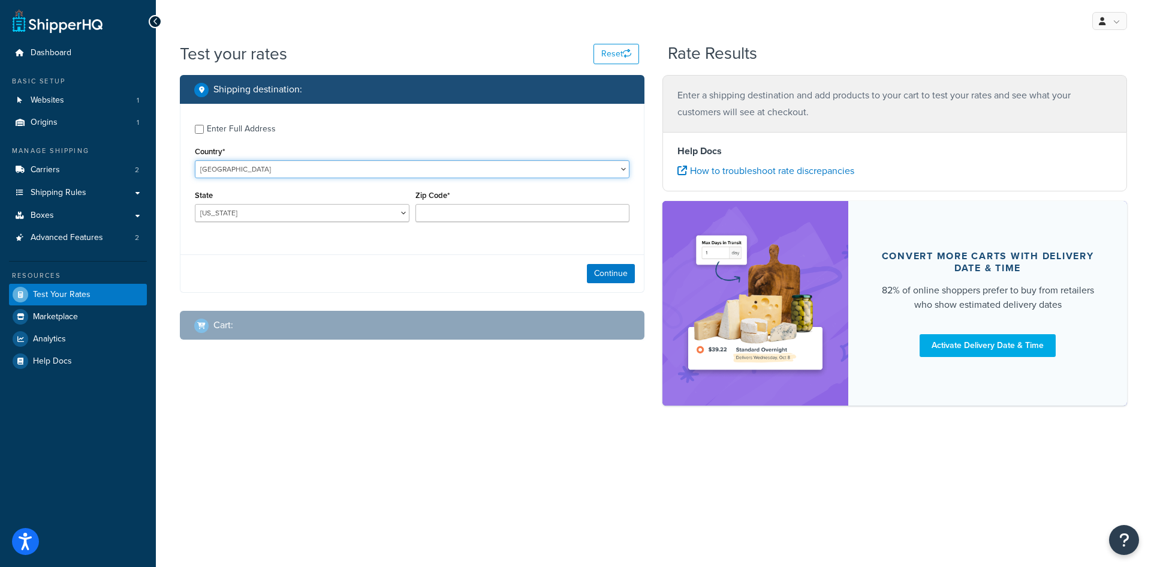
click at [308, 171] on select "[GEOGRAPHIC_DATA] [GEOGRAPHIC_DATA] [GEOGRAPHIC_DATA] [GEOGRAPHIC_DATA] [GEOGRA…" at bounding box center [412, 169] width 435 height 18
click at [291, 214] on select "[US_STATE] [US_STATE] [US_STATE] [US_STATE] [US_STATE] Armed Forces Americas Ar…" at bounding box center [302, 213] width 215 height 18
select select "ID"
click at [195, 204] on select "[US_STATE] [US_STATE] [US_STATE] [US_STATE] [US_STATE] Armed Forces Americas Ar…" at bounding box center [302, 213] width 215 height 18
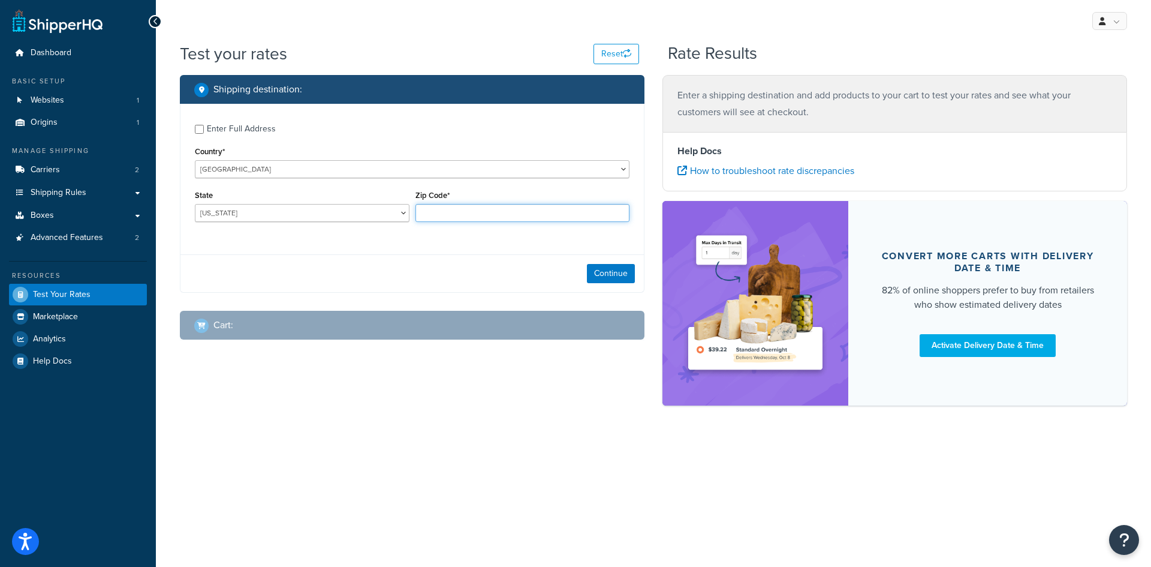
click at [489, 212] on input "Zip Code*" at bounding box center [523, 213] width 215 height 18
type input "83440"
click at [607, 271] on button "Continue" at bounding box center [611, 273] width 48 height 19
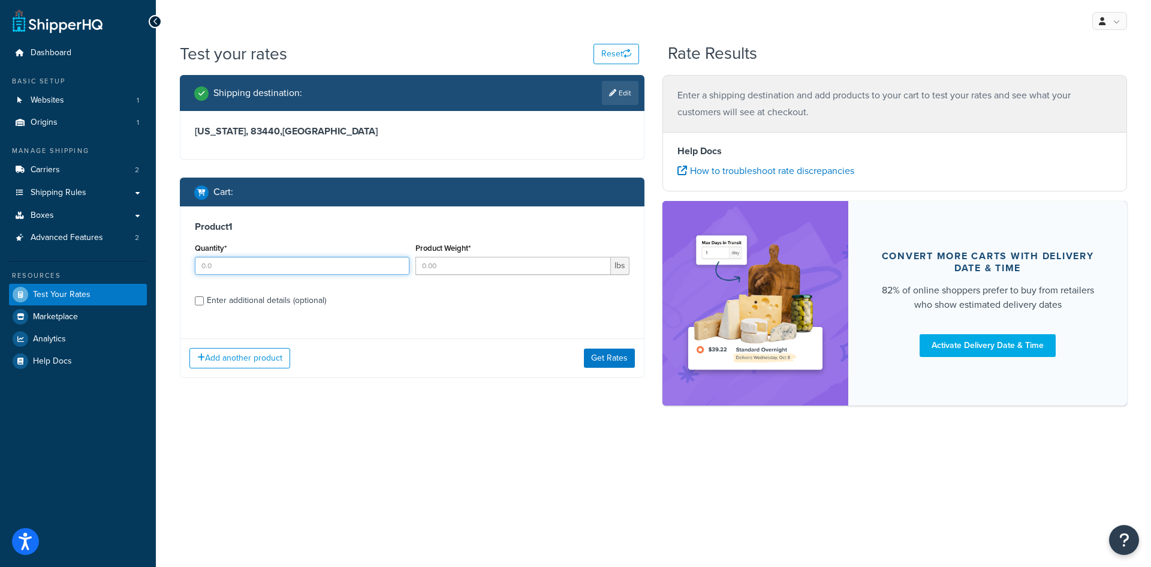
click at [273, 269] on input "Quantity*" at bounding box center [302, 266] width 215 height 18
type input "1"
click at [556, 268] on input "Product Weight*" at bounding box center [514, 266] width 196 height 18
type input "7"
click at [200, 303] on input "Enter additional details (optional)" at bounding box center [199, 300] width 9 height 9
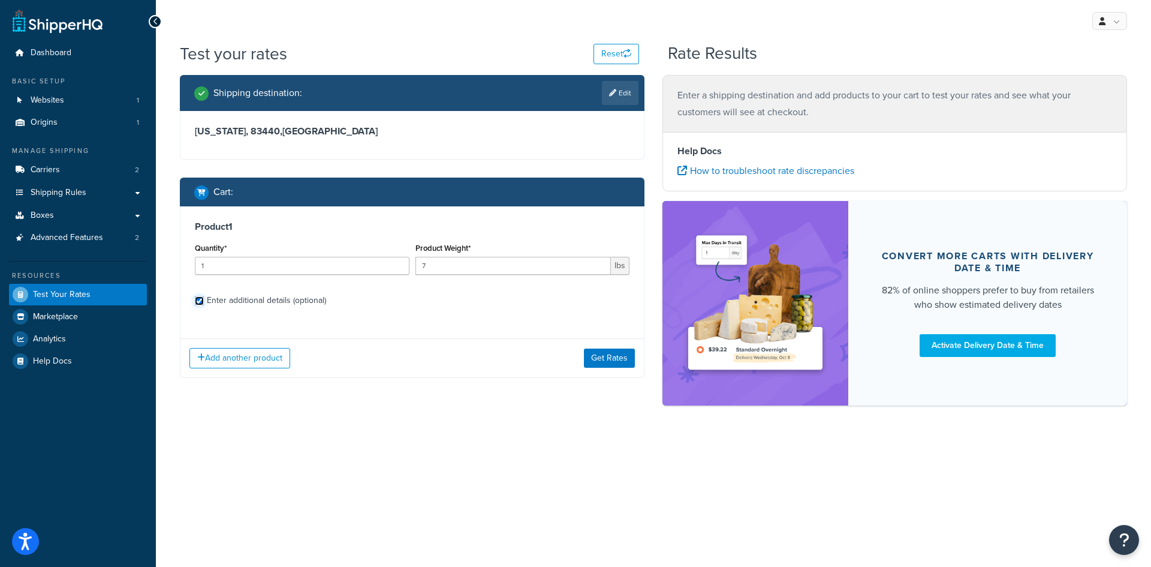
checkbox input "true"
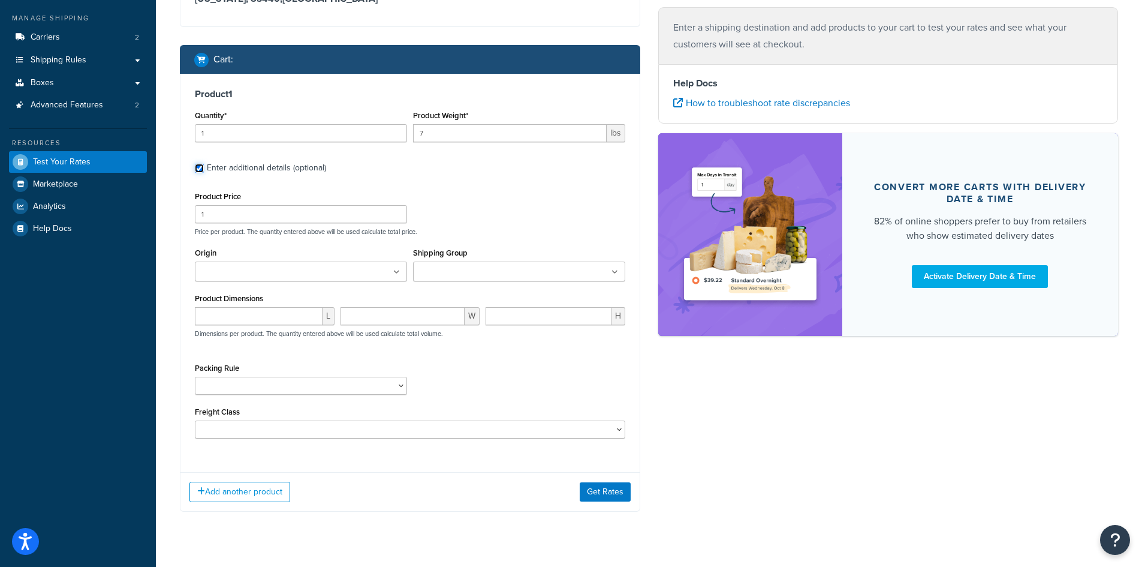
scroll to position [155, 0]
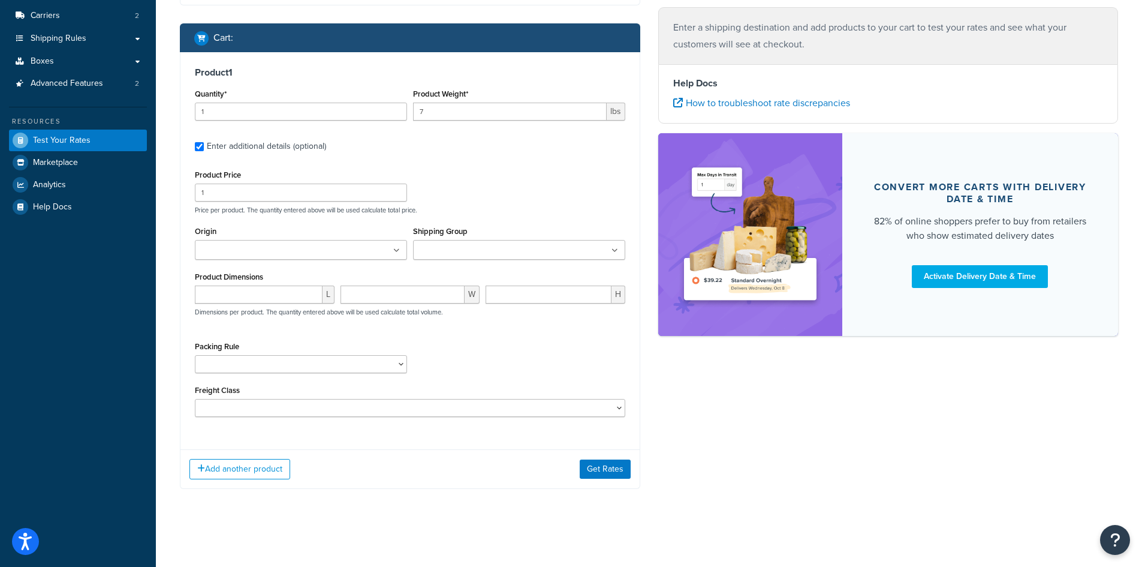
click at [282, 249] on input "Origin" at bounding box center [251, 250] width 106 height 13
drag, startPoint x: 281, startPoint y: 269, endPoint x: 420, endPoint y: 263, distance: 139.9
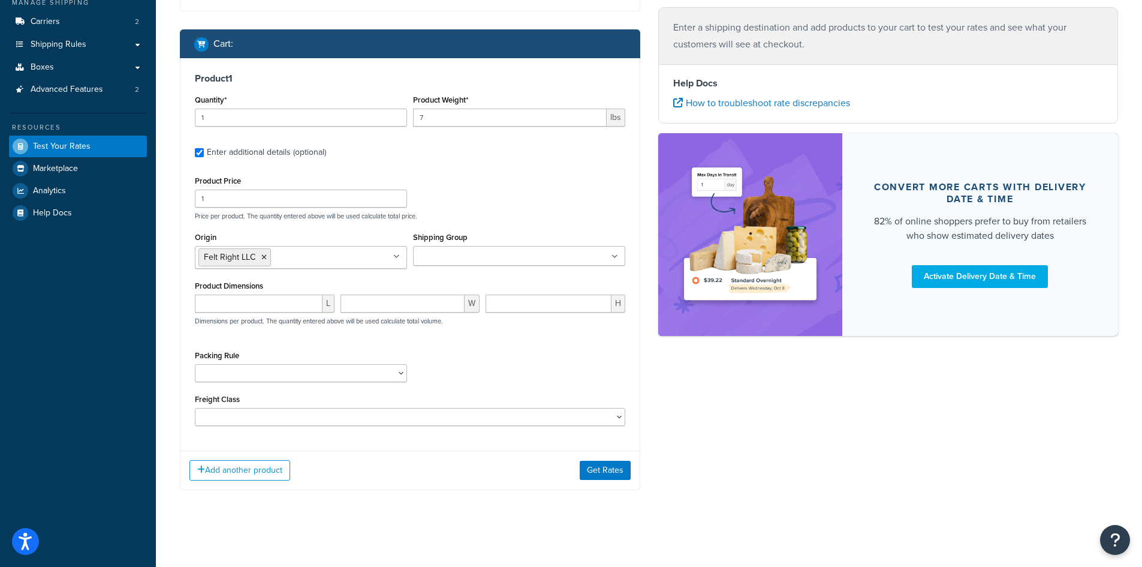
click at [491, 267] on div "Shipping Group Free Shipping Items Freight Shipping Optional Freight Shipping T…" at bounding box center [519, 252] width 218 height 46
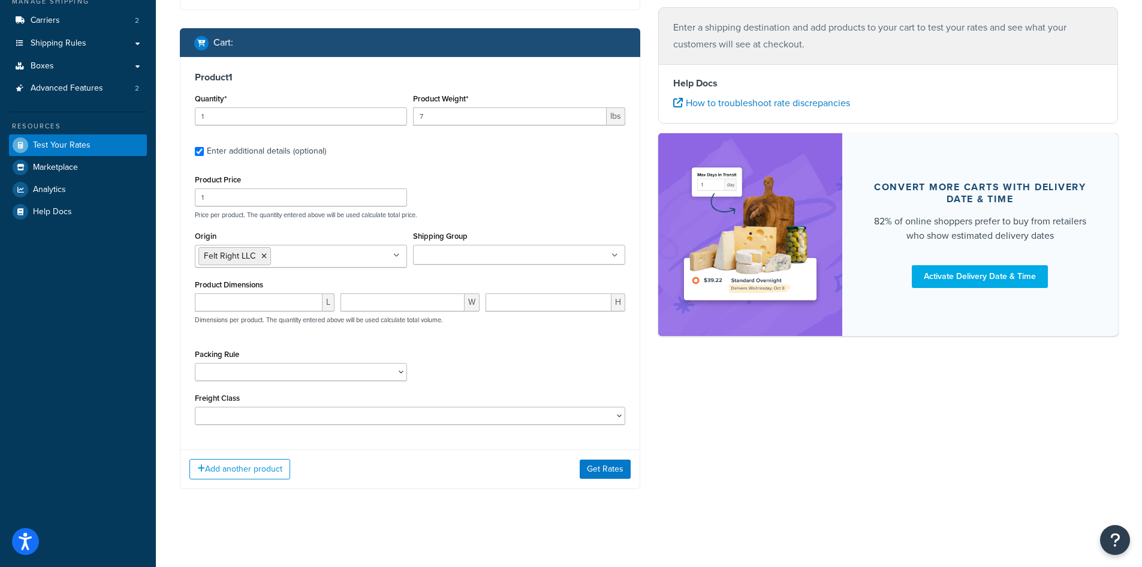
click at [489, 260] on input "Shipping Group" at bounding box center [470, 255] width 106 height 13
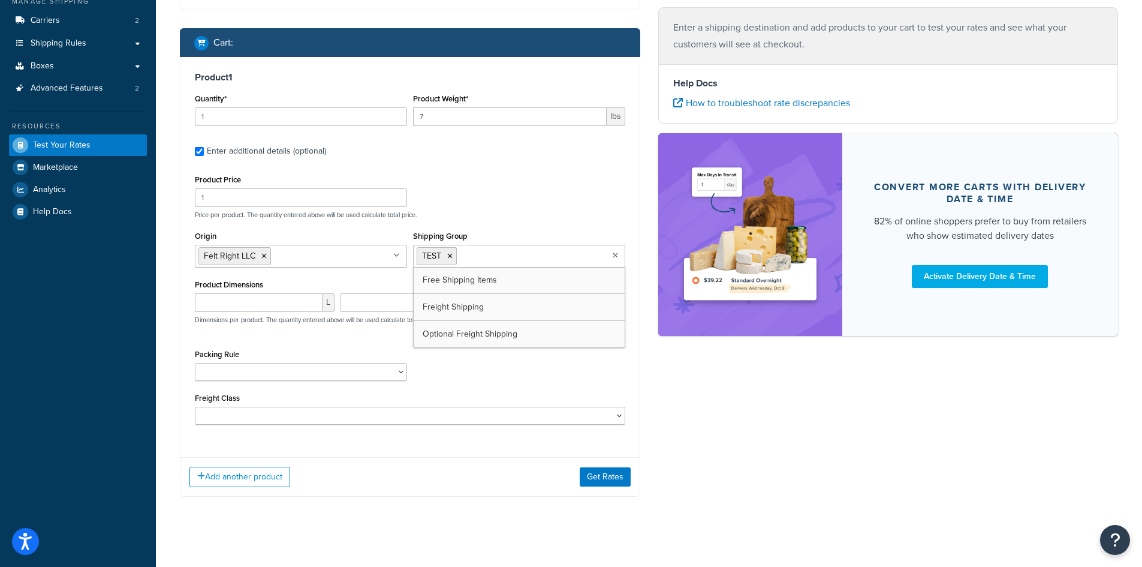
click at [481, 374] on div "Packing Rule Blades" at bounding box center [410, 368] width 437 height 44
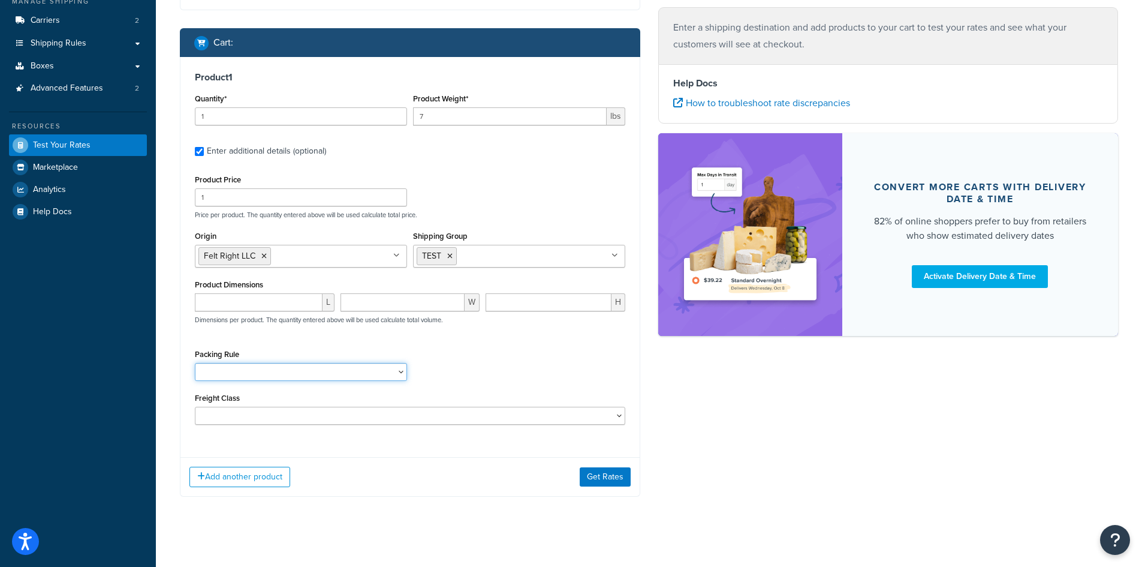
click at [306, 377] on select "Blades" at bounding box center [301, 372] width 212 height 18
click at [520, 383] on div "Packing Rule Blades" at bounding box center [410, 368] width 437 height 44
click at [598, 472] on button "Get Rates" at bounding box center [605, 476] width 51 height 19
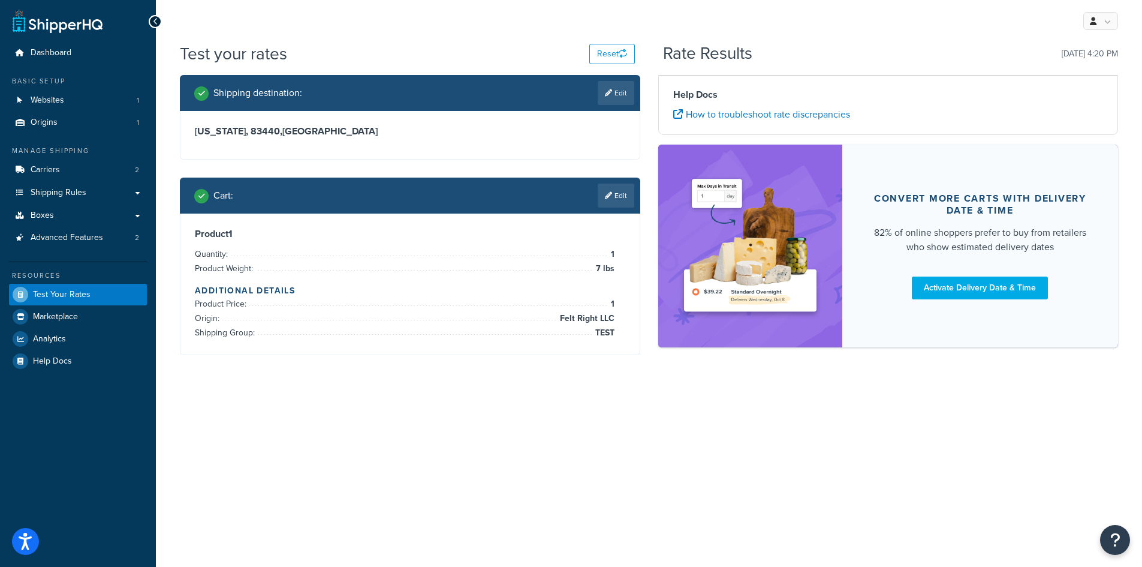
scroll to position [0, 0]
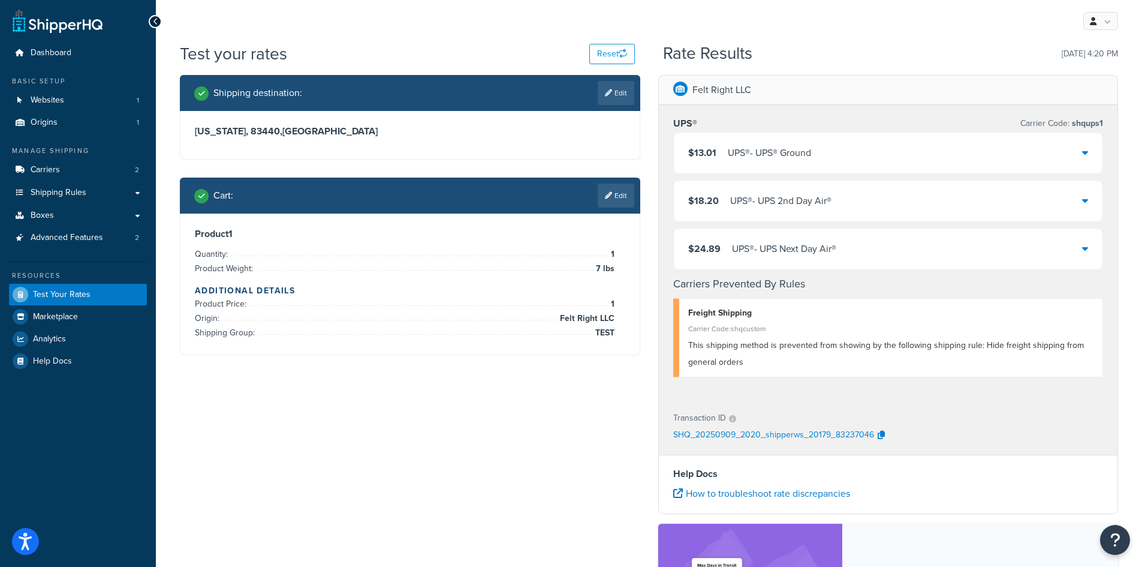
click at [1088, 154] on div "$13.01 UPS® - UPS® Ground" at bounding box center [888, 153] width 429 height 41
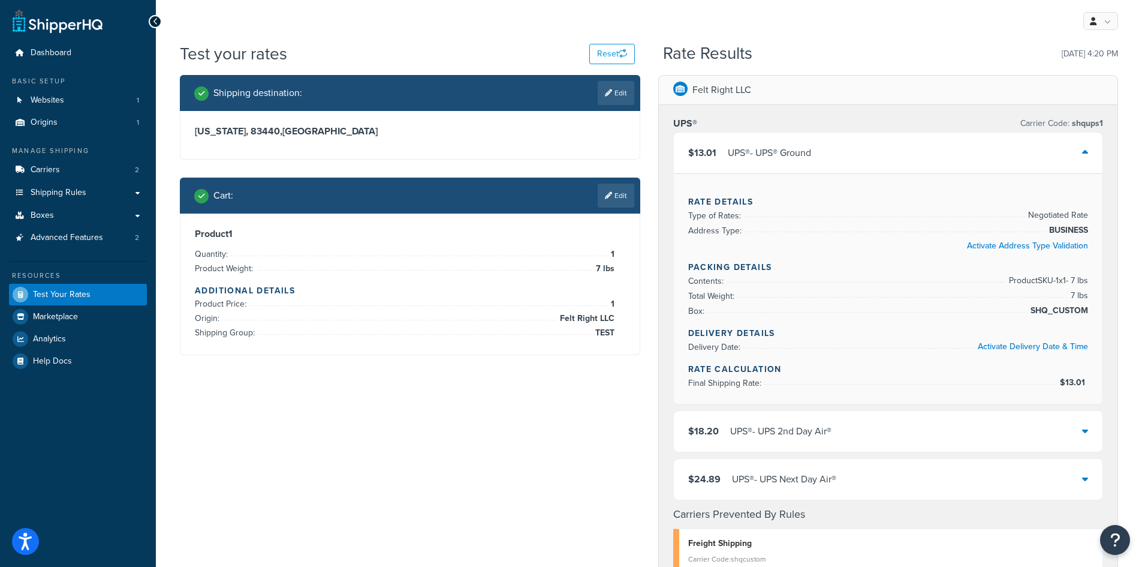
click at [1088, 154] on div "$13.01 UPS® - UPS® Ground" at bounding box center [888, 153] width 429 height 41
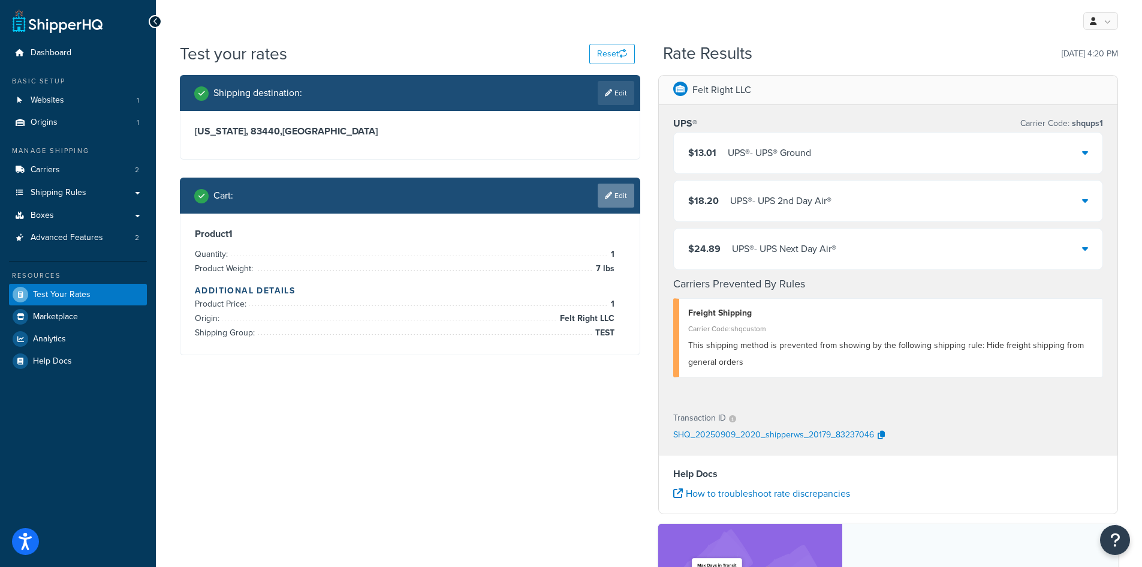
click at [608, 194] on icon at bounding box center [608, 195] width 7 height 7
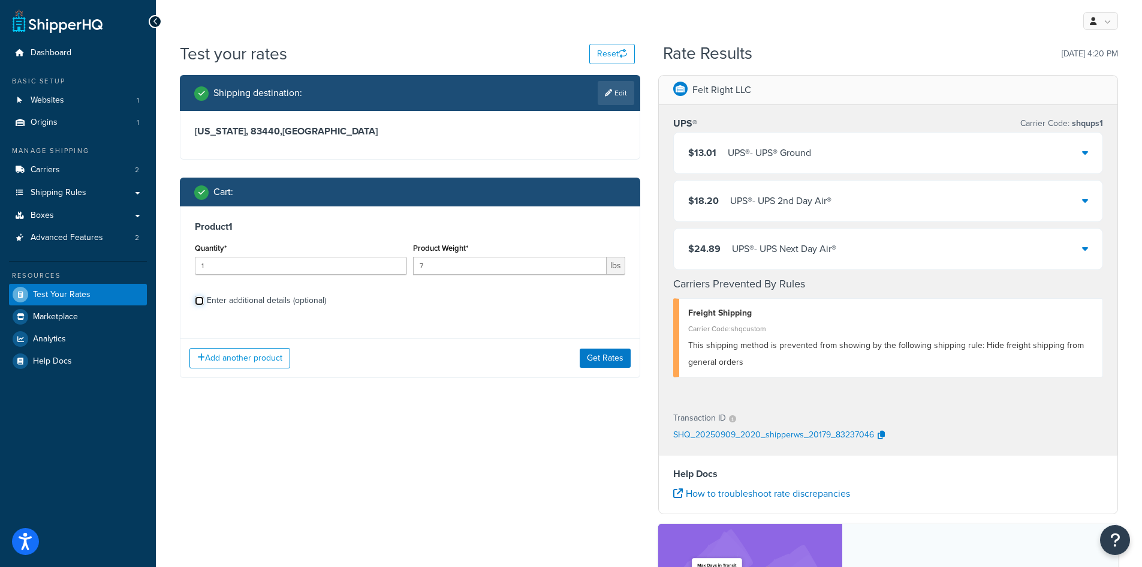
click at [200, 296] on input "Enter additional details (optional)" at bounding box center [199, 300] width 9 height 9
checkbox input "true"
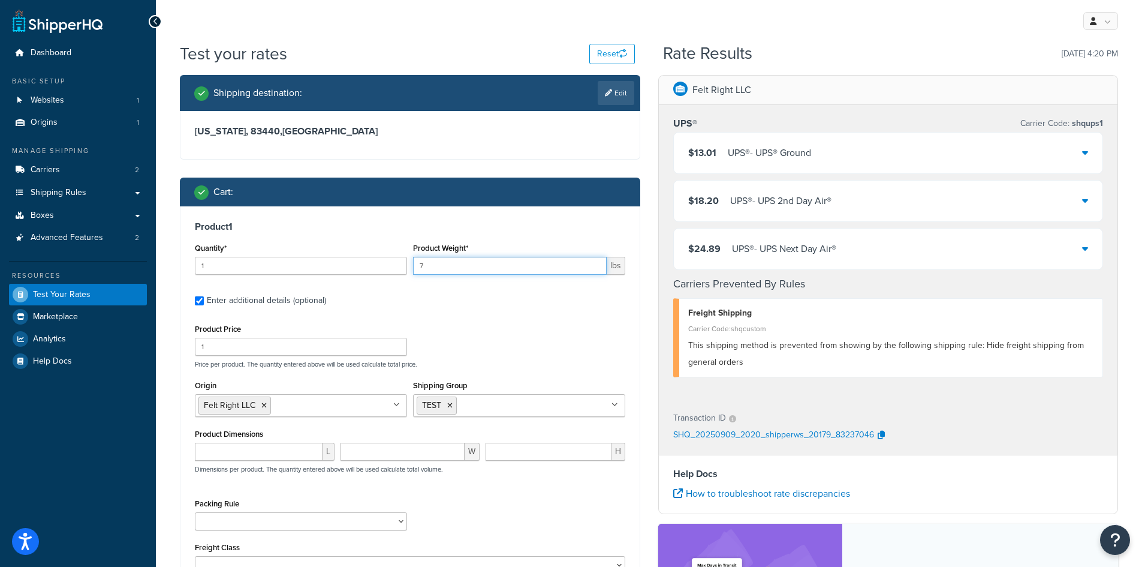
drag, startPoint x: 429, startPoint y: 271, endPoint x: 392, endPoint y: 272, distance: 36.6
click at [392, 272] on div "Quantity* 1 Product Weight* 7 lbs" at bounding box center [410, 262] width 437 height 44
type input "35"
click at [452, 406] on icon at bounding box center [449, 405] width 5 height 7
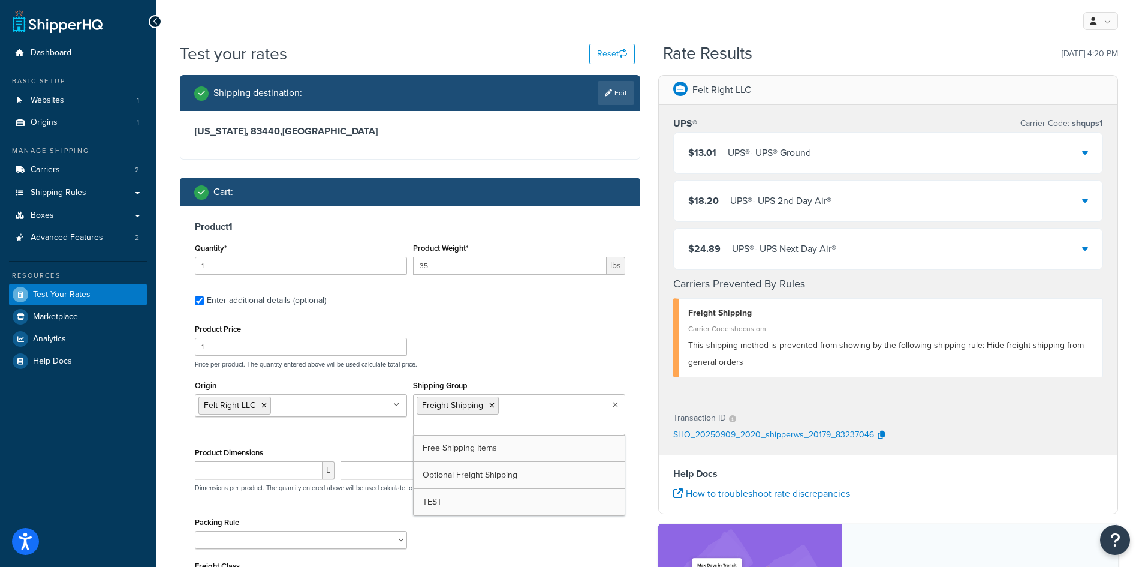
click at [503, 530] on div "Packing Rule Blades" at bounding box center [410, 536] width 437 height 44
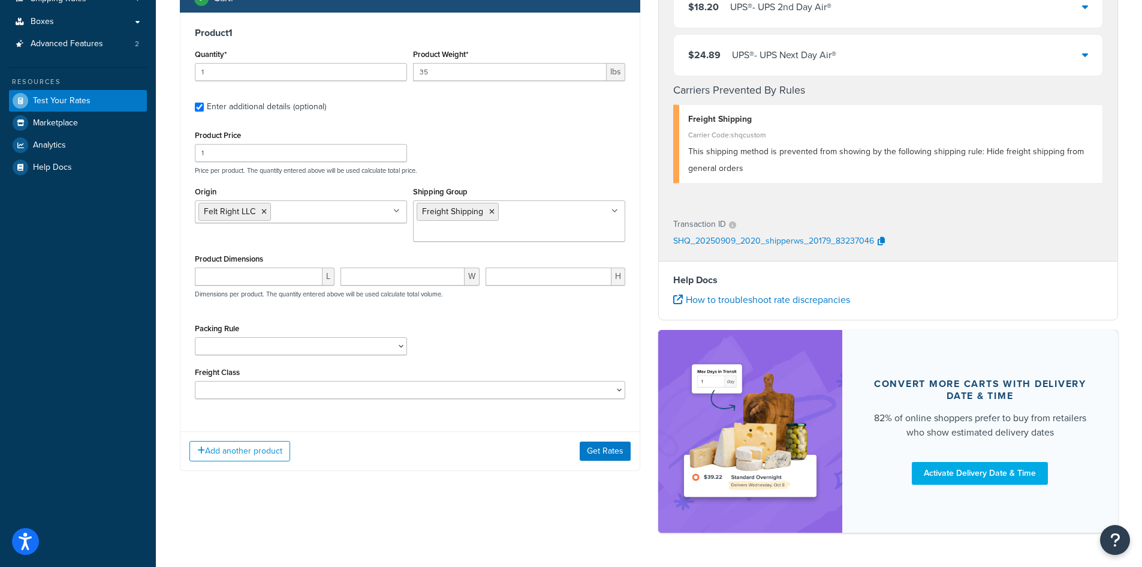
scroll to position [231, 0]
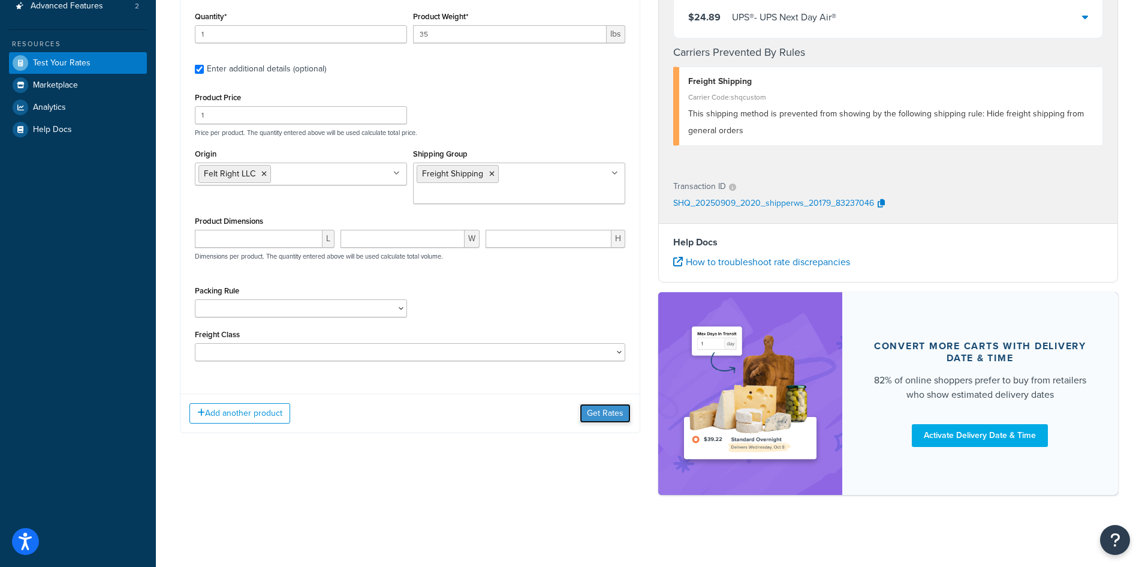
click at [599, 404] on button "Get Rates" at bounding box center [605, 413] width 51 height 19
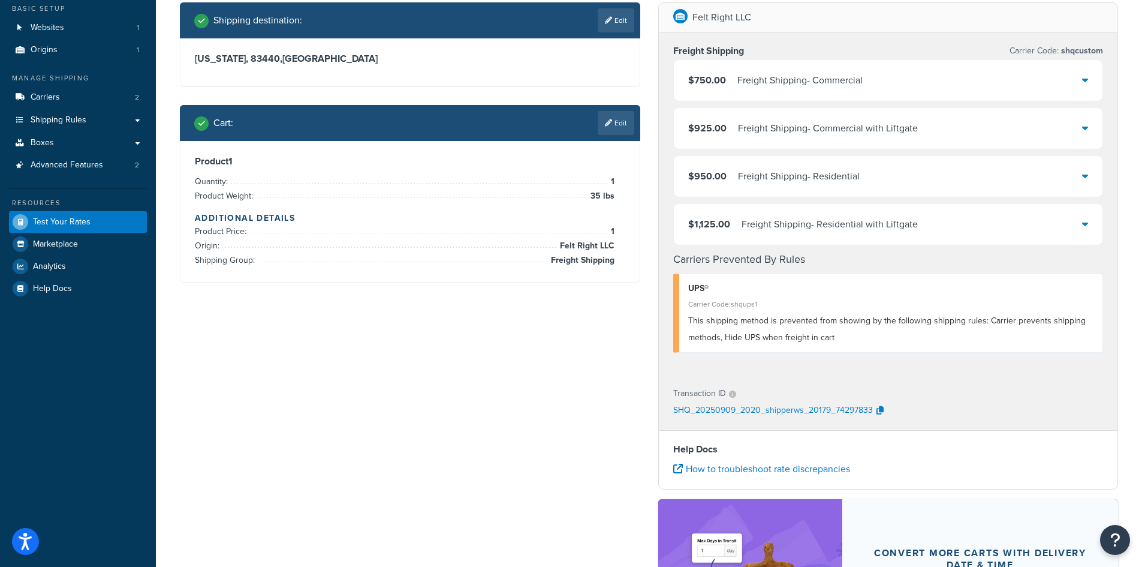
scroll to position [0, 0]
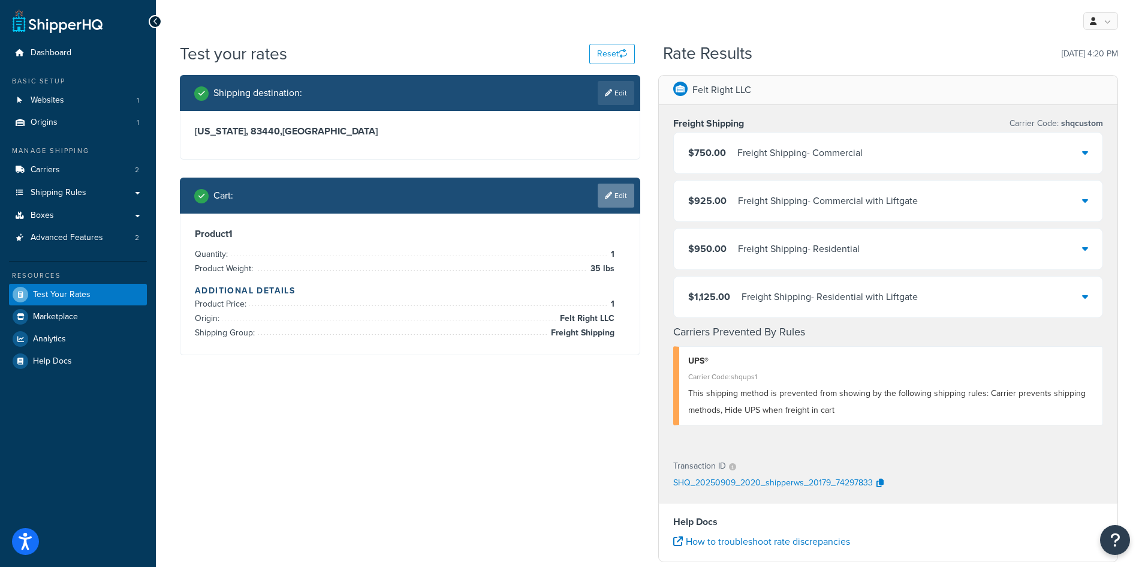
click at [619, 197] on link "Edit" at bounding box center [616, 195] width 37 height 24
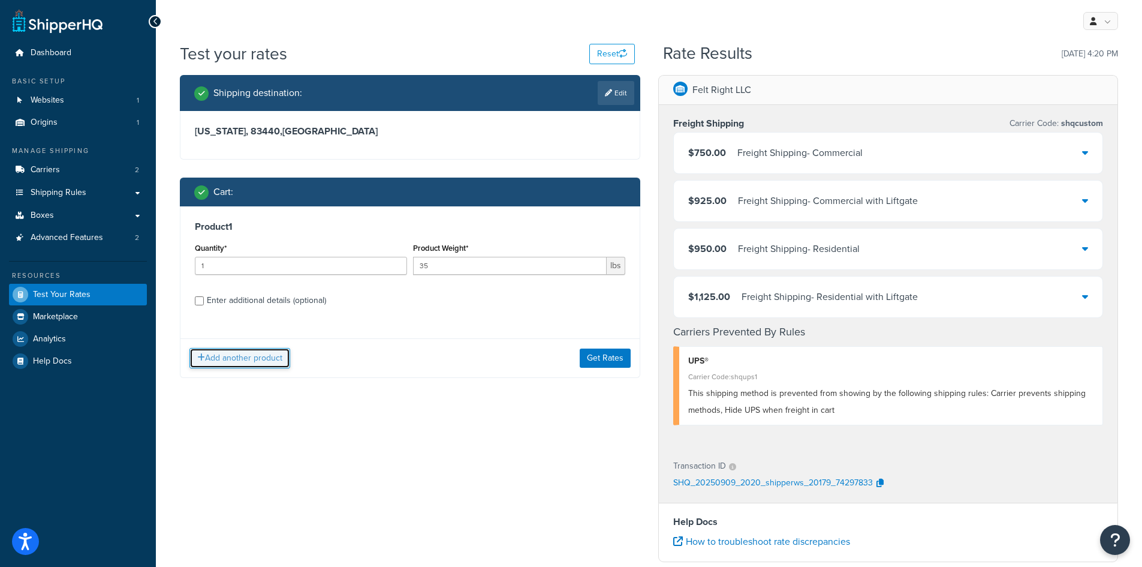
click at [263, 365] on button "Add another product" at bounding box center [239, 358] width 101 height 20
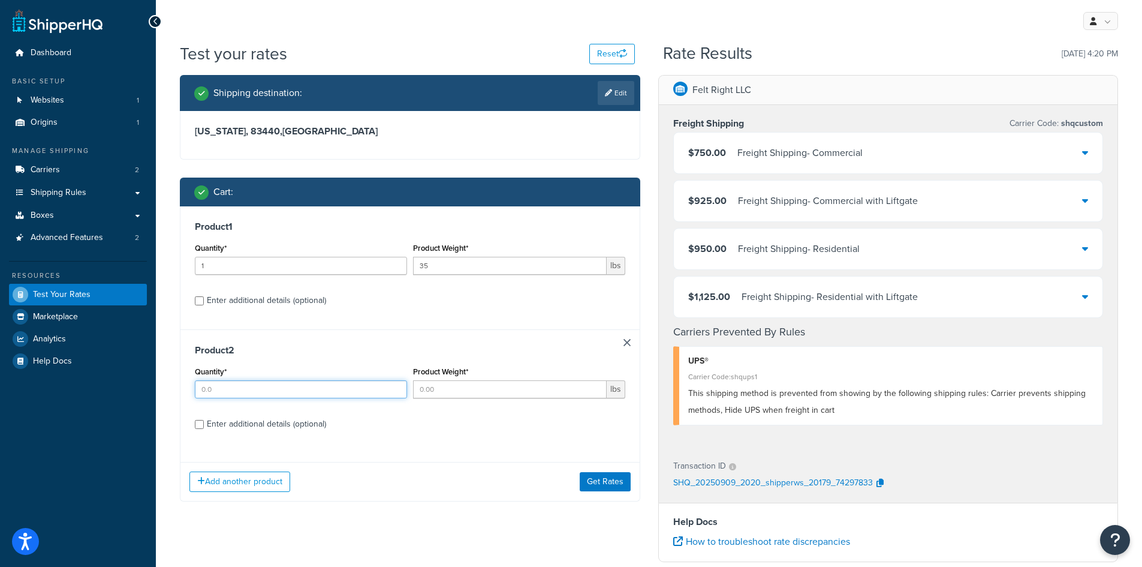
click at [290, 392] on input "Quantity*" at bounding box center [301, 389] width 212 height 18
type input "1"
click at [559, 393] on input "Product Weight*" at bounding box center [510, 389] width 194 height 18
type input "7"
click at [197, 419] on div "Enter additional details (optional)" at bounding box center [410, 422] width 431 height 19
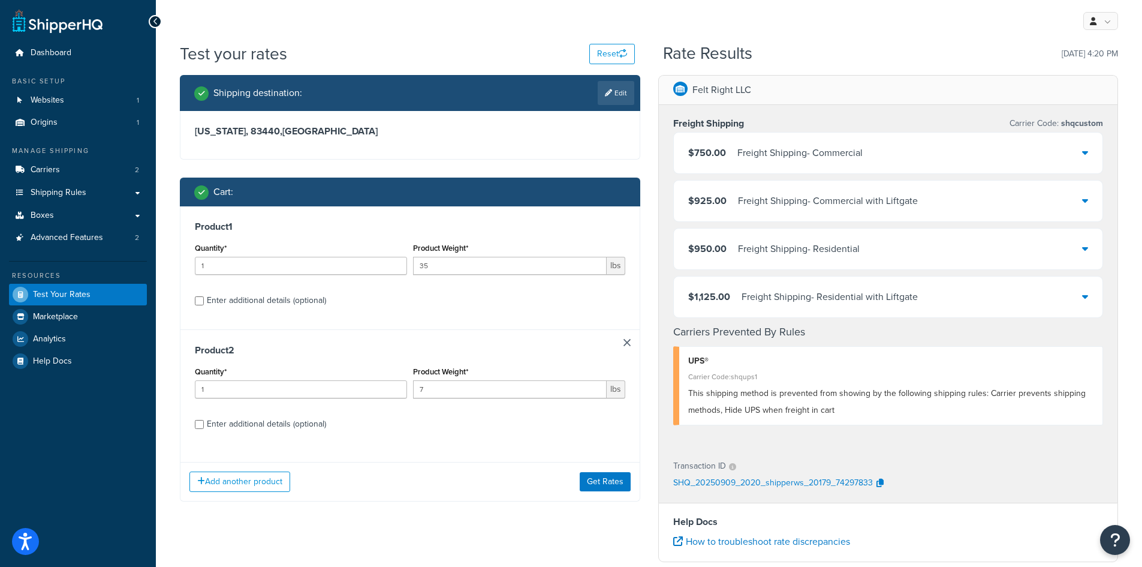
click at [210, 423] on div "Enter additional details (optional)" at bounding box center [266, 424] width 119 height 17
click at [204, 423] on input "Enter additional details (optional)" at bounding box center [199, 424] width 9 height 9
checkbox input "true"
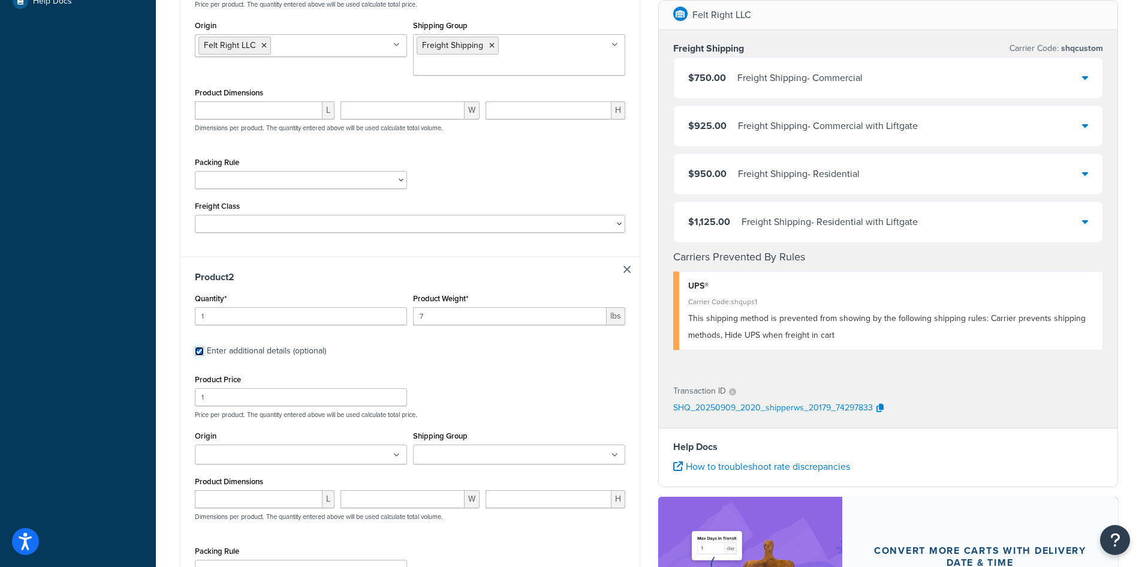
scroll to position [540, 0]
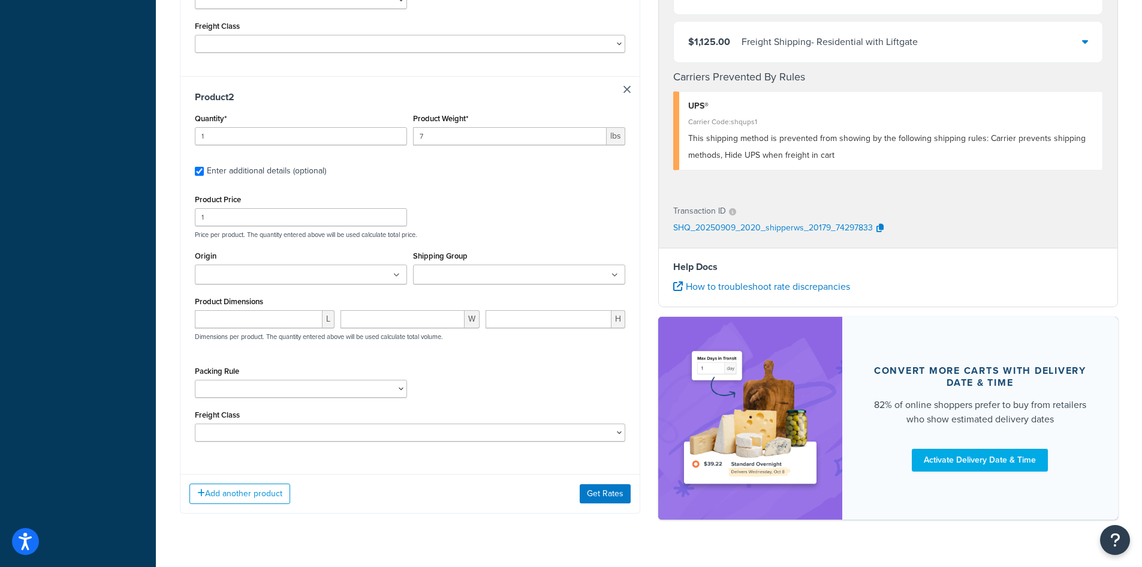
click at [348, 264] on ul at bounding box center [301, 274] width 212 height 20
drag, startPoint x: 334, startPoint y: 285, endPoint x: 359, endPoint y: 281, distance: 24.9
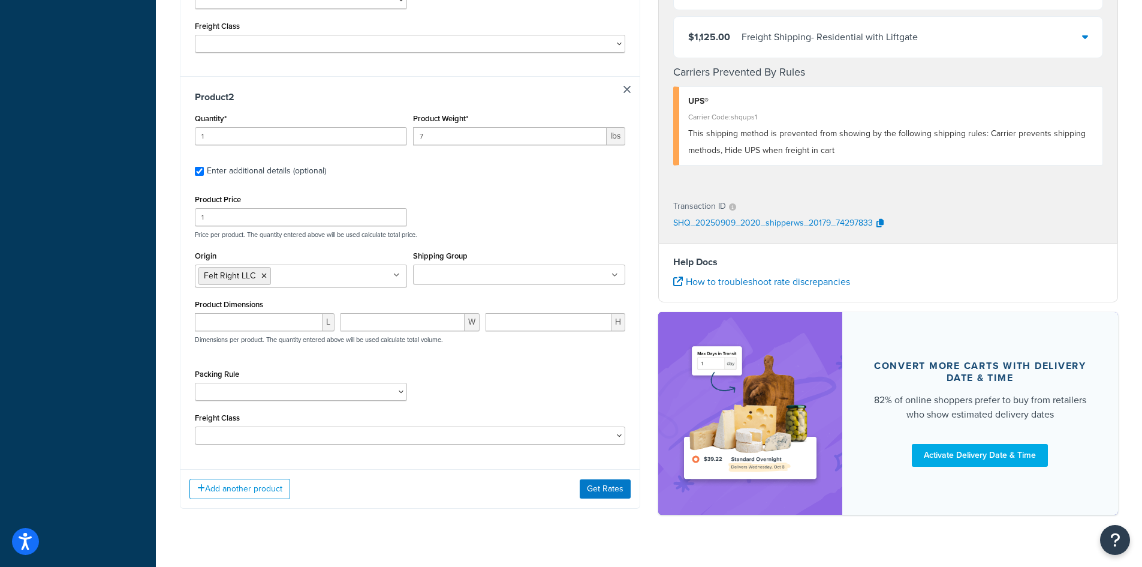
click at [456, 269] on input "Shipping Group" at bounding box center [470, 275] width 106 height 13
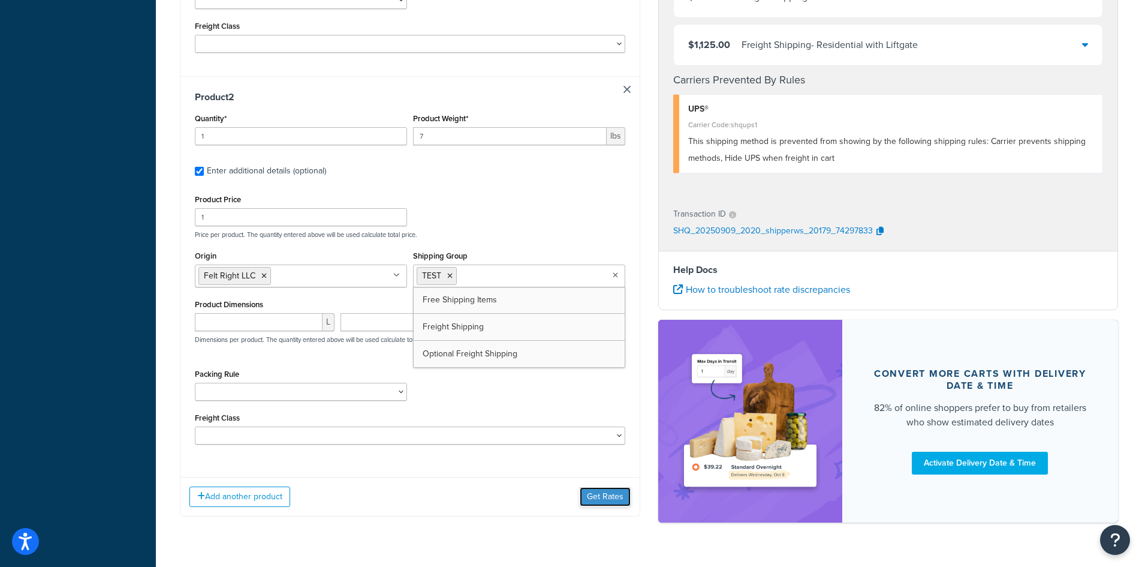
click at [599, 487] on button "Get Rates" at bounding box center [605, 496] width 51 height 19
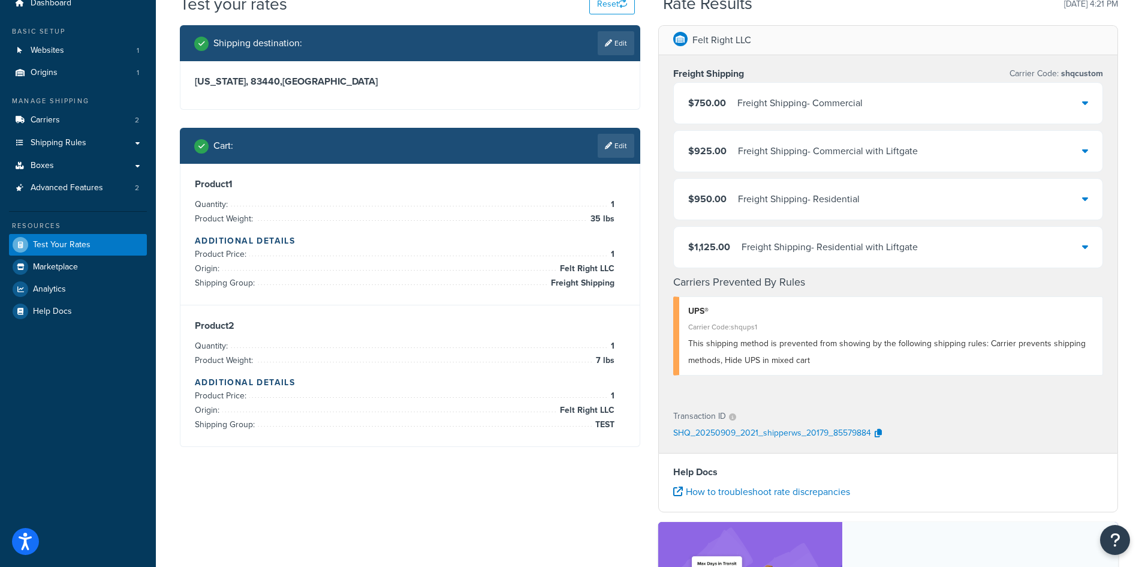
scroll to position [0, 0]
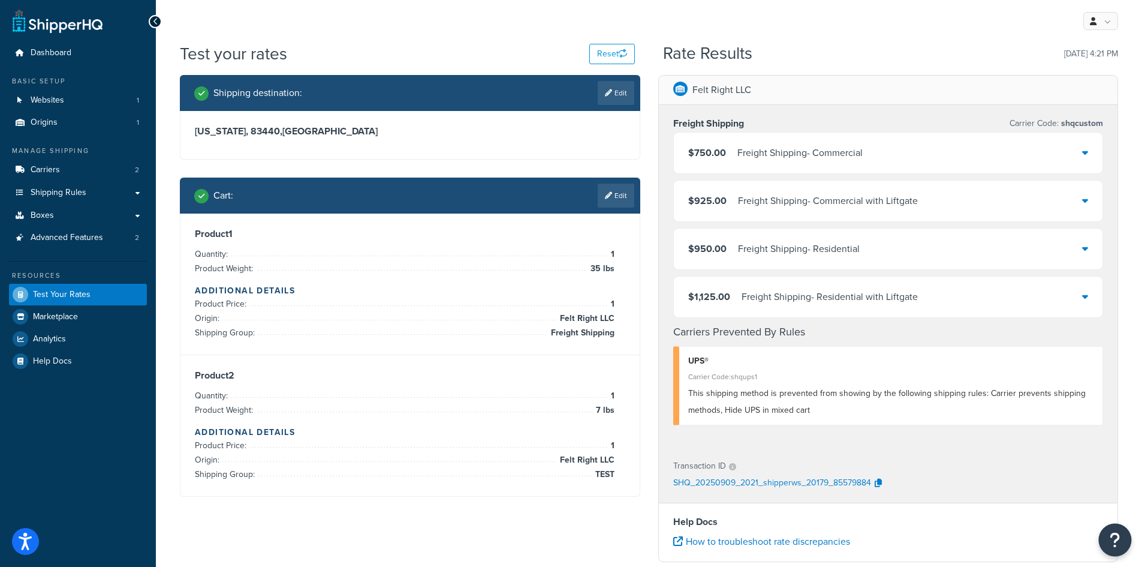
click at [1115, 535] on icon "Open Resource Center" at bounding box center [1115, 539] width 11 height 17
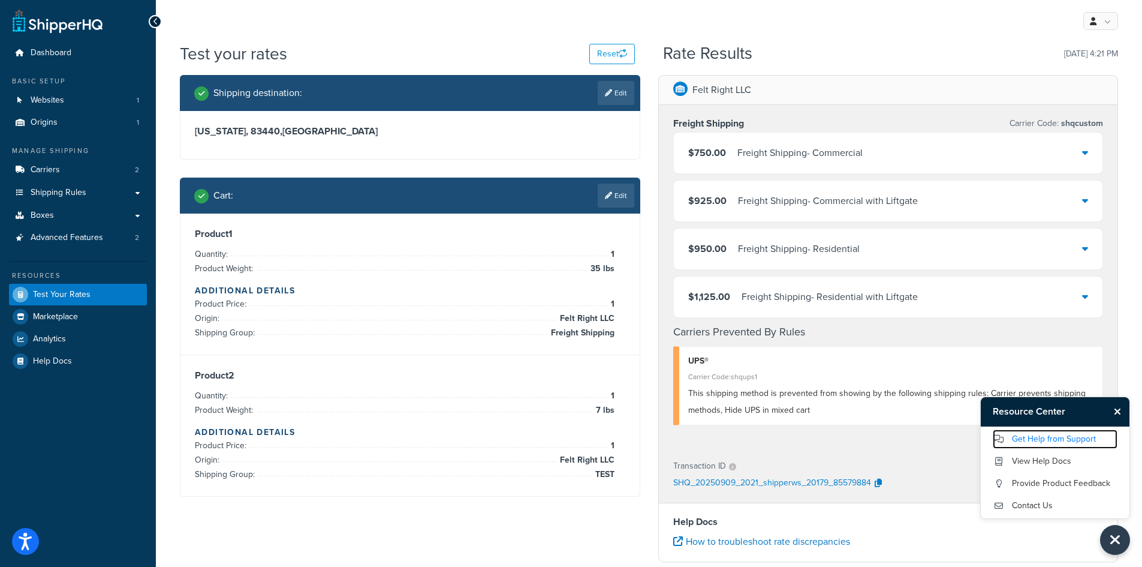
click at [1043, 437] on link "Get Help from Support" at bounding box center [1055, 438] width 125 height 19
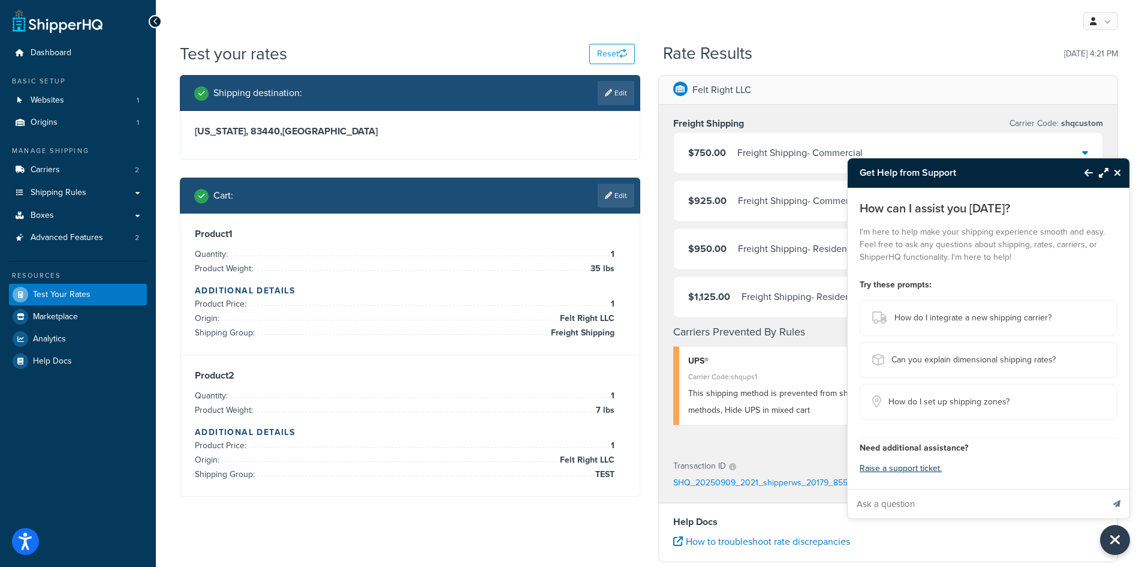
click at [956, 505] on input "Ask a question" at bounding box center [975, 503] width 255 height 29
type input "When I use the "Test your rates" feature, I get the correct response, but those…"
click at [1104, 489] on button "Send message" at bounding box center [1116, 503] width 25 height 29
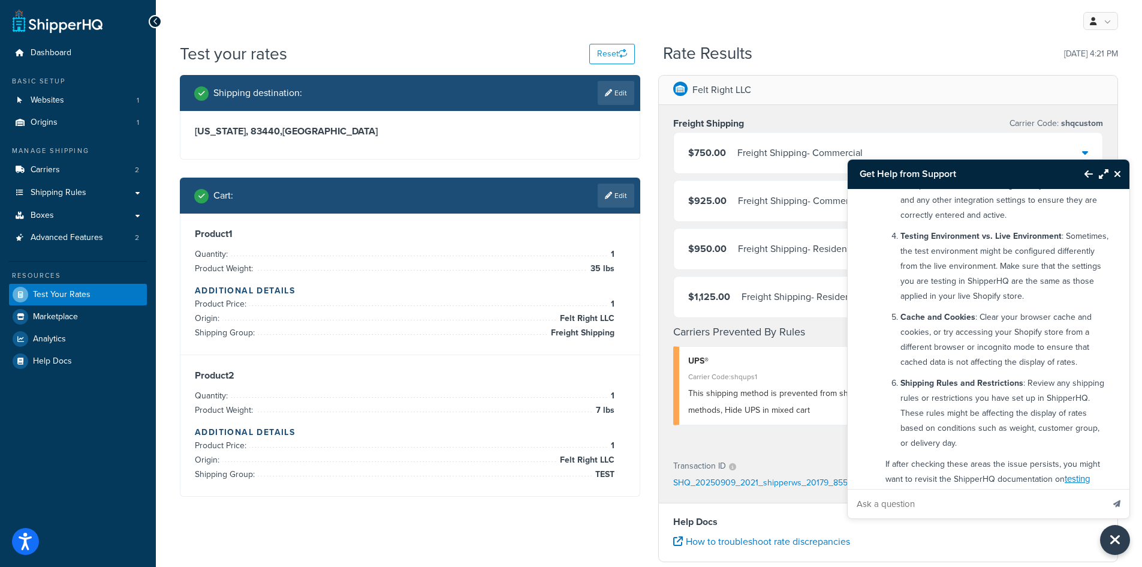
scroll to position [360, 0]
click at [1115, 170] on icon "Close Resource Center" at bounding box center [1117, 174] width 7 height 10
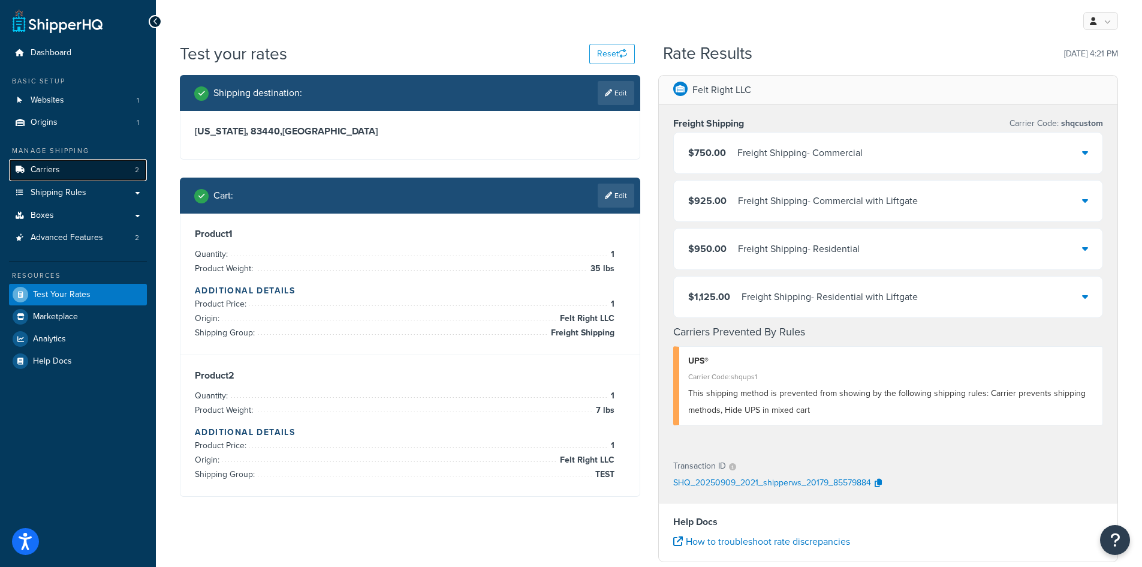
click at [69, 174] on link "Carriers 2" at bounding box center [78, 170] width 138 height 22
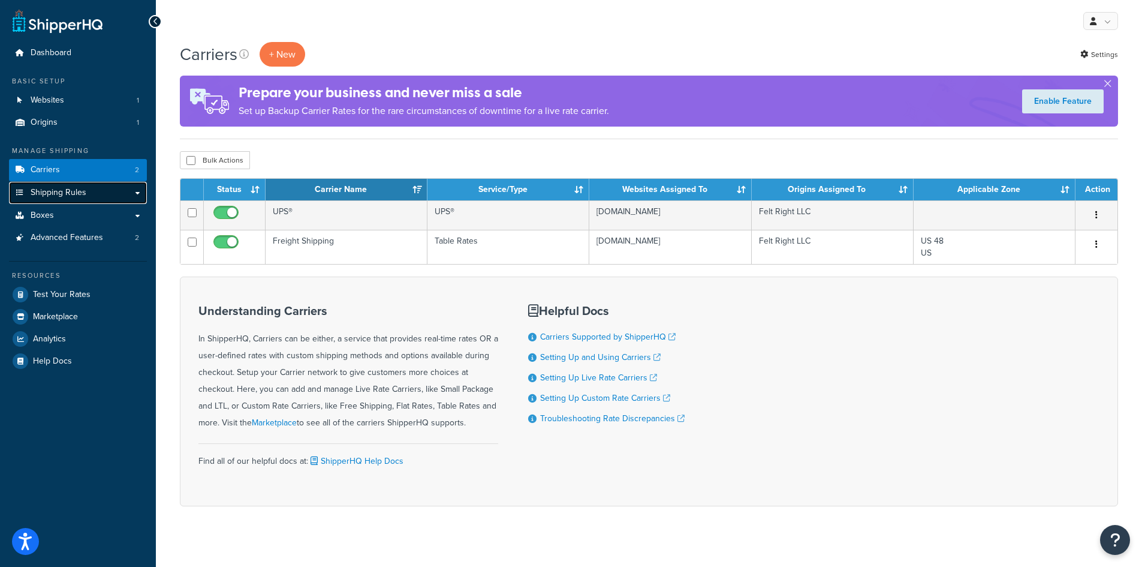
click at [65, 192] on span "Shipping Rules" at bounding box center [59, 193] width 56 height 10
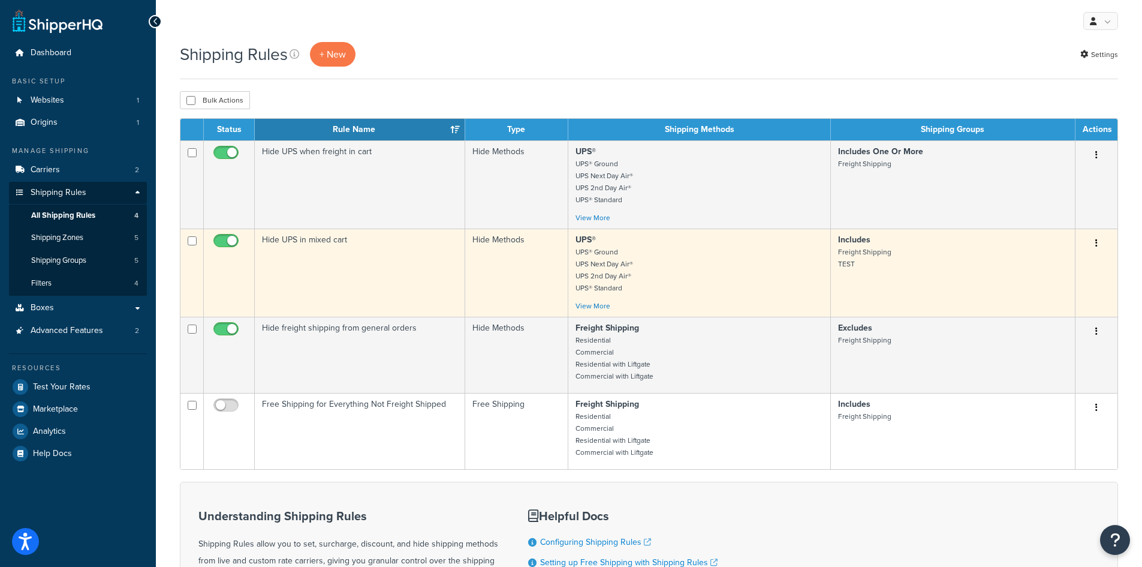
click at [1098, 247] on button "button" at bounding box center [1096, 243] width 17 height 19
click at [1046, 267] on link "Edit" at bounding box center [1057, 266] width 95 height 25
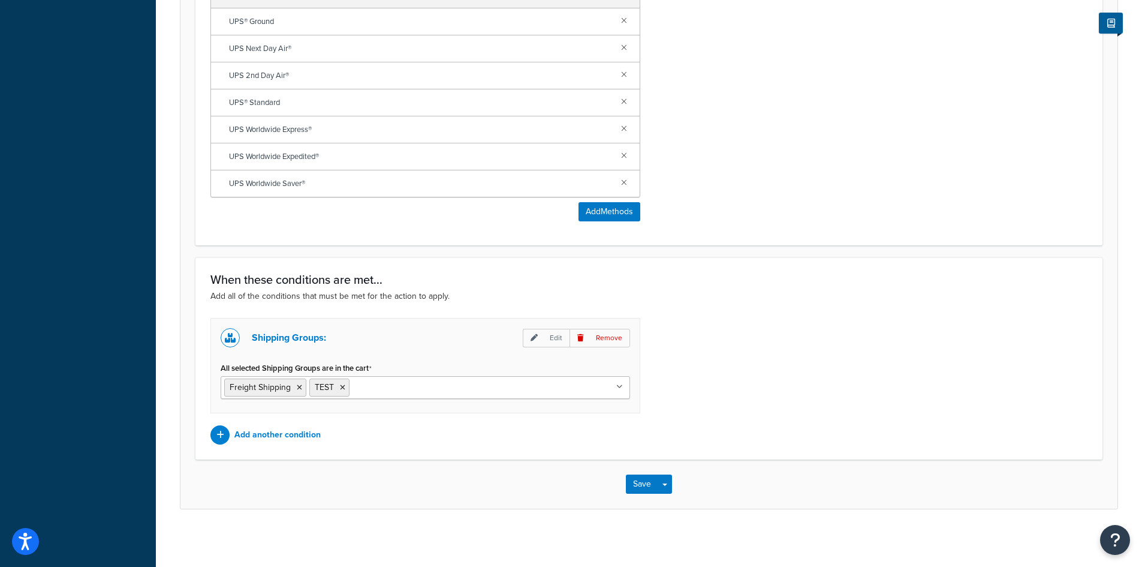
scroll to position [619, 0]
click at [342, 386] on icon at bounding box center [342, 384] width 5 height 7
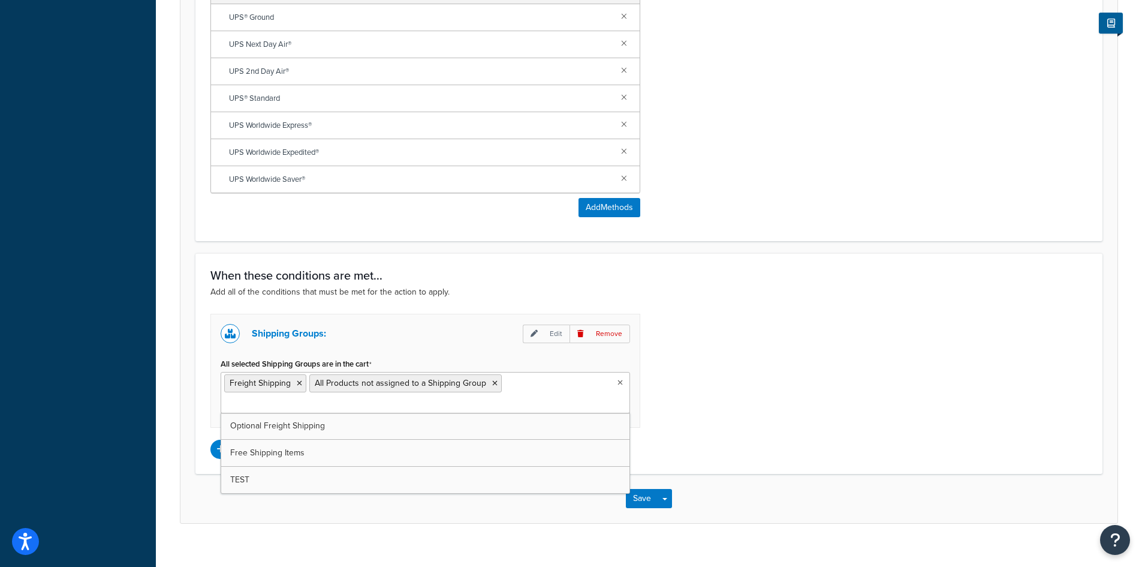
click at [738, 414] on div "Shipping Groups: Edit Remove All selected Shipping Groups are in the cart Freig…" at bounding box center [648, 386] width 895 height 145
click at [639, 489] on button "Save" at bounding box center [642, 498] width 32 height 19
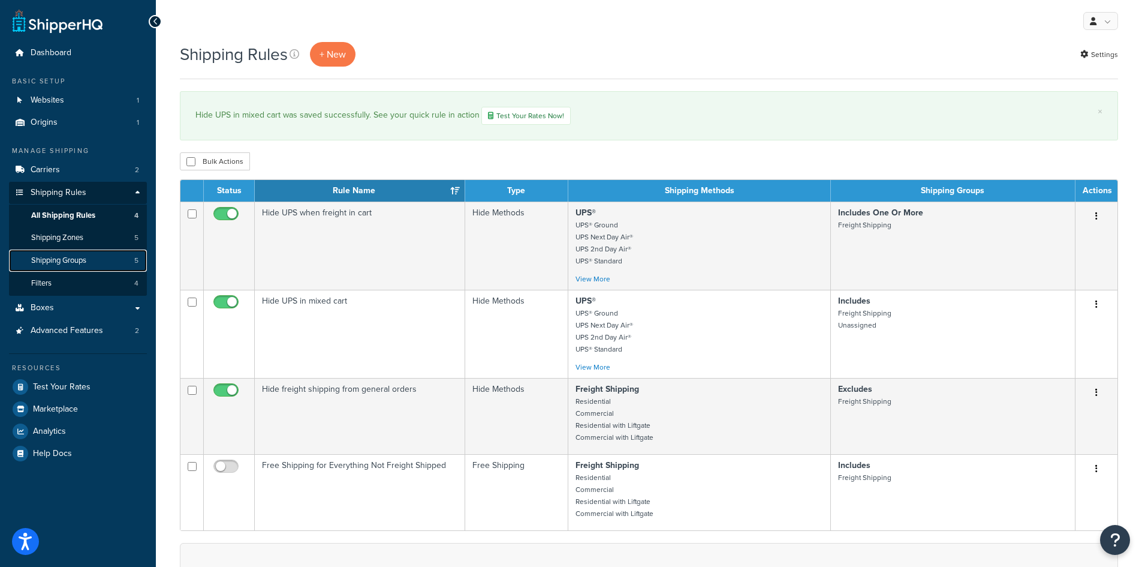
click at [80, 261] on span "Shipping Groups" at bounding box center [58, 260] width 55 height 10
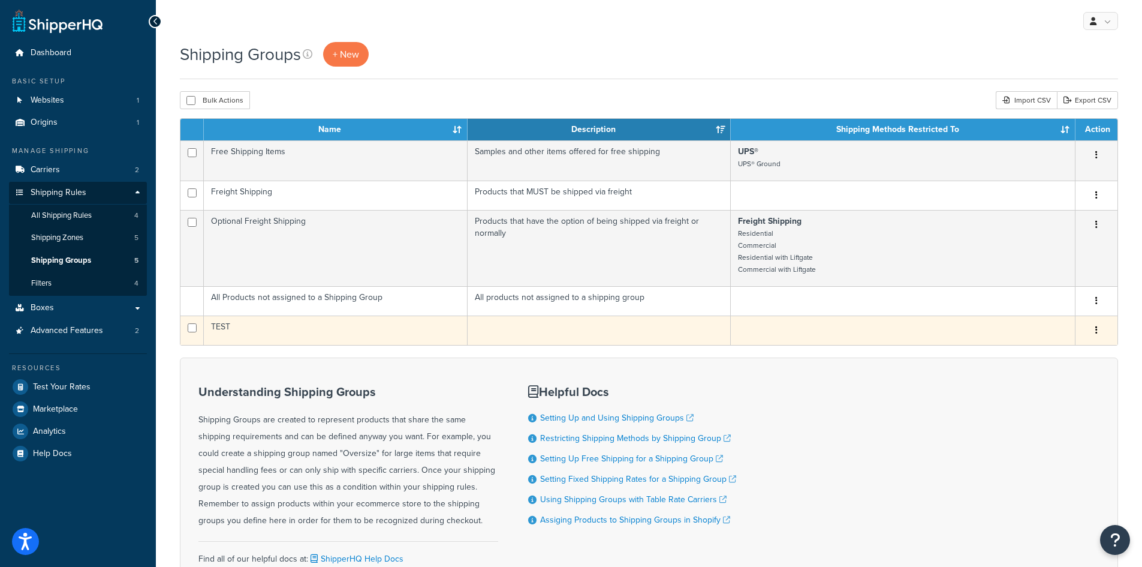
click at [1092, 330] on button "button" at bounding box center [1096, 330] width 17 height 19
click at [1031, 403] on link "Delete" at bounding box center [1048, 404] width 95 height 25
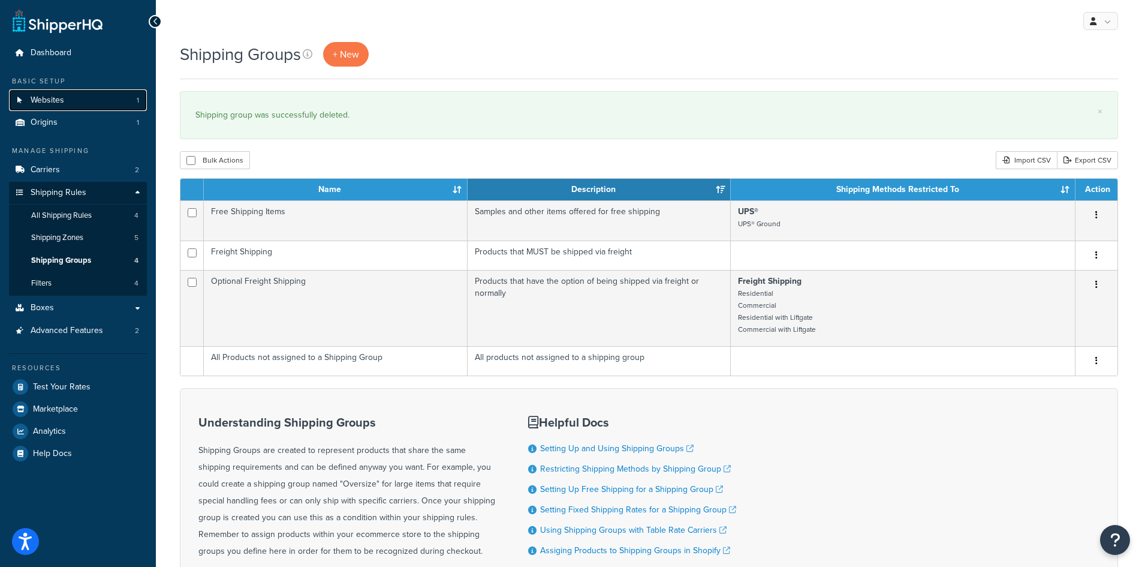
click at [53, 101] on span "Websites" at bounding box center [48, 100] width 34 height 10
